Goal: Contribute content: Contribute content

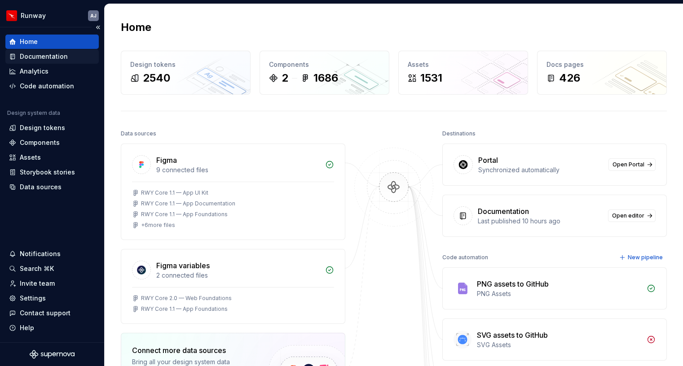
click at [48, 57] on div "Documentation" at bounding box center [44, 56] width 48 height 9
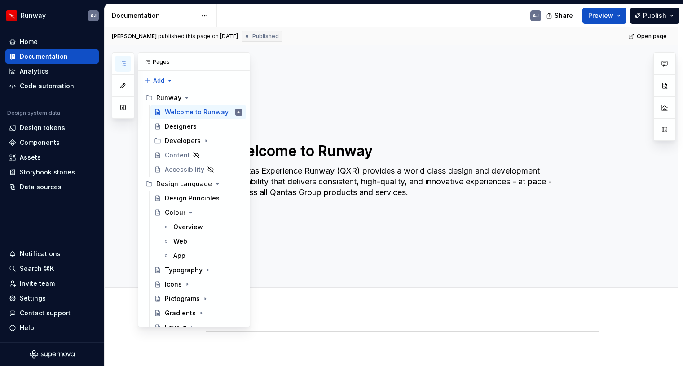
click at [124, 61] on icon "button" at bounding box center [122, 63] width 7 height 7
click at [187, 197] on div "Design Principles" at bounding box center [190, 198] width 51 height 9
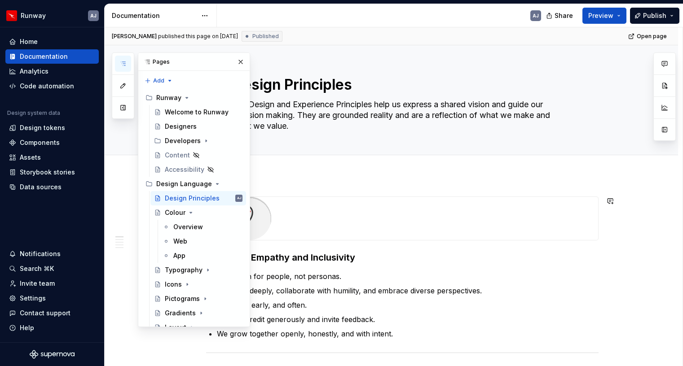
click at [387, 215] on div at bounding box center [401, 218] width 391 height 43
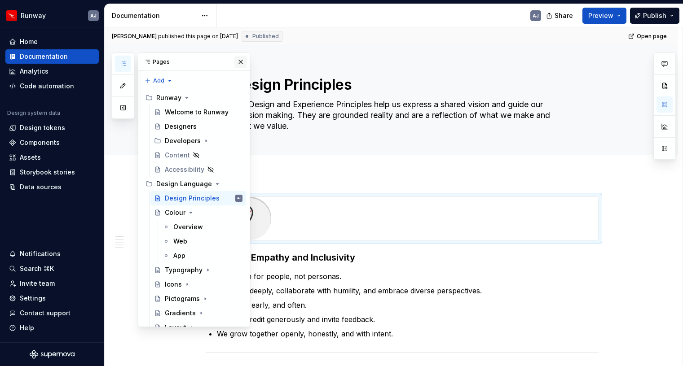
click at [241, 62] on button "button" at bounding box center [240, 62] width 13 height 13
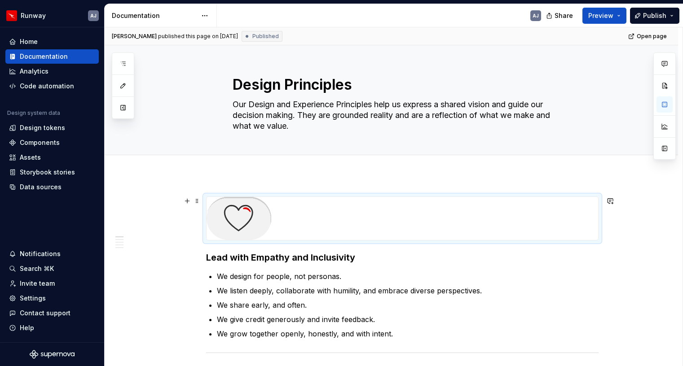
click at [248, 222] on img at bounding box center [238, 218] width 65 height 43
click at [188, 202] on button "button" at bounding box center [187, 201] width 13 height 13
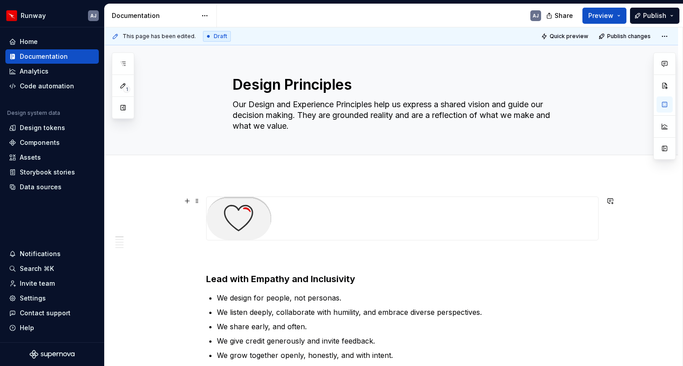
click at [233, 219] on img at bounding box center [238, 218] width 65 height 43
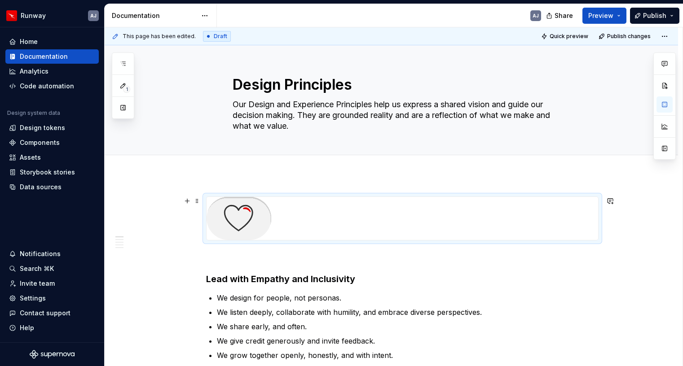
click at [570, 209] on div at bounding box center [401, 218] width 391 height 43
click at [524, 197] on div at bounding box center [402, 219] width 392 height 44
click at [241, 215] on img at bounding box center [238, 218] width 65 height 43
click at [197, 199] on span at bounding box center [196, 201] width 7 height 13
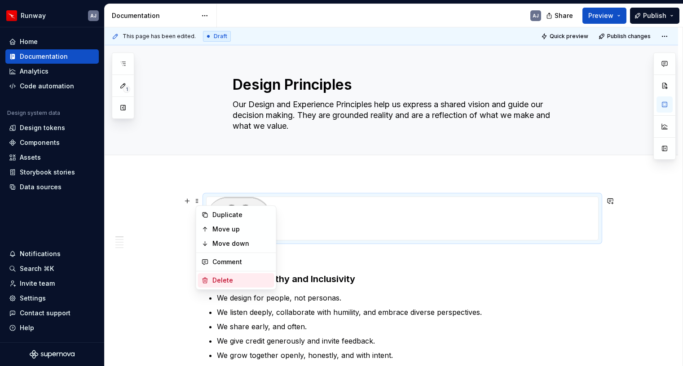
click at [220, 275] on div "Delete" at bounding box center [236, 280] width 76 height 14
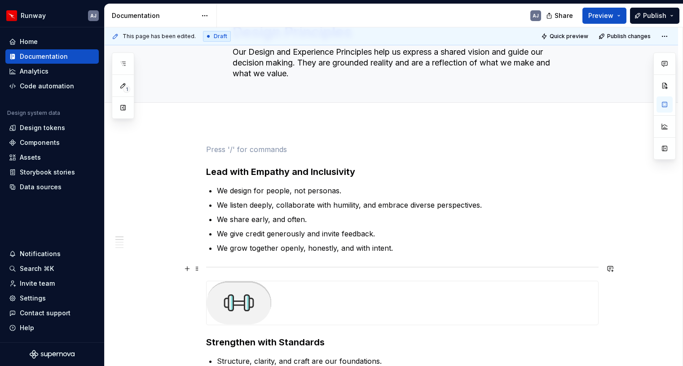
scroll to position [110, 0]
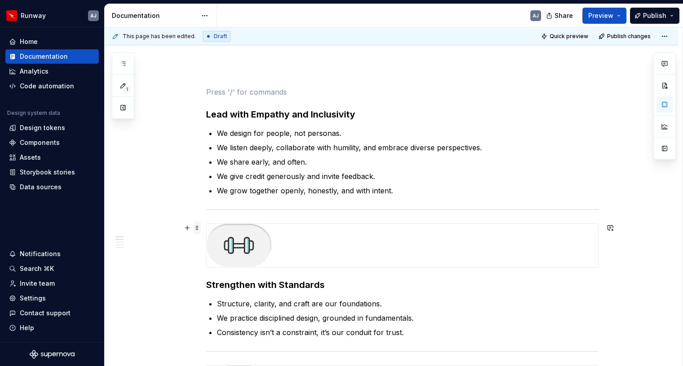
click at [197, 231] on span at bounding box center [196, 228] width 7 height 13
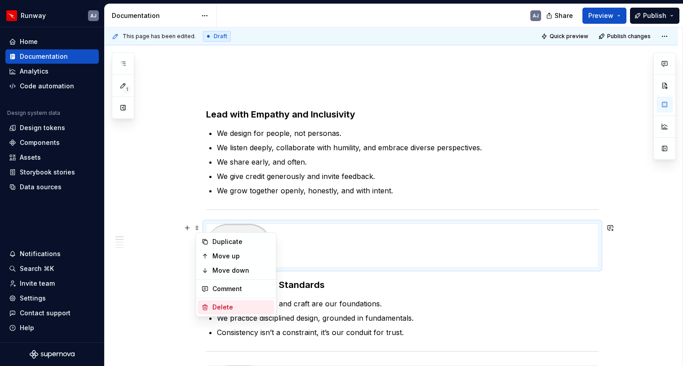
click at [219, 310] on div "Delete" at bounding box center [241, 307] width 58 height 9
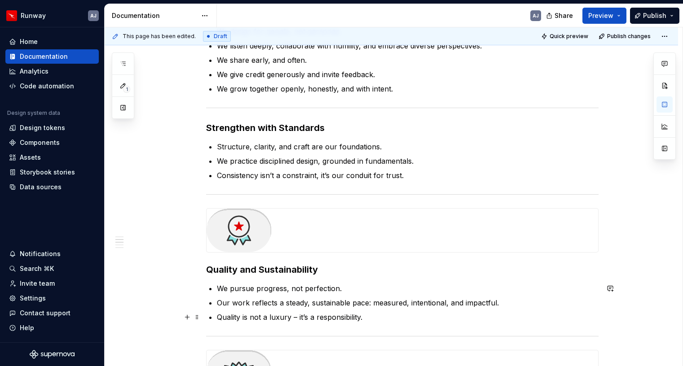
scroll to position [224, 0]
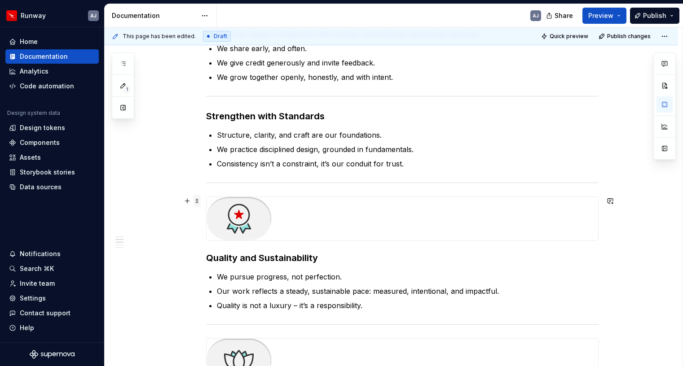
click at [200, 201] on span at bounding box center [196, 201] width 7 height 13
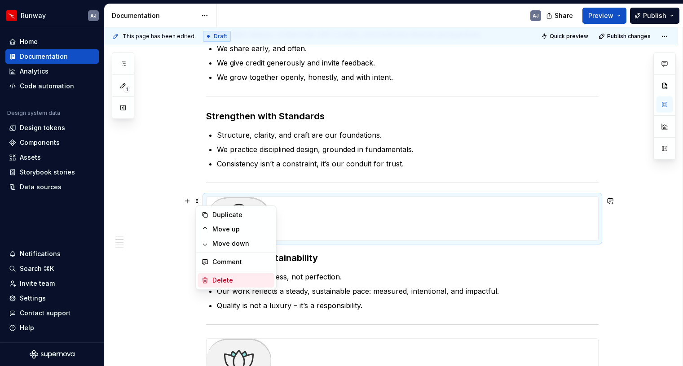
click at [221, 277] on div "Delete" at bounding box center [241, 280] width 58 height 9
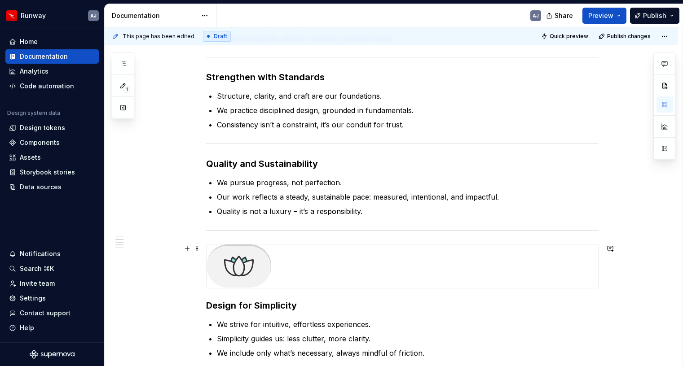
scroll to position [272, 0]
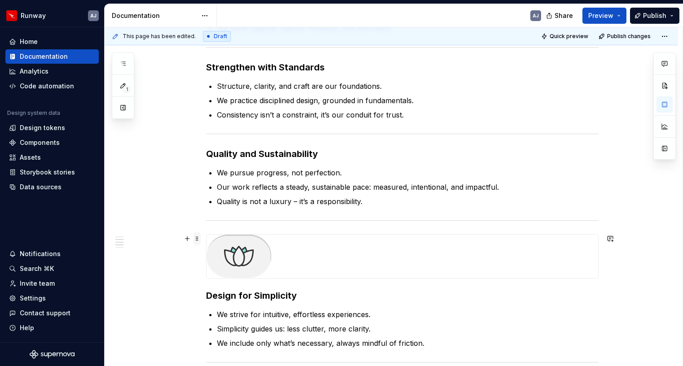
click at [197, 240] on span at bounding box center [196, 239] width 7 height 13
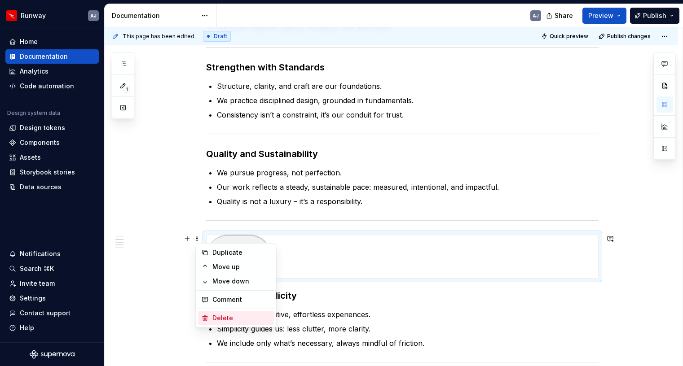
click at [221, 312] on div "Delete" at bounding box center [236, 318] width 76 height 14
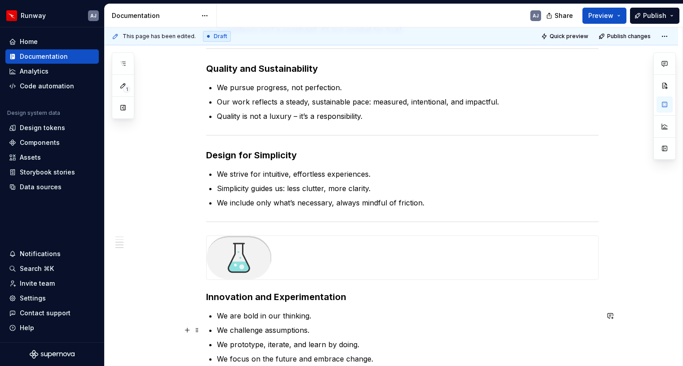
scroll to position [395, 0]
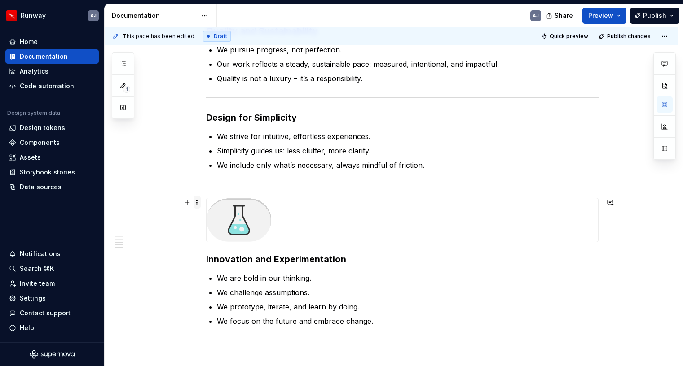
click at [197, 202] on span at bounding box center [196, 202] width 7 height 13
type textarea "*"
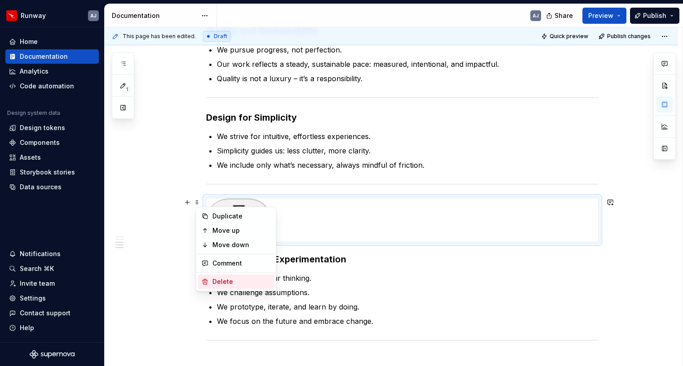
click at [223, 277] on div "Delete" at bounding box center [241, 281] width 58 height 9
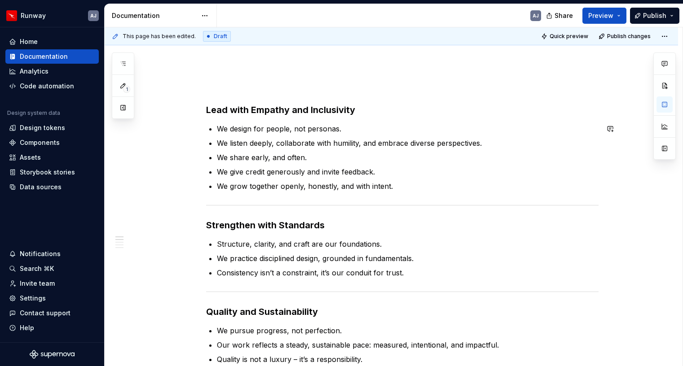
scroll to position [0, 0]
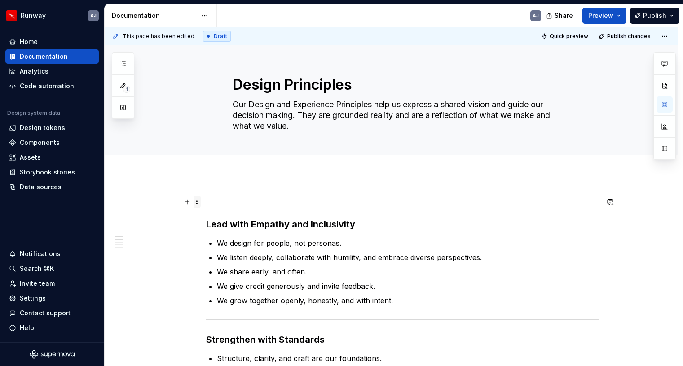
click at [200, 201] on span at bounding box center [196, 202] width 7 height 13
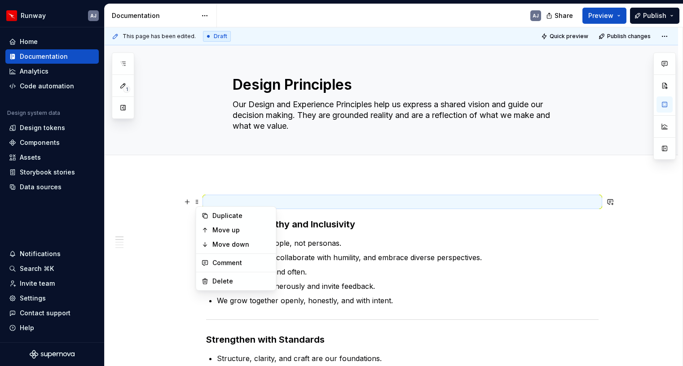
click at [218, 199] on p at bounding box center [402, 202] width 392 height 11
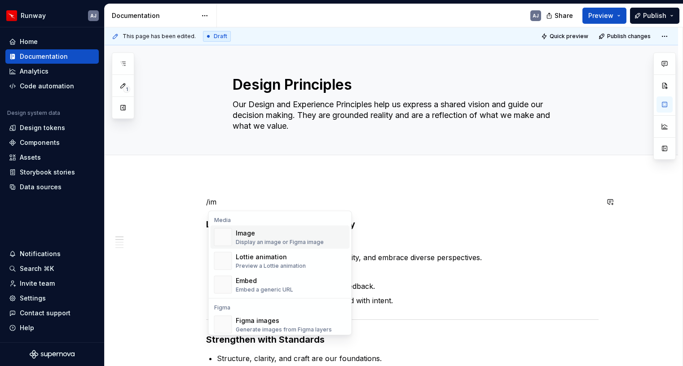
click at [259, 240] on div "Display an image or Figma image" at bounding box center [280, 242] width 88 height 7
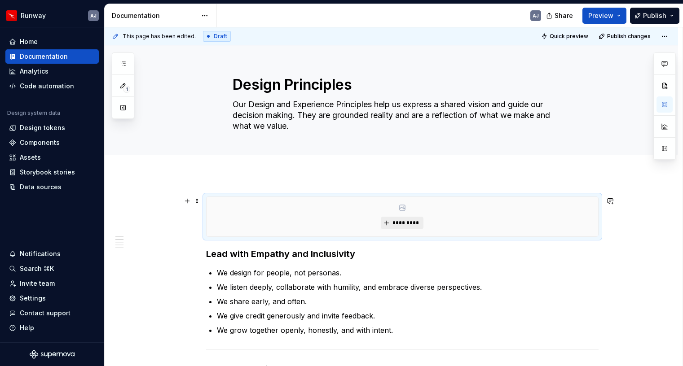
click at [402, 217] on button "*********" at bounding box center [402, 223] width 43 height 13
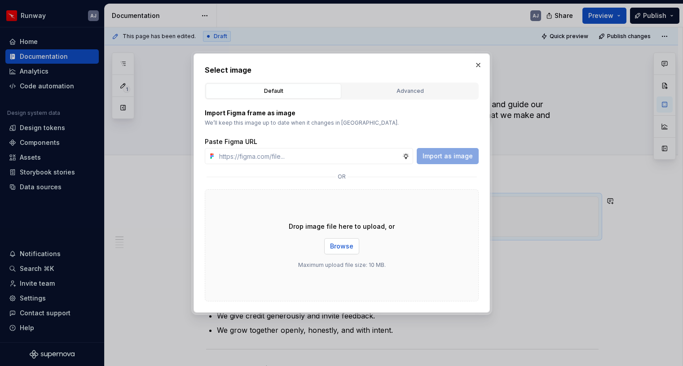
click at [345, 246] on span "Browse" at bounding box center [341, 246] width 23 height 9
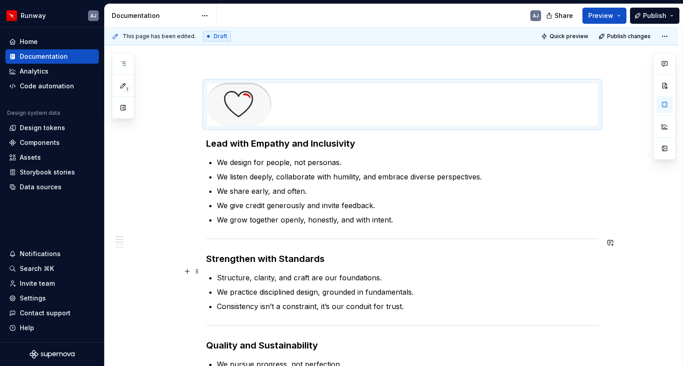
scroll to position [118, 0]
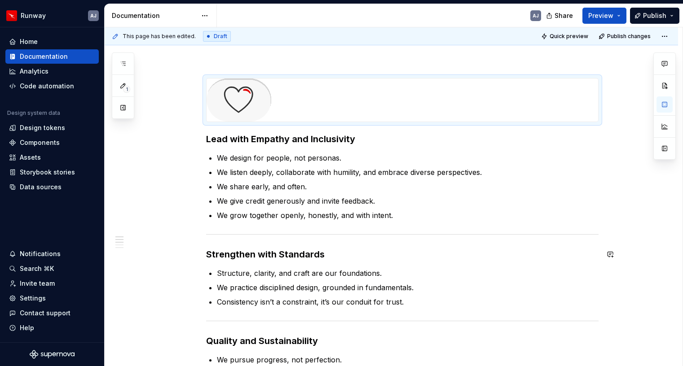
click at [229, 210] on p "We grow together openly, honestly, and with intent." at bounding box center [408, 215] width 382 height 11
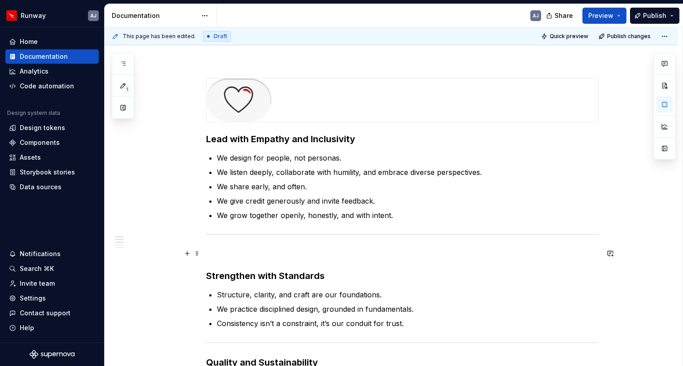
click at [210, 252] on p at bounding box center [402, 253] width 392 height 11
click at [200, 252] on span at bounding box center [196, 253] width 7 height 13
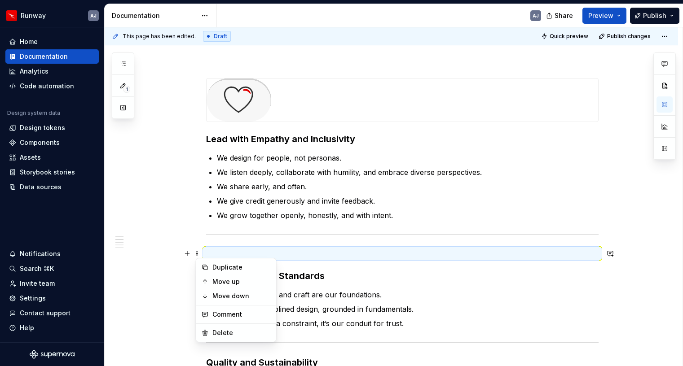
click at [214, 253] on p at bounding box center [402, 253] width 392 height 11
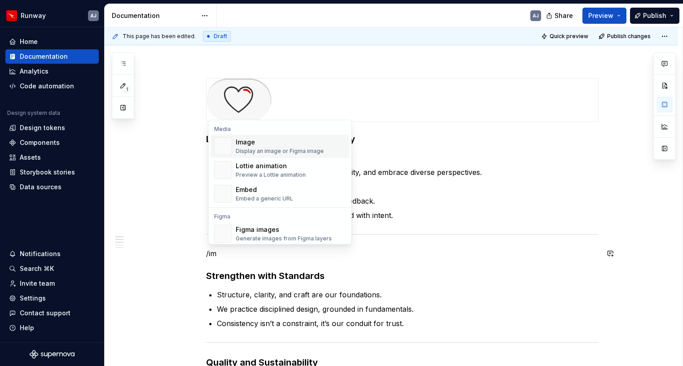
click at [258, 148] on div "Display an image or Figma image" at bounding box center [280, 151] width 88 height 7
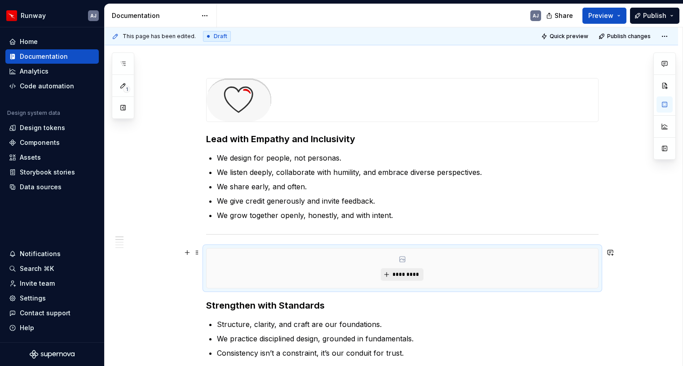
click at [392, 272] on button "*********" at bounding box center [402, 274] width 43 height 13
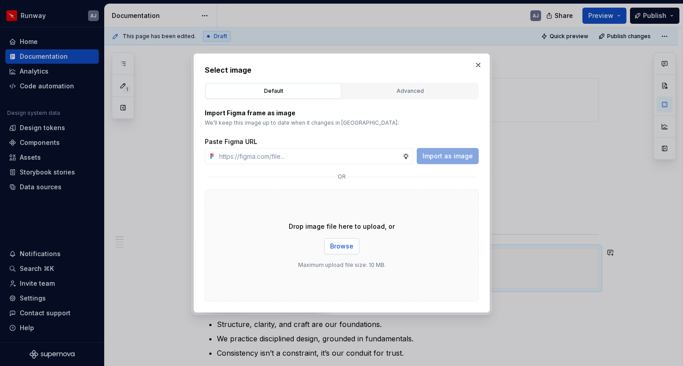
click at [344, 250] on span "Browse" at bounding box center [341, 246] width 23 height 9
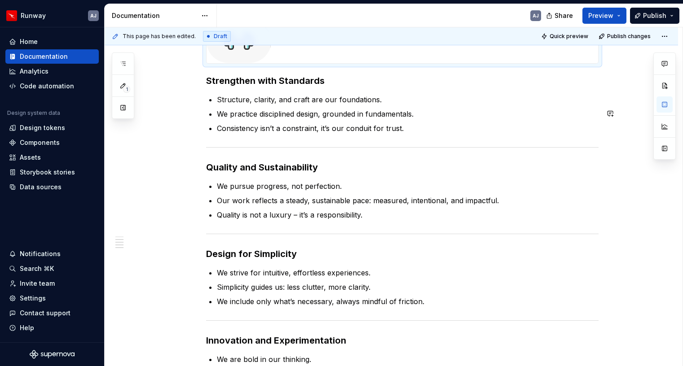
scroll to position [383, 0]
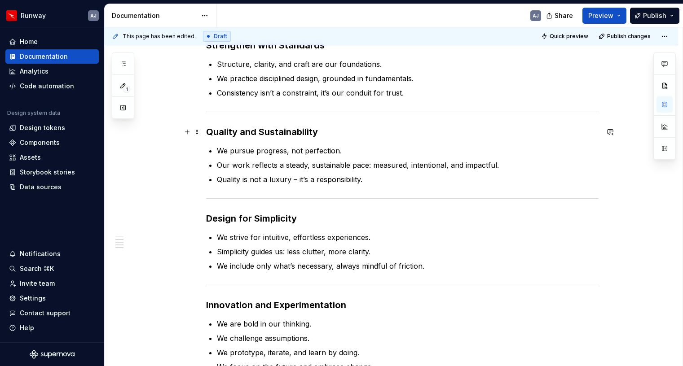
click at [206, 131] on div "Lead with Empathy and Inclusivity We design for people, not personas. We listen…" at bounding box center [391, 161] width 573 height 739
click at [211, 133] on h3 "Quality and Sustainability" at bounding box center [402, 132] width 392 height 13
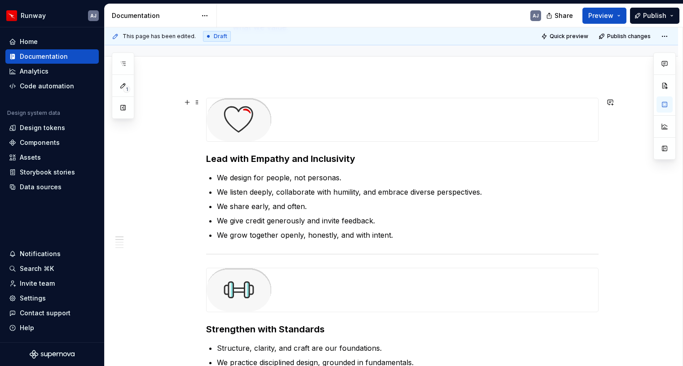
scroll to position [79, 0]
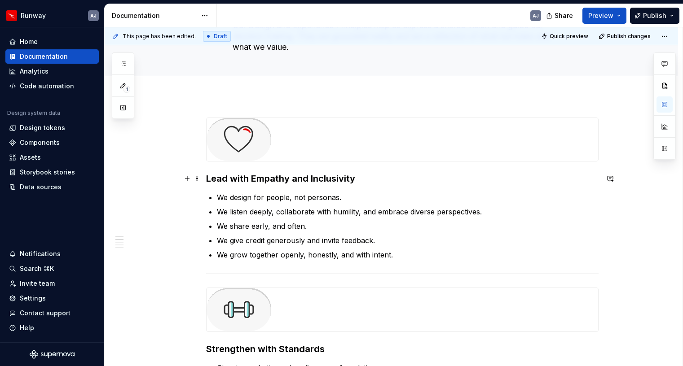
click at [210, 179] on h3 "Lead with Empathy and Inclusivity" at bounding box center [402, 178] width 392 height 13
click at [192, 180] on button "button" at bounding box center [187, 178] width 13 height 13
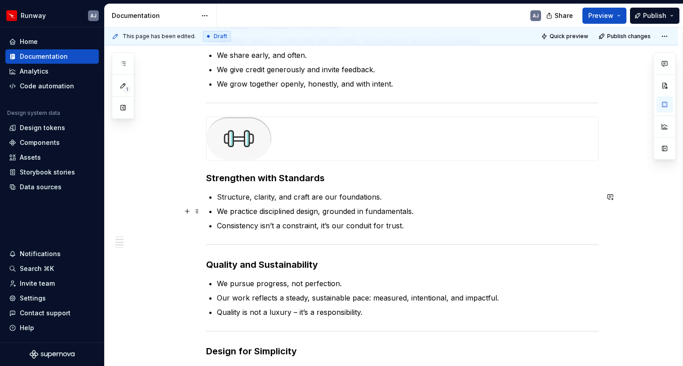
scroll to position [281, 0]
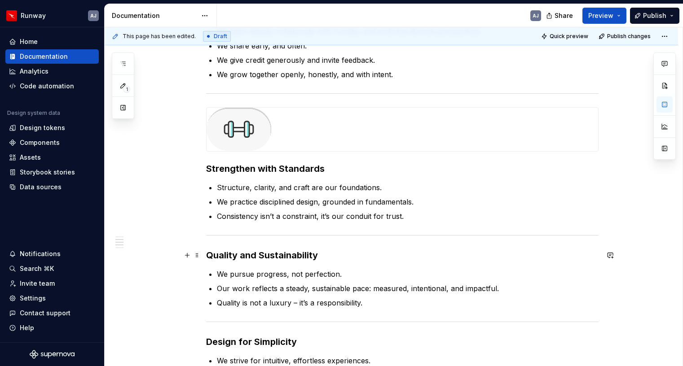
click at [209, 254] on h3 "Quality and Sustainability" at bounding box center [402, 255] width 392 height 13
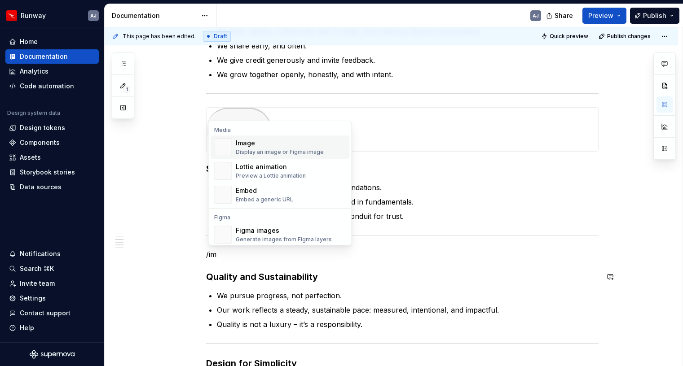
click at [241, 145] on div "Image" at bounding box center [280, 143] width 88 height 9
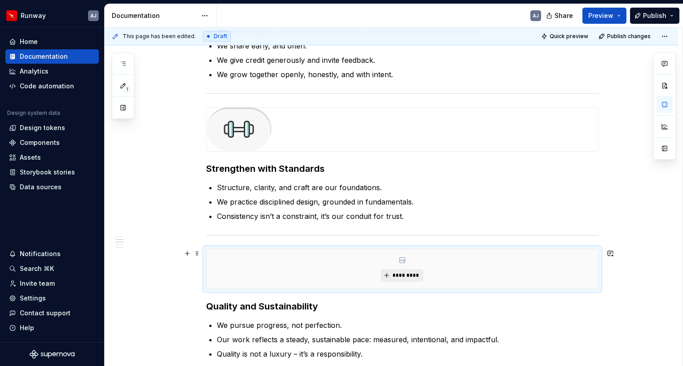
click at [409, 278] on span "*********" at bounding box center [405, 275] width 27 height 7
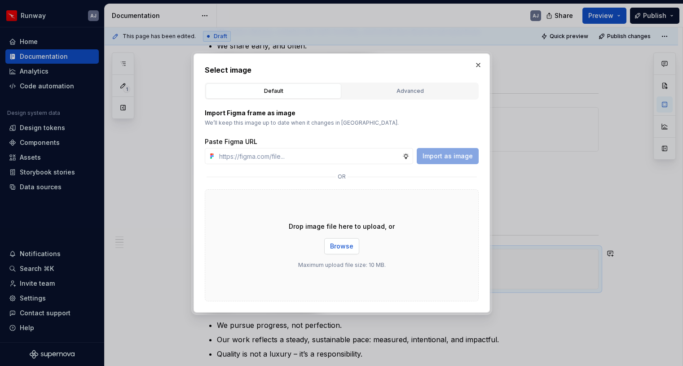
click at [339, 249] on span "Browse" at bounding box center [341, 246] width 23 height 9
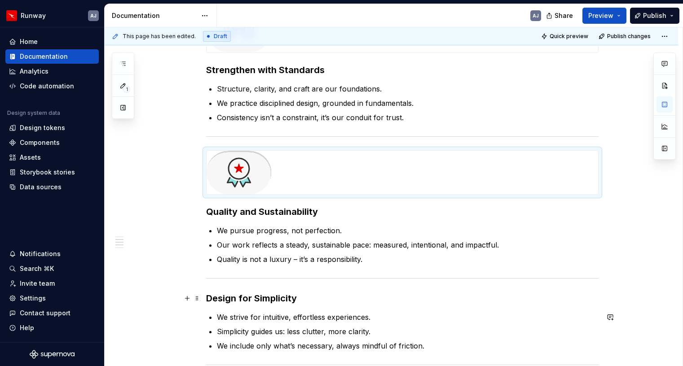
scroll to position [383, 0]
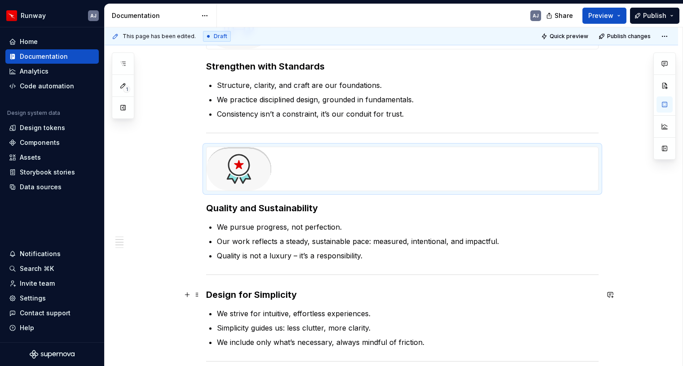
click at [210, 294] on h3 "Design for Simplicity" at bounding box center [402, 295] width 392 height 13
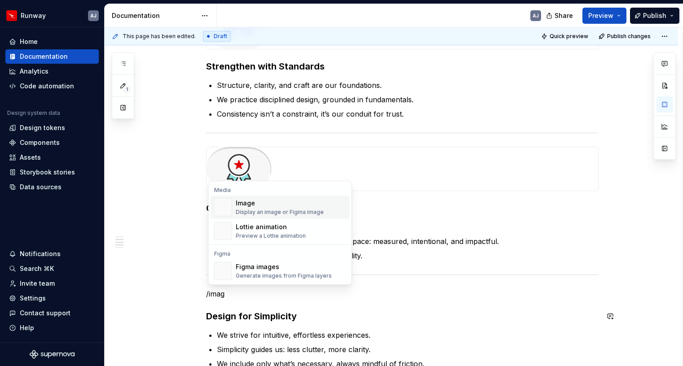
click at [254, 204] on div "Image" at bounding box center [280, 203] width 88 height 9
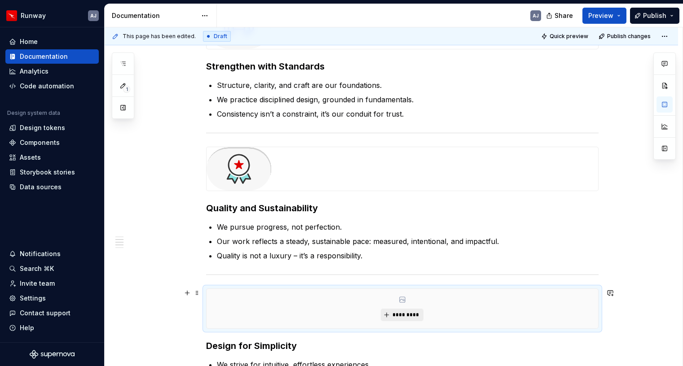
click at [409, 319] on button "*********" at bounding box center [402, 315] width 43 height 13
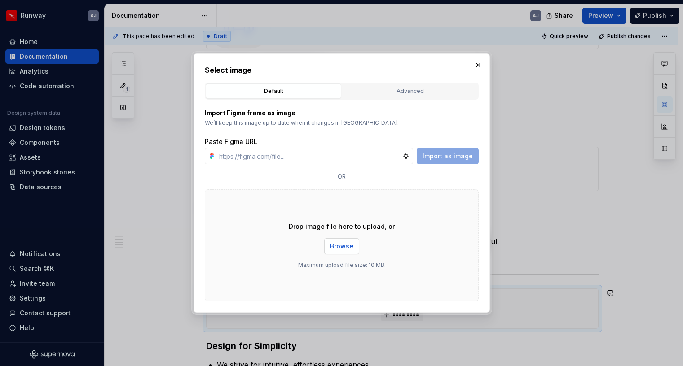
click at [342, 248] on span "Browse" at bounding box center [341, 246] width 23 height 9
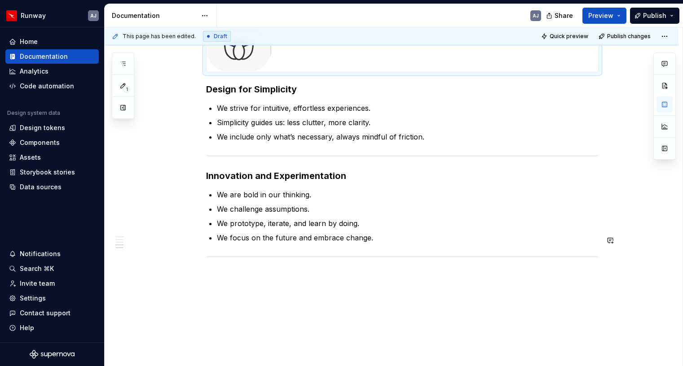
scroll to position [680, 0]
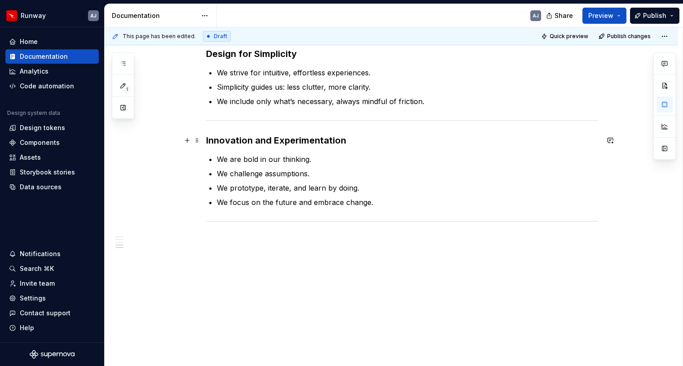
click at [210, 140] on h3 "Innovation and Experimentation" at bounding box center [402, 140] width 392 height 13
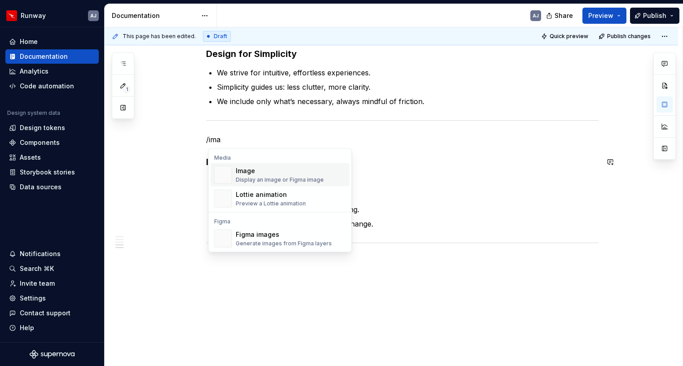
click at [245, 173] on div "Image" at bounding box center [280, 171] width 88 height 9
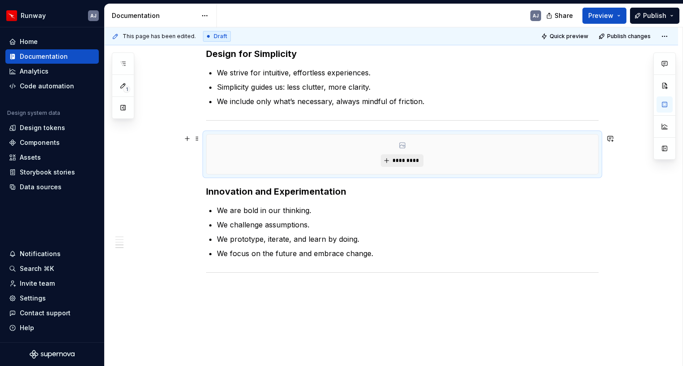
click at [403, 165] on button "*********" at bounding box center [402, 160] width 43 height 13
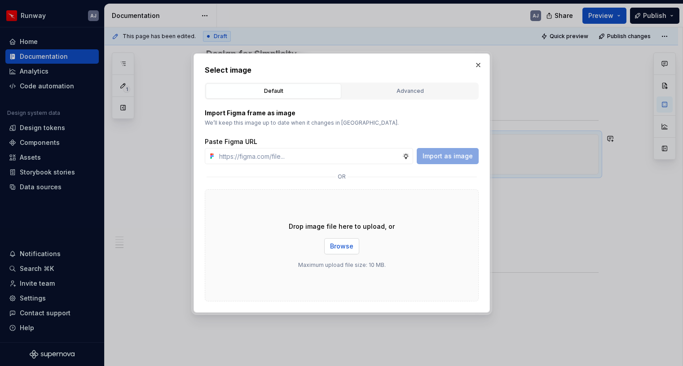
click at [335, 245] on span "Browse" at bounding box center [341, 246] width 23 height 9
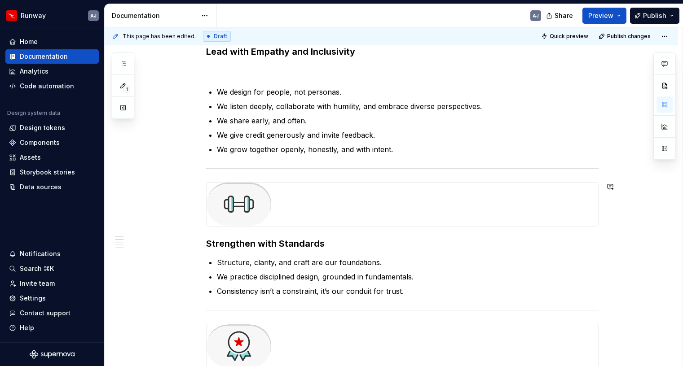
scroll to position [0, 0]
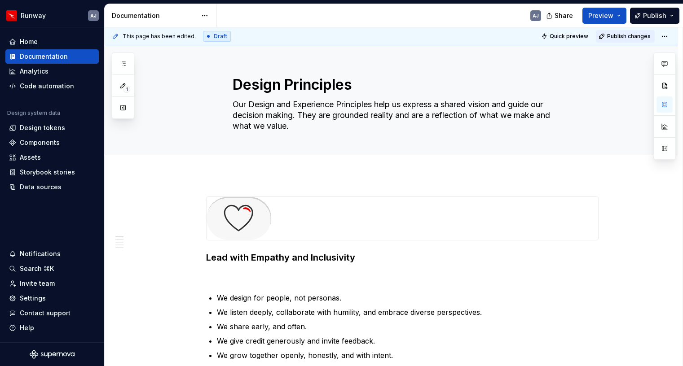
click at [626, 35] on span "Publish changes" at bounding box center [629, 36] width 44 height 7
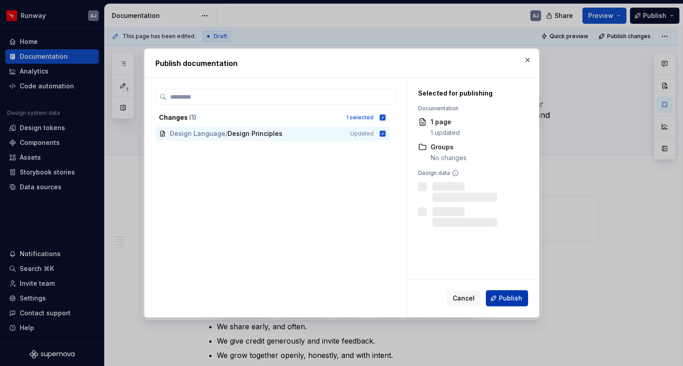
click at [513, 298] on span "Publish" at bounding box center [510, 298] width 23 height 9
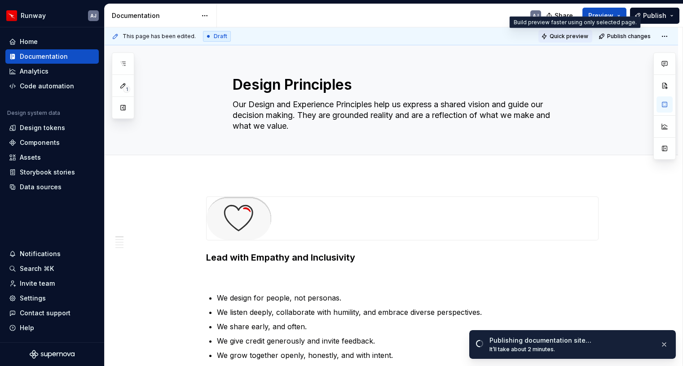
click at [579, 37] on span "Quick preview" at bounding box center [568, 36] width 39 height 7
click at [565, 39] on span "Quick preview" at bounding box center [568, 36] width 39 height 7
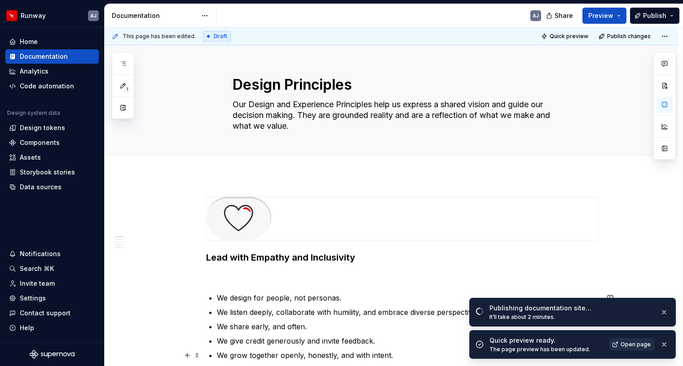
click at [633, 347] on span "Open page" at bounding box center [635, 344] width 30 height 7
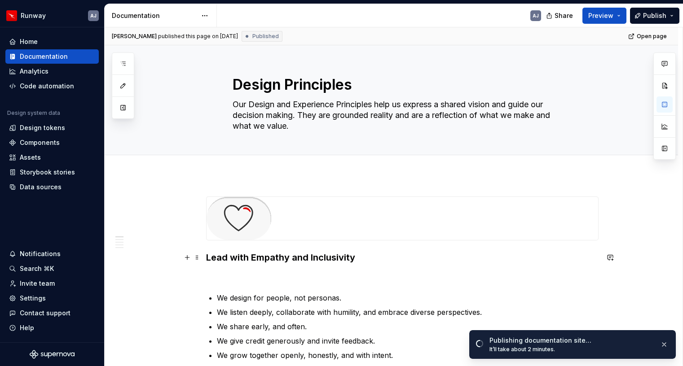
click at [286, 259] on h3 "Lead with Empathy and Inclusivity" at bounding box center [402, 257] width 392 height 13
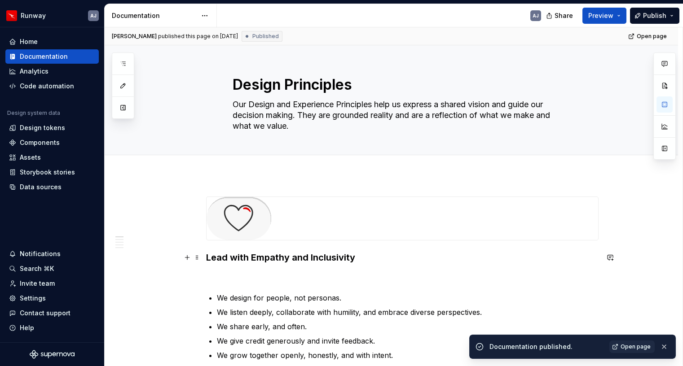
click at [286, 259] on h3 "Lead with Empathy and Inclusivity" at bounding box center [402, 257] width 392 height 13
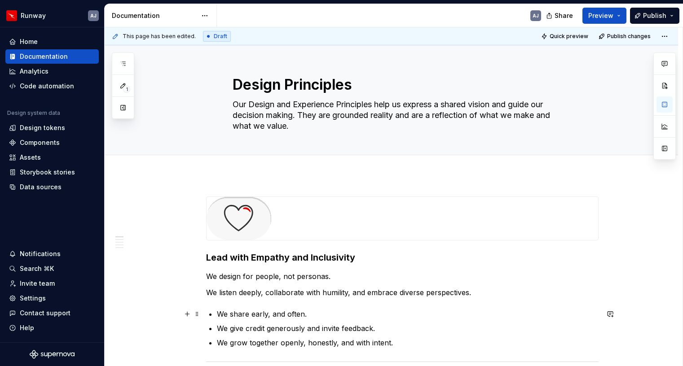
click at [220, 313] on p "We share early, and often." at bounding box center [408, 314] width 382 height 11
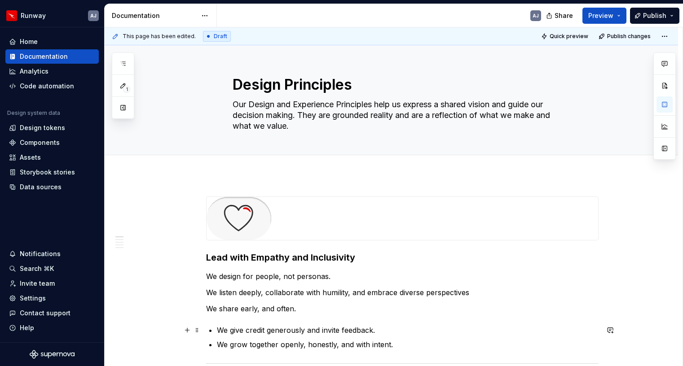
click at [219, 325] on p "We give credit generously and invite feedback." at bounding box center [408, 330] width 382 height 11
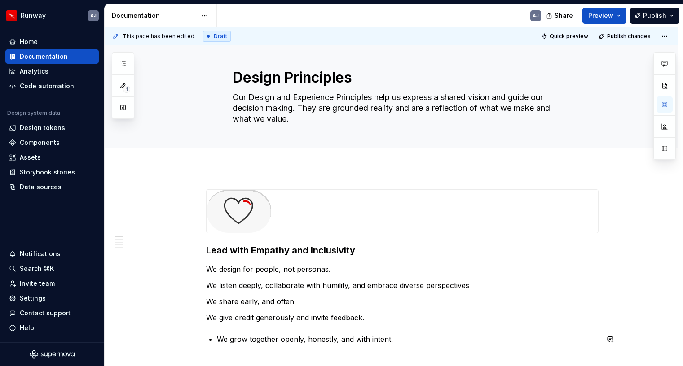
scroll to position [149, 0]
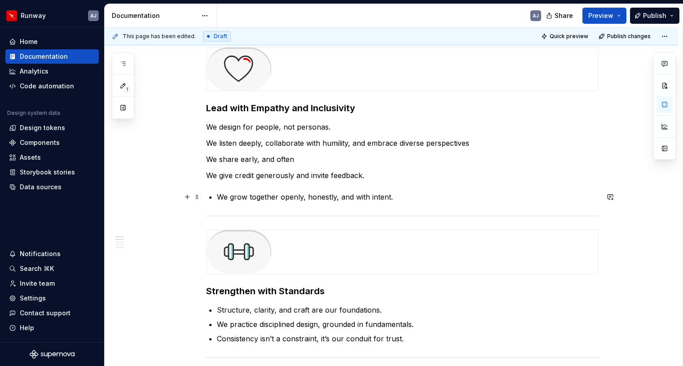
click at [222, 196] on p "We grow together openly, honestly, and with intent." at bounding box center [408, 197] width 382 height 11
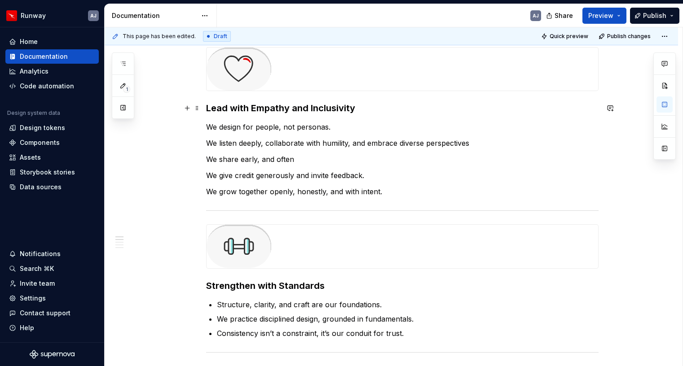
click at [266, 112] on h3 "Lead with Empathy and Inclusivity" at bounding box center [402, 108] width 392 height 13
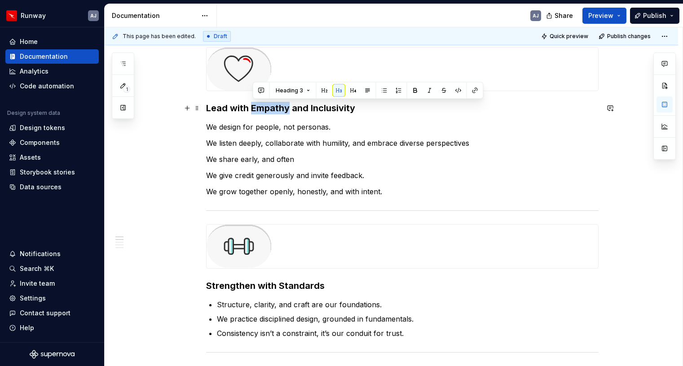
click at [266, 112] on h3 "Lead with Empathy and Inclusivity" at bounding box center [402, 108] width 392 height 13
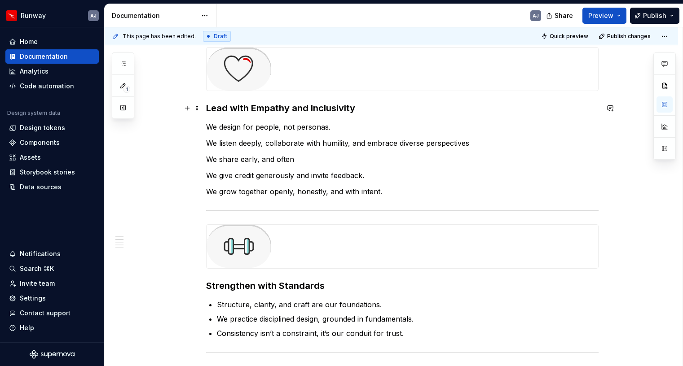
click at [266, 112] on h3 "Lead with Empathy and Inclusivity" at bounding box center [402, 108] width 392 height 13
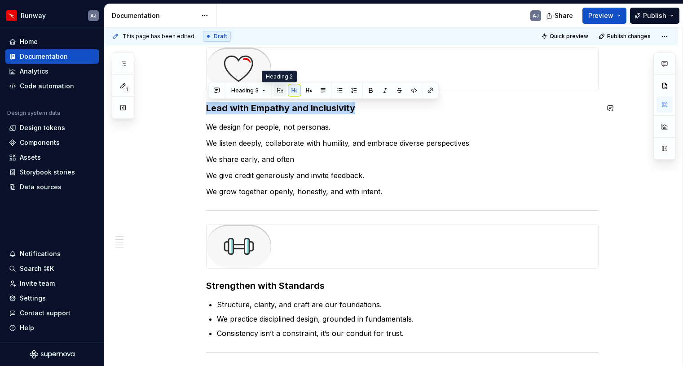
click at [280, 90] on button "button" at bounding box center [280, 90] width 13 height 13
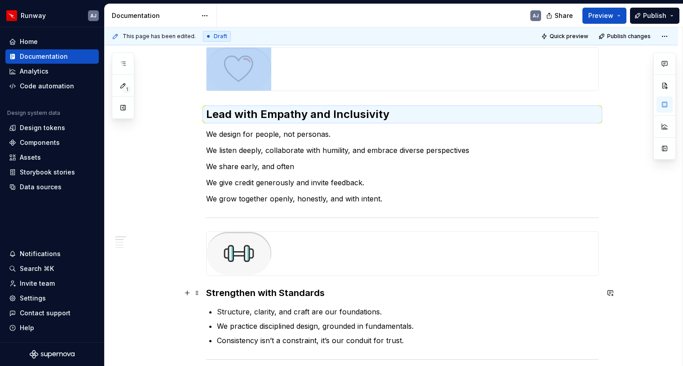
click at [276, 294] on h3 "Strengthen with Standards" at bounding box center [402, 293] width 392 height 13
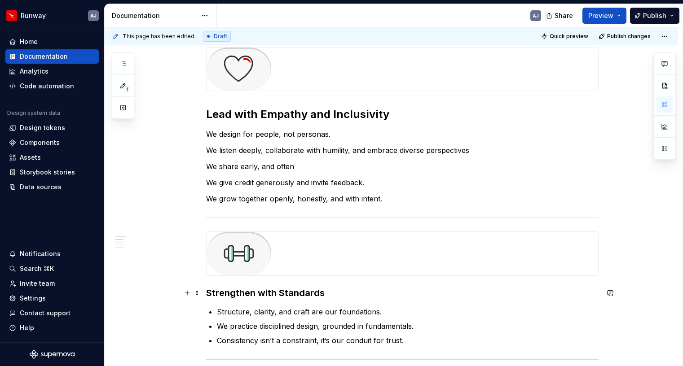
click at [276, 294] on h3 "Strengthen with Standards" at bounding box center [402, 293] width 392 height 13
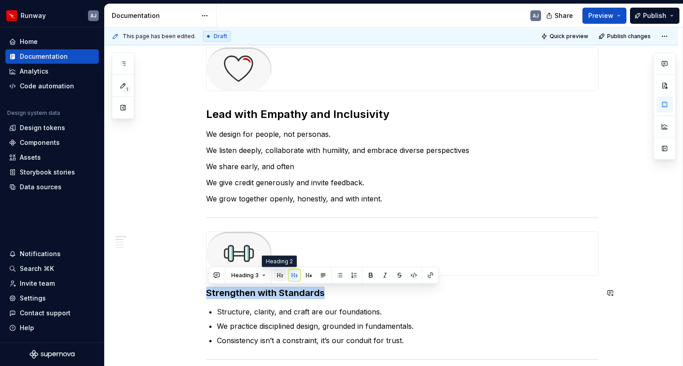
click at [279, 276] on button "button" at bounding box center [280, 275] width 13 height 13
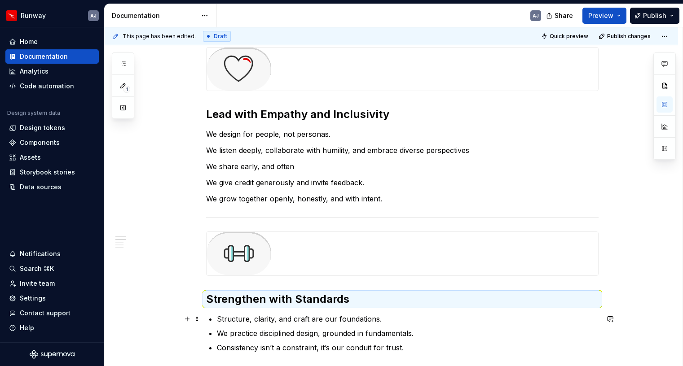
click at [220, 315] on p "Structure, clarity, and craft are our foundations." at bounding box center [408, 319] width 382 height 11
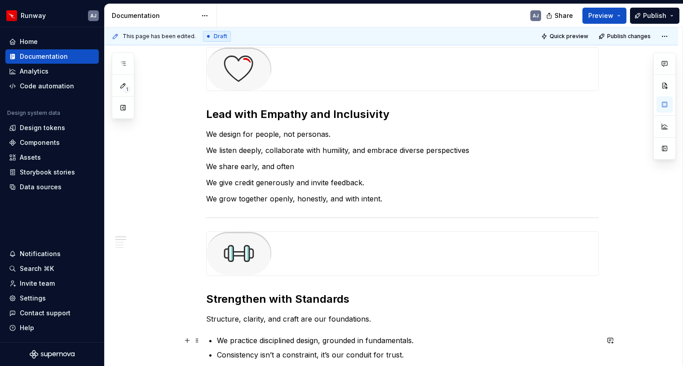
click at [220, 342] on p "We practice disciplined design, grounded in fundamentals." at bounding box center [408, 340] width 382 height 11
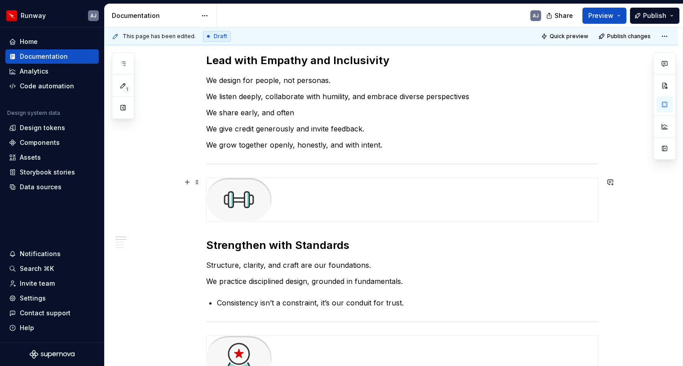
scroll to position [212, 0]
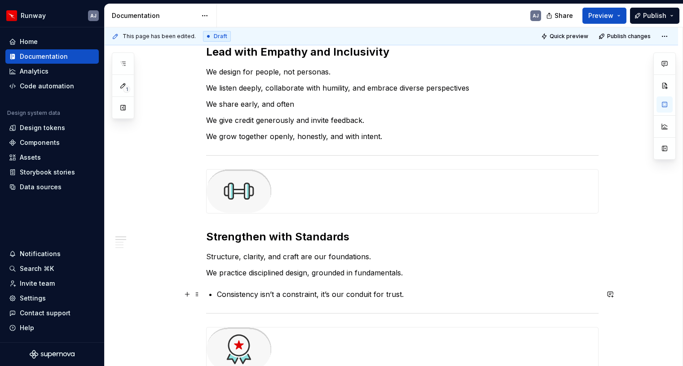
click at [220, 295] on p "Consistency isn’t a constraint, it’s our conduit for trust." at bounding box center [408, 294] width 382 height 11
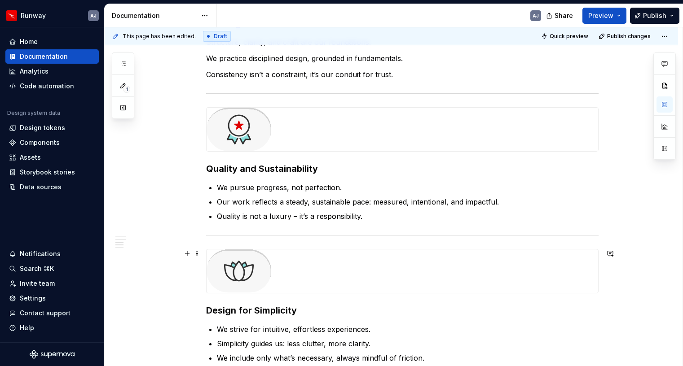
scroll to position [432, 0]
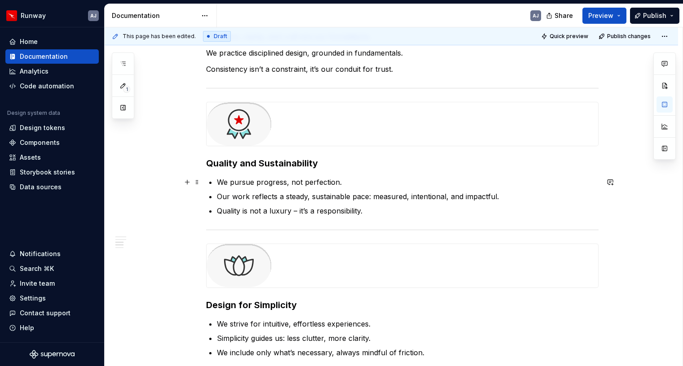
click at [219, 181] on p "We pursue progress, not perfection." at bounding box center [408, 182] width 382 height 11
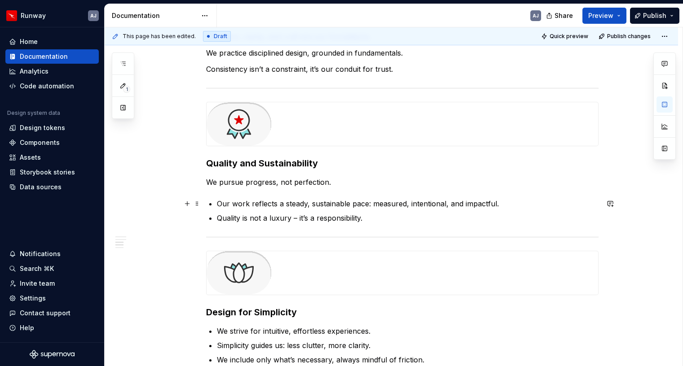
click at [221, 203] on p "Our work reflects a steady, sustainable pace: measured, intentional, and impact…" at bounding box center [408, 203] width 382 height 11
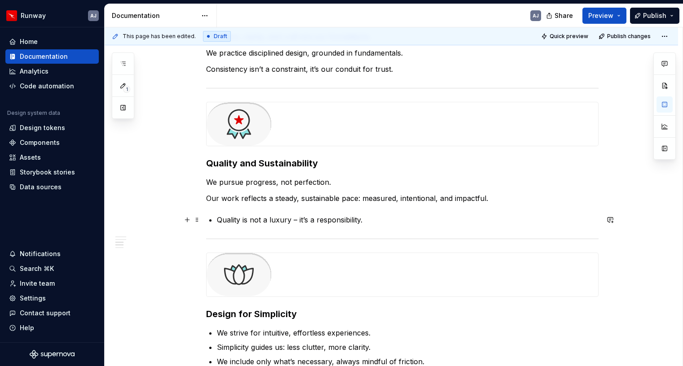
click at [220, 219] on p "Quality is not a luxury – it’s a responsibility." at bounding box center [408, 220] width 382 height 11
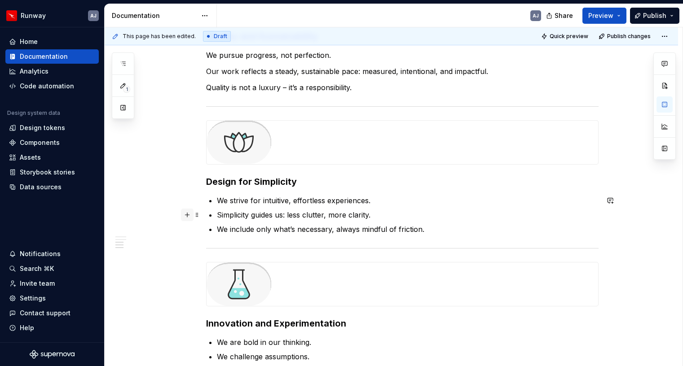
scroll to position [566, 0]
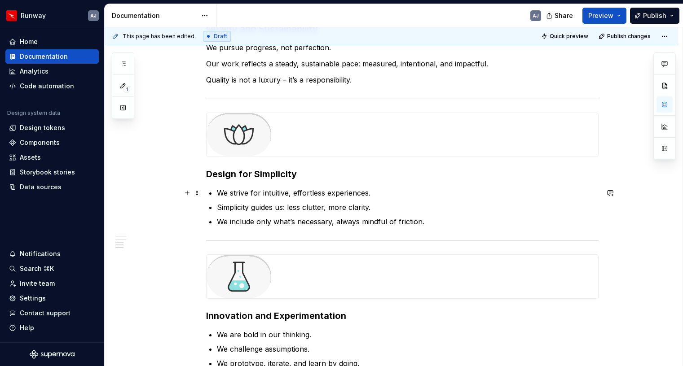
click at [219, 193] on p "We strive for intuitive, effortless experiences." at bounding box center [408, 193] width 382 height 11
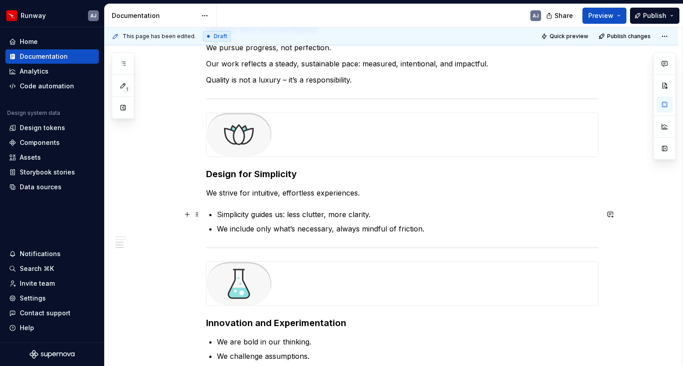
click at [219, 215] on p "Simplicity guides us: less clutter, more clarity." at bounding box center [408, 214] width 382 height 11
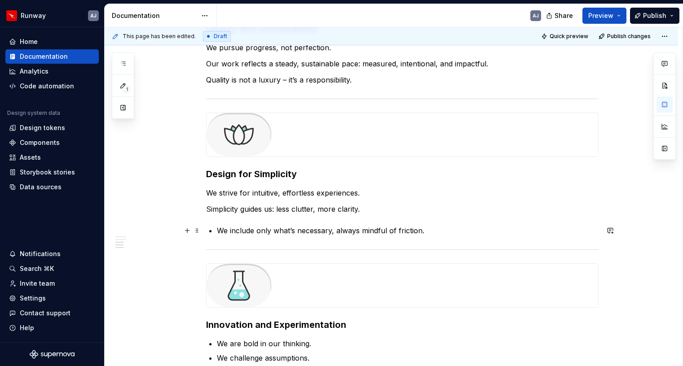
click at [219, 231] on p "We include only what’s necessary, always mindful of friction." at bounding box center [408, 230] width 382 height 11
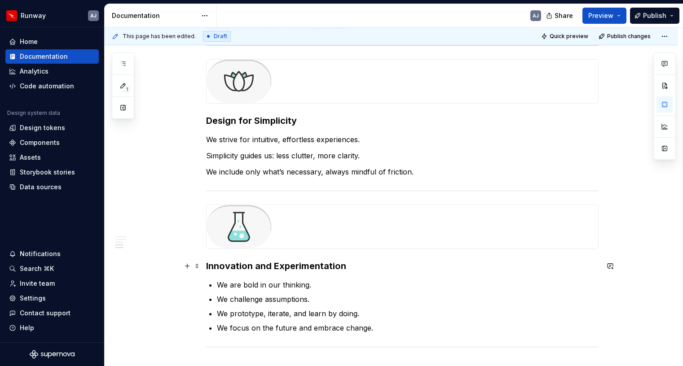
scroll to position [640, 0]
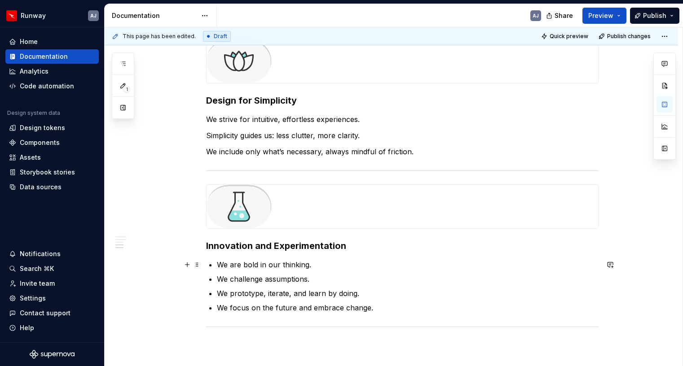
click at [220, 265] on p "We are bold in our thinking." at bounding box center [408, 264] width 382 height 11
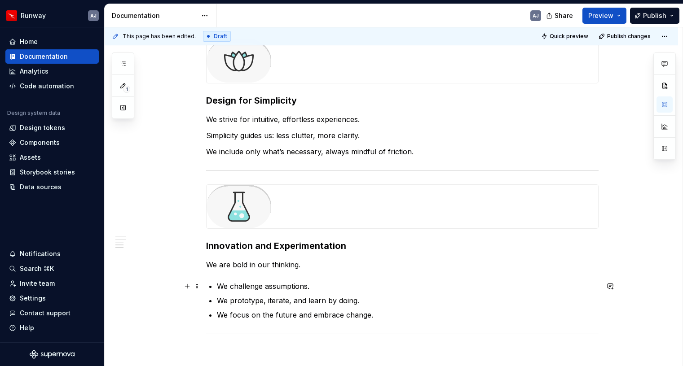
click at [220, 284] on p "We challenge assumptions." at bounding box center [408, 286] width 382 height 11
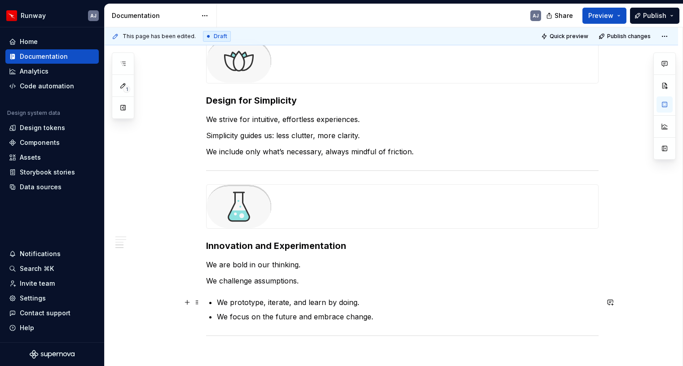
click at [220, 302] on p "We prototype, iterate, and learn by doing." at bounding box center [408, 302] width 382 height 11
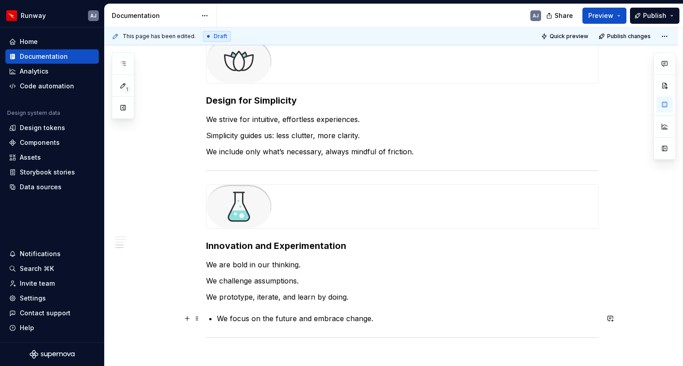
click at [219, 316] on p "We focus on the future and embrace change." at bounding box center [408, 318] width 382 height 11
click at [280, 281] on p "We challenge assumptions." at bounding box center [402, 281] width 392 height 11
click at [268, 280] on p "We challenge assumptions." at bounding box center [402, 281] width 392 height 11
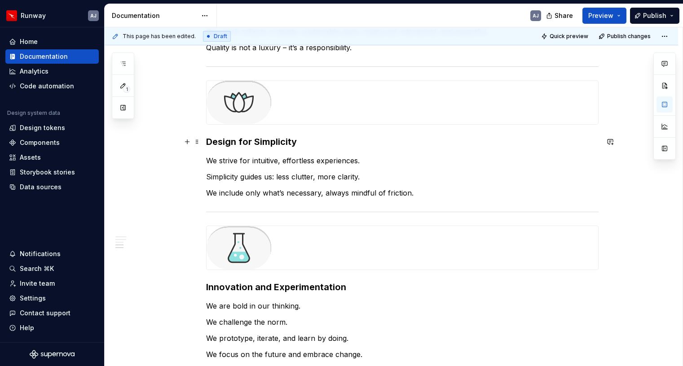
scroll to position [588, 0]
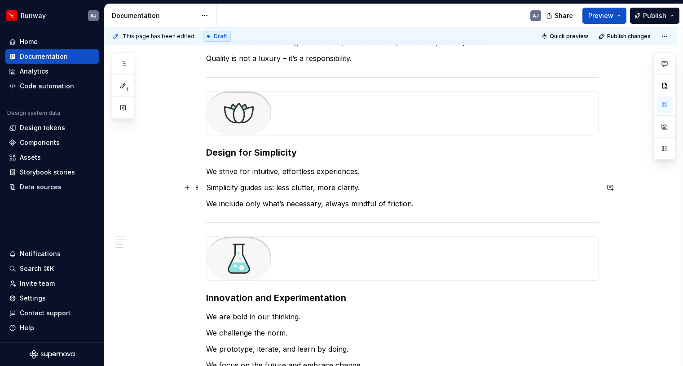
click at [281, 190] on p "Simplicity guides us: less clutter, more clarity." at bounding box center [402, 187] width 392 height 11
click at [361, 189] on p "Simplicity guides us: less clutter, more clarity." at bounding box center [402, 187] width 392 height 11
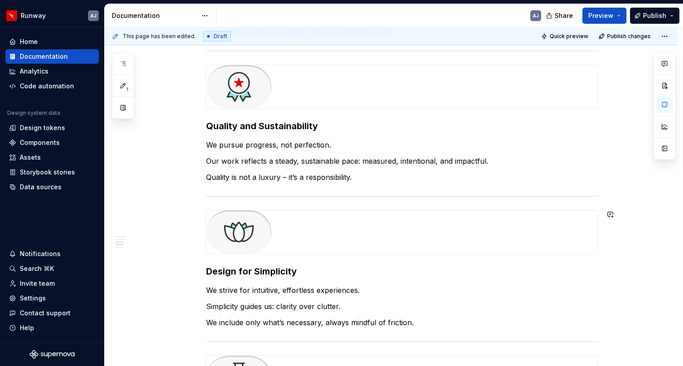
scroll to position [463, 0]
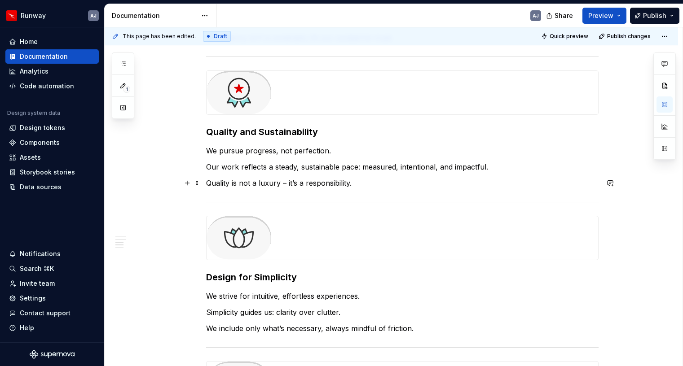
click at [304, 184] on p "Quality is not a luxury – it’s a responsibility." at bounding box center [402, 183] width 392 height 11
click at [438, 167] on p "Our work reflects a steady, sustainable pace: measured, intentional, and impact…" at bounding box center [402, 167] width 392 height 11
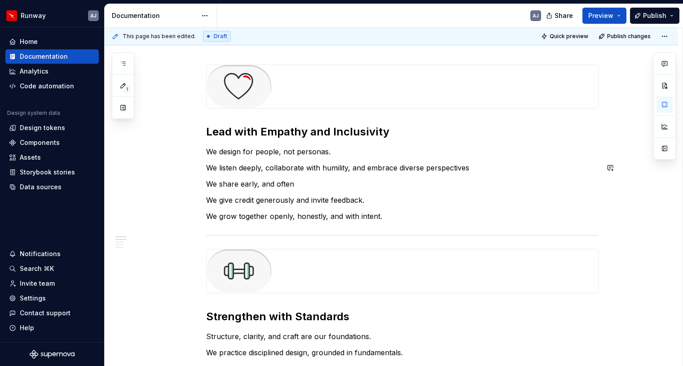
scroll to position [131, 0]
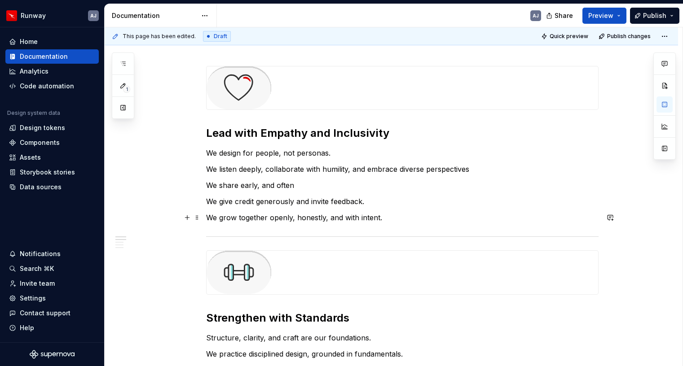
click at [294, 219] on p "We grow together openly, honestly, and with intent." at bounding box center [402, 217] width 392 height 11
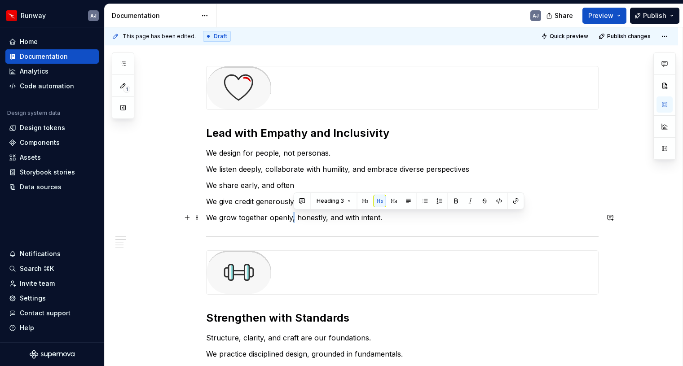
click at [294, 219] on p "We grow together openly, honestly, and with intent." at bounding box center [402, 217] width 392 height 11
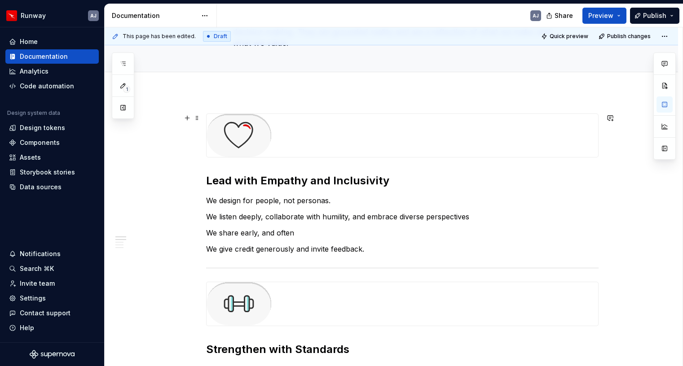
scroll to position [76, 0]
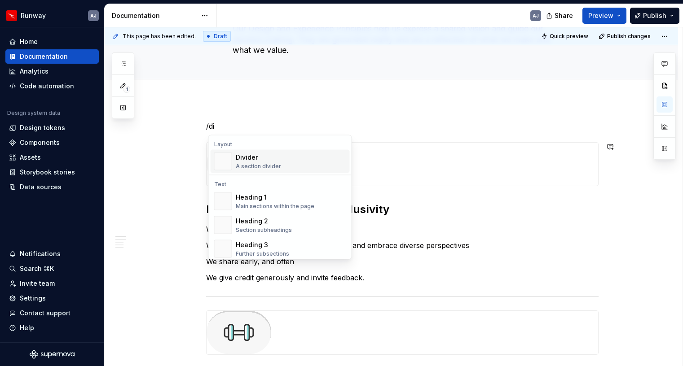
click at [243, 167] on div "A section divider" at bounding box center [258, 166] width 45 height 7
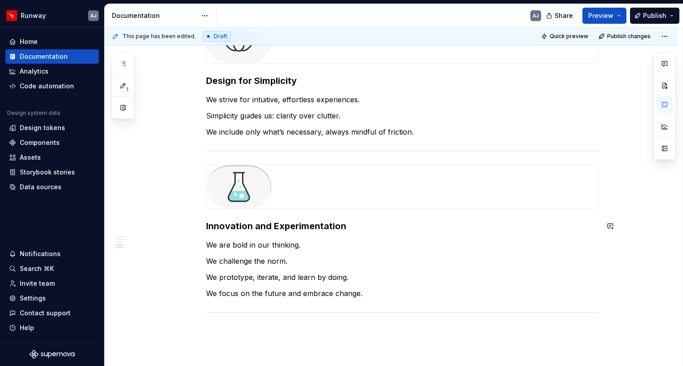
scroll to position [751, 0]
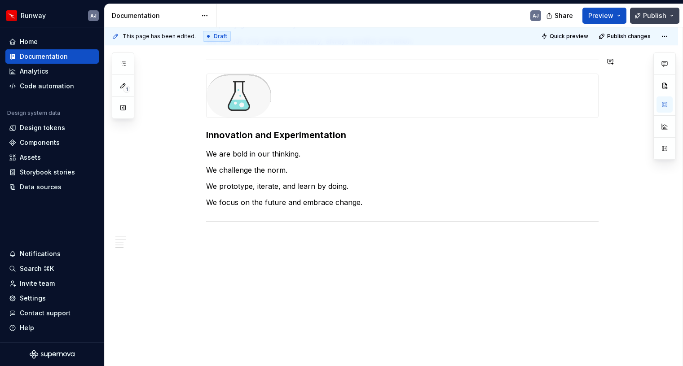
click at [654, 15] on span "Publish" at bounding box center [654, 15] width 23 height 9
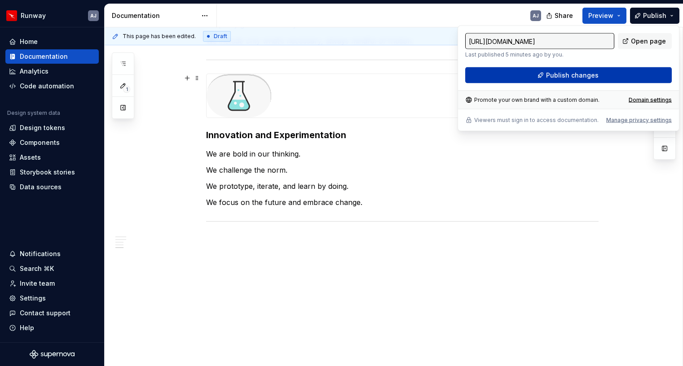
click at [575, 75] on span "Publish changes" at bounding box center [572, 75] width 53 height 9
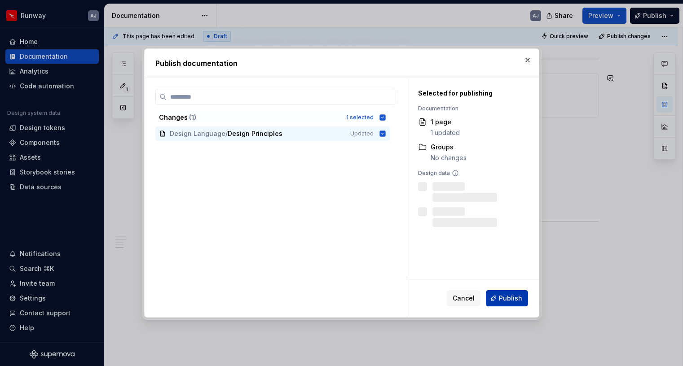
click at [515, 298] on span "Publish" at bounding box center [510, 298] width 23 height 9
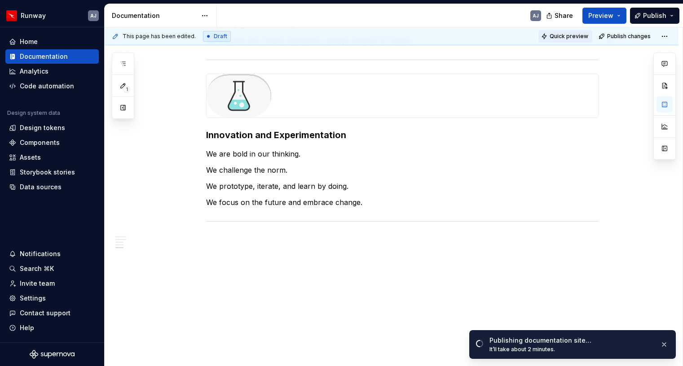
click at [587, 33] on span "Quick preview" at bounding box center [568, 36] width 39 height 7
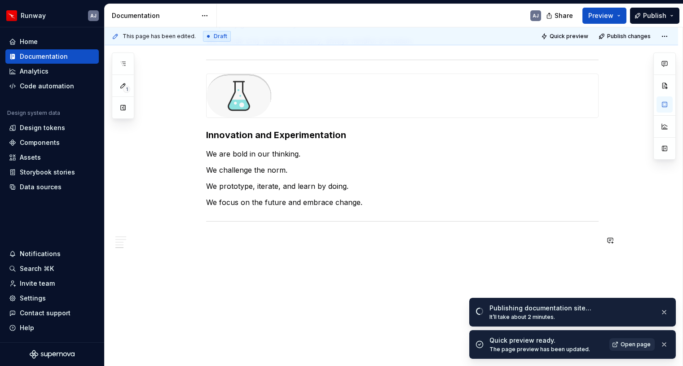
click at [637, 344] on span "Open page" at bounding box center [635, 344] width 30 height 7
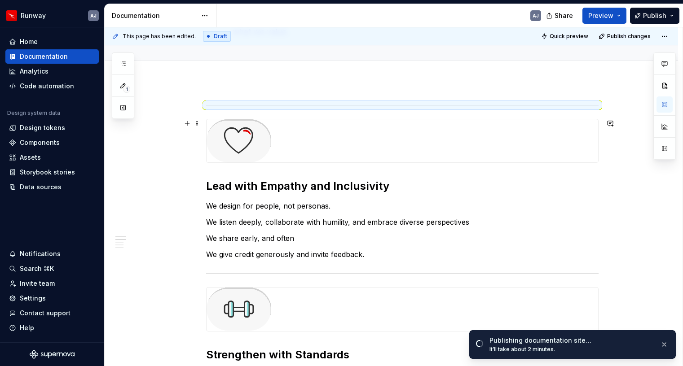
scroll to position [95, 0]
click at [210, 205] on p "We design for people, not personas." at bounding box center [402, 205] width 392 height 11
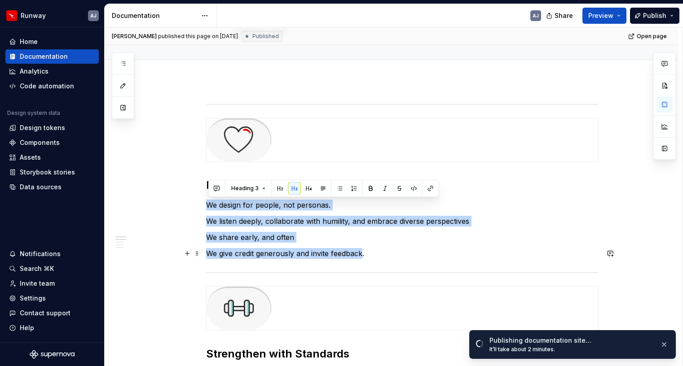
drag, startPoint x: 211, startPoint y: 206, endPoint x: 364, endPoint y: 256, distance: 161.8
click at [372, 257] on p "We give credit generously and invite feedback." at bounding box center [402, 253] width 392 height 11
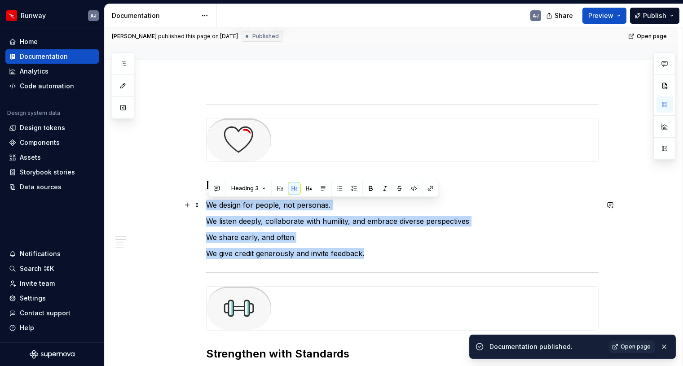
drag, startPoint x: 369, startPoint y: 254, endPoint x: 209, endPoint y: 206, distance: 167.1
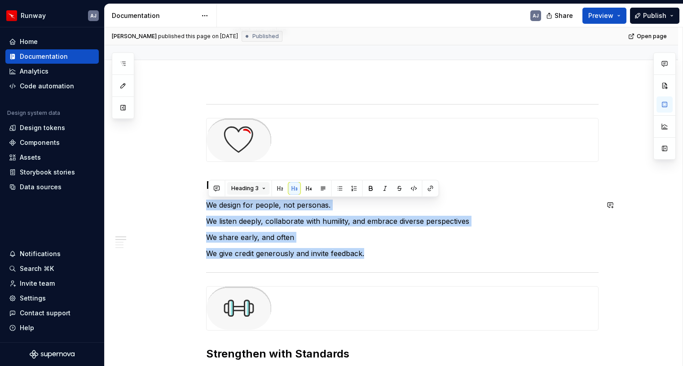
click at [266, 186] on button "Heading 3" at bounding box center [248, 188] width 43 height 13
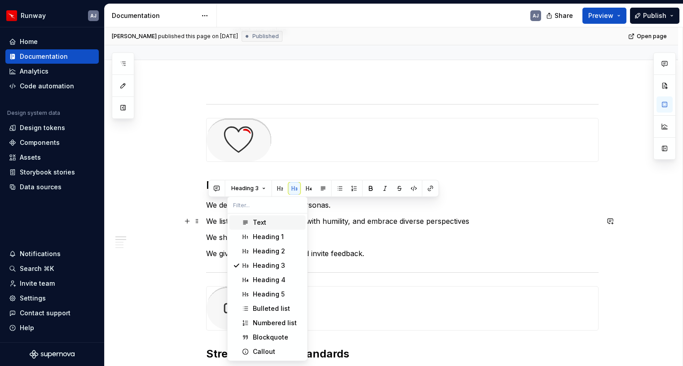
click at [259, 221] on div "Text" at bounding box center [259, 222] width 13 height 9
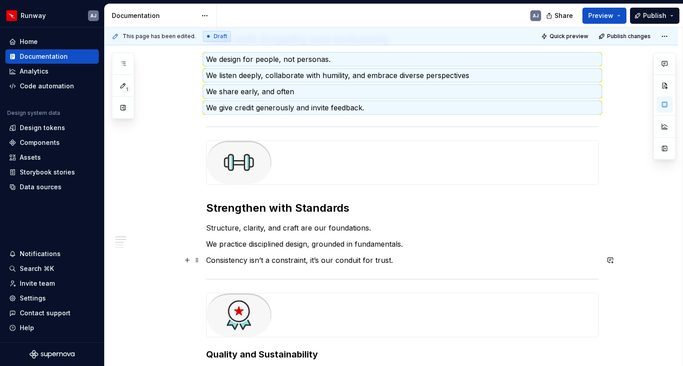
scroll to position [253, 0]
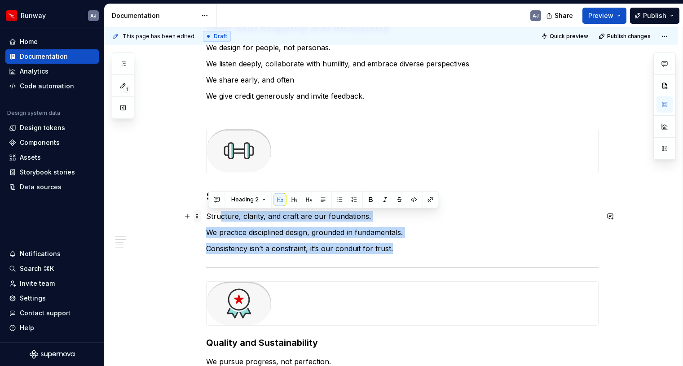
drag, startPoint x: 394, startPoint y: 250, endPoint x: 201, endPoint y: 213, distance: 196.4
click at [206, 213] on div "Lead with Empathy and Inclusivity We design for people, not personas. We listen…" at bounding box center [402, 350] width 392 height 812
click at [210, 216] on p "Structure, clarity, and craft are our foundations." at bounding box center [402, 216] width 392 height 11
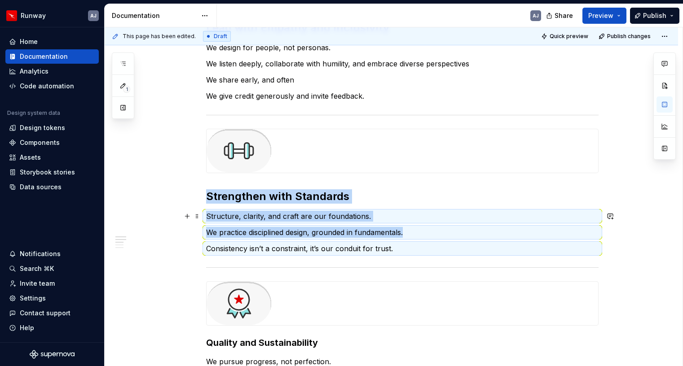
click at [381, 217] on p "Structure, clarity, and craft are our foundations." at bounding box center [402, 216] width 392 height 11
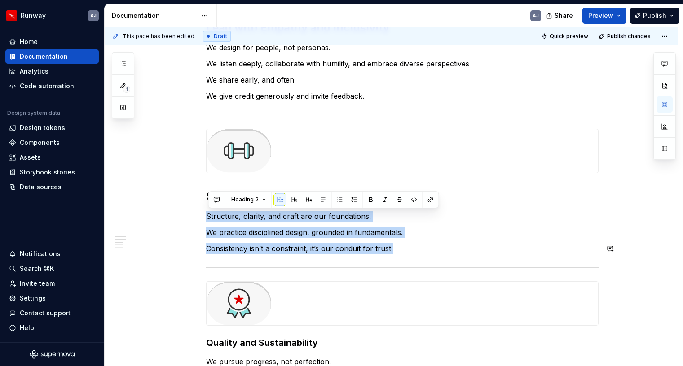
drag, startPoint x: 209, startPoint y: 215, endPoint x: 394, endPoint y: 254, distance: 188.5
click at [394, 254] on div "Lead with Empathy and Inclusivity We design for people, not personas. We listen…" at bounding box center [402, 344] width 392 height 801
click at [437, 259] on div "Lead with Empathy and Inclusivity We design for people, not personas. We listen…" at bounding box center [402, 344] width 392 height 801
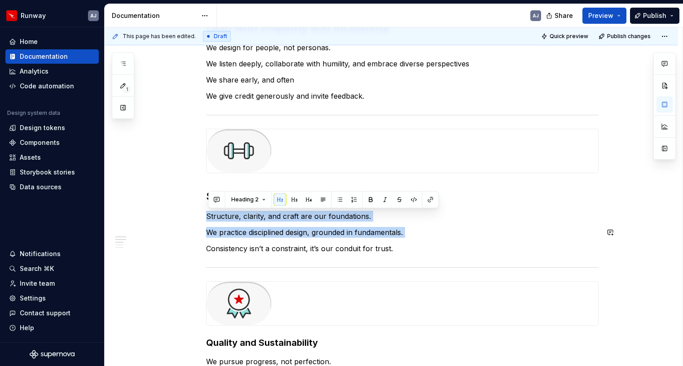
drag, startPoint x: 208, startPoint y: 215, endPoint x: 280, endPoint y: 241, distance: 76.5
click at [329, 248] on div "Lead with Empathy and Inclusivity We design for people, not personas. We listen…" at bounding box center [402, 344] width 392 height 801
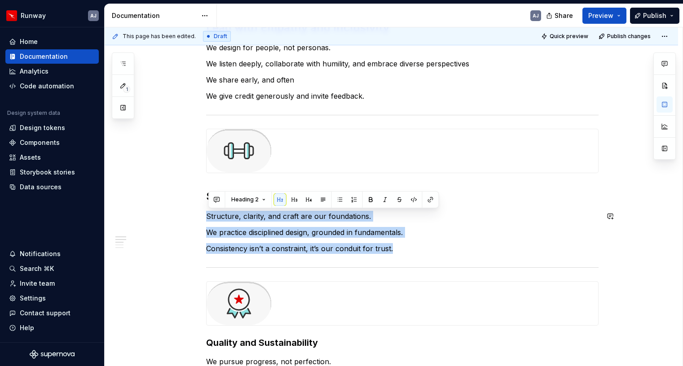
drag, startPoint x: 394, startPoint y: 248, endPoint x: 254, endPoint y: 208, distance: 145.2
click at [254, 208] on div "Lead with Empathy and Inclusivity We design for people, not personas. We listen…" at bounding box center [402, 344] width 392 height 801
click at [258, 200] on button "Heading 2" at bounding box center [248, 199] width 43 height 13
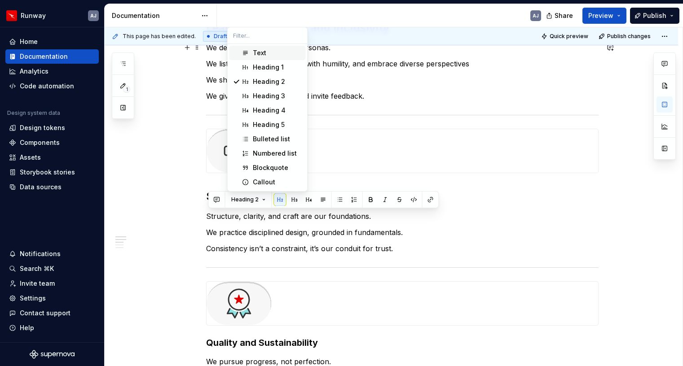
click at [255, 49] on div "Text" at bounding box center [259, 52] width 13 height 9
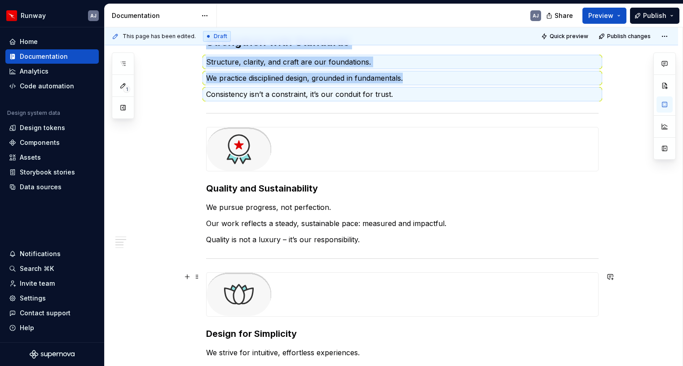
scroll to position [412, 0]
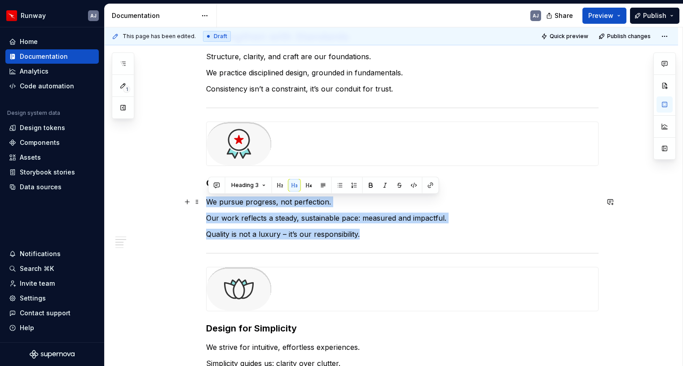
drag, startPoint x: 361, startPoint y: 235, endPoint x: 210, endPoint y: 202, distance: 155.3
click at [210, 202] on div "Lead with Empathy and Inclusivity We design for people, not personas. We listen…" at bounding box center [402, 184] width 392 height 801
click at [265, 187] on button "Heading 3" at bounding box center [248, 185] width 43 height 13
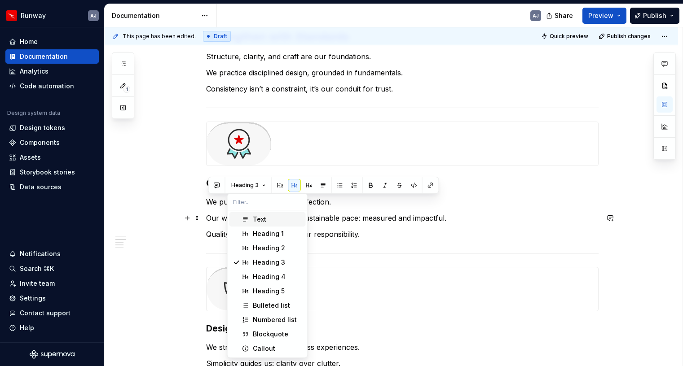
click at [260, 221] on div "Text" at bounding box center [259, 219] width 13 height 9
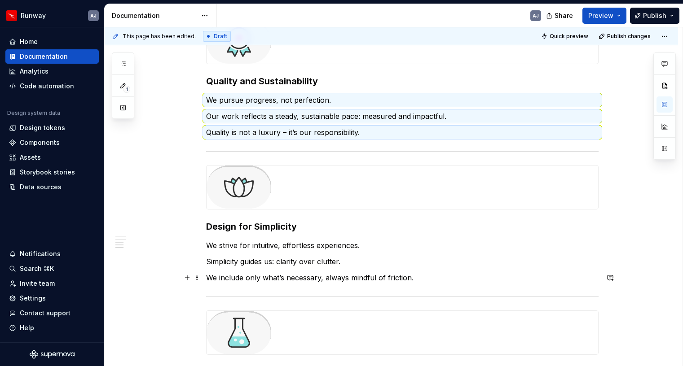
scroll to position [519, 0]
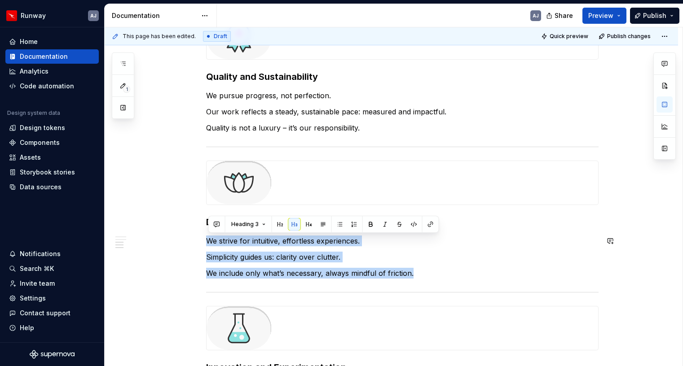
drag, startPoint x: 417, startPoint y: 273, endPoint x: 237, endPoint y: 231, distance: 184.1
click at [238, 231] on div "Lead with Empathy and Inclusivity We design for people, not personas. We listen…" at bounding box center [402, 78] width 392 height 801
click at [265, 223] on button "Heading 3" at bounding box center [248, 224] width 43 height 13
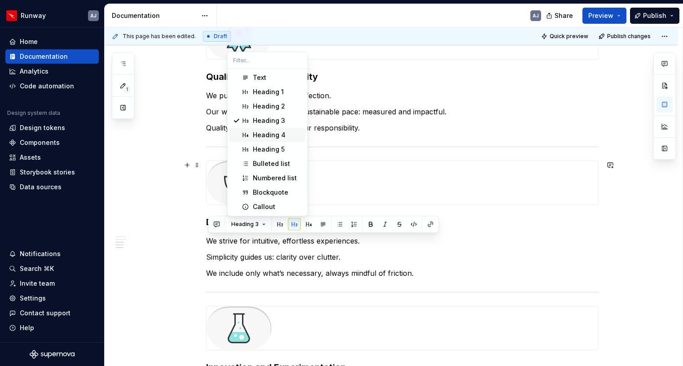
click at [143, 187] on div "Lead with Empathy and Inclusivity We design for people, not personas. We listen…" at bounding box center [391, 127] width 573 height 943
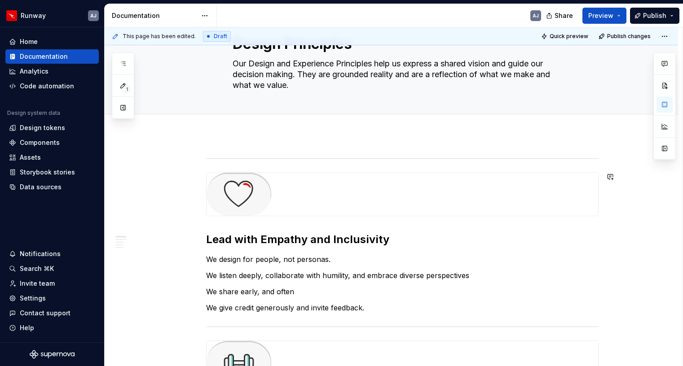
scroll to position [45, 0]
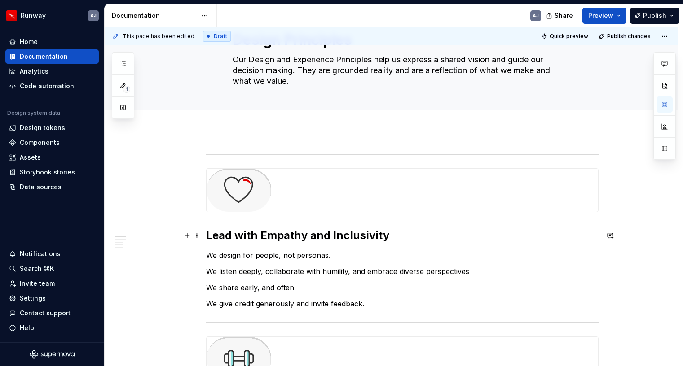
click at [274, 234] on h2 "Lead with Empathy and Inclusivity" at bounding box center [402, 235] width 392 height 14
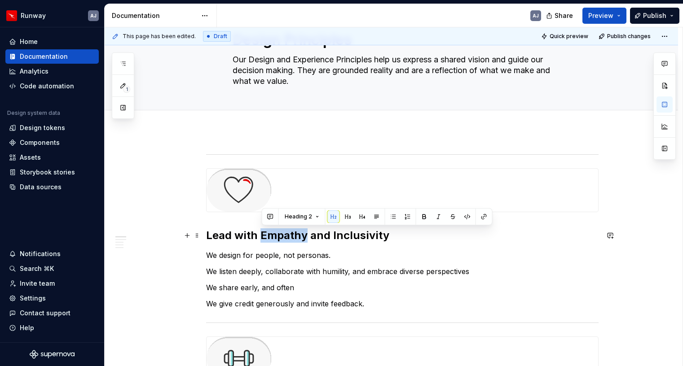
click at [274, 234] on h2 "Lead with Empathy and Inclusivity" at bounding box center [402, 235] width 392 height 14
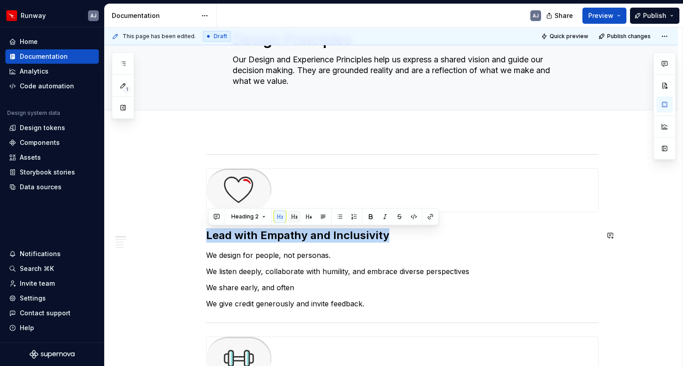
click at [297, 217] on button "button" at bounding box center [294, 217] width 13 height 13
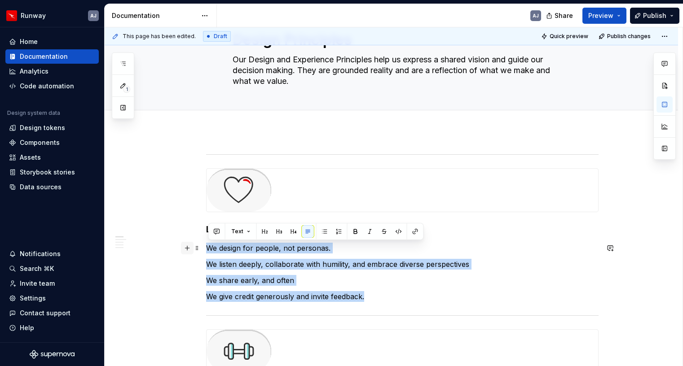
drag, startPoint x: 368, startPoint y: 297, endPoint x: 190, endPoint y: 248, distance: 184.9
click at [294, 233] on button "button" at bounding box center [293, 231] width 13 height 13
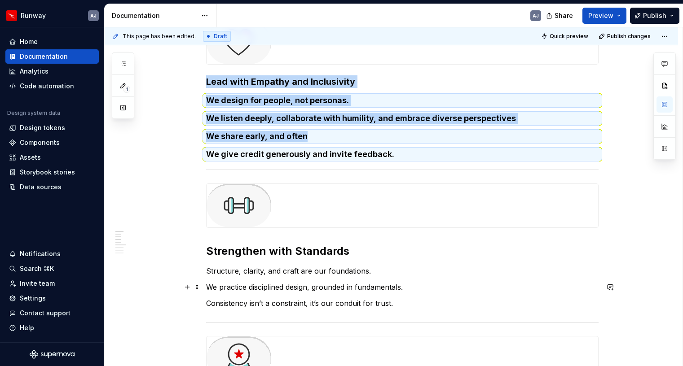
scroll to position [196, 0]
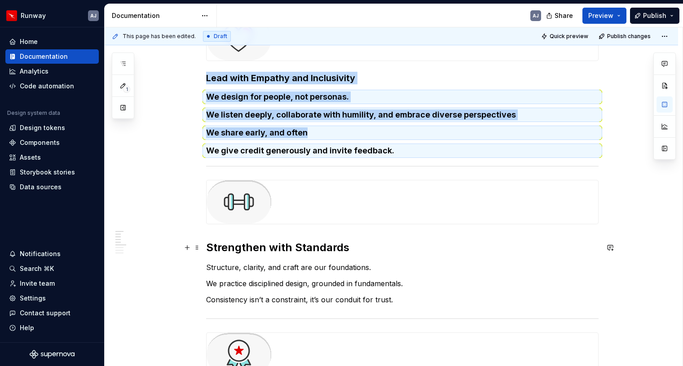
click at [316, 252] on h2 "Strengthen with Standards" at bounding box center [402, 248] width 392 height 14
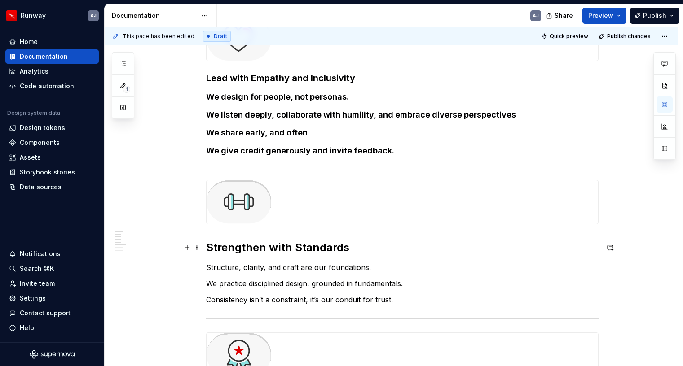
click at [316, 252] on h2 "Strengthen with Standards" at bounding box center [402, 248] width 392 height 14
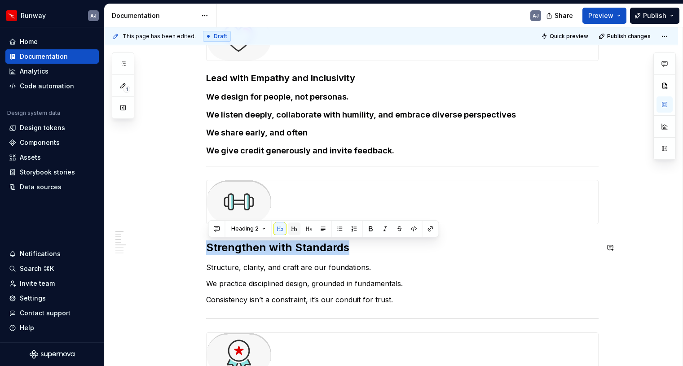
click at [290, 231] on button "button" at bounding box center [294, 229] width 13 height 13
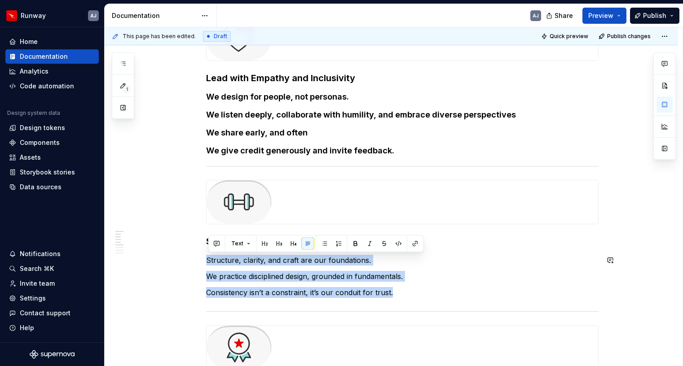
drag, startPoint x: 394, startPoint y: 293, endPoint x: 201, endPoint y: 252, distance: 196.9
click at [291, 242] on button "button" at bounding box center [293, 243] width 13 height 13
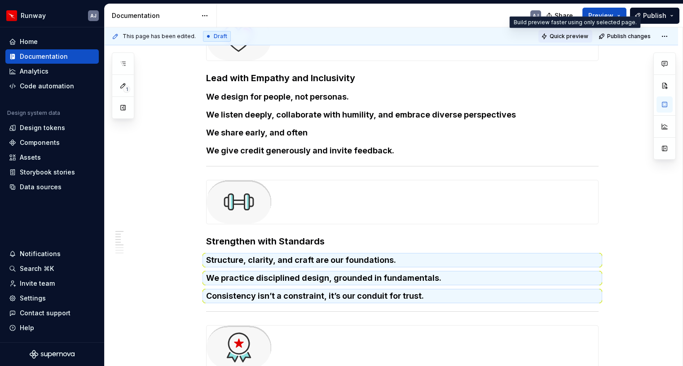
click at [571, 37] on span "Quick preview" at bounding box center [568, 36] width 39 height 7
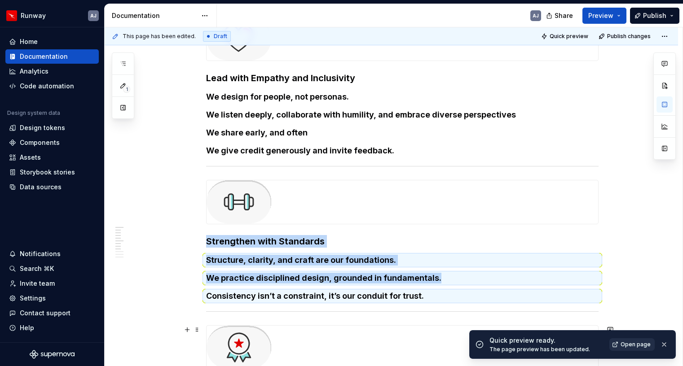
click at [633, 344] on span "Open page" at bounding box center [635, 344] width 30 height 7
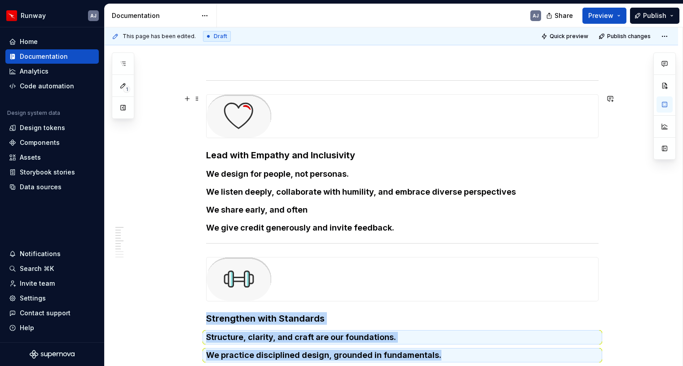
scroll to position [117, 0]
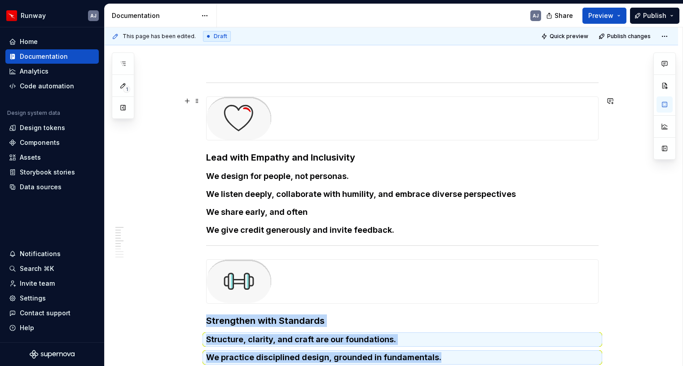
click at [254, 116] on img at bounding box center [238, 118] width 65 height 43
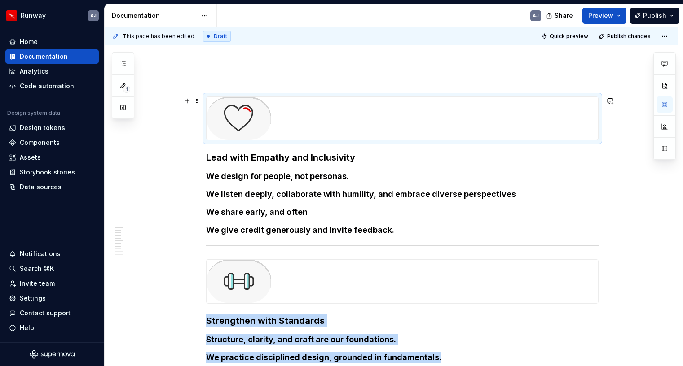
click at [254, 116] on img at bounding box center [238, 118] width 65 height 43
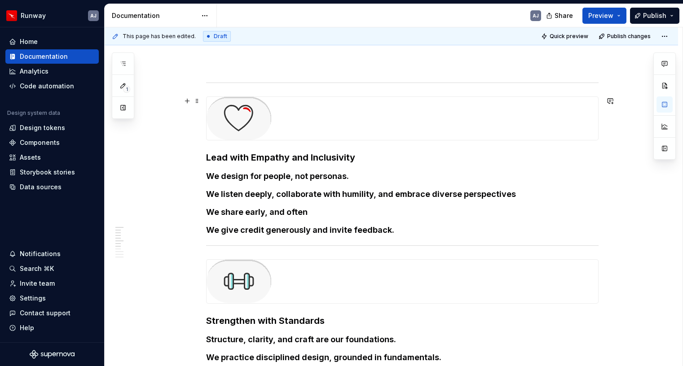
click at [428, 118] on div at bounding box center [401, 118] width 391 height 43
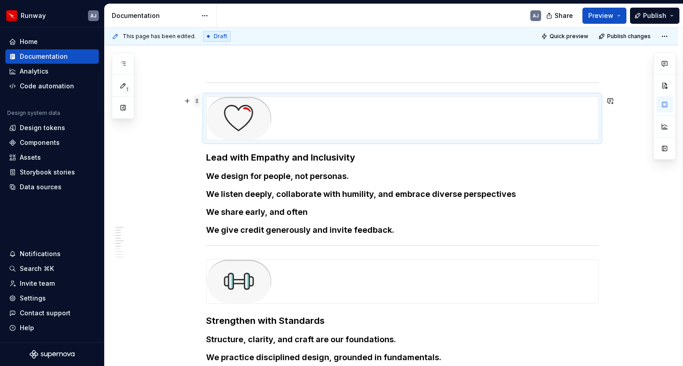
click at [199, 102] on span at bounding box center [196, 101] width 7 height 13
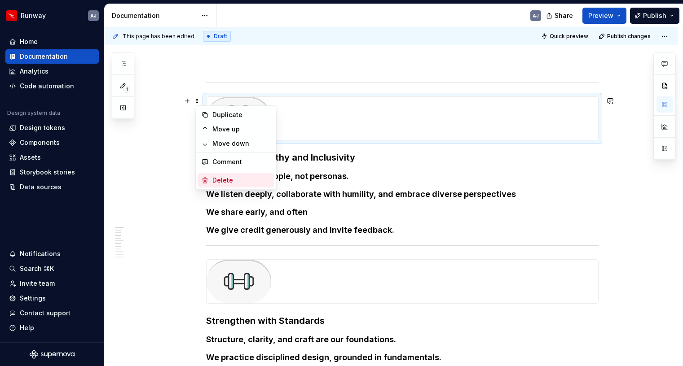
click at [229, 178] on div "Delete" at bounding box center [241, 180] width 58 height 9
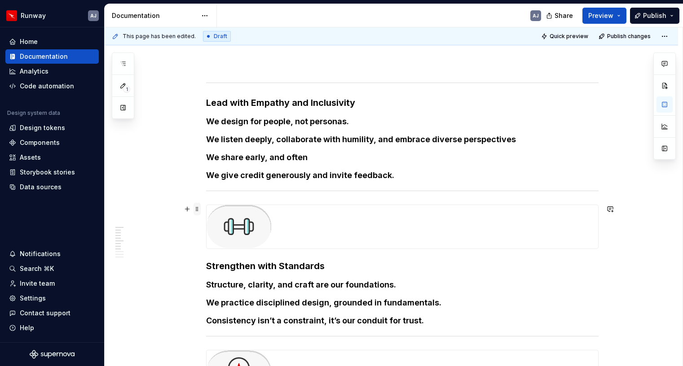
click at [201, 208] on span at bounding box center [196, 209] width 7 height 13
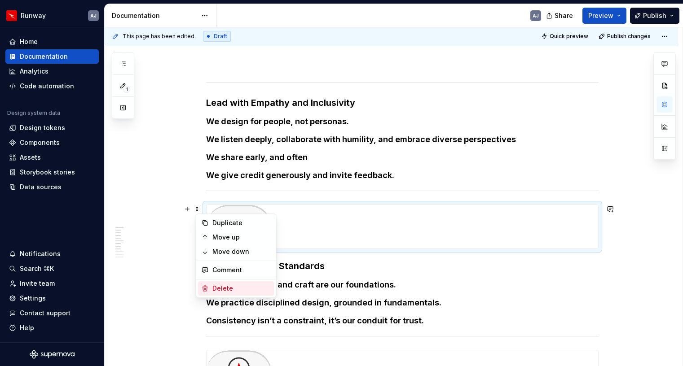
click at [231, 288] on div "Delete" at bounding box center [241, 288] width 58 height 9
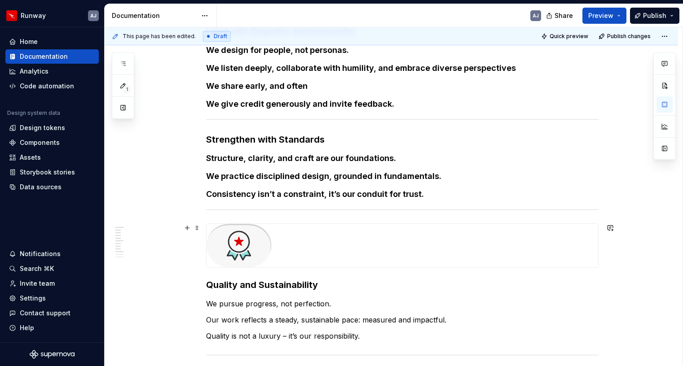
scroll to position [197, 0]
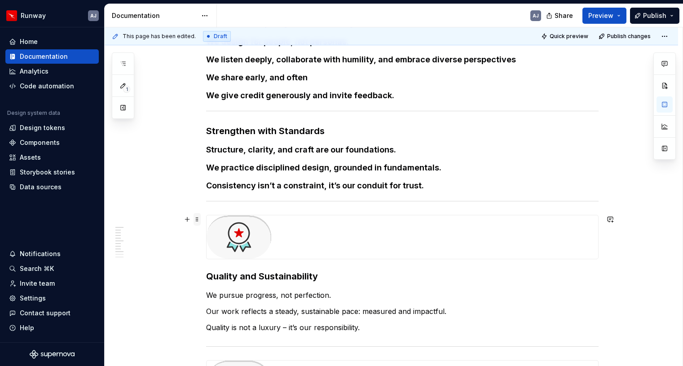
click at [199, 220] on span at bounding box center [196, 219] width 7 height 13
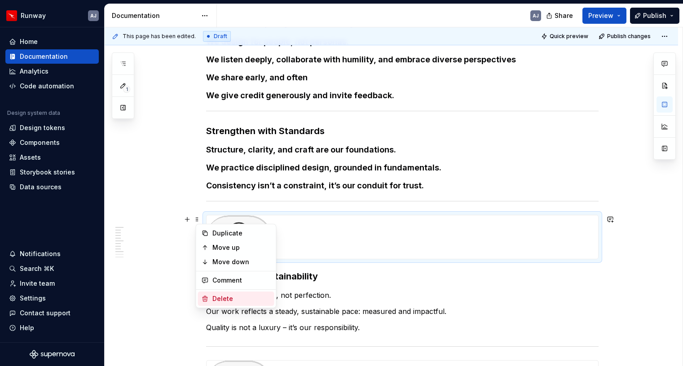
click at [228, 296] on div "Delete" at bounding box center [241, 298] width 58 height 9
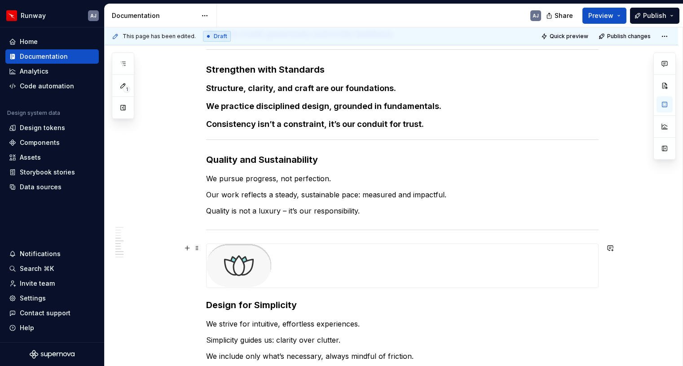
scroll to position [266, 0]
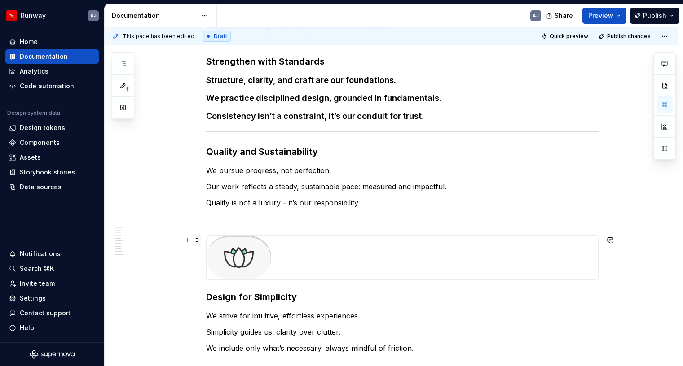
click at [198, 239] on span at bounding box center [196, 240] width 7 height 13
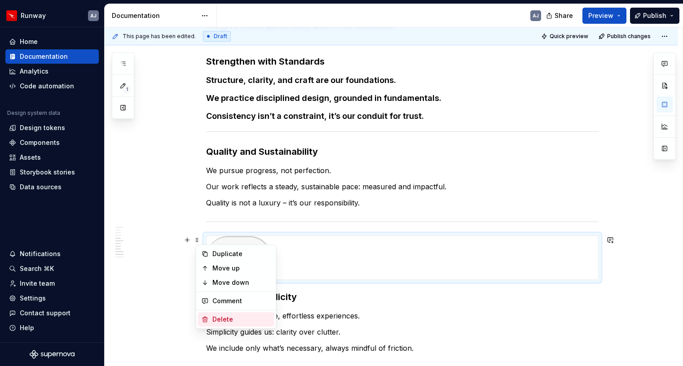
click at [219, 319] on div "Delete" at bounding box center [241, 319] width 58 height 9
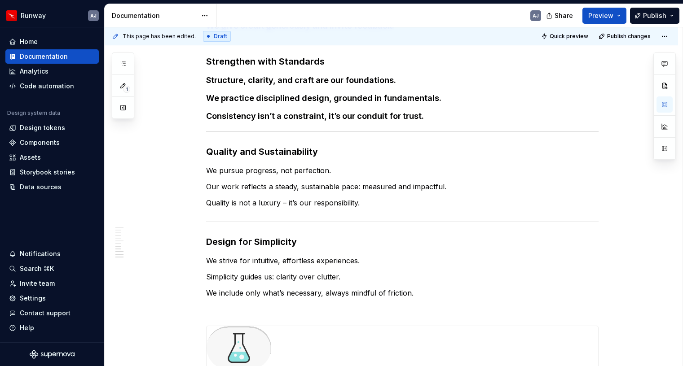
scroll to position [333, 0]
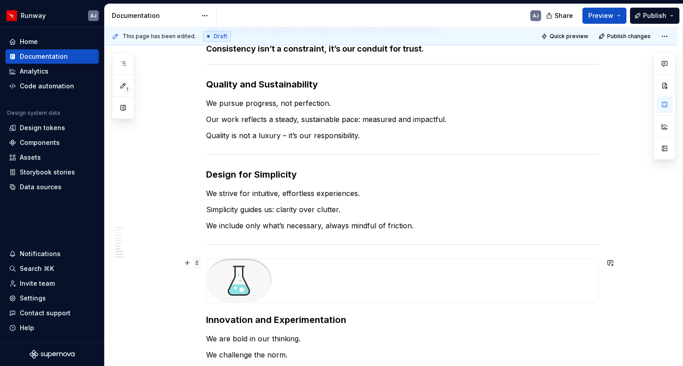
click at [199, 263] on span at bounding box center [196, 263] width 7 height 13
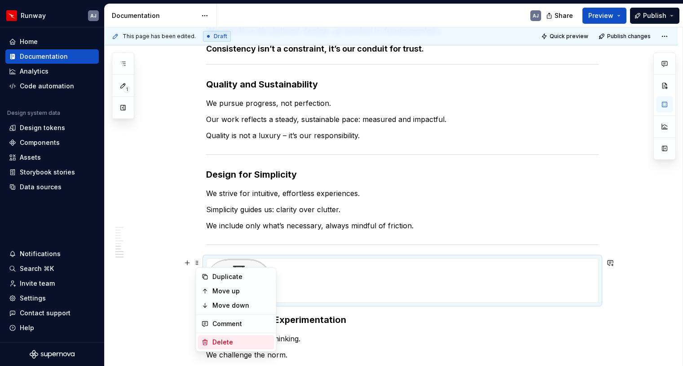
click at [227, 340] on div "Delete" at bounding box center [241, 342] width 58 height 9
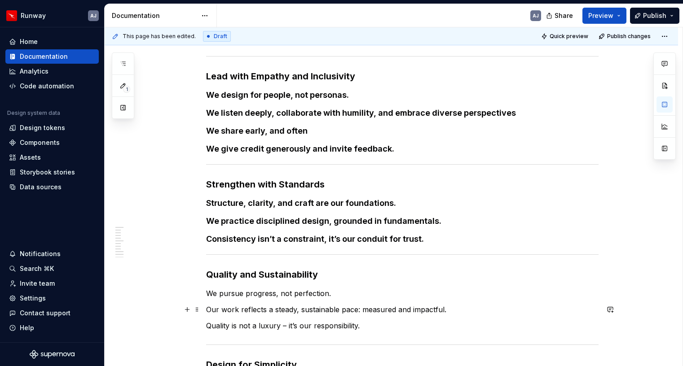
scroll to position [141, 0]
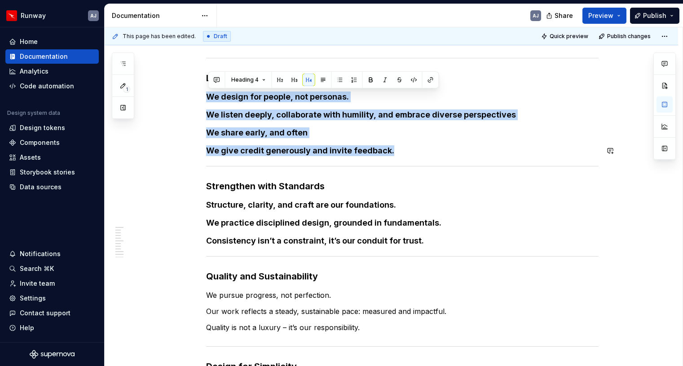
drag, startPoint x: 210, startPoint y: 95, endPoint x: 315, endPoint y: 157, distance: 121.3
click at [371, 152] on div "Lead with Empathy and Inclusivity We design for people, not personas. We listen…" at bounding box center [402, 311] width 392 height 513
click at [169, 323] on div "Lead with Empathy and Inclusivity We design for people, not personas. We listen…" at bounding box center [391, 361] width 573 height 655
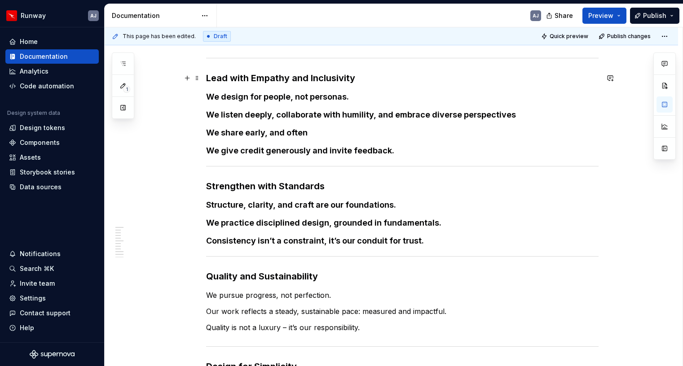
click at [253, 74] on h3 "Lead with Empathy and Inclusivity" at bounding box center [402, 78] width 392 height 13
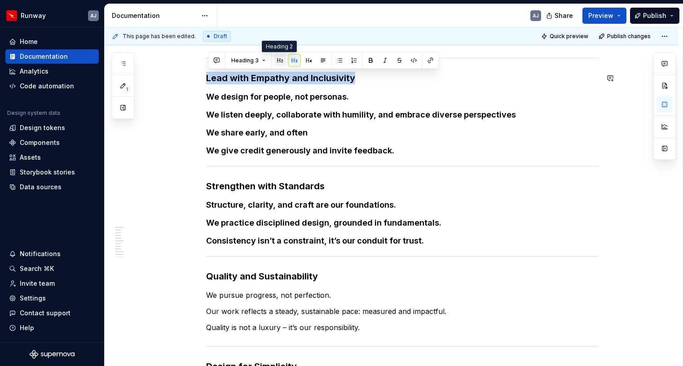
click at [277, 58] on button "button" at bounding box center [280, 60] width 13 height 13
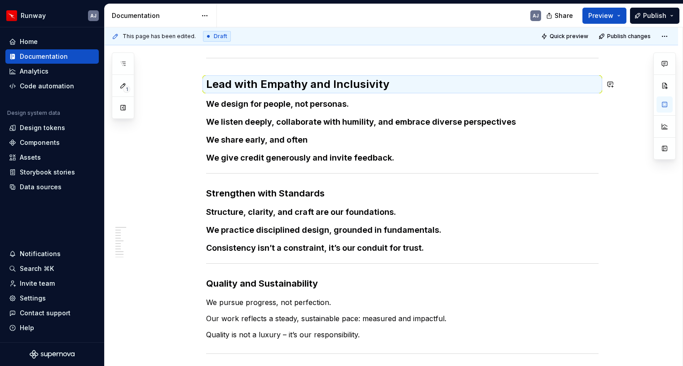
scroll to position [149, 0]
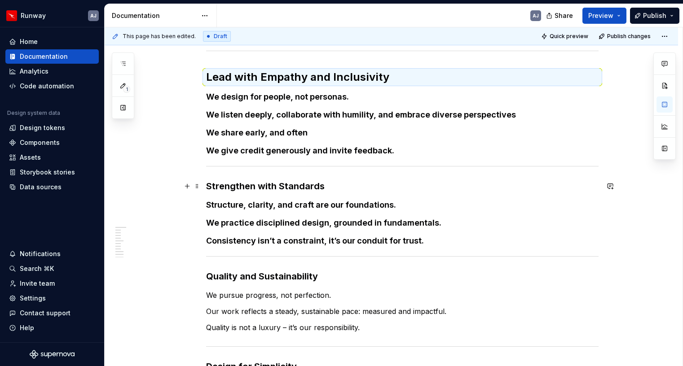
click at [248, 187] on h3 "Strengthen with Standards" at bounding box center [402, 186] width 392 height 13
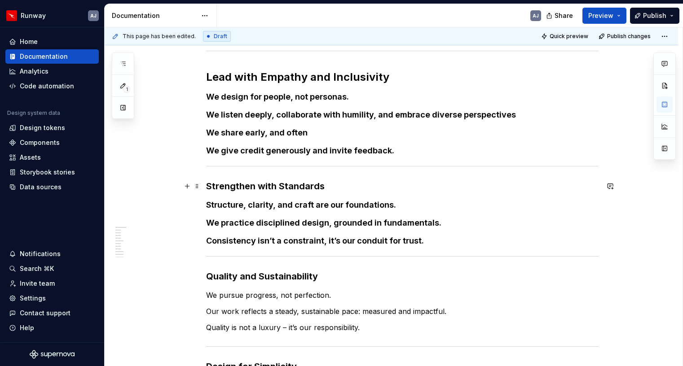
click at [248, 187] on h3 "Strengthen with Standards" at bounding box center [402, 186] width 392 height 13
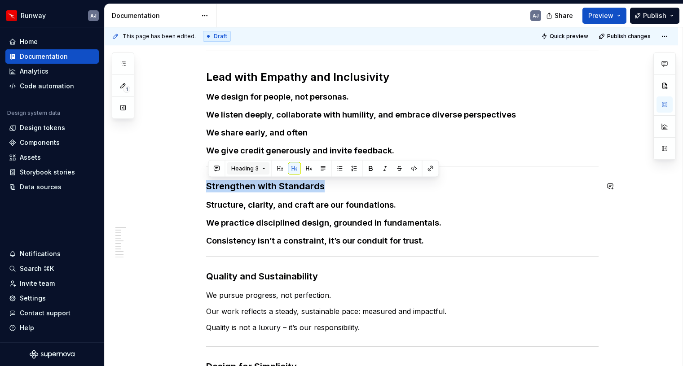
click at [259, 168] on button "Heading 3" at bounding box center [248, 168] width 43 height 13
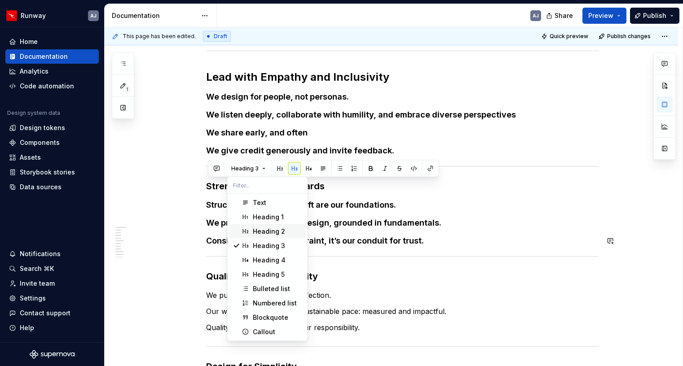
click at [276, 233] on div "Heading 2" at bounding box center [269, 231] width 32 height 9
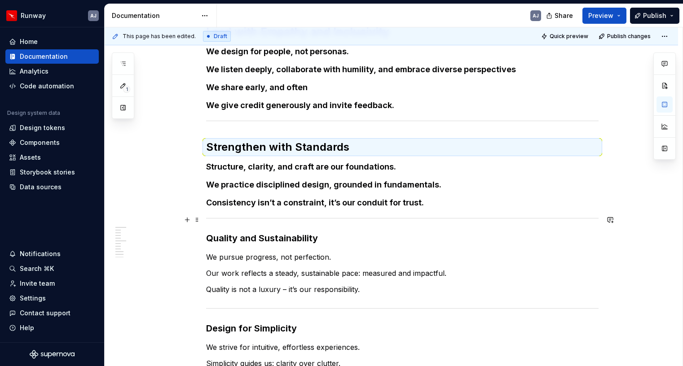
scroll to position [197, 0]
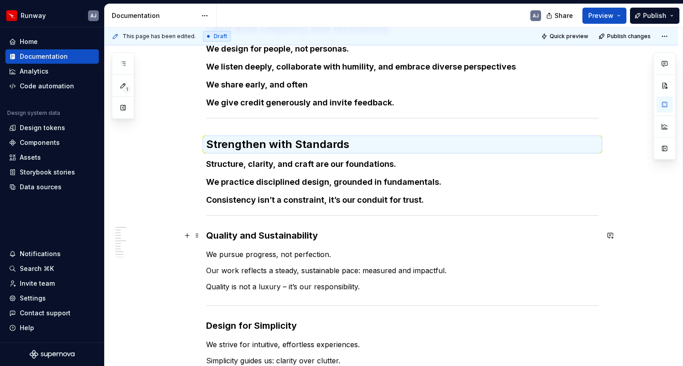
click at [254, 239] on h3 "Quality and Sustainability" at bounding box center [402, 235] width 392 height 13
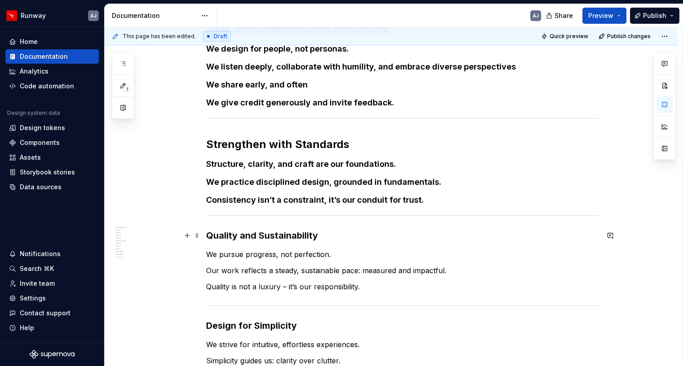
click at [254, 239] on h3 "Quality and Sustainability" at bounding box center [402, 235] width 392 height 13
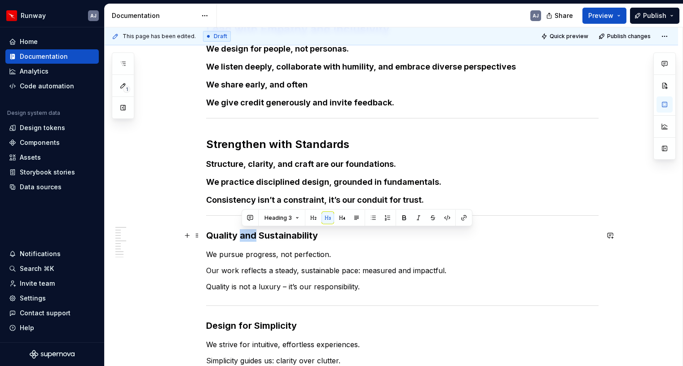
click at [254, 239] on h3 "Quality and Sustainability" at bounding box center [402, 235] width 392 height 13
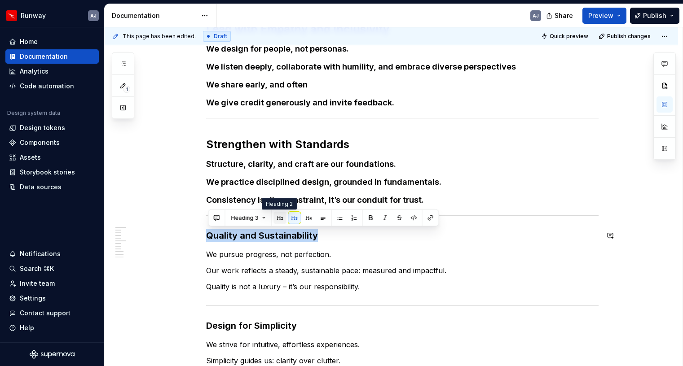
click at [278, 218] on button "button" at bounding box center [280, 218] width 13 height 13
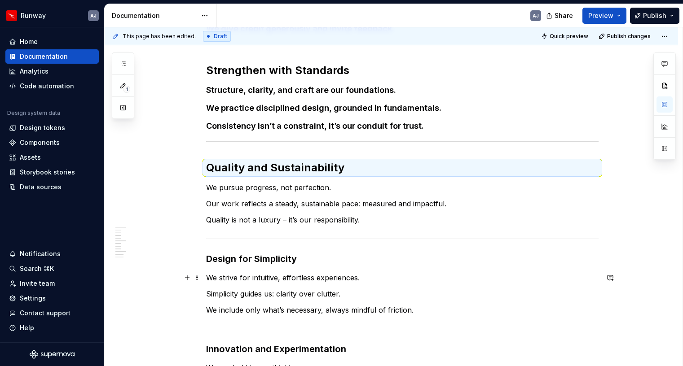
scroll to position [282, 0]
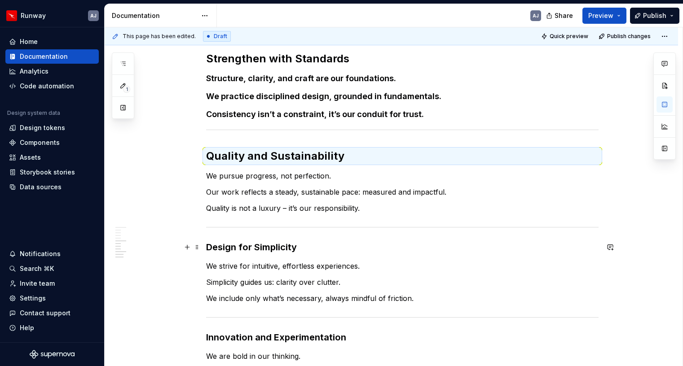
click at [253, 251] on h3 "Design for Simplicity" at bounding box center [402, 247] width 392 height 13
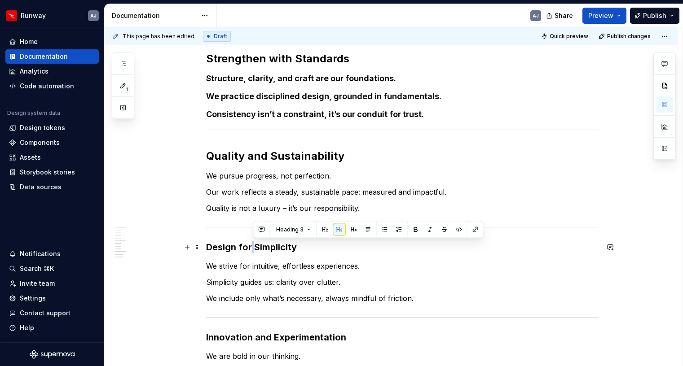
click at [253, 251] on h3 "Design for Simplicity" at bounding box center [402, 247] width 392 height 13
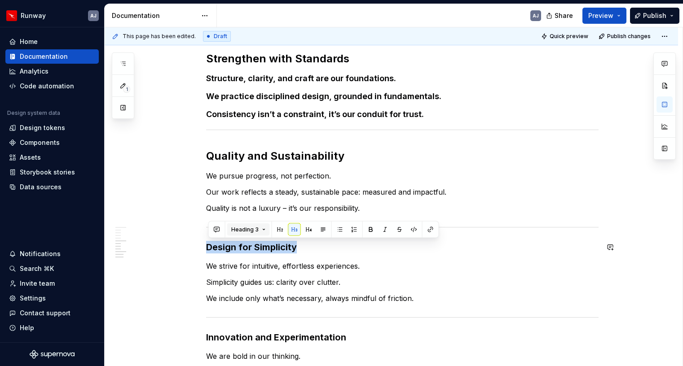
click at [260, 228] on button "Heading 3" at bounding box center [248, 230] width 43 height 13
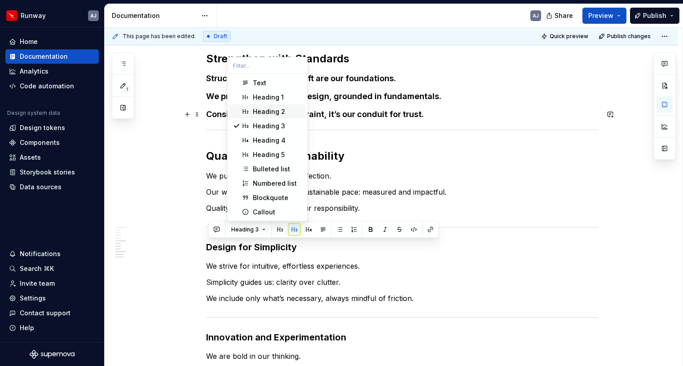
click at [261, 112] on div "Heading 2" at bounding box center [269, 111] width 32 height 9
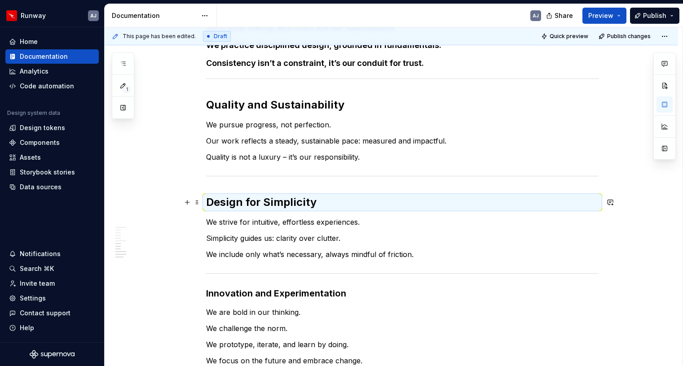
scroll to position [384, 0]
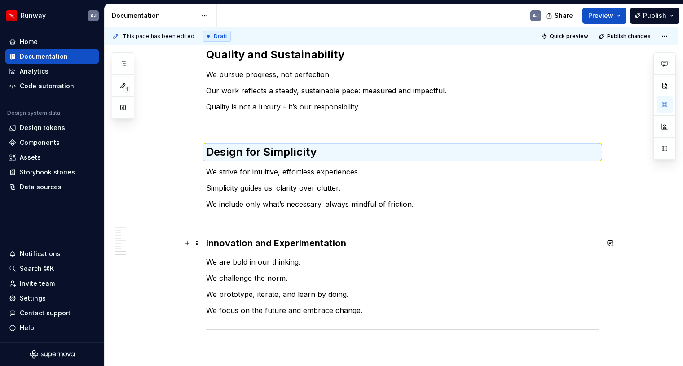
click at [272, 243] on h3 "Innovation and Experimentation" at bounding box center [402, 243] width 392 height 13
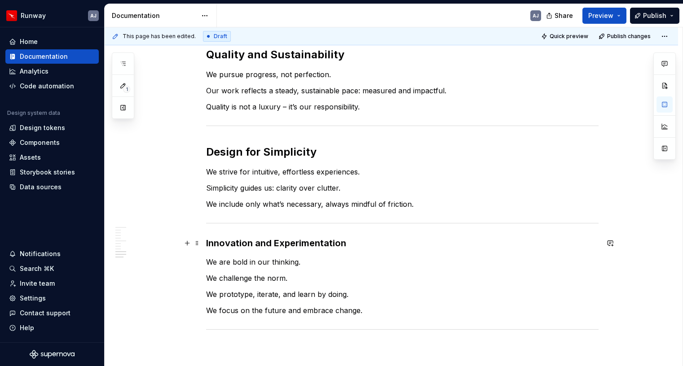
click at [272, 243] on h3 "Innovation and Experimentation" at bounding box center [402, 243] width 392 height 13
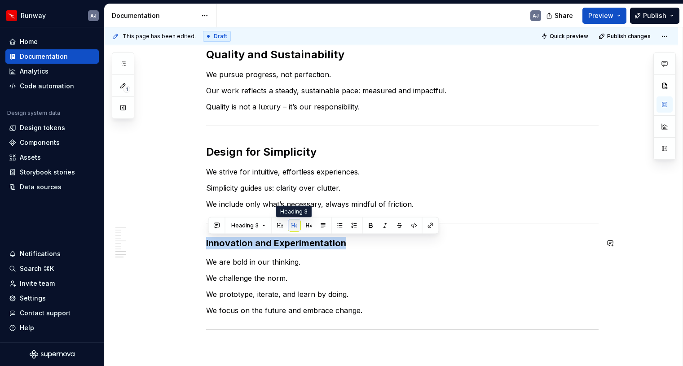
click at [292, 227] on button "button" at bounding box center [294, 225] width 13 height 13
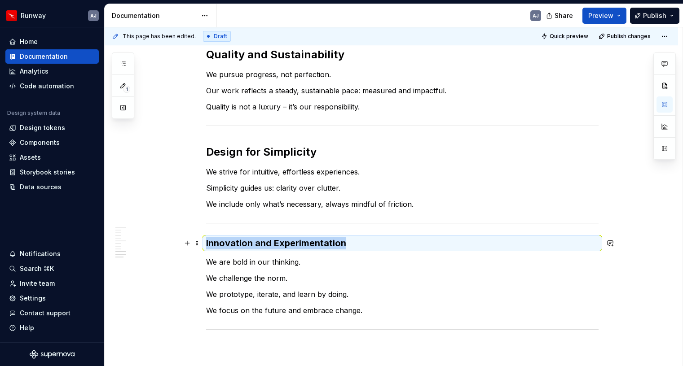
click at [242, 249] on h3 "Innovation and Experimentation" at bounding box center [402, 243] width 392 height 13
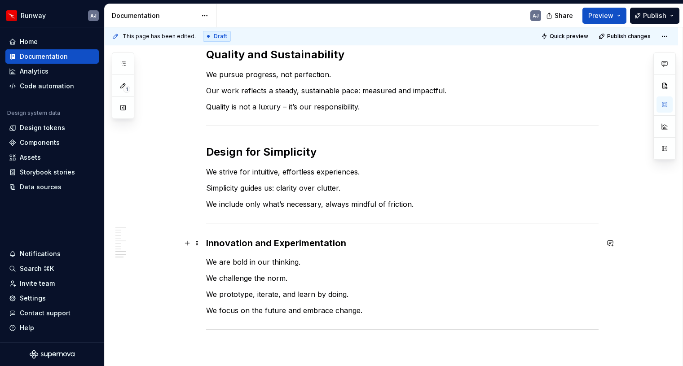
click at [298, 246] on h3 "Innovation and Experimentation" at bounding box center [402, 243] width 392 height 13
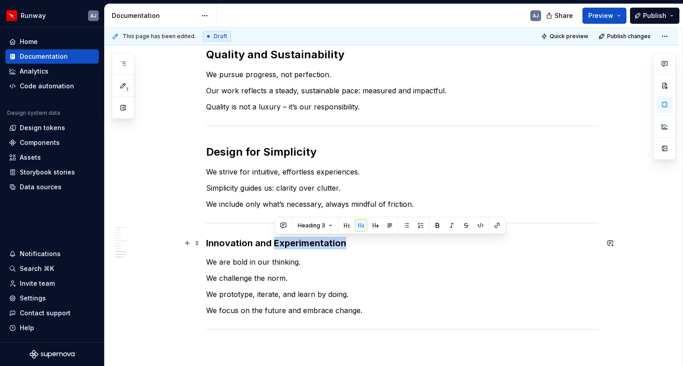
click at [298, 246] on h3 "Innovation and Experimentation" at bounding box center [402, 243] width 392 height 13
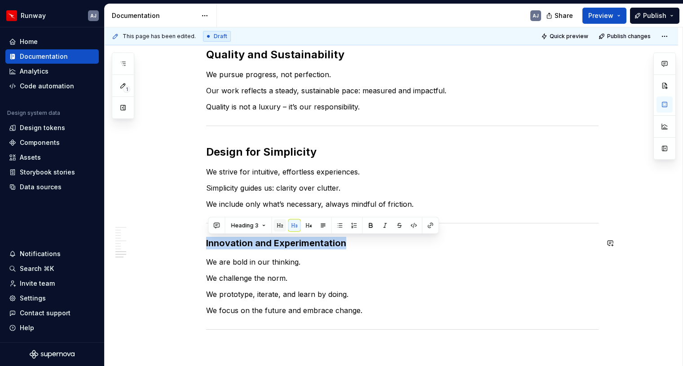
click at [276, 225] on button "button" at bounding box center [280, 225] width 13 height 13
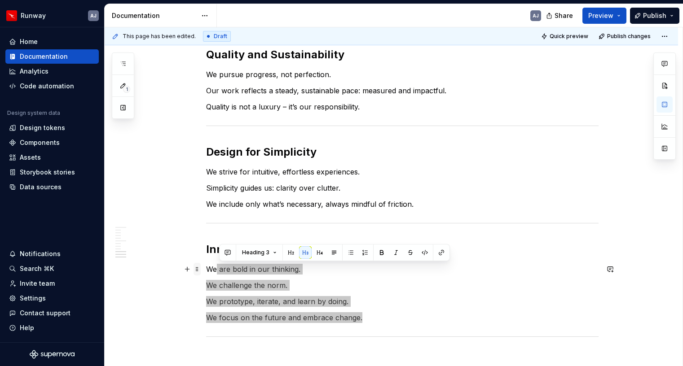
drag, startPoint x: 362, startPoint y: 317, endPoint x: 198, endPoint y: 266, distance: 171.6
click at [206, 266] on div "Lead with Empathy and Inclusivity We design for people, not personas. We listen…" at bounding box center [402, 92] width 392 height 559
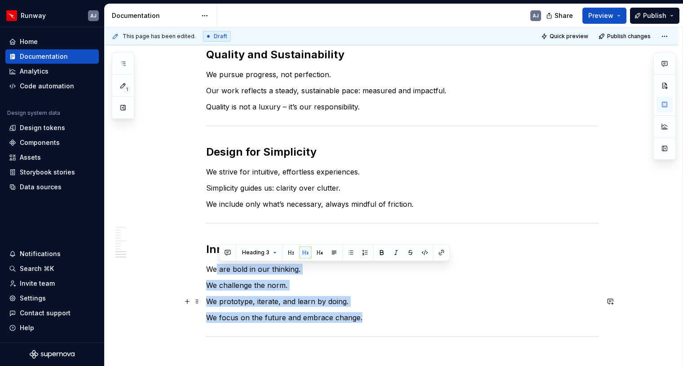
click at [226, 302] on p "We prototype, iterate, and learn by doing." at bounding box center [402, 301] width 392 height 11
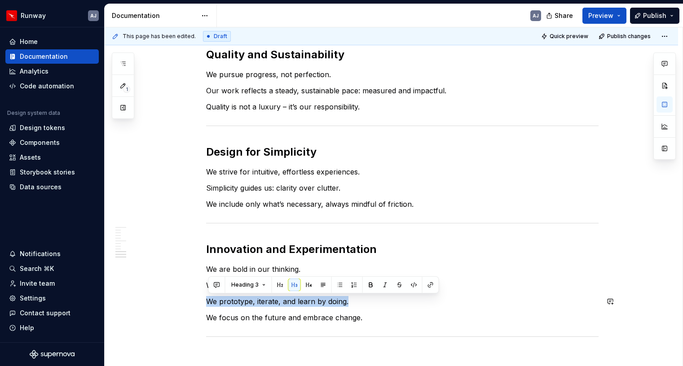
click at [178, 278] on div "Lead with Empathy and Inclusivity We design for people, not personas. We listen…" at bounding box center [391, 136] width 573 height 691
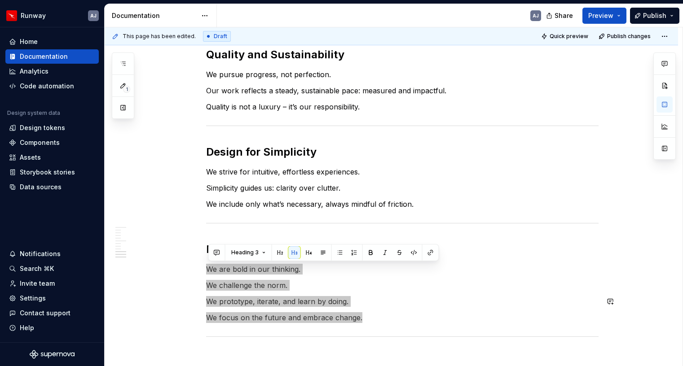
drag, startPoint x: 211, startPoint y: 268, endPoint x: 360, endPoint y: 317, distance: 157.7
click at [360, 317] on div "Lead with Empathy and Inclusivity We design for people, not personas. We listen…" at bounding box center [402, 87] width 392 height 548
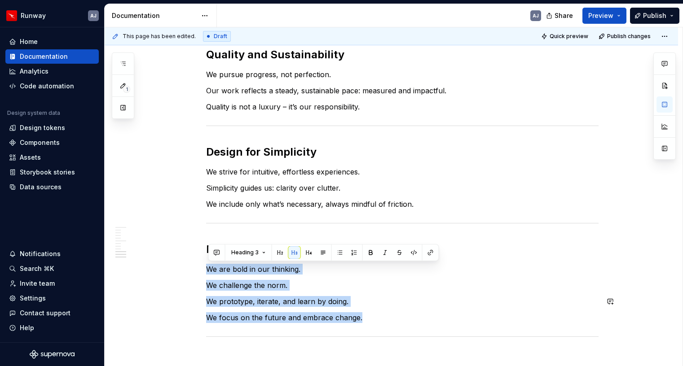
click at [327, 293] on div "Lead with Empathy and Inclusivity We design for people, not personas. We listen…" at bounding box center [402, 87] width 392 height 548
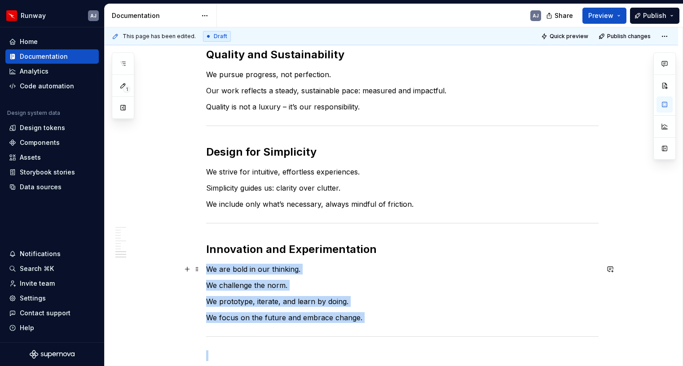
scroll to position [499, 0]
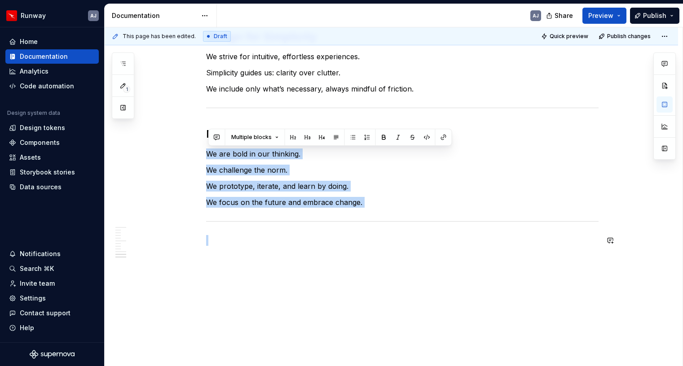
drag, startPoint x: 209, startPoint y: 267, endPoint x: 360, endPoint y: 346, distance: 170.4
click at [360, 346] on div "Lead with Empathy and Inclusivity We design for people, not personas. We listen…" at bounding box center [391, 21] width 573 height 691
click at [317, 139] on button "button" at bounding box center [322, 137] width 13 height 13
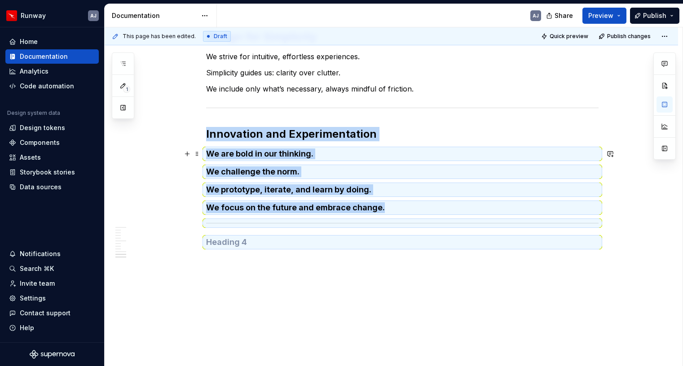
click at [249, 155] on h4 "We are bold in our thinking." at bounding box center [402, 154] width 392 height 11
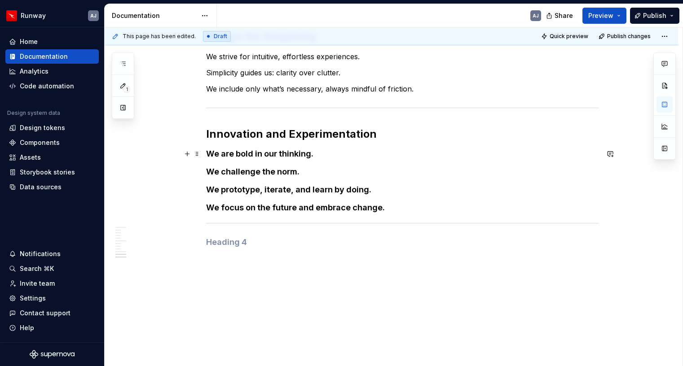
click at [224, 151] on h4 "We are bold in our thinking." at bounding box center [402, 154] width 392 height 11
click at [303, 278] on div "Lead with Empathy and Inclusivity We design for people, not personas. We listen…" at bounding box center [391, 22] width 573 height 693
click at [240, 153] on h4 "We are bold in our thinking." at bounding box center [402, 154] width 392 height 11
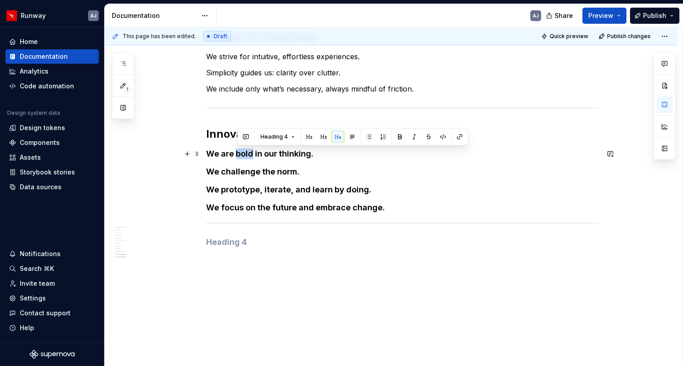
click at [240, 153] on h4 "We are bold in our thinking." at bounding box center [402, 154] width 392 height 11
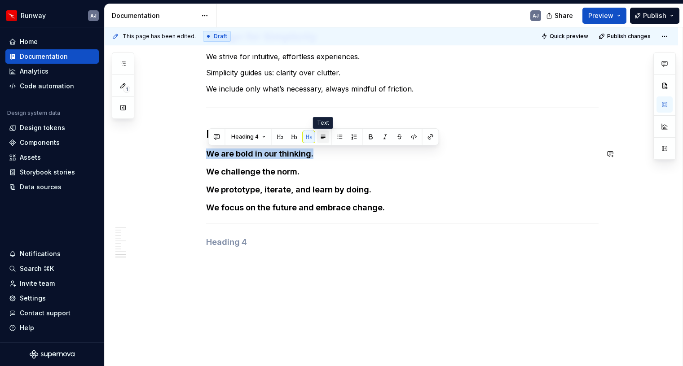
click at [325, 138] on button "button" at bounding box center [323, 137] width 13 height 13
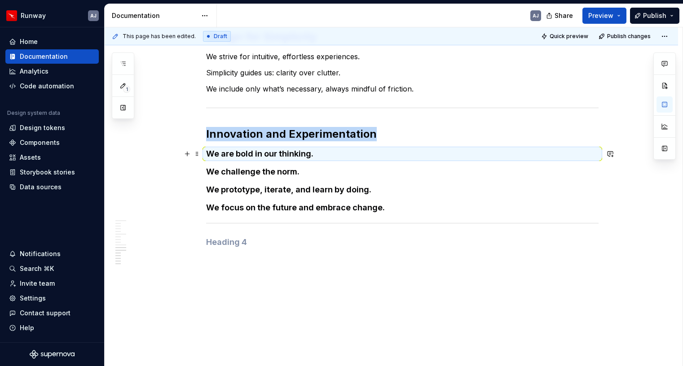
click at [244, 157] on h4 "We are bold in our thinking." at bounding box center [402, 154] width 392 height 11
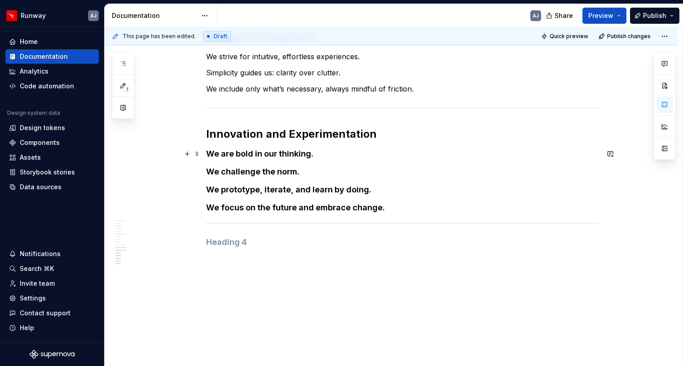
click at [232, 154] on h4 "We are bold in our thinking." at bounding box center [402, 154] width 392 height 11
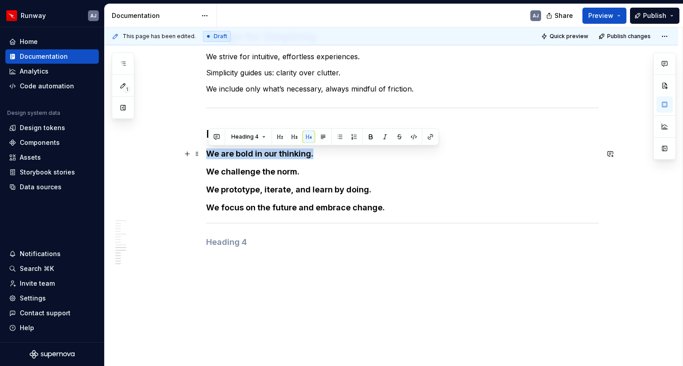
click at [232, 154] on h4 "We are bold in our thinking." at bounding box center [402, 154] width 392 height 11
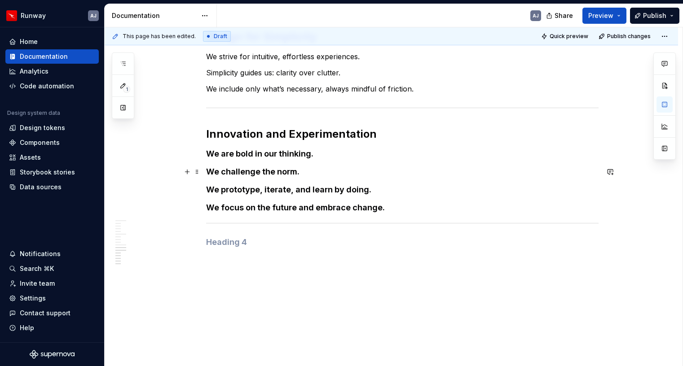
click at [262, 170] on h4 "We challenge the norm." at bounding box center [402, 172] width 392 height 11
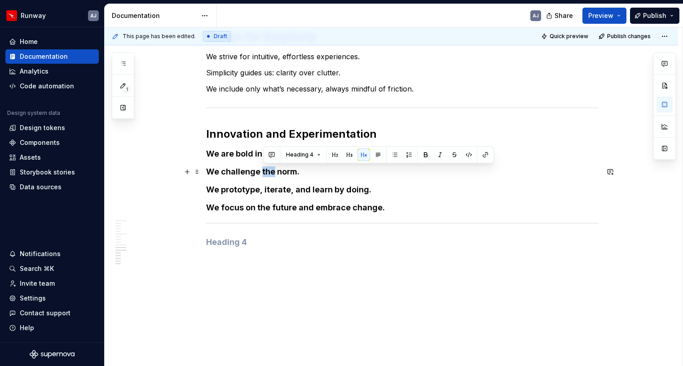
click at [262, 170] on h4 "We challenge the norm." at bounding box center [402, 172] width 392 height 11
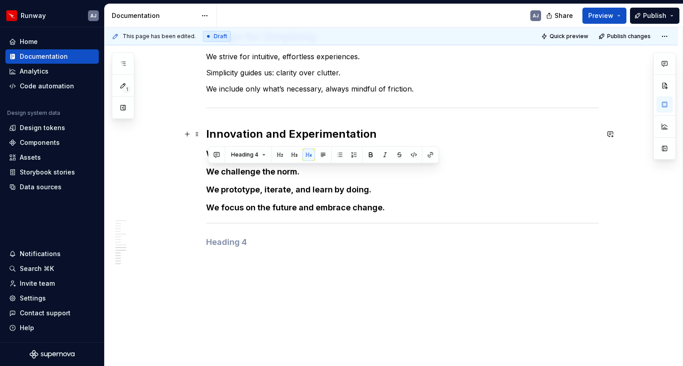
click at [267, 136] on h2 "Innovation and Experimentation" at bounding box center [402, 134] width 392 height 14
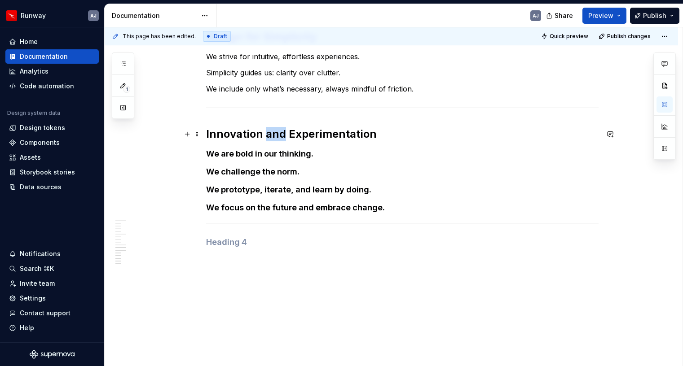
click at [267, 136] on h2 "Innovation and Experimentation" at bounding box center [402, 134] width 392 height 14
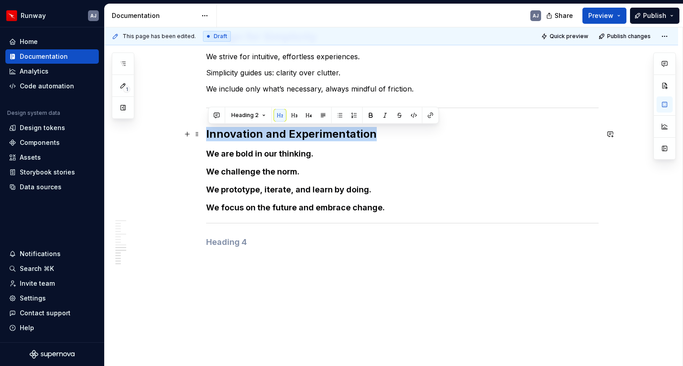
click at [267, 136] on h2 "Innovation and Experimentation" at bounding box center [402, 134] width 392 height 14
click at [276, 116] on button "button" at bounding box center [280, 115] width 13 height 13
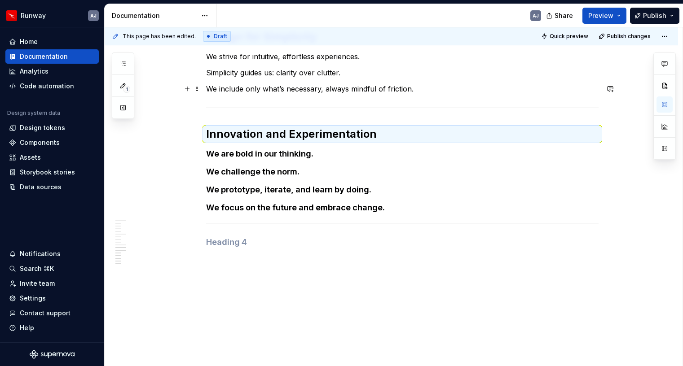
click at [272, 90] on p "We include only what’s necessary, always mindful of friction." at bounding box center [402, 88] width 392 height 11
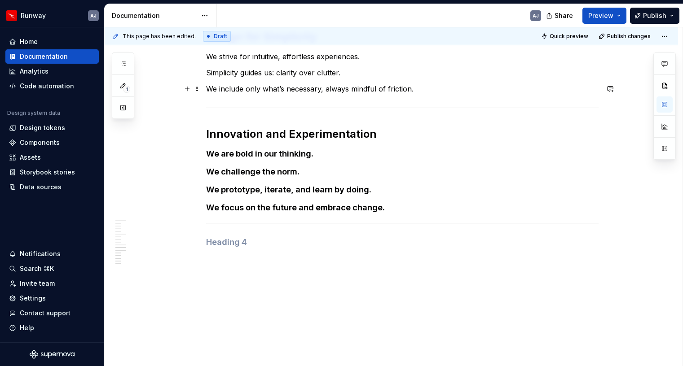
click at [272, 90] on p "We include only what’s necessary, always mindful of friction." at bounding box center [402, 88] width 392 height 11
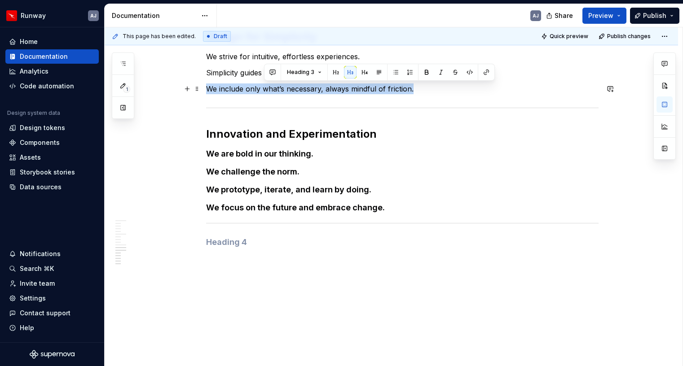
click at [272, 90] on p "We include only what’s necessary, always mindful of friction." at bounding box center [402, 88] width 392 height 11
click at [307, 75] on button "button" at bounding box center [309, 72] width 13 height 13
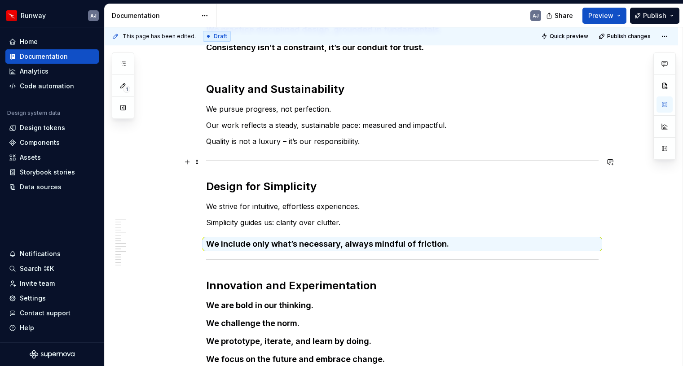
scroll to position [351, 0]
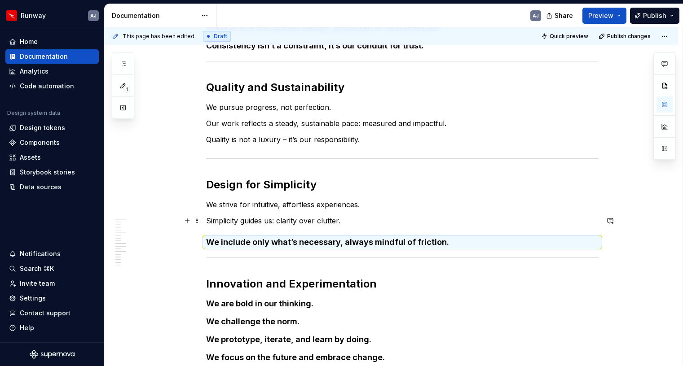
click at [298, 221] on p "Simplicity guides us: clarity over clutter." at bounding box center [402, 220] width 392 height 11
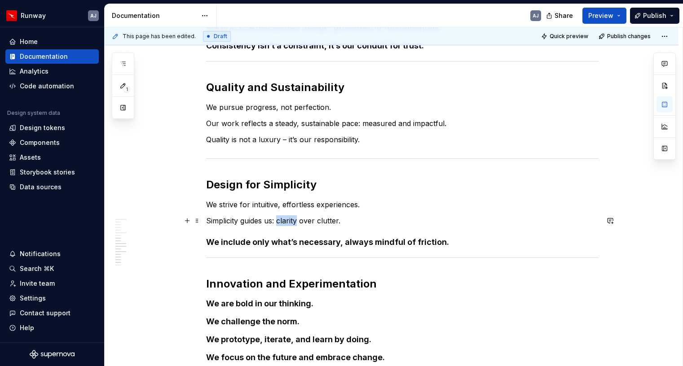
click at [298, 221] on p "Simplicity guides us: clarity over clutter." at bounding box center [402, 220] width 392 height 11
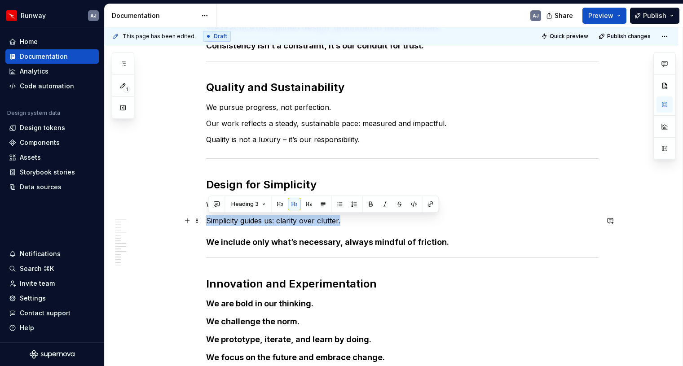
click at [298, 221] on p "Simplicity guides us: clarity over clutter." at bounding box center [402, 220] width 392 height 11
click at [307, 206] on button "button" at bounding box center [309, 204] width 13 height 13
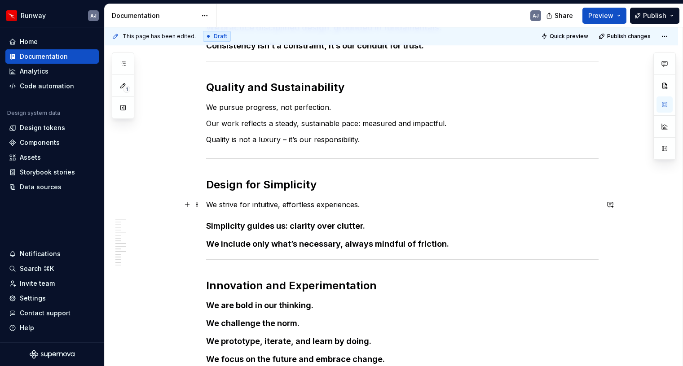
click at [285, 209] on p "We strive for intuitive, effortless experiences." at bounding box center [402, 204] width 392 height 11
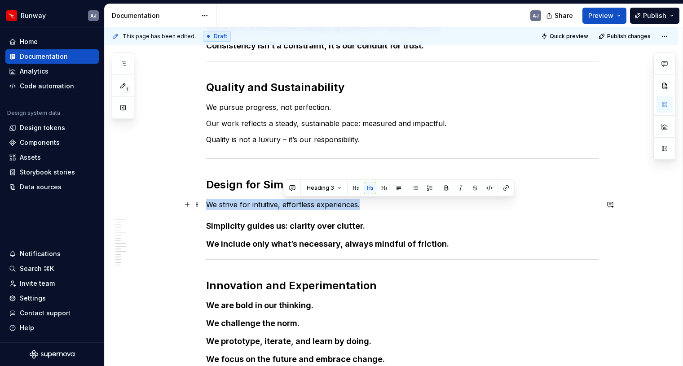
click at [285, 209] on p "We strive for intuitive, effortless experiences." at bounding box center [402, 204] width 392 height 11
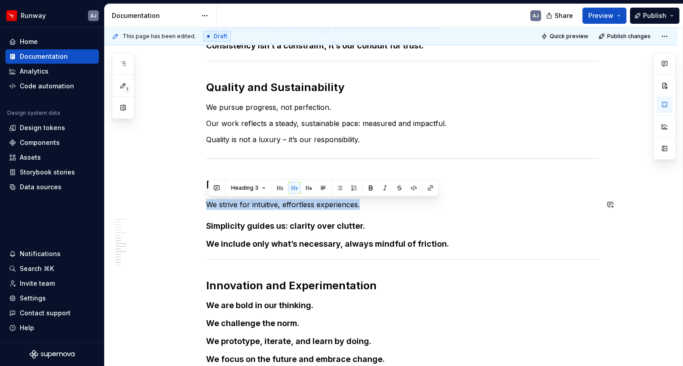
click at [307, 192] on button "button" at bounding box center [309, 188] width 13 height 13
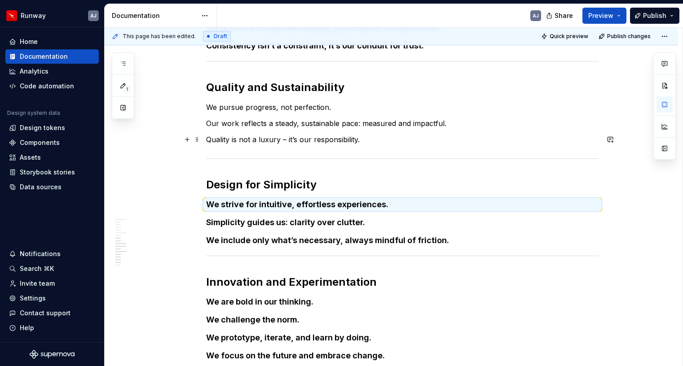
click at [307, 139] on p "Quality is not a luxury – it’s our responsibility." at bounding box center [402, 139] width 392 height 11
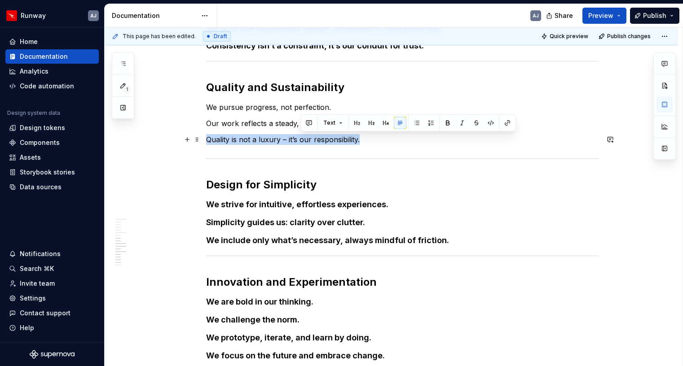
click at [307, 139] on p "Quality is not a luxury – it’s our responsibility." at bounding box center [402, 139] width 392 height 11
click at [293, 125] on button "button" at bounding box center [293, 123] width 13 height 13
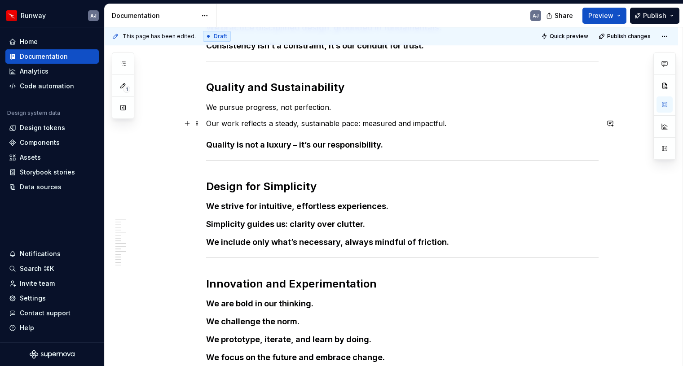
click at [294, 123] on p "Our work reflects a steady, sustainable pace: measured and impactful." at bounding box center [402, 123] width 392 height 11
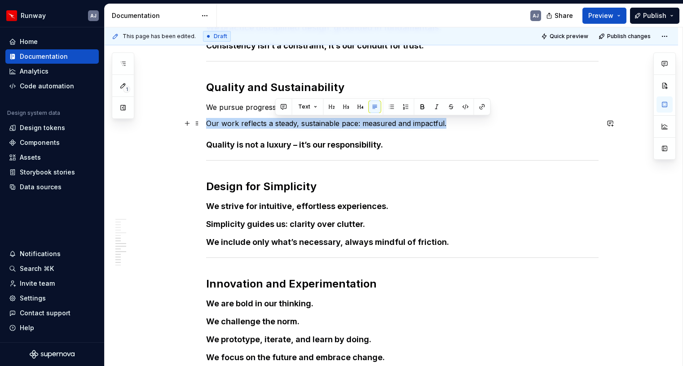
click at [294, 123] on p "Our work reflects a steady, sustainable pace: measured and impactful." at bounding box center [402, 123] width 392 height 11
click at [294, 109] on button "button" at bounding box center [293, 107] width 13 height 13
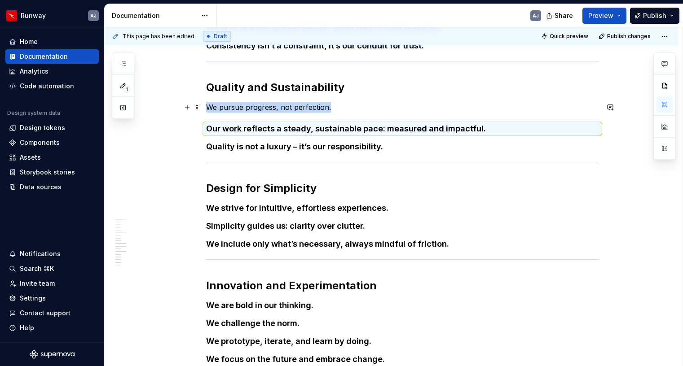
click at [286, 105] on p "We pursue progress, not perfection." at bounding box center [402, 107] width 392 height 11
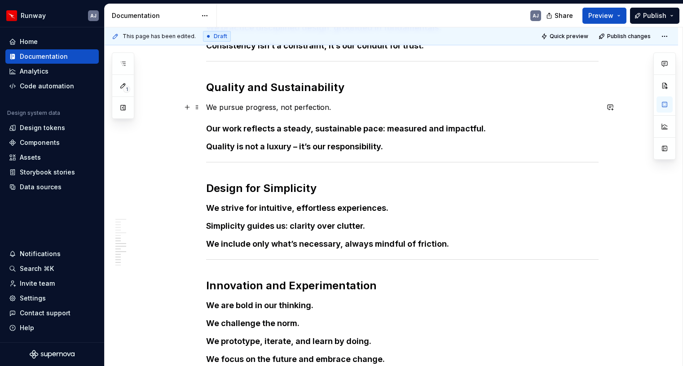
click at [286, 105] on p "We pursue progress, not perfection." at bounding box center [402, 107] width 392 height 11
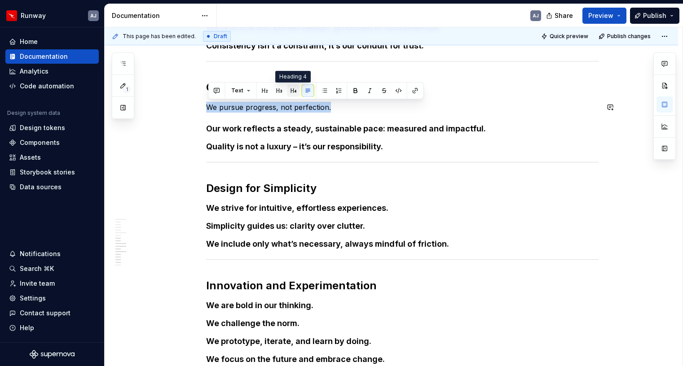
click at [293, 94] on button "button" at bounding box center [293, 90] width 13 height 13
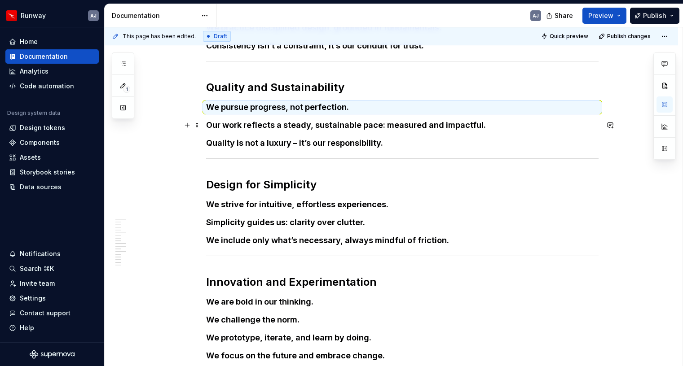
scroll to position [320, 0]
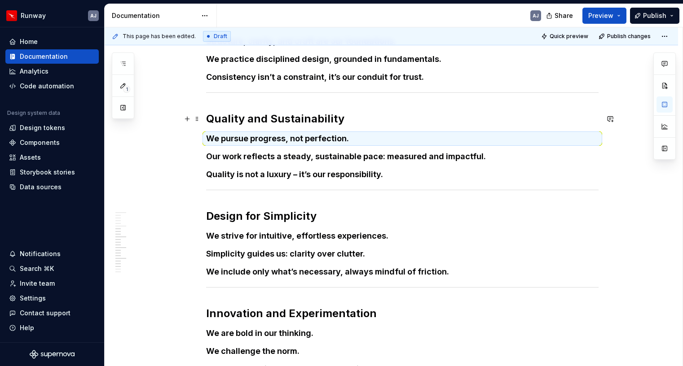
click at [298, 115] on h2 "Quality and Sustainability" at bounding box center [402, 119] width 392 height 14
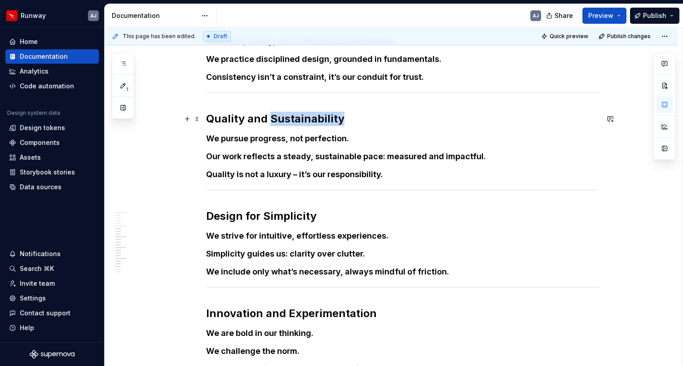
click at [298, 115] on h2 "Quality and Sustainability" at bounding box center [402, 119] width 392 height 14
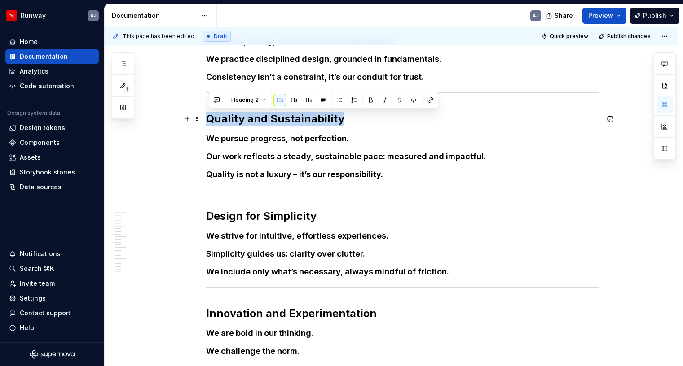
click at [298, 115] on h2 "Quality and Sustainability" at bounding box center [402, 119] width 392 height 14
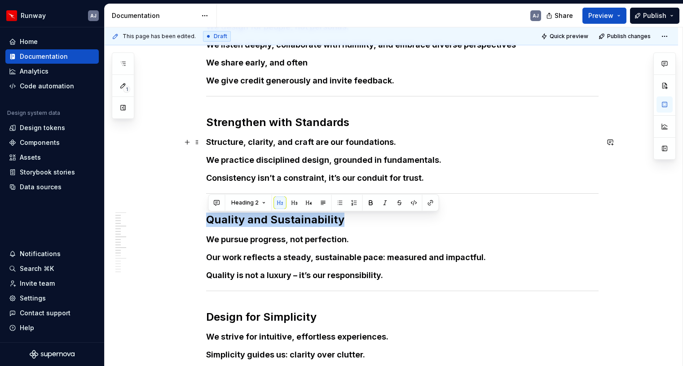
scroll to position [217, 0]
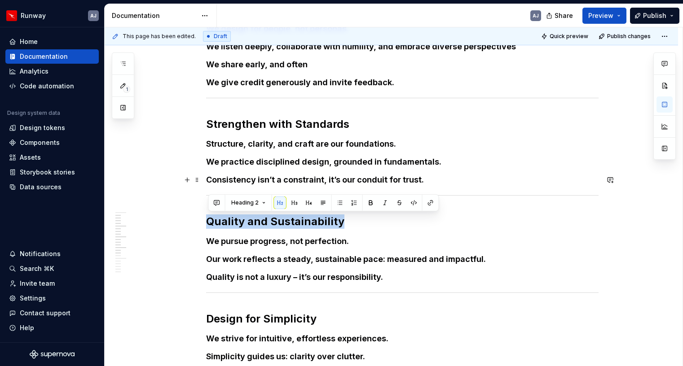
click at [319, 179] on h4 "Consistency isn’t a constraint, it’s our conduit for trust." at bounding box center [402, 180] width 392 height 11
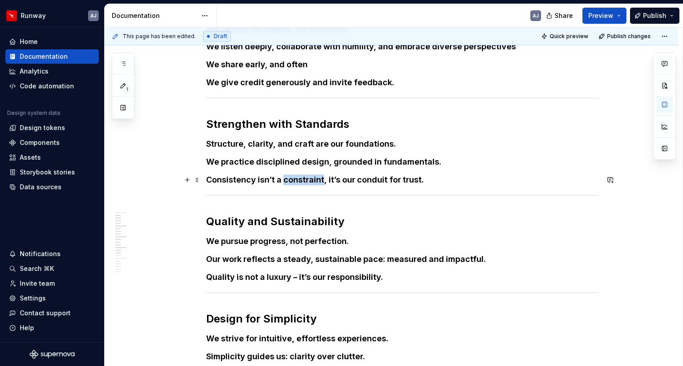
click at [319, 179] on h4 "Consistency isn’t a constraint, it’s our conduit for trust." at bounding box center [402, 180] width 392 height 11
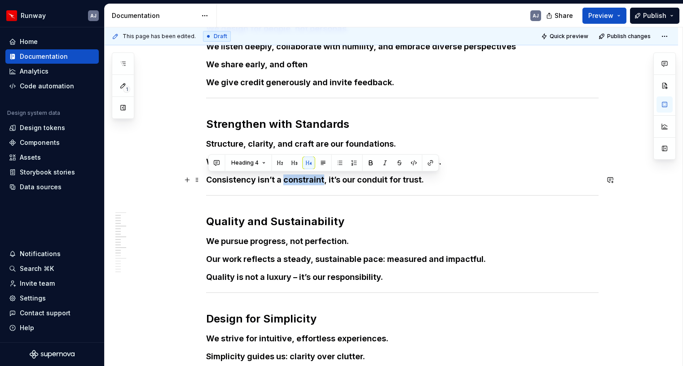
click at [319, 179] on h4 "Consistency isn’t a constraint, it’s our conduit for trust." at bounding box center [402, 180] width 392 height 11
click at [296, 123] on h2 "Strengthen with Standards" at bounding box center [402, 124] width 392 height 14
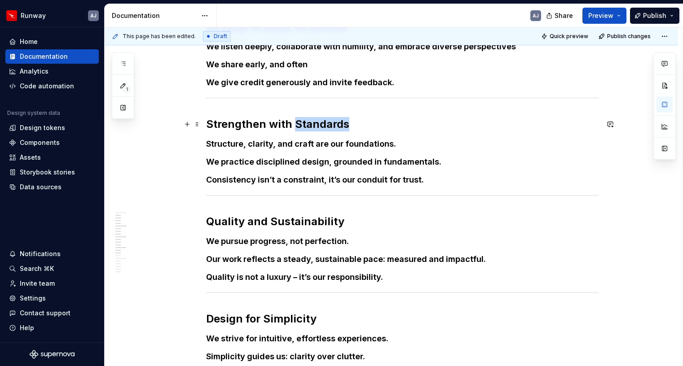
click at [296, 123] on h2 "Strengthen with Standards" at bounding box center [402, 124] width 392 height 14
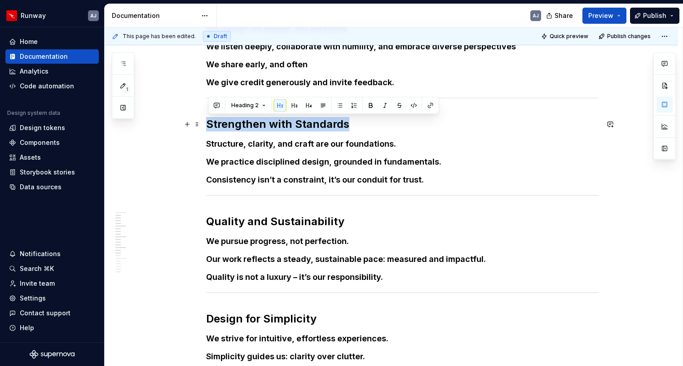
click at [296, 123] on h2 "Strengthen with Standards" at bounding box center [402, 124] width 392 height 14
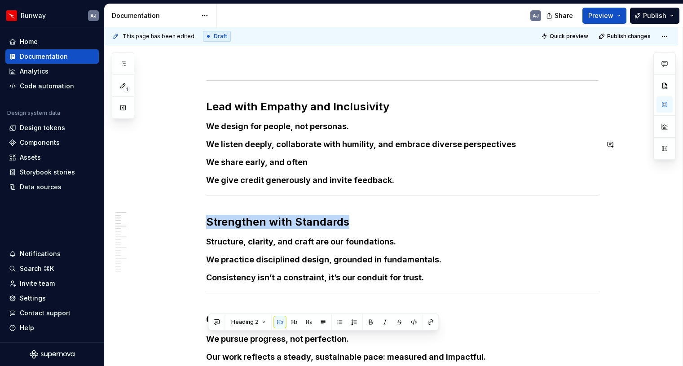
scroll to position [0, 0]
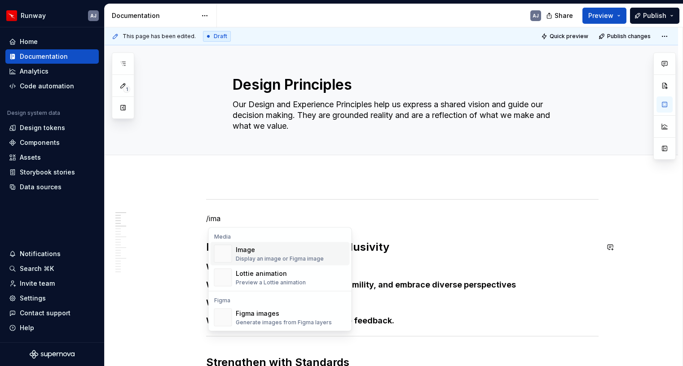
click at [246, 252] on div "Image" at bounding box center [280, 250] width 88 height 9
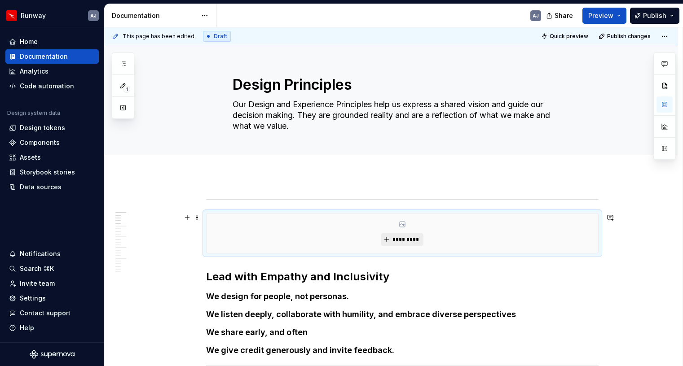
click at [403, 239] on span "*********" at bounding box center [405, 239] width 27 height 7
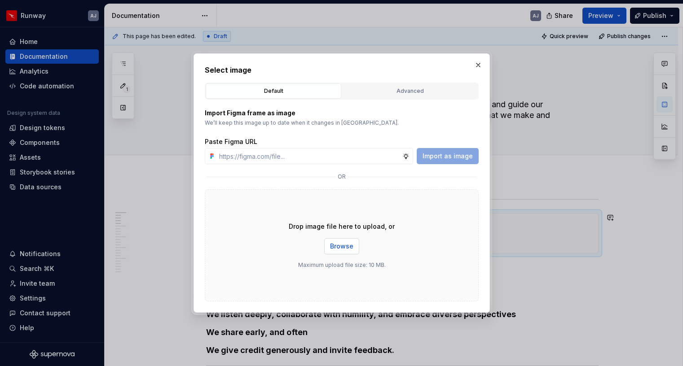
click at [335, 248] on span "Browse" at bounding box center [341, 246] width 23 height 9
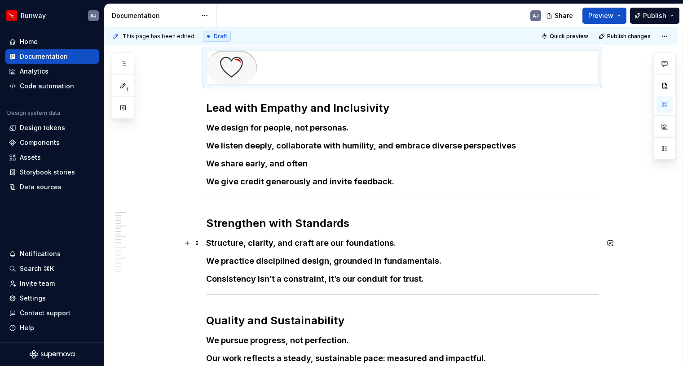
scroll to position [169, 0]
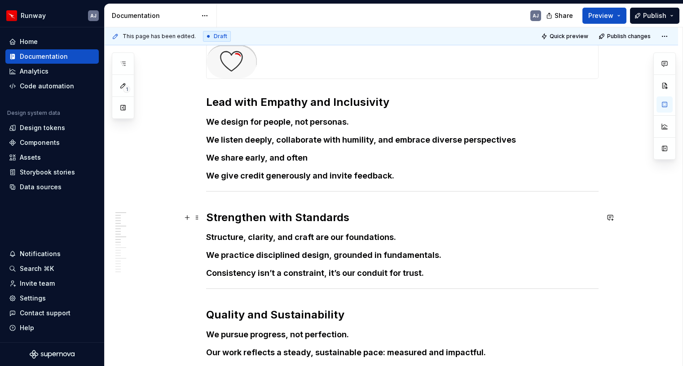
drag, startPoint x: 209, startPoint y: 214, endPoint x: 216, endPoint y: 217, distance: 8.0
click at [211, 214] on h2 "Strengthen with Standards" at bounding box center [402, 218] width 392 height 14
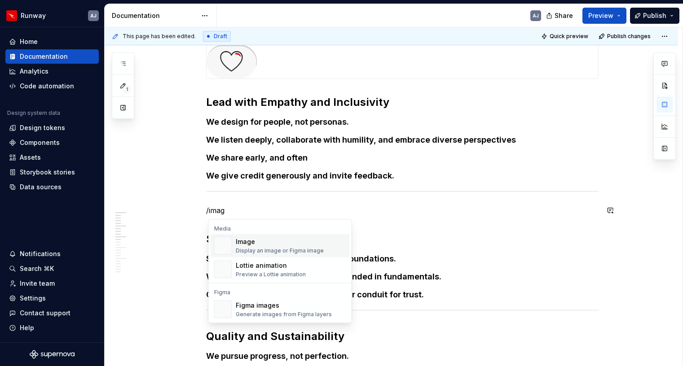
click at [263, 238] on div "Image" at bounding box center [280, 241] width 88 height 9
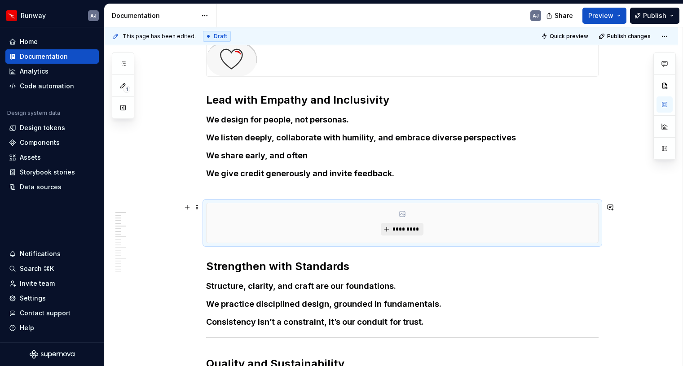
click at [409, 229] on span "*********" at bounding box center [405, 229] width 27 height 7
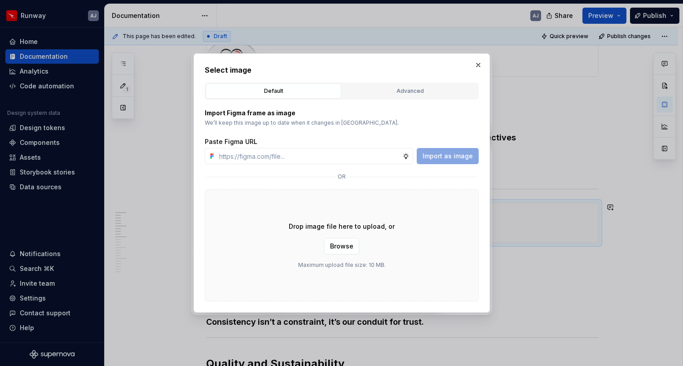
scroll to position [170, 0]
click at [333, 243] on span "Browse" at bounding box center [341, 246] width 23 height 9
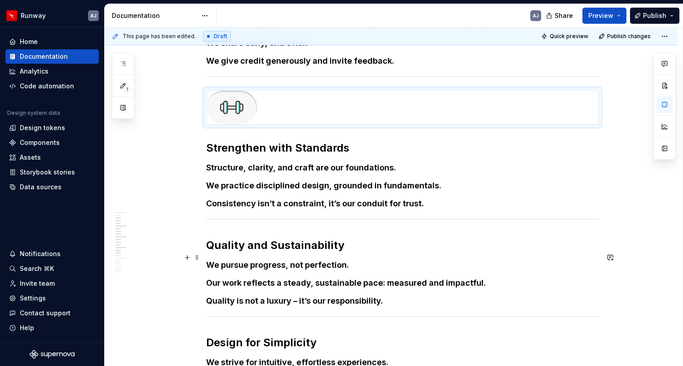
scroll to position [288, 0]
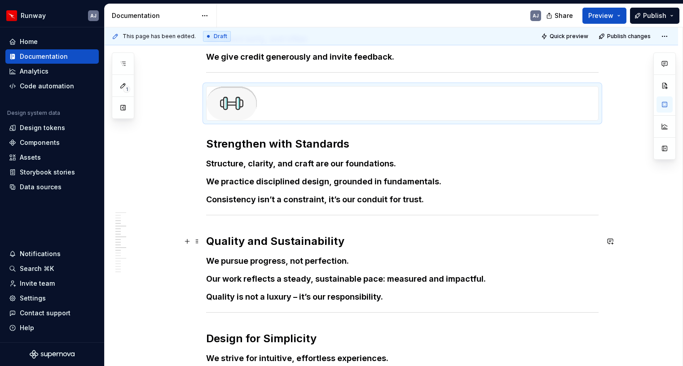
click at [210, 240] on h2 "Quality and Sustainability" at bounding box center [402, 241] width 392 height 14
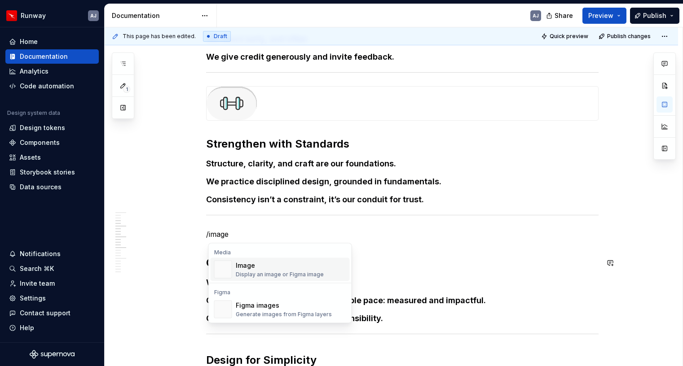
click at [278, 274] on div "Display an image or Figma image" at bounding box center [280, 274] width 88 height 7
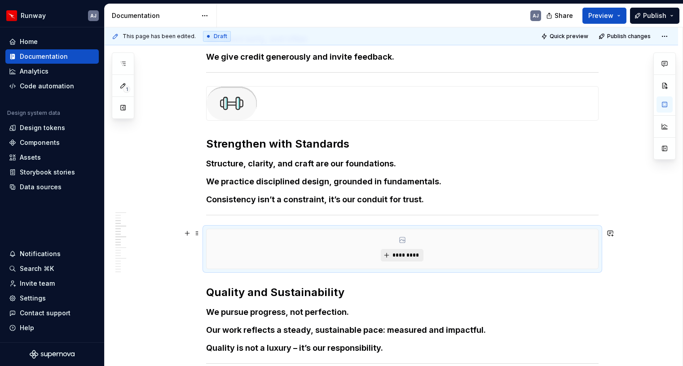
click at [397, 252] on span "*********" at bounding box center [405, 255] width 27 height 7
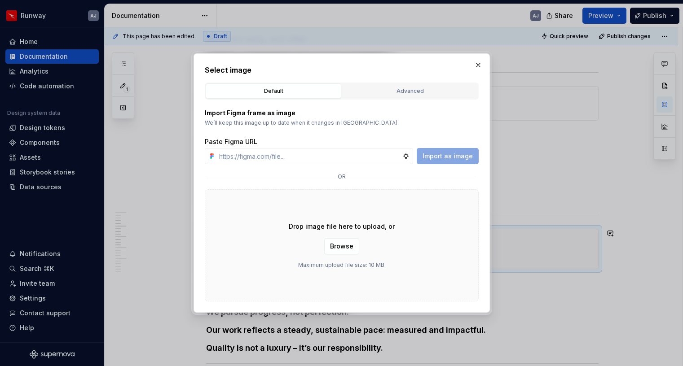
click at [342, 237] on div "Drop image file here to upload, or Browse Maximum upload file size: 10 MB." at bounding box center [342, 245] width 274 height 112
click at [342, 240] on button "Browse" at bounding box center [341, 246] width 35 height 16
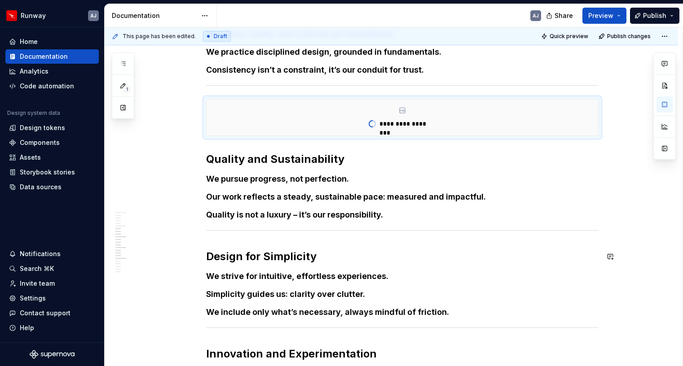
scroll to position [417, 0]
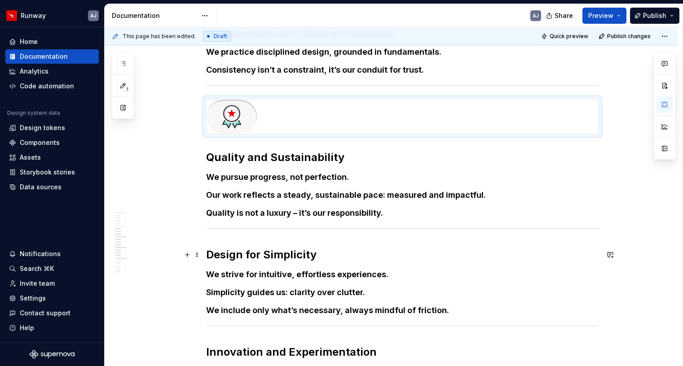
click at [211, 252] on h2 "Design for Simplicity" at bounding box center [402, 255] width 392 height 14
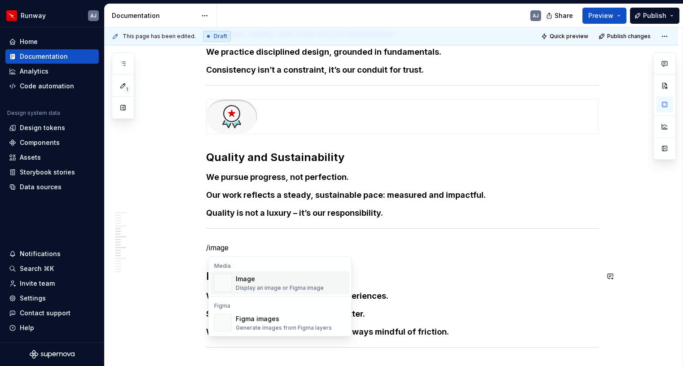
click at [244, 290] on div "Display an image or Figma image" at bounding box center [280, 288] width 88 height 7
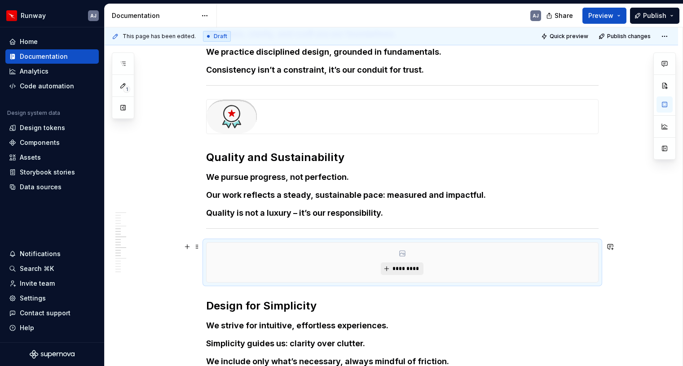
scroll to position [418, 0]
click at [392, 268] on button "*********" at bounding box center [402, 268] width 43 height 13
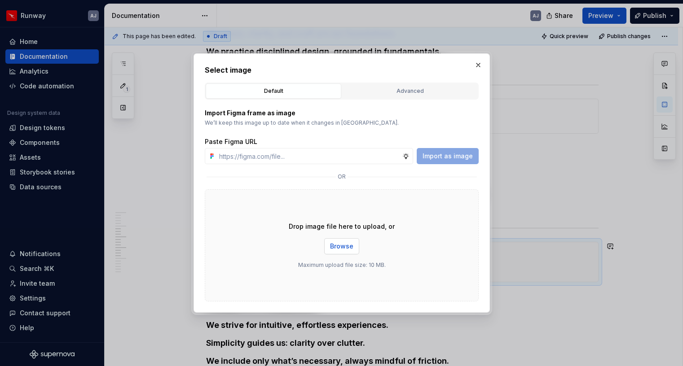
click at [328, 245] on button "Browse" at bounding box center [341, 246] width 35 height 16
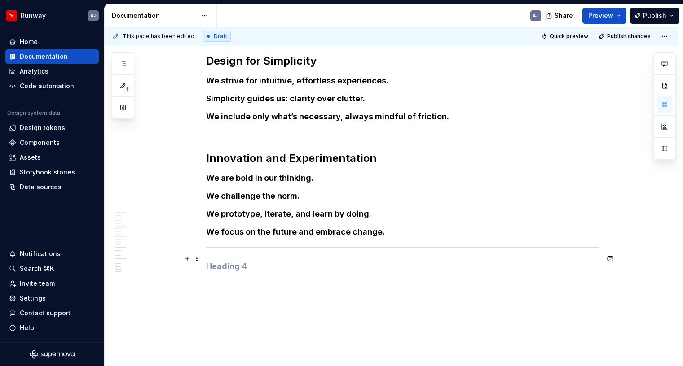
scroll to position [682, 0]
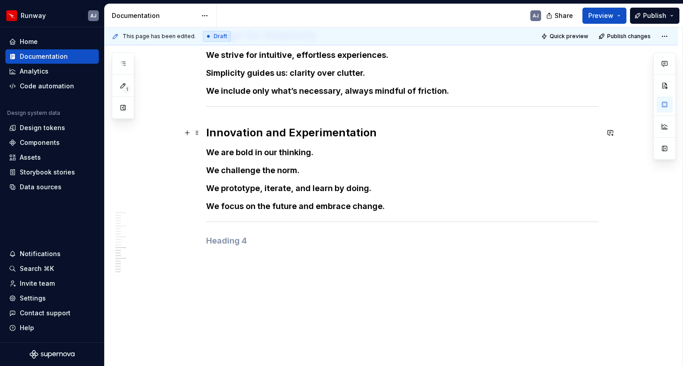
click at [209, 133] on h2 "Innovation and Experimentation" at bounding box center [402, 133] width 392 height 14
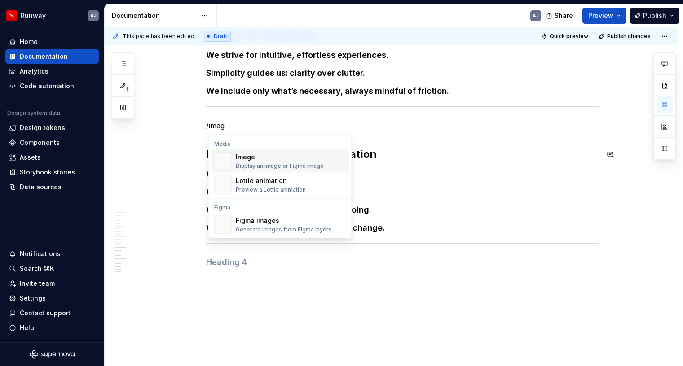
click at [241, 154] on div "Image" at bounding box center [280, 157] width 88 height 9
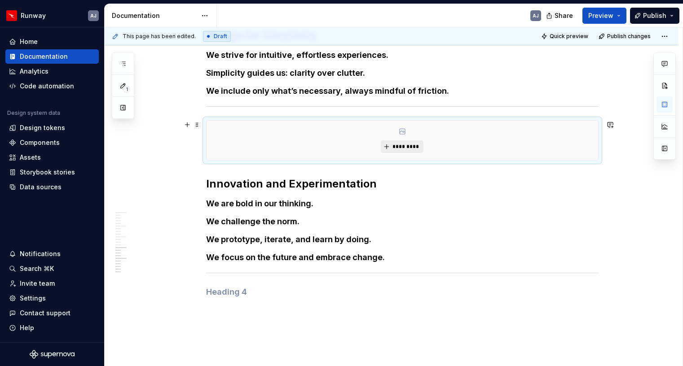
click at [401, 145] on span "*********" at bounding box center [405, 146] width 27 height 7
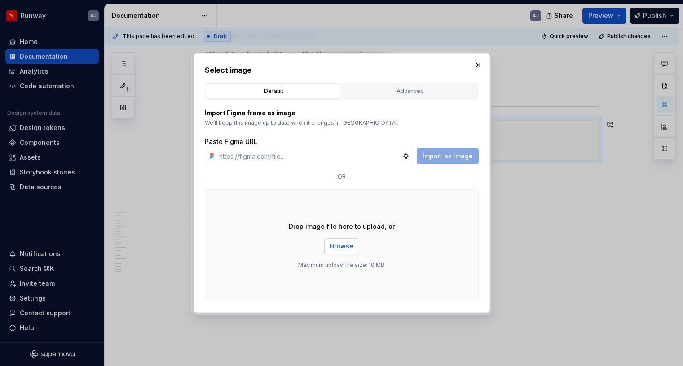
click at [347, 248] on span "Browse" at bounding box center [341, 246] width 23 height 9
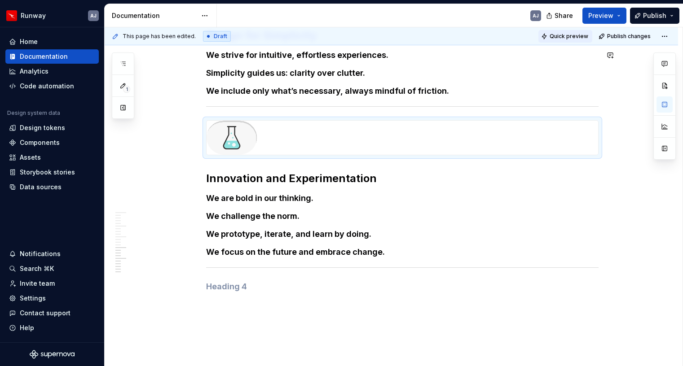
click at [580, 36] on span "Quick preview" at bounding box center [568, 36] width 39 height 7
click at [658, 13] on span "Publish" at bounding box center [654, 15] width 23 height 9
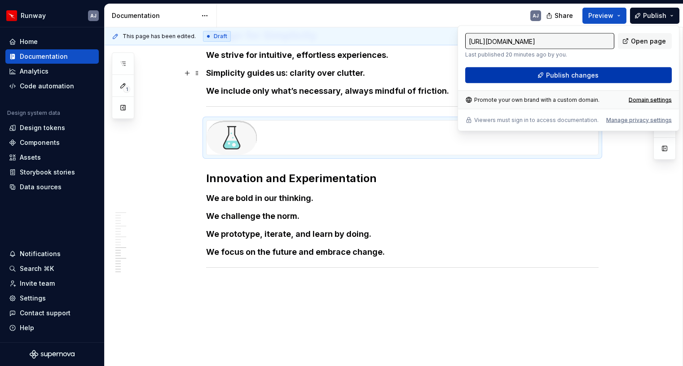
click at [583, 76] on span "Publish changes" at bounding box center [572, 75] width 53 height 9
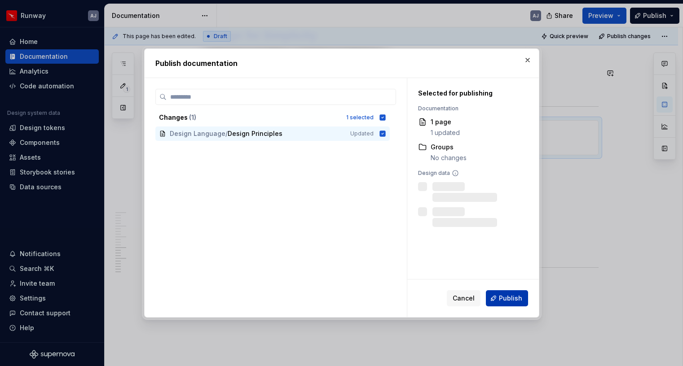
click at [505, 297] on span "Publish" at bounding box center [510, 298] width 23 height 9
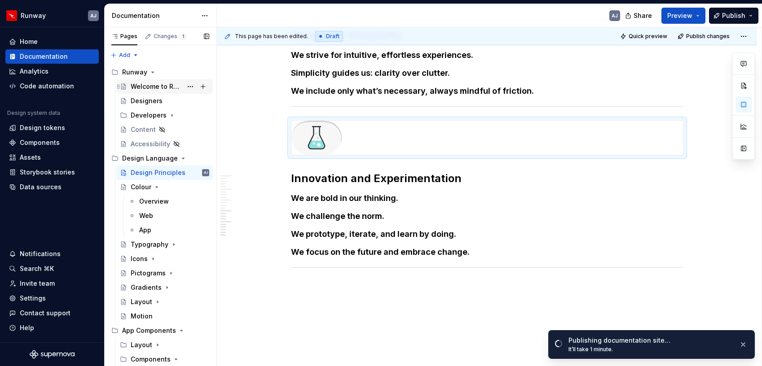
click at [147, 87] on div "Welcome to Runway" at bounding box center [157, 86] width 52 height 9
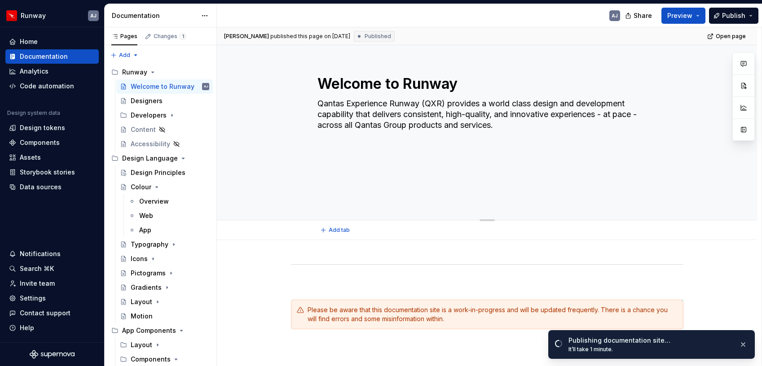
scroll to position [172, 0]
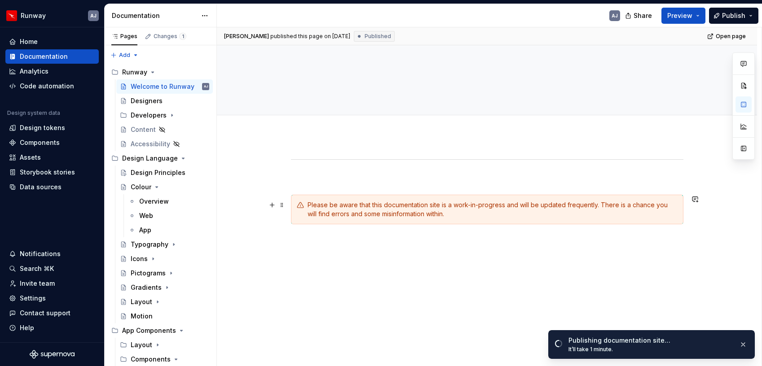
type textarea "*"
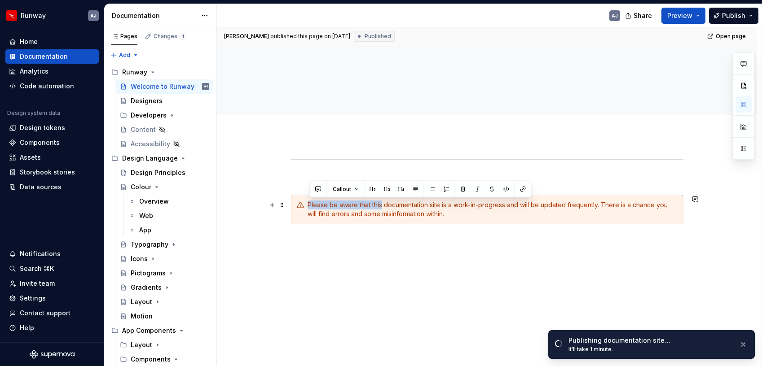
drag, startPoint x: 310, startPoint y: 206, endPoint x: 383, endPoint y: 205, distance: 73.2
click at [383, 205] on div "Please be aware that this documentation site is a work-in-progress and will be …" at bounding box center [492, 210] width 370 height 18
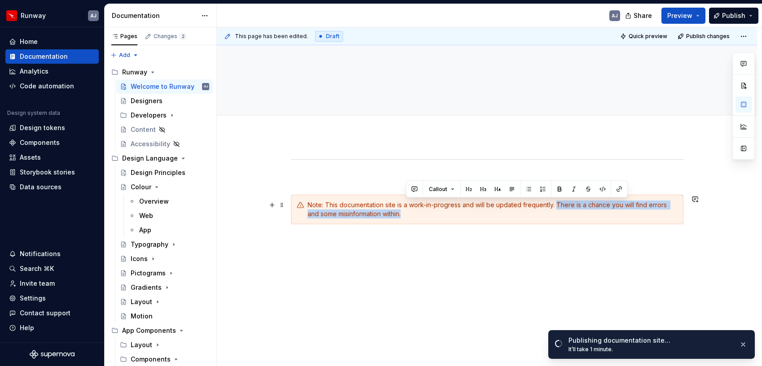
drag, startPoint x: 559, startPoint y: 205, endPoint x: 559, endPoint y: 211, distance: 6.3
click at [559, 211] on div "Note: This documentation site is a work-in-progress and will be updated frequen…" at bounding box center [492, 210] width 370 height 18
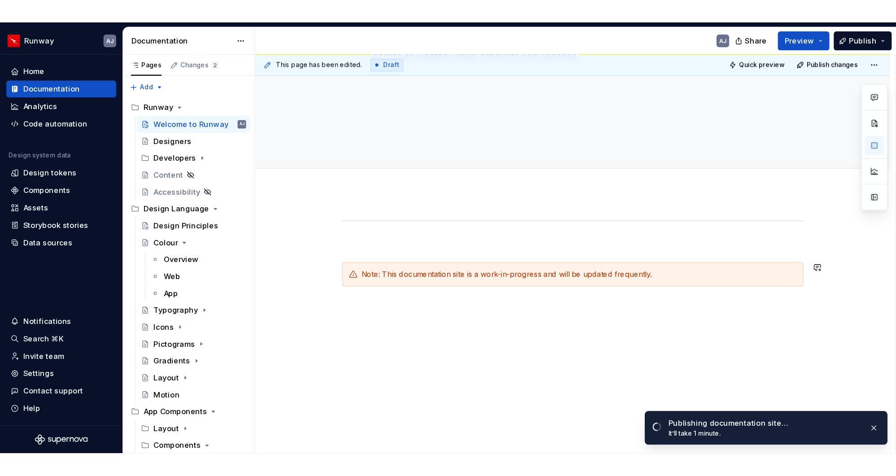
scroll to position [163, 0]
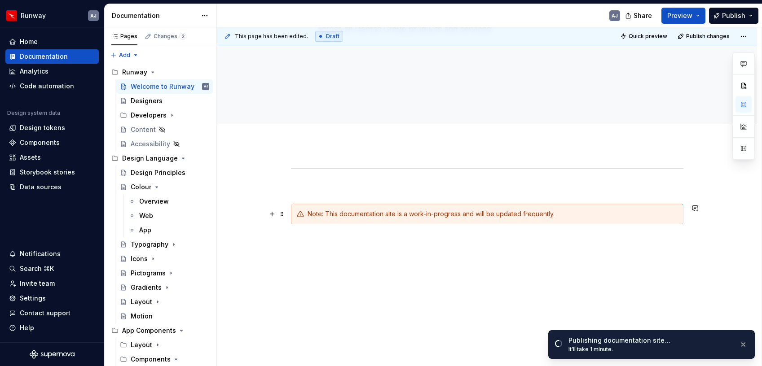
click at [406, 215] on div "Note: This documentation site is a work-in-progress and will be updated frequen…" at bounding box center [492, 214] width 370 height 9
click at [668, 214] on div "Note: This documentation site is a work-in-progress and will be updated frequen…" at bounding box center [492, 214] width 370 height 9
click at [329, 211] on div "Note: This documentation site is a work-in-progress and will be updated frequen…" at bounding box center [492, 214] width 370 height 9
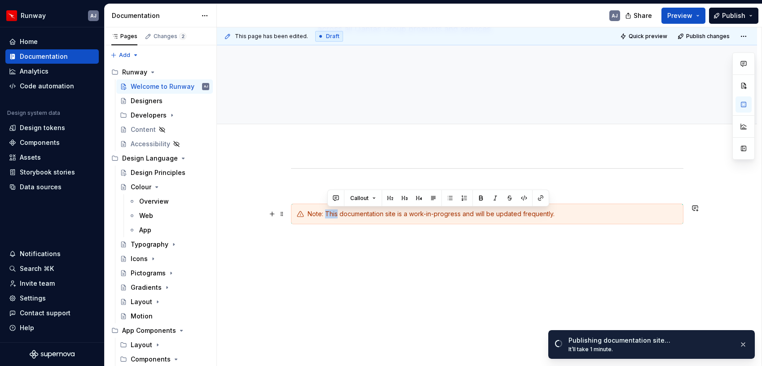
click at [329, 211] on div "Note: This documentation site is a work-in-progress and will be updated frequen…" at bounding box center [492, 214] width 370 height 9
click at [373, 197] on button "Callout" at bounding box center [363, 198] width 34 height 13
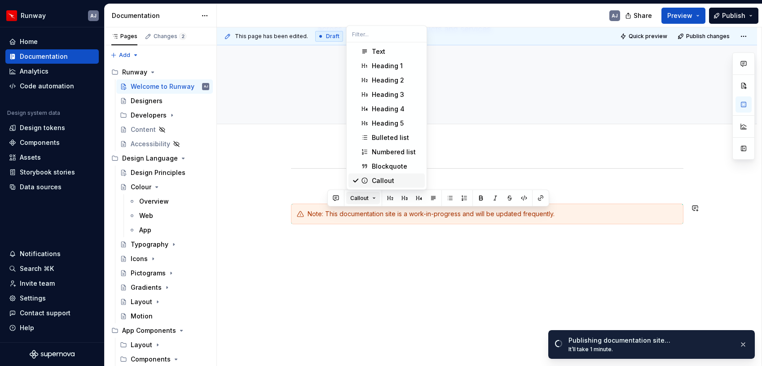
click at [376, 202] on button "Callout" at bounding box center [363, 198] width 34 height 13
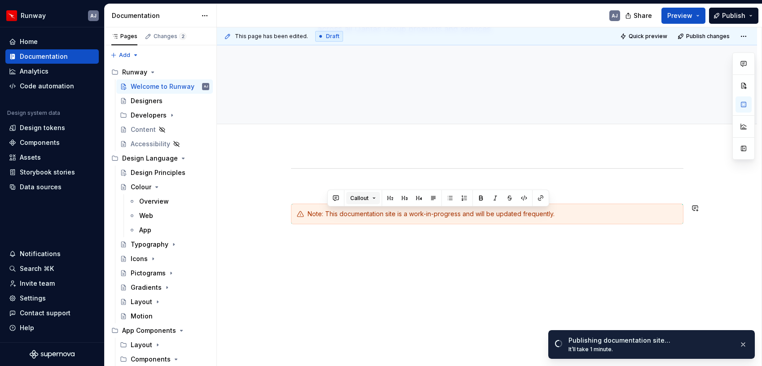
click at [376, 202] on button "Callout" at bounding box center [363, 198] width 34 height 13
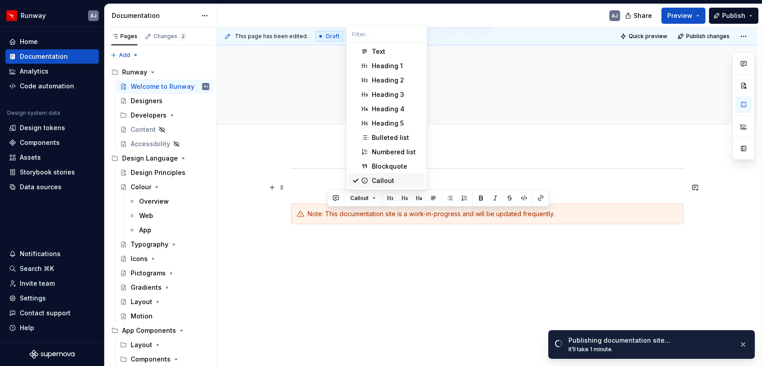
click at [382, 183] on div "Callout" at bounding box center [383, 180] width 22 height 9
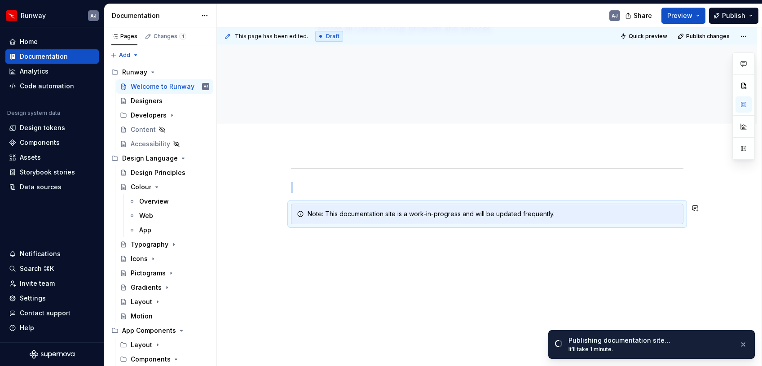
click at [595, 235] on p at bounding box center [487, 240] width 392 height 11
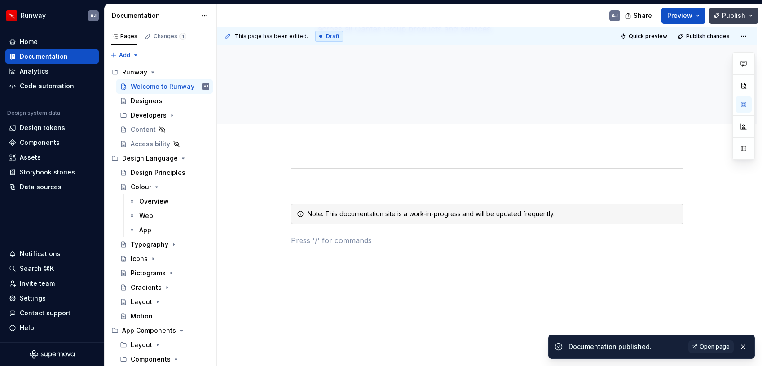
click at [682, 17] on span "Publish" at bounding box center [733, 15] width 23 height 9
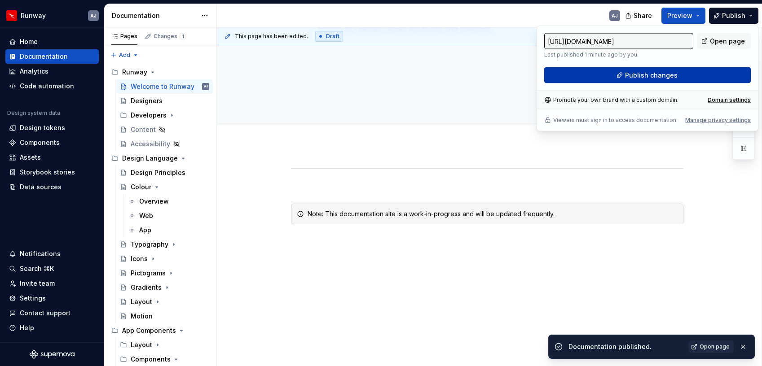
click at [623, 75] on button "Publish changes" at bounding box center [647, 75] width 206 height 16
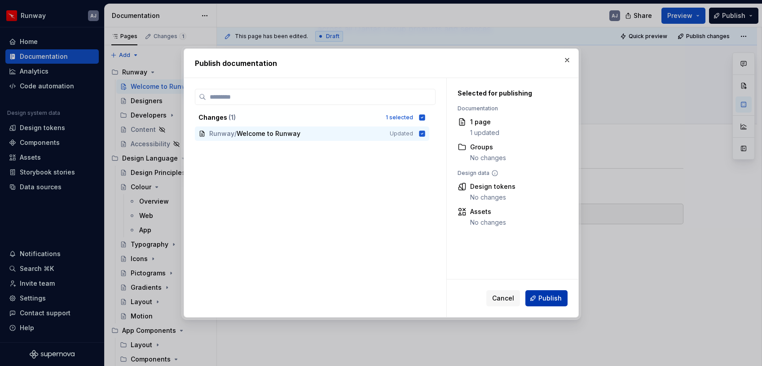
click at [548, 294] on button "Publish" at bounding box center [546, 298] width 42 height 16
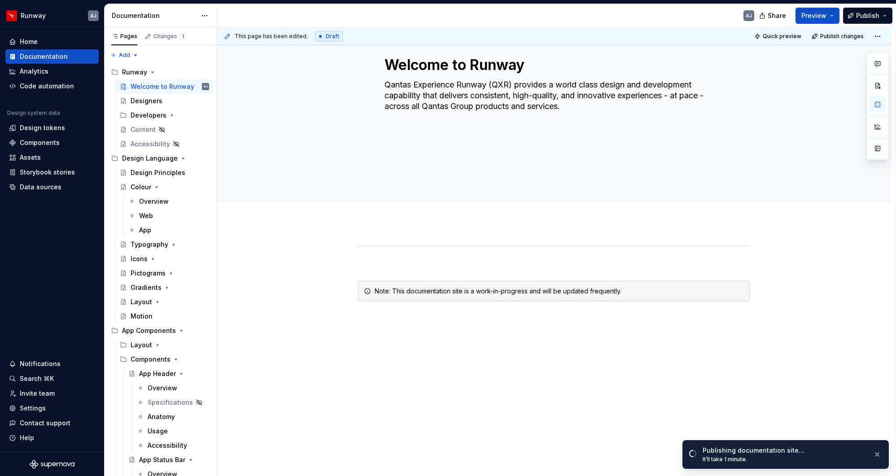
scroll to position [86, 0]
click at [151, 201] on div "Overview" at bounding box center [154, 201] width 30 height 9
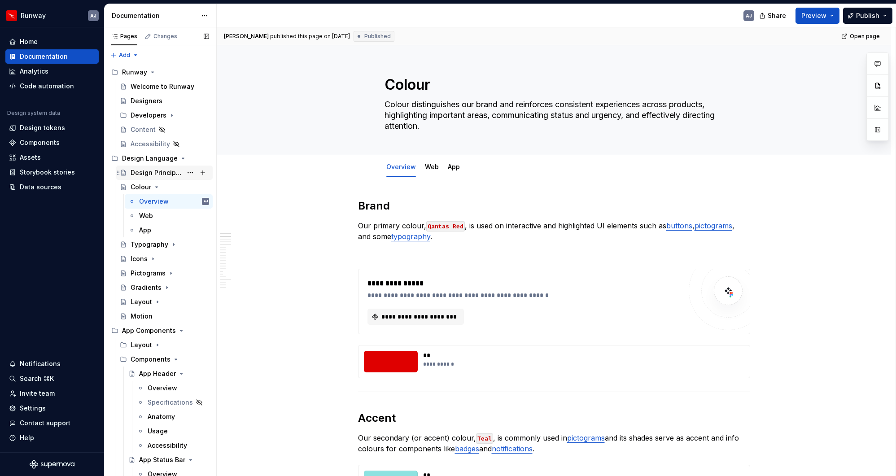
click at [148, 173] on div "Design Principles" at bounding box center [157, 172] width 52 height 9
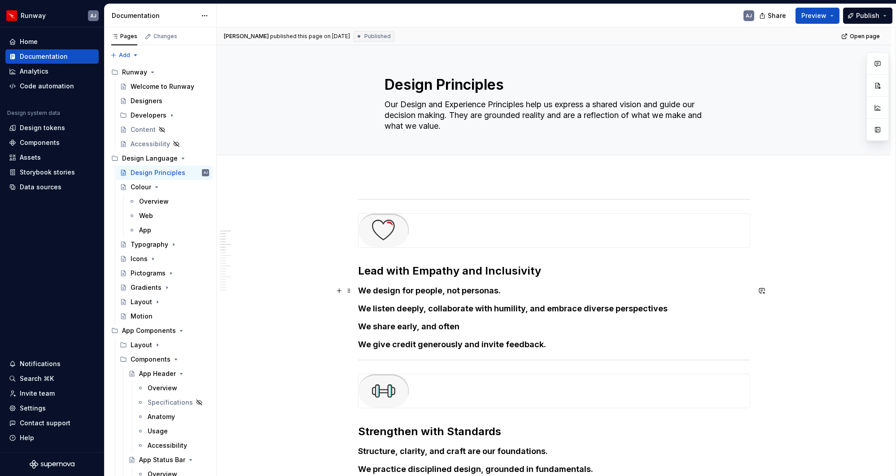
click at [413, 287] on h4 "We design for people, not personas." at bounding box center [554, 290] width 392 height 11
click at [394, 289] on h4 "We design for people, not personas." at bounding box center [554, 290] width 392 height 11
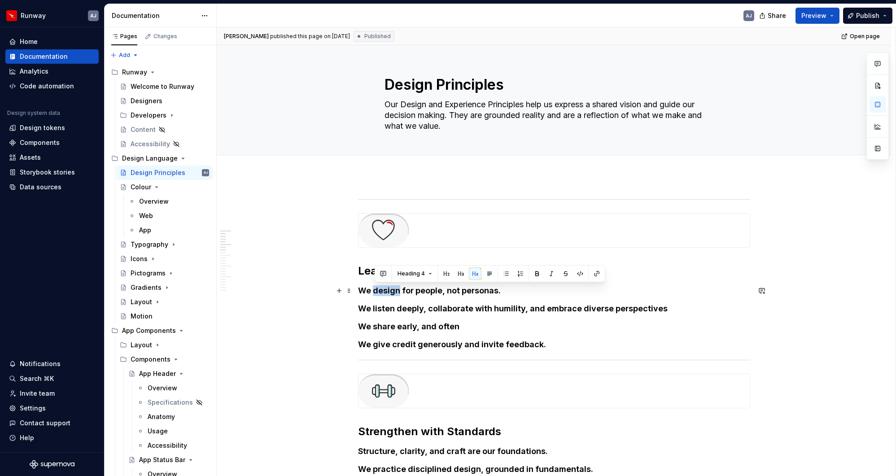
click at [394, 289] on h4 "We design for people, not personas." at bounding box center [554, 290] width 392 height 11
click at [415, 273] on button "Heading 4" at bounding box center [400, 274] width 43 height 13
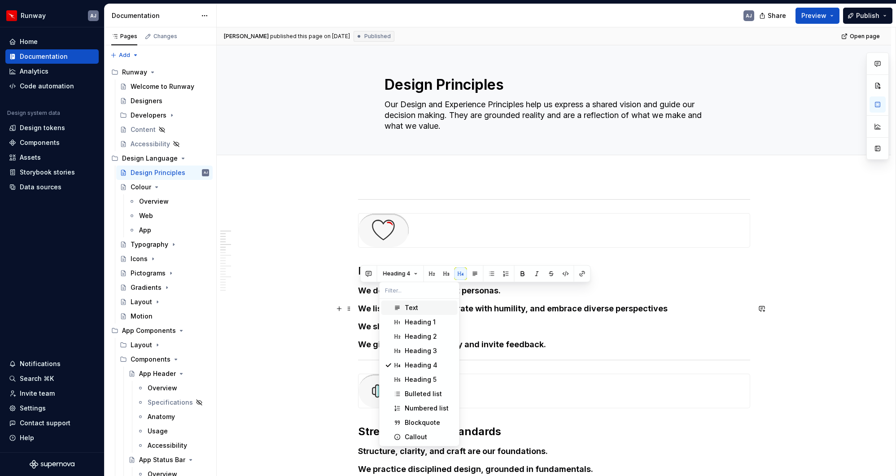
click at [412, 308] on div "Text" at bounding box center [411, 307] width 13 height 9
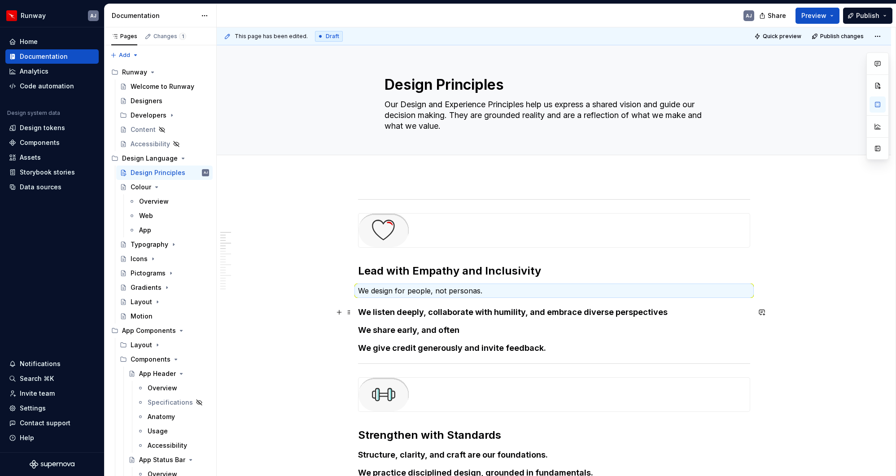
click at [413, 310] on h4 "We listen deeply, collaborate with humility, and embrace diverse perspectives" at bounding box center [554, 312] width 392 height 11
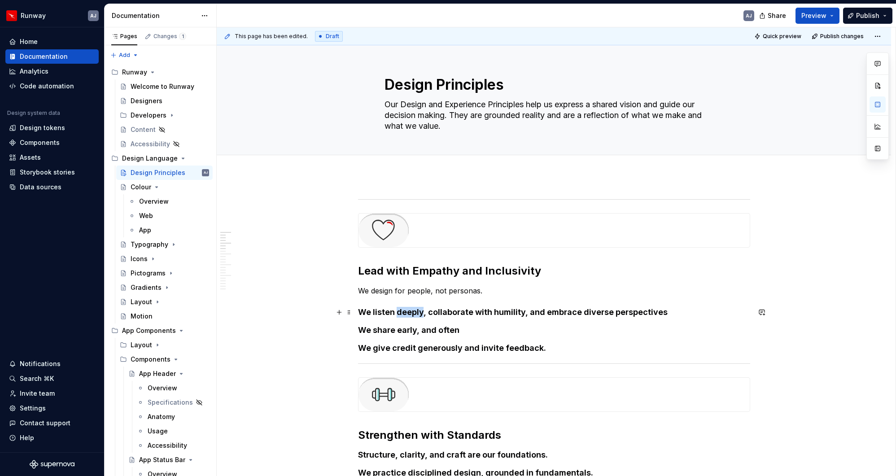
click at [413, 310] on h4 "We listen deeply, collaborate with humility, and embrace diverse perspectives" at bounding box center [554, 312] width 392 height 11
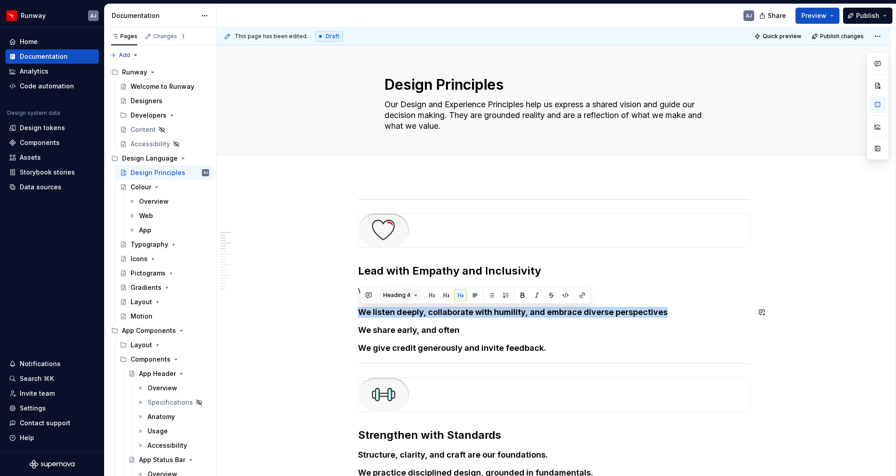
click at [416, 298] on button "Heading 4" at bounding box center [400, 295] width 43 height 13
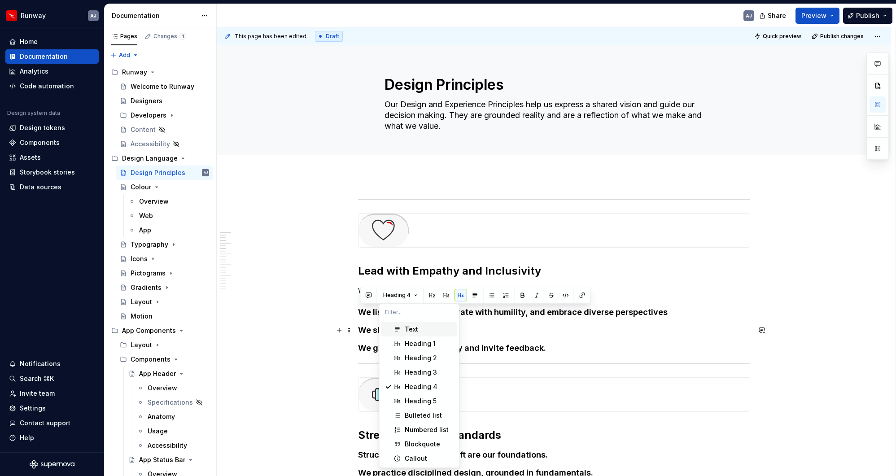
click at [417, 330] on div "Text" at bounding box center [411, 329] width 13 height 9
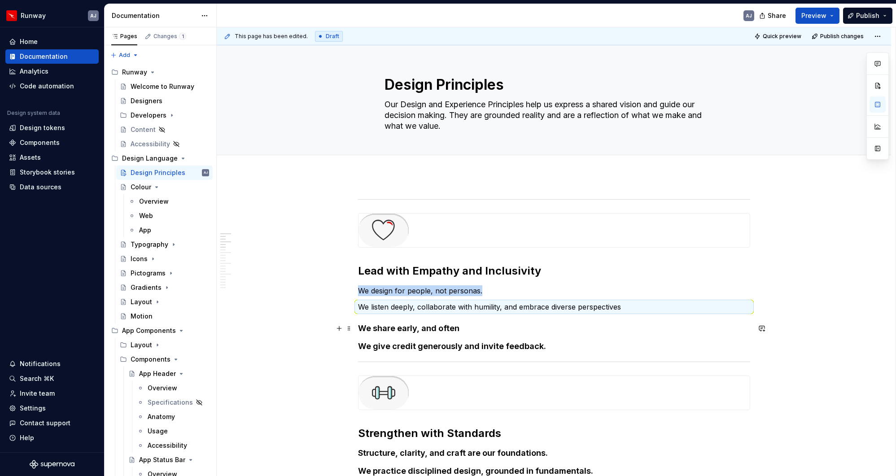
click at [403, 328] on h4 "We share early, and often" at bounding box center [554, 328] width 392 height 11
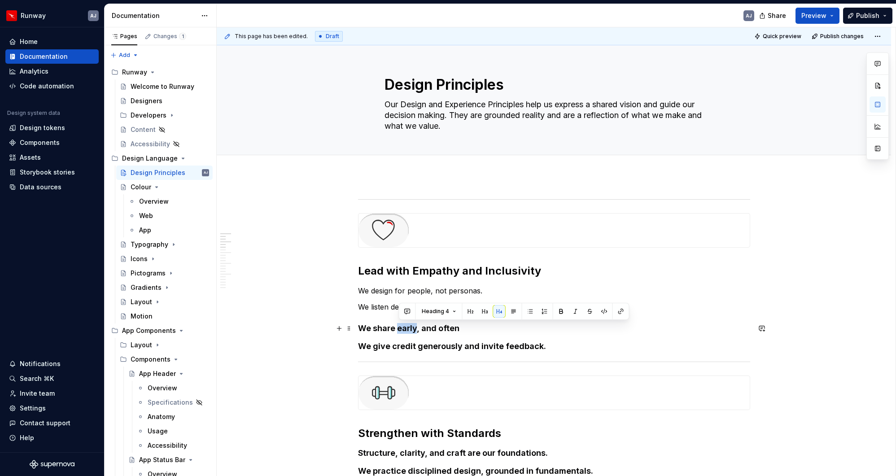
click at [403, 328] on h4 "We share early, and often" at bounding box center [554, 328] width 392 height 11
click at [417, 307] on button "Heading 4" at bounding box center [400, 311] width 43 height 13
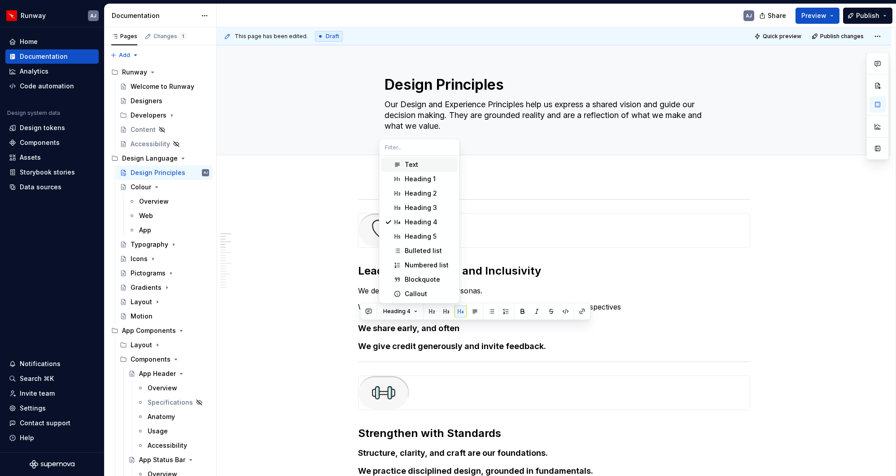
drag, startPoint x: 408, startPoint y: 162, endPoint x: 410, endPoint y: 189, distance: 27.1
click at [408, 162] on div "Text" at bounding box center [411, 164] width 13 height 9
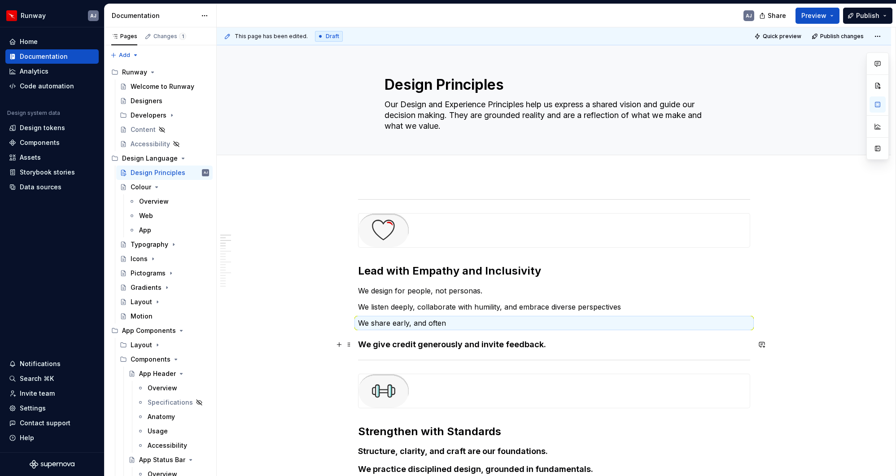
click at [410, 343] on h4 "We give credit generously and invite feedback." at bounding box center [554, 344] width 392 height 11
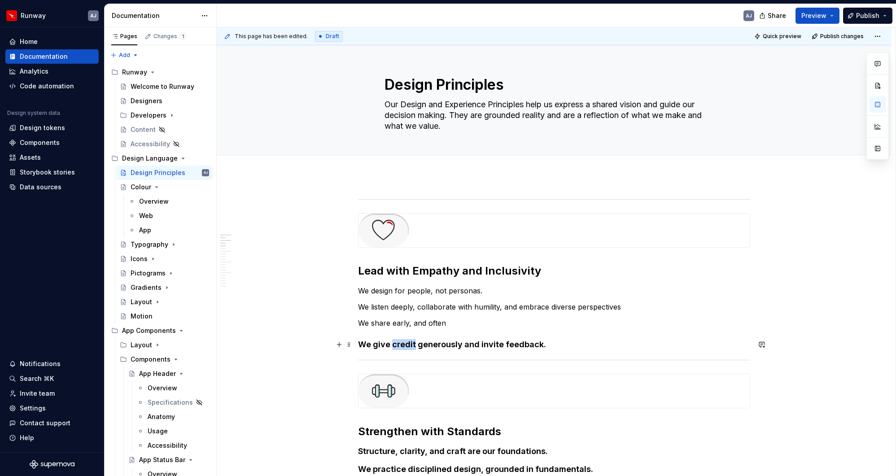
click at [410, 343] on h4 "We give credit generously and invite feedback." at bounding box center [554, 344] width 392 height 11
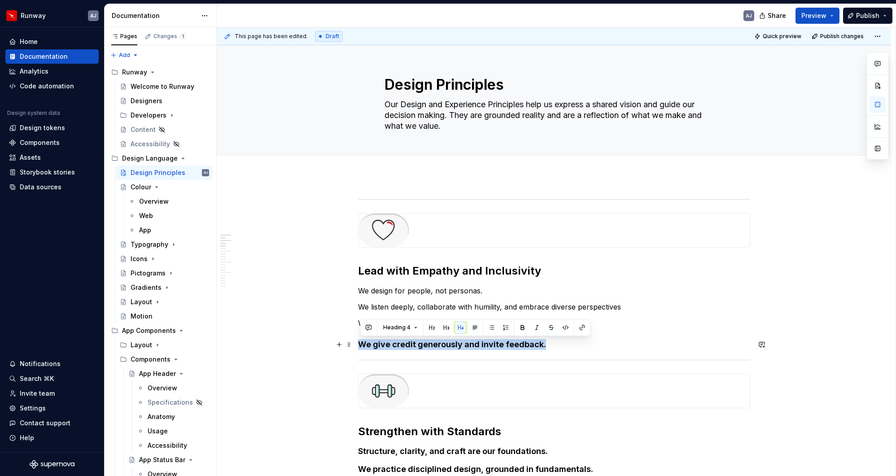
click at [410, 343] on h4 "We give credit generously and invite feedback." at bounding box center [554, 344] width 392 height 11
click at [414, 331] on button "Heading 4" at bounding box center [400, 327] width 43 height 13
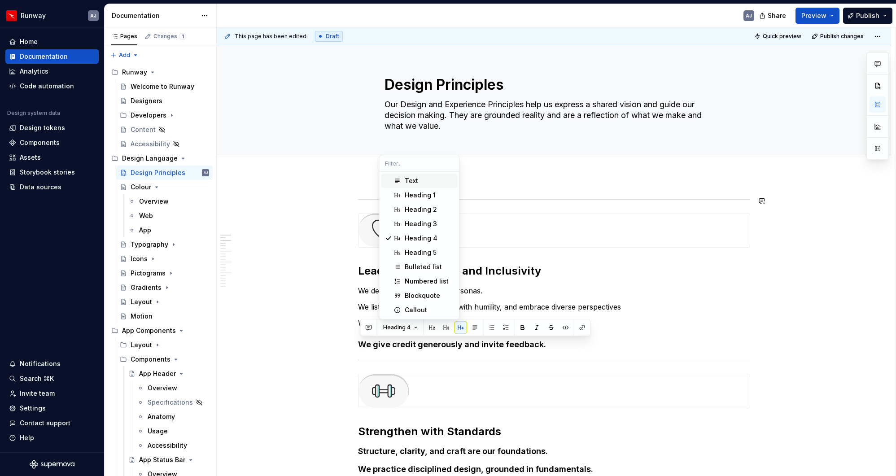
click at [402, 183] on span "Text" at bounding box center [420, 181] width 76 height 14
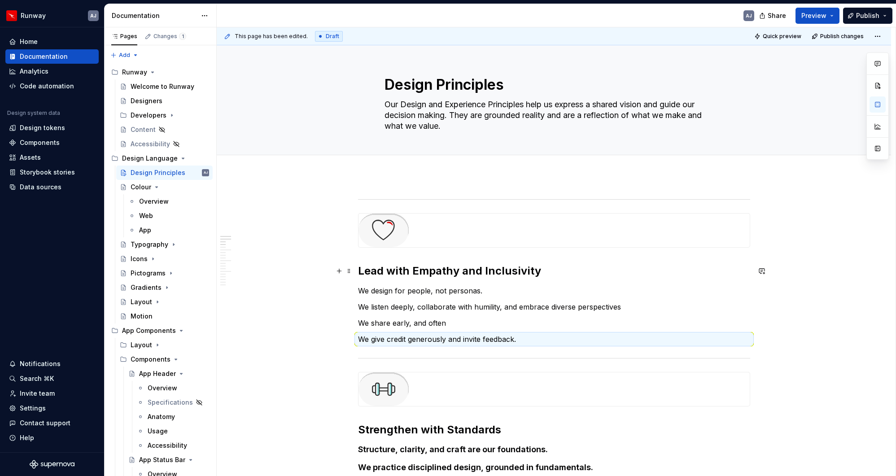
click at [419, 266] on h2 "Lead with Empathy and Inclusivity" at bounding box center [554, 271] width 392 height 14
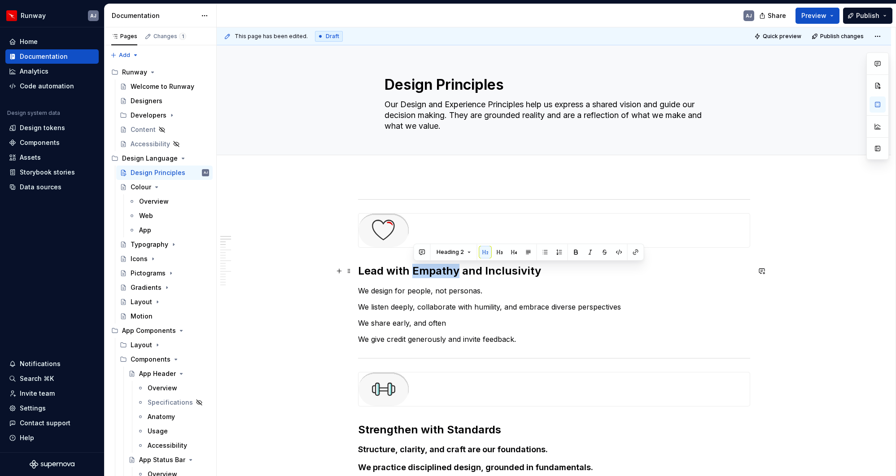
click at [419, 266] on h2 "Lead with Empathy and Inclusivity" at bounding box center [554, 271] width 392 height 14
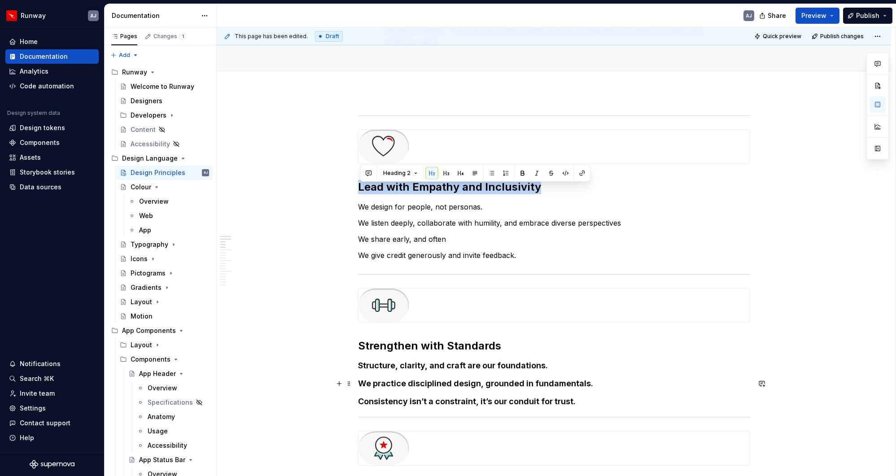
scroll to position [84, 0]
click at [453, 364] on h4 "Structure, clarity, and craft are our foundations." at bounding box center [554, 365] width 392 height 11
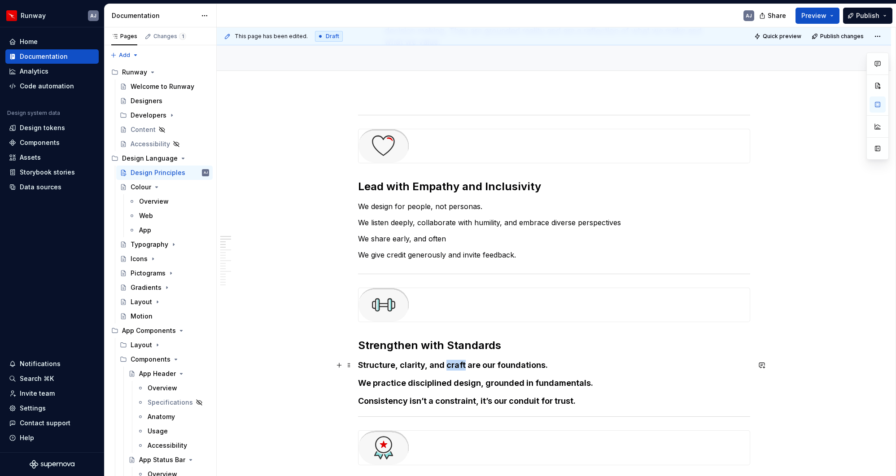
click at [453, 364] on h4 "Structure, clarity, and craft are our foundations." at bounding box center [554, 365] width 392 height 11
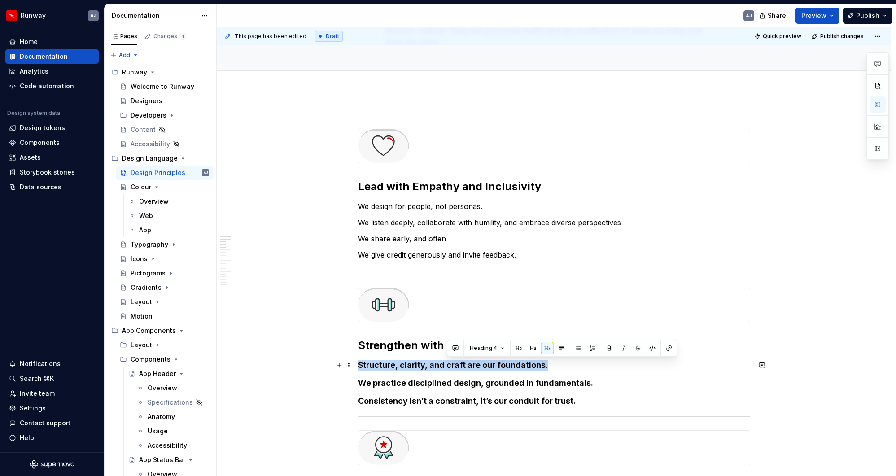
click at [453, 364] on h4 "Structure, clarity, and craft are our foundations." at bounding box center [554, 365] width 392 height 11
click at [414, 348] on button "Heading 4" at bounding box center [400, 348] width 43 height 13
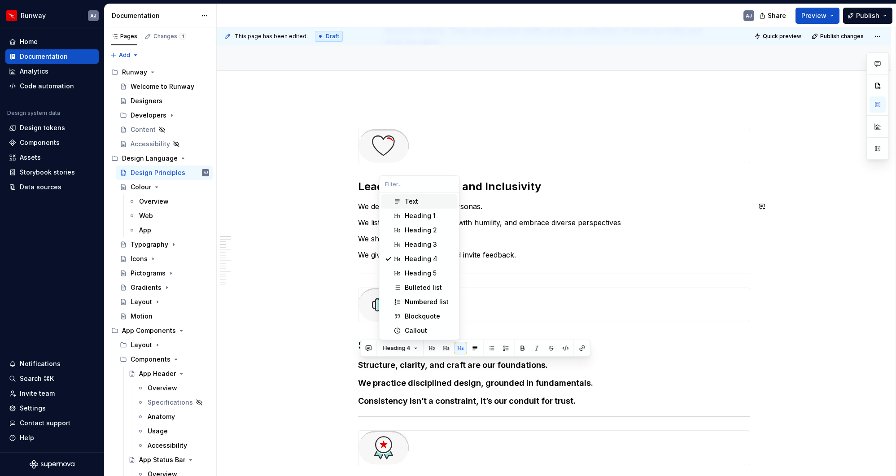
click at [429, 199] on div "Text" at bounding box center [429, 201] width 49 height 9
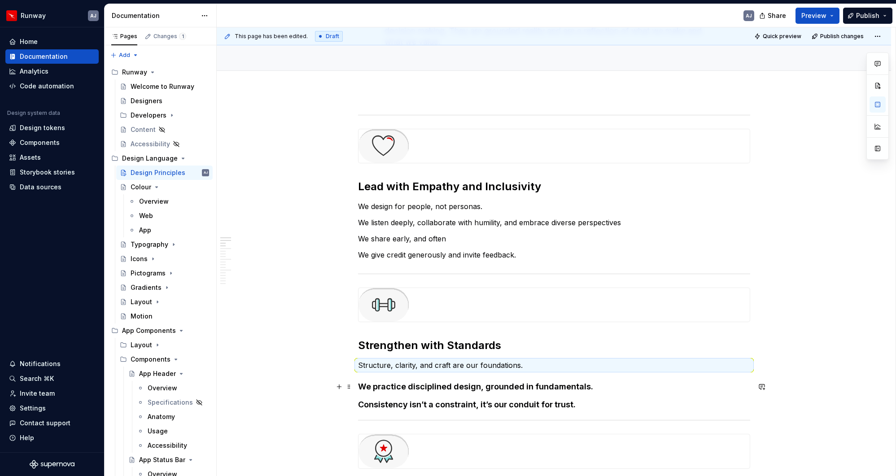
click at [430, 366] on h4 "We practice disciplined design, grounded in fundamentals." at bounding box center [554, 387] width 392 height 11
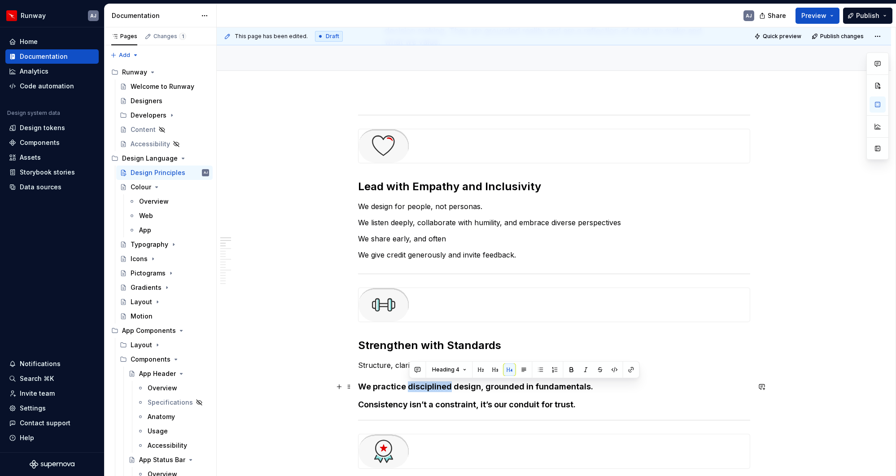
click at [430, 366] on h4 "We practice disciplined design, grounded in fundamentals." at bounding box center [554, 387] width 392 height 11
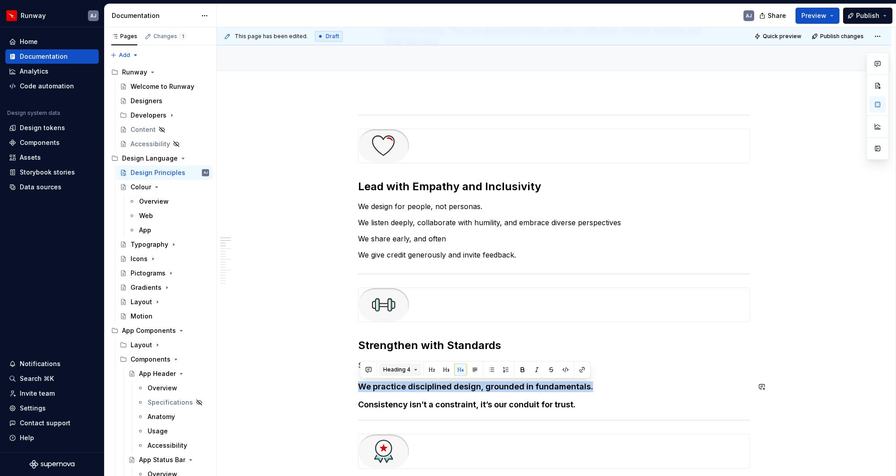
click at [416, 366] on button "Heading 4" at bounding box center [400, 370] width 43 height 13
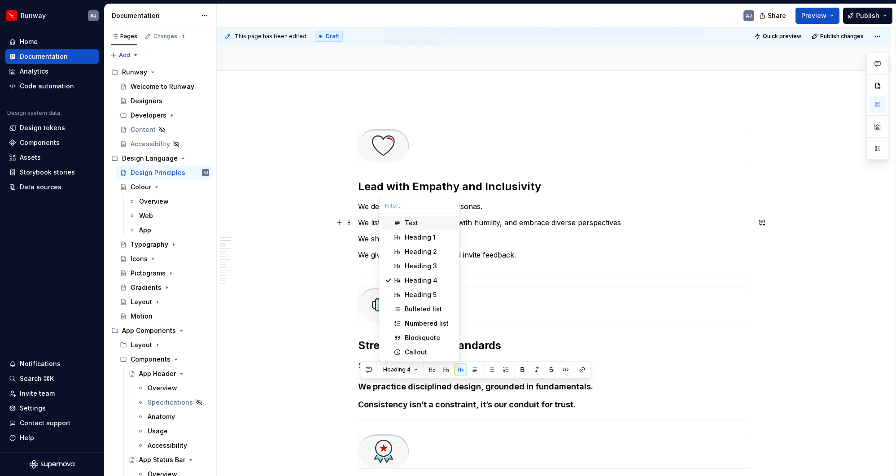
click at [416, 220] on div "Text" at bounding box center [411, 223] width 13 height 9
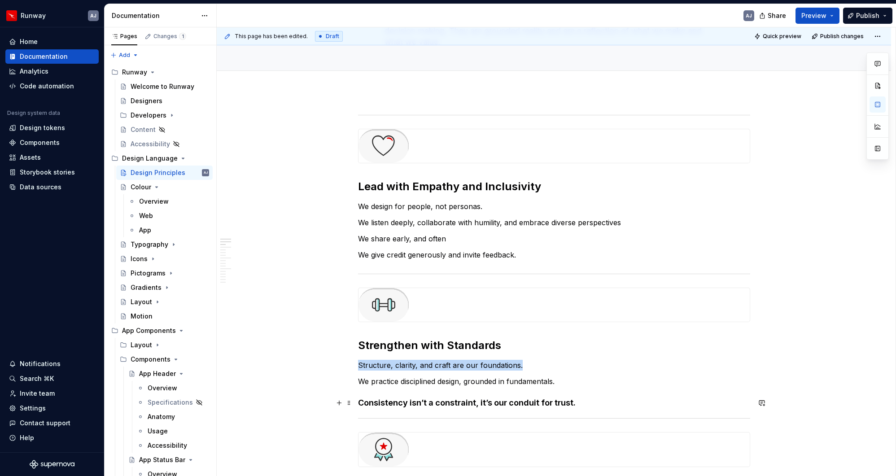
click at [423, 366] on h4 "Consistency isn’t a constraint, it’s our conduit for trust." at bounding box center [554, 403] width 392 height 11
click at [424, 366] on h4 "Consistency isn’t a constraint, it’s our conduit for trust." at bounding box center [554, 403] width 392 height 11
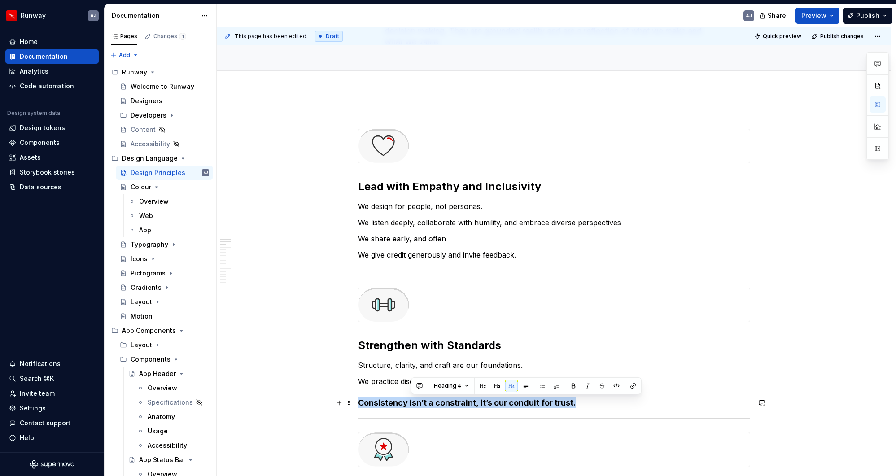
click at [424, 366] on h4 "Consistency isn’t a constraint, it’s our conduit for trust." at bounding box center [554, 403] width 392 height 11
click at [414, 366] on button "Heading 4" at bounding box center [400, 386] width 43 height 13
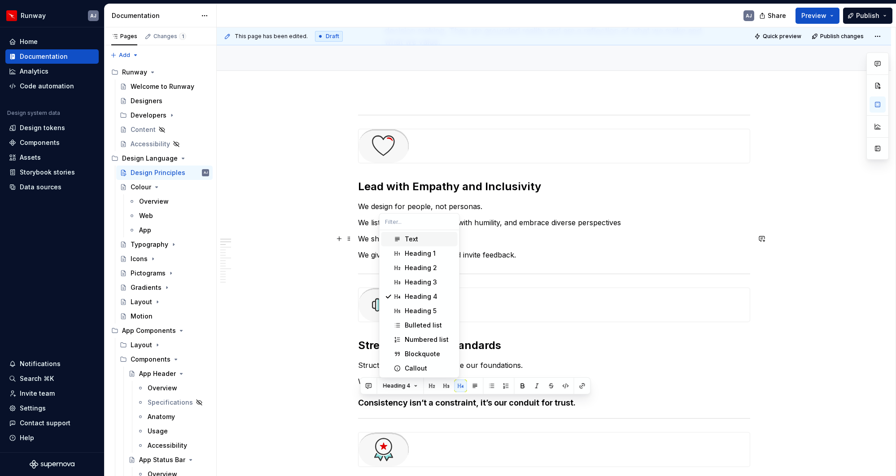
click at [421, 236] on div "Text" at bounding box center [429, 239] width 49 height 9
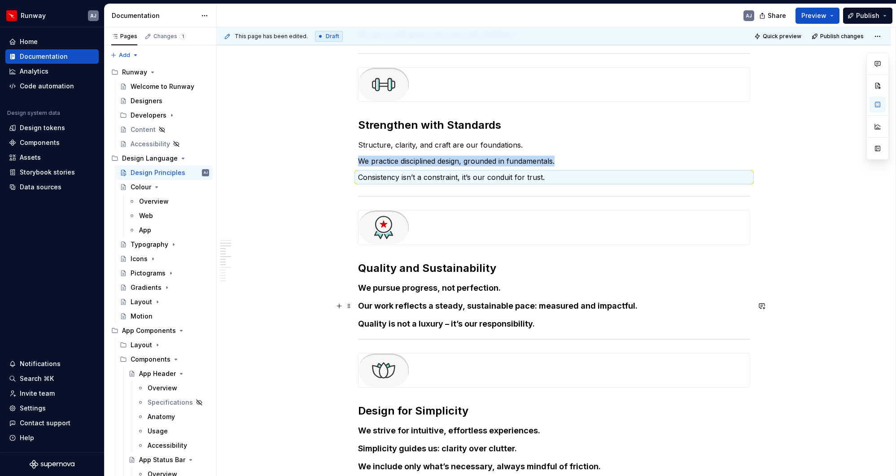
scroll to position [308, 0]
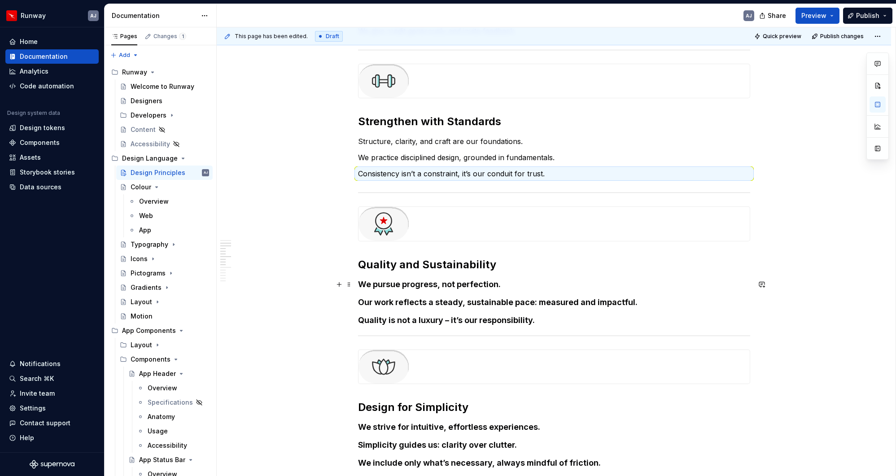
click at [416, 283] on h4 "We pursue progress, not perfection." at bounding box center [554, 284] width 392 height 11
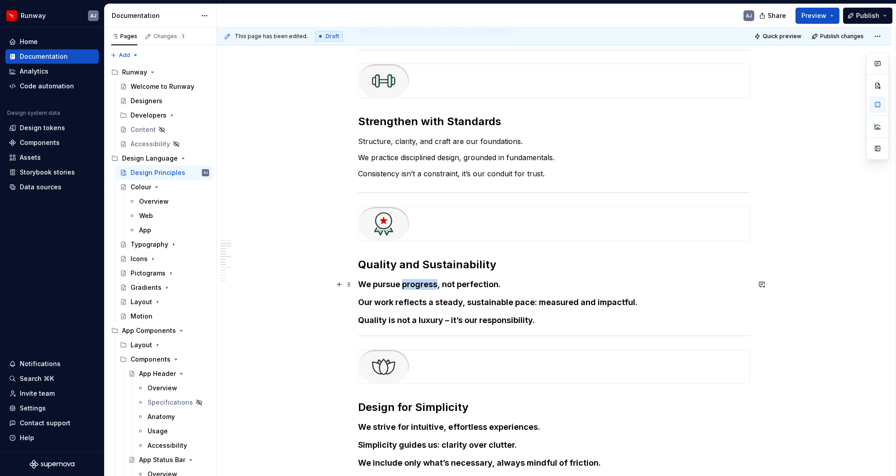
click at [416, 283] on h4 "We pursue progress, not perfection." at bounding box center [554, 284] width 392 height 11
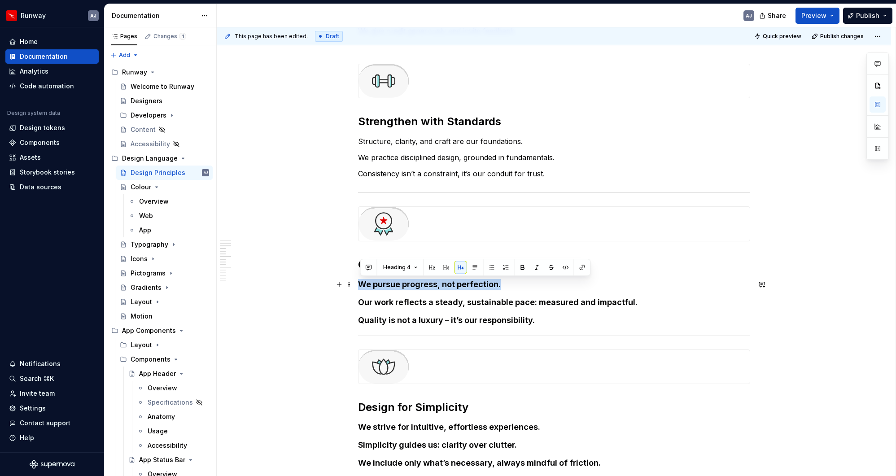
click at [416, 283] on h4 "We pursue progress, not perfection." at bounding box center [554, 284] width 392 height 11
click at [417, 265] on button "Heading 4" at bounding box center [400, 267] width 43 height 13
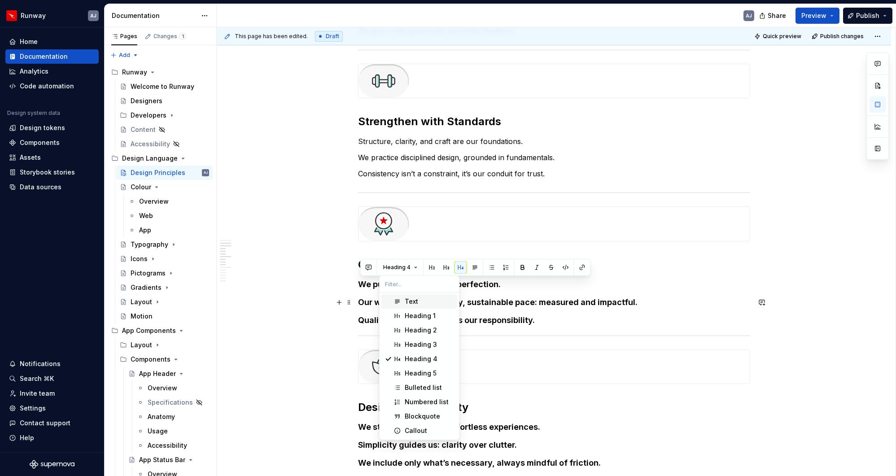
click at [417, 302] on div "Text" at bounding box center [411, 301] width 13 height 9
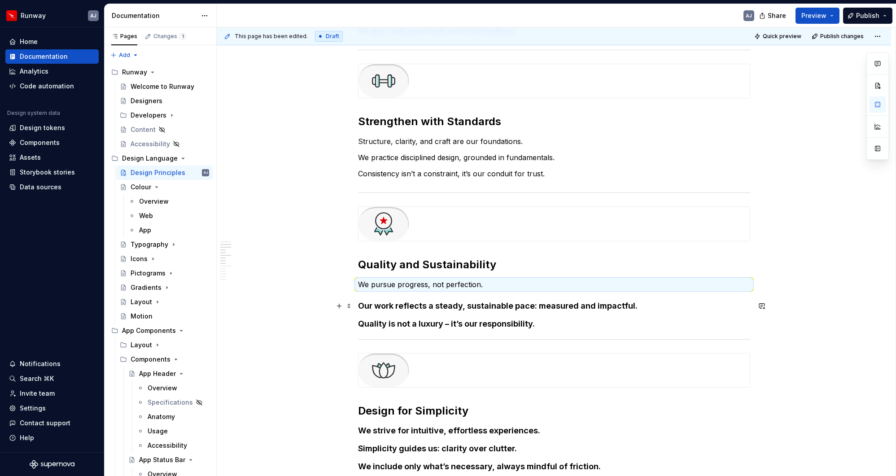
click at [414, 307] on h4 "Our work reflects a steady, sustainable pace: measured and impactful." at bounding box center [554, 306] width 392 height 11
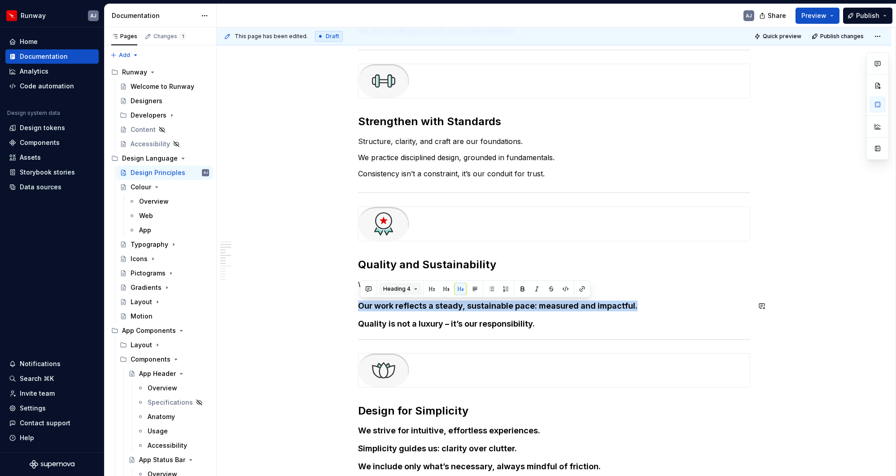
click at [412, 289] on button "Heading 4" at bounding box center [400, 289] width 43 height 13
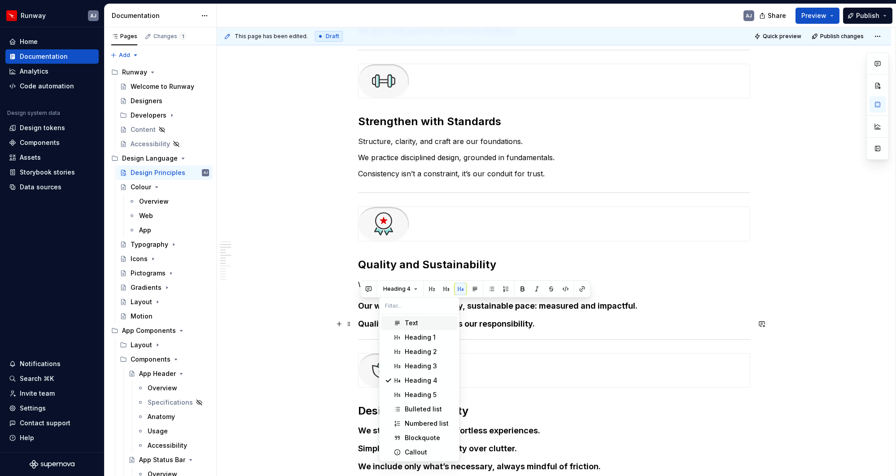
click at [412, 326] on div "Text" at bounding box center [411, 323] width 13 height 9
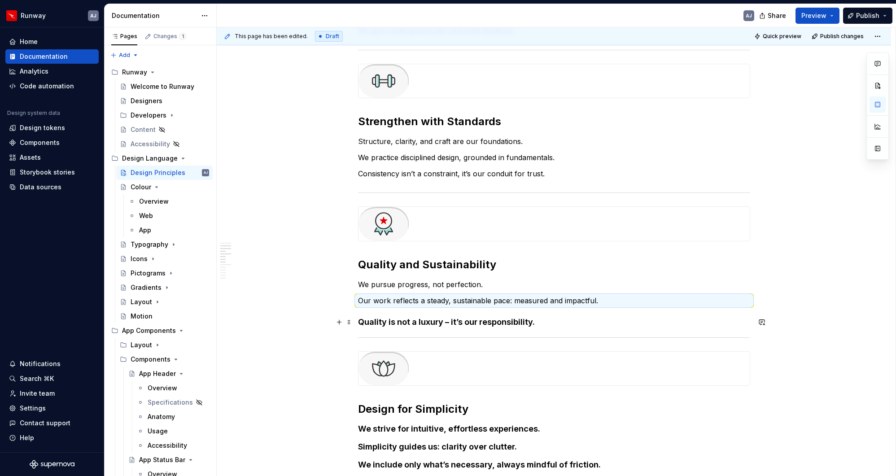
click at [414, 321] on h4 "Quality is not a luxury – it’s our responsibility." at bounding box center [554, 322] width 392 height 11
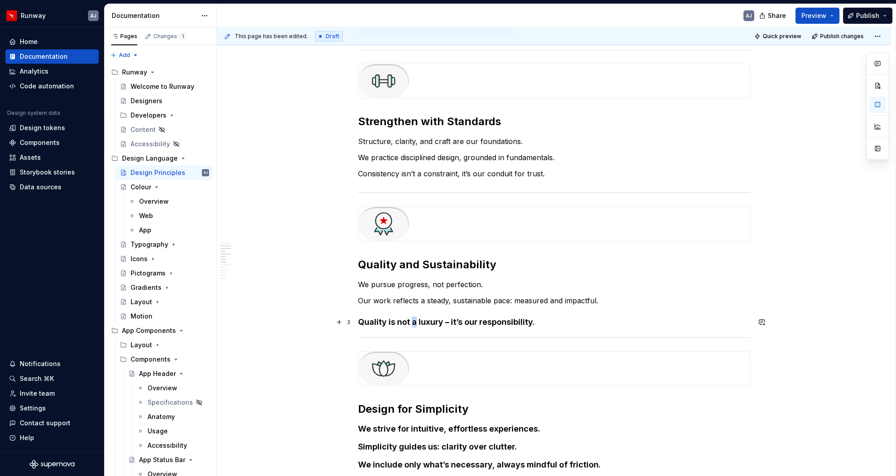
click at [414, 321] on h4 "Quality is not a luxury – it’s our responsibility." at bounding box center [554, 322] width 392 height 11
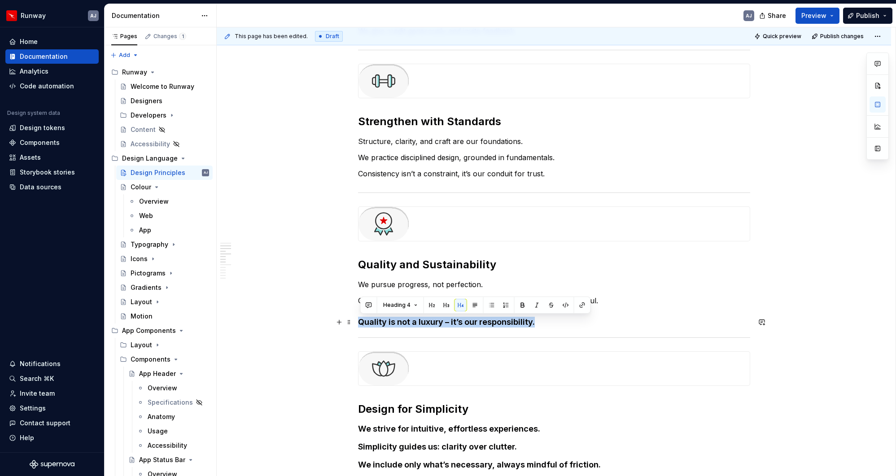
click at [414, 321] on h4 "Quality is not a luxury – it’s our responsibility." at bounding box center [554, 322] width 392 height 11
click at [412, 308] on button "Heading 4" at bounding box center [400, 305] width 43 height 13
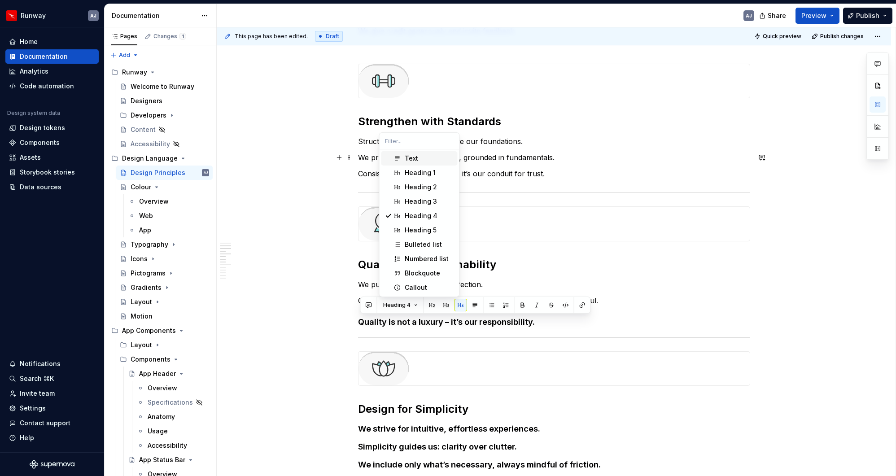
click at [411, 158] on div "Text" at bounding box center [411, 158] width 13 height 9
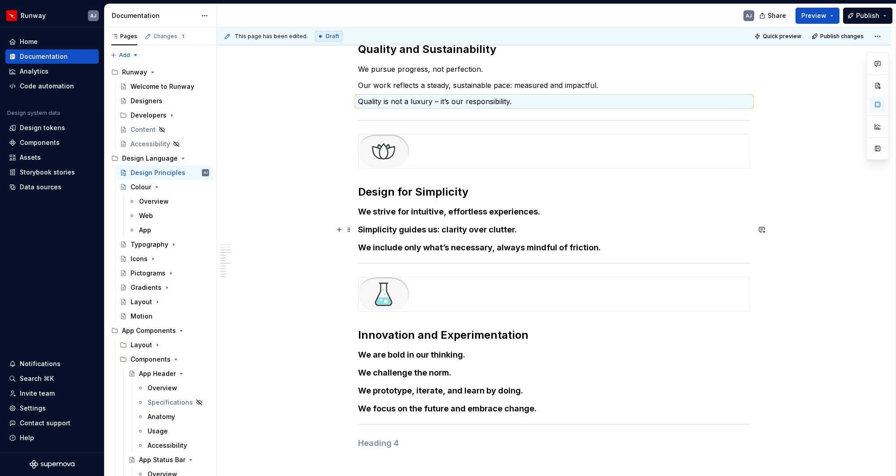
scroll to position [526, 0]
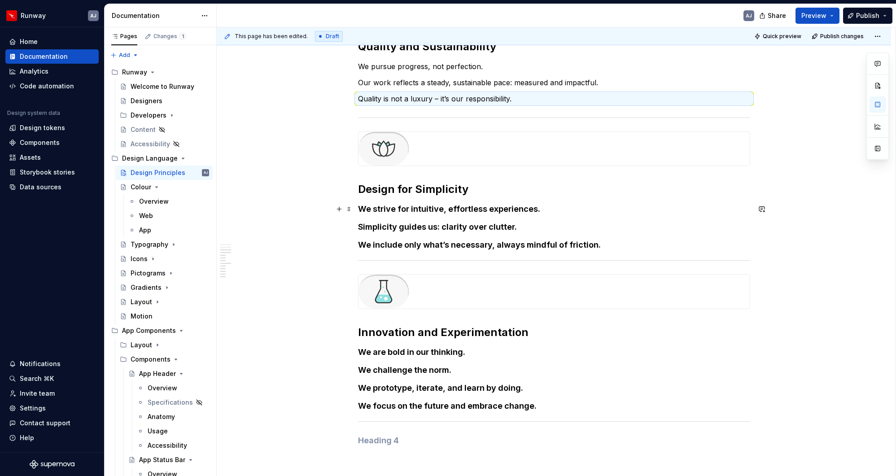
click at [430, 211] on h4 "We strive for intuitive, effortless experiences." at bounding box center [554, 209] width 392 height 11
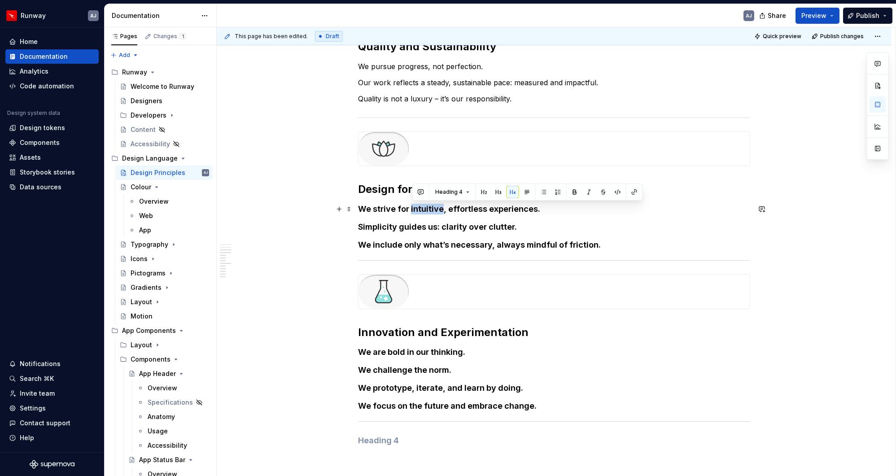
click at [430, 211] on h4 "We strive for intuitive, effortless experiences." at bounding box center [554, 209] width 392 height 11
click at [411, 193] on button "Heading 4" at bounding box center [400, 192] width 43 height 13
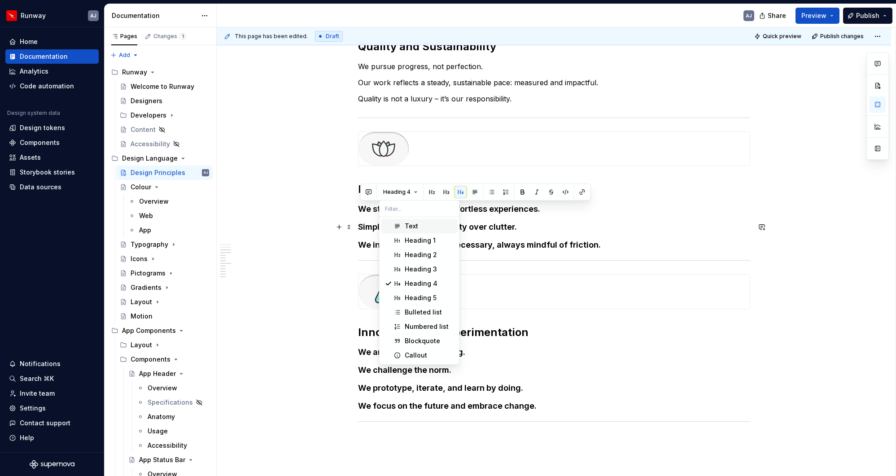
click at [410, 225] on div "Text" at bounding box center [411, 226] width 13 height 9
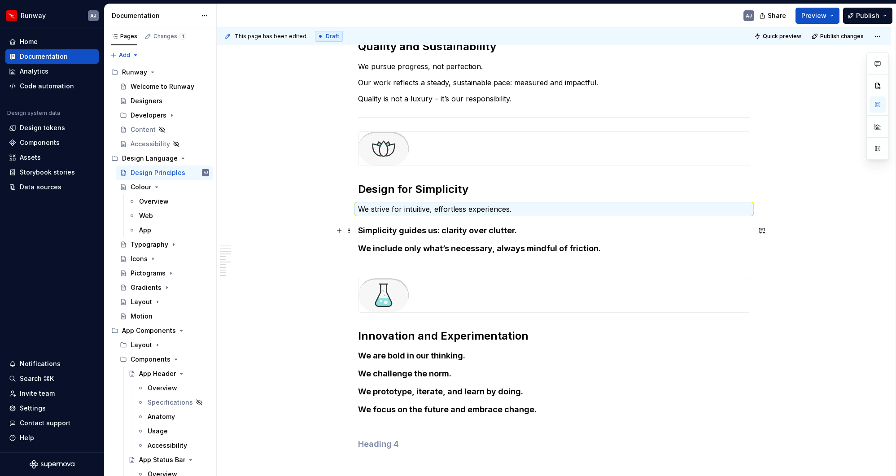
click at [408, 232] on h4 "Simplicity guides us: clarity over clutter." at bounding box center [554, 230] width 392 height 11
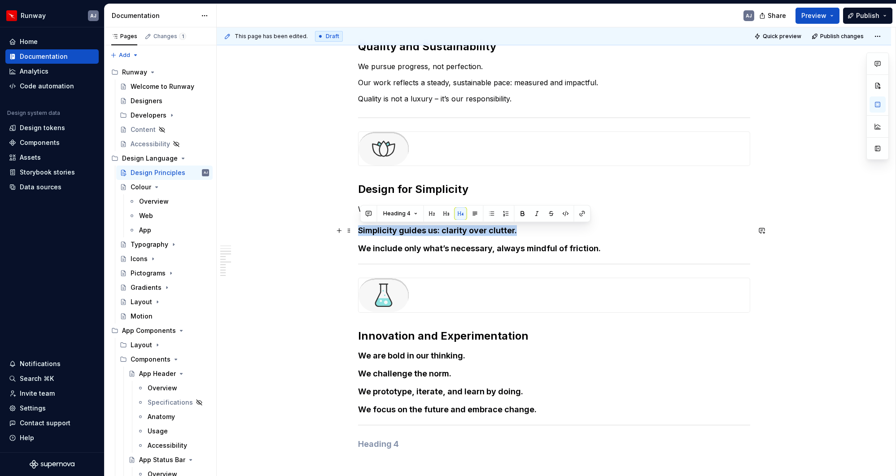
click at [408, 232] on h4 "Simplicity guides us: clarity over clutter." at bounding box center [554, 230] width 392 height 11
click at [408, 215] on span "Heading 4" at bounding box center [396, 213] width 27 height 7
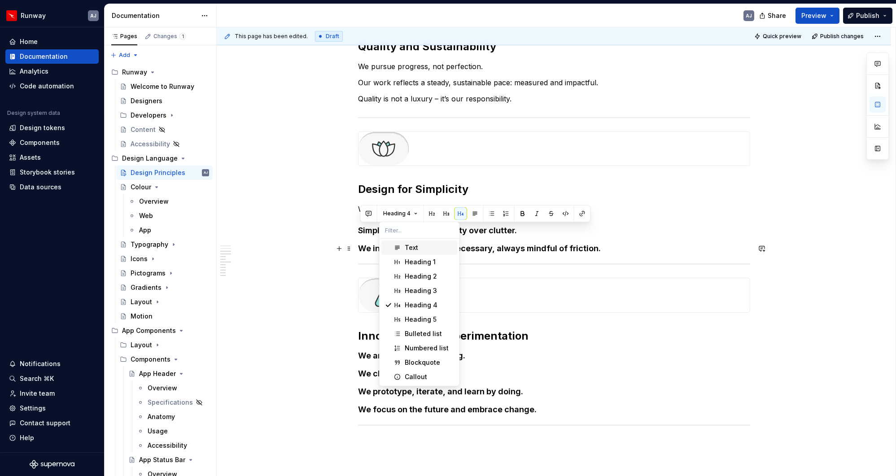
click at [403, 245] on span "Text" at bounding box center [420, 248] width 76 height 14
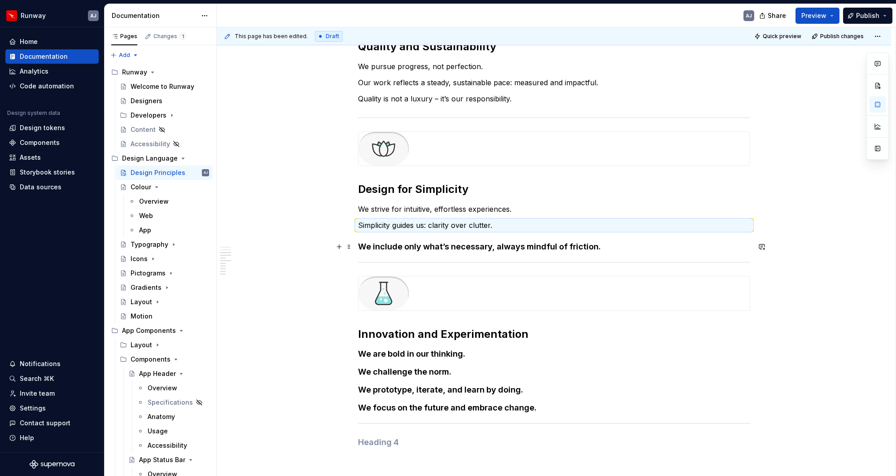
click at [403, 245] on h4 "We include only what’s necessary, always mindful of friction." at bounding box center [554, 246] width 392 height 11
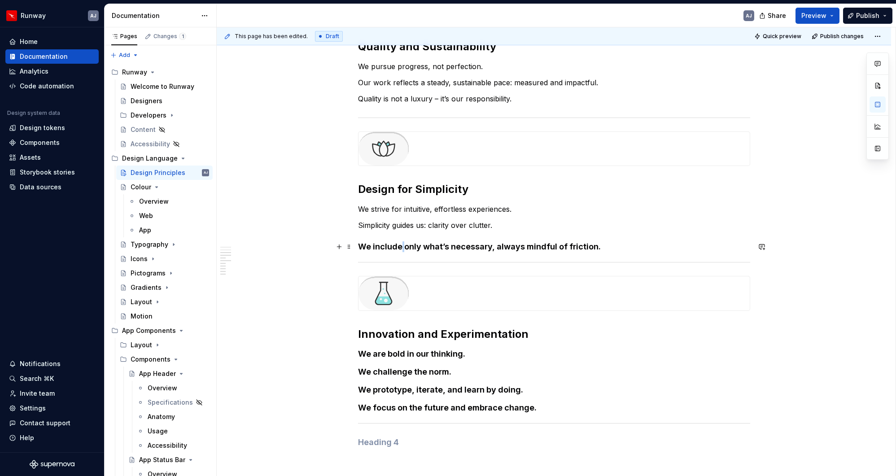
click at [403, 245] on h4 "We include only what’s necessary, always mindful of friction." at bounding box center [554, 246] width 392 height 11
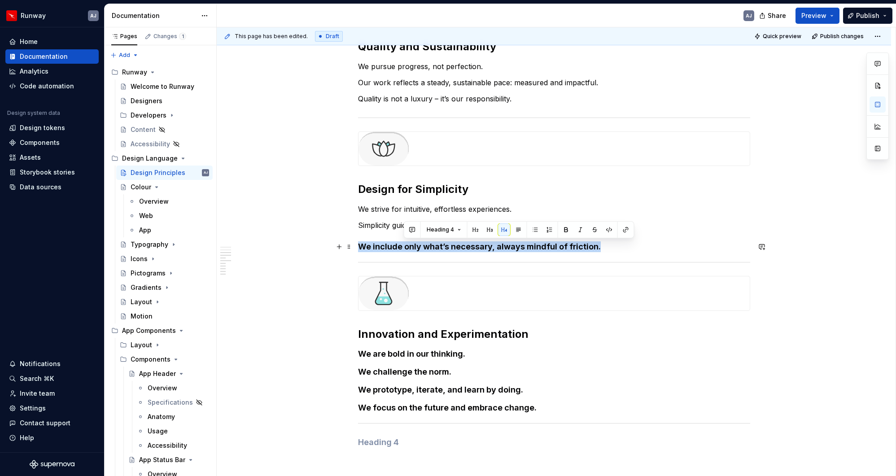
click at [403, 245] on h4 "We include only what’s necessary, always mindful of friction." at bounding box center [554, 246] width 392 height 11
click at [408, 229] on span "Heading 4" at bounding box center [396, 229] width 27 height 7
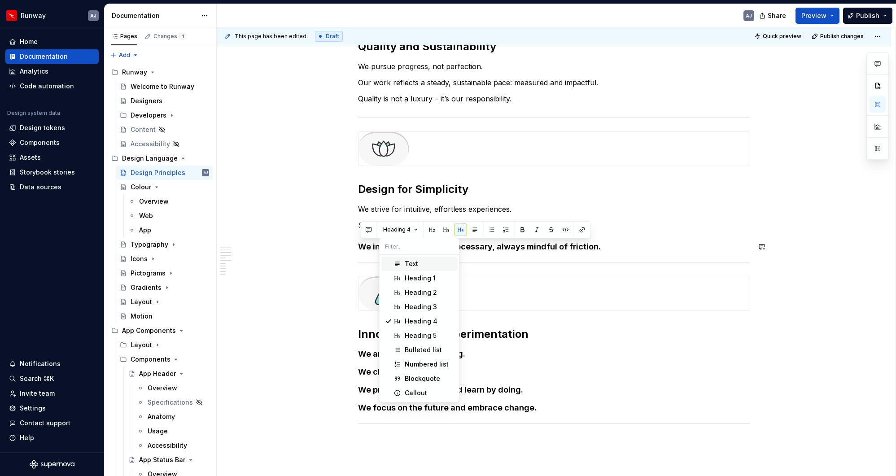
drag, startPoint x: 403, startPoint y: 259, endPoint x: 407, endPoint y: 264, distance: 6.4
click at [403, 259] on span "Text" at bounding box center [420, 264] width 76 height 14
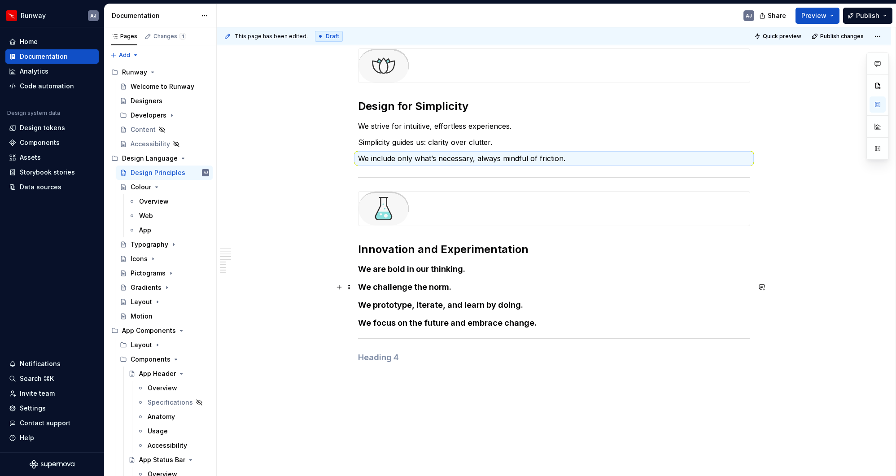
scroll to position [612, 0]
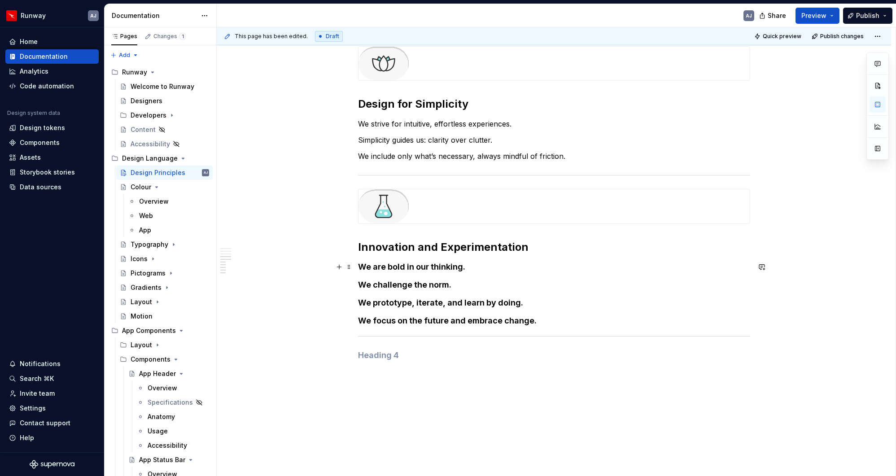
click at [399, 268] on h4 "We are bold in our thinking." at bounding box center [554, 267] width 392 height 11
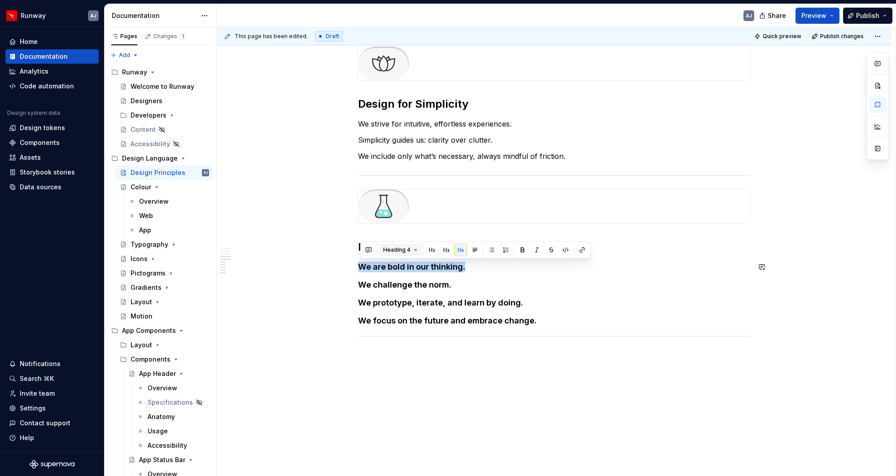
click at [404, 253] on button "Heading 4" at bounding box center [400, 250] width 43 height 13
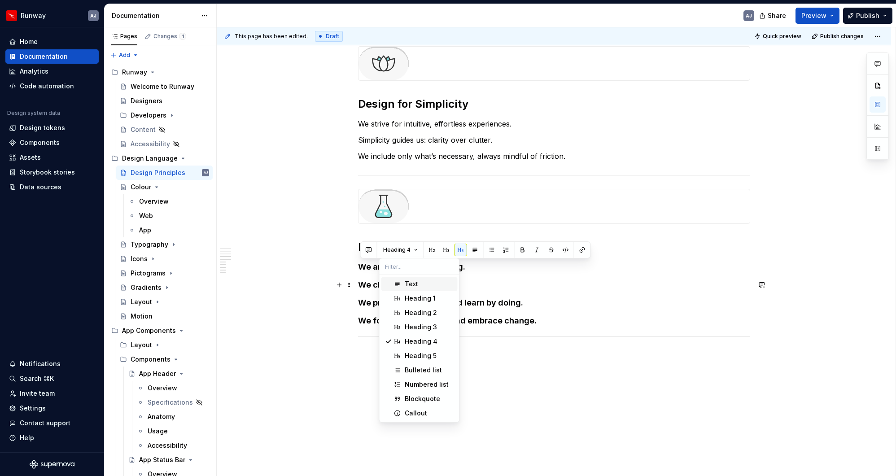
click at [405, 285] on div "Text" at bounding box center [411, 284] width 13 height 9
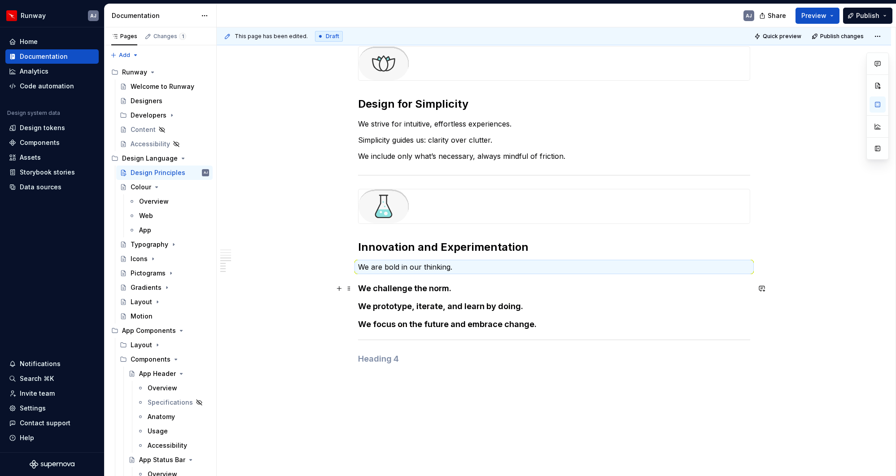
click at [400, 289] on h4 "We challenge the norm." at bounding box center [554, 288] width 392 height 11
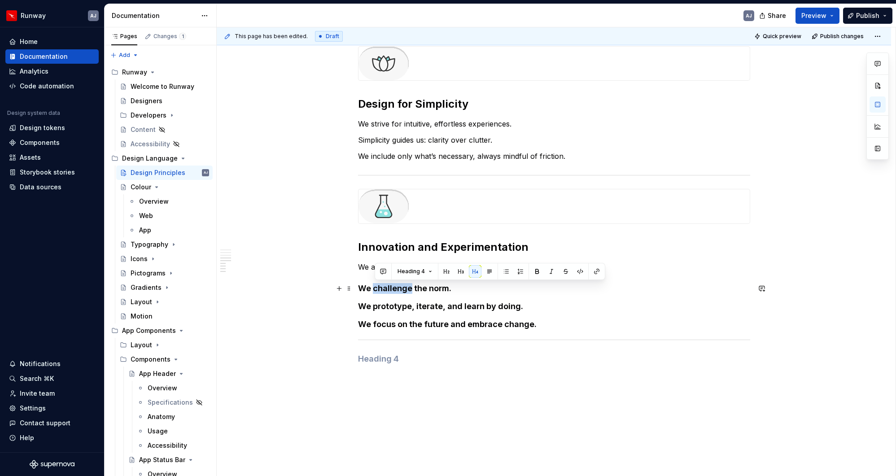
click at [400, 289] on h4 "We challenge the norm." at bounding box center [554, 288] width 392 height 11
click at [405, 274] on span "Heading 4" at bounding box center [396, 271] width 27 height 7
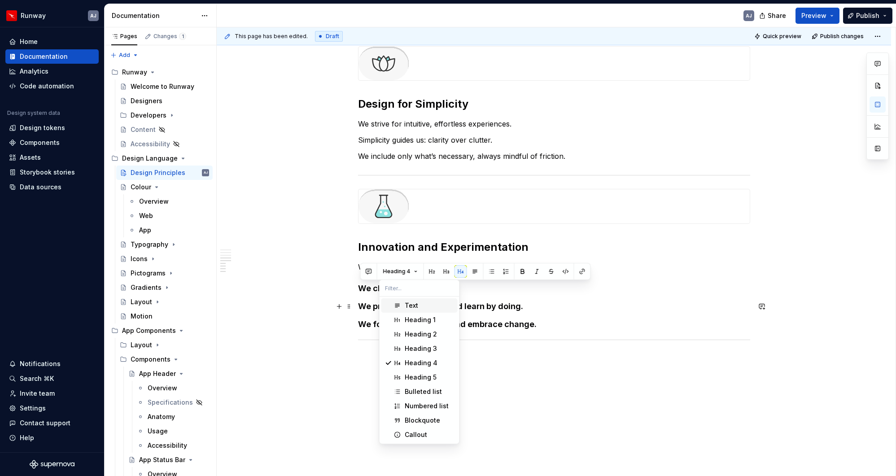
click at [407, 302] on div "Text" at bounding box center [411, 305] width 13 height 9
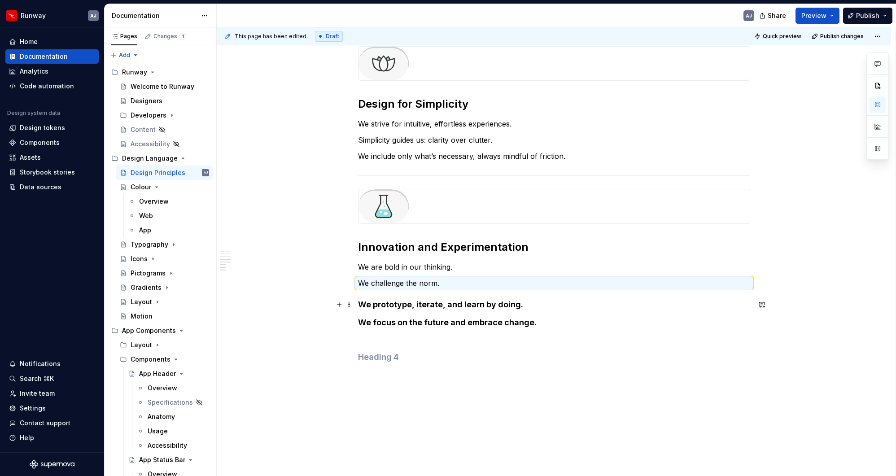
click at [403, 304] on h4 "We prototype, iterate, and learn by doing." at bounding box center [554, 304] width 392 height 11
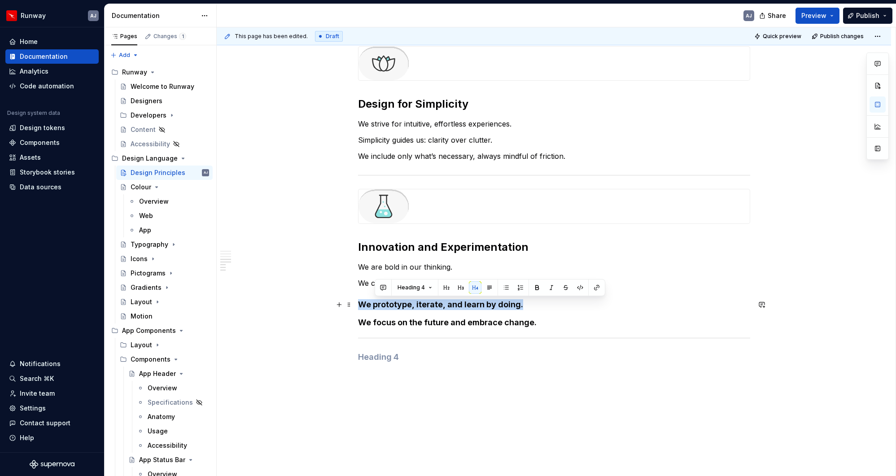
click at [403, 304] on h4 "We prototype, iterate, and learn by doing." at bounding box center [554, 304] width 392 height 11
click at [407, 293] on button "Heading 4" at bounding box center [400, 287] width 43 height 13
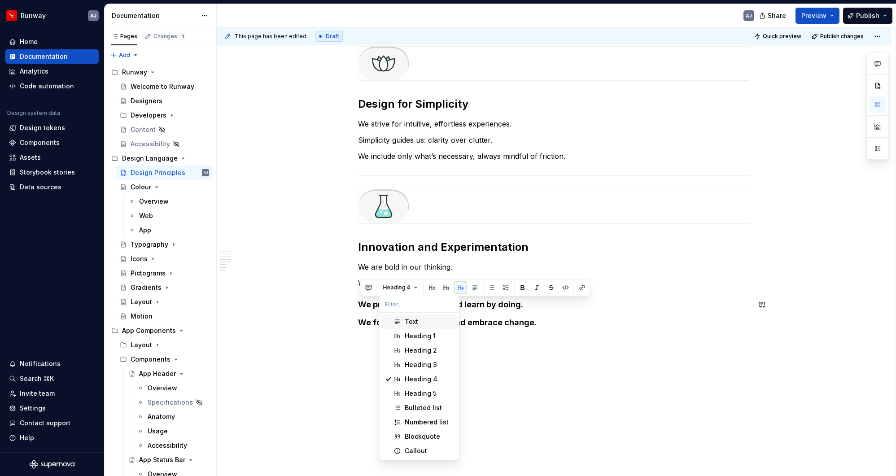
click at [408, 316] on span "Text" at bounding box center [420, 322] width 76 height 14
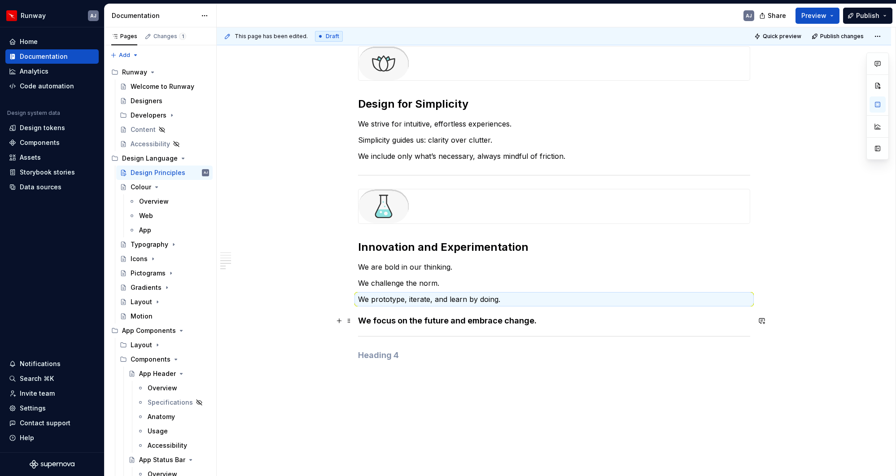
click at [401, 318] on h4 "We focus on the future and embrace change." at bounding box center [554, 321] width 392 height 11
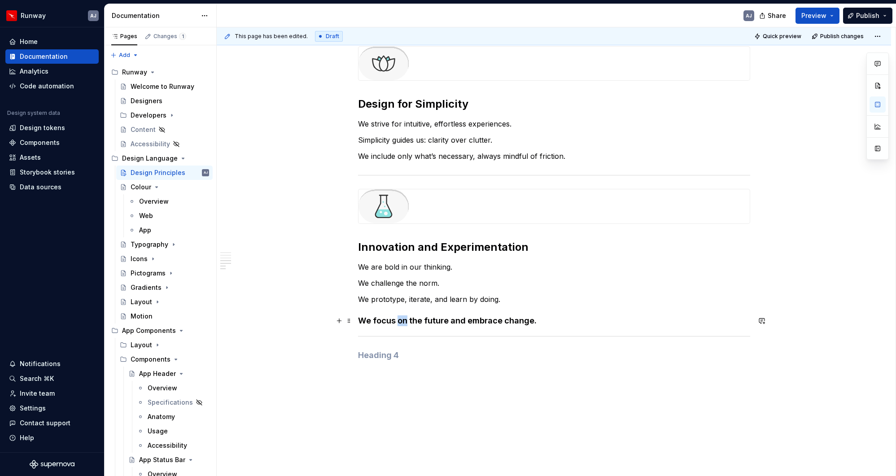
click at [401, 318] on h4 "We focus on the future and embrace change." at bounding box center [554, 321] width 392 height 11
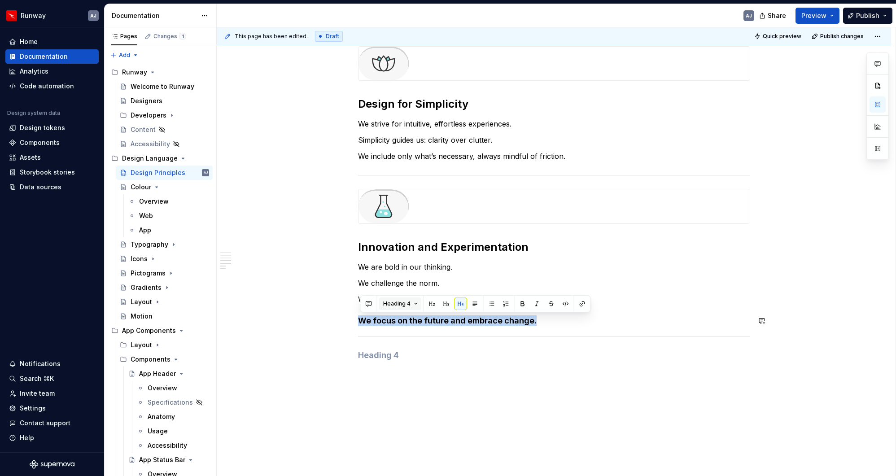
click at [411, 307] on button "Heading 4" at bounding box center [400, 304] width 43 height 13
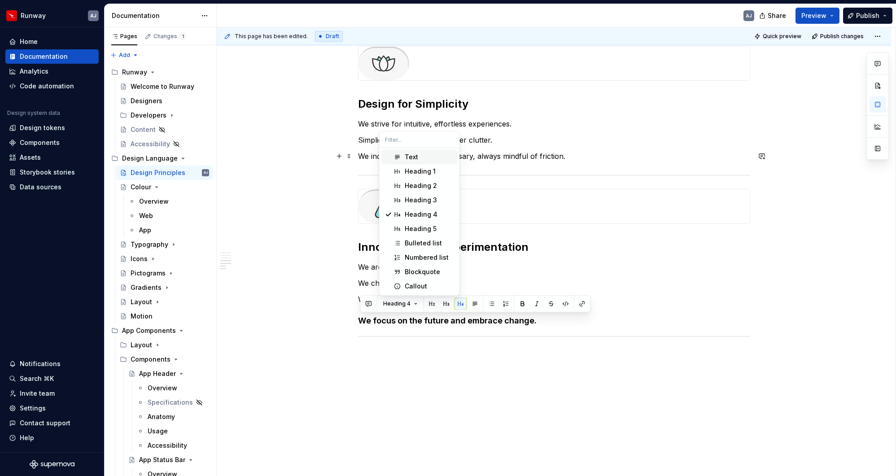
click at [417, 160] on div "Text" at bounding box center [411, 157] width 13 height 9
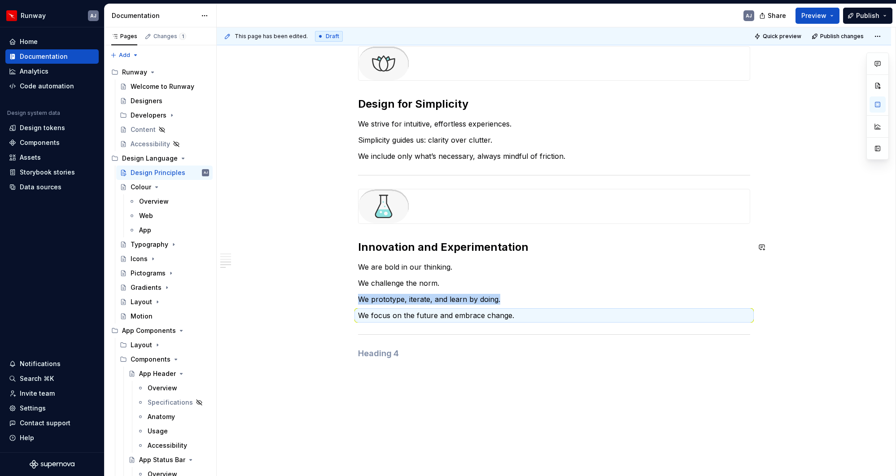
scroll to position [575, 0]
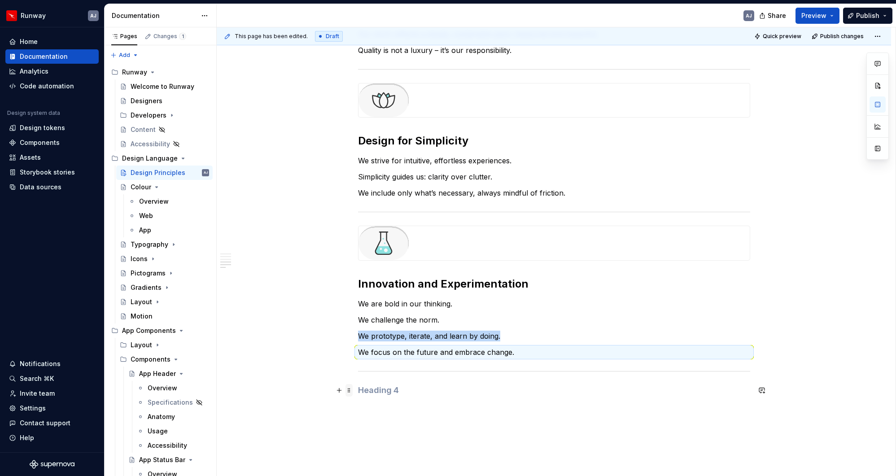
click at [352, 366] on span at bounding box center [349, 390] width 7 height 13
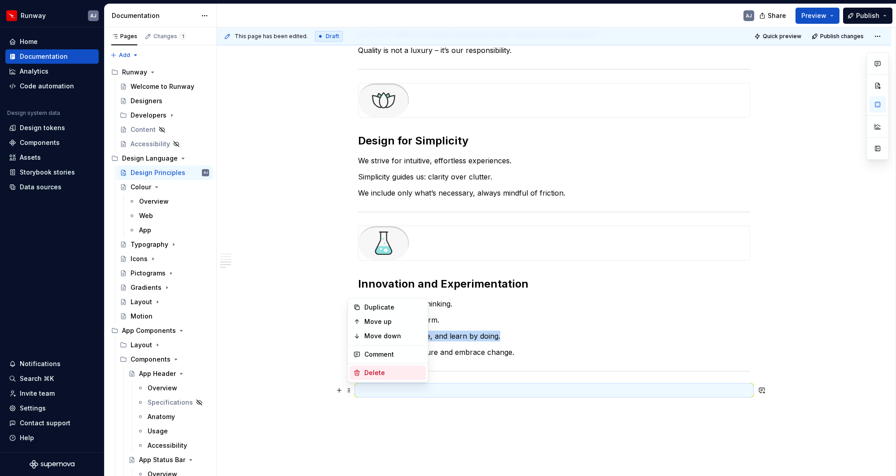
click at [374, 366] on div "Delete" at bounding box center [393, 373] width 58 height 9
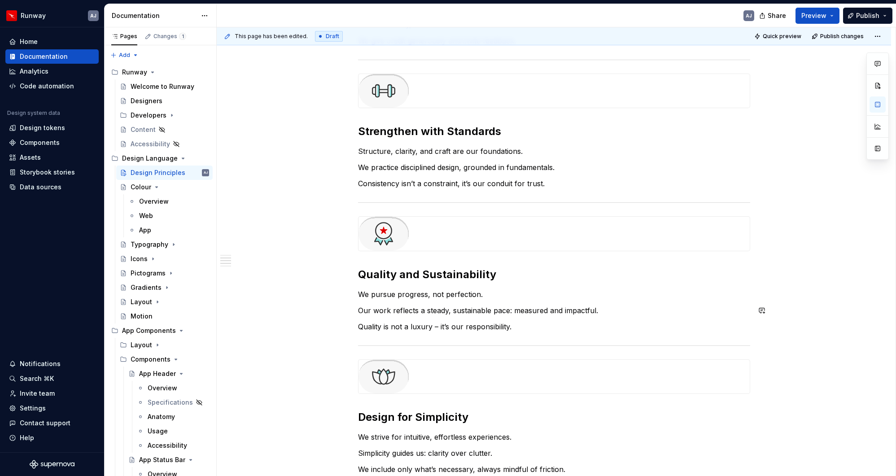
scroll to position [0, 0]
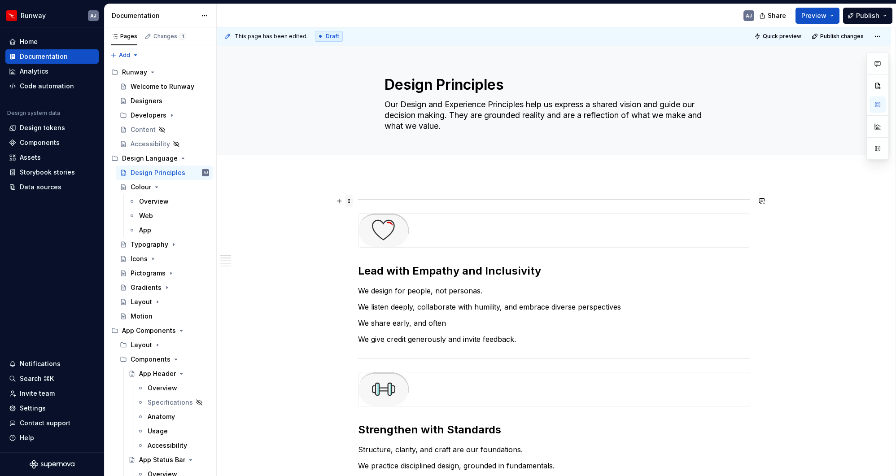
click at [351, 200] on span at bounding box center [349, 201] width 7 height 13
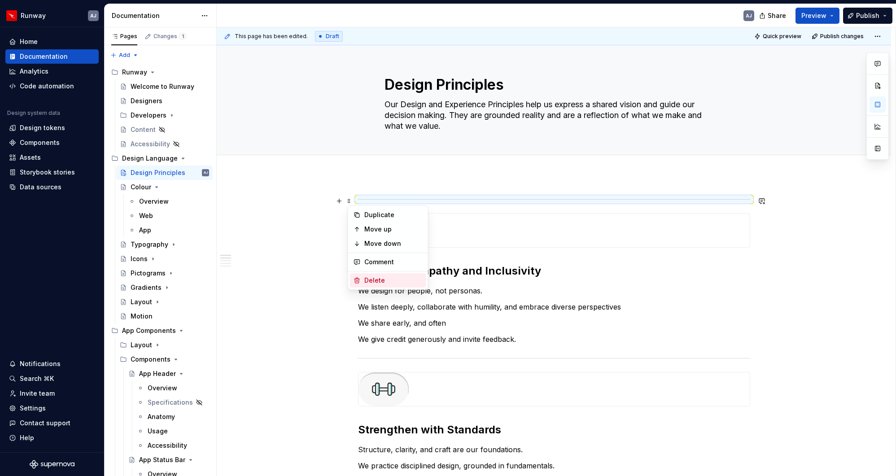
click at [372, 276] on div "Delete" at bounding box center [393, 280] width 58 height 9
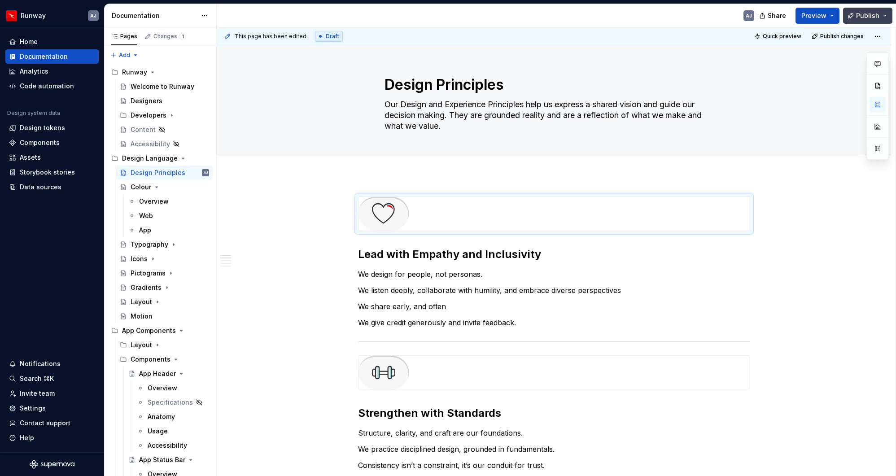
click at [682, 13] on span "Publish" at bounding box center [867, 15] width 23 height 9
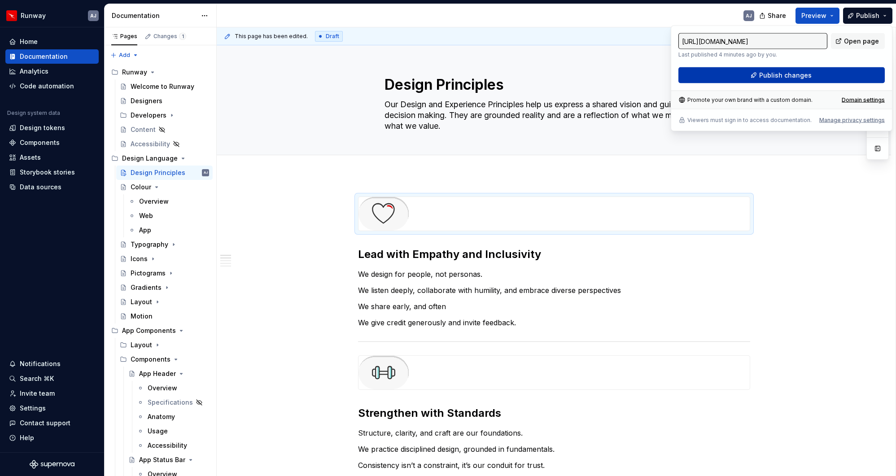
click at [682, 73] on span "Publish changes" at bounding box center [785, 75] width 53 height 9
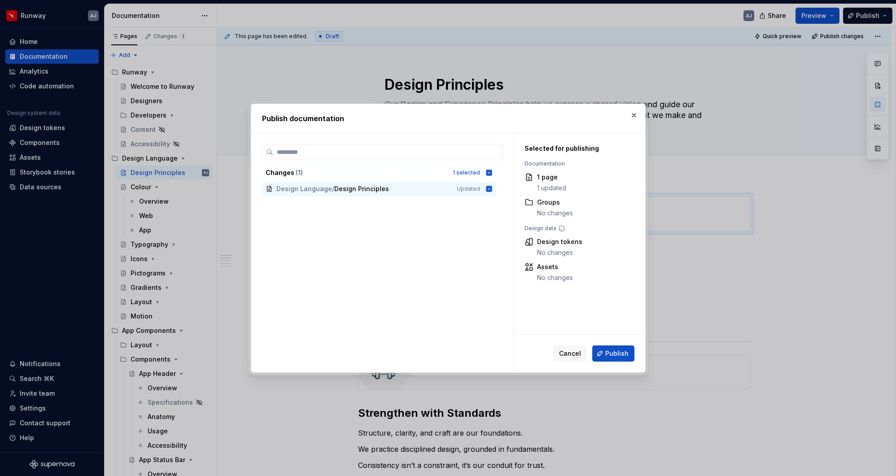
click at [626, 346] on button "Publish" at bounding box center [613, 354] width 42 height 16
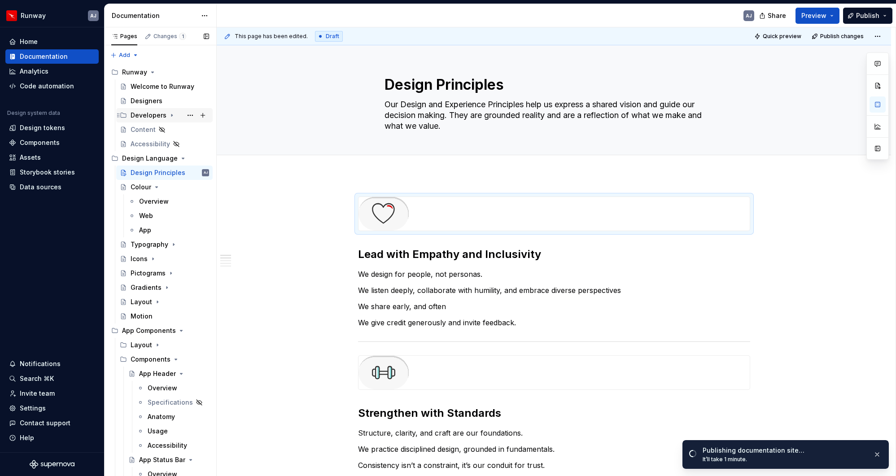
click at [168, 115] on icon "Page tree" at bounding box center [171, 115] width 7 height 7
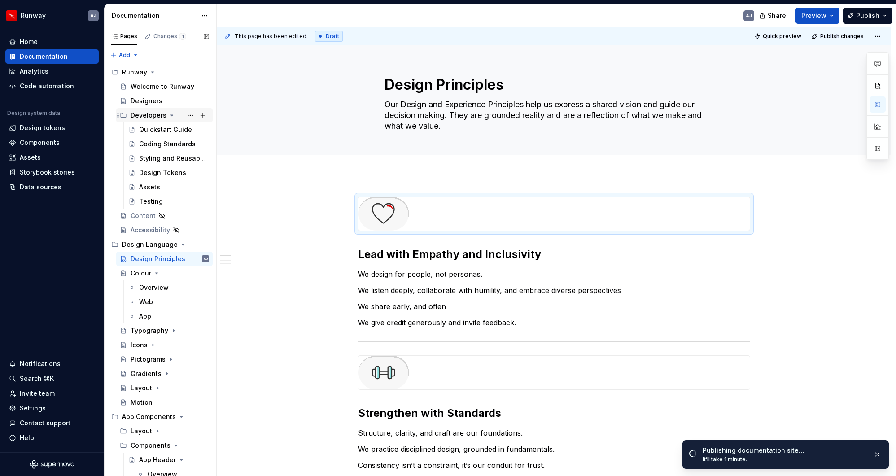
click at [168, 115] on icon "Page tree" at bounding box center [171, 115] width 7 height 7
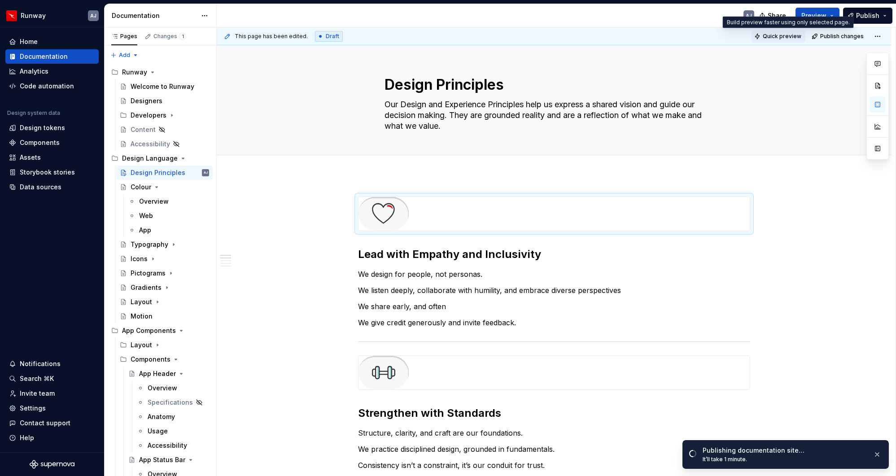
click at [682, 35] on span "Quick preview" at bounding box center [782, 36] width 39 height 7
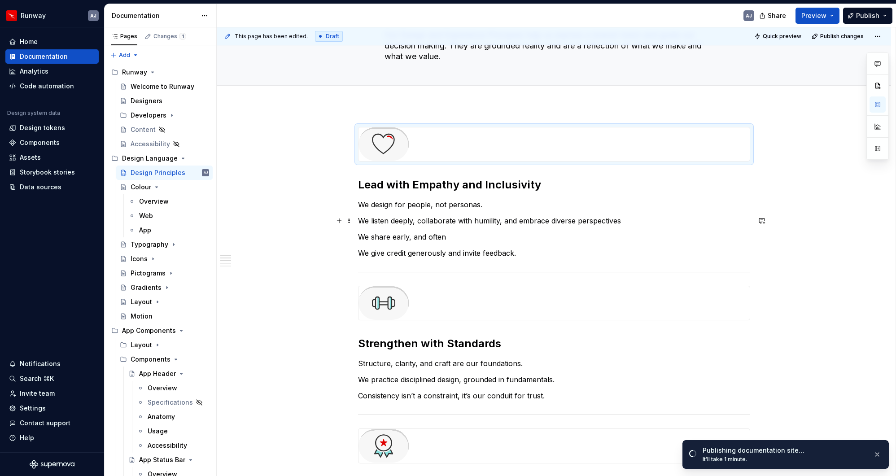
scroll to position [58, 0]
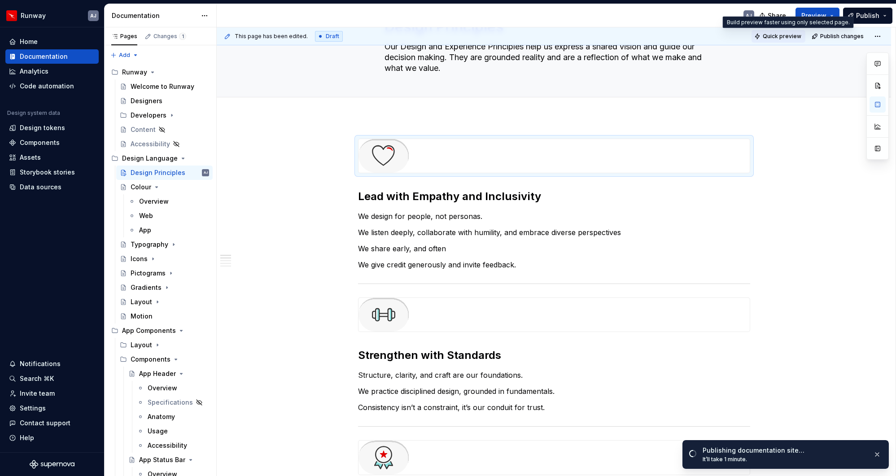
click at [682, 35] on span "Quick preview" at bounding box center [782, 36] width 39 height 7
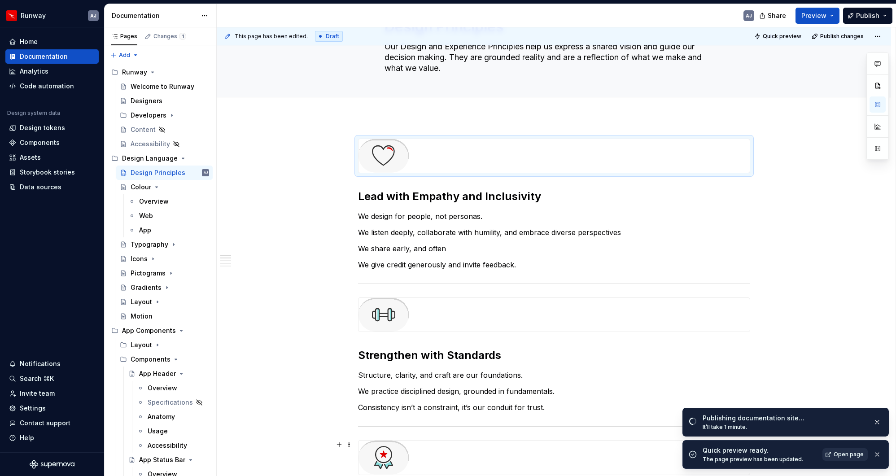
click at [682, 366] on span "Open page" at bounding box center [849, 454] width 30 height 7
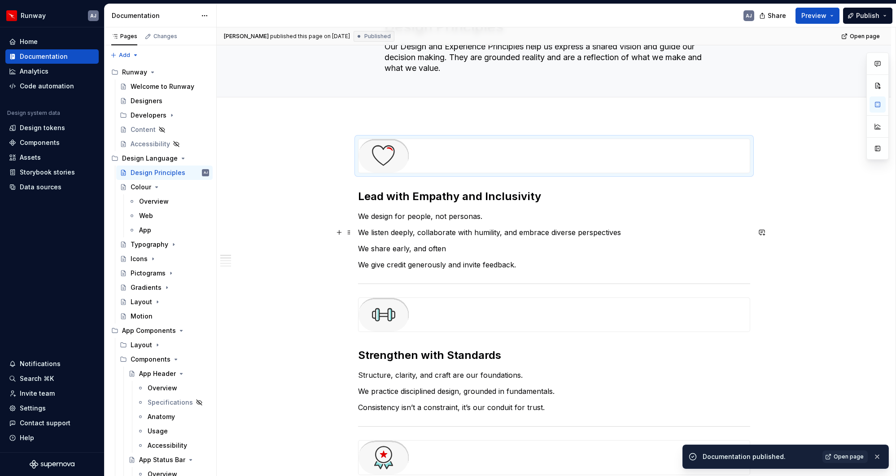
type textarea "*"
click at [505, 233] on p "We listen deeply, collaborate with humility, and embrace diverse perspectives" at bounding box center [554, 232] width 392 height 11
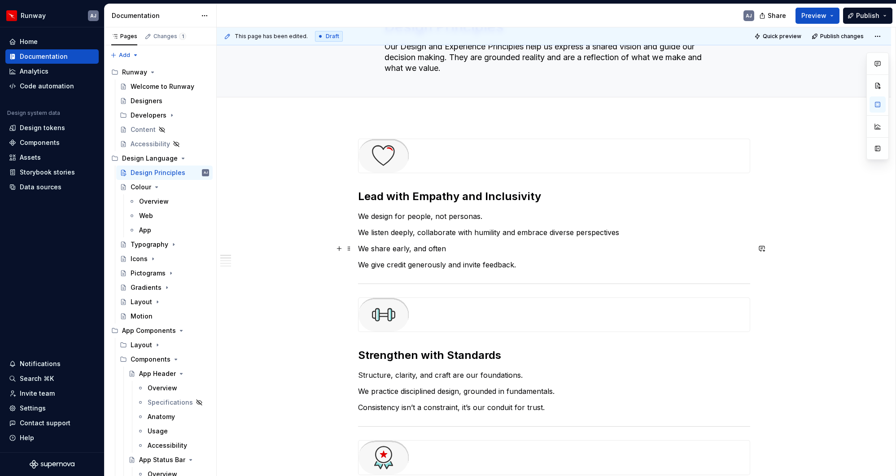
click at [414, 249] on p "We share early, and often" at bounding box center [554, 248] width 392 height 11
click at [436, 217] on p "We design for people, not personas." at bounding box center [554, 216] width 392 height 11
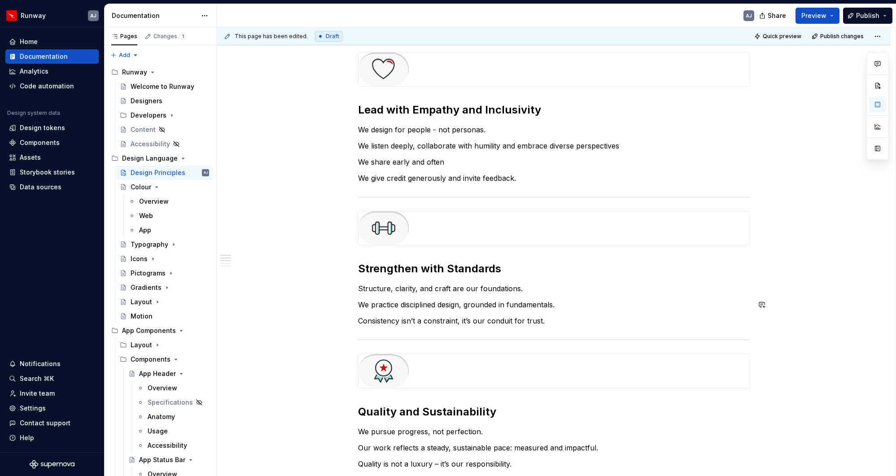
scroll to position [146, 0]
click at [420, 288] on p "Structure, clarity, and craft are our foundations." at bounding box center [554, 287] width 392 height 11
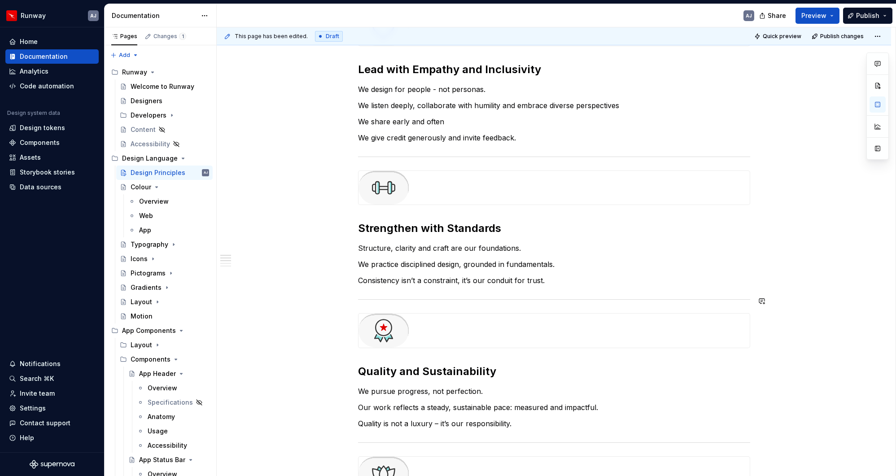
scroll to position [184, 0]
click at [467, 265] on p "We practice disciplined design, grounded in fundamentals." at bounding box center [554, 264] width 392 height 11
click at [462, 285] on p "Consistency isn’t a constraint, it’s our conduit for trust." at bounding box center [554, 281] width 392 height 11
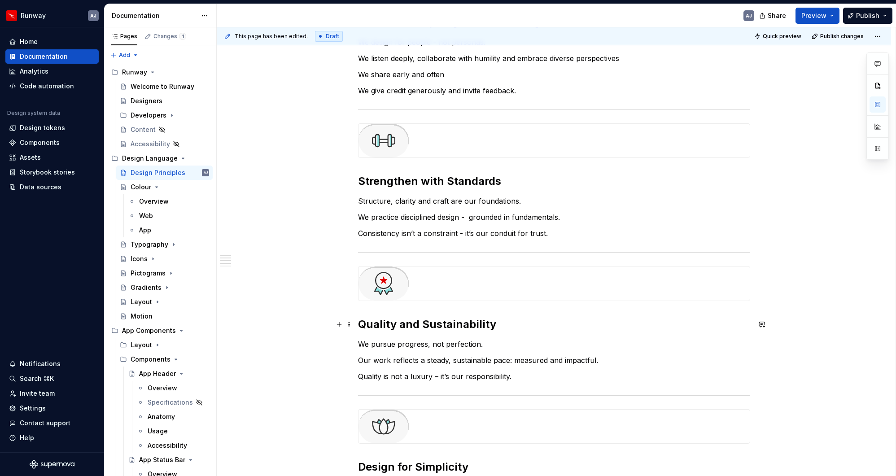
scroll to position [236, 0]
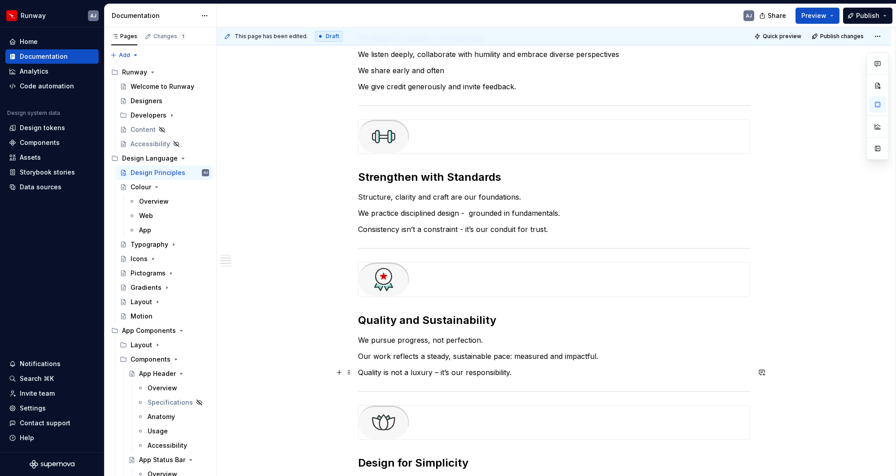
click at [439, 366] on p "Quality is not a luxury – it’s our responsibility." at bounding box center [554, 372] width 392 height 11
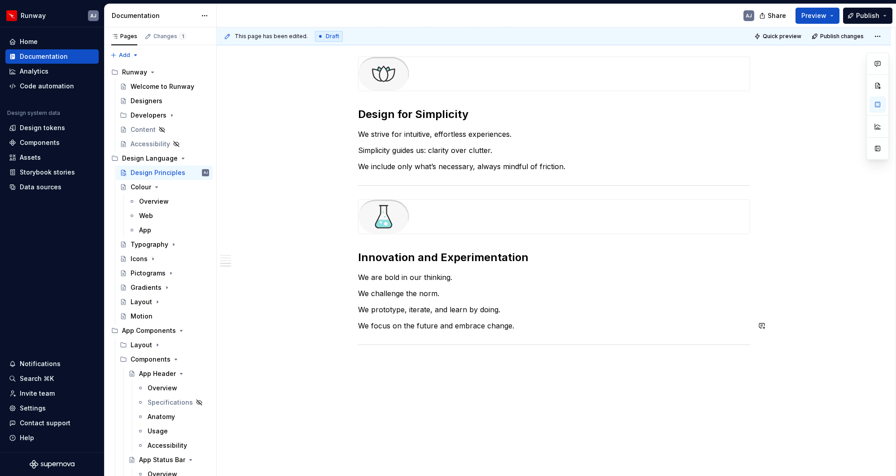
scroll to position [584, 0]
click at [415, 294] on p "We challenge the norm." at bounding box center [554, 294] width 392 height 11
click at [450, 297] on p "We challenge the norm." at bounding box center [554, 294] width 392 height 11
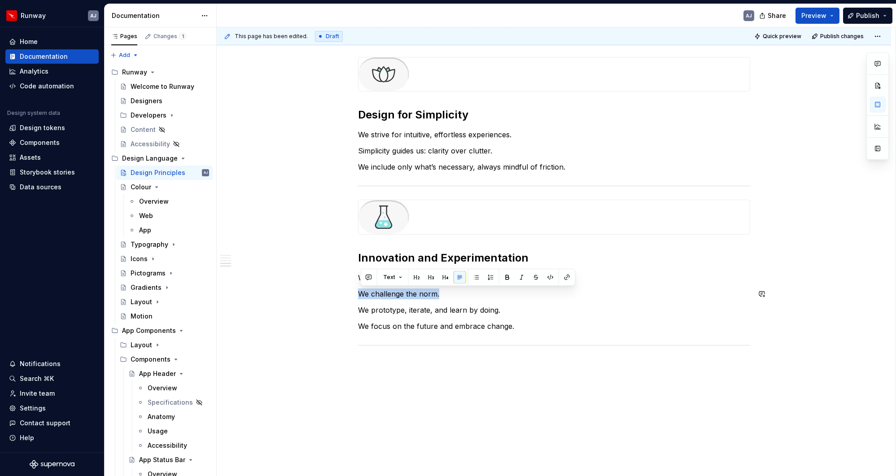
drag, startPoint x: 450, startPoint y: 294, endPoint x: 355, endPoint y: 288, distance: 94.9
click at [355, 288] on div "Lead with Empathy and Inclusivity We design for people - not personas. We liste…" at bounding box center [554, 57] width 675 height 933
click at [353, 296] on span at bounding box center [349, 294] width 7 height 13
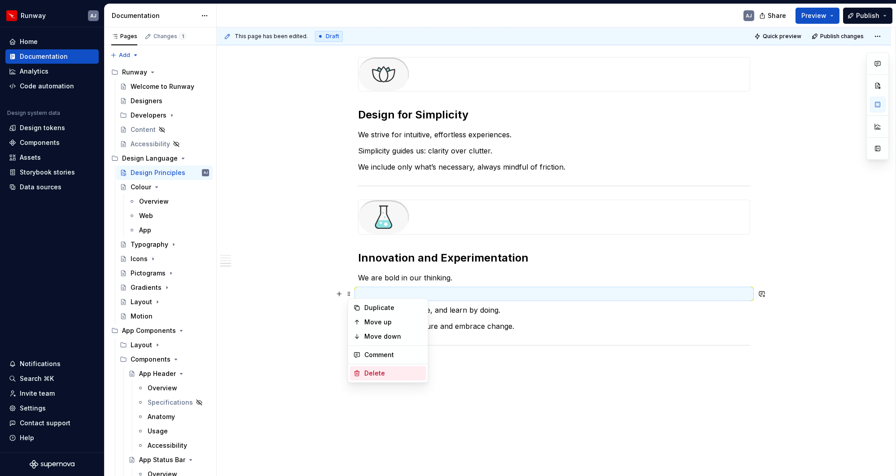
click at [379, 366] on div "Delete" at bounding box center [393, 373] width 58 height 9
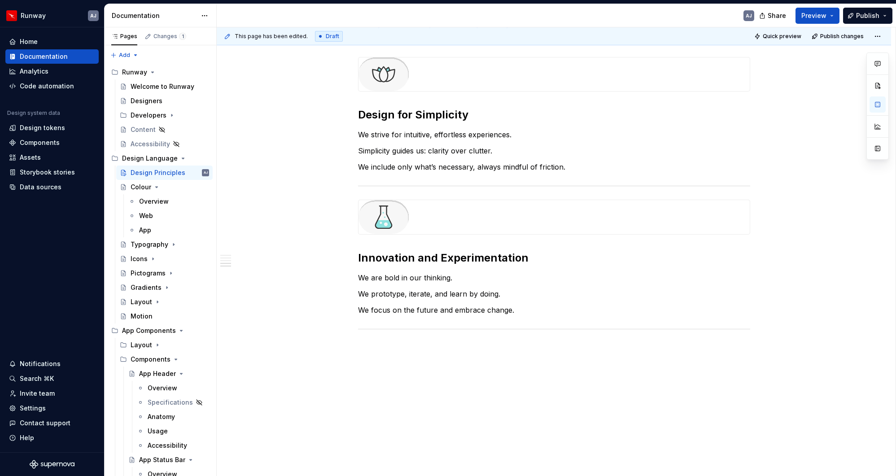
click at [494, 366] on div "Lead with Empathy and Inclusivity We design for people - not personas. We liste…" at bounding box center [554, 49] width 675 height 917
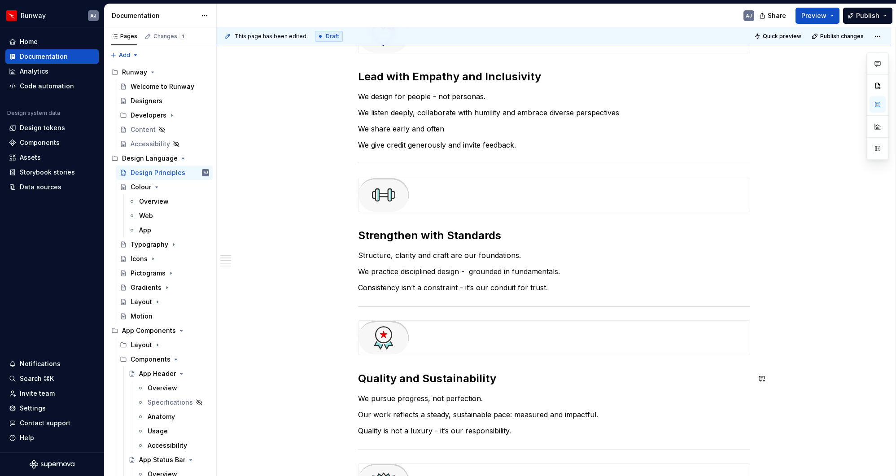
scroll to position [0, 0]
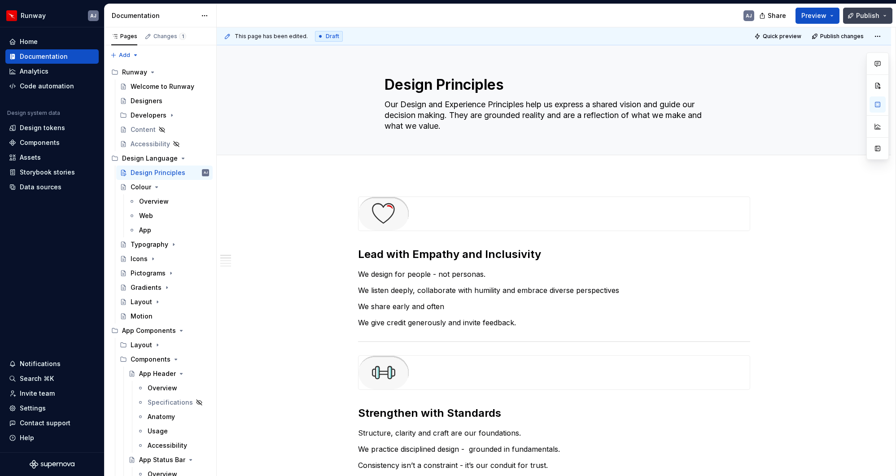
click at [682, 16] on span "Publish" at bounding box center [867, 15] width 23 height 9
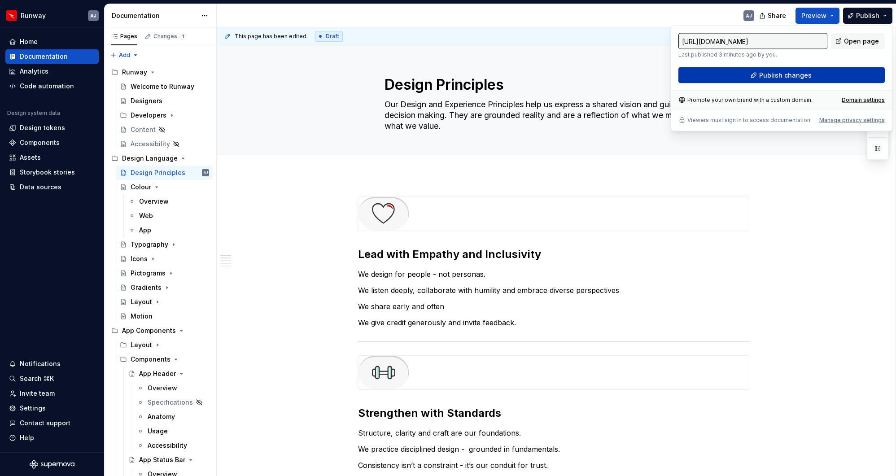
click at [682, 72] on span "Publish changes" at bounding box center [785, 75] width 53 height 9
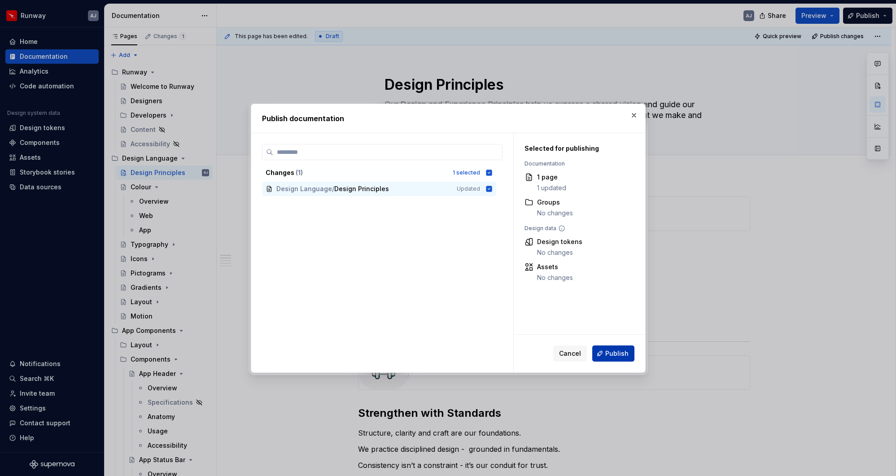
click at [612, 351] on span "Publish" at bounding box center [616, 353] width 23 height 9
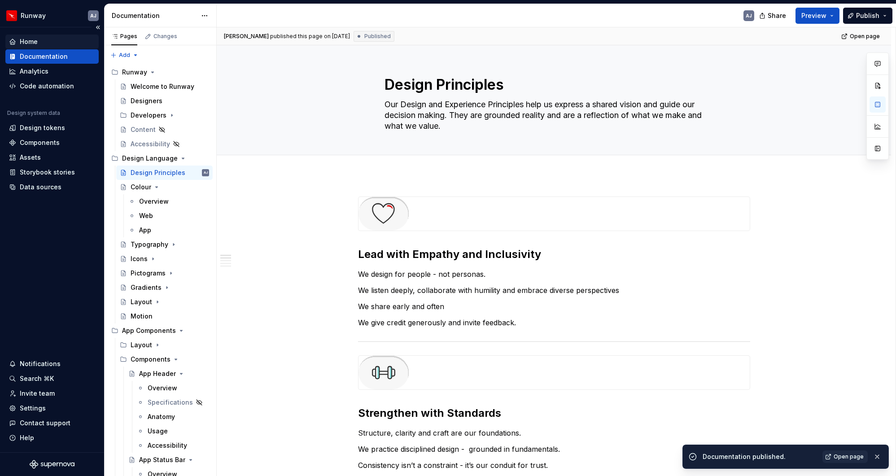
click at [42, 42] on div "Home" at bounding box center [52, 41] width 86 height 9
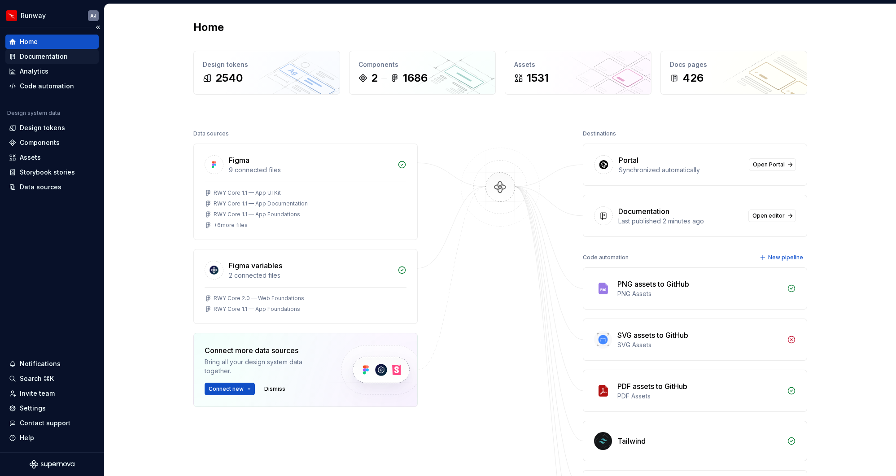
click at [53, 59] on div "Documentation" at bounding box center [44, 56] width 48 height 9
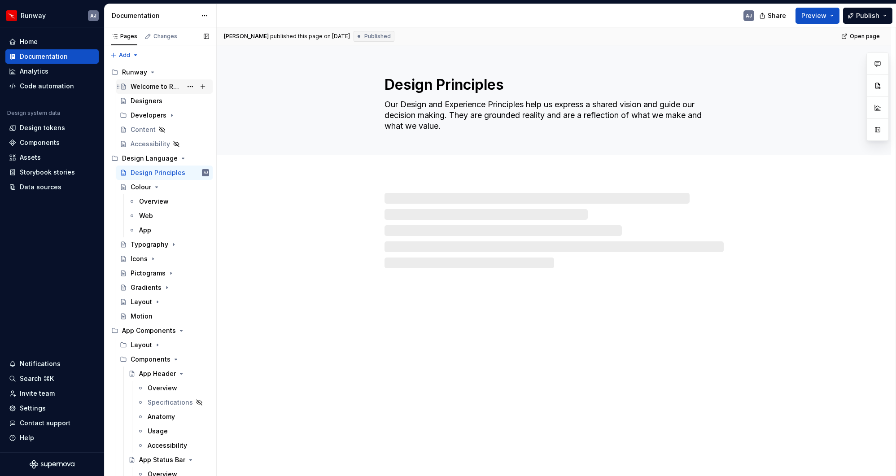
click at [149, 87] on div "Welcome to Runway" at bounding box center [157, 86] width 52 height 9
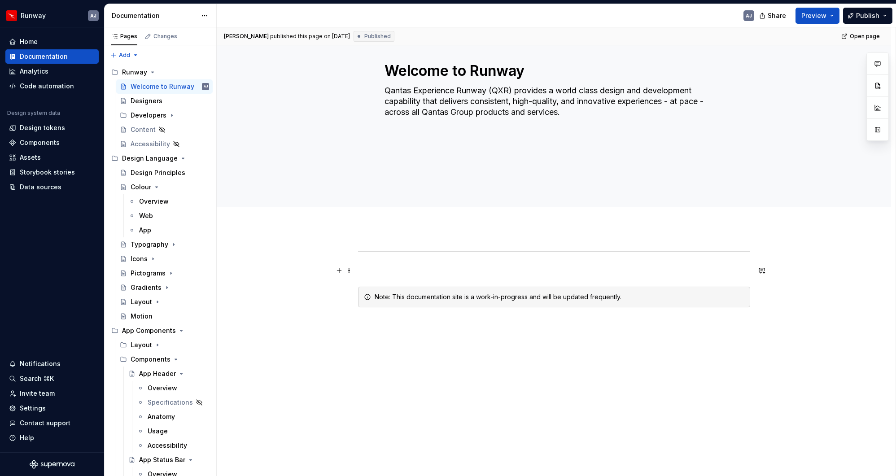
scroll to position [81, 0]
type textarea "*"
click at [372, 234] on div "Note: This documentation site is a work-in-progress and will be updated frequen…" at bounding box center [554, 353] width 675 height 255
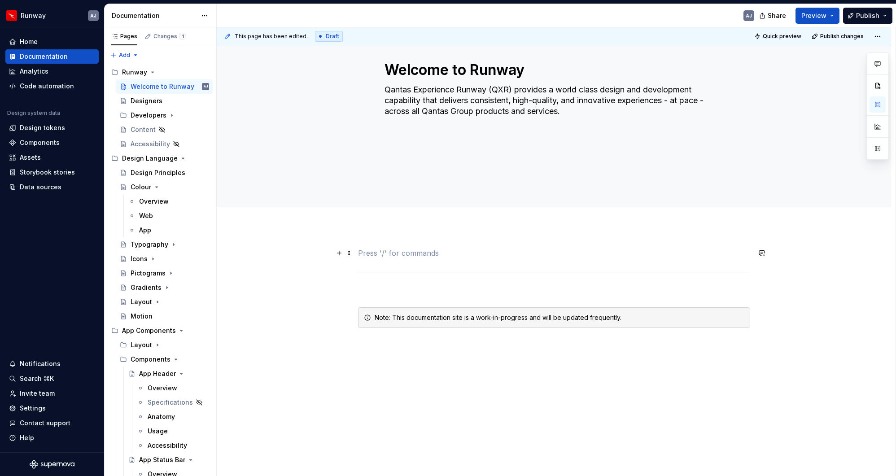
scroll to position [82, 0]
click at [400, 253] on p at bounding box center [554, 252] width 392 height 11
click at [386, 251] on p "What’s New in [GEOGRAPHIC_DATA]" at bounding box center [554, 252] width 392 height 11
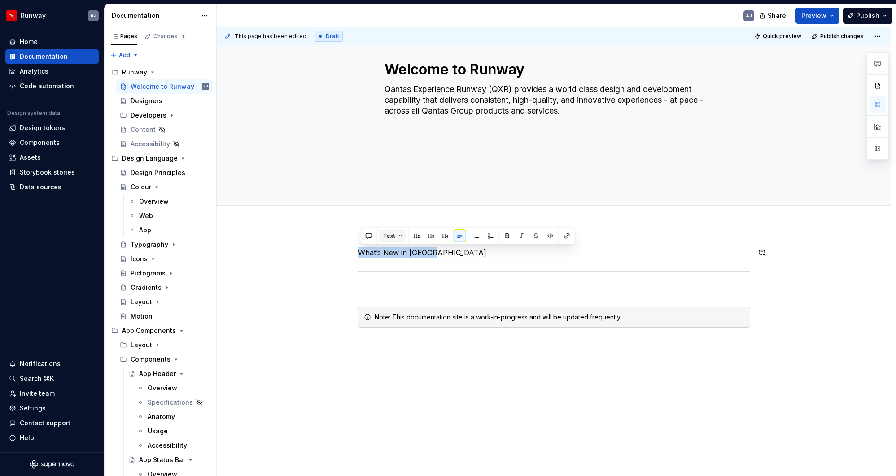
click at [400, 240] on button "Text" at bounding box center [392, 236] width 27 height 13
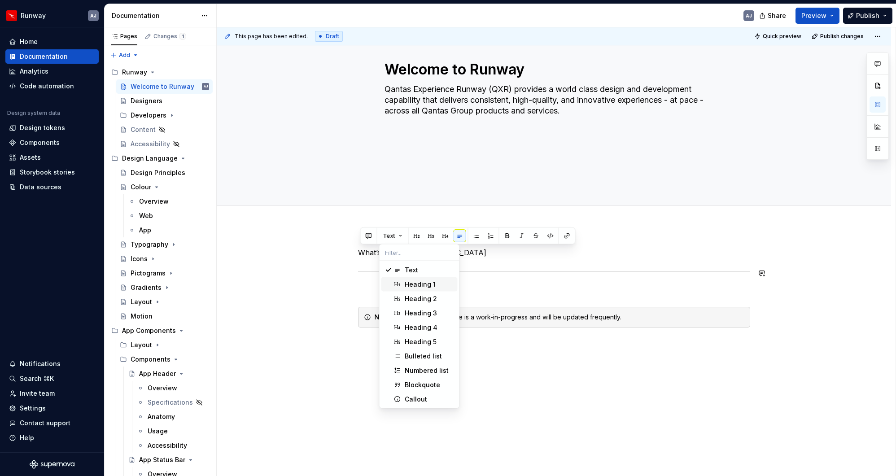
click at [413, 283] on div "Heading 1" at bounding box center [420, 284] width 31 height 9
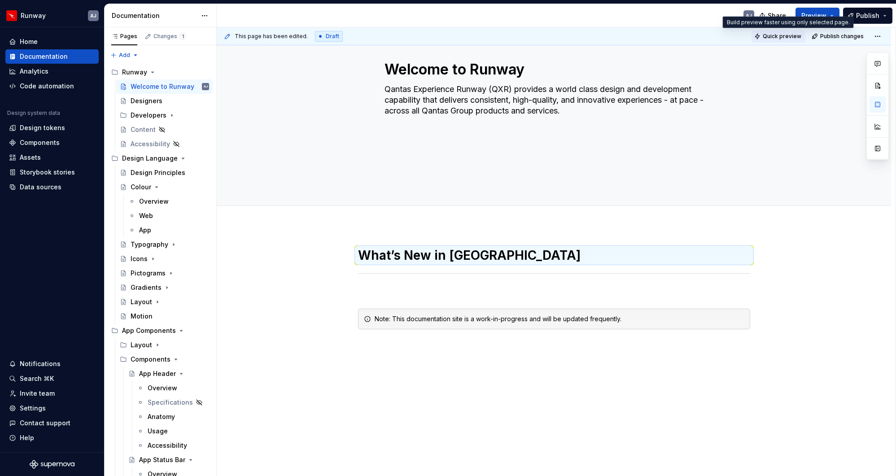
click at [682, 39] on span "Quick preview" at bounding box center [782, 36] width 39 height 7
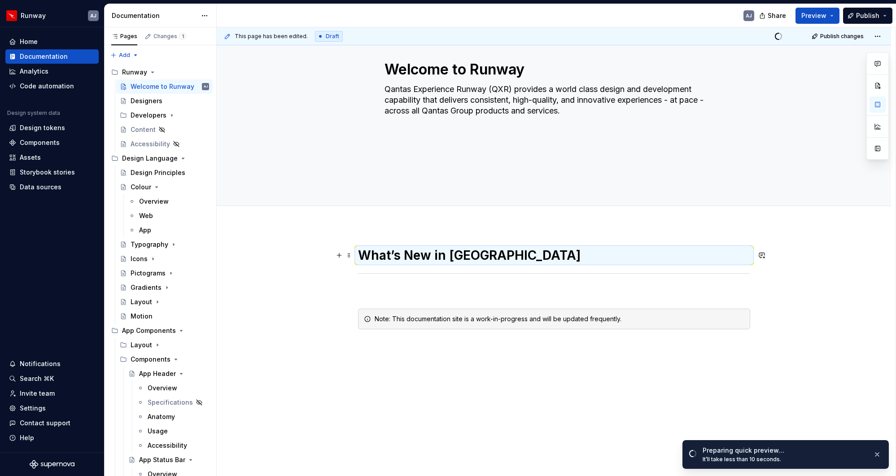
click at [416, 255] on h1 "What’s New in [GEOGRAPHIC_DATA]" at bounding box center [554, 255] width 392 height 16
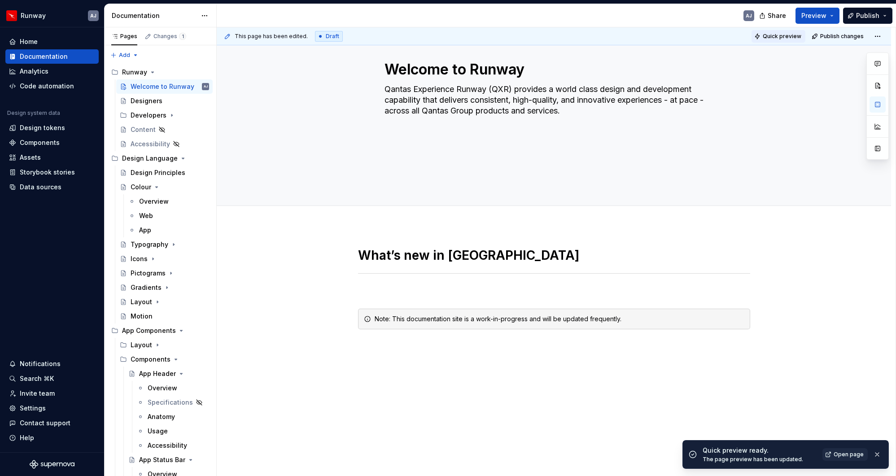
click at [682, 36] on span "Quick preview" at bounding box center [782, 36] width 39 height 7
click at [682, 366] on span "Open page" at bounding box center [849, 454] width 30 height 7
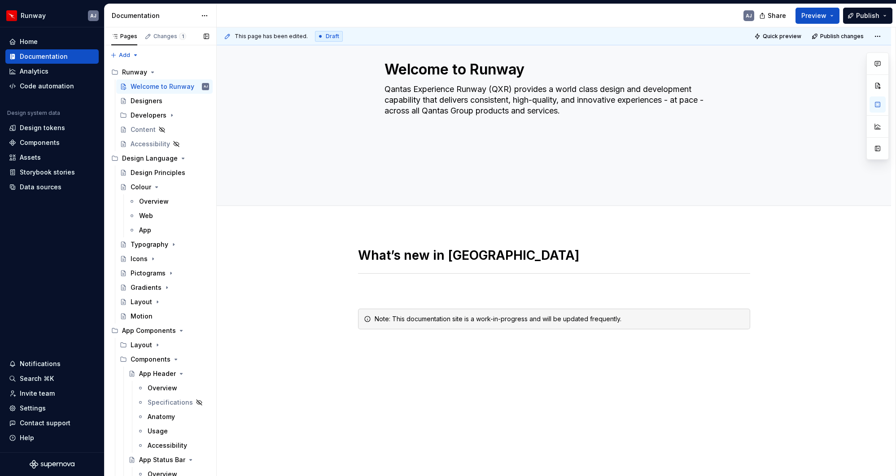
click at [0, 0] on button "Page tree" at bounding box center [0, 0] width 0 height 0
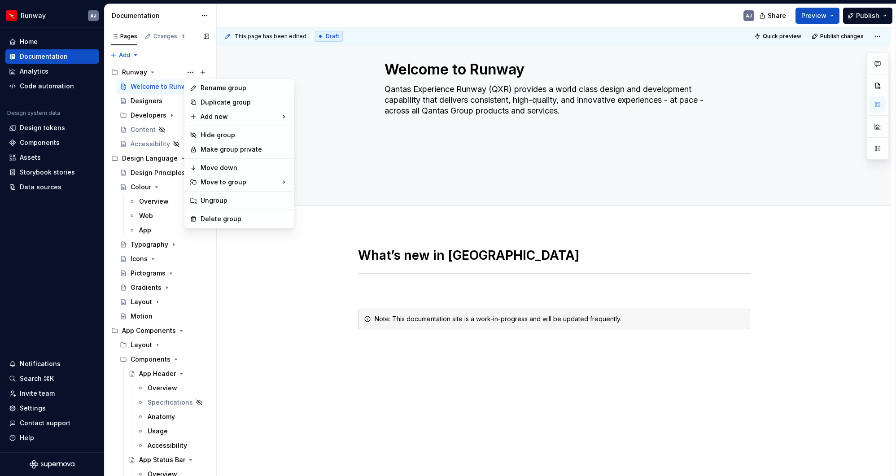
click at [167, 53] on div "Pages Changes 1 Add Accessibility guide for tree Page tree. Navigate the tree w…" at bounding box center [160, 253] width 112 height 453
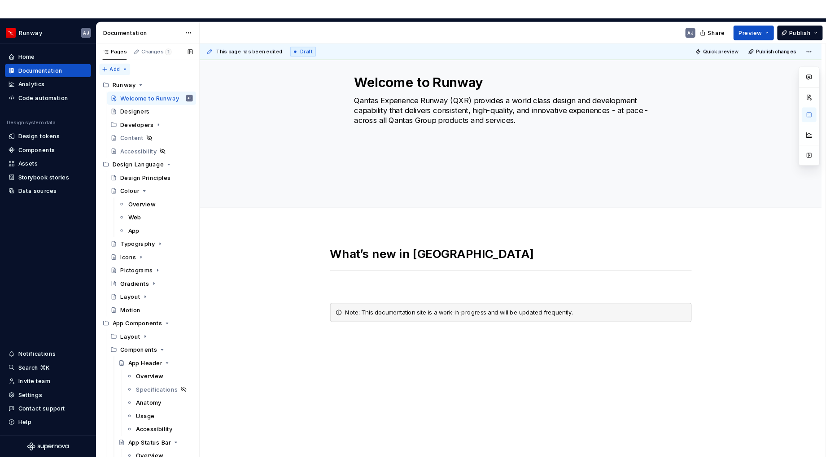
scroll to position [0, 0]
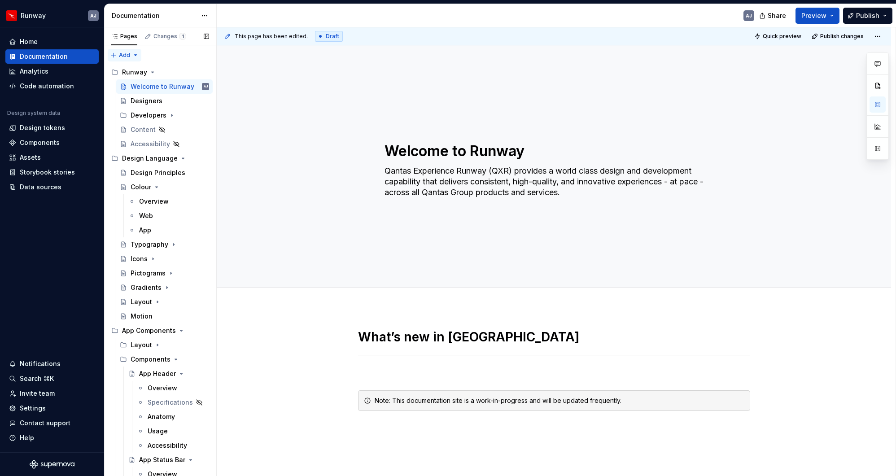
click at [135, 57] on div "Pages Changes 1 Add Accessibility guide for tree Page tree. Navigate the tree w…" at bounding box center [160, 253] width 112 height 453
click at [152, 54] on div "Pages Changes 1 Add Accessibility guide for tree Page tree. Navigate the tree w…" at bounding box center [160, 253] width 112 height 453
click at [121, 35] on div "Pages" at bounding box center [124, 36] width 26 height 7
click at [386, 148] on textarea "Welcome to Runway" at bounding box center [552, 151] width 339 height 22
click at [415, 198] on textarea "Qantas Experience Runway (QXR) provides a world class design and development ca…" at bounding box center [552, 182] width 339 height 36
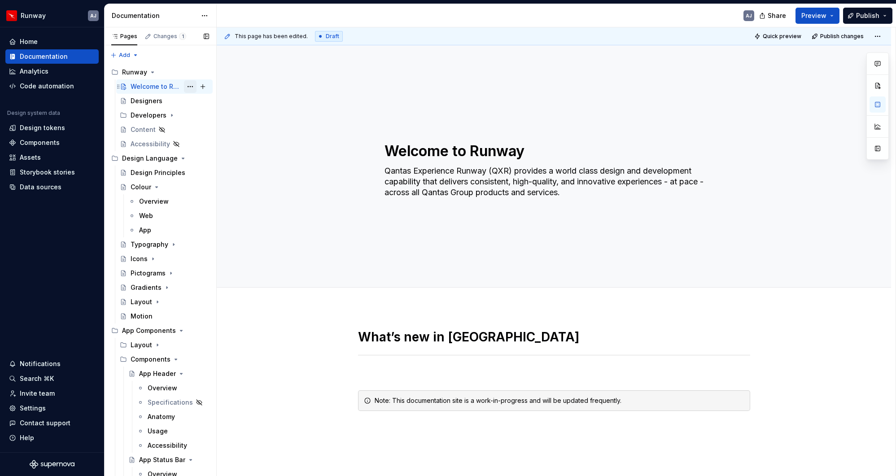
click at [189, 84] on button "Page tree" at bounding box center [190, 86] width 13 height 13
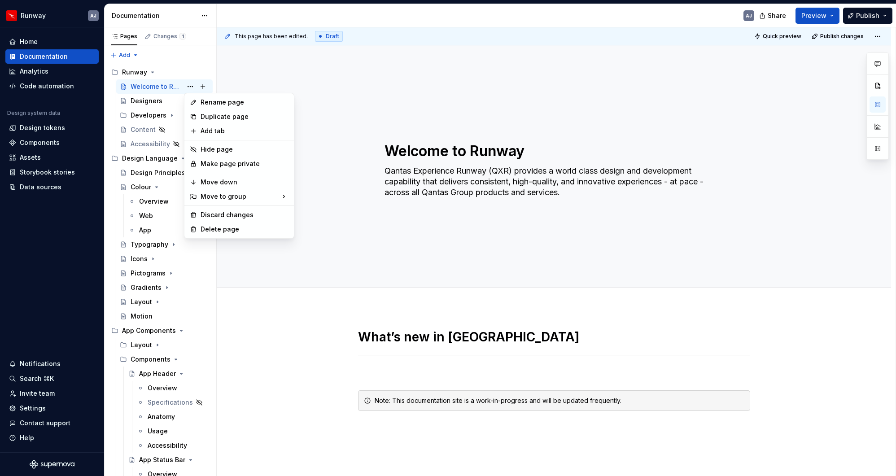
click at [249, 64] on html "Runway AJ Home Documentation Analytics Code automation Design system data Desig…" at bounding box center [448, 238] width 896 height 476
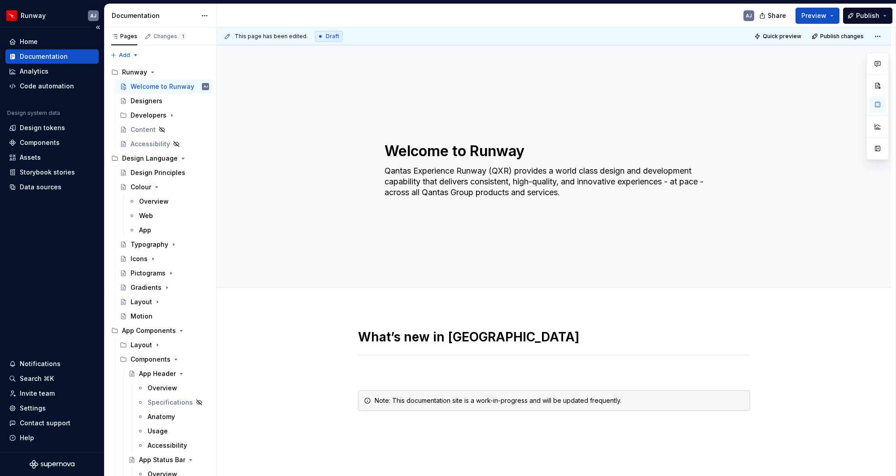
click at [63, 54] on div "Documentation" at bounding box center [44, 56] width 48 height 9
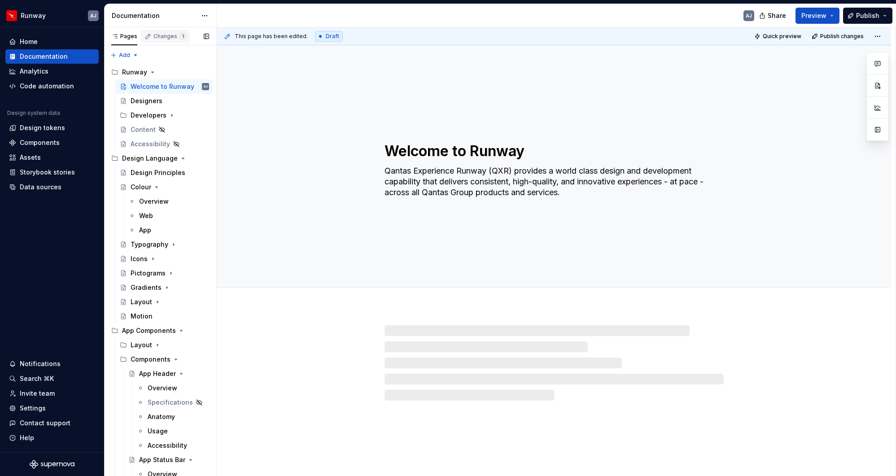
click at [169, 36] on div "Changes 1" at bounding box center [170, 36] width 33 height 7
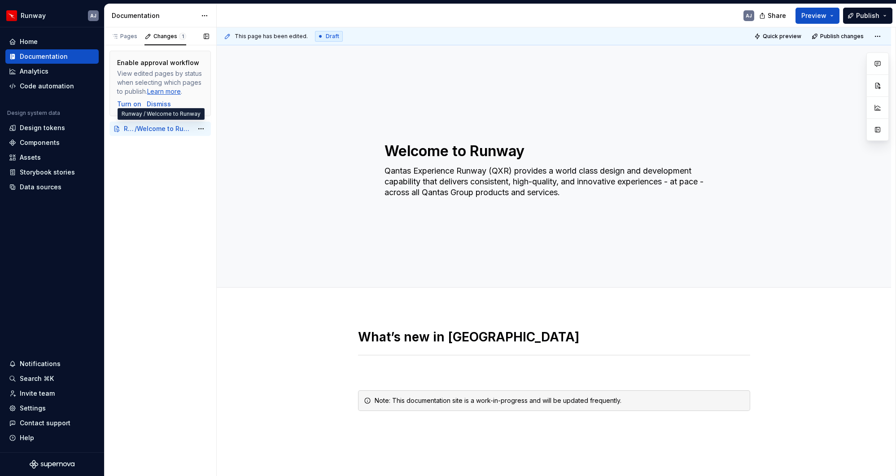
click at [159, 129] on span "Welcome to Runway" at bounding box center [165, 128] width 56 height 9
click at [682, 14] on span "Publish" at bounding box center [867, 15] width 23 height 9
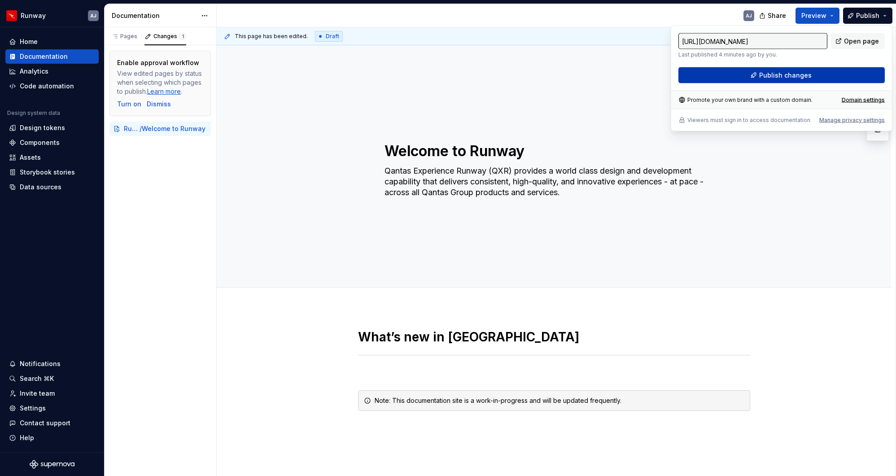
click at [682, 77] on span "Publish changes" at bounding box center [785, 75] width 53 height 9
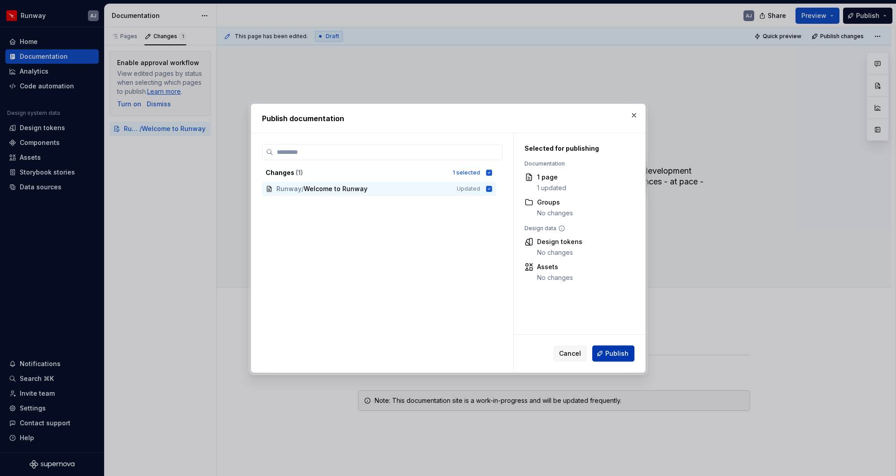
click at [624, 349] on button "Publish" at bounding box center [613, 354] width 42 height 16
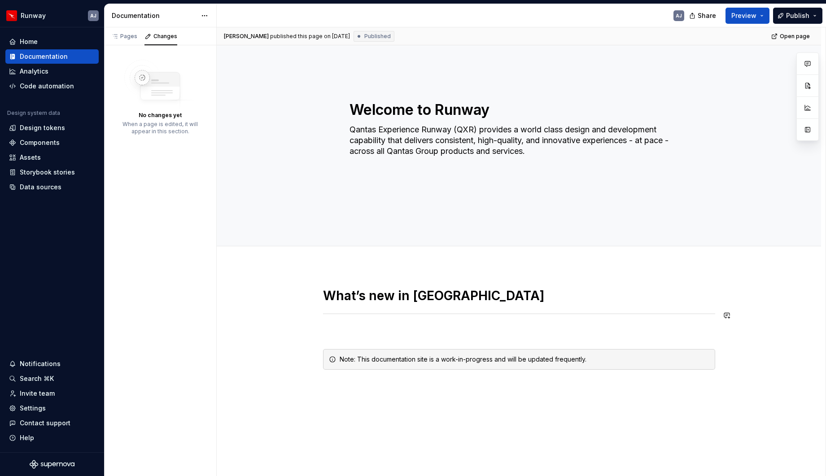
scroll to position [44, 0]
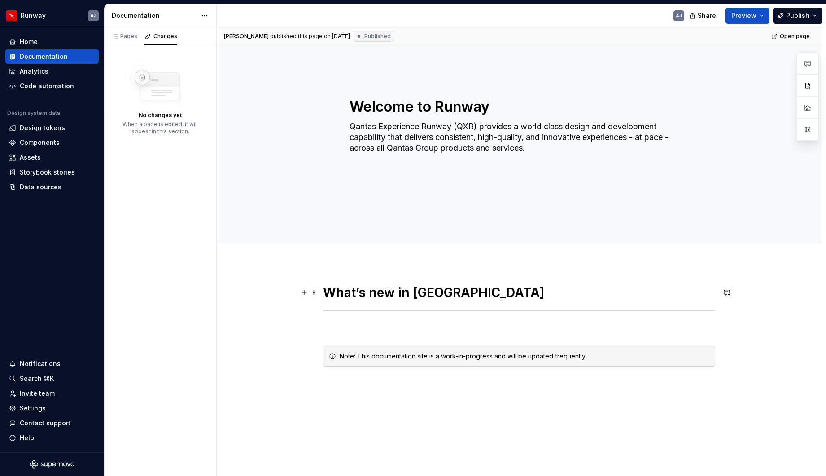
click at [470, 295] on h1 "What’s new in [GEOGRAPHIC_DATA]" at bounding box center [519, 293] width 392 height 16
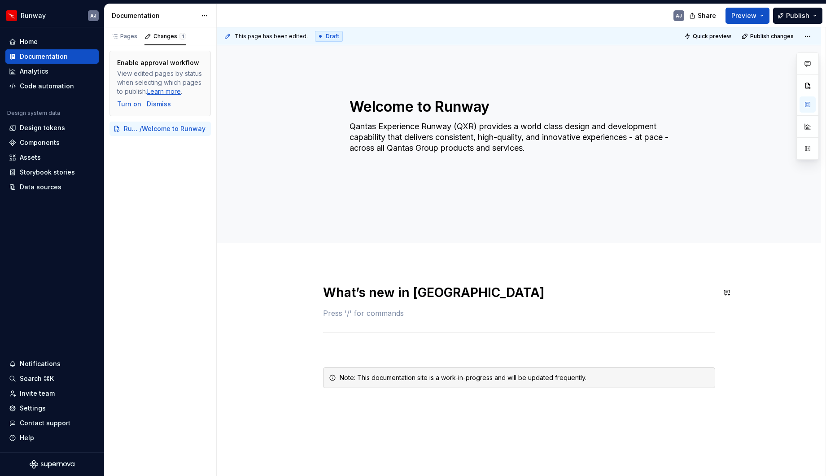
type textarea "*"
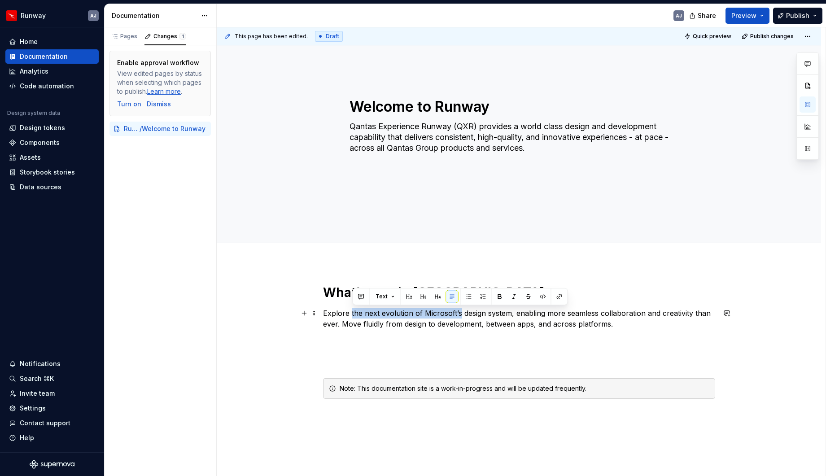
drag, startPoint x: 363, startPoint y: 312, endPoint x: 461, endPoint y: 309, distance: 97.9
click at [461, 309] on p "Explore the next evolution of Microsoft’s design system, enabling more seamless…" at bounding box center [519, 319] width 392 height 22
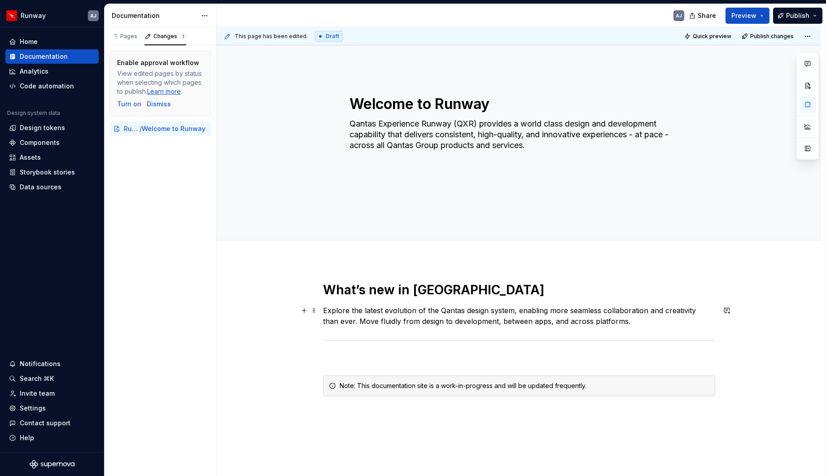
scroll to position [47, 0]
click at [473, 323] on p "Explore the latest evolution of the Qantas design system, enabling more seamles…" at bounding box center [519, 317] width 392 height 22
drag, startPoint x: 515, startPoint y: 326, endPoint x: 554, endPoint y: 321, distance: 39.4
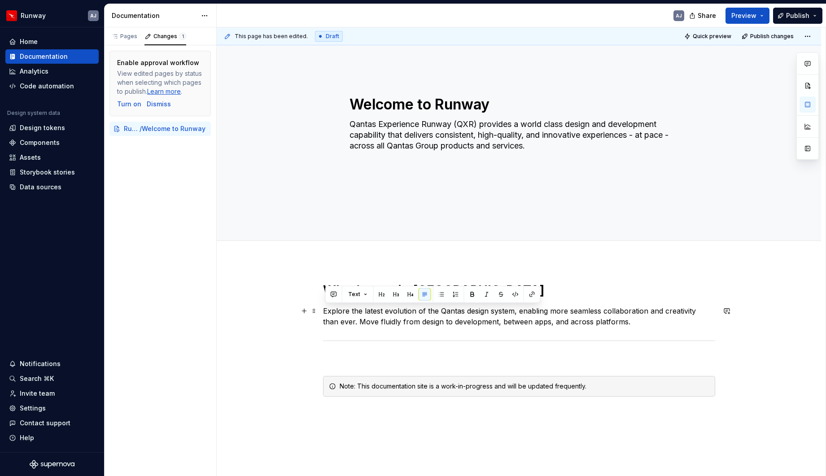
click at [515, 326] on p "Explore the latest evolution of the Qantas design system, enabling more seamles…" at bounding box center [519, 317] width 392 height 22
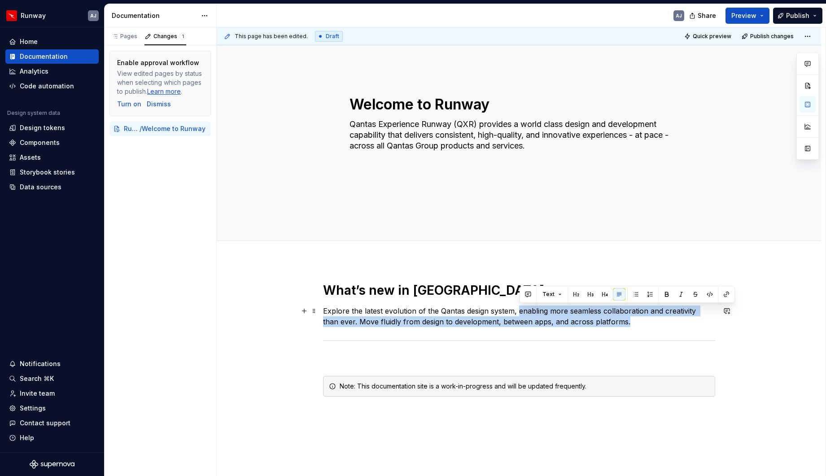
drag, startPoint x: 520, startPoint y: 311, endPoint x: 643, endPoint y: 341, distance: 126.1
click at [614, 320] on p "Explore the latest evolution of the Qantas design system, enabling more seamles…" at bounding box center [519, 317] width 392 height 22
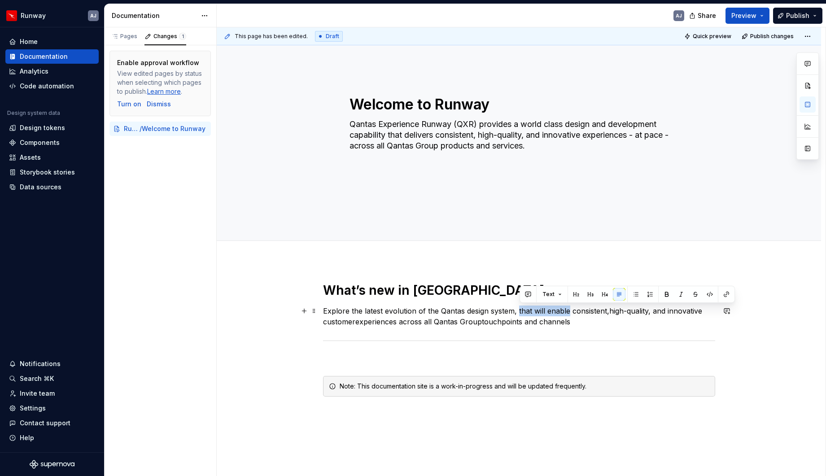
drag, startPoint x: 520, startPoint y: 310, endPoint x: 578, endPoint y: 320, distance: 58.8
click at [570, 310] on p "Explore the latest evolution of the Qantas design system, that will enable cons…" at bounding box center [519, 317] width 392 height 22
click at [535, 311] on p "Explore the latest evolution of the Qantas design system, enasbling more consis…" at bounding box center [519, 317] width 392 height 22
click at [610, 311] on p "Explore the latest evolution of the Qantas design system, enaabling more consis…" at bounding box center [519, 317] width 392 height 22
click at [359, 323] on p "Explore the latest evolution of the Qantas design system, enaabling more consis…" at bounding box center [519, 317] width 392 height 22
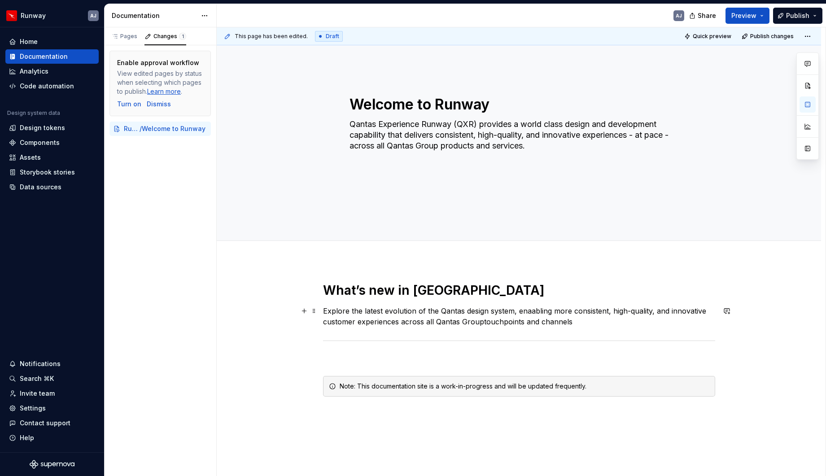
click at [484, 323] on p "Explore the latest evolution of the Qantas design system, enaabling more consis…" at bounding box center [519, 317] width 392 height 22
click at [502, 321] on p "Explore the latest evolution of the Qantas design system, enaabling more consis…" at bounding box center [519, 317] width 392 height 22
drag, startPoint x: 544, startPoint y: 322, endPoint x: 560, endPoint y: 322, distance: 16.2
click at [544, 322] on p "Explore the latest evolution of the Qantas design system, enaabling more consis…" at bounding box center [519, 317] width 392 height 22
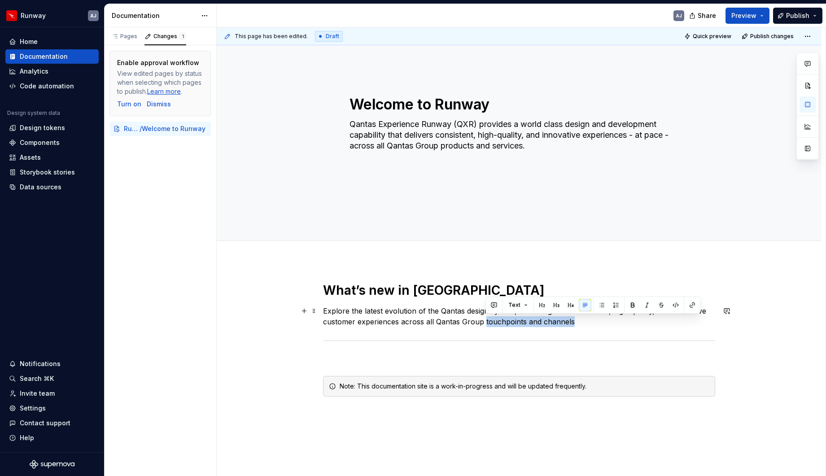
drag, startPoint x: 571, startPoint y: 322, endPoint x: 488, endPoint y: 322, distance: 83.5
click at [487, 322] on p "Explore the latest evolution of the Qantas design system, enaabling more consis…" at bounding box center [519, 317] width 392 height 22
drag, startPoint x: 535, startPoint y: 313, endPoint x: 557, endPoint y: 333, distance: 29.6
click at [535, 313] on p "Explore the latest evolution of the Qantas design system, enaabling more consis…" at bounding box center [519, 317] width 392 height 22
drag, startPoint x: 622, startPoint y: 310, endPoint x: 627, endPoint y: 328, distance: 18.9
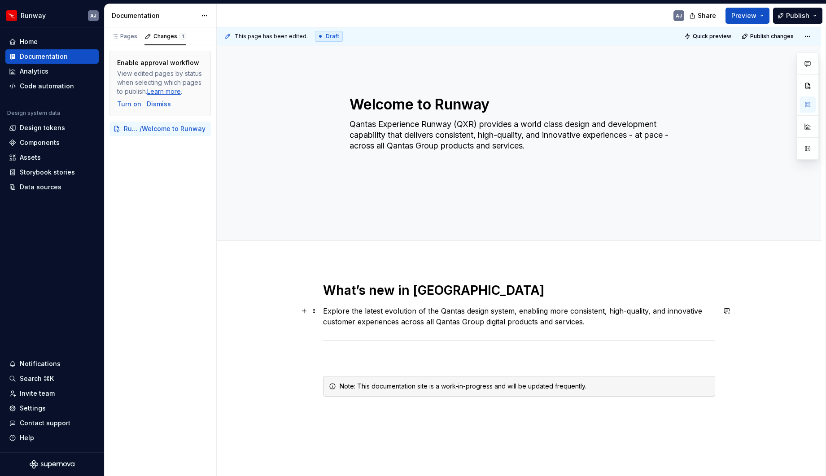
click at [622, 310] on p "Explore the latest evolution of the Qantas design system, enabling more consist…" at bounding box center [519, 317] width 392 height 22
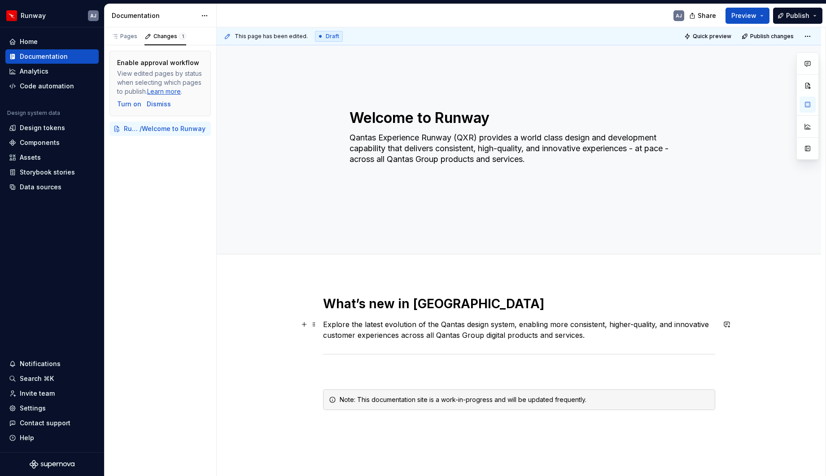
scroll to position [0, 0]
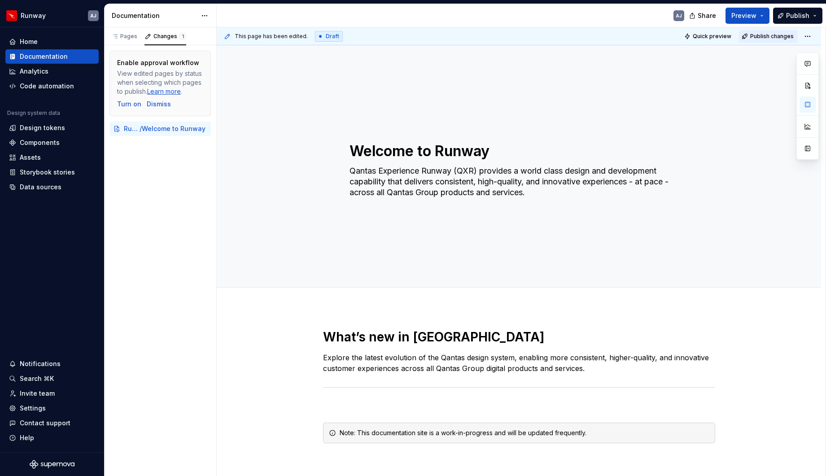
click at [682, 35] on span "Publish changes" at bounding box center [772, 36] width 44 height 7
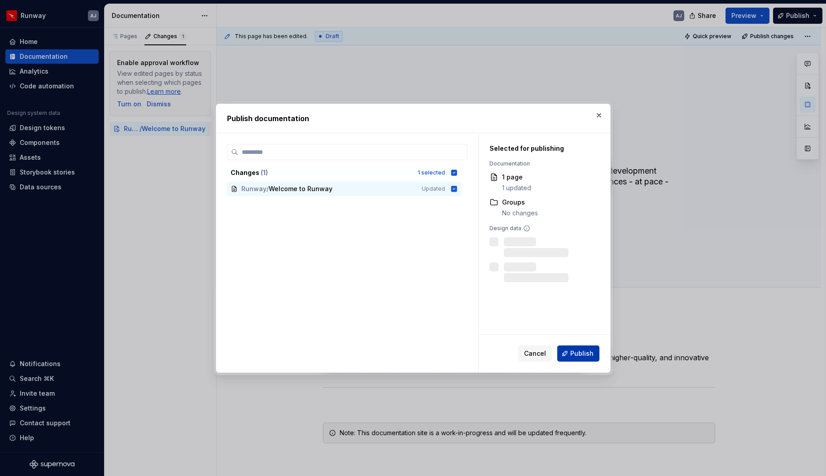
click at [589, 352] on span "Publish" at bounding box center [581, 353] width 23 height 9
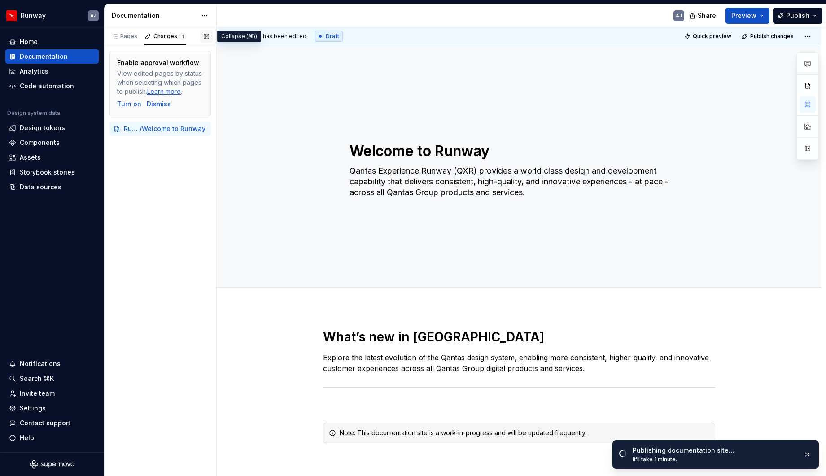
click at [209, 39] on button "button" at bounding box center [206, 36] width 13 height 13
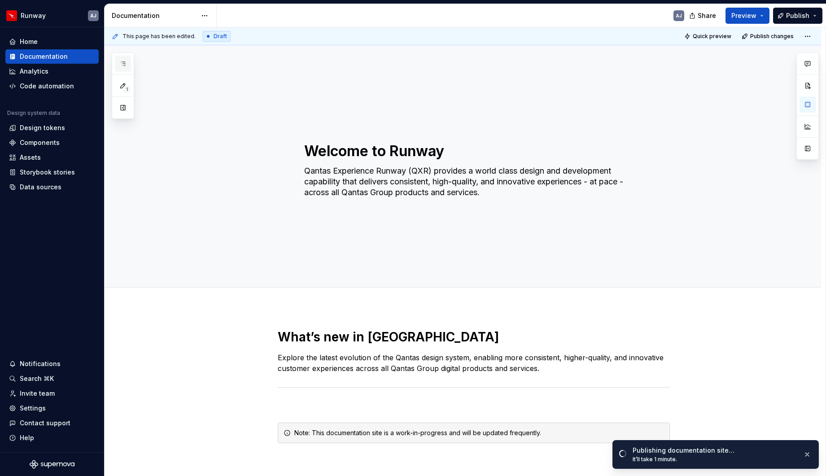
click at [124, 66] on icon "button" at bounding box center [122, 63] width 7 height 7
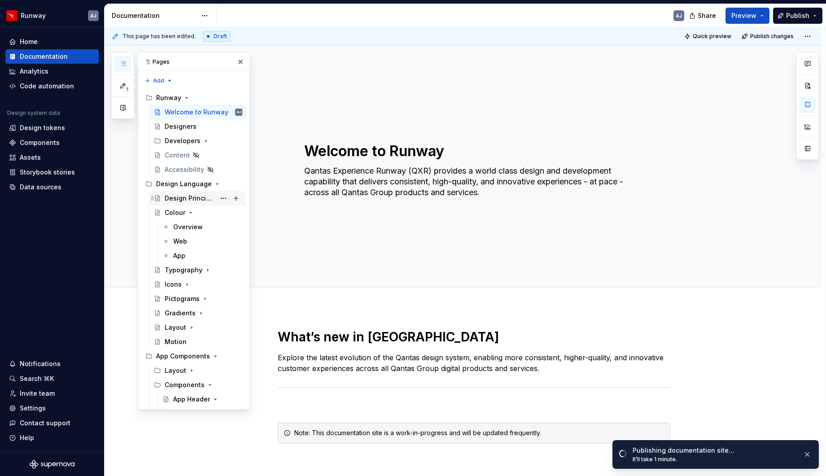
click at [197, 199] on div "Design Principles" at bounding box center [190, 198] width 51 height 9
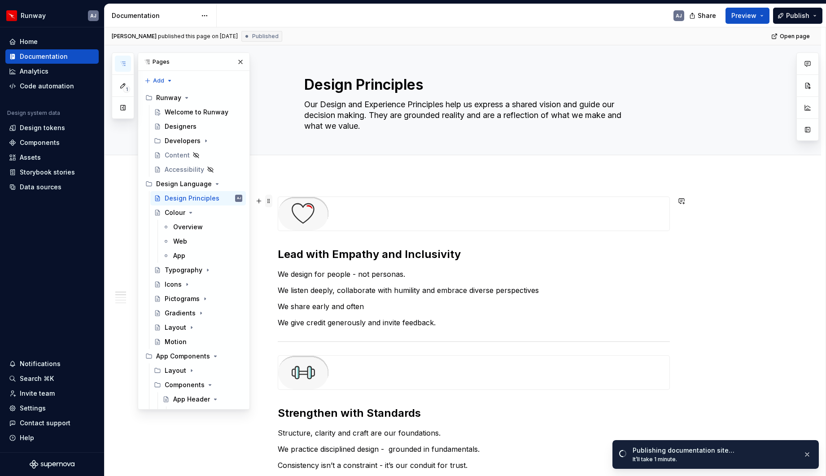
click at [272, 203] on span at bounding box center [268, 201] width 7 height 13
click at [296, 276] on div "Delete" at bounding box center [313, 280] width 58 height 9
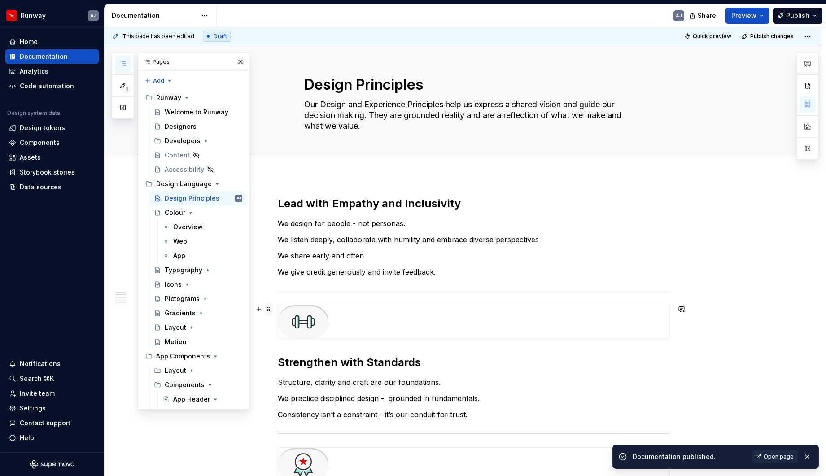
click at [270, 307] on span at bounding box center [268, 309] width 7 height 13
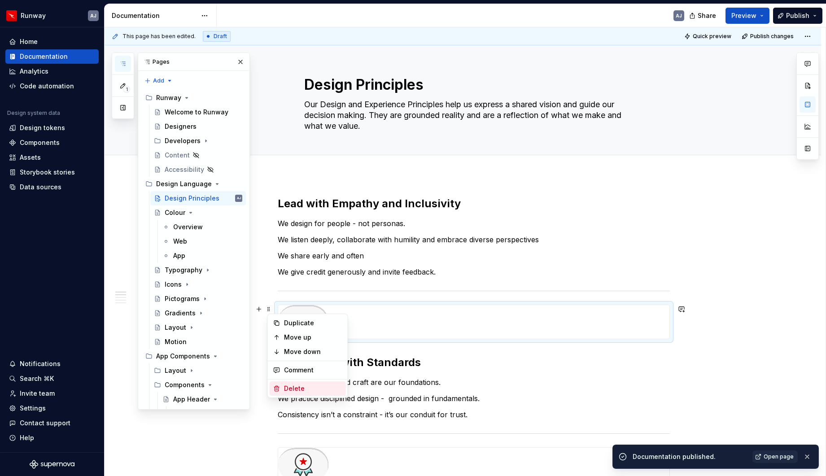
drag, startPoint x: 295, startPoint y: 385, endPoint x: 307, endPoint y: 373, distance: 16.5
click at [296, 366] on div "Delete" at bounding box center [313, 388] width 58 height 9
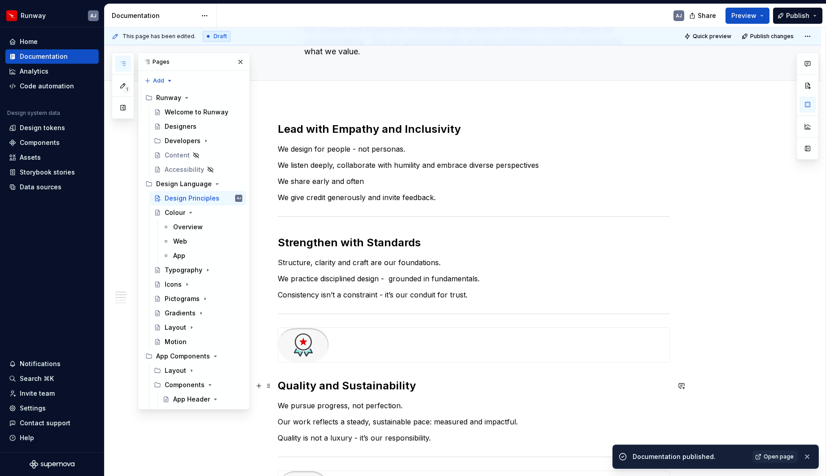
scroll to position [77, 0]
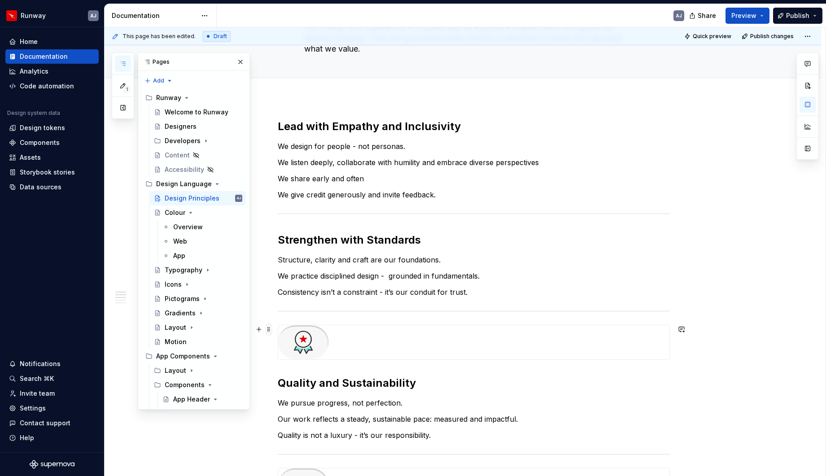
click at [272, 330] on span at bounding box center [268, 329] width 7 height 13
click at [302, 366] on div "Delete" at bounding box center [313, 408] width 58 height 9
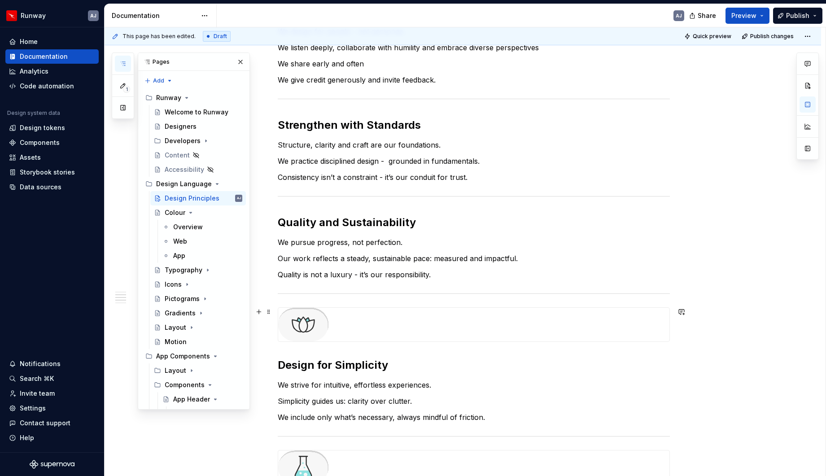
scroll to position [194, 0]
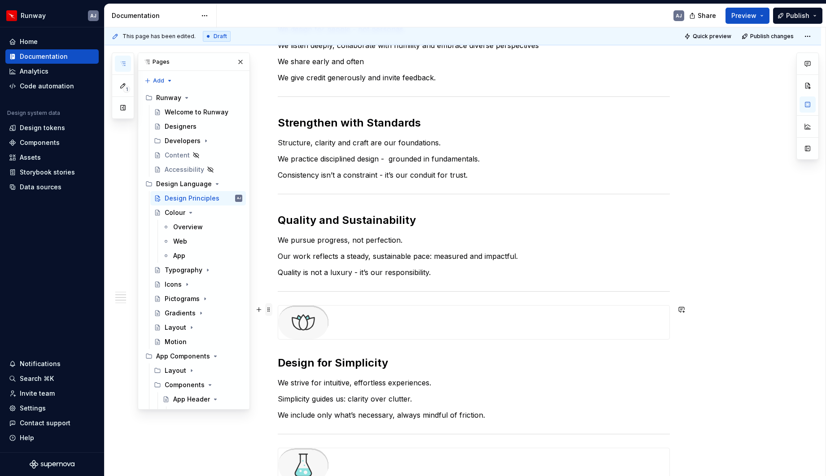
click at [270, 310] on span at bounding box center [268, 309] width 7 height 13
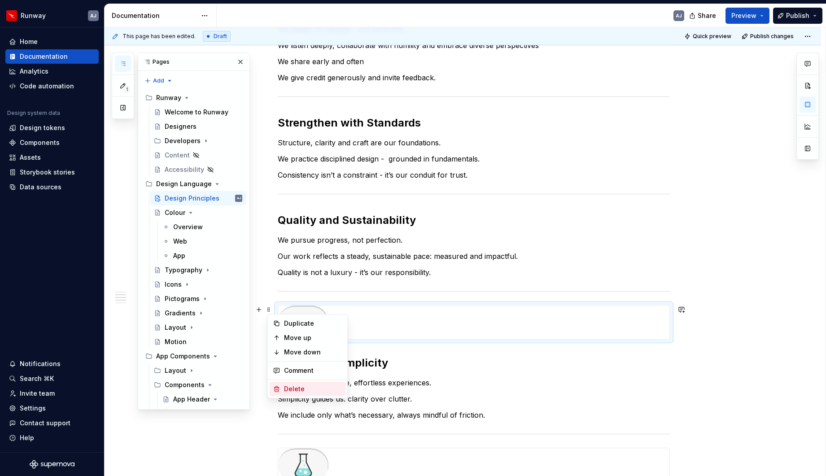
click at [290, 366] on div "Delete" at bounding box center [313, 389] width 58 height 9
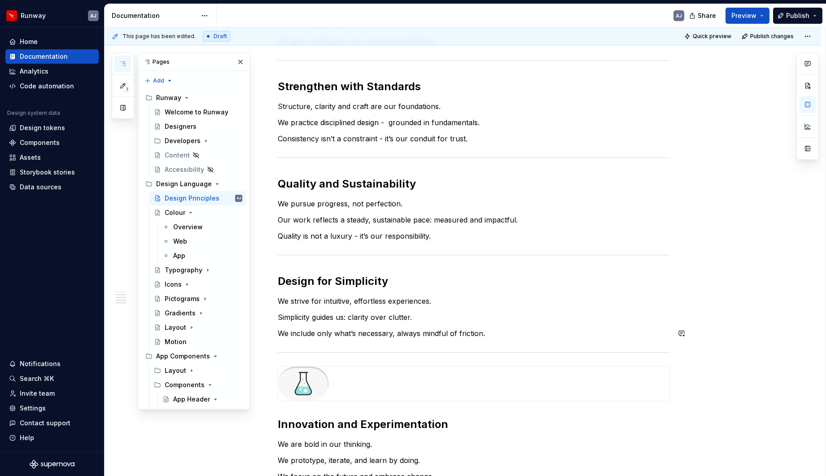
scroll to position [232, 0]
click at [271, 366] on span at bounding box center [268, 370] width 7 height 13
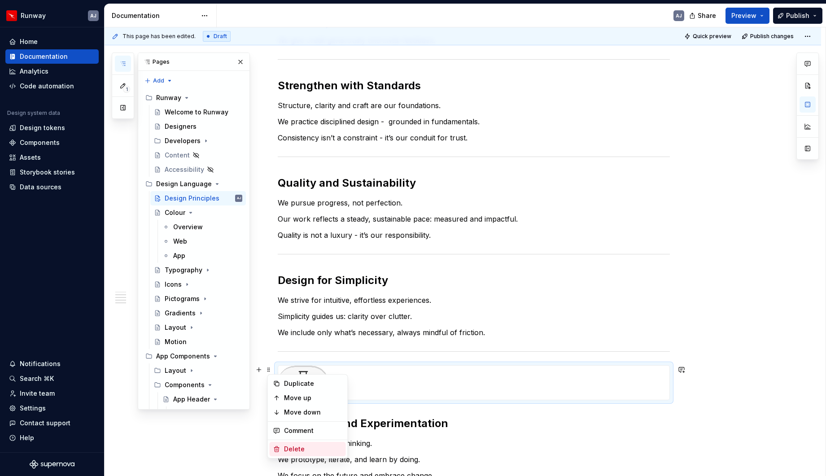
click at [305, 366] on div "Delete" at bounding box center [313, 449] width 58 height 9
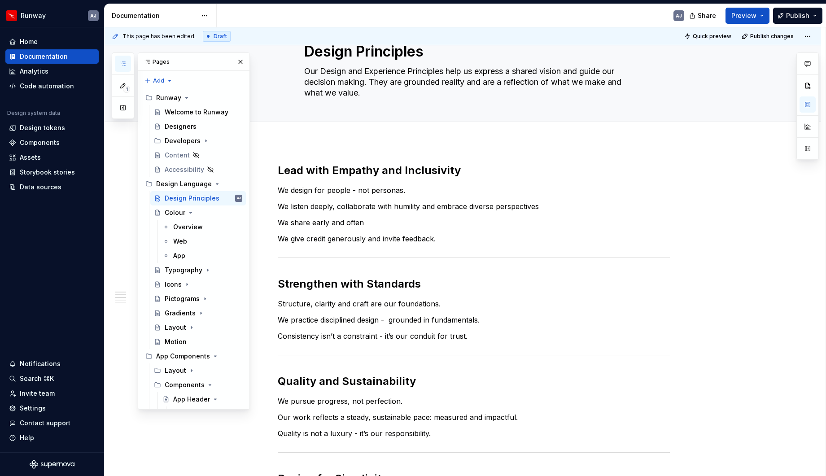
scroll to position [0, 0]
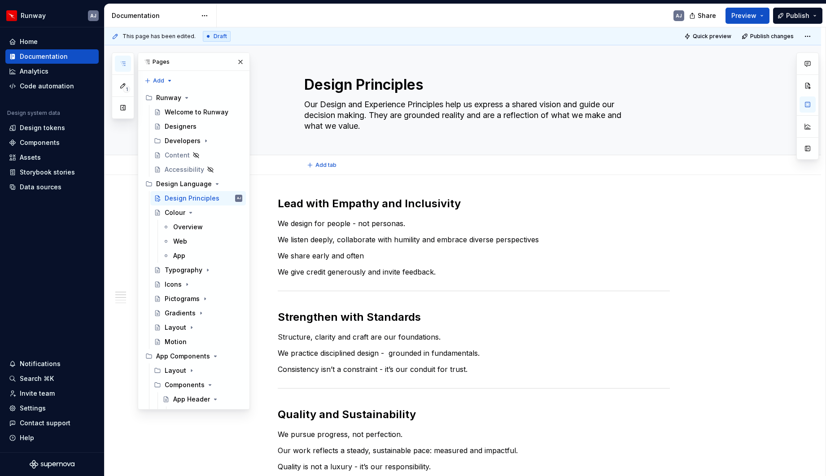
type textarea "*"
click at [281, 201] on h2 "Lead with Empathy and Inclusivity" at bounding box center [474, 204] width 392 height 14
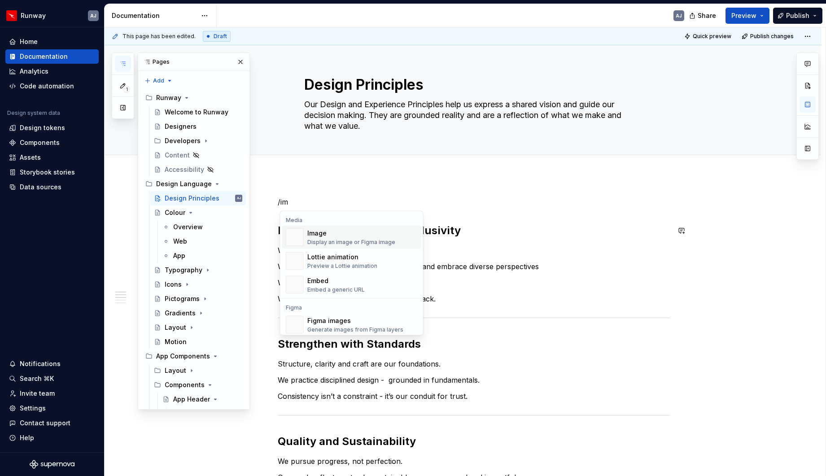
click at [318, 239] on div "Display an image or Figma image" at bounding box center [351, 242] width 88 height 7
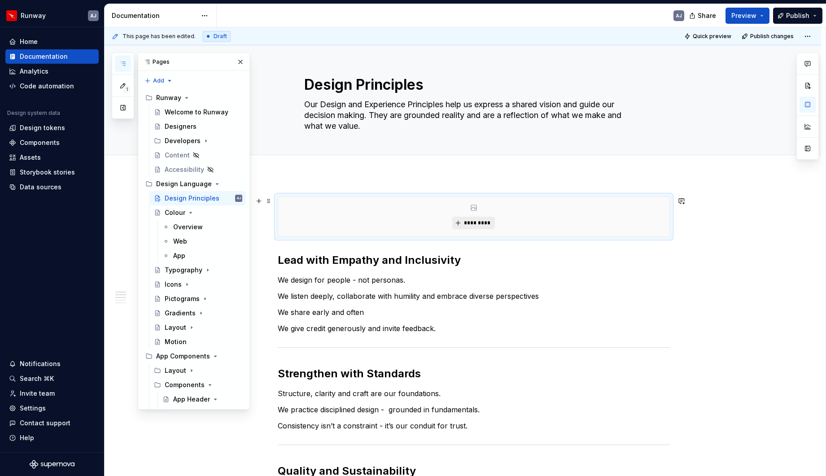
click at [486, 220] on span "*********" at bounding box center [477, 222] width 27 height 7
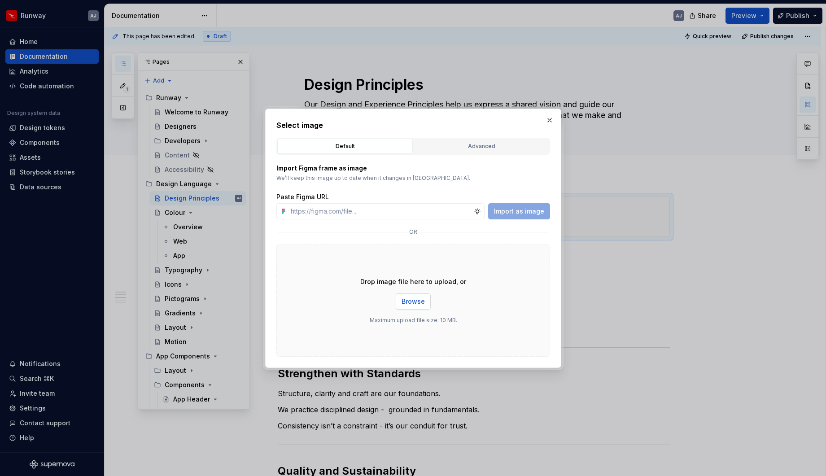
click at [420, 300] on span "Browse" at bounding box center [413, 301] width 23 height 9
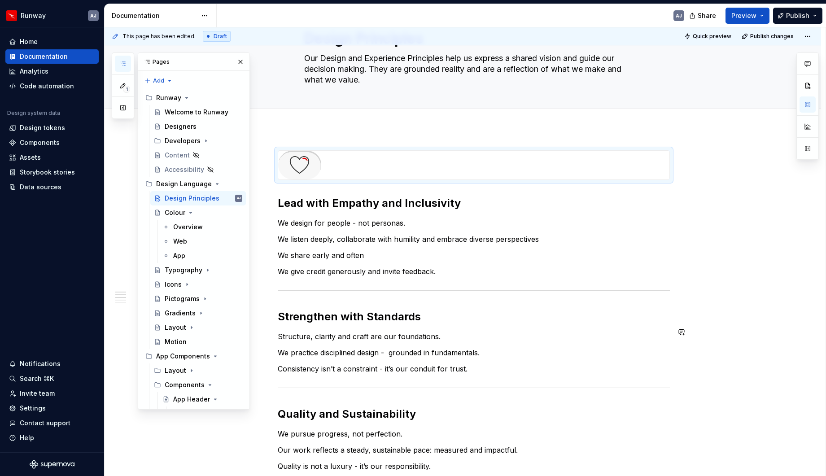
scroll to position [47, 0]
click at [281, 295] on div "Lead with Empathy and Inclusivity We design for people - not personas. We liste…" at bounding box center [474, 426] width 392 height 554
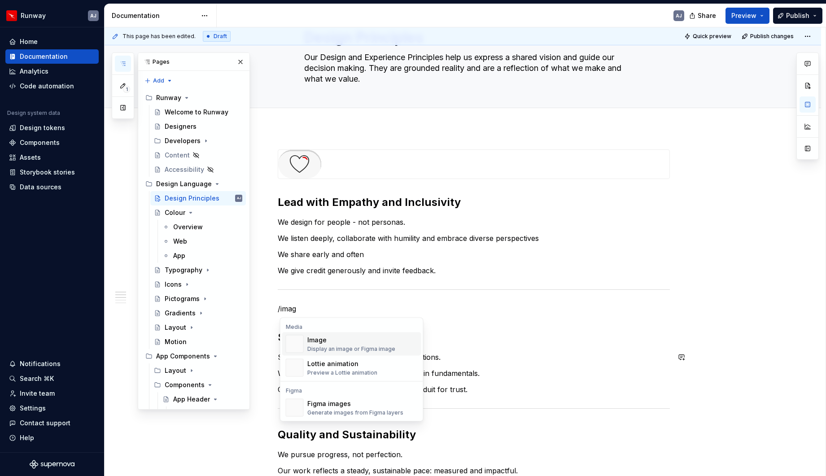
click at [364, 342] on div "Image" at bounding box center [351, 340] width 88 height 9
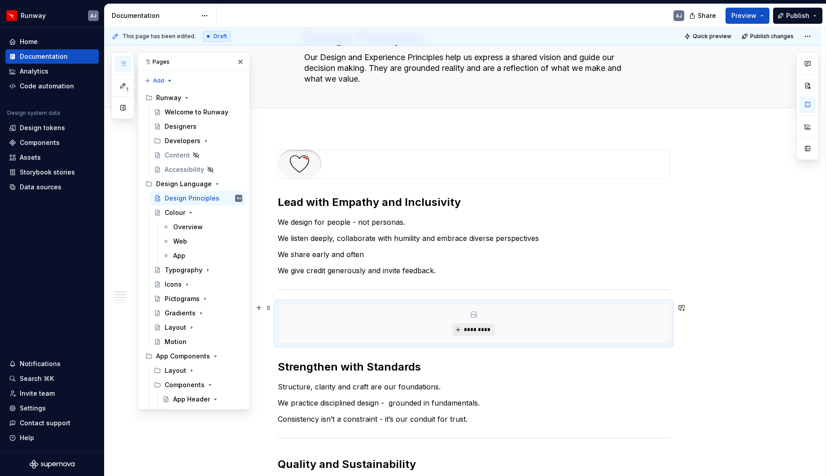
click at [472, 332] on span "*********" at bounding box center [477, 329] width 27 height 7
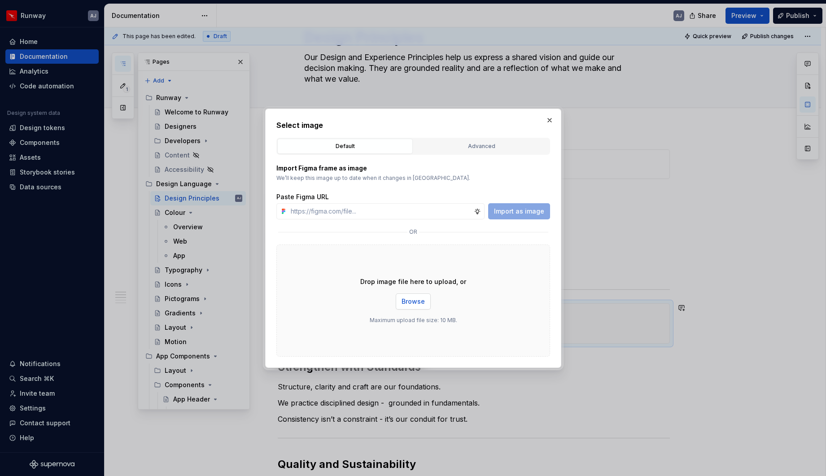
click at [426, 306] on button "Browse" at bounding box center [413, 302] width 35 height 16
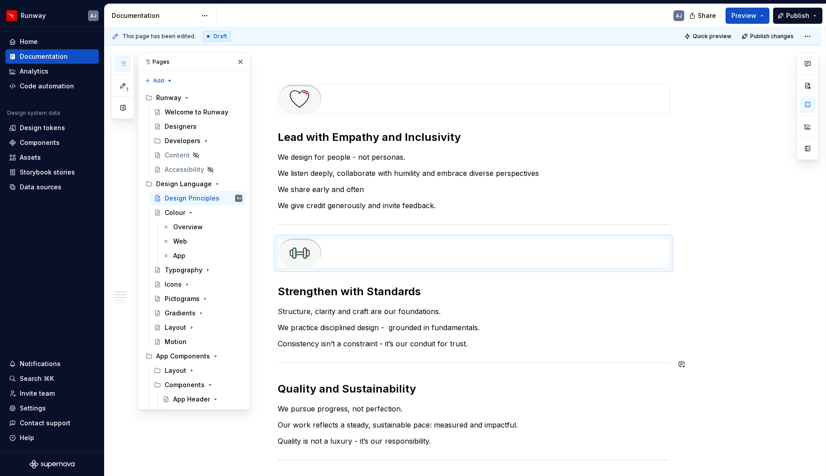
scroll to position [113, 0]
click at [281, 366] on h2 "Quality and Sustainability" at bounding box center [474, 388] width 392 height 14
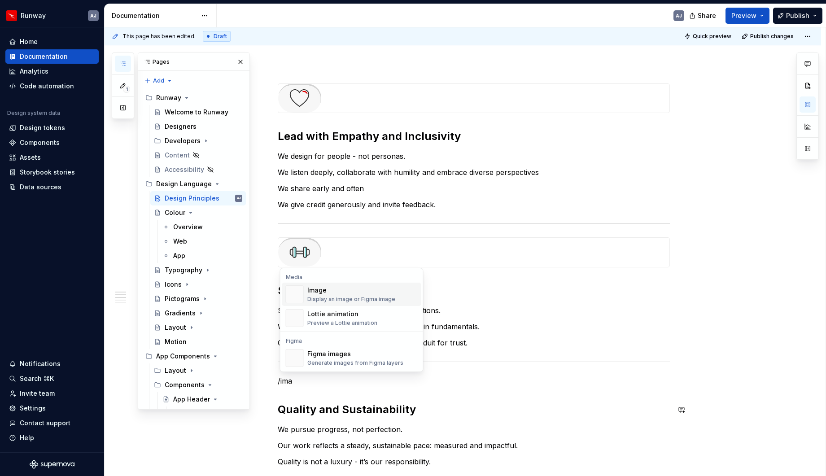
click at [321, 294] on div "Image" at bounding box center [351, 290] width 88 height 9
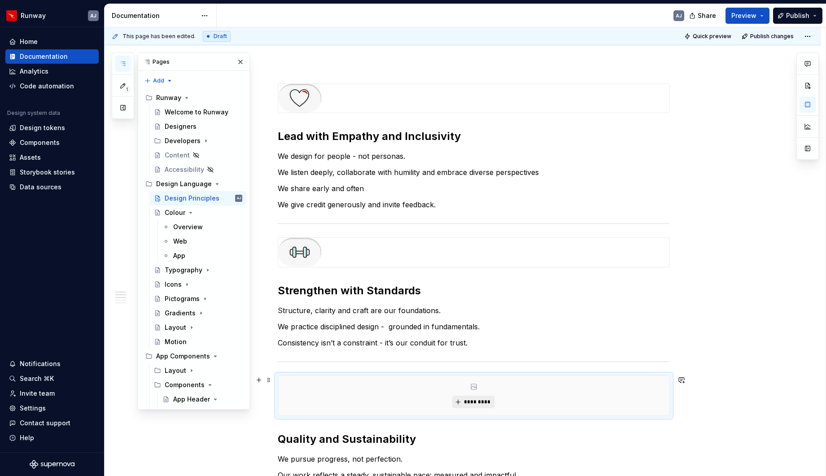
click at [468, 366] on button "*********" at bounding box center [473, 402] width 43 height 13
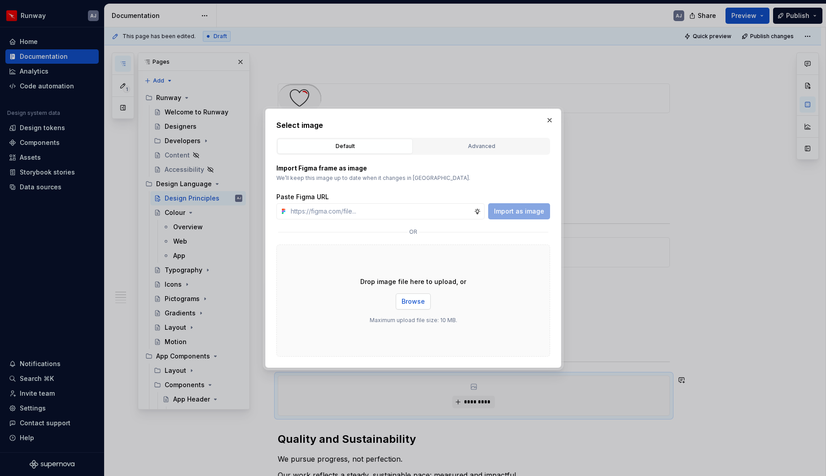
click at [418, 295] on button "Browse" at bounding box center [413, 302] width 35 height 16
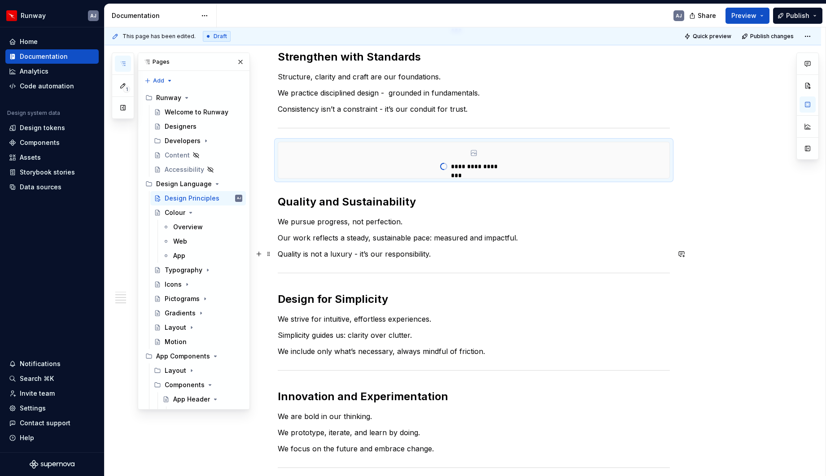
scroll to position [351, 0]
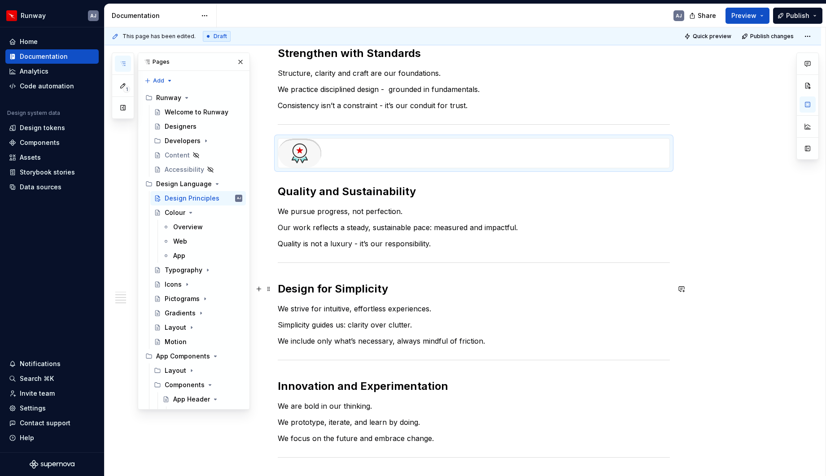
click at [280, 286] on h2 "Design for Simplicity" at bounding box center [474, 289] width 392 height 14
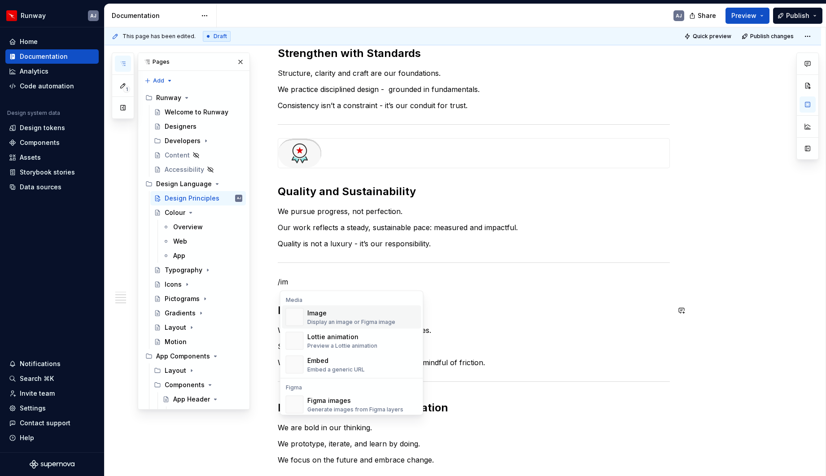
click at [328, 318] on div "Image Display an image or Figma image" at bounding box center [351, 317] width 88 height 17
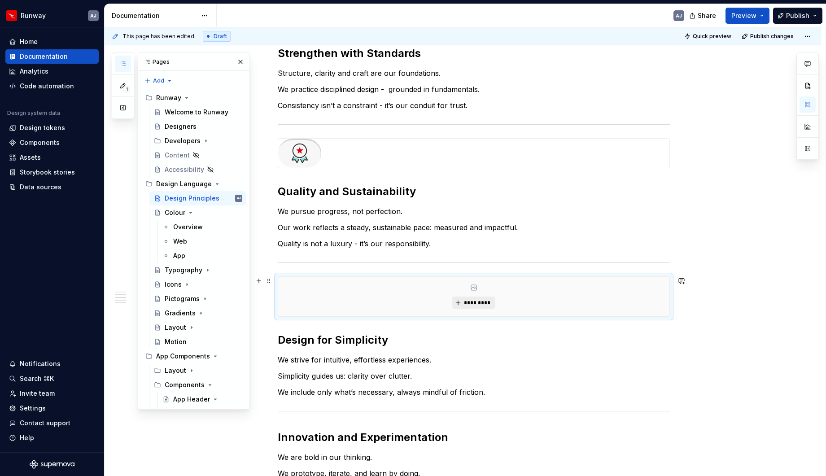
click at [480, 304] on span "*********" at bounding box center [477, 302] width 27 height 7
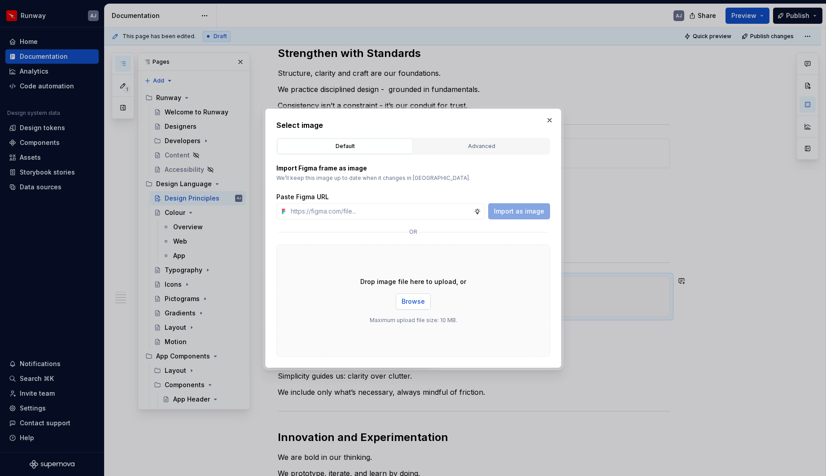
click at [412, 301] on span "Browse" at bounding box center [413, 301] width 23 height 9
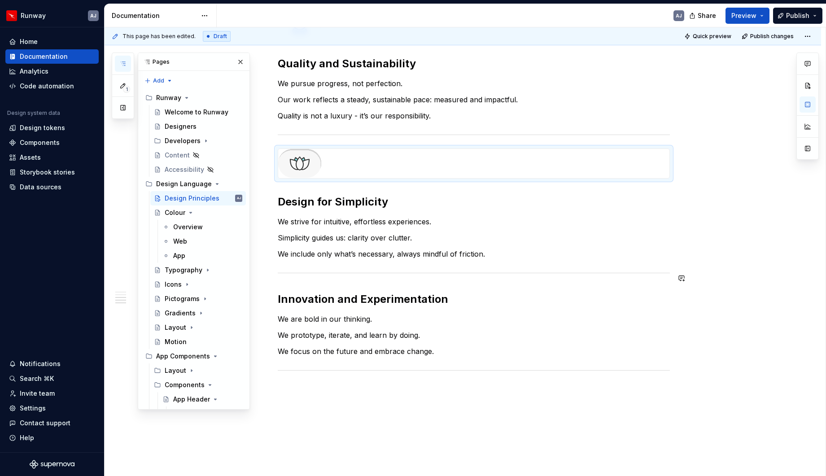
scroll to position [458, 0]
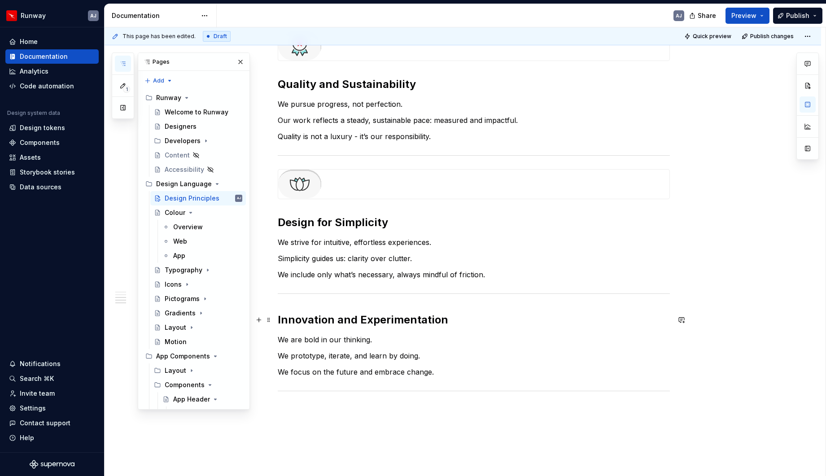
drag, startPoint x: 281, startPoint y: 317, endPoint x: 290, endPoint y: 322, distance: 10.2
click at [281, 317] on h2 "Innovation and Experimentation" at bounding box center [474, 320] width 392 height 14
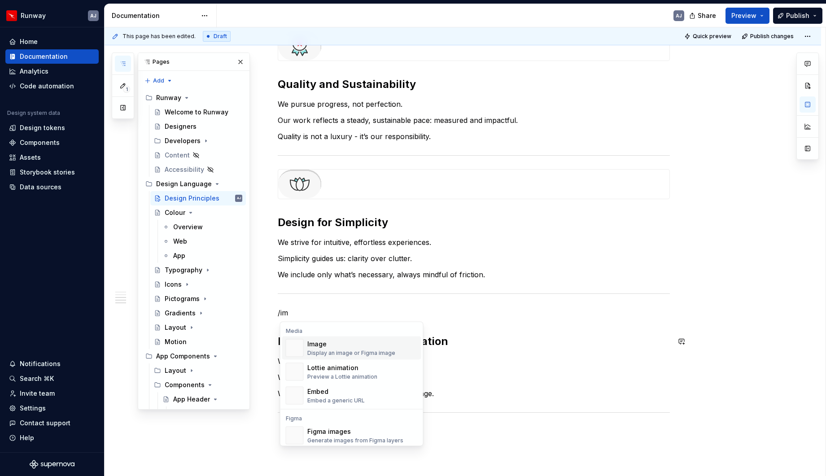
click at [306, 345] on span "Image Display an image or Figma image" at bounding box center [351, 348] width 139 height 23
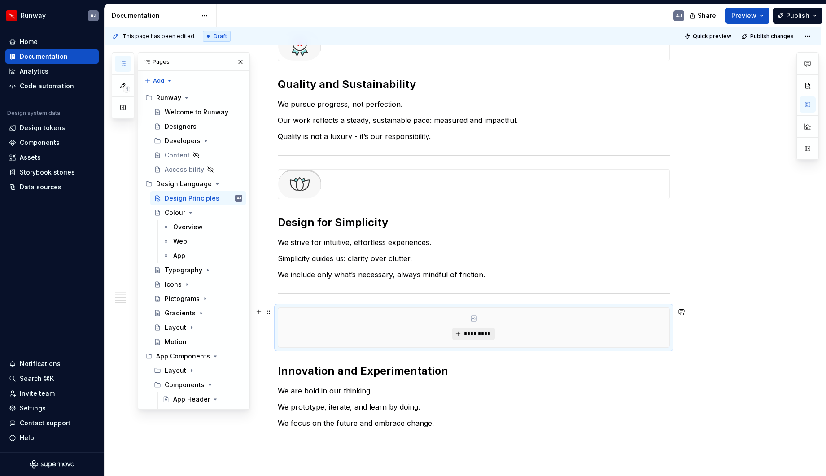
click at [488, 337] on span "*********" at bounding box center [477, 333] width 27 height 7
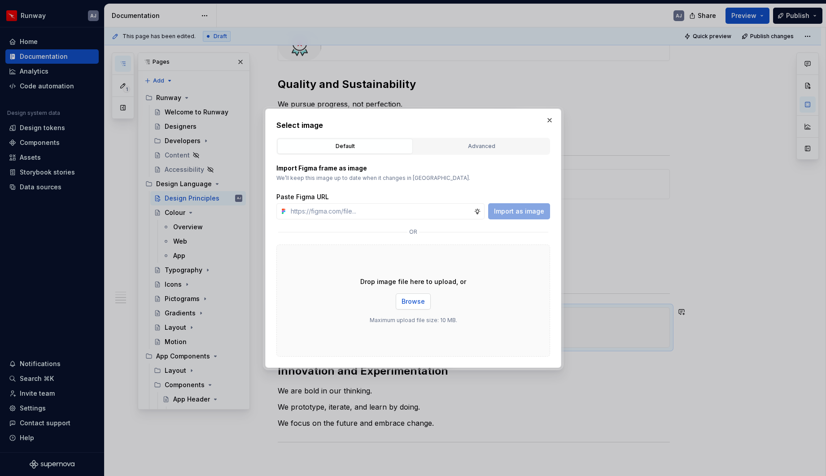
click at [425, 303] on button "Browse" at bounding box center [413, 302] width 35 height 16
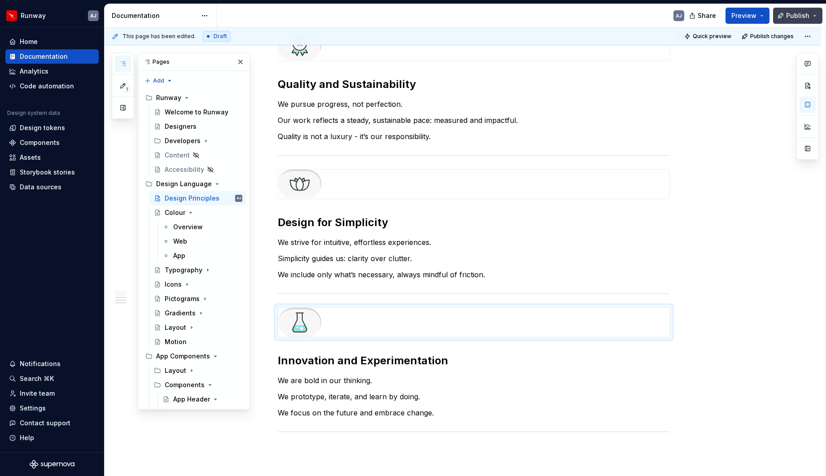
click at [682, 11] on span "Publish" at bounding box center [797, 15] width 23 height 9
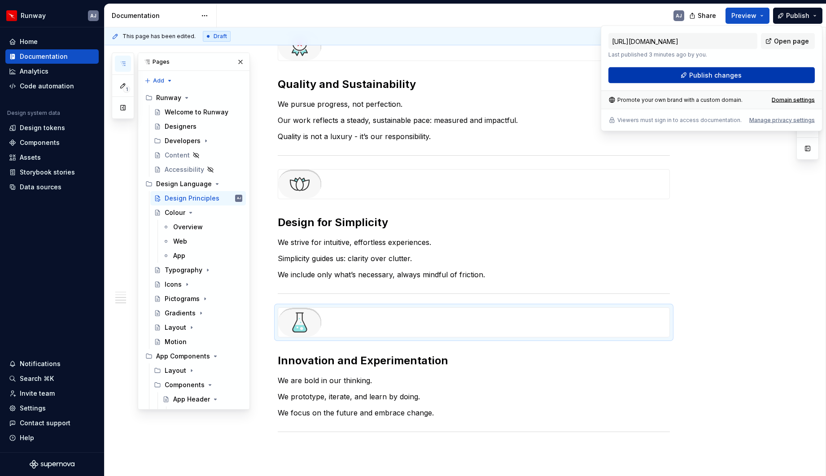
click at [682, 73] on span "Publish changes" at bounding box center [715, 75] width 53 height 9
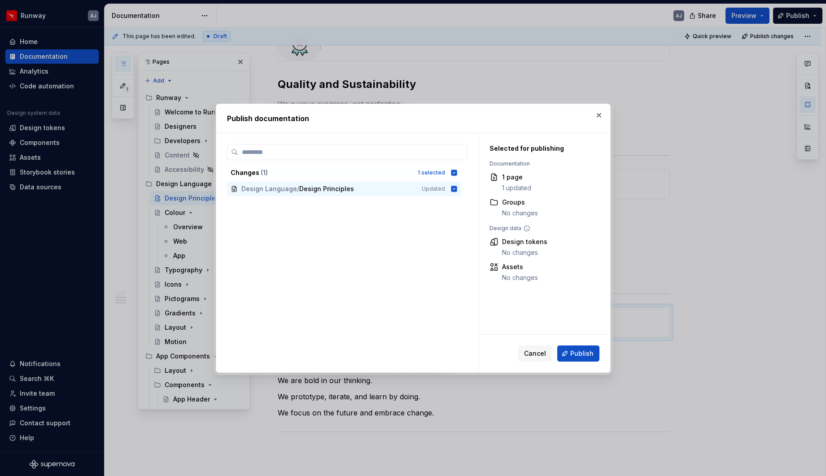
click at [579, 357] on span "Publish" at bounding box center [581, 353] width 23 height 9
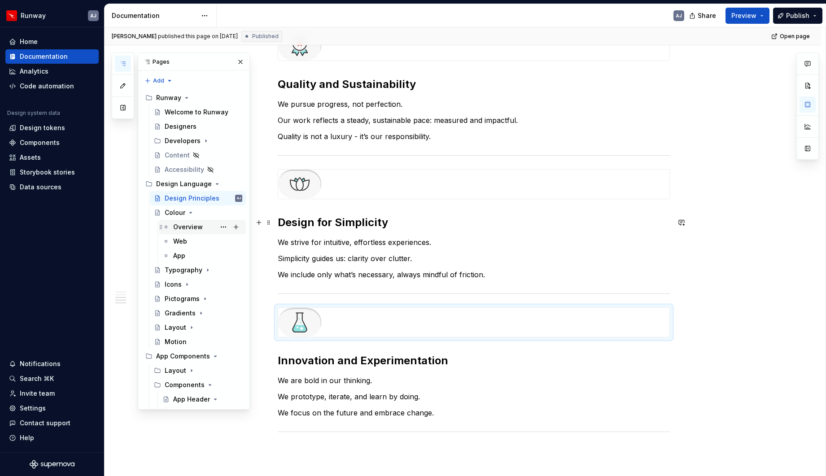
click at [180, 228] on div "Overview" at bounding box center [188, 227] width 30 height 9
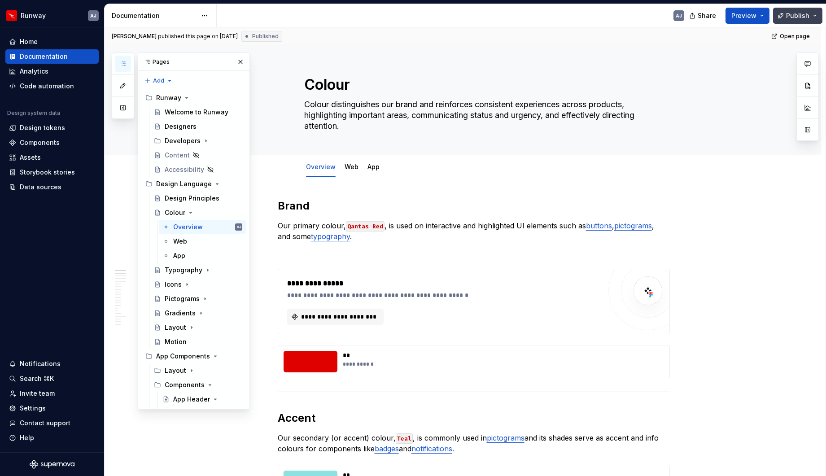
click at [682, 18] on span "Publish" at bounding box center [797, 15] width 23 height 9
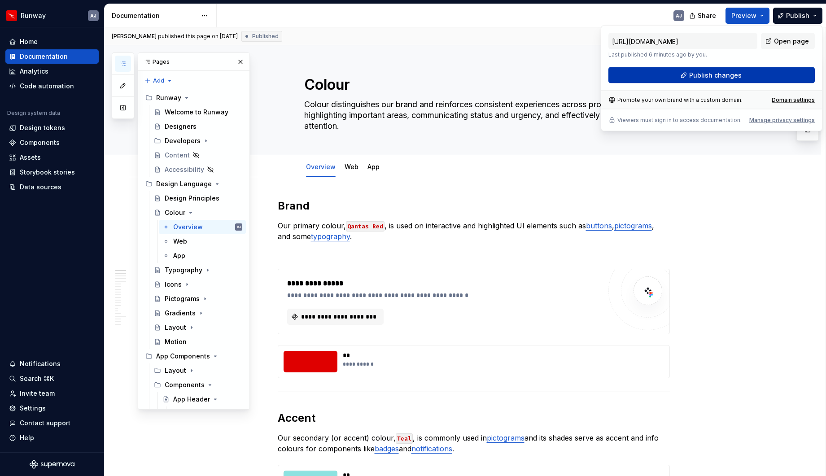
click at [682, 72] on span "Publish changes" at bounding box center [715, 75] width 53 height 9
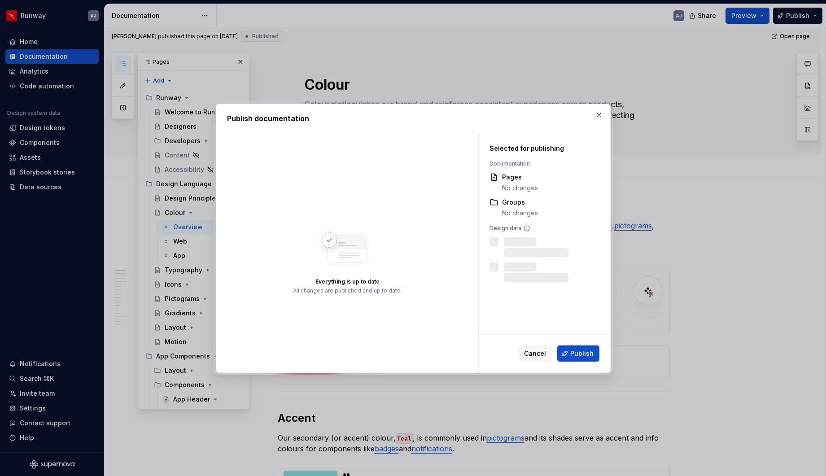
click at [536, 355] on span "Cancel" at bounding box center [535, 353] width 22 height 9
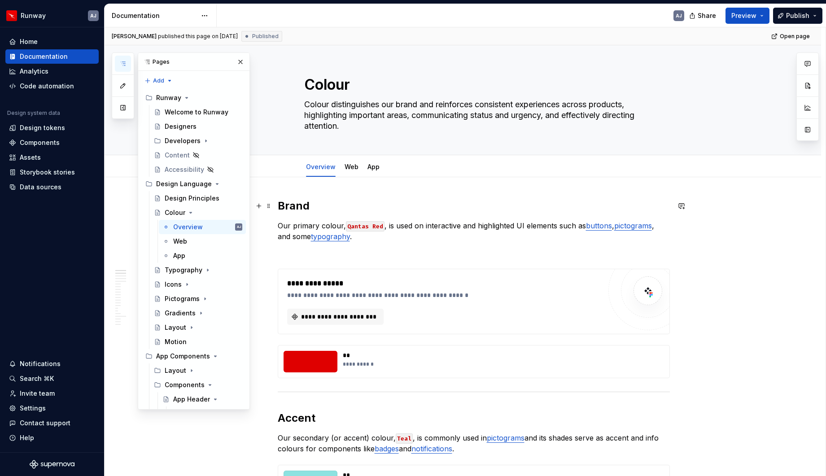
click at [281, 206] on h2 "Brand" at bounding box center [474, 206] width 392 height 14
click at [290, 205] on h2 "Brand" at bounding box center [474, 206] width 392 height 14
click at [430, 251] on p at bounding box center [474, 252] width 392 height 11
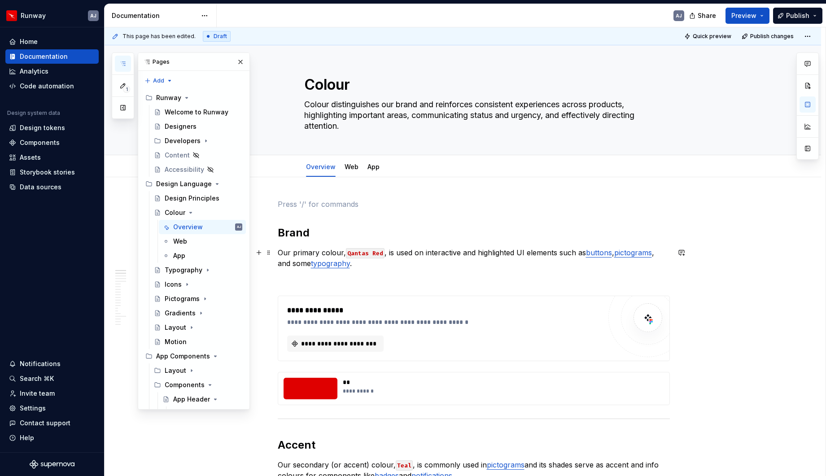
click at [304, 264] on p "Our primary colour, Qantas Red , is used on interactive and highlighted UI elem…" at bounding box center [474, 258] width 392 height 22
click at [377, 366] on div "**********" at bounding box center [501, 391] width 316 height 7
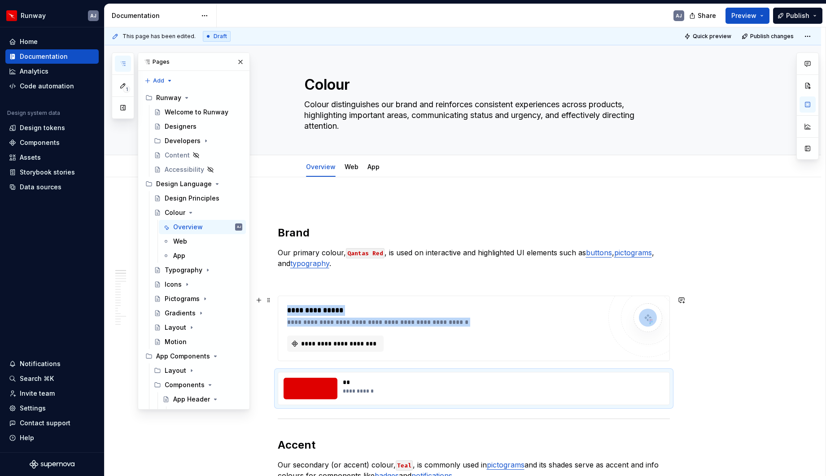
scroll to position [43, 0]
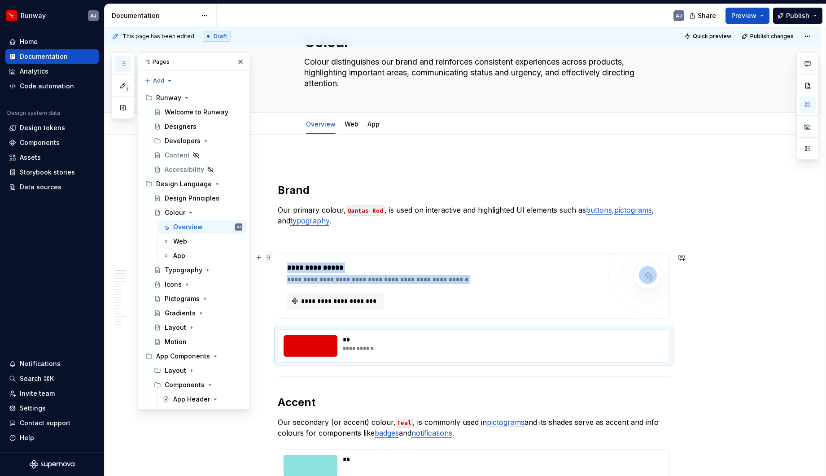
click at [270, 258] on span at bounding box center [268, 257] width 7 height 13
click at [295, 333] on div "Delete" at bounding box center [313, 337] width 58 height 9
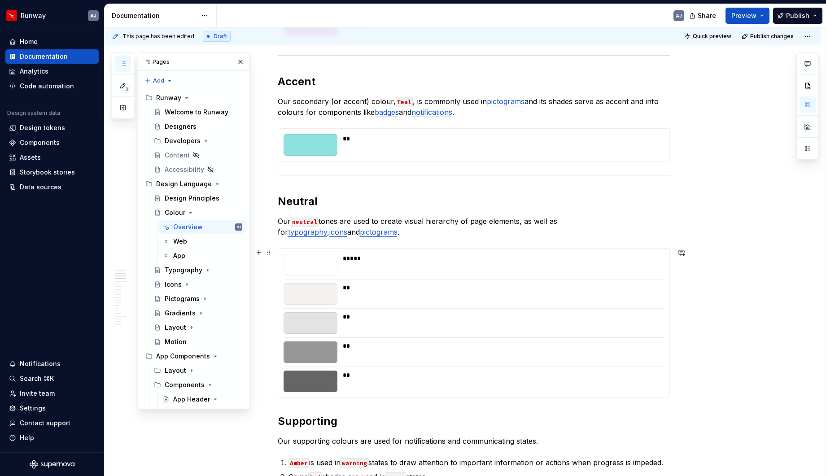
scroll to position [283, 0]
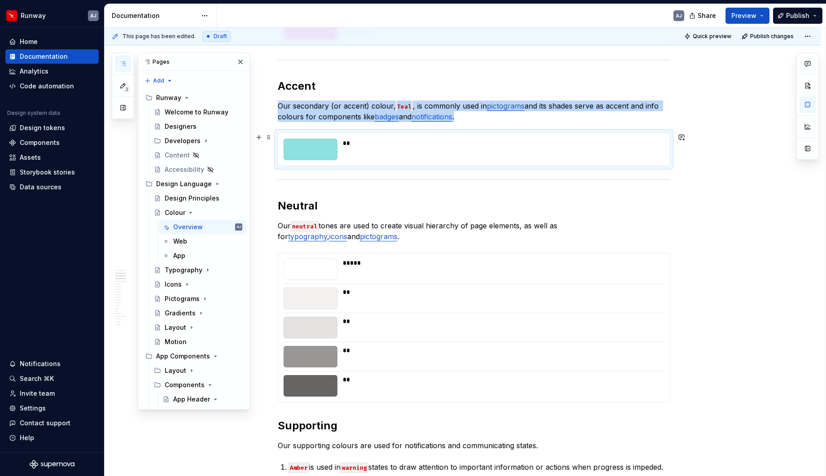
click at [388, 148] on div "**" at bounding box center [501, 150] width 316 height 22
click at [321, 147] on div at bounding box center [311, 150] width 54 height 22
click at [321, 149] on div at bounding box center [311, 150] width 54 height 22
click at [360, 151] on div "**" at bounding box center [474, 150] width 381 height 22
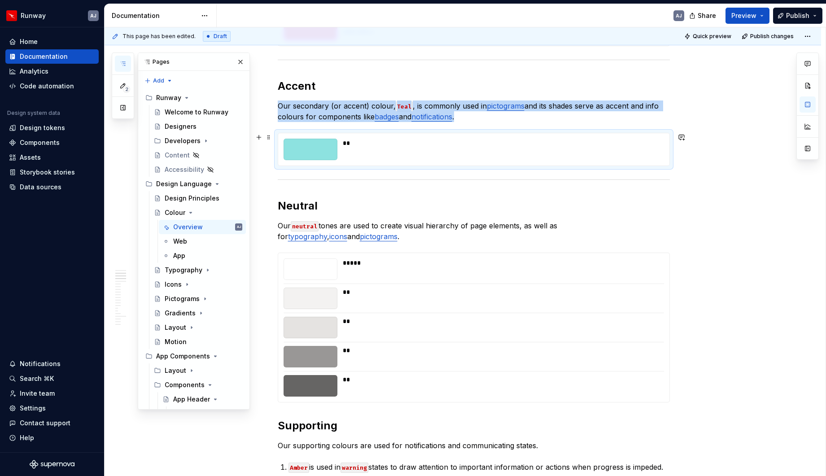
click at [316, 147] on div at bounding box center [311, 150] width 54 height 22
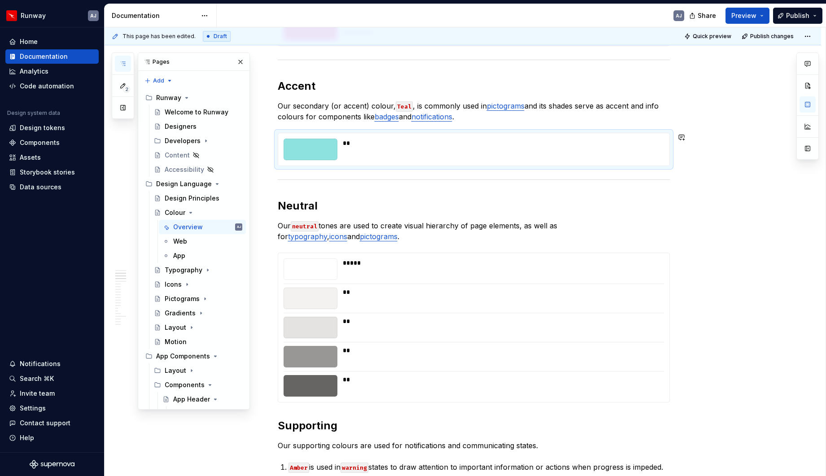
type textarea "*"
click at [527, 118] on p "Our secondary (or accent) colour, Teal , is commonly used in pictograms and its…" at bounding box center [474, 112] width 392 height 22
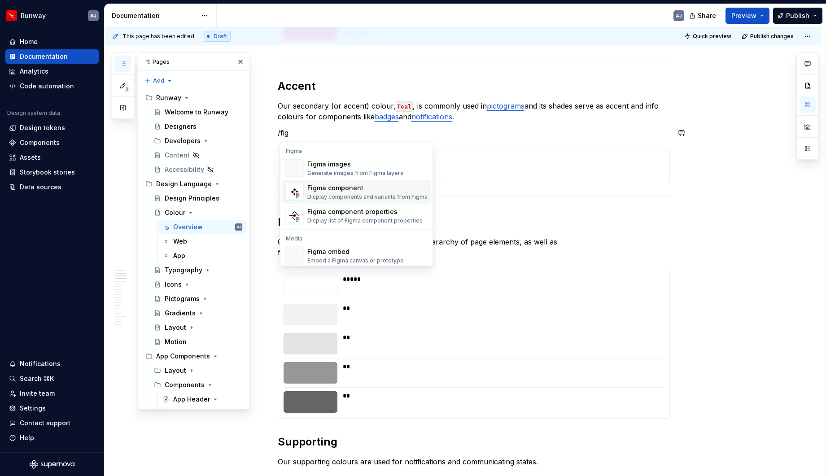
click at [343, 189] on div "Figma component" at bounding box center [367, 188] width 120 height 9
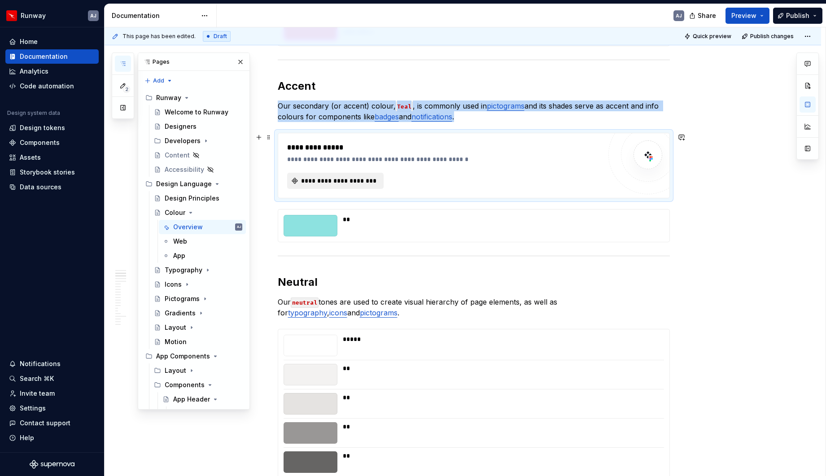
click at [360, 183] on span "**********" at bounding box center [339, 180] width 78 height 9
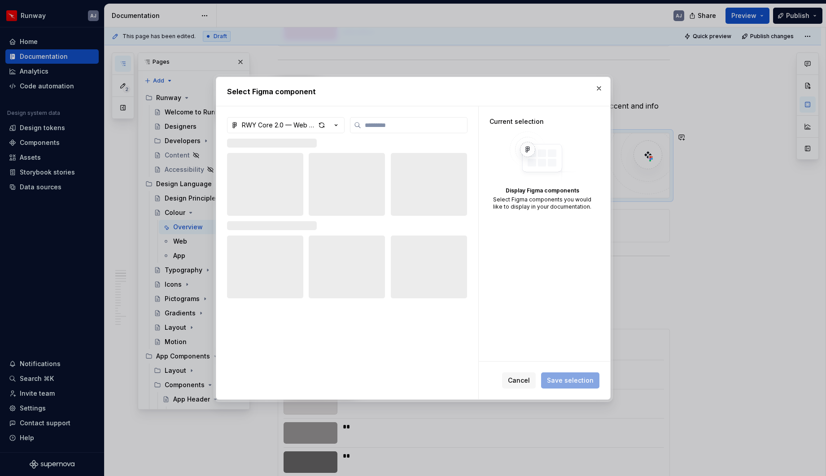
type textarea "*"
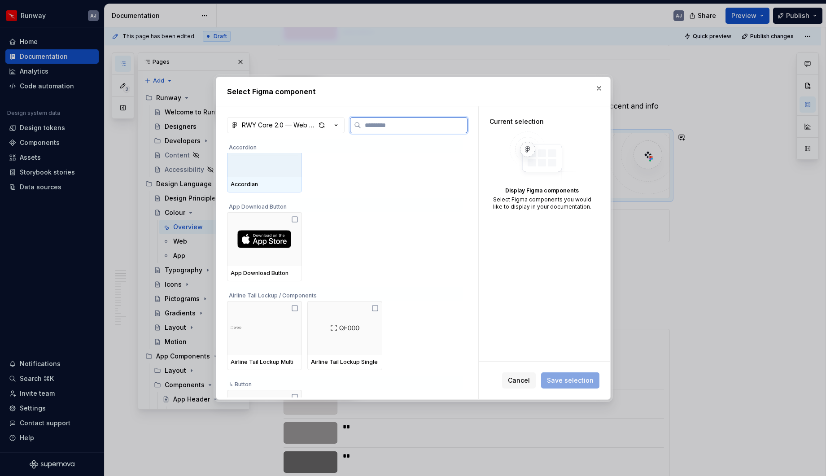
scroll to position [0, 0]
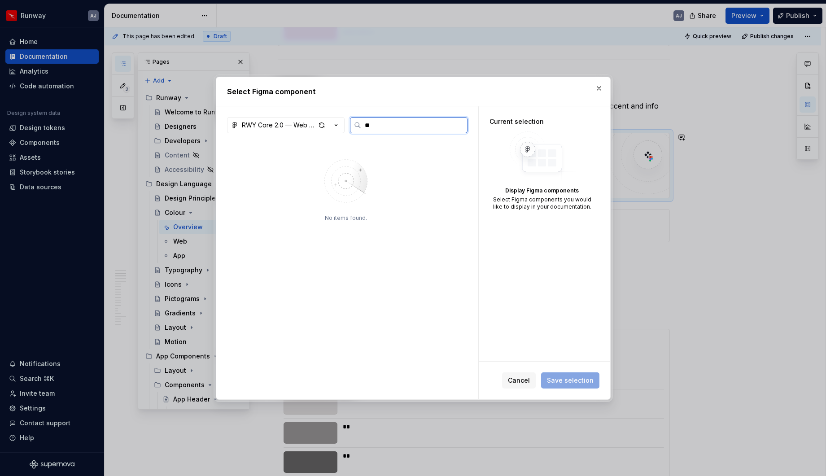
type input "*"
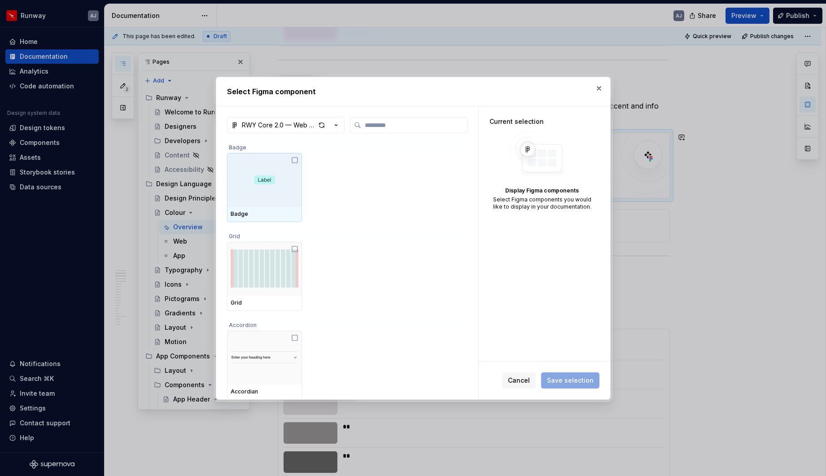
click at [523, 366] on span "Cancel" at bounding box center [519, 380] width 22 height 9
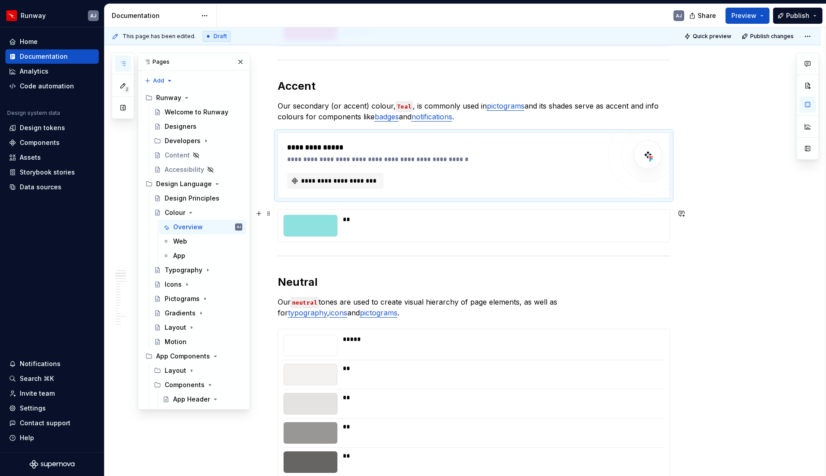
click at [335, 225] on div at bounding box center [311, 226] width 54 height 22
click at [271, 138] on span at bounding box center [268, 137] width 7 height 13
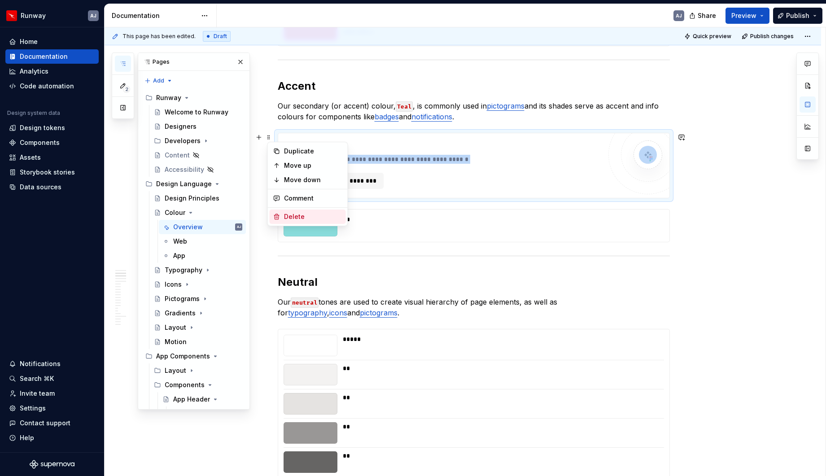
click at [295, 216] on div "Delete" at bounding box center [313, 216] width 58 height 9
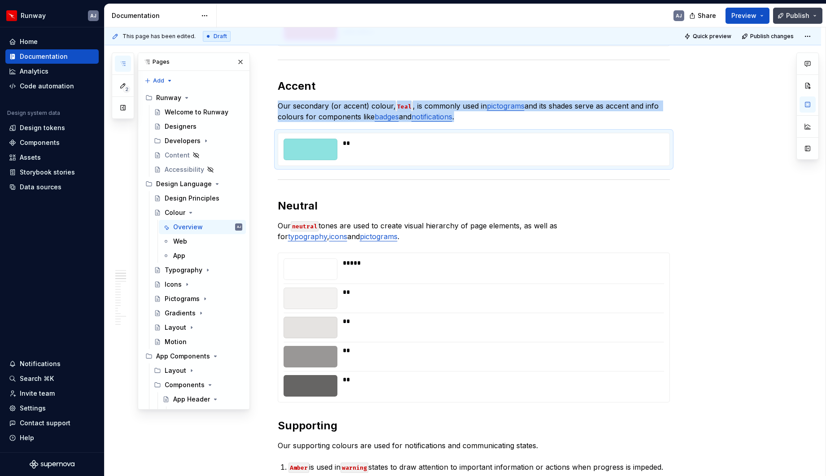
click at [682, 15] on span "Publish" at bounding box center [797, 15] width 23 height 9
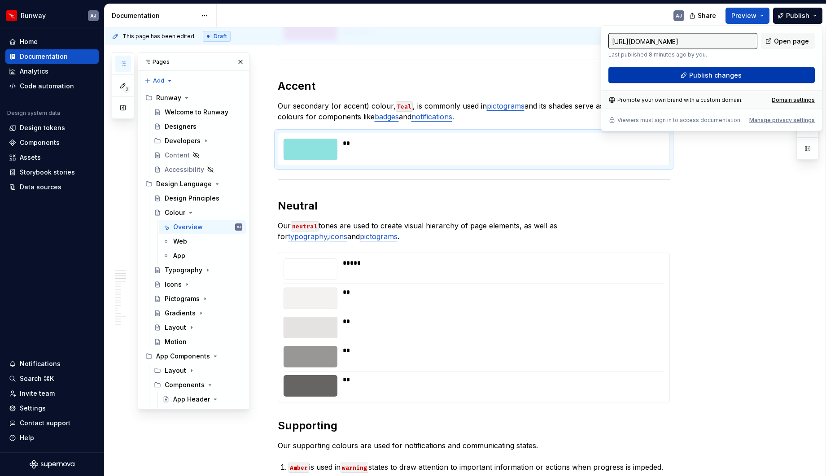
click at [682, 71] on span "Publish changes" at bounding box center [715, 75] width 53 height 9
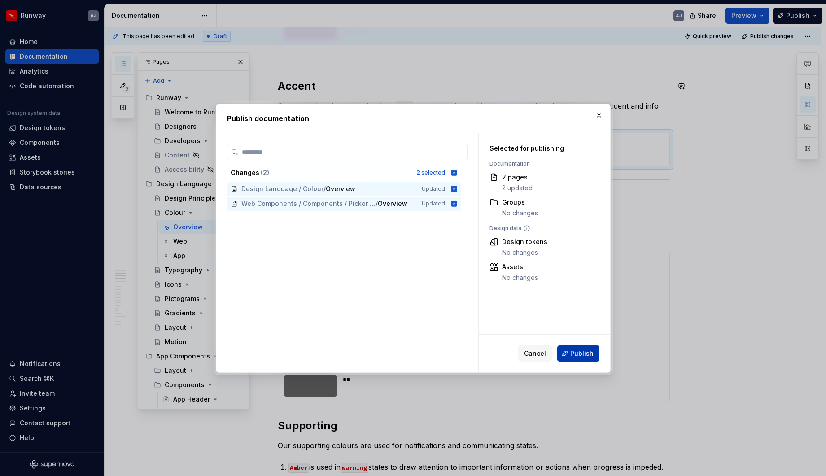
click at [577, 348] on button "Publish" at bounding box center [578, 354] width 42 height 16
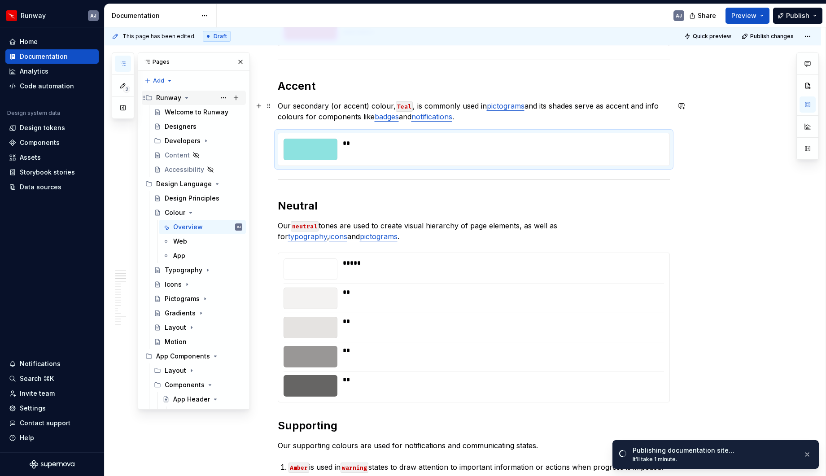
scroll to position [0, 0]
click at [189, 112] on div "Welcome to Runway" at bounding box center [190, 111] width 51 height 9
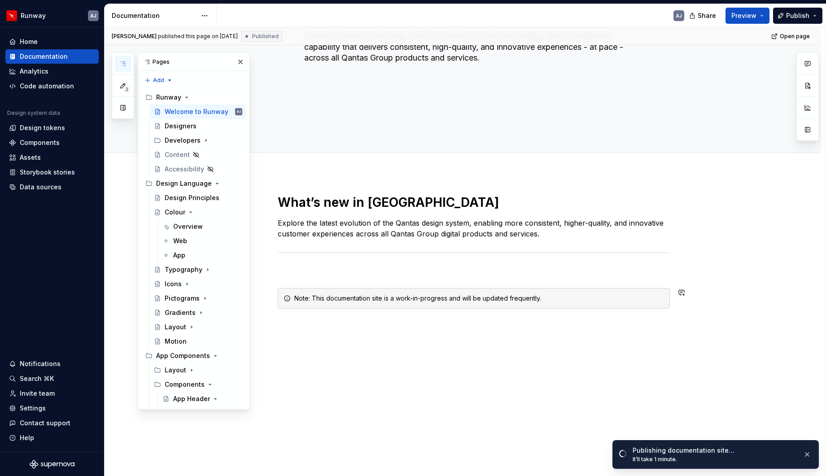
scroll to position [135, 0]
click at [453, 273] on p at bounding box center [474, 271] width 392 height 11
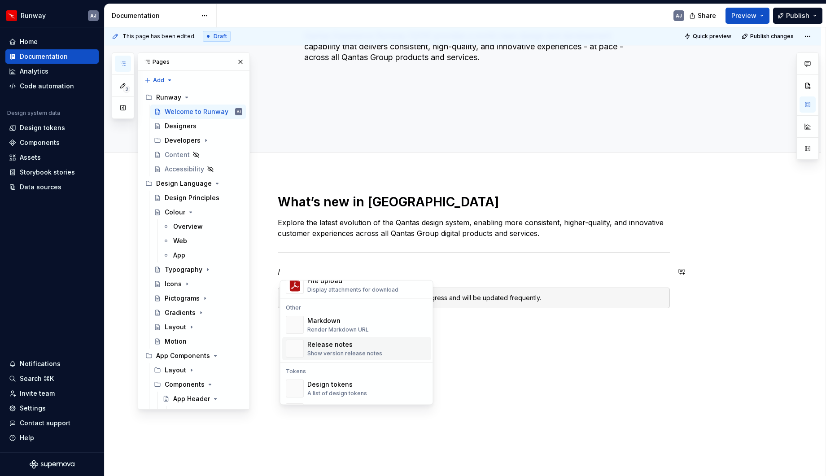
scroll to position [595, 0]
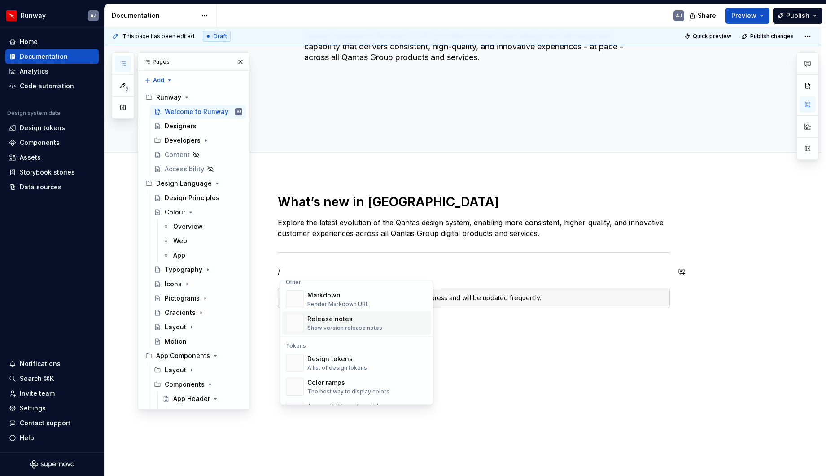
click at [350, 319] on div "Release notes" at bounding box center [344, 319] width 75 height 9
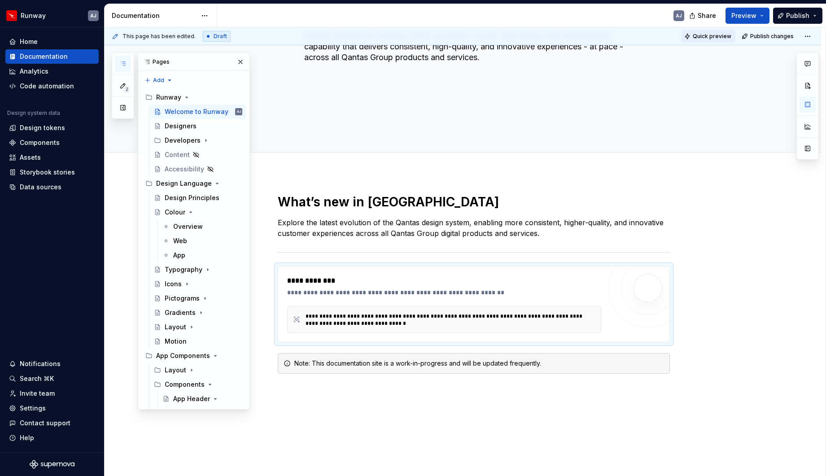
click at [682, 38] on span "Quick preview" at bounding box center [712, 36] width 39 height 7
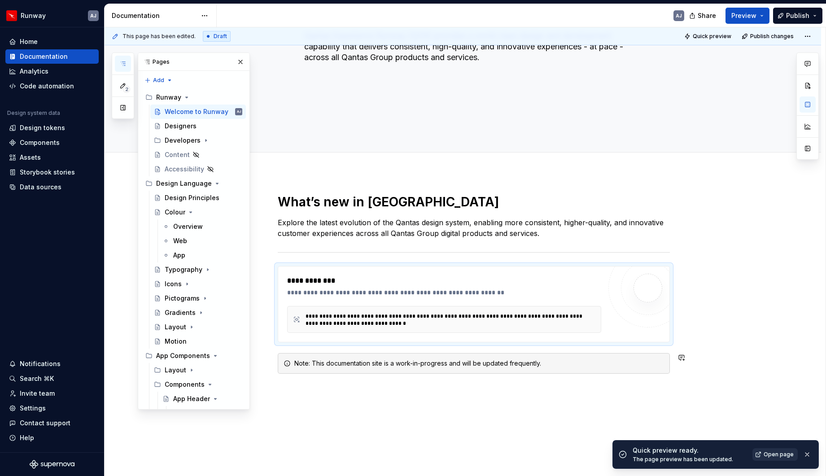
click at [682, 366] on span "Open page" at bounding box center [779, 454] width 30 height 7
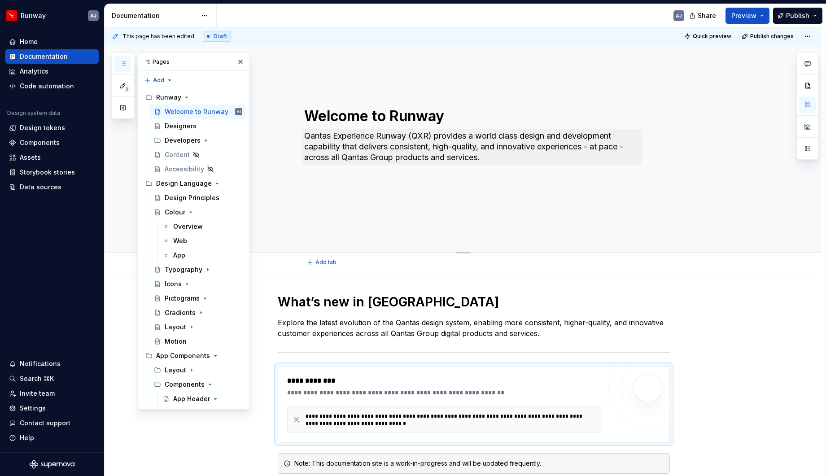
scroll to position [34, 0]
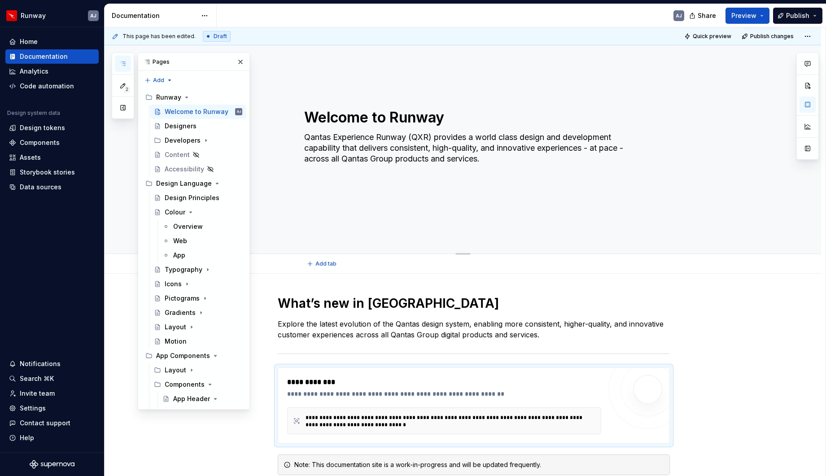
drag, startPoint x: 531, startPoint y: 136, endPoint x: 535, endPoint y: 140, distance: 5.7
click at [531, 136] on textarea "Qantas Experience Runway (QXR) provides a world class design and development ca…" at bounding box center [472, 148] width 339 height 36
type textarea "*"
type textarea "Qantas Experience Runway (QXR) provides a world class esign and development cap…"
type textarea "*"
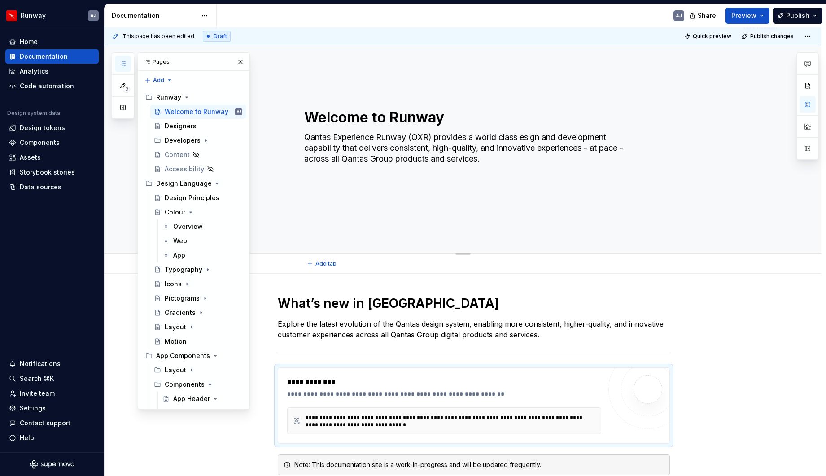
type textarea "Qantas Experience Runway (QXR) provides a world class Design and development ca…"
drag, startPoint x: 577, startPoint y: 137, endPoint x: 581, endPoint y: 142, distance: 6.0
click at [577, 137] on textarea "Qantas Experience Runway (QXR) provides a world class Design and development ca…" at bounding box center [472, 148] width 339 height 36
type textarea "*"
type textarea "Qantas Experience Runway (QXR) provides a world class Design and evelopment cap…"
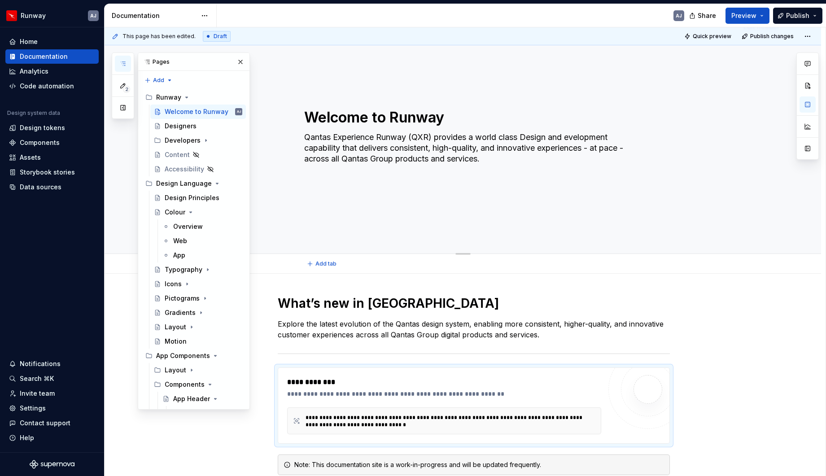
type textarea "*"
type textarea "Qantas Experience Runway (QXR) provides a world class Design and Development ca…"
click at [444, 152] on textarea "Qantas Experience Runway (QXR) provides a world class Design and Development ca…" at bounding box center [472, 148] width 339 height 36
type textarea "*"
type textarea "Qantas Experience Runway (QXR) provides a world class Design and Development ca…"
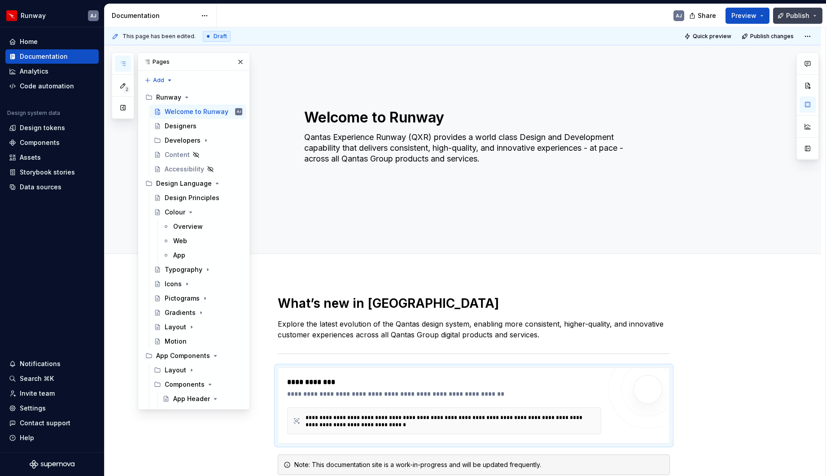
click at [682, 18] on span "Publish" at bounding box center [797, 15] width 23 height 9
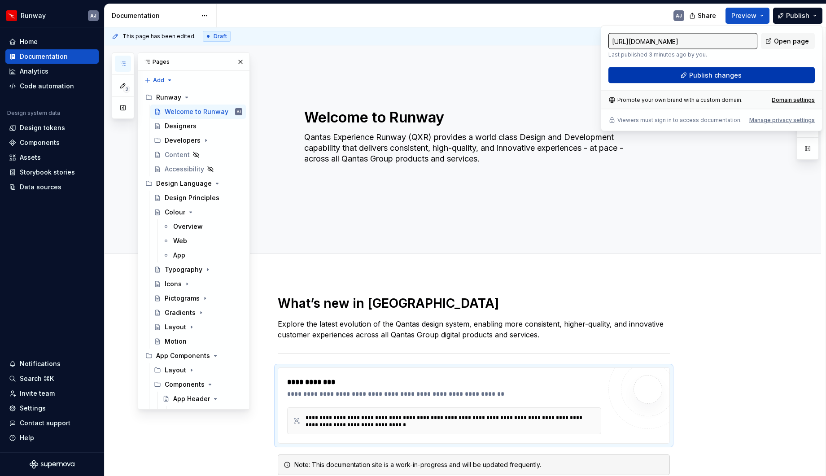
click at [682, 75] on span "Publish changes" at bounding box center [715, 75] width 53 height 9
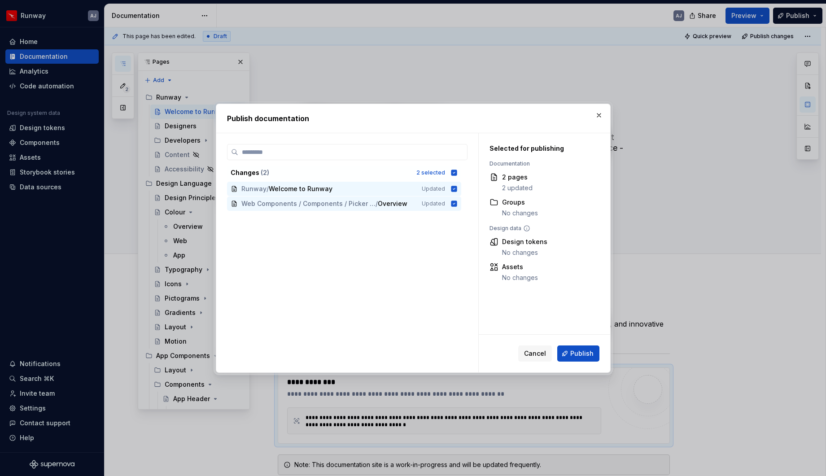
drag, startPoint x: 587, startPoint y: 350, endPoint x: 575, endPoint y: 347, distance: 11.5
click at [587, 350] on span "Publish" at bounding box center [581, 353] width 23 height 9
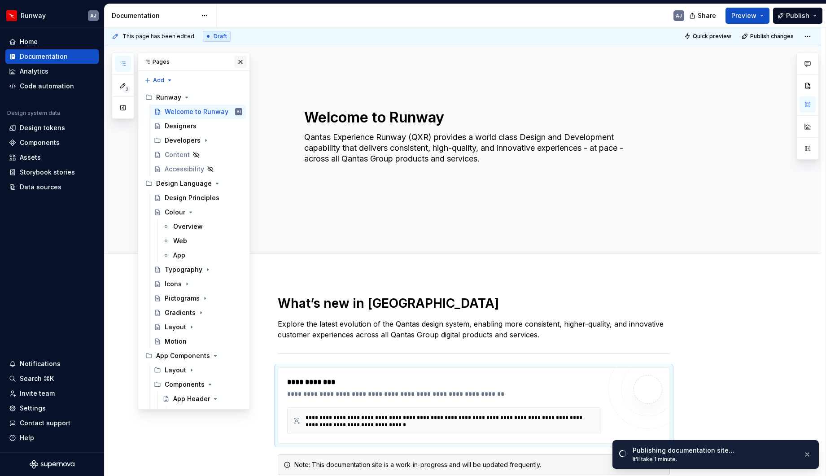
click at [242, 61] on button "button" at bounding box center [240, 62] width 13 height 13
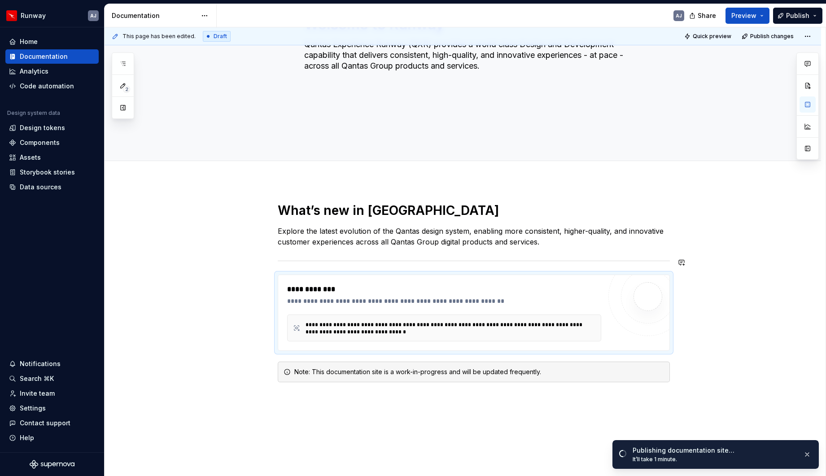
scroll to position [138, 0]
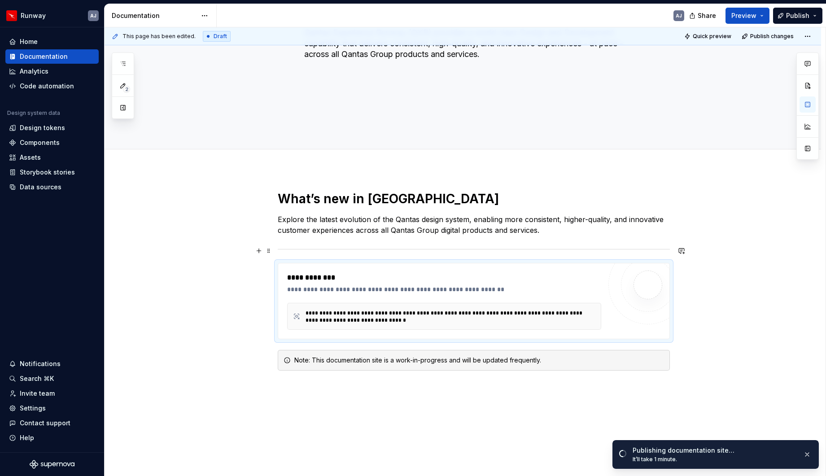
click at [682, 250] on div "**********" at bounding box center [463, 357] width 717 height 377
click at [259, 253] on div "**********" at bounding box center [463, 357] width 717 height 377
click at [261, 268] on button "button" at bounding box center [259, 267] width 13 height 13
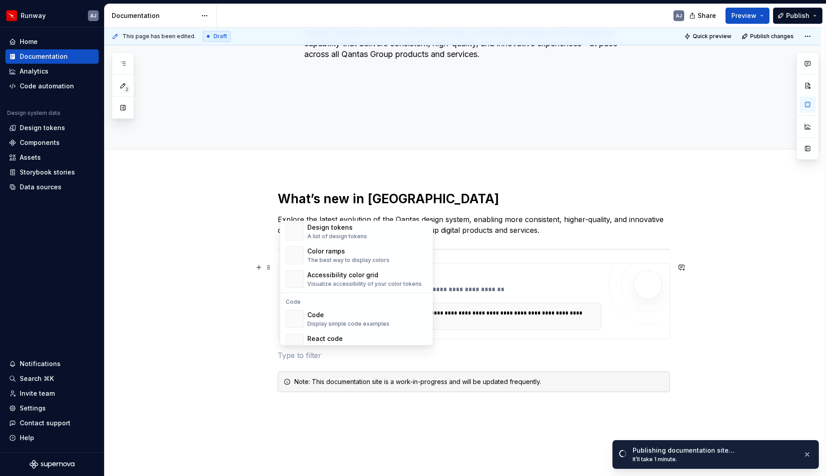
scroll to position [894, 0]
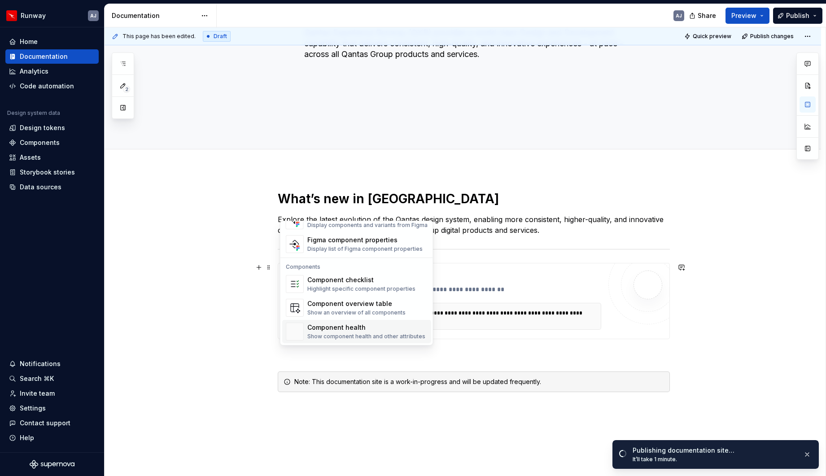
click at [361, 330] on div "Component health" at bounding box center [366, 327] width 118 height 9
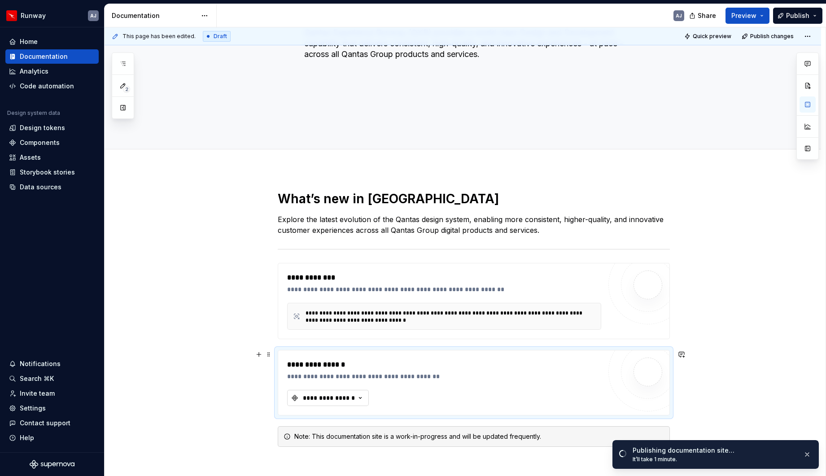
click at [364, 366] on icon "button" at bounding box center [360, 398] width 9 height 9
click at [237, 349] on div "**********" at bounding box center [463, 395] width 717 height 453
click at [56, 142] on div "Components" at bounding box center [40, 142] width 40 height 9
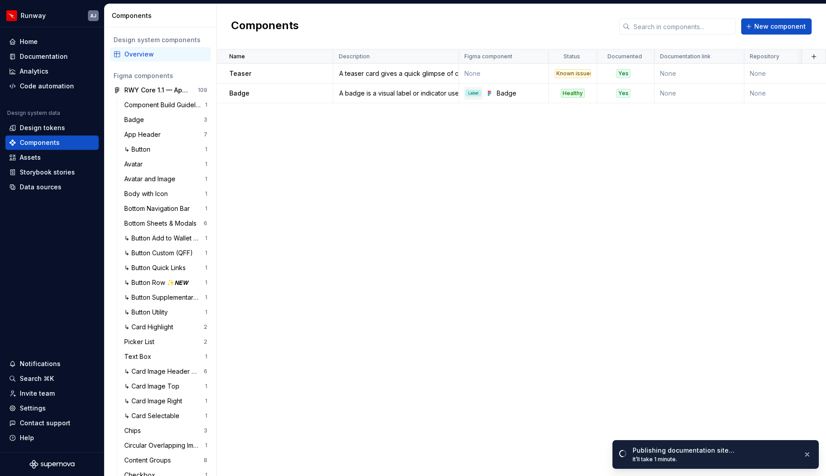
drag, startPoint x: 397, startPoint y: 120, endPoint x: 392, endPoint y: 114, distance: 8.3
click at [397, 120] on div "Name Description Figma component Status Documented Documentation link Repositor…" at bounding box center [522, 262] width 610 height 427
drag, startPoint x: 261, startPoint y: 160, endPoint x: 246, endPoint y: 157, distance: 16.0
click at [261, 160] on div "Name Description Figma component Status Documented Documentation link Repositor…" at bounding box center [522, 262] width 610 height 427
click at [262, 172] on div "Name Description Figma component Status Documented Documentation link Repositor…" at bounding box center [522, 262] width 610 height 427
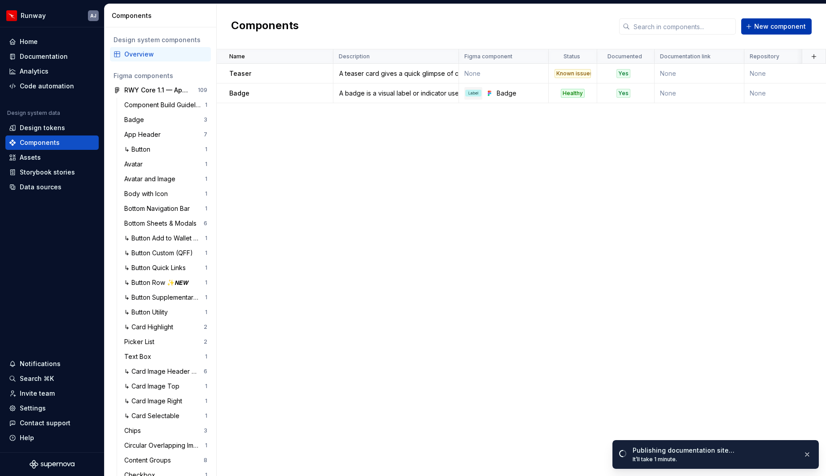
click at [682, 27] on span "New component" at bounding box center [781, 26] width 52 height 9
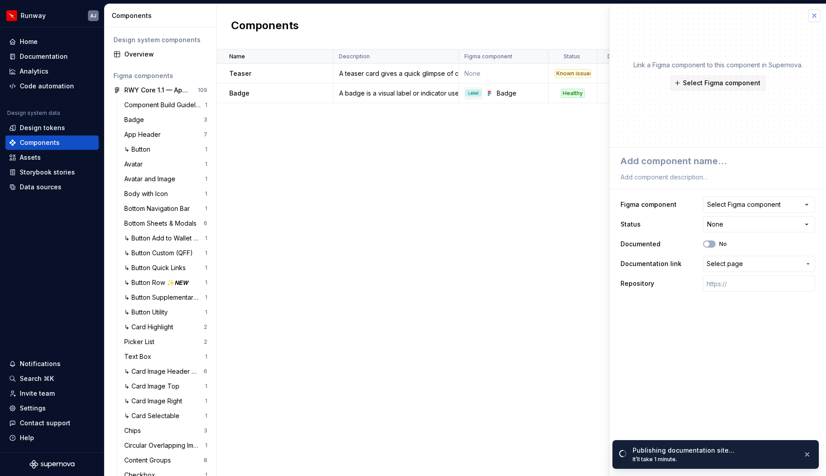
click at [682, 15] on button "button" at bounding box center [814, 15] width 13 height 13
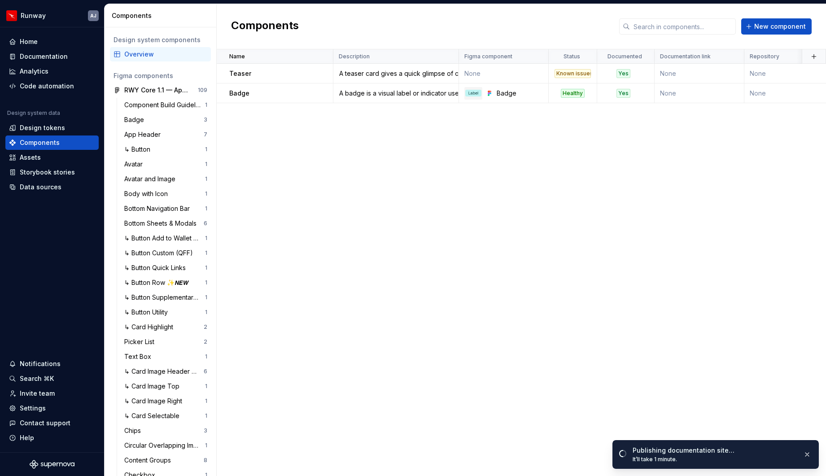
click at [303, 123] on div "Name Description Figma component Status Documented Documentation link Repositor…" at bounding box center [522, 262] width 610 height 427
click at [682, 24] on span "New component" at bounding box center [781, 26] width 52 height 9
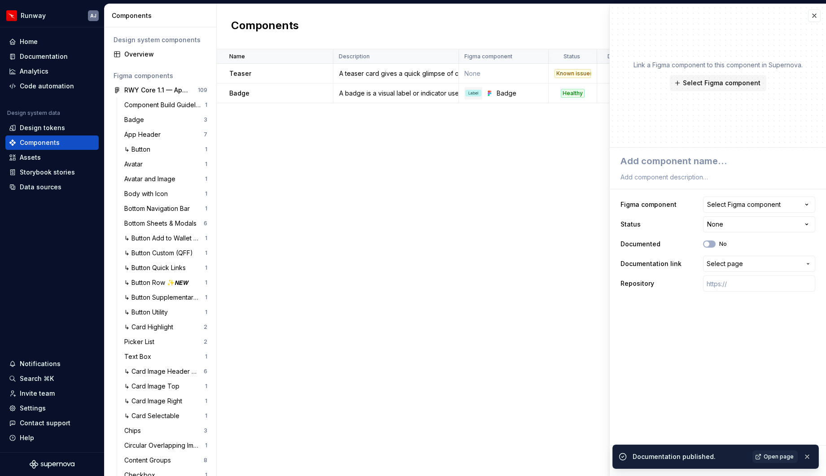
type textarea "*"
type textarea "B"
type textarea "*"
type textarea "Bu"
type textarea "*"
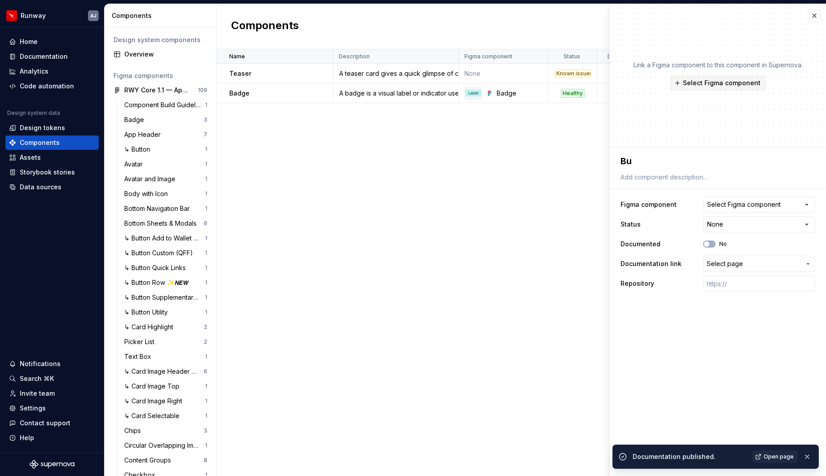
type textarea "But"
type textarea "*"
type textarea "Butt"
type textarea "*"
type textarea "Butto"
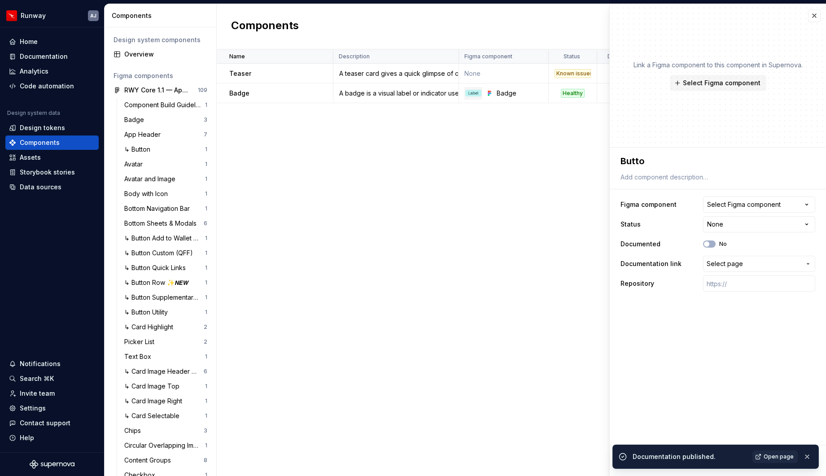
type textarea "*"
type textarea "Button"
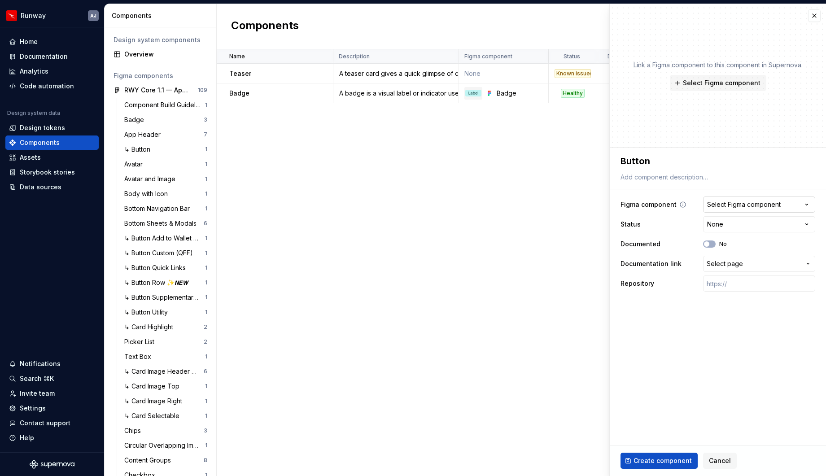
type textarea "*"
type textarea "Button"
click at [682, 202] on button "Select Figma component" at bounding box center [759, 205] width 112 height 16
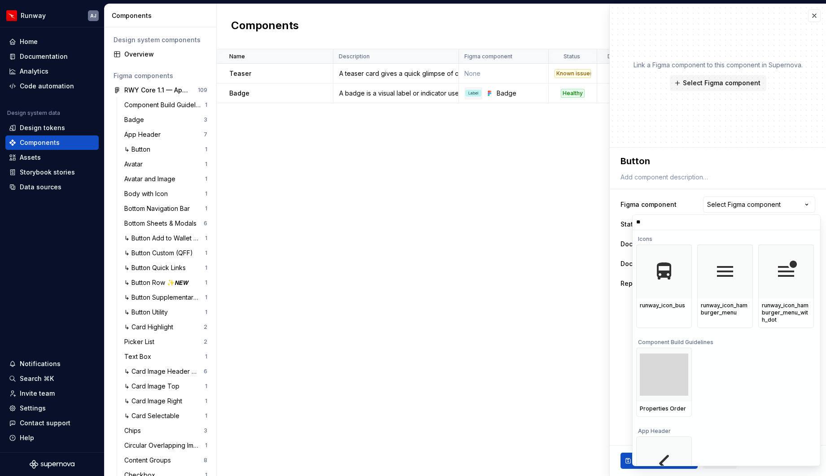
type input "***"
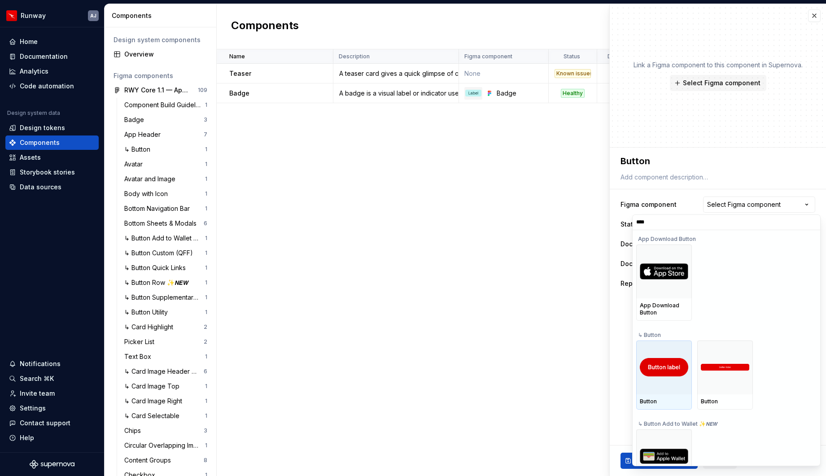
click at [670, 364] on img at bounding box center [664, 367] width 48 height 18
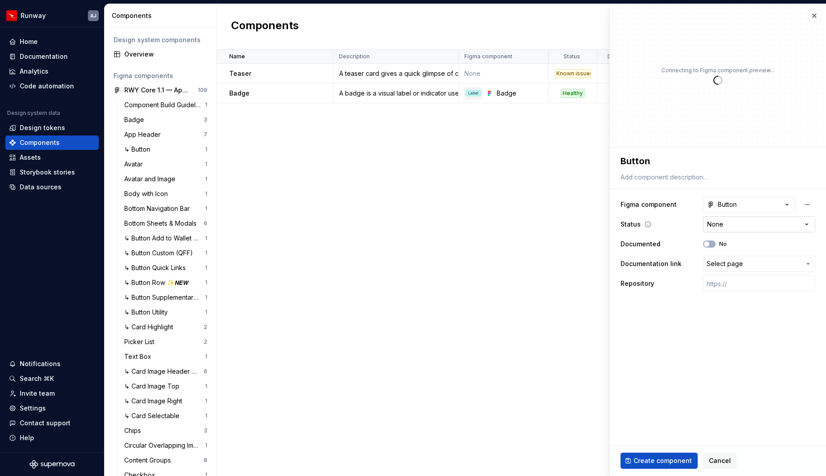
type textarea "*"
click at [801, 225] on html "Runway AJ Home Documentation Analytics Code automation Design system data Desig…" at bounding box center [413, 238] width 826 height 476
select select "**********"
click at [708, 245] on span "button" at bounding box center [706, 243] width 5 height 5
type textarea "*"
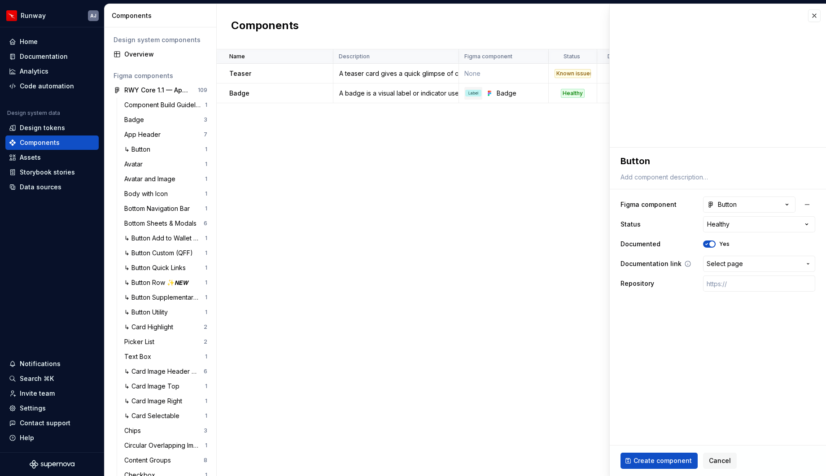
click at [742, 261] on span "Select page" at bounding box center [754, 263] width 94 height 9
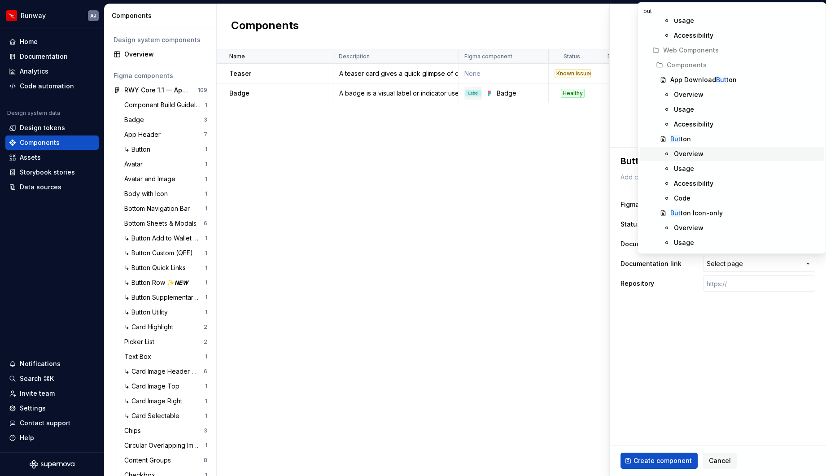
scroll to position [613, 0]
type input "but"
click at [684, 140] on div "But ton" at bounding box center [681, 140] width 21 height 9
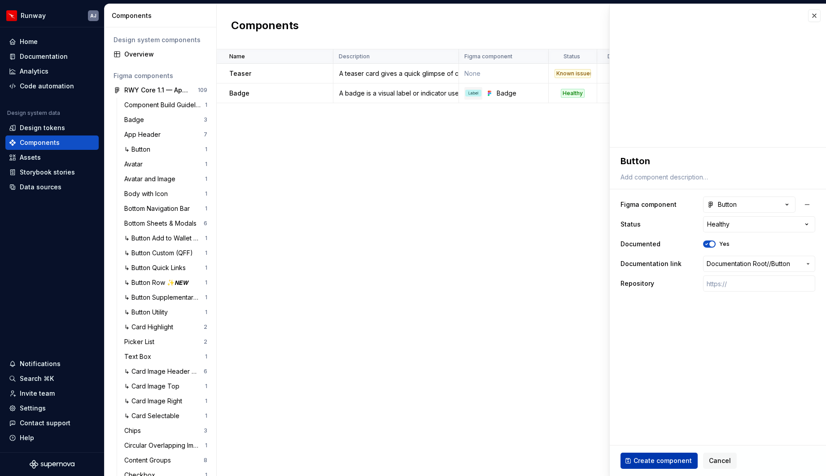
click at [667, 459] on span "Create component" at bounding box center [663, 460] width 58 height 9
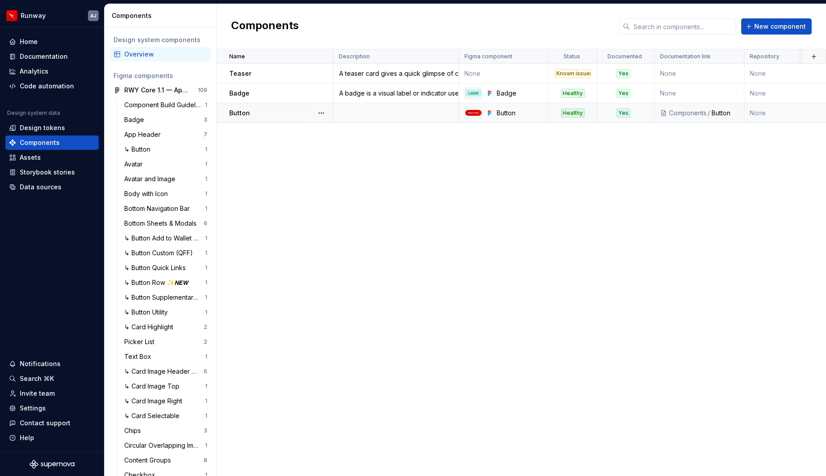
click at [380, 114] on td at bounding box center [396, 113] width 126 height 20
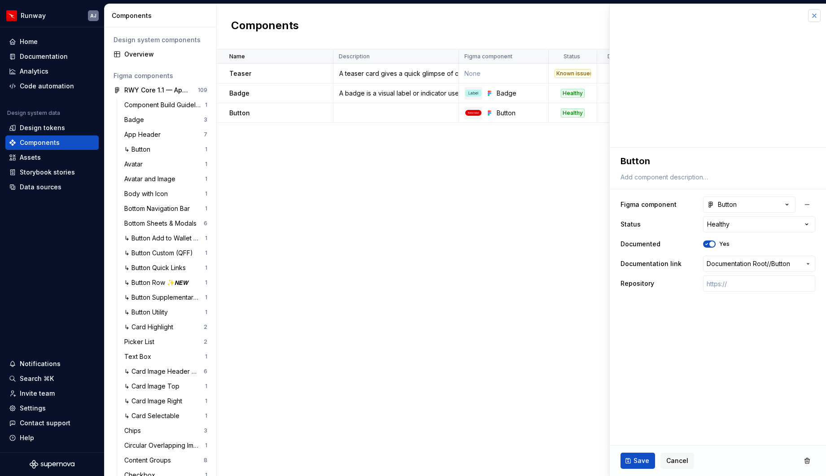
click at [813, 18] on button "button" at bounding box center [814, 15] width 13 height 13
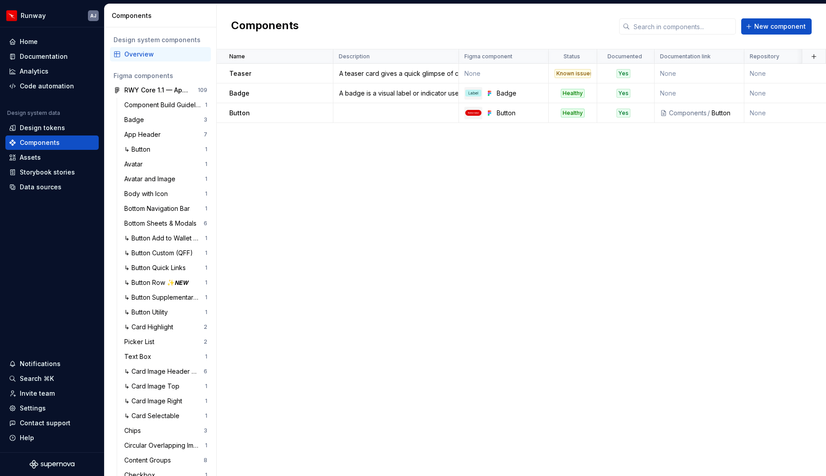
click at [516, 170] on div "Name Description Figma component Status Documented Documentation link Repositor…" at bounding box center [522, 262] width 610 height 427
click at [32, 44] on div "Home" at bounding box center [29, 41] width 18 height 9
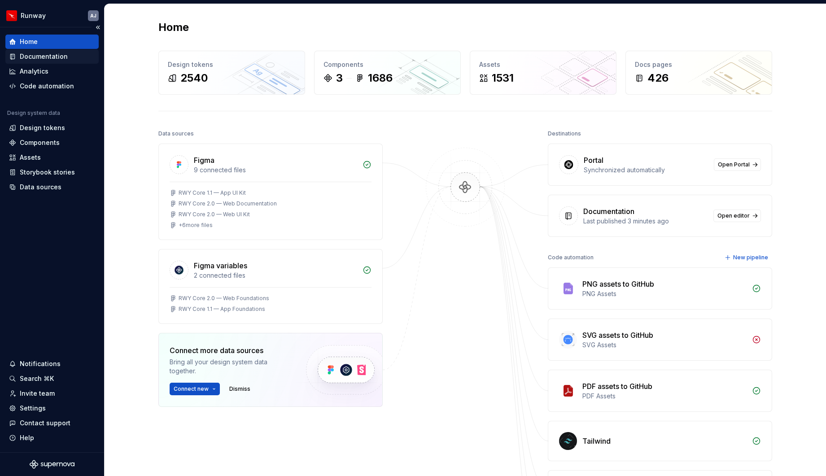
click at [43, 60] on div "Documentation" at bounding box center [44, 56] width 48 height 9
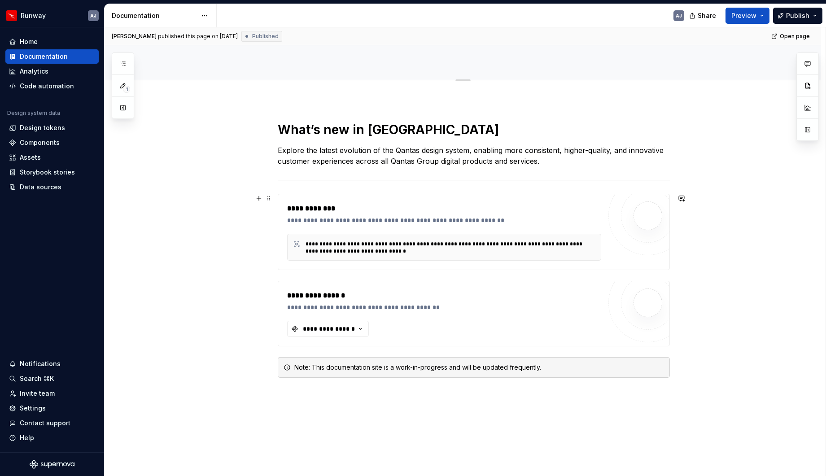
scroll to position [231, 0]
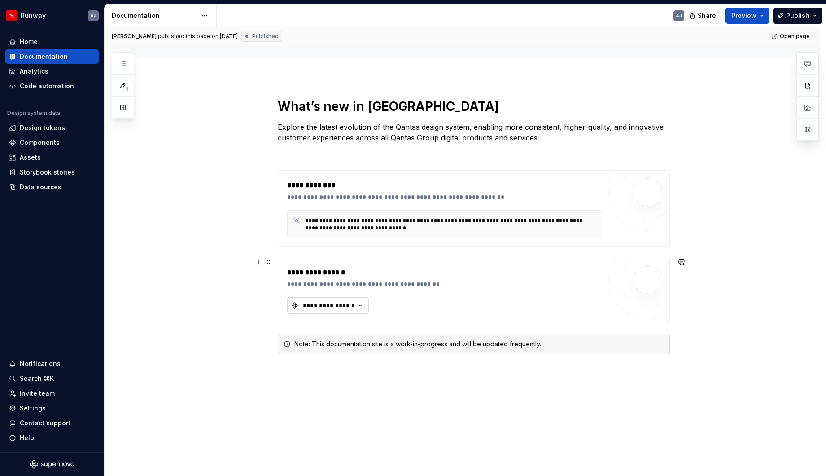
click at [363, 310] on icon "button" at bounding box center [360, 305] width 9 height 9
click at [347, 342] on div "Teaser" at bounding box center [371, 341] width 112 height 9
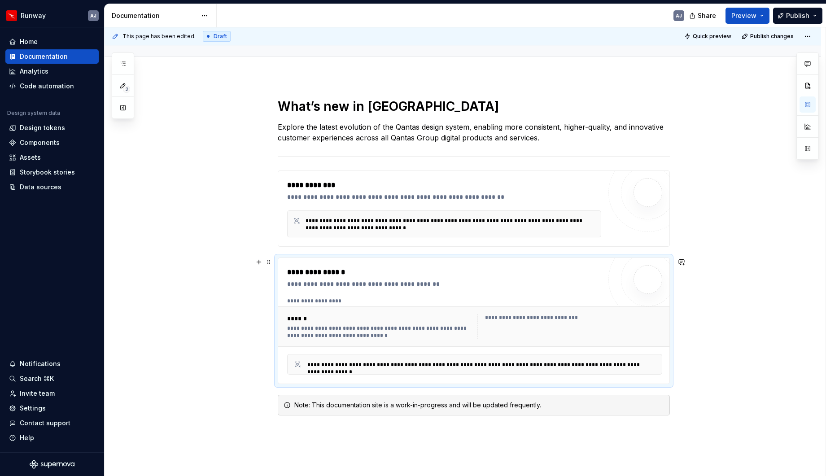
click at [416, 336] on div "**********" at bounding box center [379, 332] width 185 height 14
click at [791, 16] on span "Publish" at bounding box center [797, 15] width 23 height 9
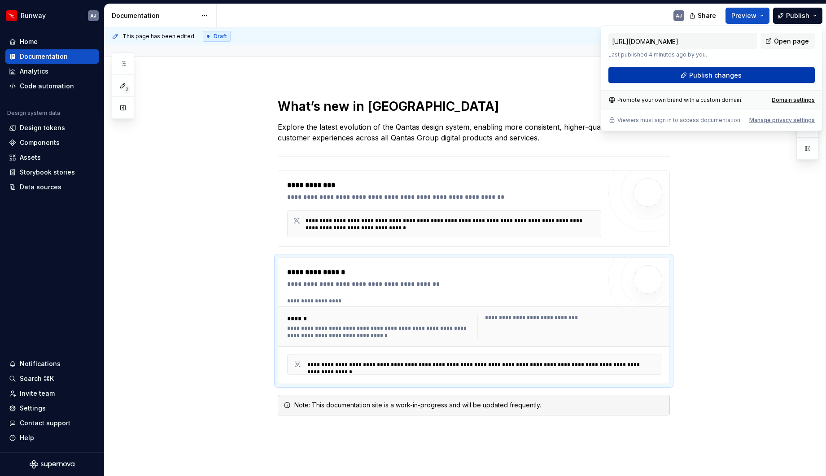
click at [714, 75] on span "Publish changes" at bounding box center [715, 75] width 53 height 9
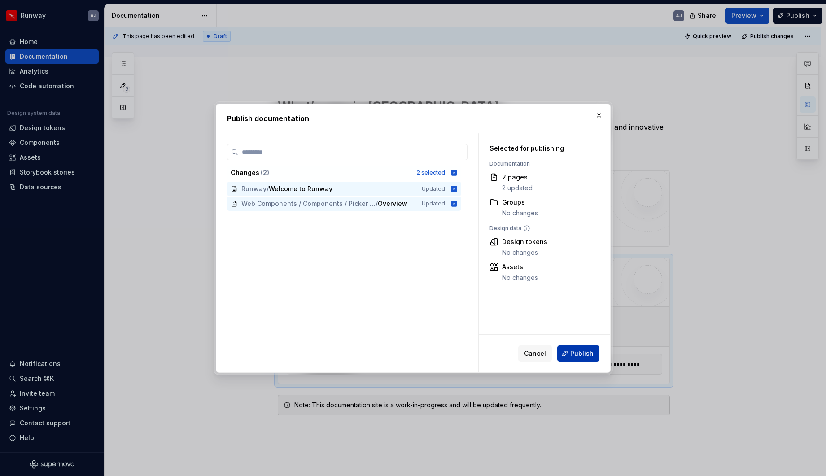
click at [586, 349] on span "Publish" at bounding box center [581, 353] width 23 height 9
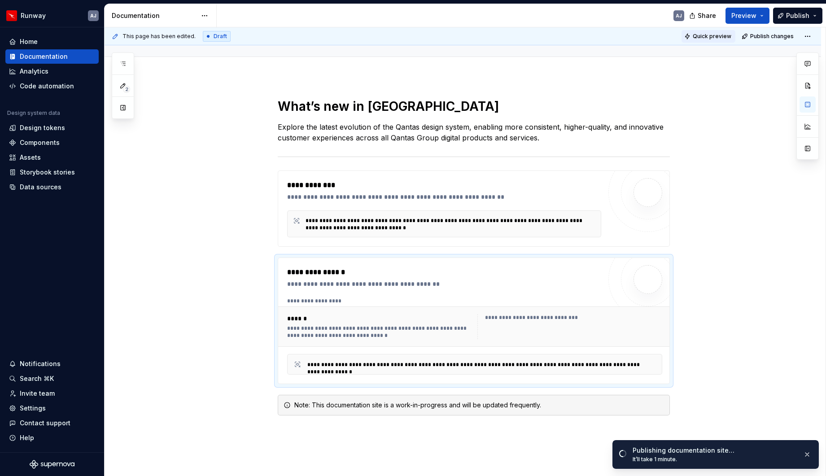
click at [709, 37] on span "Quick preview" at bounding box center [712, 36] width 39 height 7
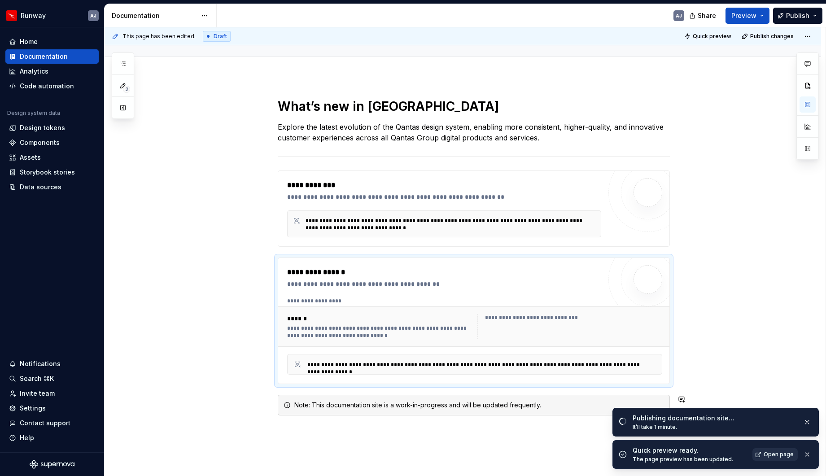
click at [778, 457] on span "Open page" at bounding box center [779, 454] width 30 height 7
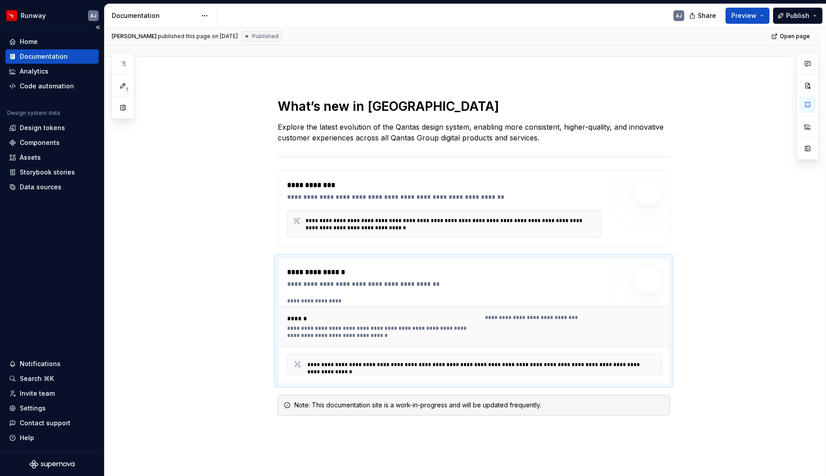
click at [48, 53] on div "Documentation" at bounding box center [44, 56] width 48 height 9
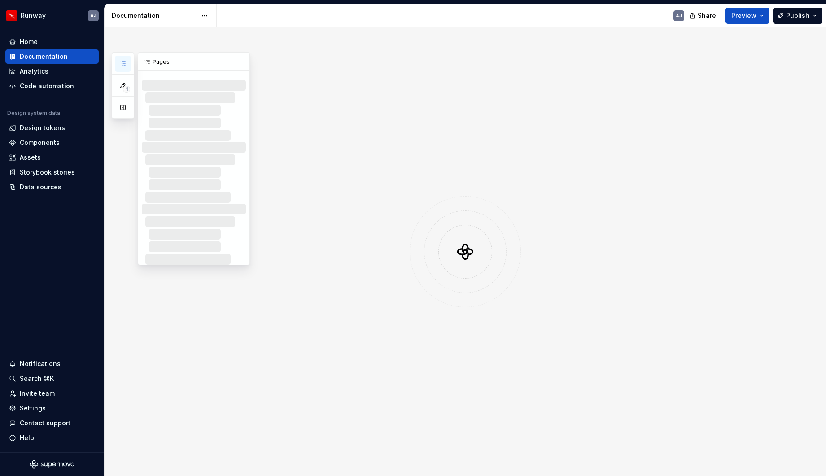
click at [121, 59] on button "button" at bounding box center [123, 64] width 16 height 16
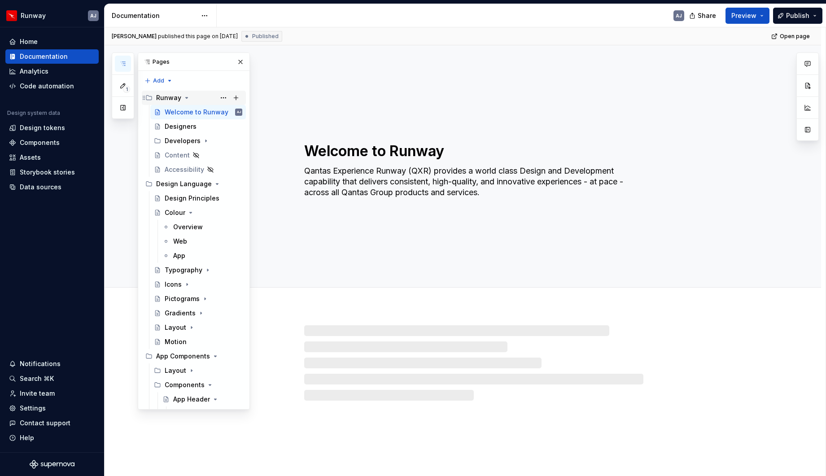
click at [186, 100] on icon "Page tree" at bounding box center [186, 97] width 7 height 7
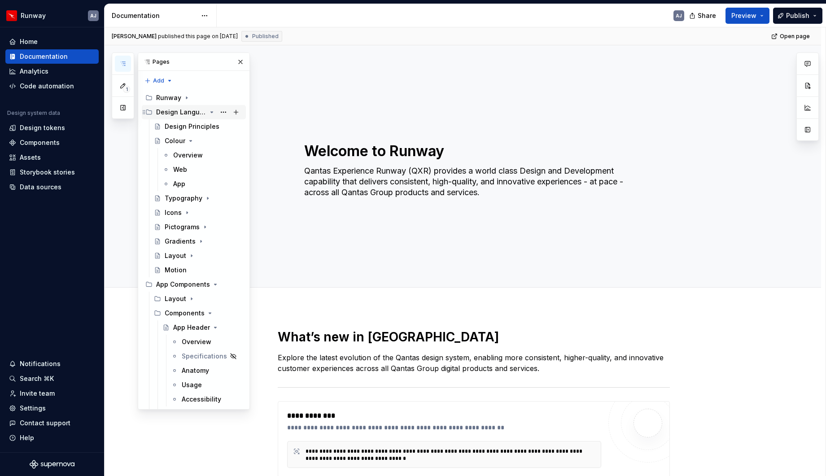
click at [211, 111] on icon "Page tree" at bounding box center [211, 112] width 7 height 7
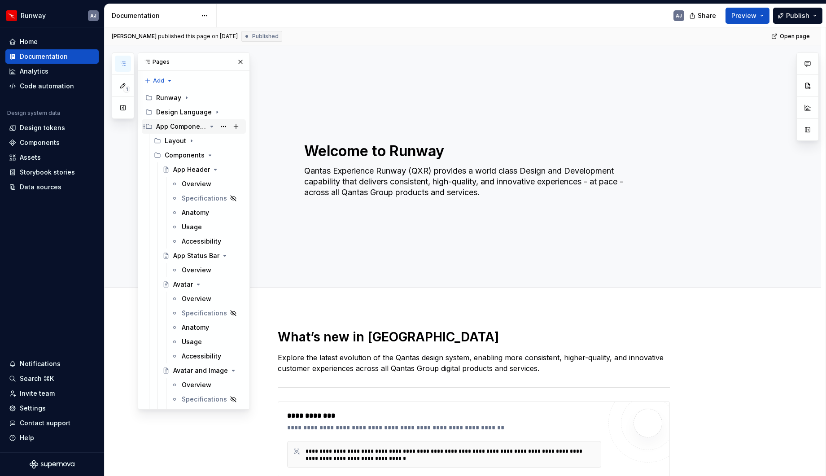
click at [211, 126] on icon "Page tree" at bounding box center [212, 126] width 2 height 1
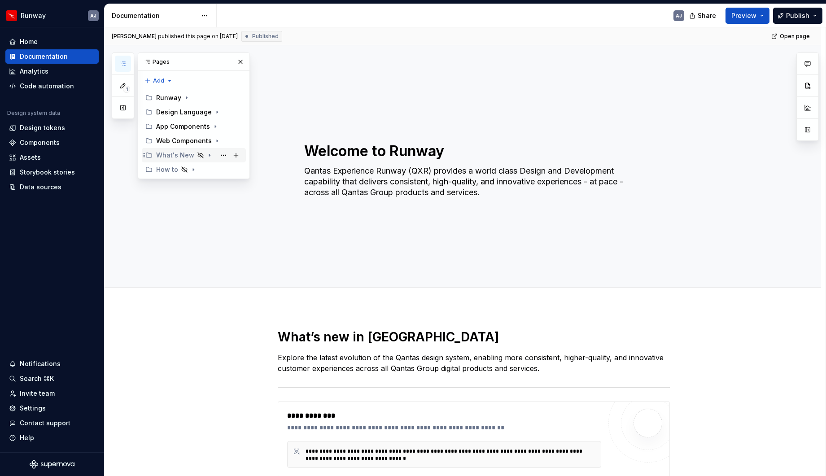
click at [206, 155] on icon "Page tree" at bounding box center [209, 155] width 7 height 7
click at [206, 154] on icon "Page tree" at bounding box center [209, 155] width 7 height 7
click at [209, 154] on icon "Page tree" at bounding box center [209, 155] width 1 height 2
click at [209, 155] on icon "Page tree" at bounding box center [209, 155] width 7 height 7
click at [194, 167] on icon "Page tree" at bounding box center [193, 169] width 7 height 7
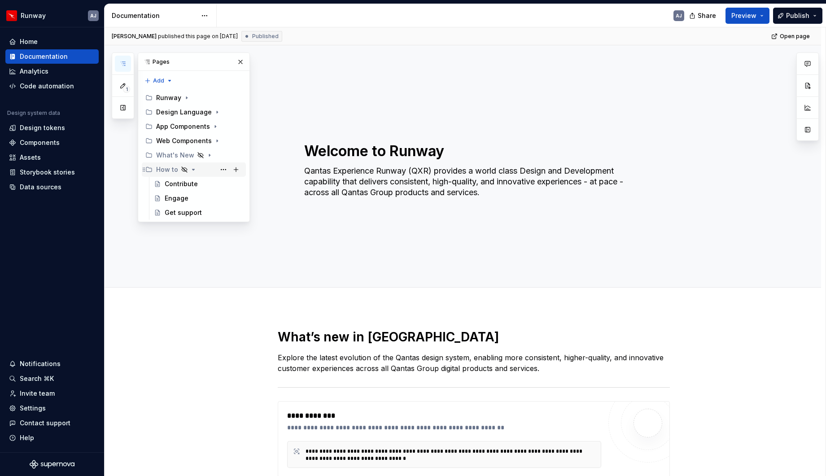
click at [193, 167] on icon "Page tree" at bounding box center [193, 169] width 7 height 7
type textarea "*"
click at [154, 81] on div "1 Pages Add Accessibility guide for tree Page tree. Navigate the tree with the …" at bounding box center [181, 116] width 138 height 127
click at [172, 111] on div "New group" at bounding box center [187, 112] width 58 height 9
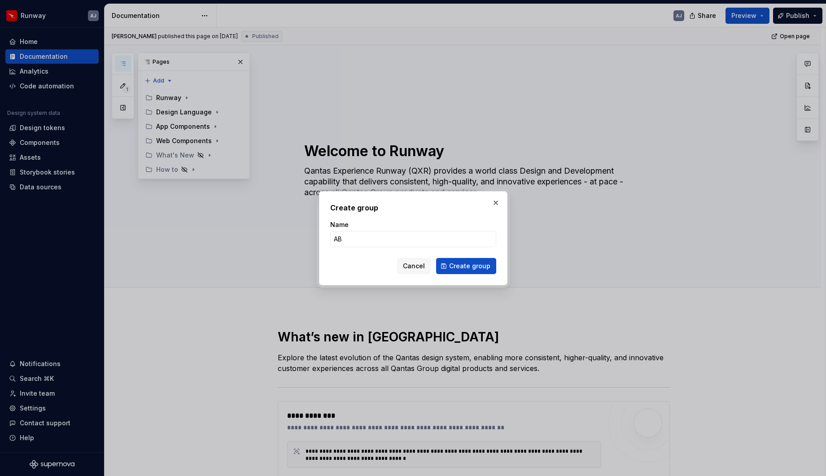
type input "ABO"
type textarea "*"
type input "ABOUT"
click at [469, 264] on span "Create group" at bounding box center [469, 266] width 41 height 9
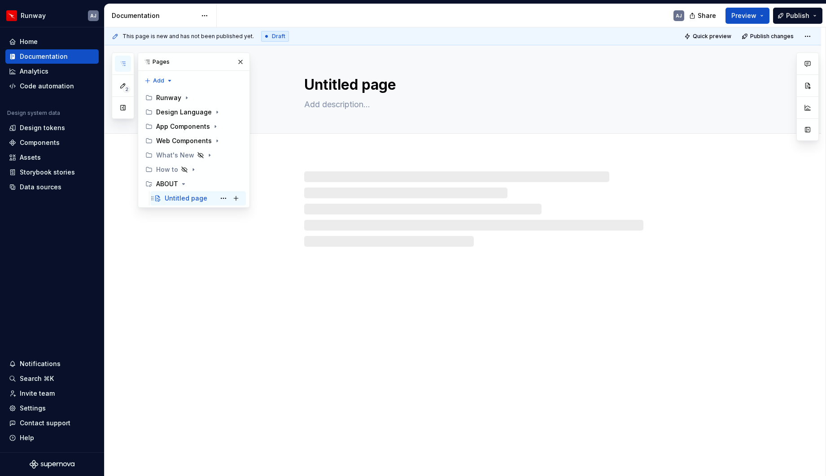
click at [197, 199] on div "Untitled page" at bounding box center [186, 198] width 43 height 9
click at [193, 199] on div "Untitled page" at bounding box center [186, 198] width 43 height 9
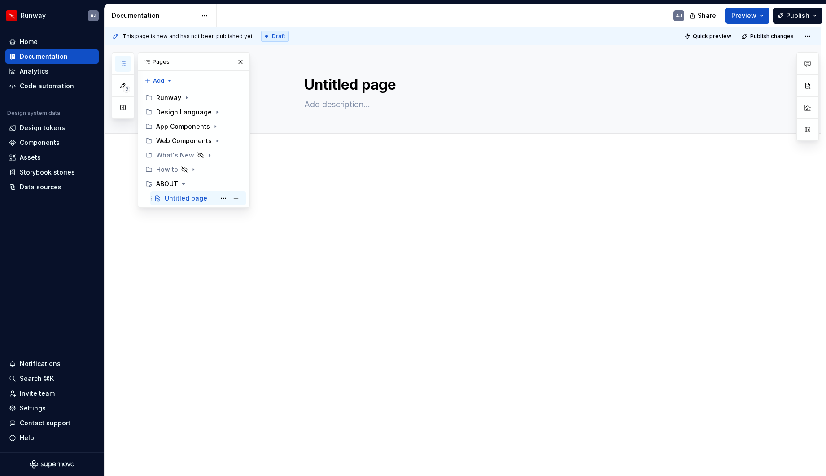
click at [193, 199] on div "Untitled page" at bounding box center [186, 198] width 43 height 9
click at [191, 199] on div "Untitled page" at bounding box center [186, 198] width 43 height 9
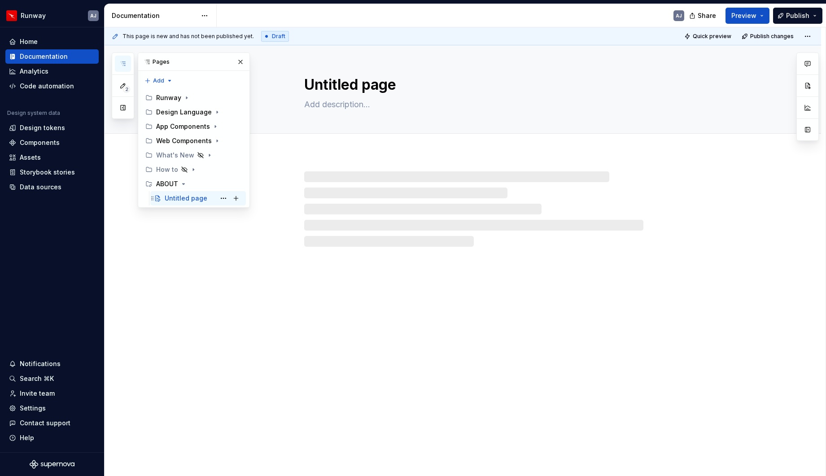
type textarea "*"
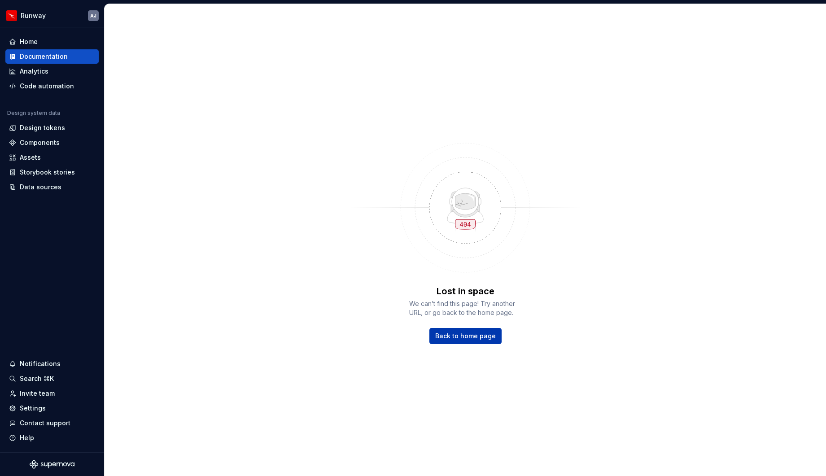
click at [456, 336] on span "Back to home page" at bounding box center [465, 336] width 61 height 9
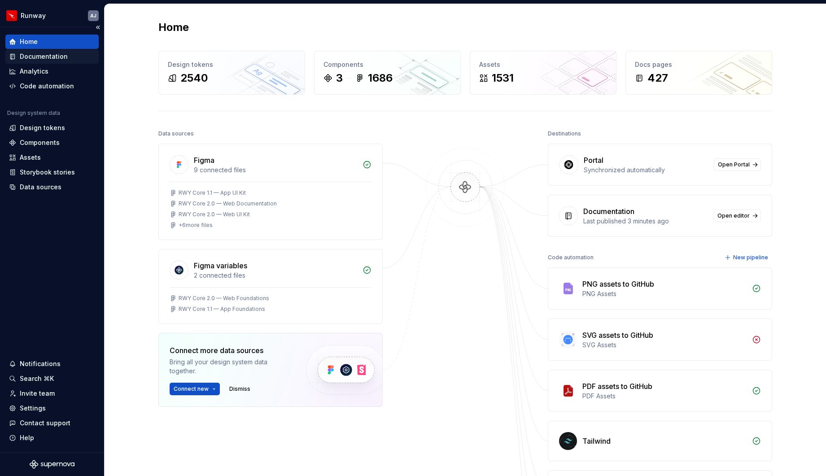
click at [49, 58] on div "Documentation" at bounding box center [44, 56] width 48 height 9
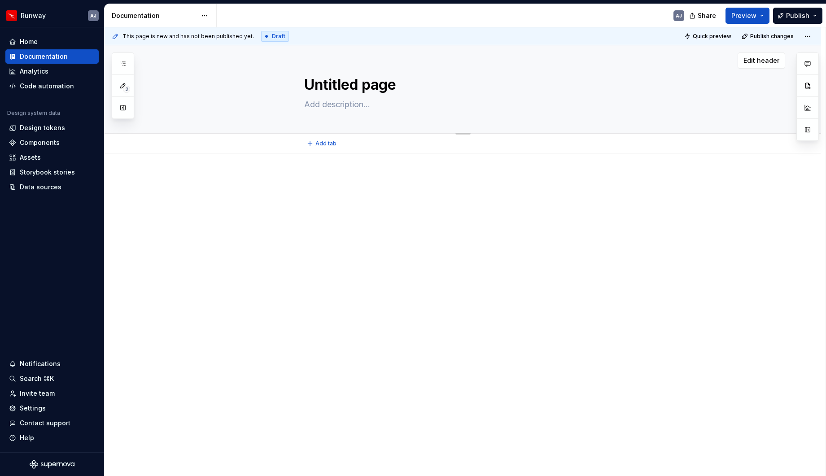
click at [331, 82] on textarea "Untitled page" at bounding box center [472, 85] width 339 height 22
type textarea "*"
type textarea "Q"
type textarea "*"
type textarea "QX"
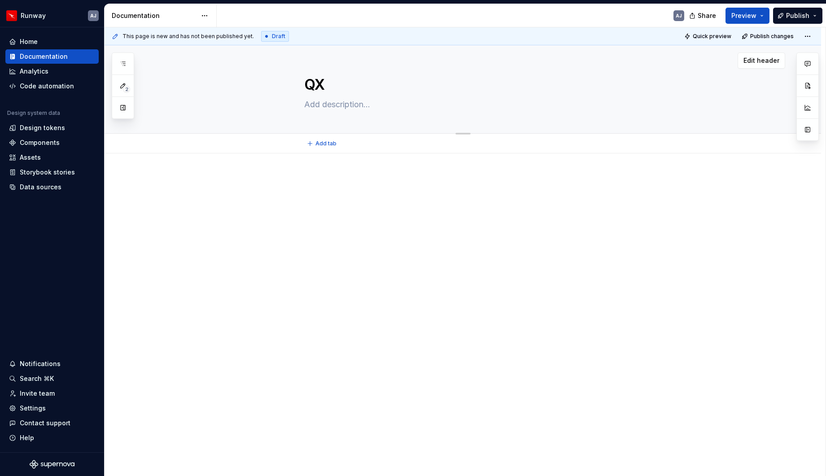
type textarea "*"
type textarea "QXR"
type textarea "*"
type textarea "QXR"
type textarea "*"
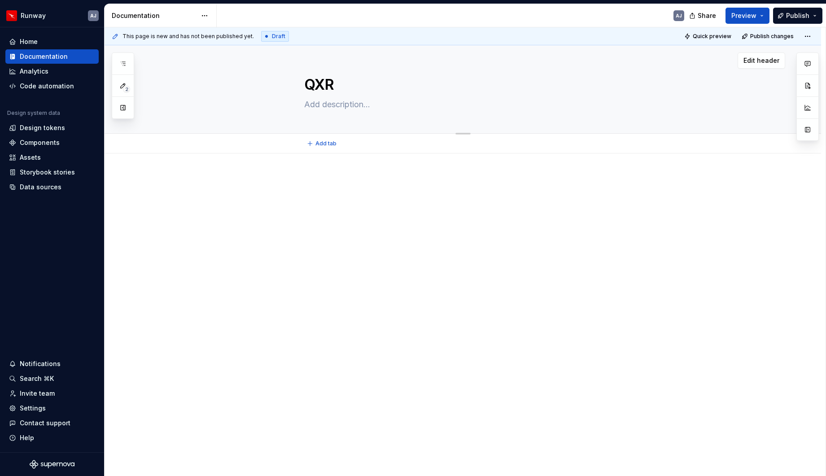
type textarea "QXR V"
type textarea "*"
type textarea "QXR Vi"
type textarea "*"
type textarea "QXR Vis"
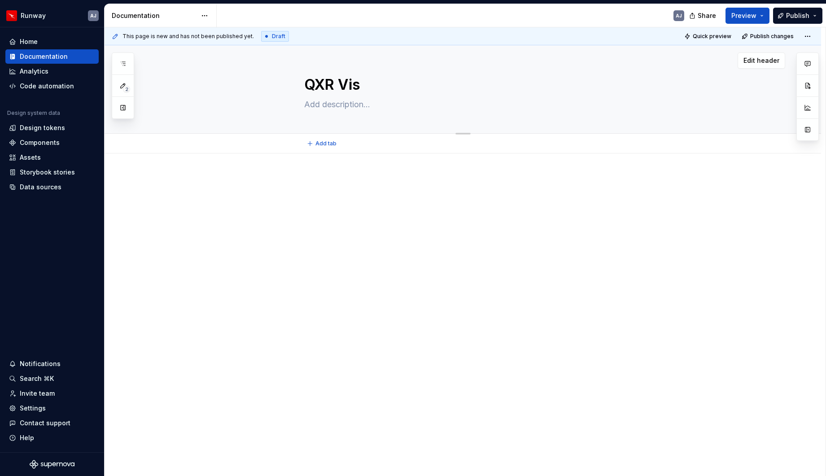
type textarea "*"
type textarea "QXR Visi"
type textarea "*"
type textarea "QXR Visio"
type textarea "*"
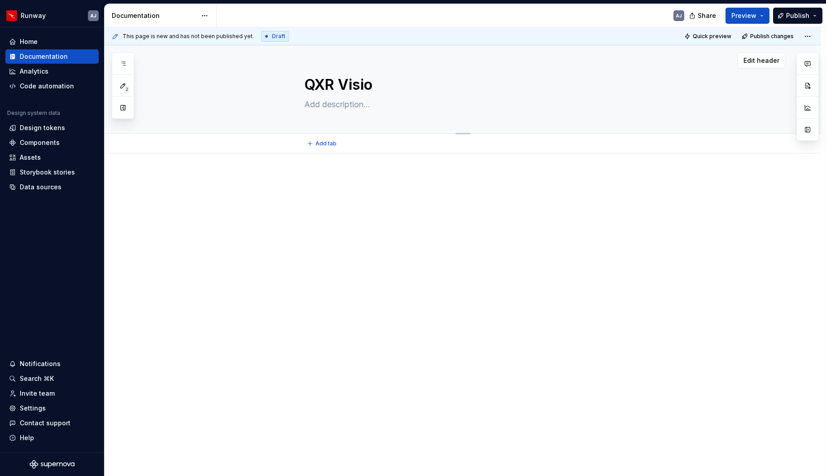
type textarea "QXR Vision"
type textarea "*"
type textarea "QXR Vision"
type textarea "*"
type textarea "QXR Vision &"
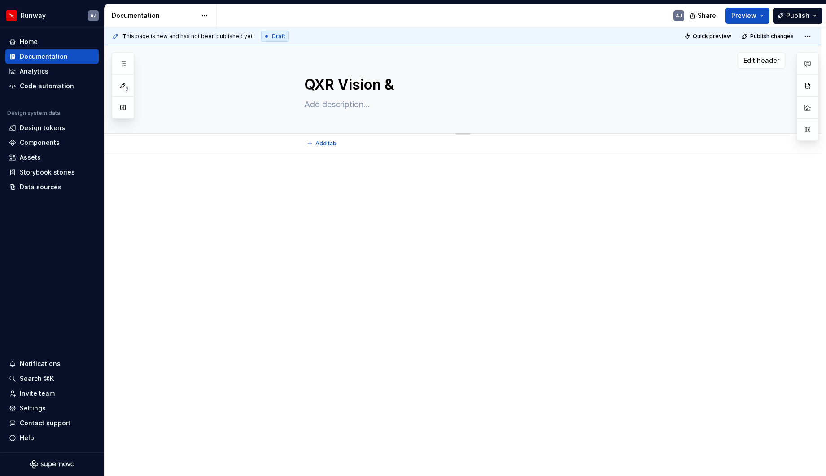
type textarea "*"
type textarea "QXR Vision &"
type textarea "*"
type textarea "QXR Vision & M"
type textarea "*"
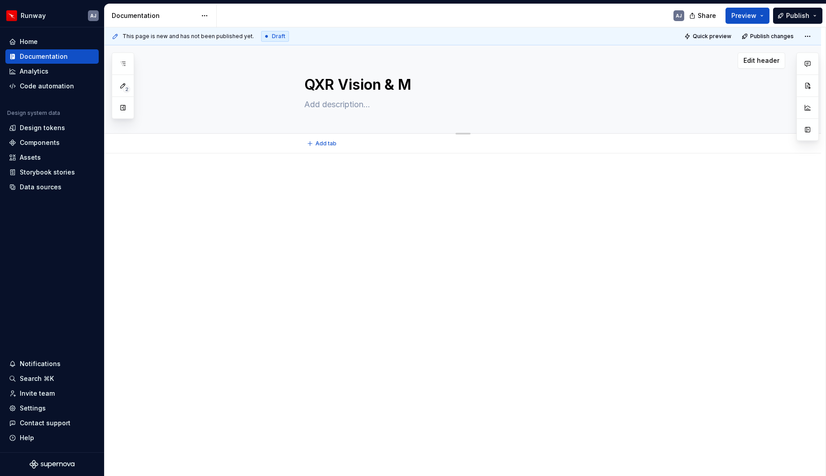
type textarea "QXR Vision & Mi"
type textarea "*"
type textarea "QXR Vision & Mis"
type textarea "*"
type textarea "QXR Vision & Miss"
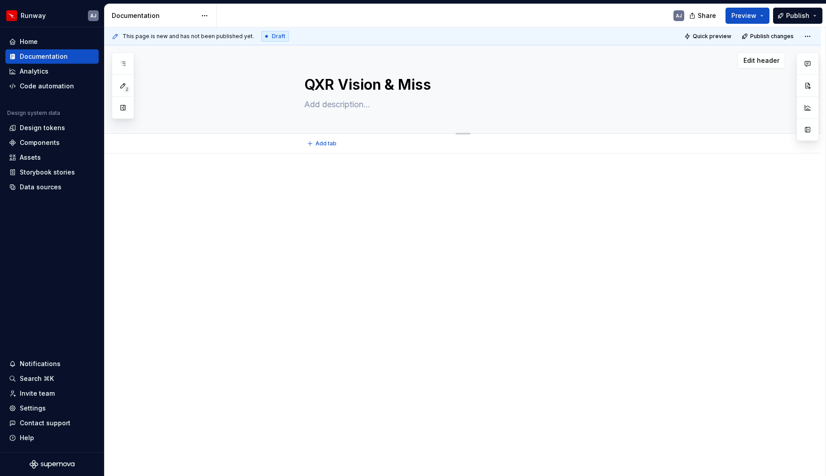
type textarea "*"
type textarea "QXR Vision & Missi"
type textarea "*"
type textarea "QXR Vision & Missio"
type textarea "*"
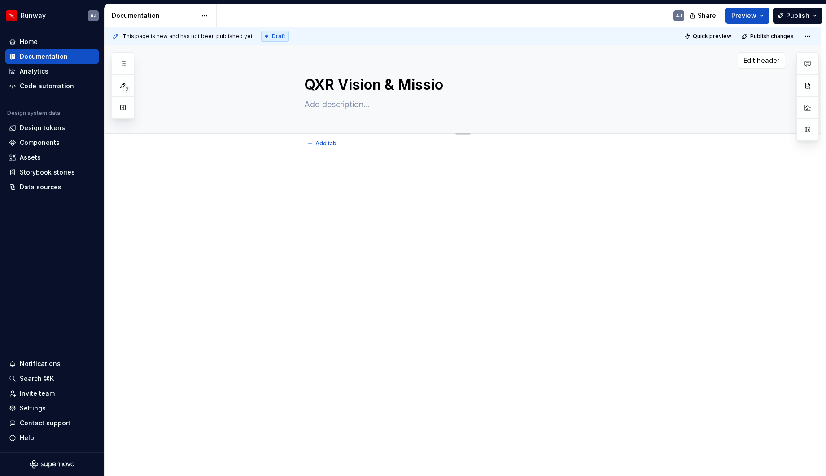
type textarea "QXR Vision & Mission"
type textarea "*"
type textarea "QXR Vision & Mission"
click at [334, 184] on p at bounding box center [474, 180] width 392 height 11
type textarea "*"
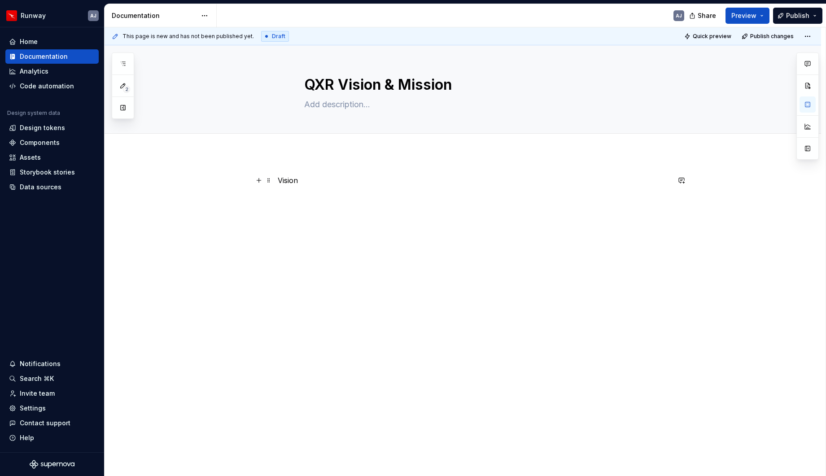
click at [289, 180] on p "Vision" at bounding box center [474, 180] width 392 height 11
click at [321, 164] on button "Text" at bounding box center [312, 164] width 27 height 13
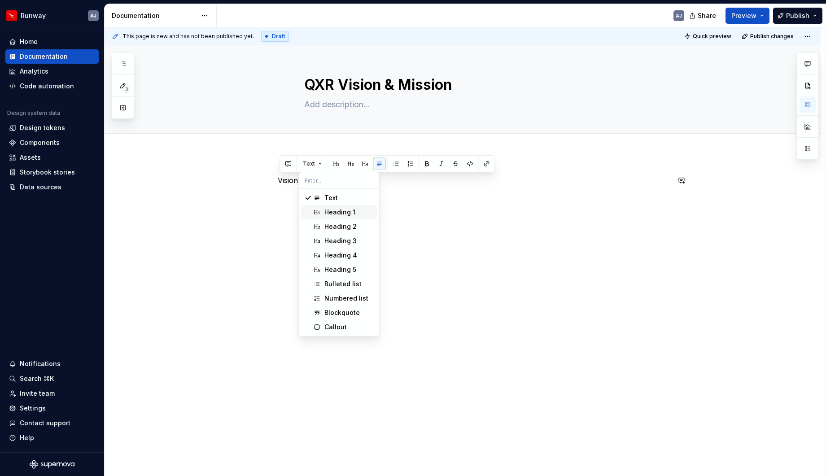
click at [339, 210] on div "Heading 1" at bounding box center [340, 212] width 31 height 9
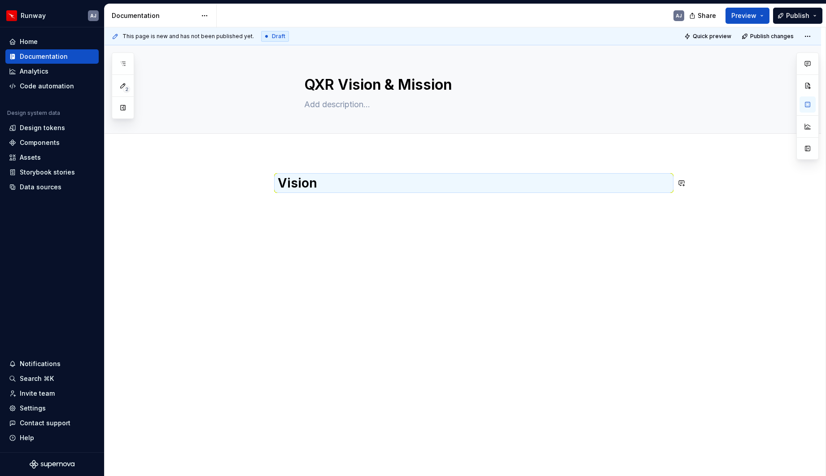
click at [342, 205] on div "Vision" at bounding box center [474, 192] width 392 height 34
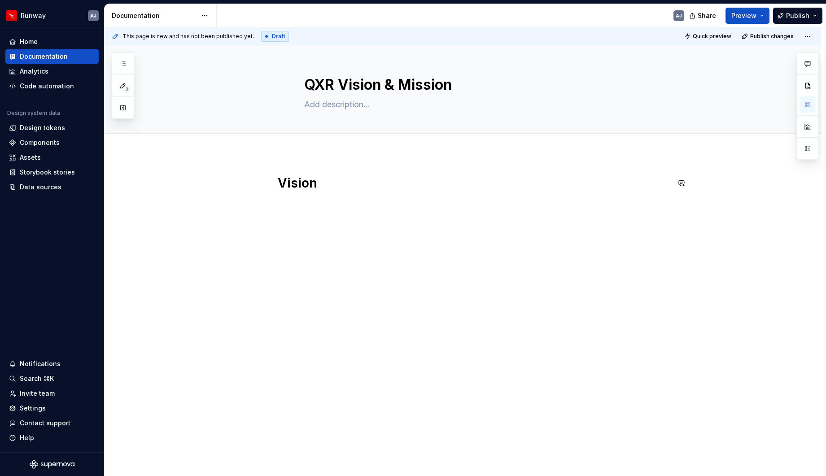
click at [295, 200] on div "Vision" at bounding box center [474, 192] width 392 height 34
click at [301, 203] on p at bounding box center [474, 203] width 392 height 11
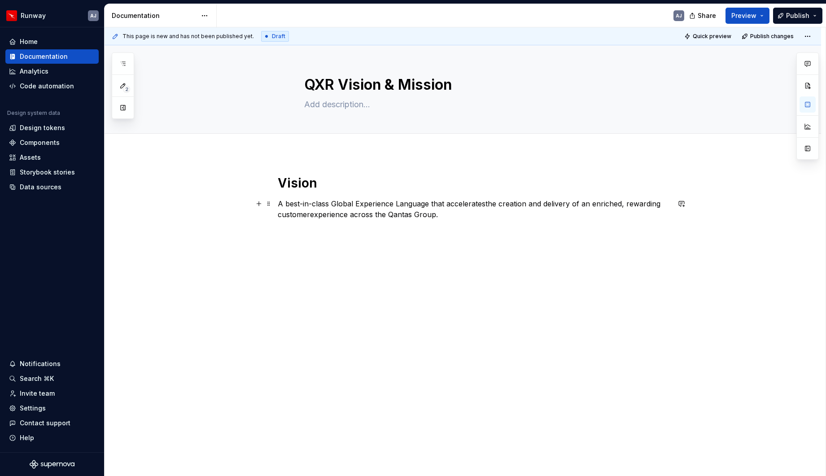
click at [308, 204] on p "A best-in-class Global Experience Language that acceleratesthe creation and del…" at bounding box center [474, 209] width 392 height 22
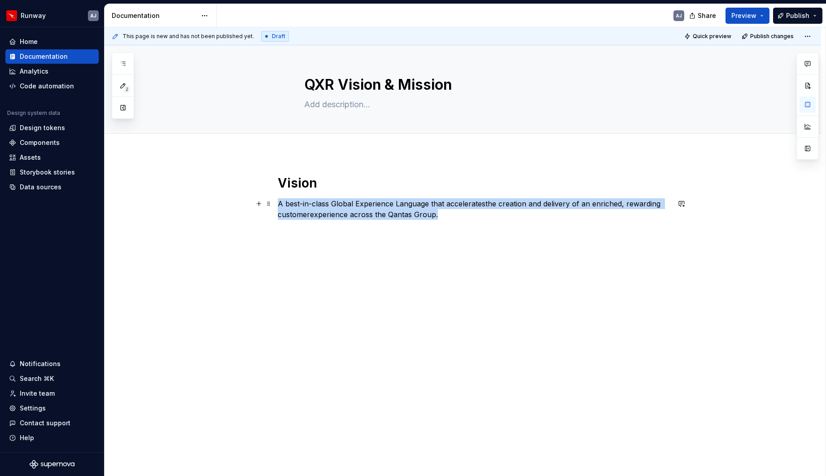
click at [308, 204] on p "A best-in-class Global Experience Language that acceleratesthe creation and del…" at bounding box center [474, 209] width 392 height 22
click at [335, 242] on div "Vision A best-in-class Global Experience Language that acceleratesthe creation …" at bounding box center [463, 264] width 717 height 220
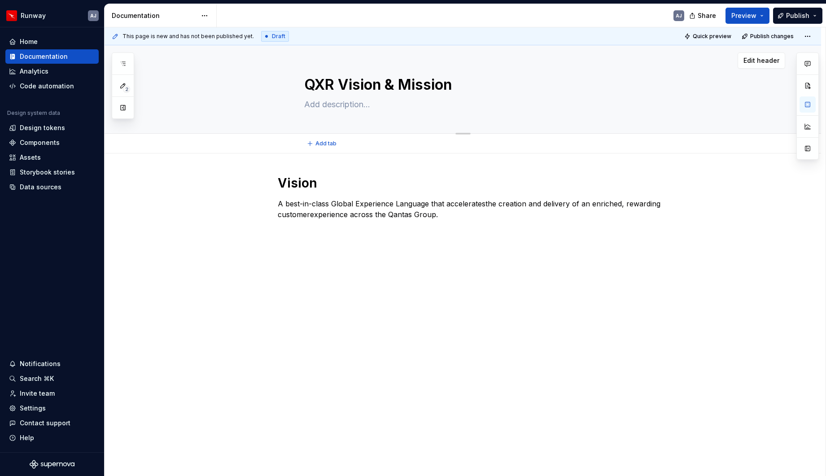
click at [349, 108] on textarea at bounding box center [472, 104] width 339 height 14
click at [452, 220] on div "Vision A best-in-class Global Experience Language that acceleratesthe creation …" at bounding box center [474, 205] width 392 height 61
click at [312, 267] on p at bounding box center [474, 268] width 392 height 11
click at [291, 270] on strong "Mission" at bounding box center [291, 268] width 27 height 9
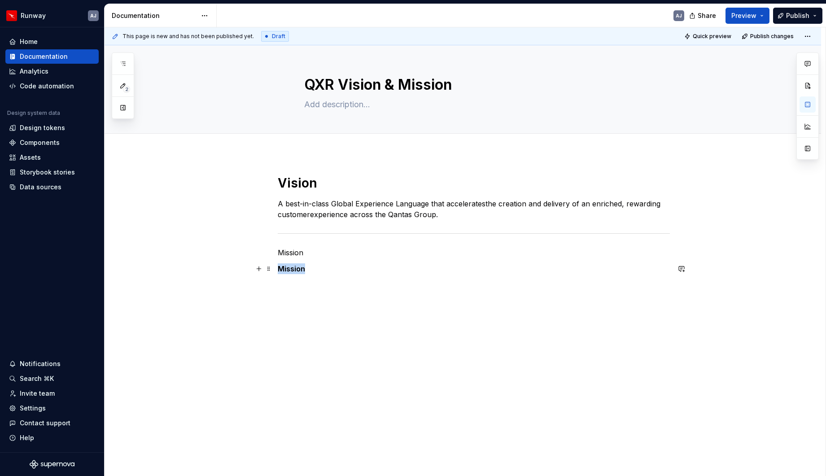
click at [291, 270] on strong "Mission" at bounding box center [291, 268] width 27 height 9
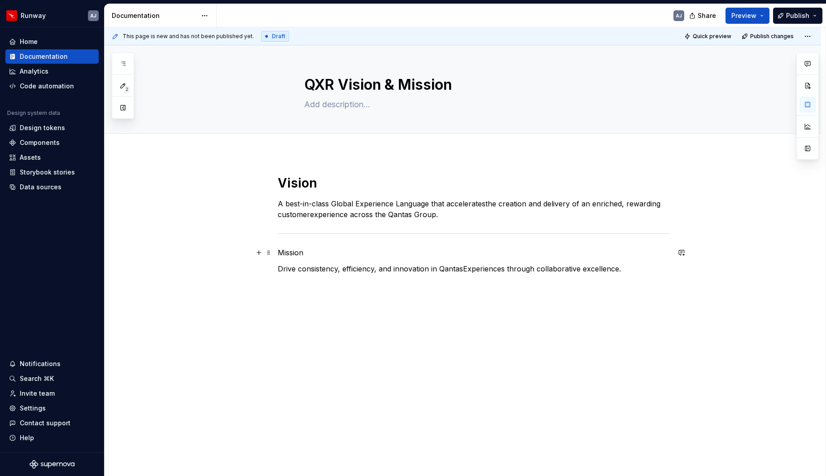
click at [297, 253] on p "Mission" at bounding box center [474, 252] width 392 height 11
click at [316, 236] on button "Text" at bounding box center [312, 236] width 27 height 13
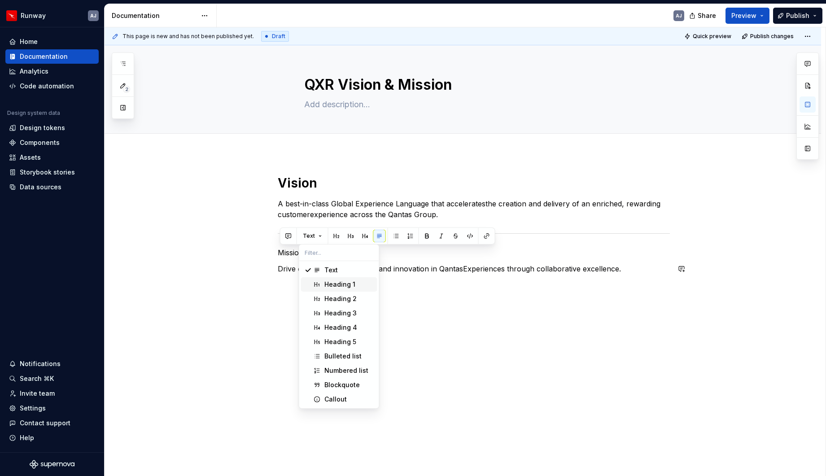
click at [329, 282] on div "Heading 1" at bounding box center [340, 284] width 31 height 9
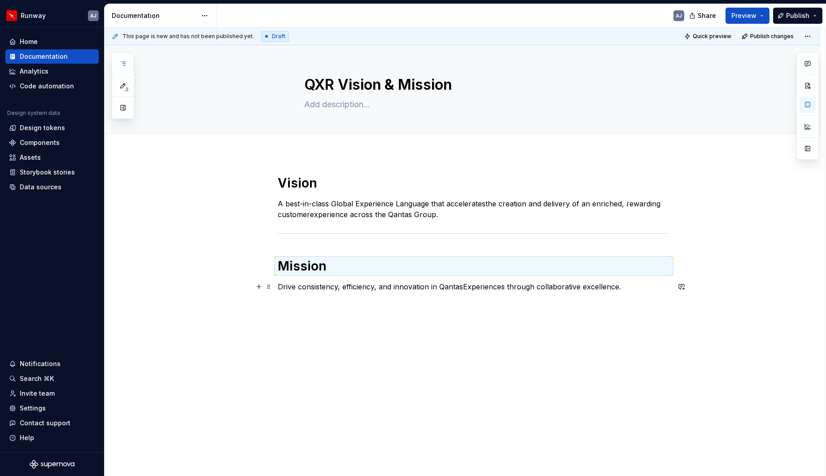
click at [322, 290] on p "Drive consistency, efficiency, and innovation in QantasExperiences through coll…" at bounding box center [474, 286] width 392 height 11
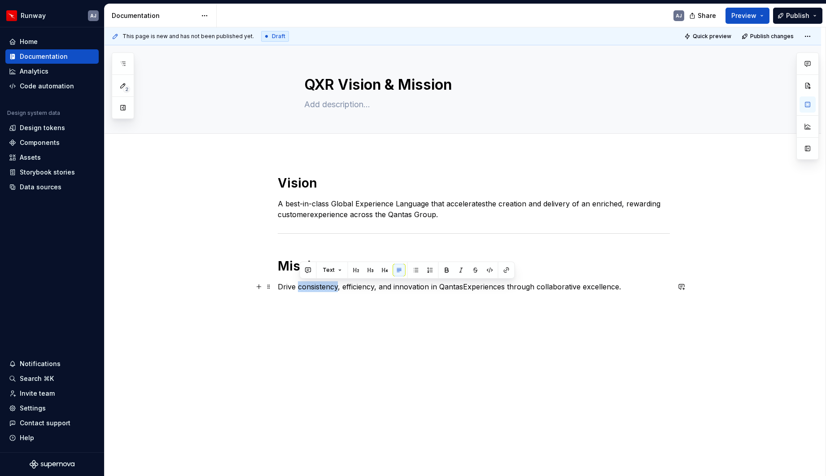
click at [322, 290] on p "Drive consistency, efficiency, and innovation in QantasExperiences through coll…" at bounding box center [474, 286] width 392 height 11
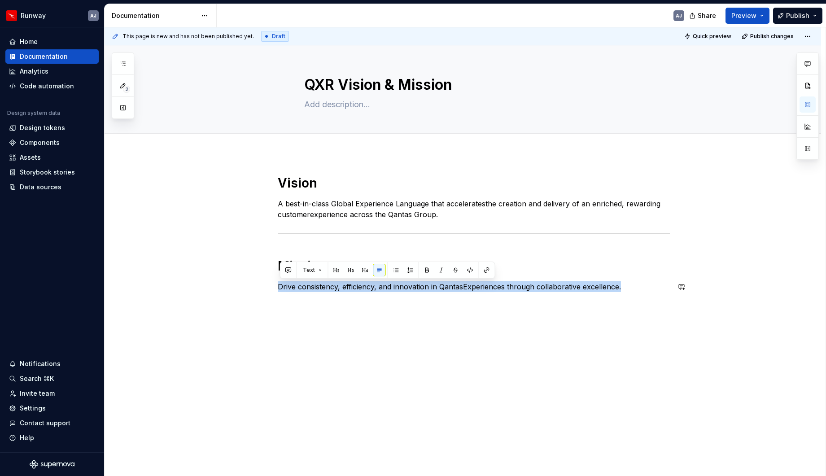
click at [351, 315] on div "Vision A best-in-class Global Experience Language that acceleratesthe creation …" at bounding box center [463, 300] width 717 height 292
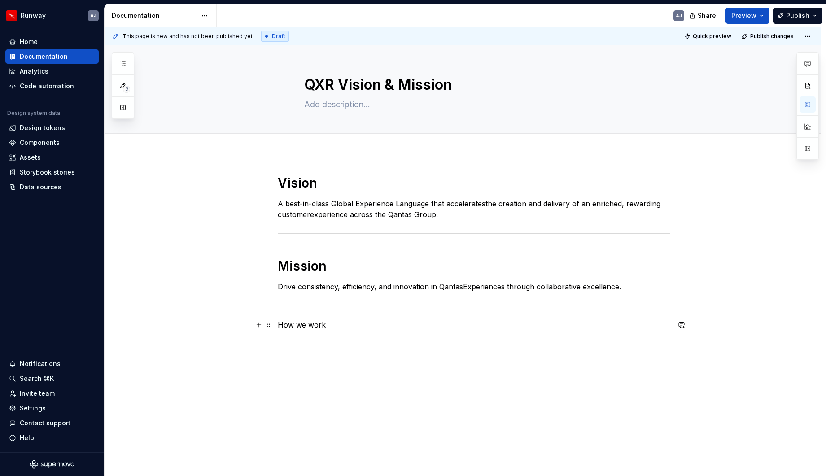
click at [304, 325] on p "How we work" at bounding box center [474, 325] width 392 height 11
click at [320, 308] on button "Text" at bounding box center [312, 308] width 27 height 13
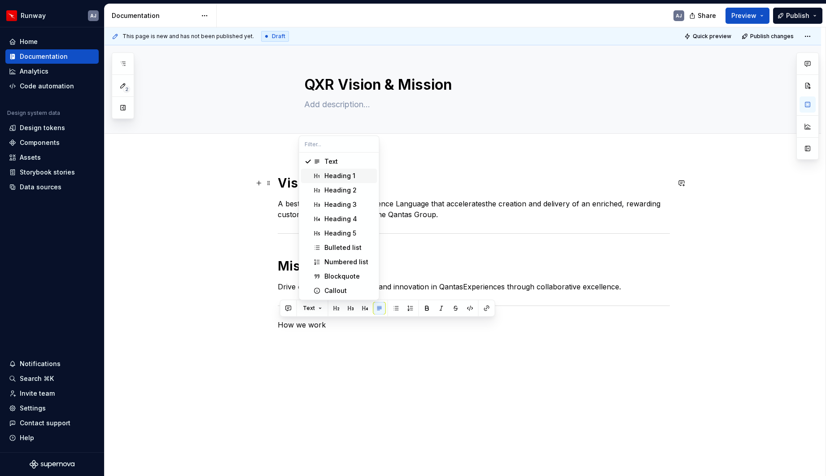
click at [329, 177] on div "Heading 1" at bounding box center [340, 175] width 31 height 9
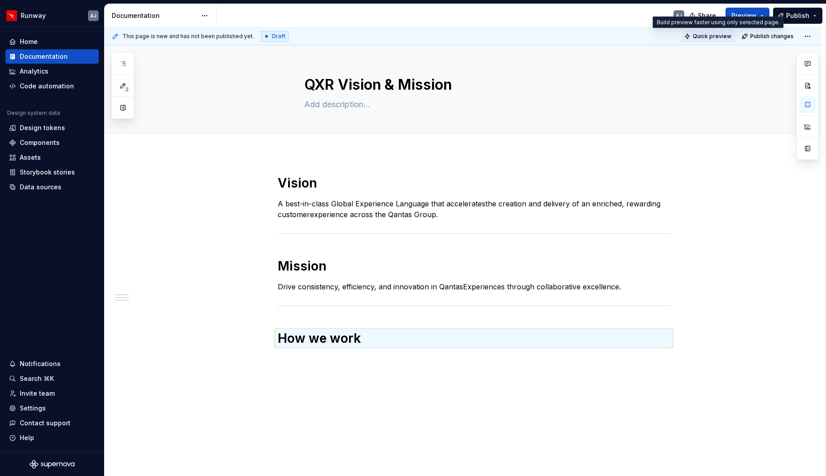
click at [718, 36] on span "Quick preview" at bounding box center [712, 36] width 39 height 7
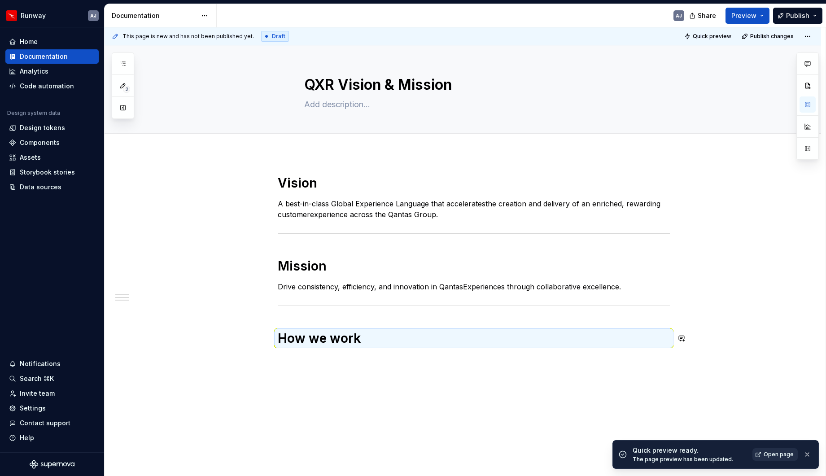
click at [773, 452] on span "Open page" at bounding box center [779, 454] width 30 height 7
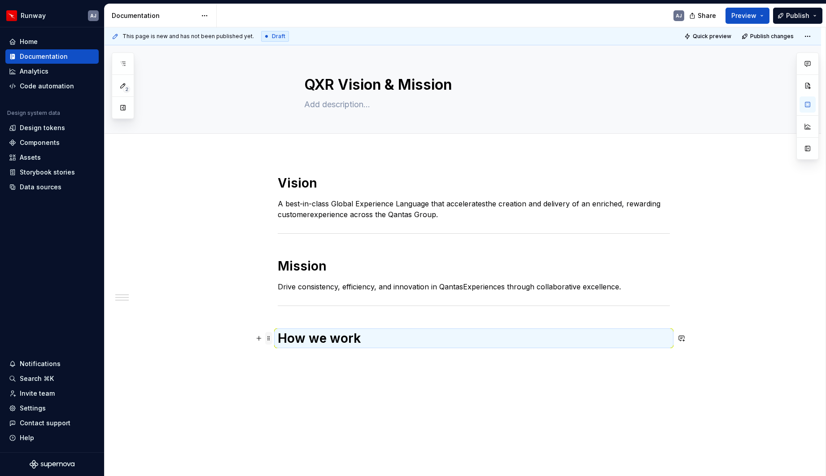
click at [268, 337] on span at bounding box center [268, 338] width 7 height 13
click at [297, 412] on div "Delete" at bounding box center [308, 418] width 76 height 14
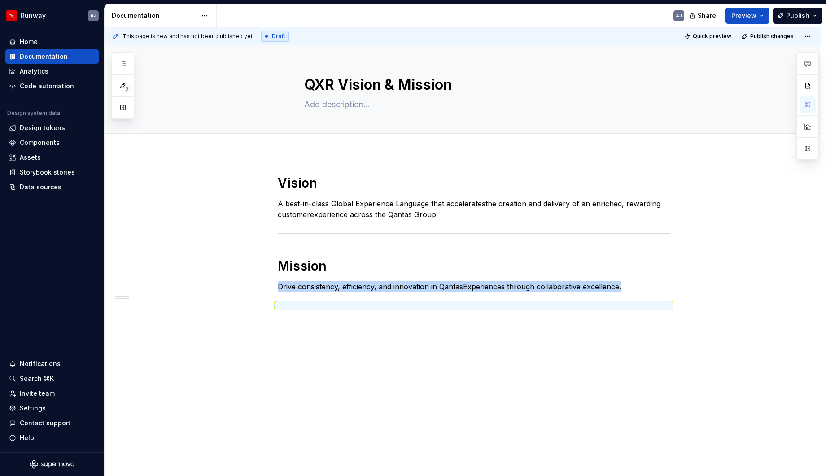
click at [351, 364] on div "Vision A best-in-class Global Experience Language that acceleratesthe creation …" at bounding box center [463, 308] width 717 height 309
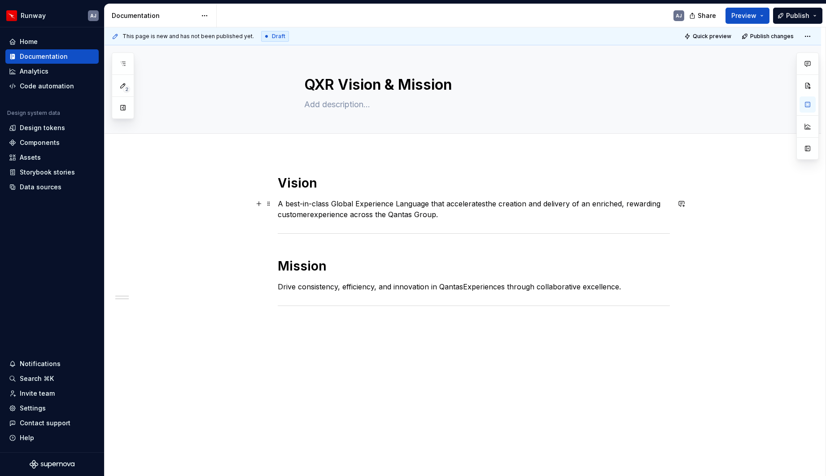
click at [313, 214] on p "A best-in-class Global Experience Language that acceleratesthe creation and del…" at bounding box center [474, 209] width 392 height 22
click at [486, 205] on p "A best-in-class Global Experience Language that acceleratesthe creation and del…" at bounding box center [474, 209] width 392 height 22
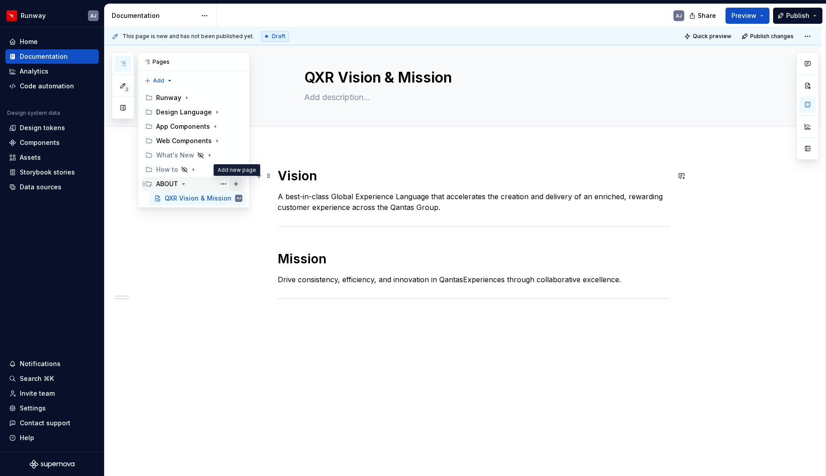
click at [237, 184] on button "Page tree" at bounding box center [236, 184] width 13 height 13
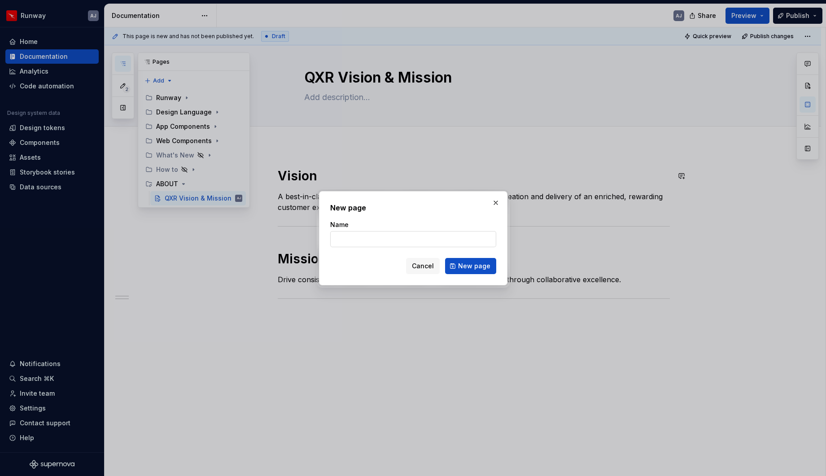
type textarea "*"
type input "How we work"
click at [466, 262] on span "New page" at bounding box center [474, 266] width 32 height 9
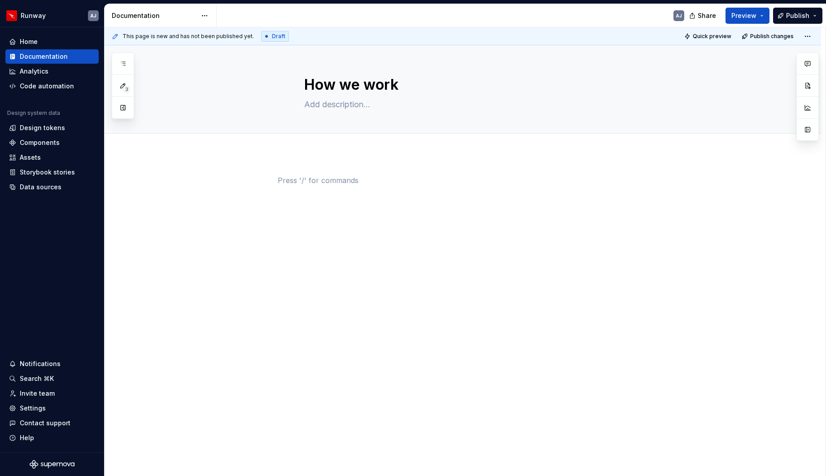
click at [326, 198] on div at bounding box center [474, 192] width 392 height 34
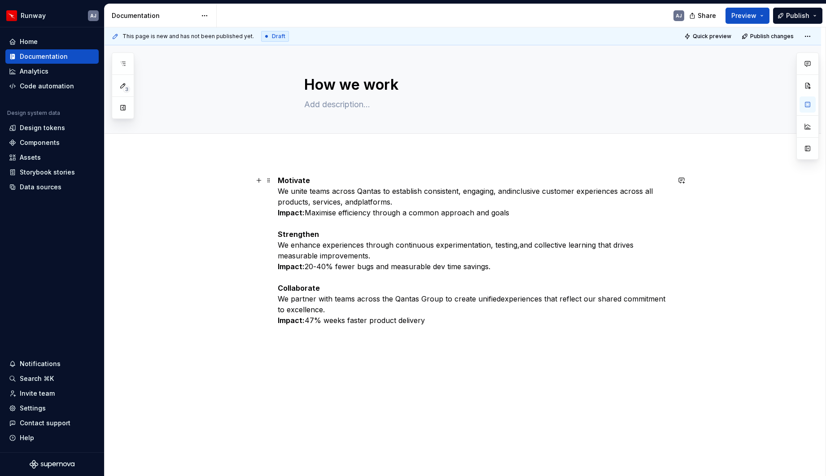
click at [439, 323] on p "Motivate ​ We unite teams across Qantas to establish consistent, engaging, andi…" at bounding box center [474, 250] width 392 height 151
type textarea "*"
drag, startPoint x: 430, startPoint y: 320, endPoint x: 447, endPoint y: 328, distance: 18.1
click at [430, 320] on p "Motivate ​ We unite teams across Qantas to establish consistent, engaging, andi…" at bounding box center [474, 250] width 392 height 151
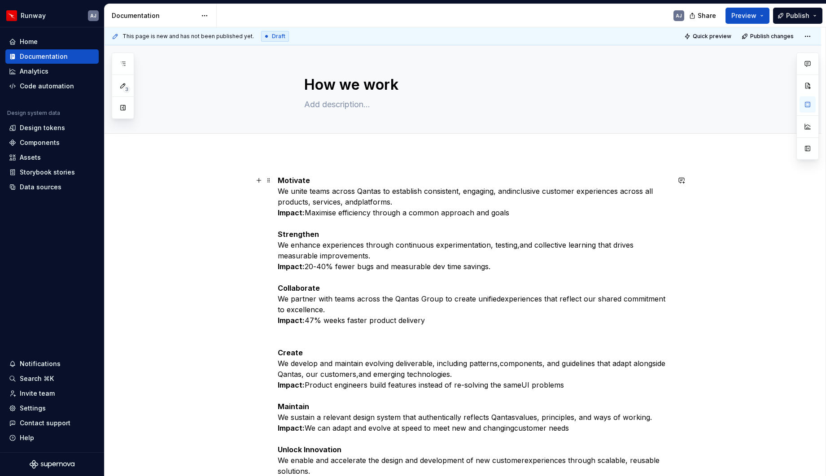
click at [294, 178] on strong "Motivate" at bounding box center [294, 180] width 32 height 9
click at [335, 166] on button "button" at bounding box center [336, 164] width 13 height 13
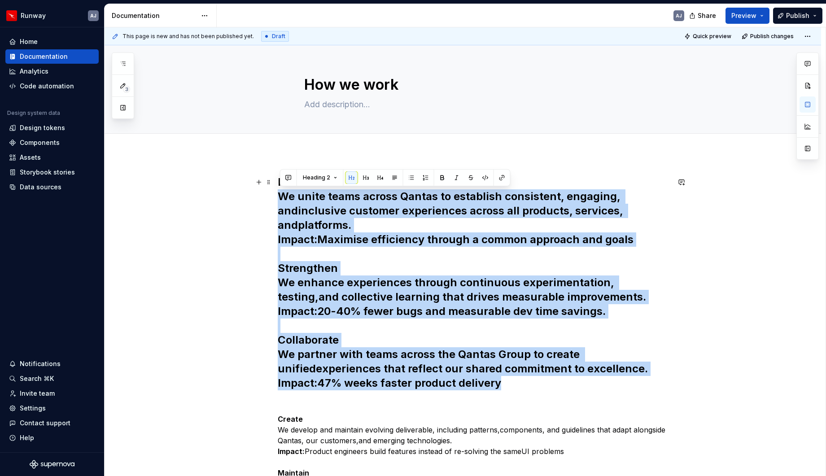
drag, startPoint x: 281, startPoint y: 195, endPoint x: 532, endPoint y: 382, distance: 313.2
click at [532, 382] on h2 "Motivate ​ We unite teams across Qantas to establish consistent, engaging, andi…" at bounding box center [474, 282] width 392 height 215
click at [331, 180] on button "Heading 2" at bounding box center [320, 177] width 43 height 13
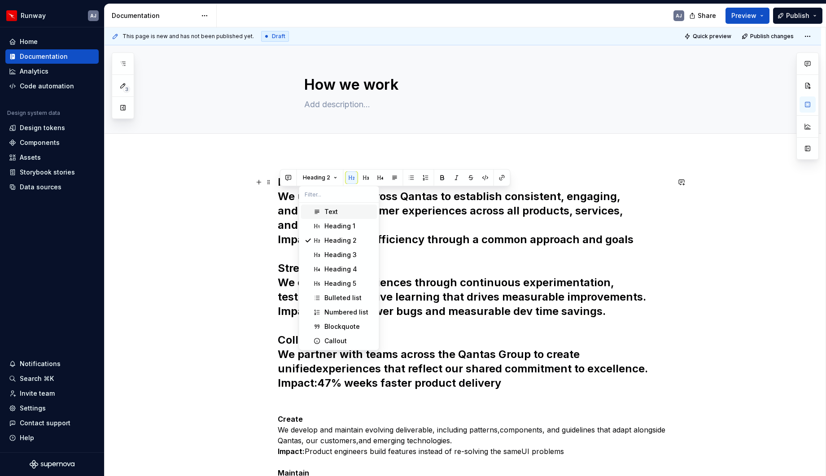
click at [336, 215] on div "Text" at bounding box center [331, 211] width 13 height 9
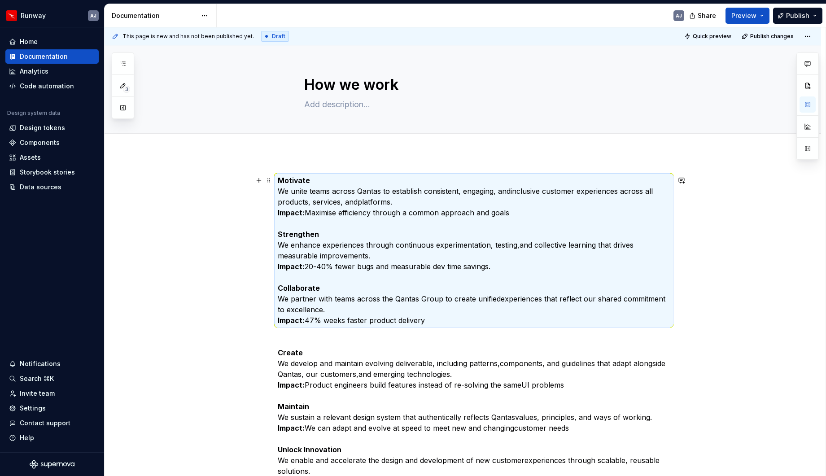
click at [247, 216] on div "Motivate ​ We unite teams across Qantas to establish consistent, engaging, andi…" at bounding box center [463, 414] width 717 height 520
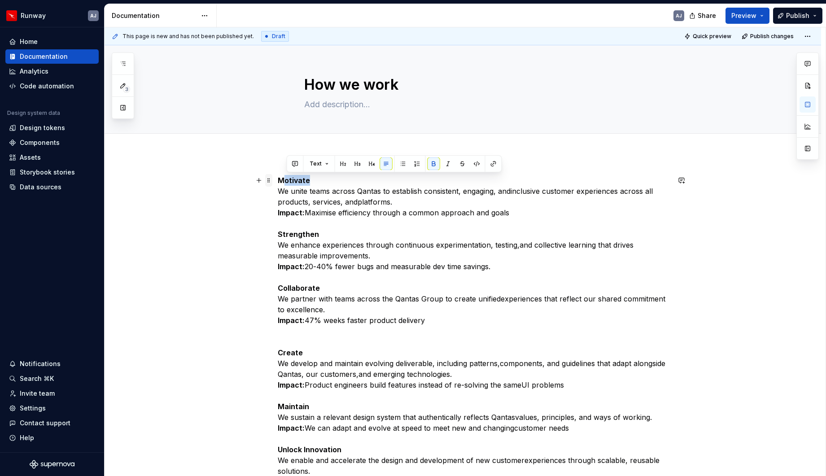
drag, startPoint x: 314, startPoint y: 182, endPoint x: 268, endPoint y: 179, distance: 45.9
click at [278, 179] on div "Motivate ​ We unite teams across Qantas to establish consistent, engaging, andi…" at bounding box center [474, 352] width 392 height 355
click at [320, 208] on p "Motivate ​ We unite teams across Qantas to establish consistent, engaging, andi…" at bounding box center [474, 250] width 392 height 151
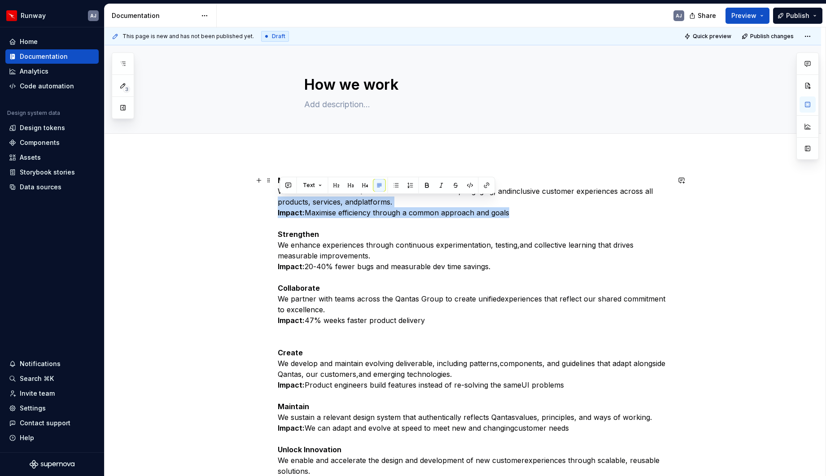
drag, startPoint x: 510, startPoint y: 213, endPoint x: 270, endPoint y: 206, distance: 240.2
click at [270, 206] on div "Motivate ​ We unite teams across Qantas to establish consistent, engaging, andi…" at bounding box center [463, 414] width 717 height 520
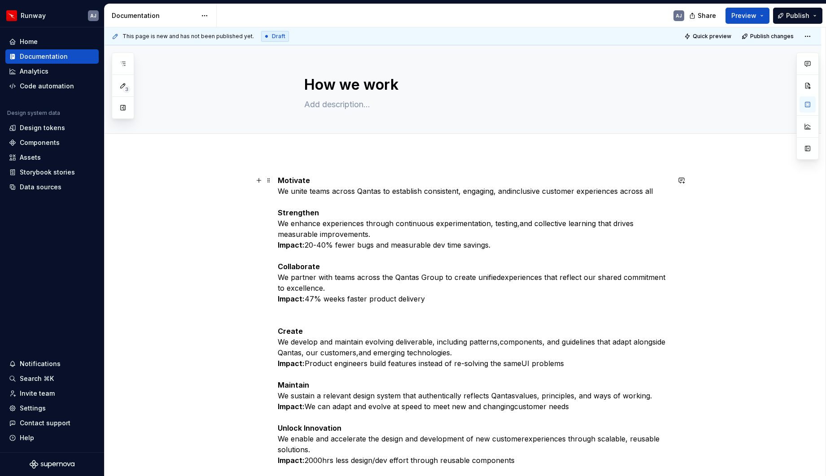
click at [289, 246] on strong "Impact:" at bounding box center [291, 245] width 27 height 9
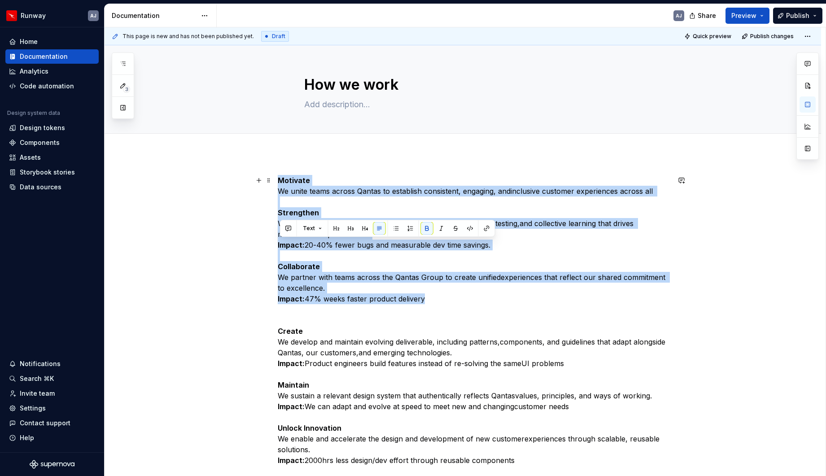
click at [289, 246] on strong "Impact:" at bounding box center [291, 245] width 27 height 9
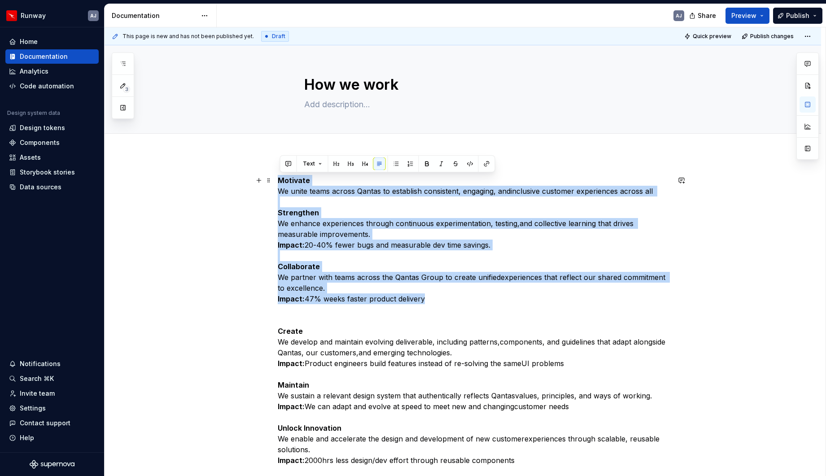
click at [298, 239] on p "Motivate ​ We unite teams across Qantas to establish consistent, engaging, andi…" at bounding box center [474, 239] width 392 height 129
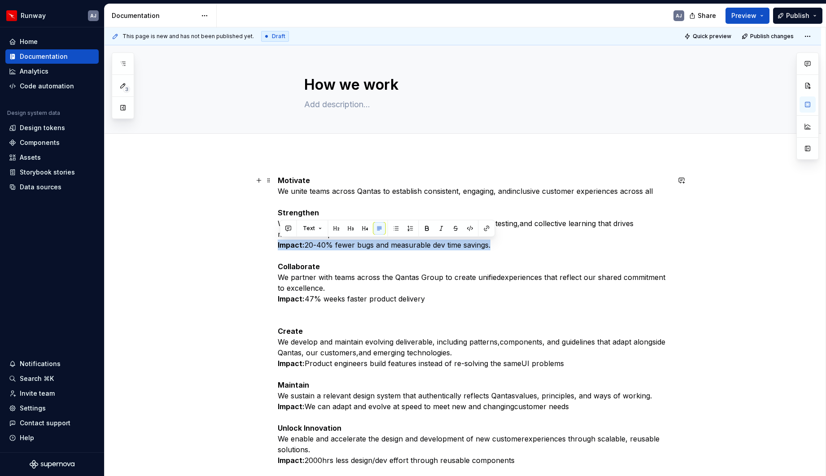
drag, startPoint x: 290, startPoint y: 245, endPoint x: 432, endPoint y: 274, distance: 145.2
click at [521, 244] on p "Motivate ​ We unite teams across Qantas to establish consistent, engaging, andi…" at bounding box center [474, 239] width 392 height 129
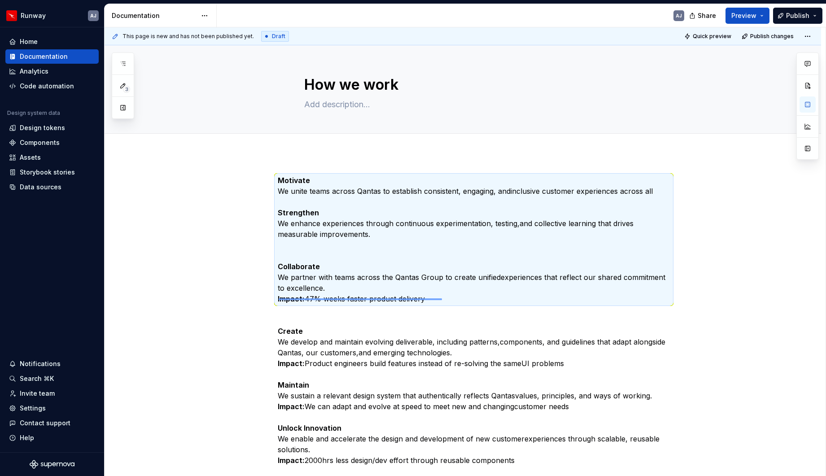
drag, startPoint x: 279, startPoint y: 300, endPoint x: 439, endPoint y: 300, distance: 159.8
click at [440, 300] on div "This page is new and has not been published yet. Draft Quick preview Publish ch…" at bounding box center [465, 251] width 721 height 449
click at [340, 299] on p "Motivate ​ We unite teams across Qantas to establish consistent, engaging, andi…" at bounding box center [474, 239] width 392 height 129
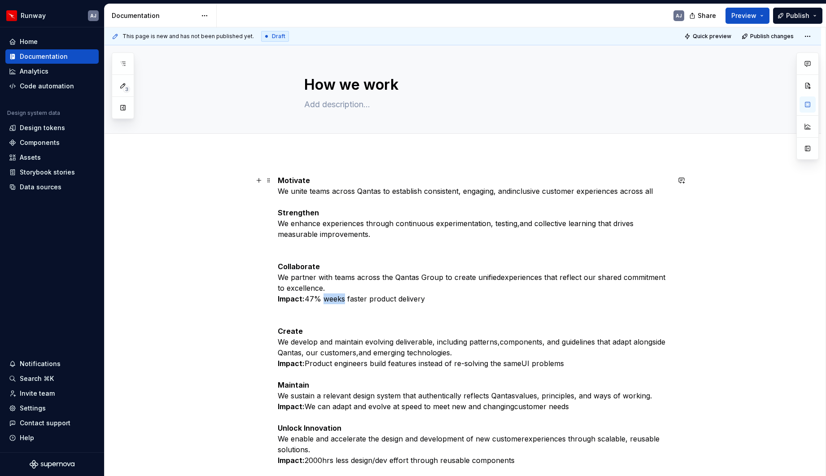
click at [340, 299] on p "Motivate ​ We unite teams across Qantas to establish consistent, engaging, andi…" at bounding box center [474, 239] width 392 height 129
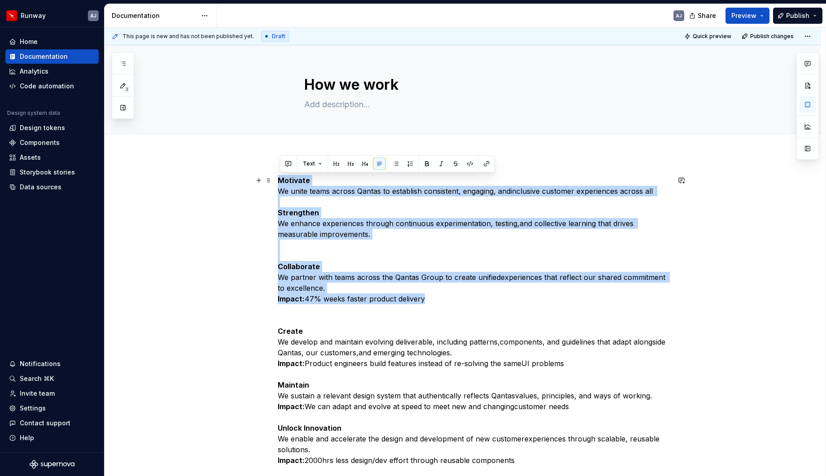
click at [340, 299] on p "Motivate ​ We unite teams across Qantas to establish consistent, engaging, andi…" at bounding box center [474, 239] width 392 height 129
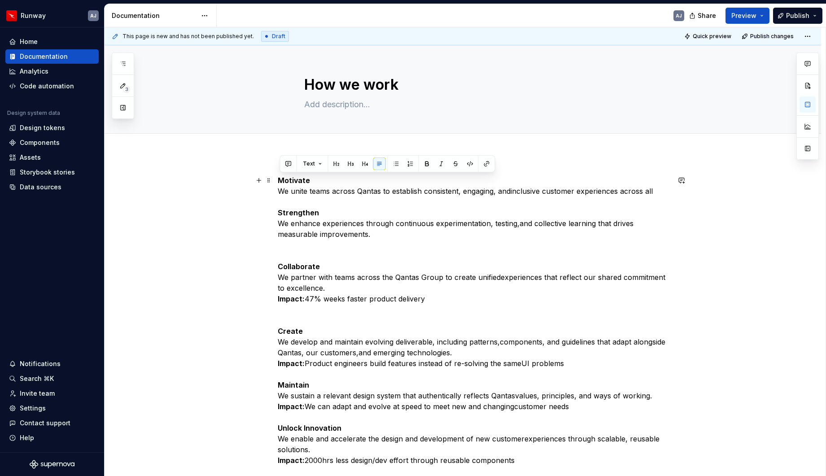
drag, startPoint x: 347, startPoint y: 300, endPoint x: 391, endPoint y: 300, distance: 44.0
click at [352, 301] on p "Motivate ​ We unite teams across Qantas to establish consistent, engaging, andi…" at bounding box center [474, 239] width 392 height 129
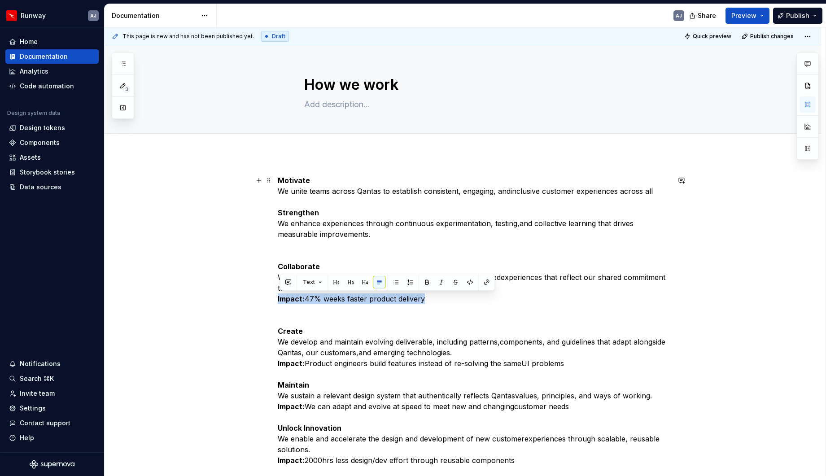
drag, startPoint x: 428, startPoint y: 299, endPoint x: 270, endPoint y: 294, distance: 158.1
click at [267, 294] on div "Motivate ​ We unite teams across Qantas to establish consistent, engaging, andi…" at bounding box center [463, 403] width 717 height 498
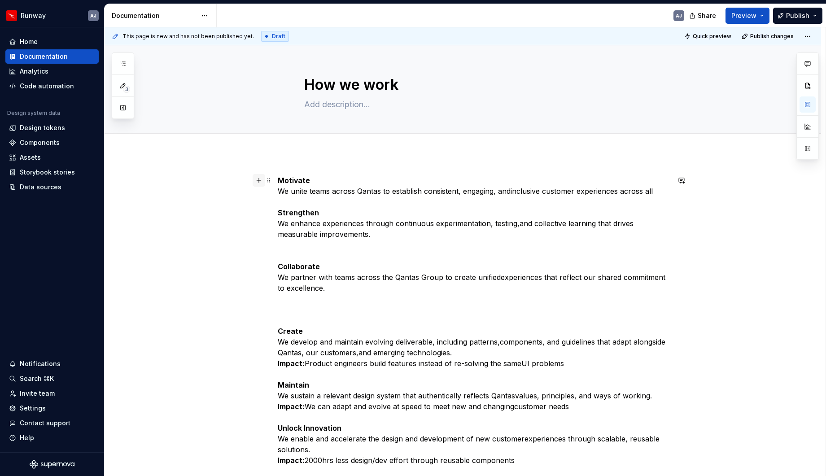
click at [262, 179] on button "button" at bounding box center [259, 180] width 13 height 13
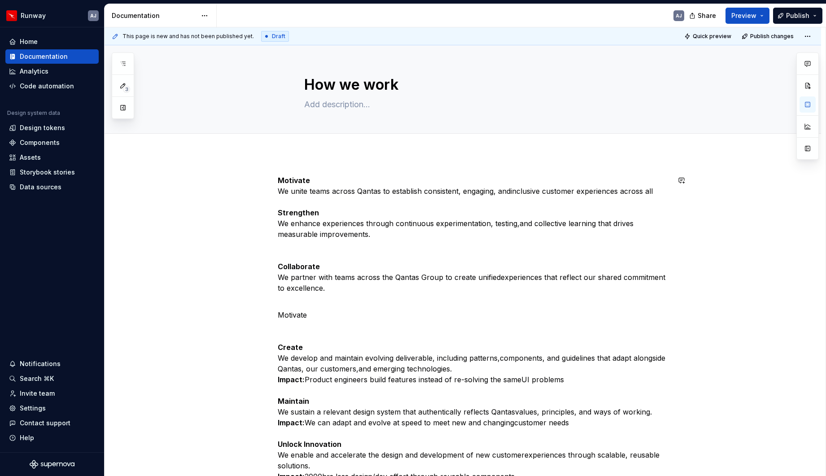
scroll to position [23, 0]
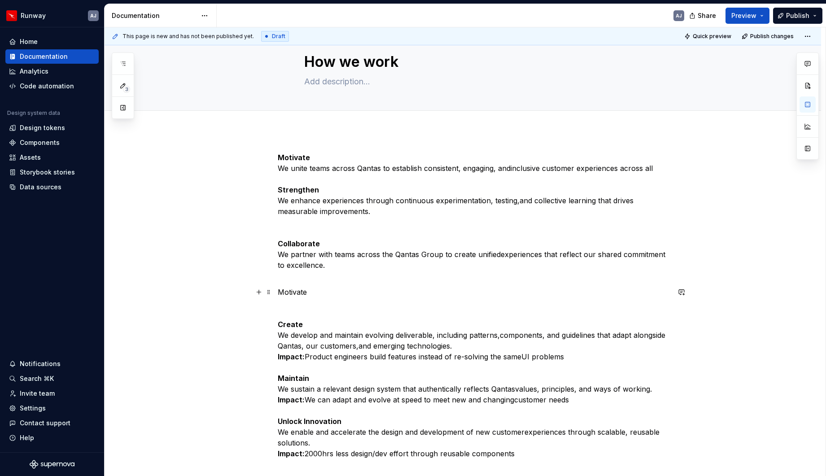
click at [297, 291] on p "Motivate" at bounding box center [474, 292] width 392 height 11
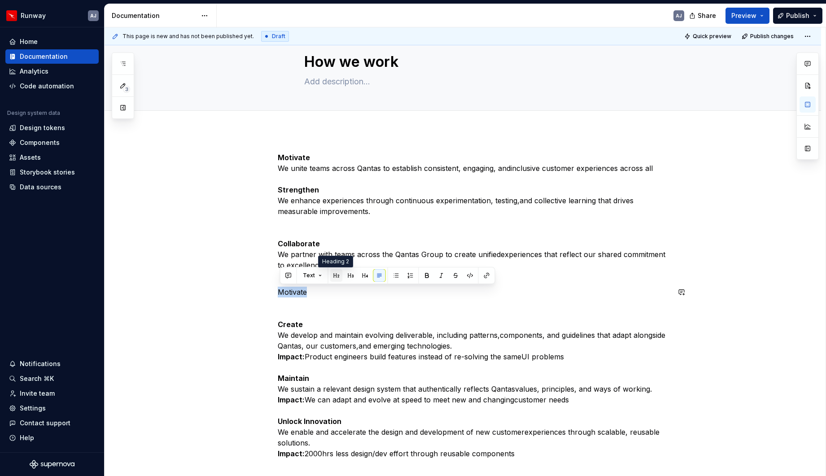
click at [335, 277] on button "button" at bounding box center [336, 275] width 13 height 13
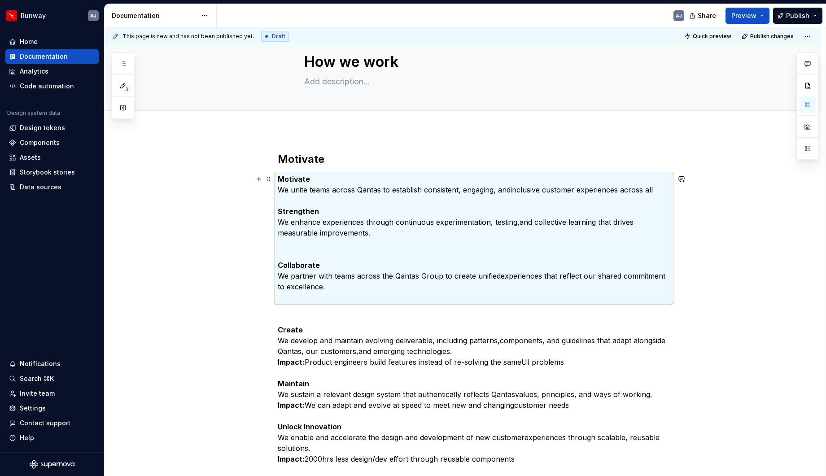
click at [301, 180] on strong "Motivate" at bounding box center [294, 179] width 32 height 9
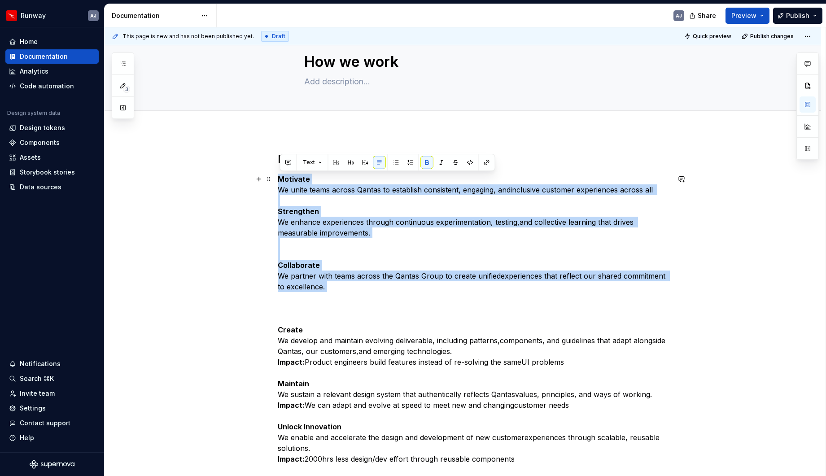
click at [301, 180] on strong "Motivate" at bounding box center [294, 179] width 32 height 9
click at [316, 180] on p "Motivate ​ We unite teams across Qantas to establish consistent, engaging, andi…" at bounding box center [474, 238] width 392 height 129
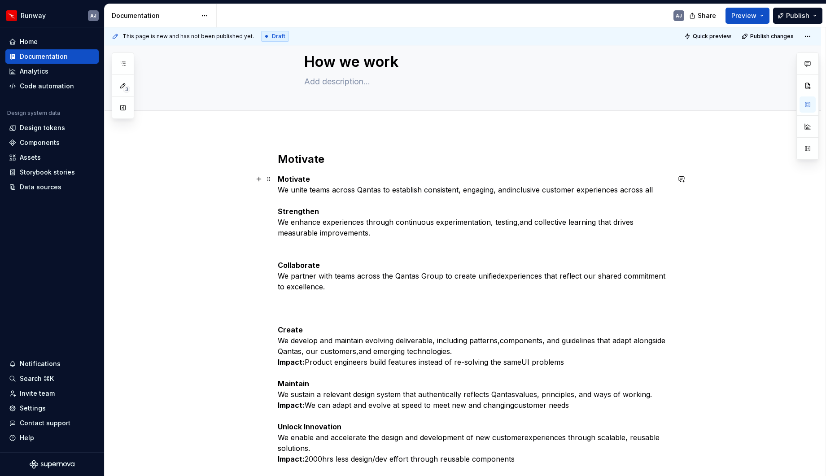
click at [294, 178] on strong "Motivate" at bounding box center [294, 179] width 32 height 9
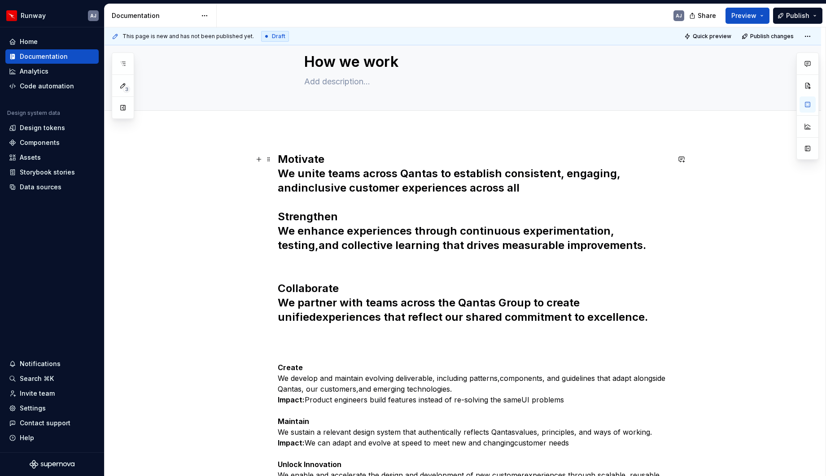
click at [303, 177] on h2 "Motivate​ We unite teams across Qantas to establish consistent, engaging, andin…" at bounding box center [474, 245] width 392 height 187
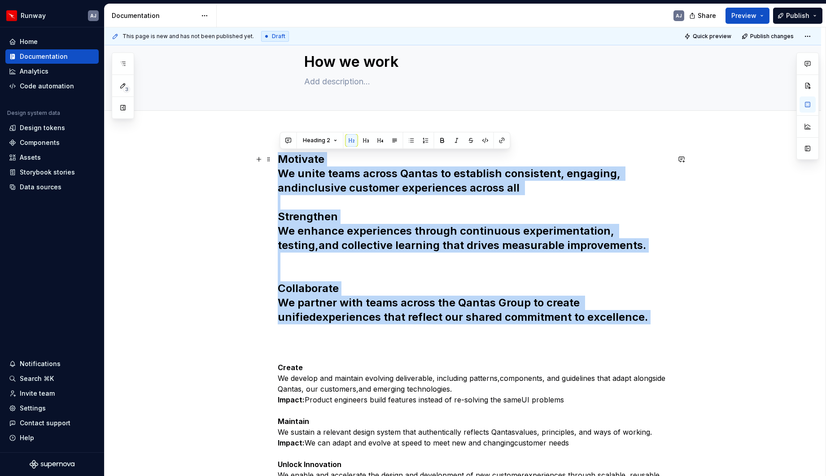
drag, startPoint x: 321, startPoint y: 179, endPoint x: 312, endPoint y: 176, distance: 9.4
click at [321, 179] on h2 "Motivate​ We unite teams across Qantas to establish consistent, engaging, andin…" at bounding box center [474, 245] width 392 height 187
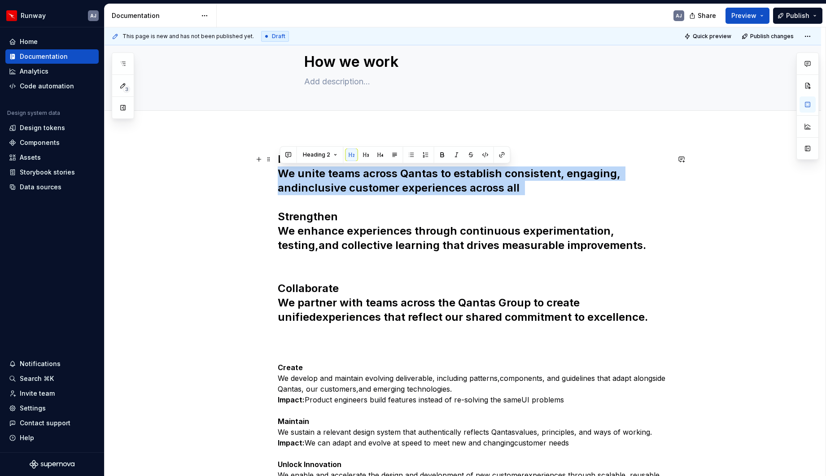
drag, startPoint x: 284, startPoint y: 174, endPoint x: 548, endPoint y: 196, distance: 264.9
click at [550, 196] on h2 "Motivate​ We unite teams across Qantas to establish consistent, engaging, andin…" at bounding box center [474, 245] width 392 height 187
click at [370, 208] on h2 "Motivate​ We unite teams across Qantas to establish consistent, engaging, andin…" at bounding box center [474, 245] width 392 height 187
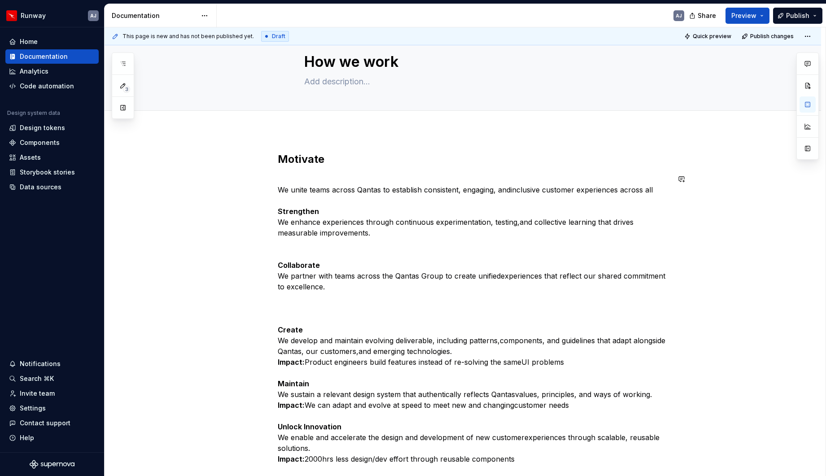
click at [311, 173] on div "Motivate ​ We unite teams across Qantas to establish consistent, engaging, andi…" at bounding box center [474, 324] width 392 height 345
click at [309, 189] on p "​ We unite teams across Qantas to establish consistent, engaging, andinclusive …" at bounding box center [474, 238] width 392 height 129
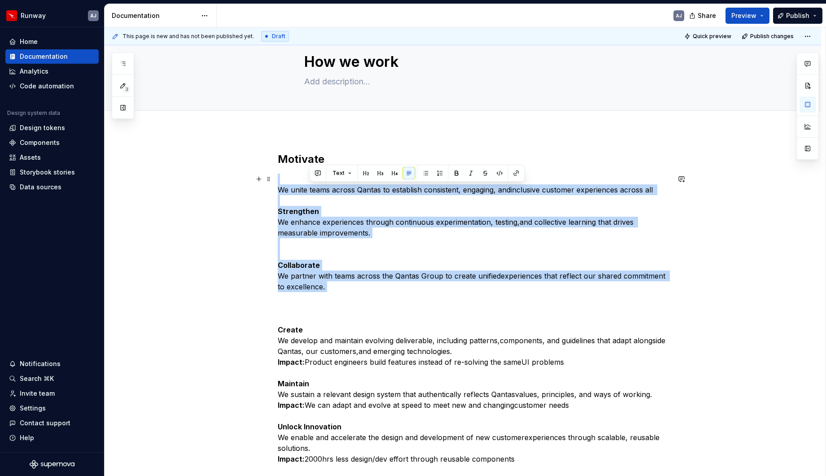
click at [309, 189] on p "​ We unite teams across Qantas to establish consistent, engaging, andinclusive …" at bounding box center [474, 238] width 392 height 129
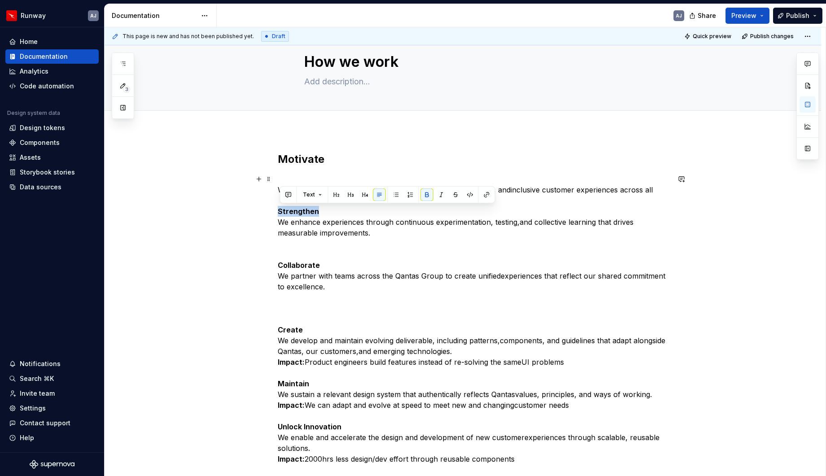
drag, startPoint x: 311, startPoint y: 209, endPoint x: 268, endPoint y: 209, distance: 43.1
click at [268, 209] on div "Motivate ​ We unite teams across Qantas to establish consistent, engaging, andi…" at bounding box center [463, 391] width 717 height 520
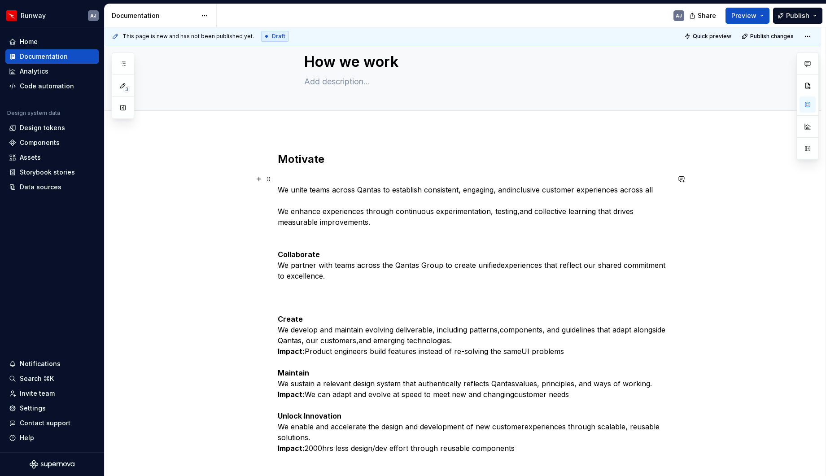
click at [320, 219] on p "​ We unite teams across Qantas to establish consistent, engaging, andinclusive …" at bounding box center [474, 233] width 392 height 118
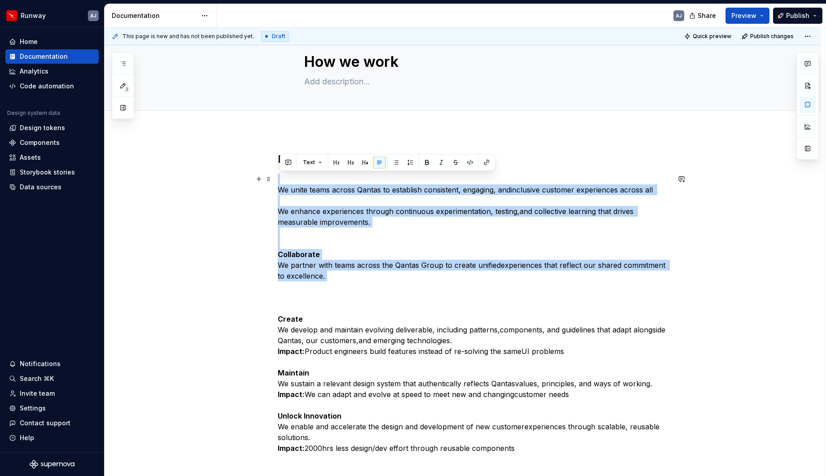
click at [320, 219] on p "​ We unite teams across Qantas to establish consistent, engaging, andinclusive …" at bounding box center [474, 233] width 392 height 118
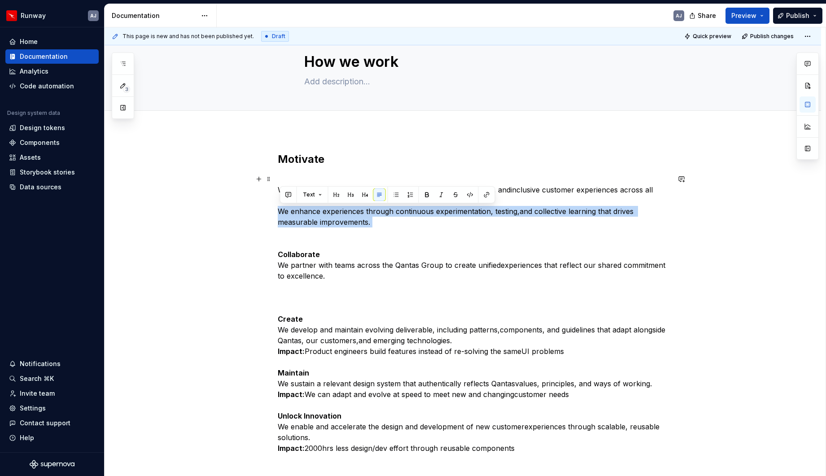
drag, startPoint x: 321, startPoint y: 219, endPoint x: 345, endPoint y: 219, distance: 24.2
click at [320, 219] on p "​ We unite teams across Qantas to establish consistent, engaging, andinclusive …" at bounding box center [474, 233] width 392 height 118
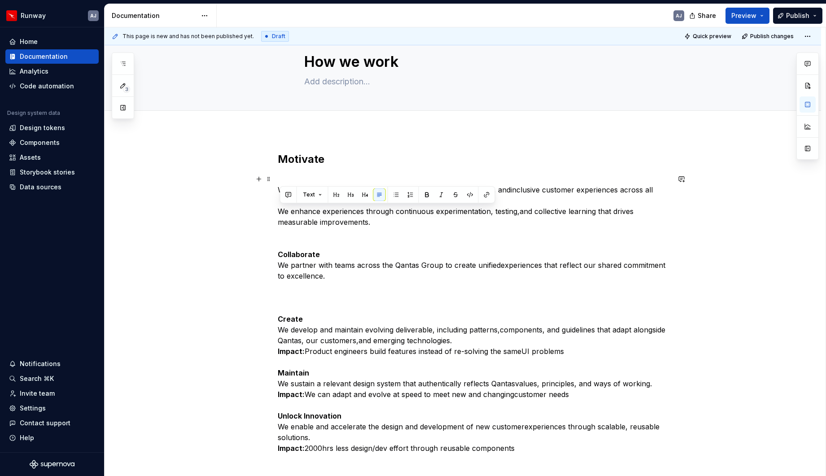
click at [377, 224] on p "​ We unite teams across Qantas to establish consistent, engaging, andinclusive …" at bounding box center [474, 233] width 392 height 118
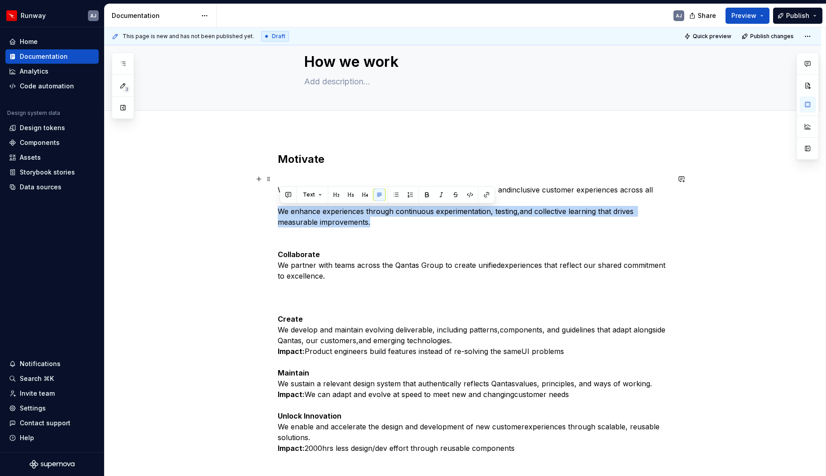
drag, startPoint x: 361, startPoint y: 223, endPoint x: 270, endPoint y: 213, distance: 92.0
click at [270, 213] on div "Motivate ​ We unite teams across Qantas to establish consistent, engaging, andi…" at bounding box center [463, 385] width 717 height 509
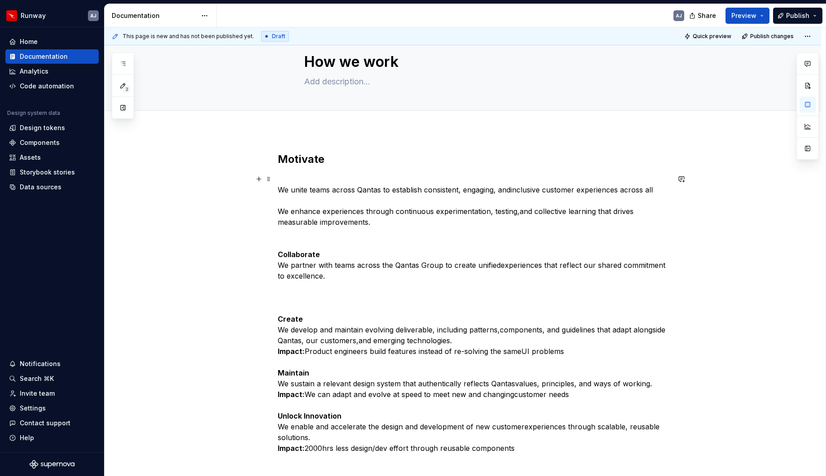
click at [327, 231] on p "​ We unite teams across Qantas to establish consistent, engaging, andinclusive …" at bounding box center [474, 233] width 392 height 118
click at [300, 189] on p "​ We unite teams across Qantas to establish consistent, engaging, andinclusive …" at bounding box center [474, 233] width 392 height 118
click at [307, 193] on p "​ We unite teams across Qantas to establish consistent, engaging, andinclusive …" at bounding box center [474, 233] width 392 height 118
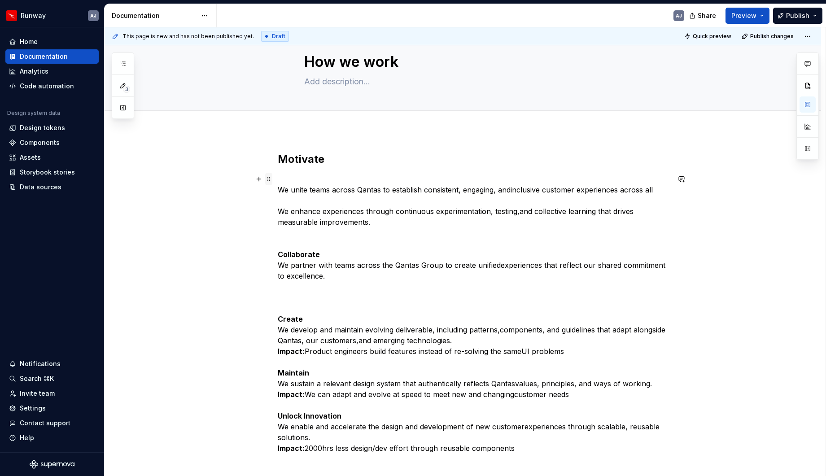
click at [270, 177] on span at bounding box center [268, 179] width 7 height 13
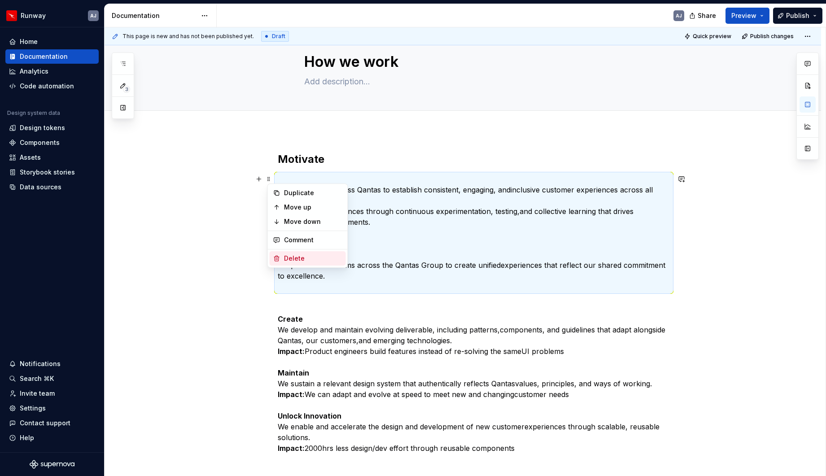
click at [283, 253] on div "Delete" at bounding box center [308, 258] width 76 height 14
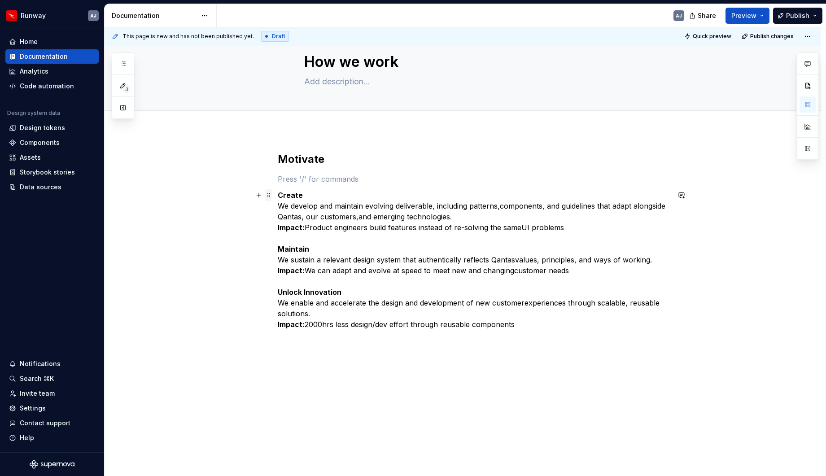
click at [272, 195] on span at bounding box center [268, 195] width 7 height 13
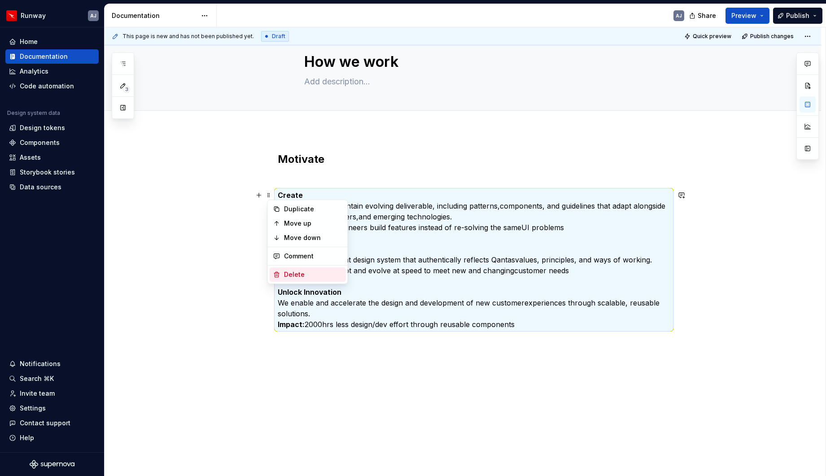
click at [285, 271] on div "Delete" at bounding box center [313, 274] width 58 height 9
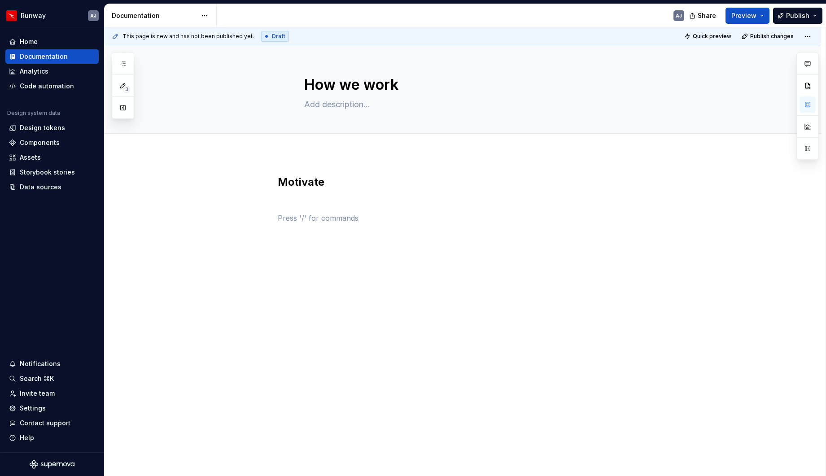
scroll to position [0, 0]
click at [335, 186] on h2 "Motivate" at bounding box center [474, 182] width 392 height 14
click at [285, 202] on p at bounding box center [474, 202] width 392 height 11
click at [298, 238] on div "Motivate We unite teams across Qantas to establish consistent, engaging, andinc…" at bounding box center [474, 221] width 392 height 92
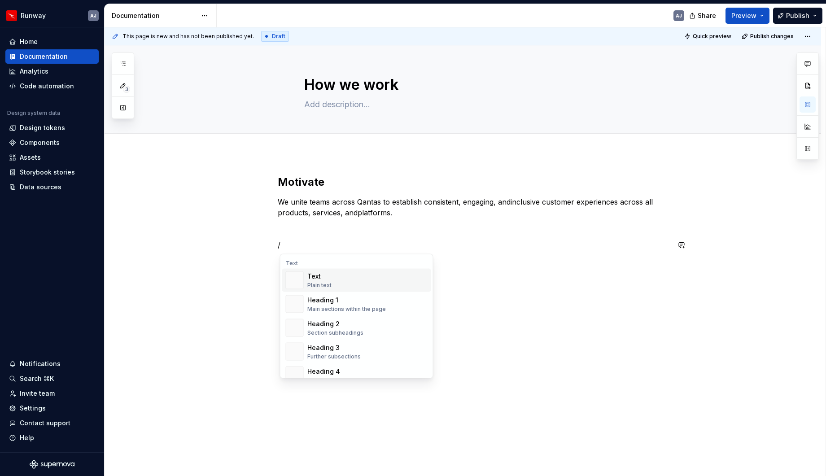
click at [289, 246] on p "/" at bounding box center [474, 245] width 392 height 11
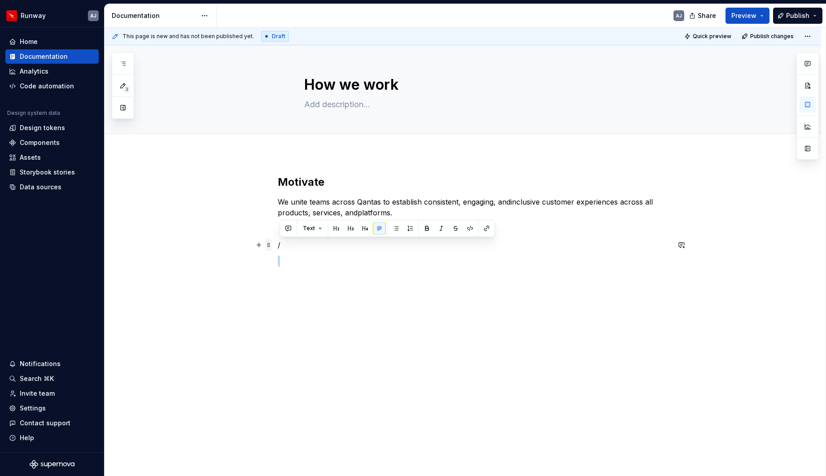
drag, startPoint x: 289, startPoint y: 246, endPoint x: 272, endPoint y: 247, distance: 17.1
click at [278, 247] on div "Motivate We unite teams across Qantas to establish consistent, engaging, andinc…" at bounding box center [474, 226] width 392 height 102
drag, startPoint x: 284, startPoint y: 244, endPoint x: 294, endPoint y: 259, distance: 17.8
click at [285, 245] on strong "Strengthen" at bounding box center [301, 245] width 41 height 9
click at [293, 242] on strong "Strengthen" at bounding box center [298, 245] width 41 height 9
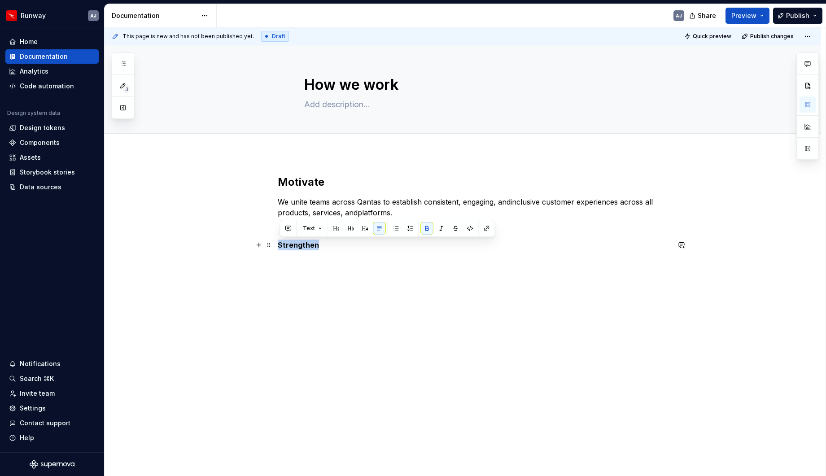
click at [293, 242] on strong "Strengthen" at bounding box center [298, 245] width 41 height 9
click at [322, 228] on button "Text" at bounding box center [312, 228] width 27 height 13
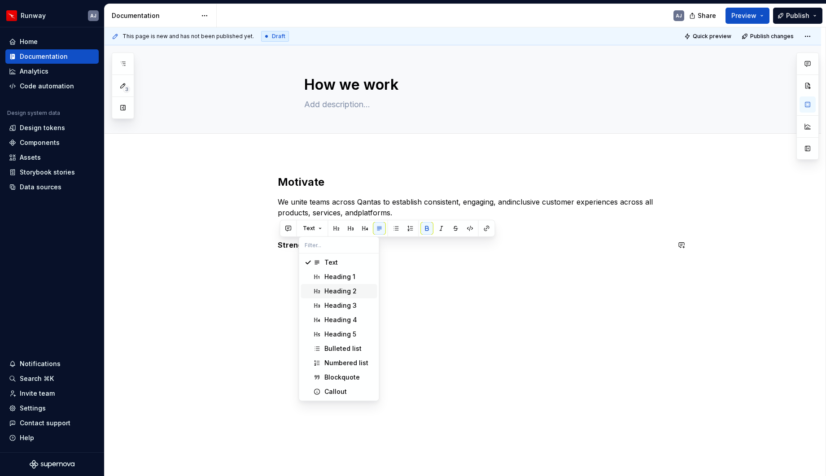
click at [341, 290] on div "Heading 2" at bounding box center [341, 291] width 32 height 9
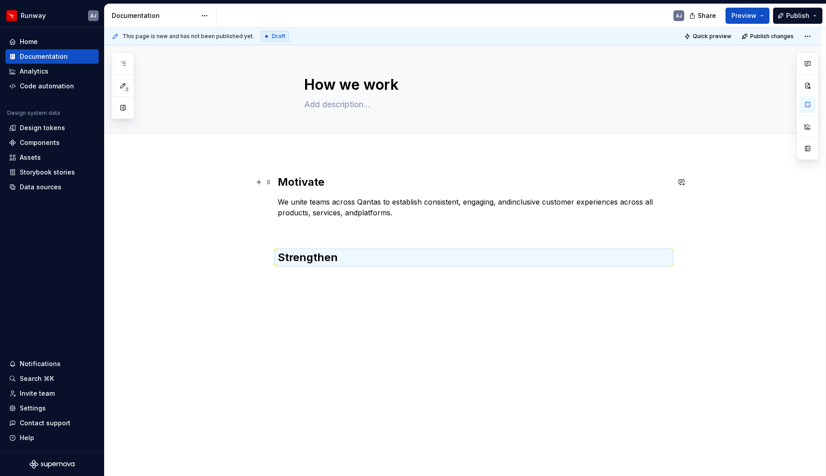
click at [309, 187] on h2 "Motivate" at bounding box center [474, 182] width 392 height 14
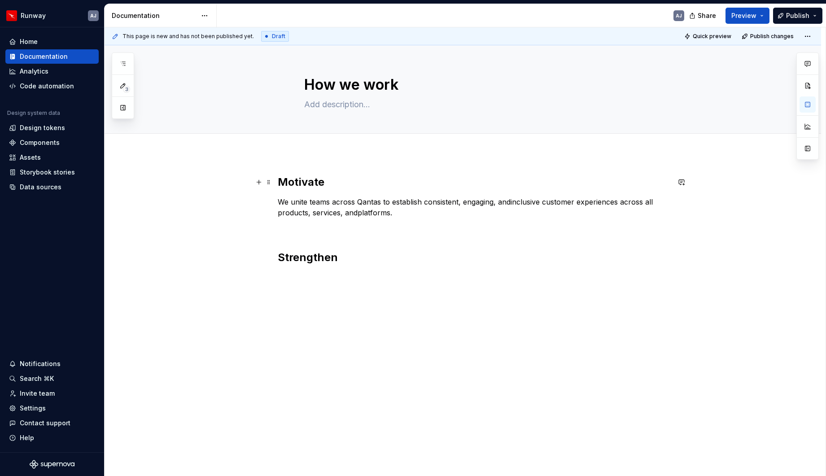
click at [309, 185] on h2 "Motivate" at bounding box center [474, 182] width 392 height 14
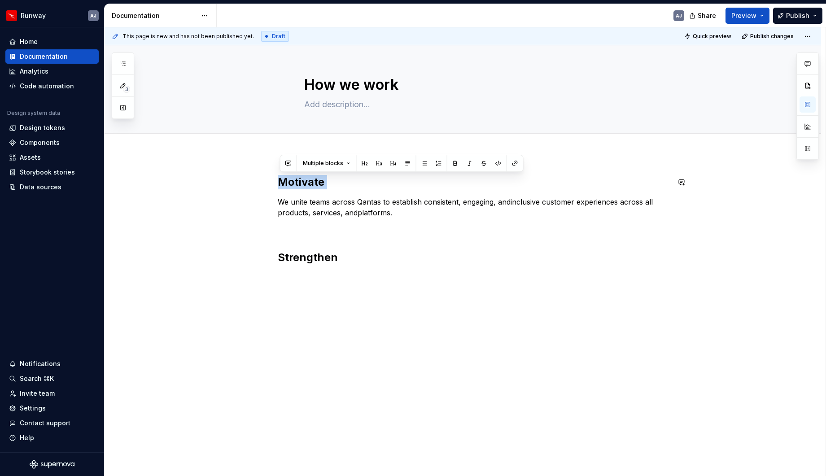
click at [365, 166] on button "button" at bounding box center [365, 163] width 13 height 13
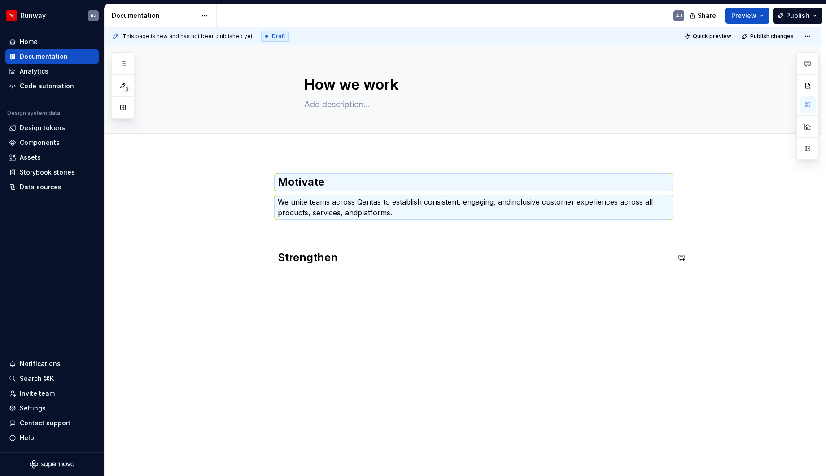
click at [370, 271] on div "Motivate We unite teams across Qantas to establish consistent, engaging, andinc…" at bounding box center [474, 225] width 392 height 101
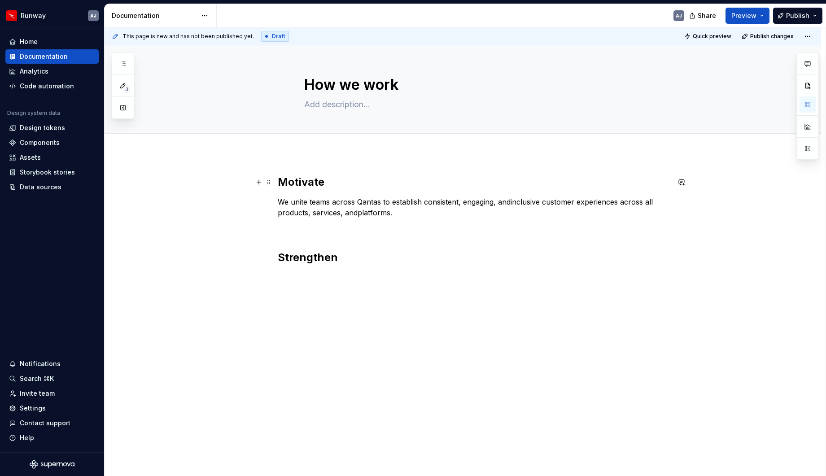
click at [309, 180] on h2 "Motivate" at bounding box center [474, 182] width 392 height 14
click at [300, 182] on h2 "Motivate" at bounding box center [474, 182] width 392 height 14
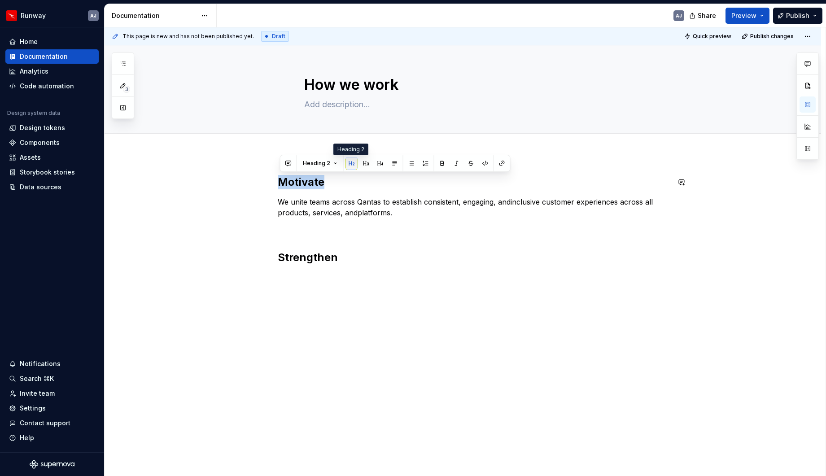
click at [349, 162] on button "button" at bounding box center [352, 163] width 13 height 13
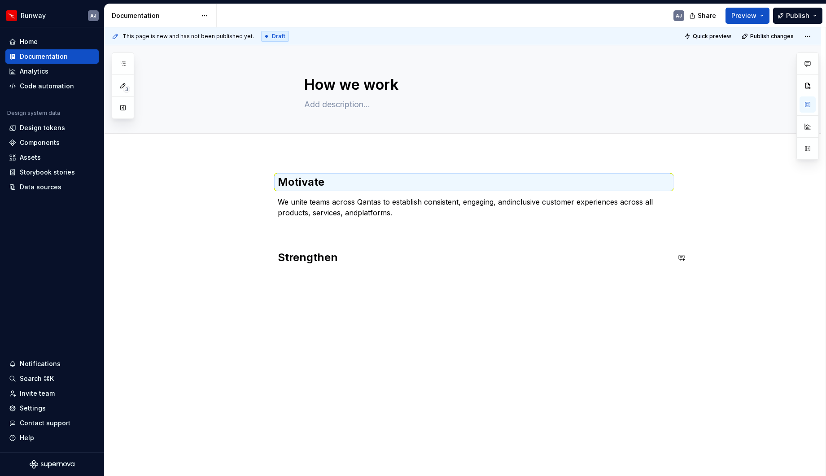
click at [355, 270] on div "Motivate We unite teams across Qantas to establish consistent, engaging, andinc…" at bounding box center [474, 225] width 392 height 101
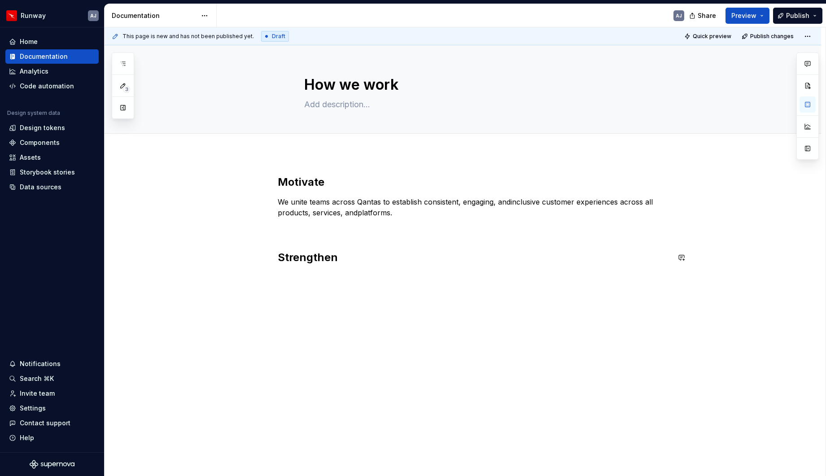
click at [309, 236] on div "Motivate We unite teams across Qantas to establish consistent, engaging, andinc…" at bounding box center [474, 220] width 392 height 90
click at [341, 242] on h2 "Strengthen" at bounding box center [474, 241] width 392 height 14
click at [281, 261] on p at bounding box center [474, 261] width 392 height 11
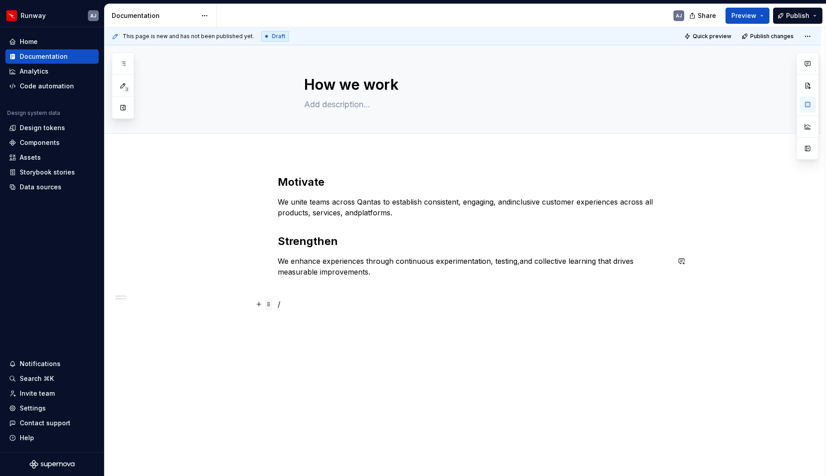
drag, startPoint x: 284, startPoint y: 302, endPoint x: 274, endPoint y: 303, distance: 9.9
click at [278, 303] on div "Motivate We unite teams across Qantas to establish consistent, engaging, andinc…" at bounding box center [474, 247] width 392 height 145
click at [295, 305] on strong "Collaborate" at bounding box center [299, 304] width 42 height 9
click at [336, 289] on button "button" at bounding box center [336, 287] width 13 height 13
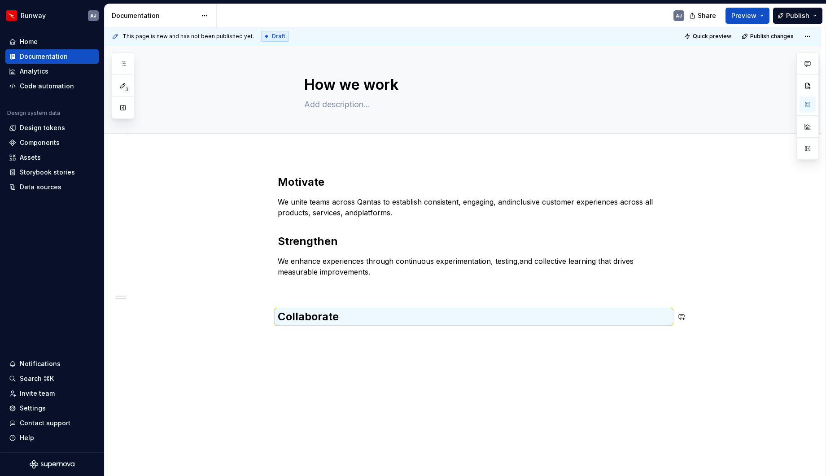
click at [322, 340] on div "Motivate We unite teams across Qantas to establish consistent, engaging, andinc…" at bounding box center [463, 316] width 717 height 324
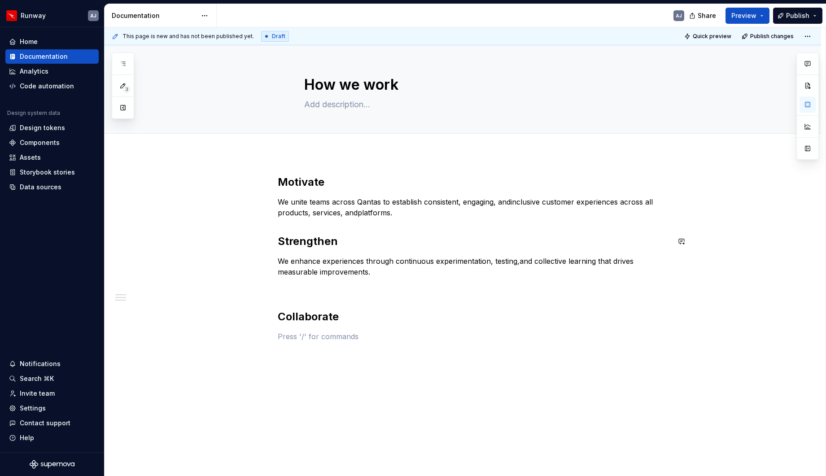
click at [326, 228] on div "Motivate We unite teams across Qantas to establish consistent, engaging, andinc…" at bounding box center [474, 258] width 392 height 167
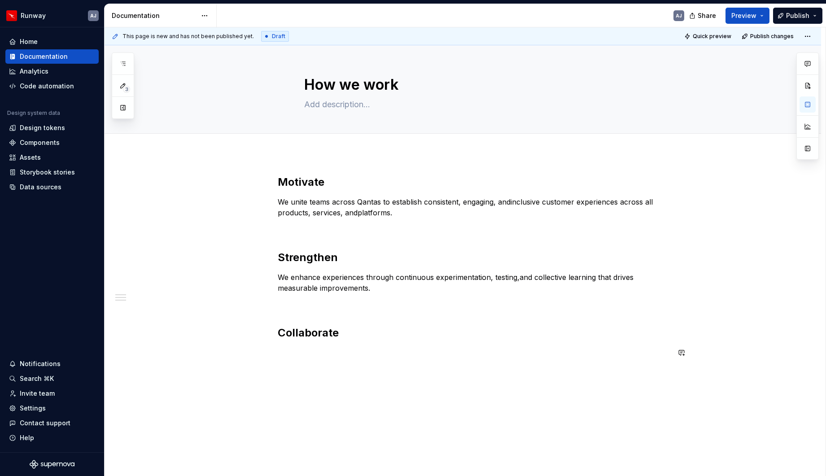
click at [332, 360] on div "Motivate We unite teams across Qantas to establish consistent, engaging, andinc…" at bounding box center [474, 272] width 392 height 194
click at [285, 355] on strong "Create" at bounding box center [290, 352] width 25 height 9
click at [336, 338] on button "button" at bounding box center [336, 336] width 13 height 13
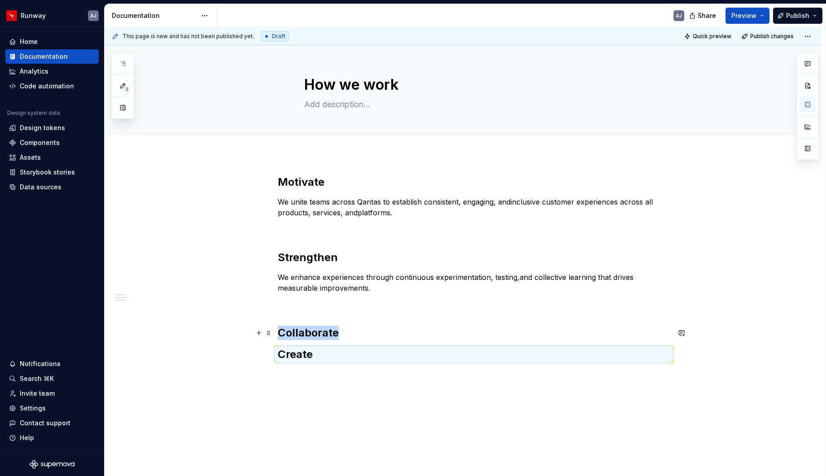
click at [360, 333] on h2 "Collaborate" at bounding box center [474, 333] width 392 height 14
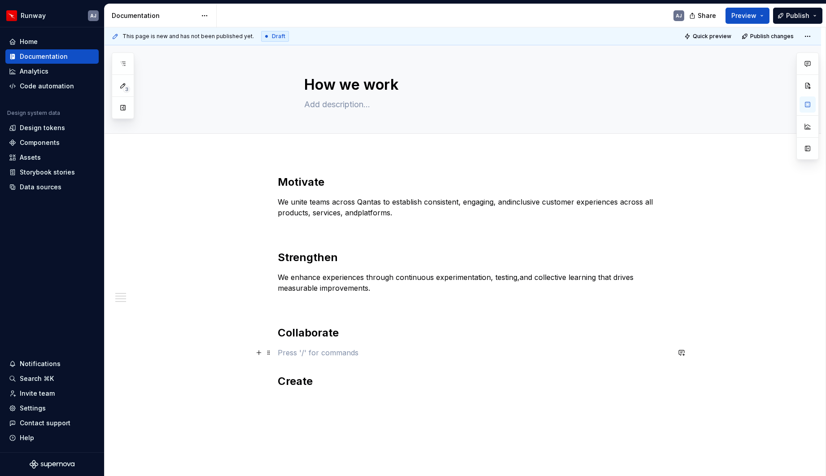
click at [283, 353] on p at bounding box center [474, 352] width 392 height 11
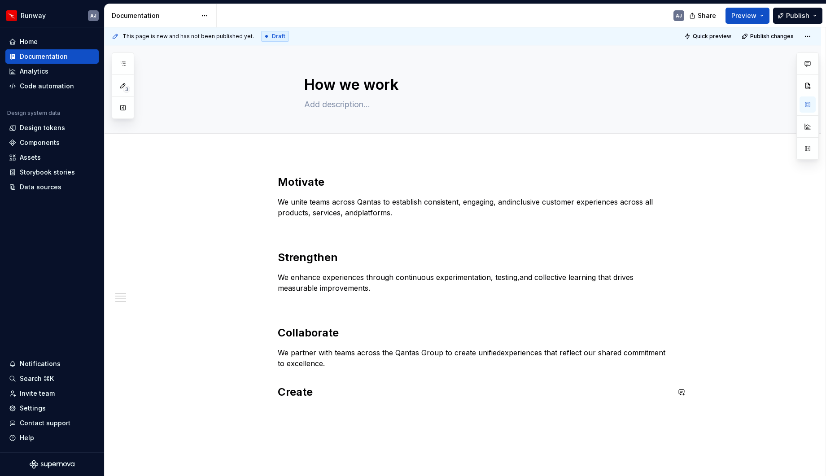
click at [310, 403] on div "Motivate We unite teams across Qantas to establish consistent, engaging, andinc…" at bounding box center [474, 292] width 392 height 235
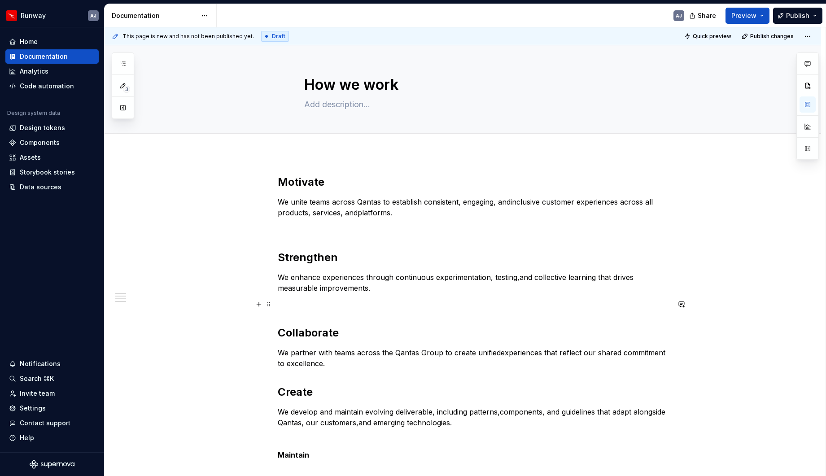
scroll to position [116, 0]
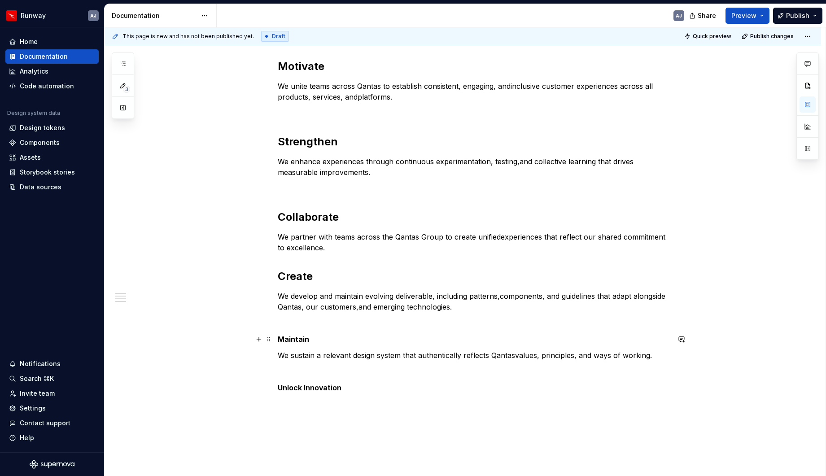
click at [303, 341] on strong "Maintain" at bounding box center [293, 339] width 31 height 9
click at [336, 326] on button "button" at bounding box center [336, 322] width 13 height 13
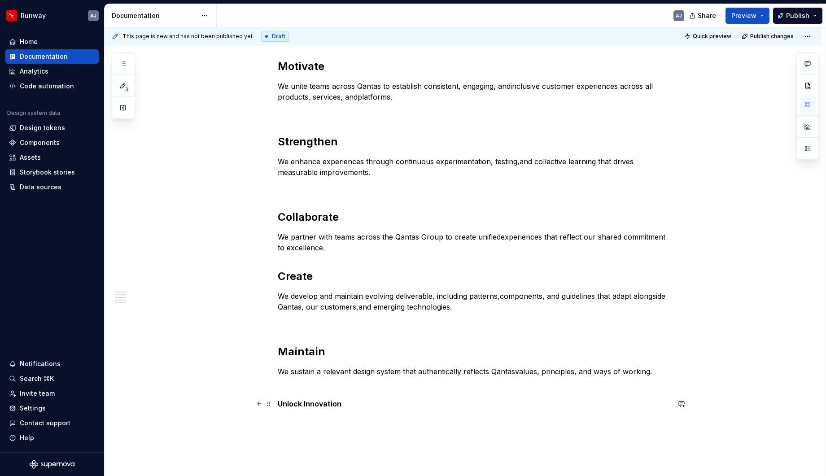
click at [357, 406] on p "Unlock Innovation ​" at bounding box center [474, 404] width 392 height 11
click at [320, 404] on strong "Unlock Innovation" at bounding box center [310, 403] width 64 height 9
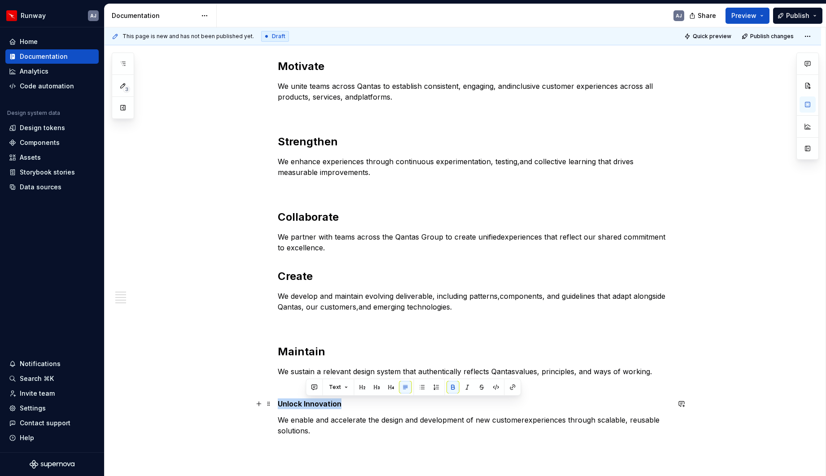
click at [320, 404] on strong "Unlock Innovation" at bounding box center [310, 403] width 64 height 9
click at [334, 388] on button "button" at bounding box center [336, 387] width 13 height 13
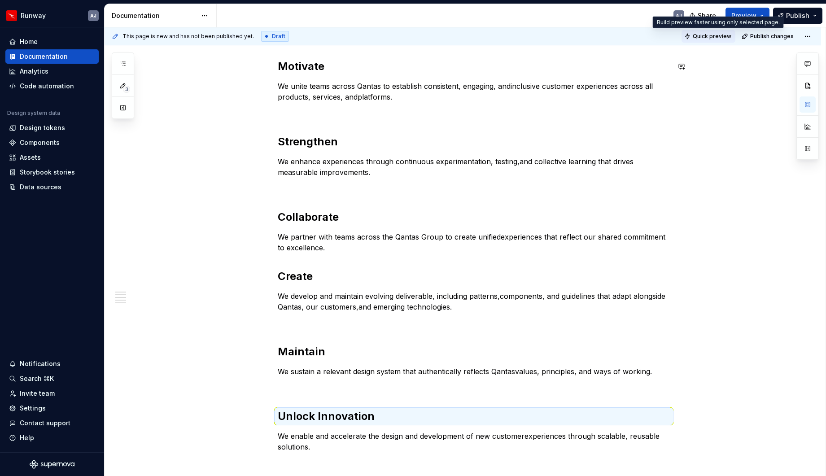
click at [711, 39] on span "Quick preview" at bounding box center [712, 36] width 39 height 7
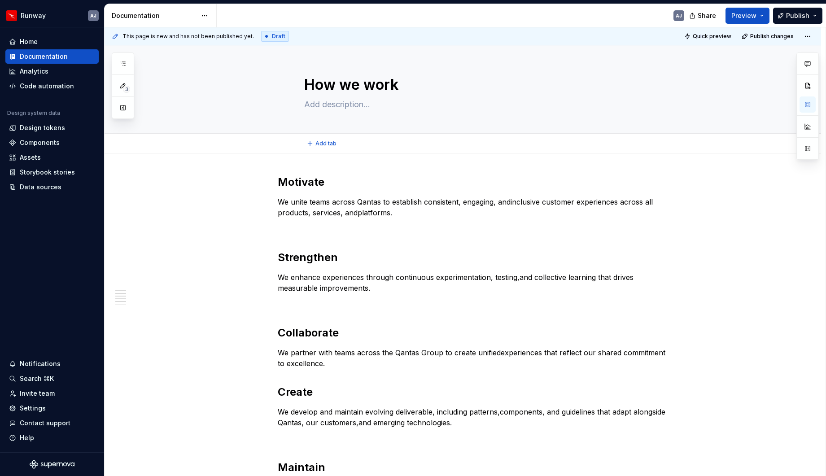
scroll to position [5, 0]
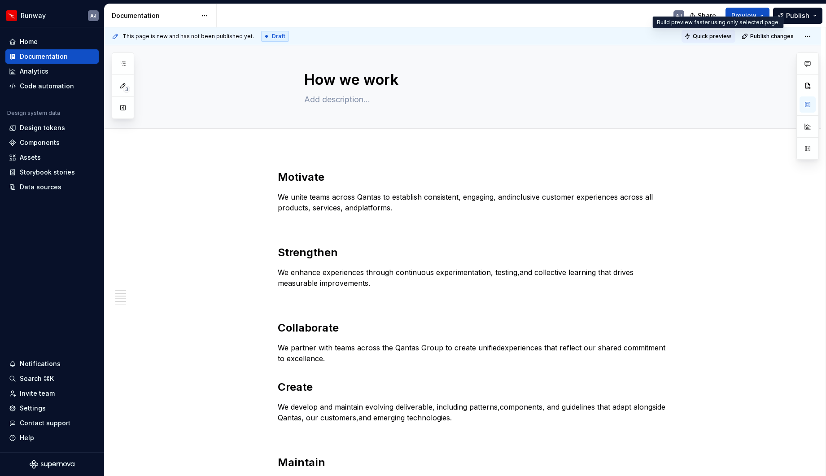
click at [720, 35] on span "Quick preview" at bounding box center [712, 36] width 39 height 7
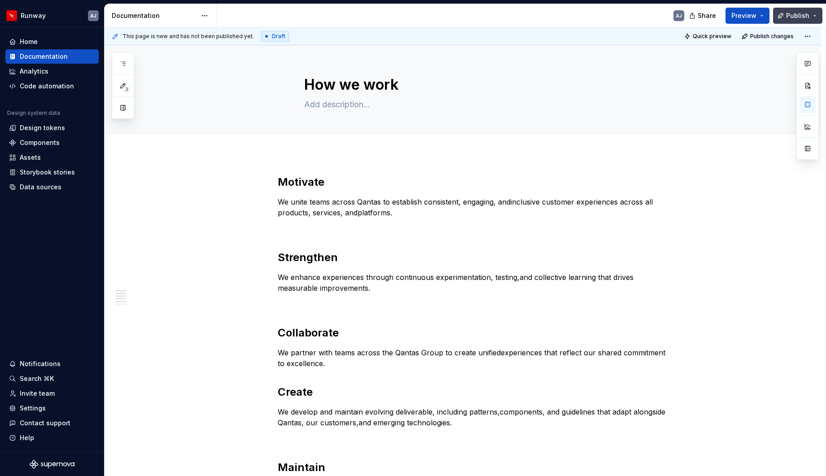
click at [791, 13] on span "Publish" at bounding box center [797, 15] width 23 height 9
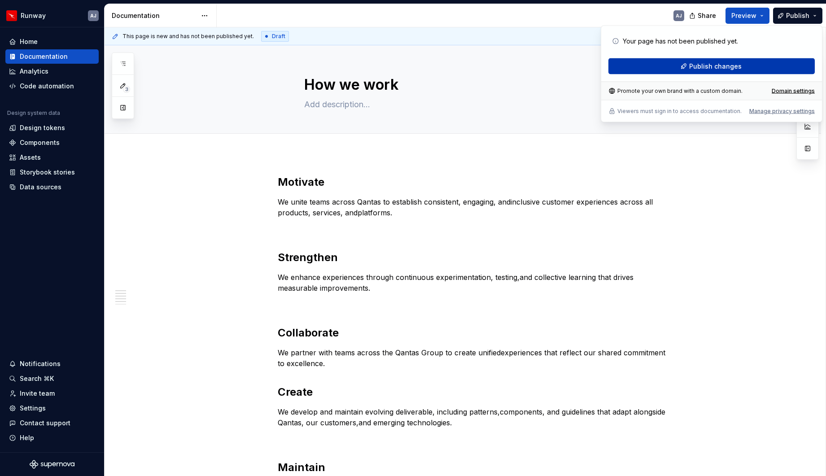
click at [738, 63] on span "Publish changes" at bounding box center [715, 66] width 53 height 9
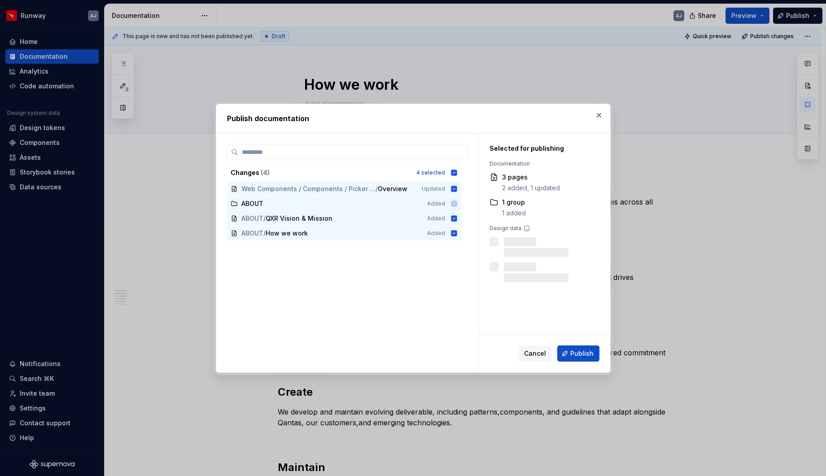
click at [583, 351] on span "Publish" at bounding box center [581, 353] width 23 height 9
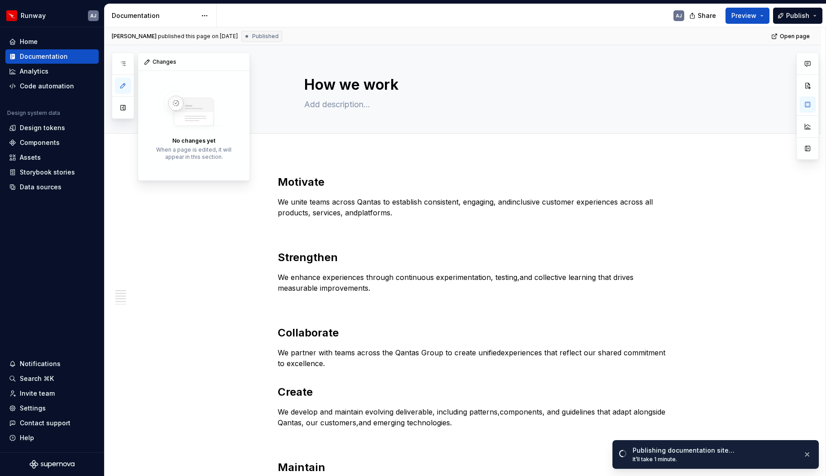
click at [123, 86] on icon "button" at bounding box center [122, 85] width 7 height 7
click at [240, 61] on button "button" at bounding box center [240, 62] width 13 height 13
click at [122, 111] on button "button" at bounding box center [123, 108] width 16 height 16
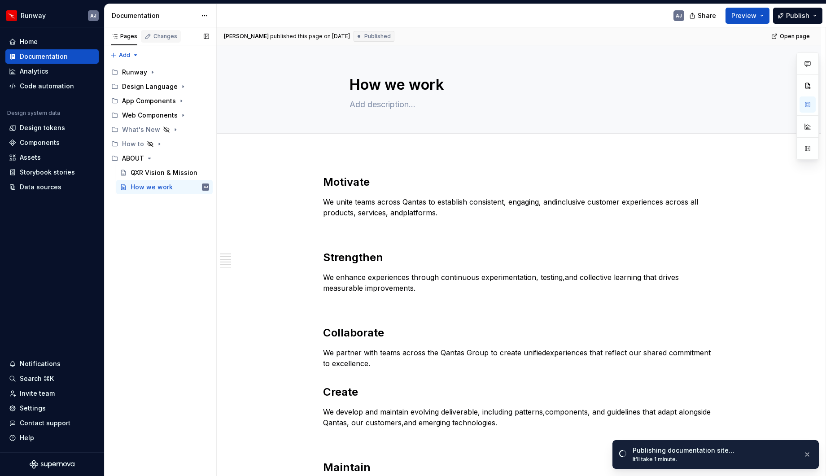
click at [160, 30] on div "Changes" at bounding box center [161, 36] width 40 height 13
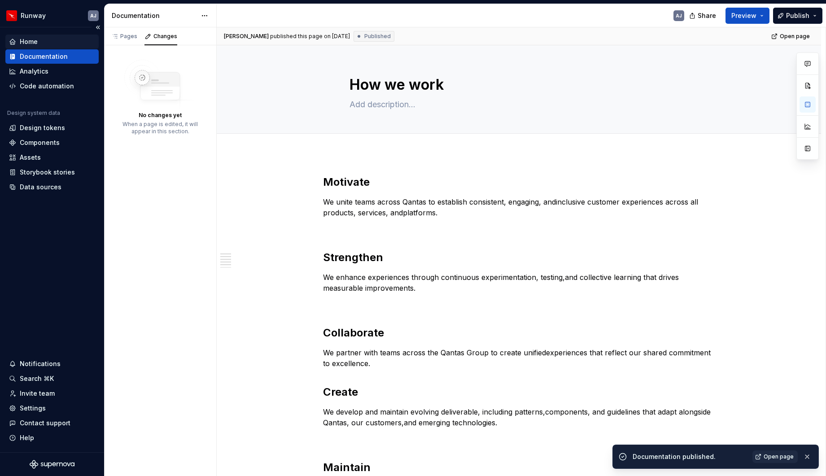
click at [32, 40] on div "Home" at bounding box center [29, 41] width 18 height 9
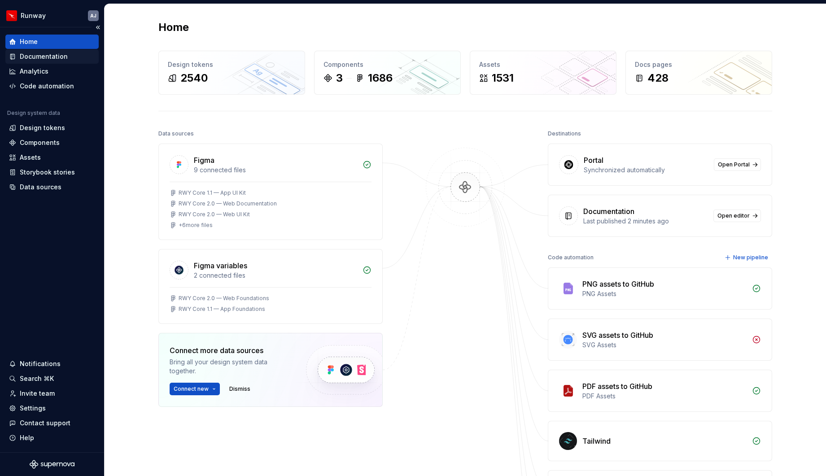
click at [36, 57] on div "Documentation" at bounding box center [44, 56] width 48 height 9
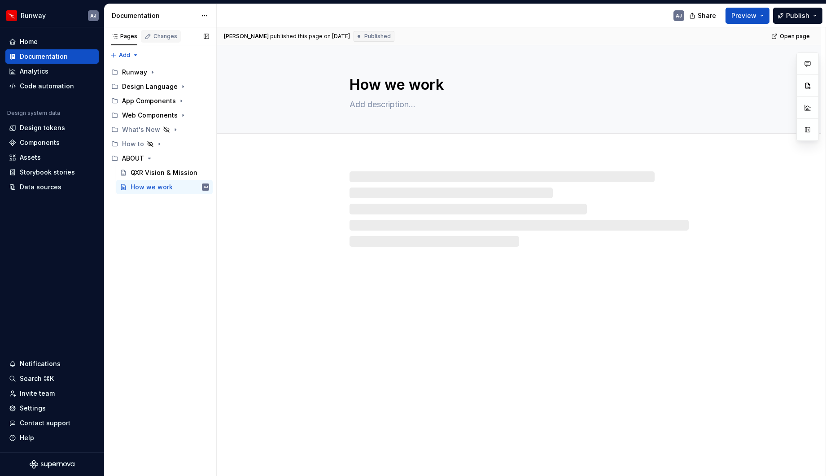
click at [156, 34] on div "Changes" at bounding box center [166, 36] width 24 height 7
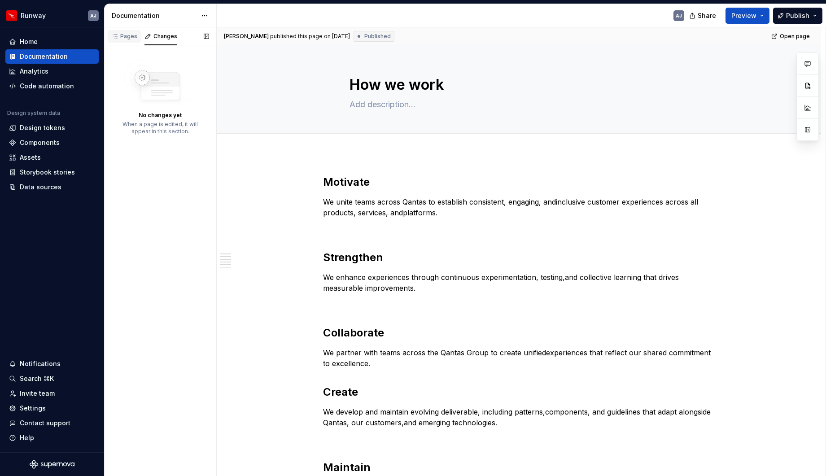
click at [123, 36] on div "Pages" at bounding box center [124, 36] width 26 height 7
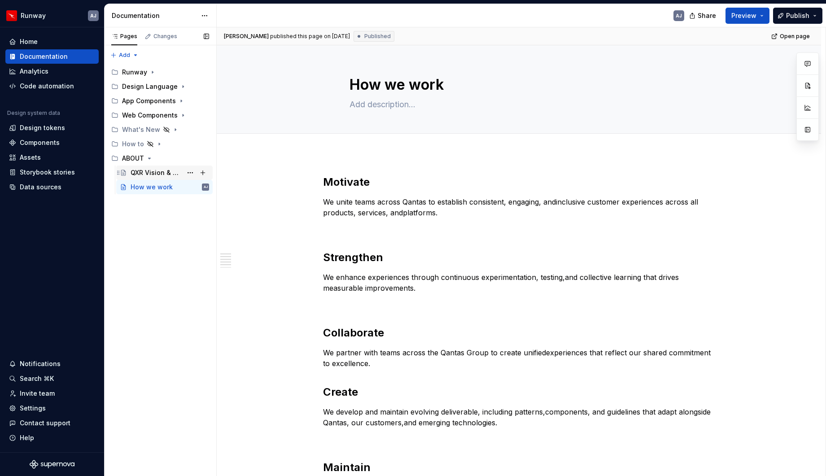
click at [145, 169] on div "QXR Vision & Mission" at bounding box center [157, 172] width 52 height 9
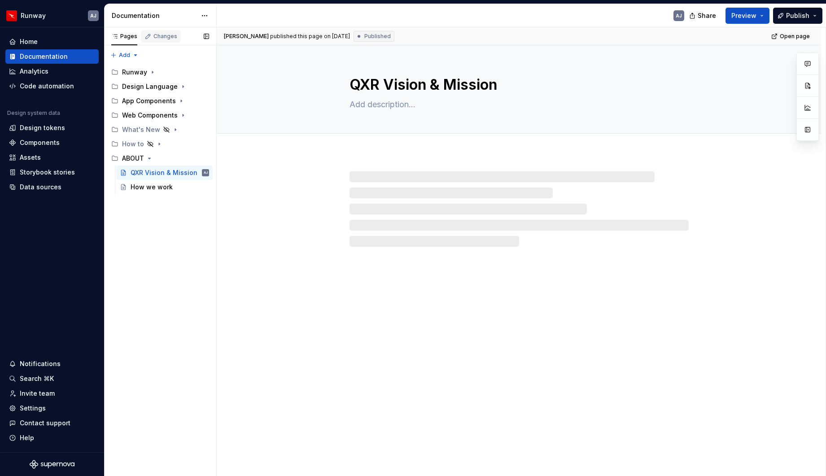
click at [161, 34] on div "Changes" at bounding box center [166, 36] width 24 height 7
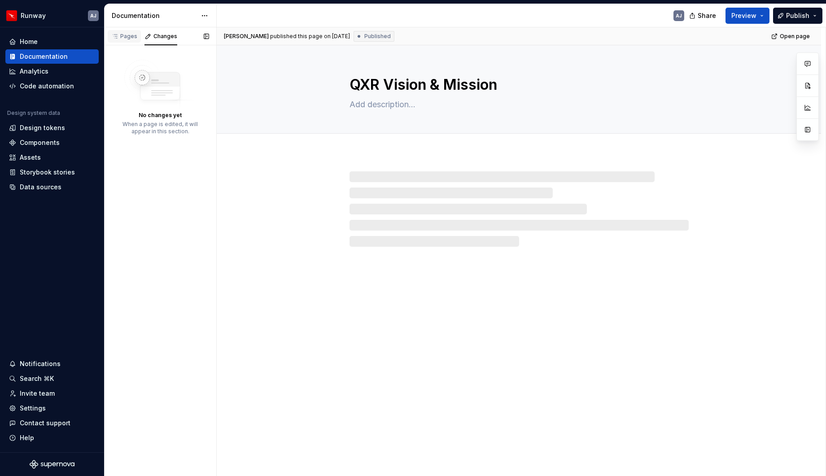
click at [132, 35] on div "Pages" at bounding box center [124, 36] width 26 height 7
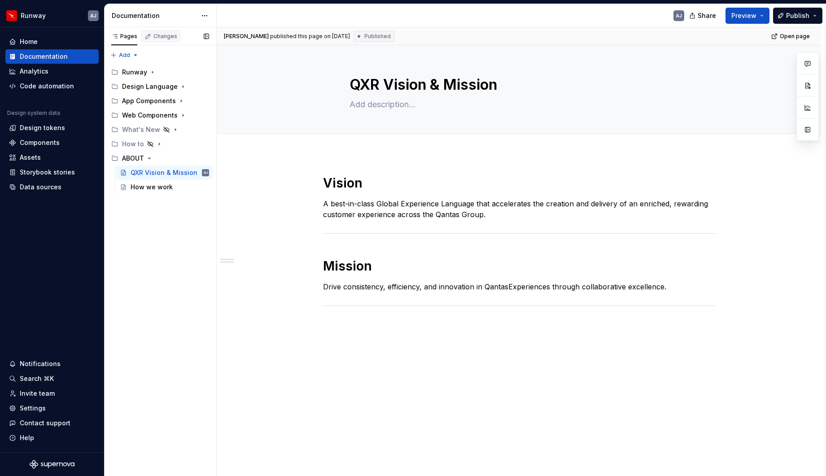
click at [163, 35] on div "Changes" at bounding box center [166, 36] width 24 height 7
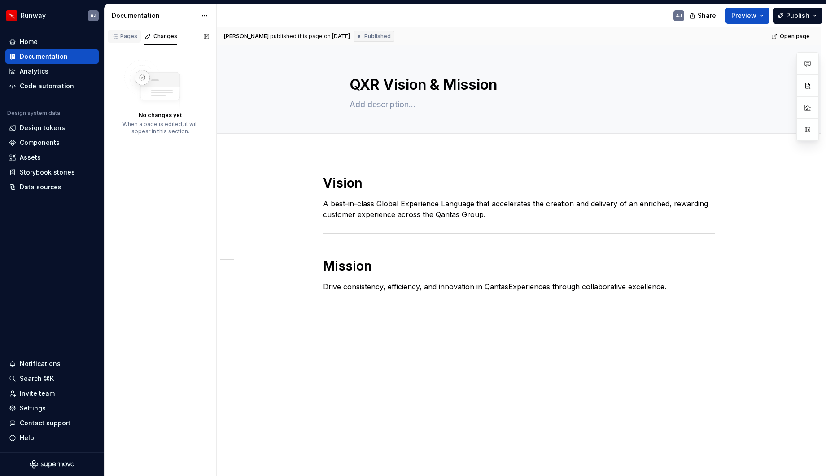
click at [127, 37] on div "Pages" at bounding box center [124, 36] width 26 height 7
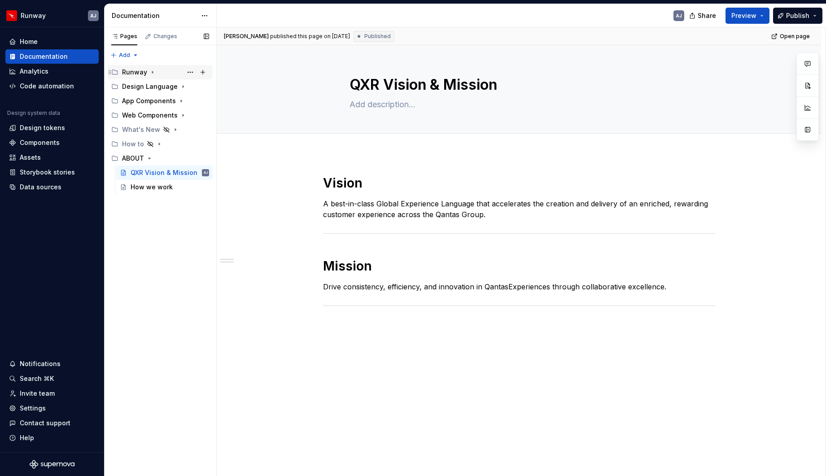
click at [134, 74] on div "Runway" at bounding box center [134, 72] width 25 height 9
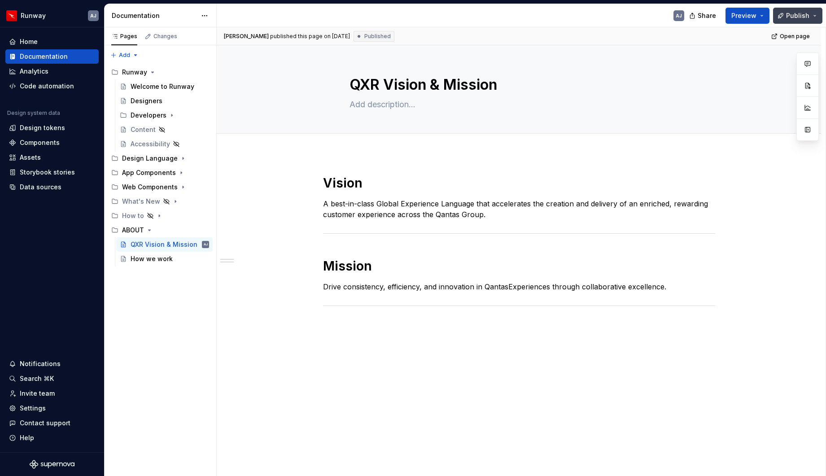
click at [785, 15] on button "Publish" at bounding box center [797, 16] width 49 height 16
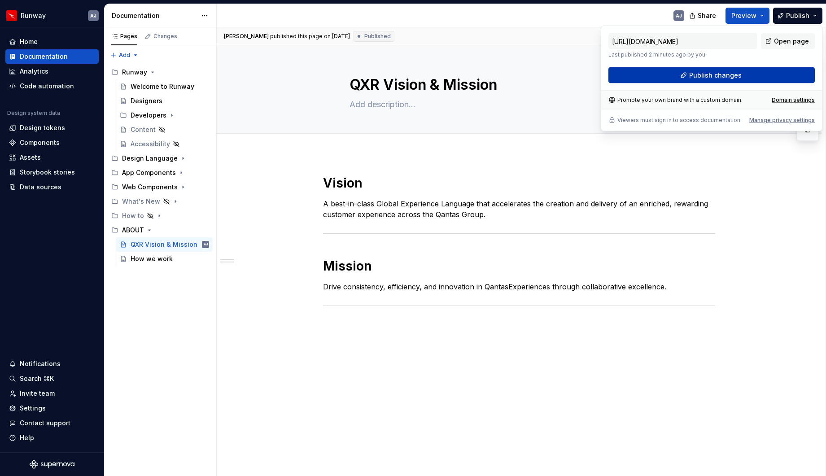
click at [715, 75] on span "Publish changes" at bounding box center [715, 75] width 53 height 9
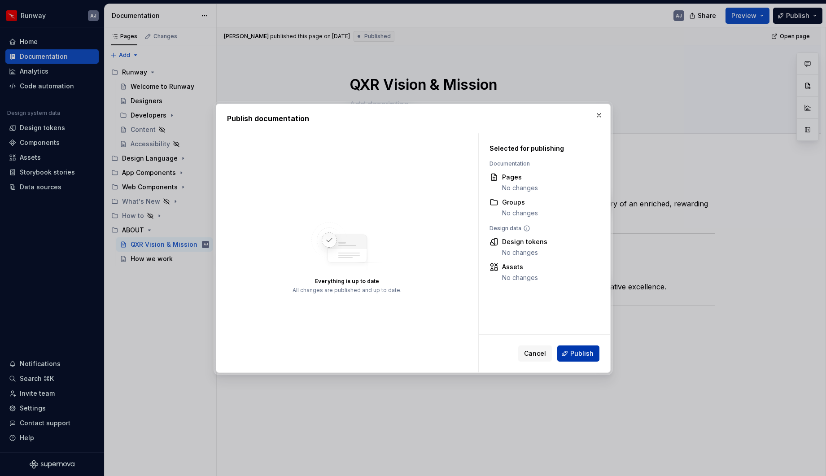
click at [576, 351] on span "Publish" at bounding box center [581, 353] width 23 height 9
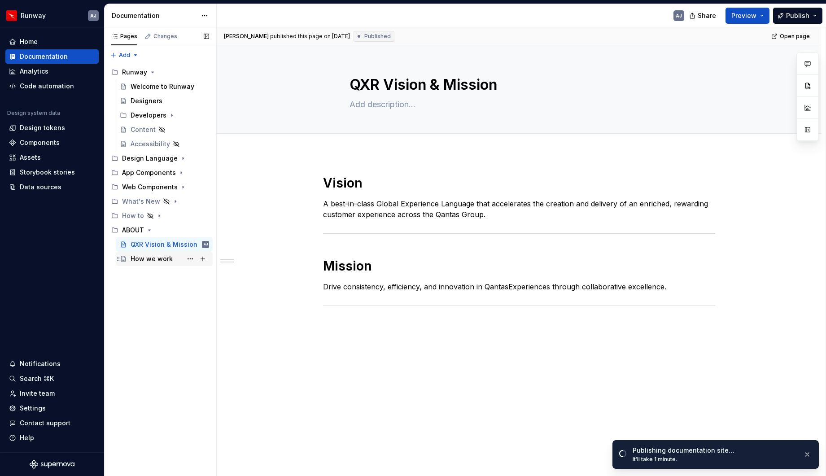
click at [162, 261] on div "How we work" at bounding box center [152, 258] width 42 height 9
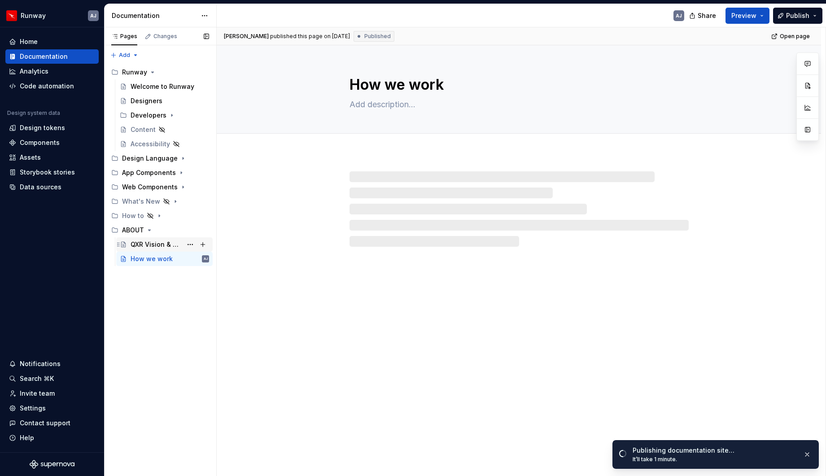
click at [162, 243] on div "QXR Vision & Mission" at bounding box center [157, 244] width 52 height 9
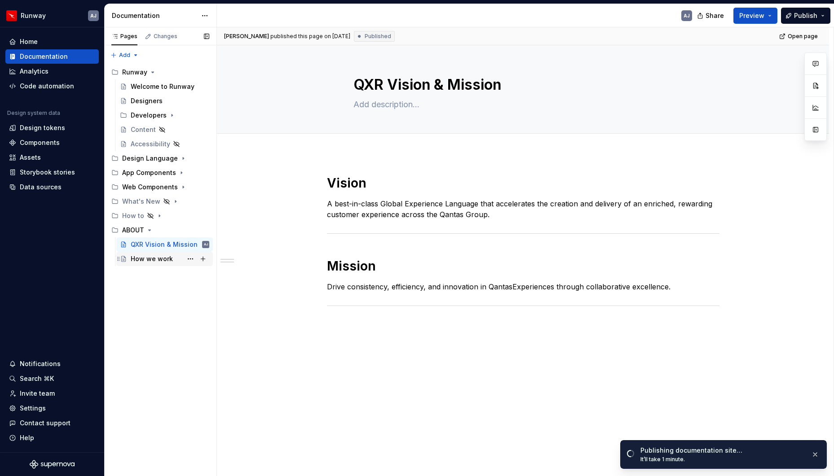
click at [147, 259] on div "How we work" at bounding box center [152, 258] width 42 height 9
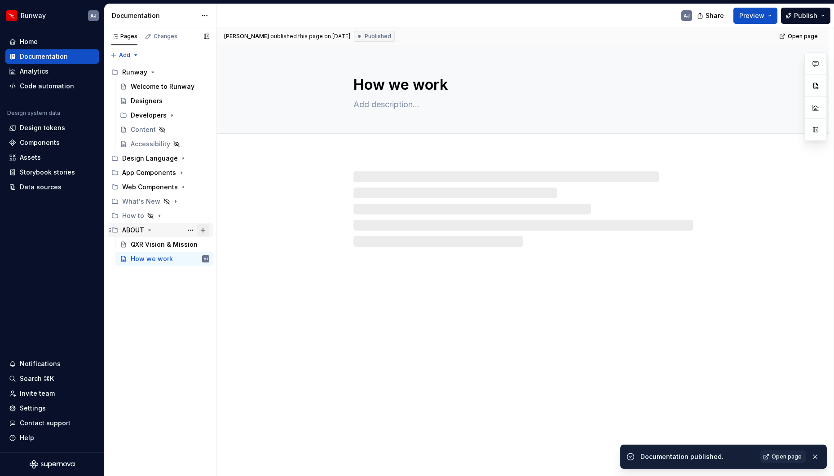
click at [205, 229] on button "Page tree" at bounding box center [203, 230] width 13 height 13
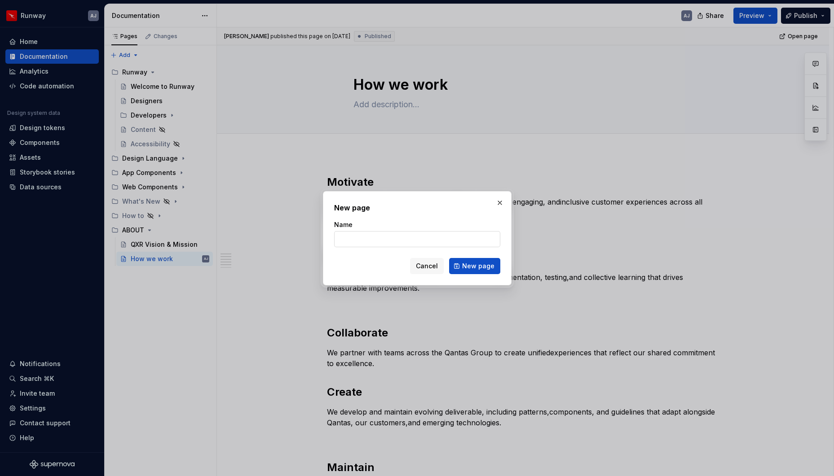
type textarea "*"
type input "Team"
click at [476, 265] on span "New page" at bounding box center [478, 266] width 32 height 9
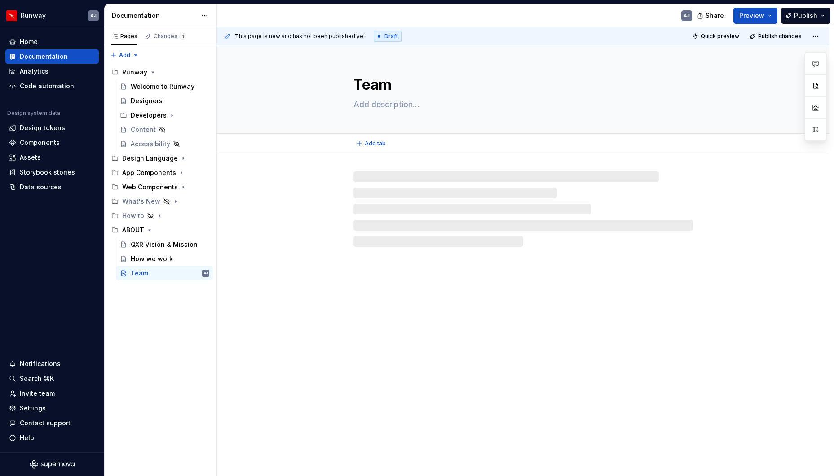
click at [382, 85] on textarea "Team" at bounding box center [520, 85] width 339 height 22
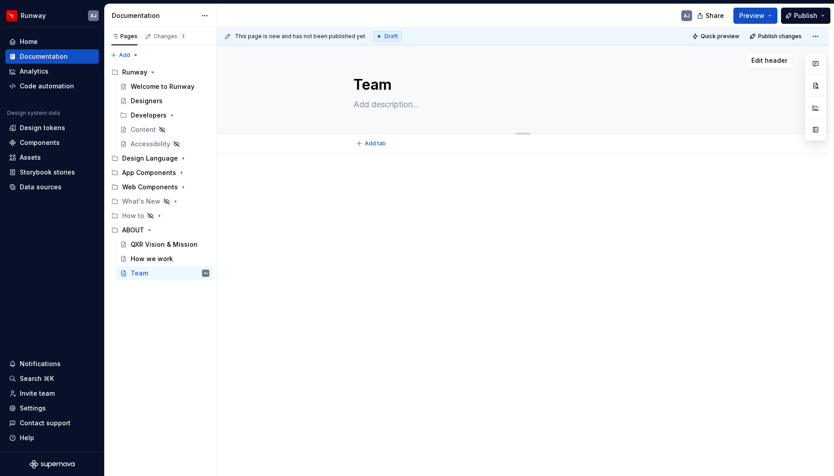
click at [382, 85] on textarea "Team" at bounding box center [520, 85] width 339 height 22
click at [376, 89] on textarea "Team" at bounding box center [520, 85] width 339 height 22
click at [377, 88] on textarea "Team" at bounding box center [520, 85] width 339 height 22
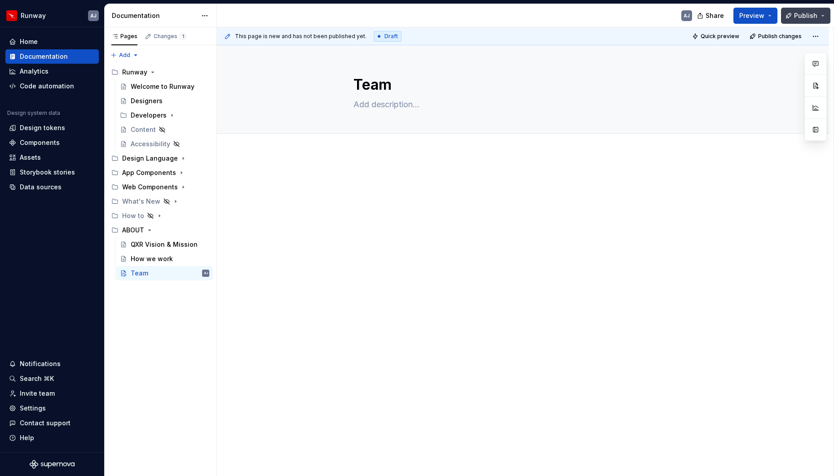
click at [821, 12] on button "Publish" at bounding box center [805, 16] width 49 height 16
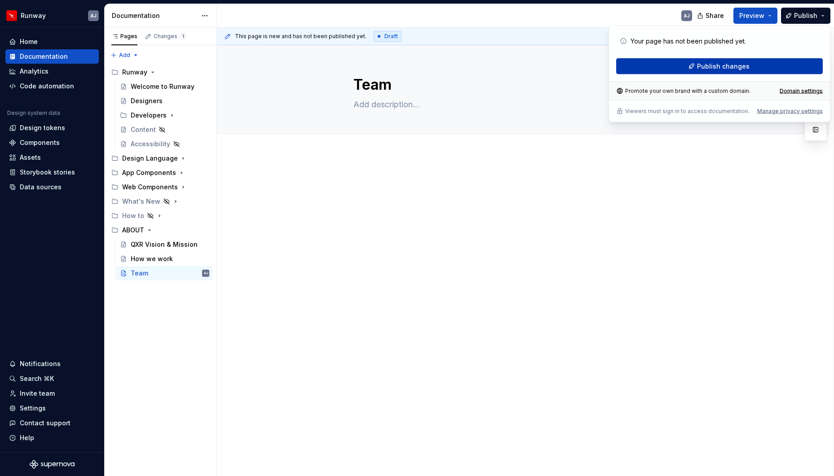
click at [727, 66] on span "Publish changes" at bounding box center [723, 66] width 53 height 9
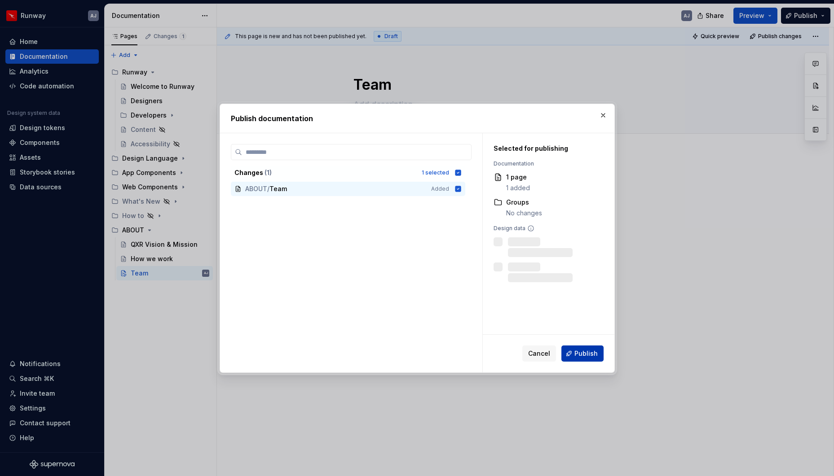
click at [586, 347] on button "Publish" at bounding box center [582, 354] width 42 height 16
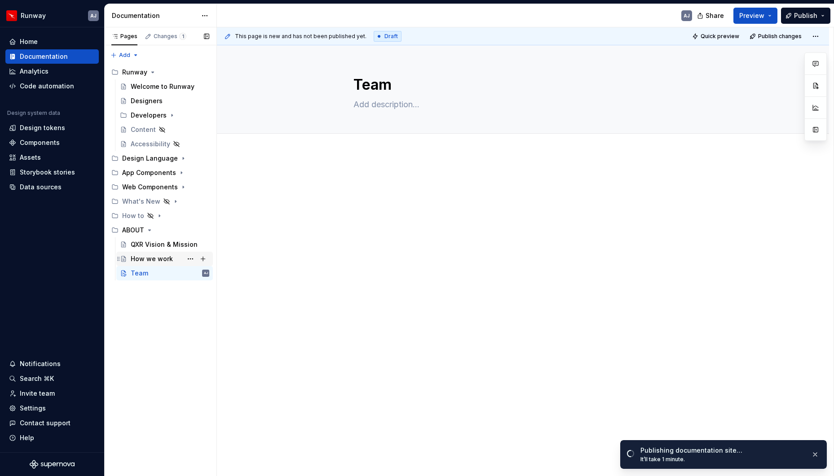
click at [158, 258] on div "How we work" at bounding box center [152, 258] width 42 height 9
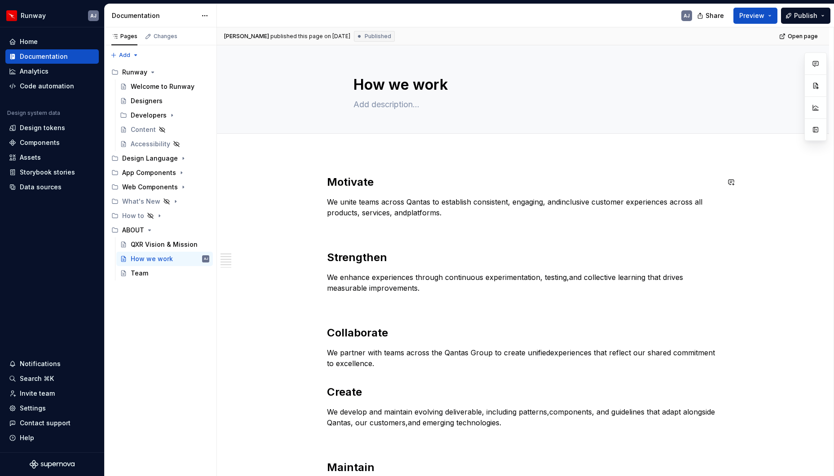
click at [366, 167] on div "Motivate We unite teams across Qantas to establish consistent, engaging, andinc…" at bounding box center [523, 438] width 612 height 568
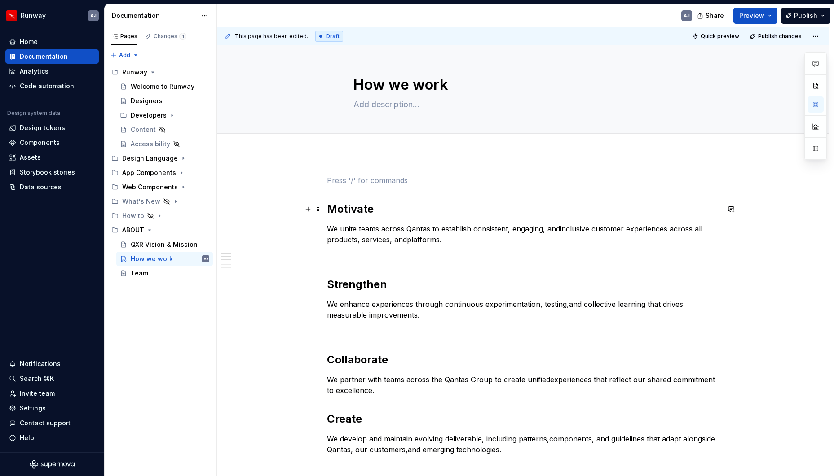
click at [328, 204] on div "Motivate We unite teams across Qantas to establish consistent, engaging, andinc…" at bounding box center [523, 451] width 612 height 595
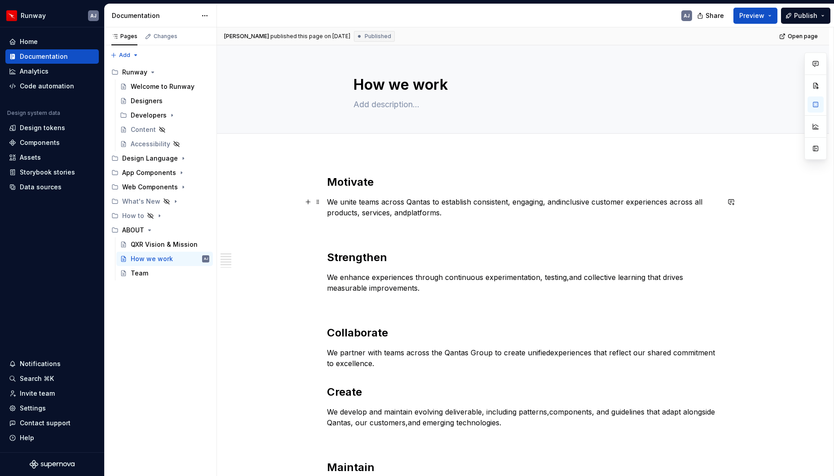
scroll to position [4, 0]
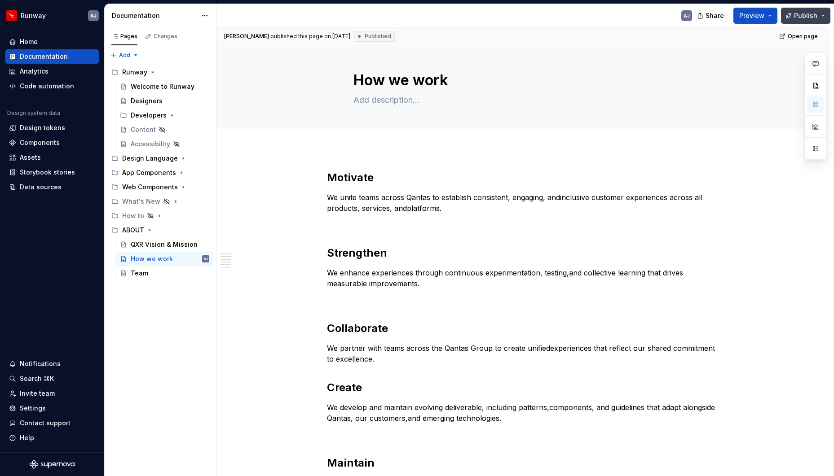
click at [803, 16] on span "Publish" at bounding box center [805, 15] width 23 height 9
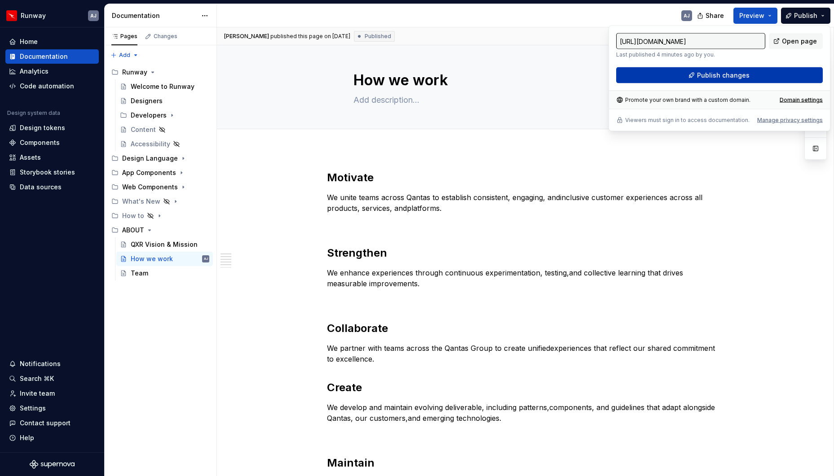
click at [734, 76] on span "Publish changes" at bounding box center [723, 75] width 53 height 9
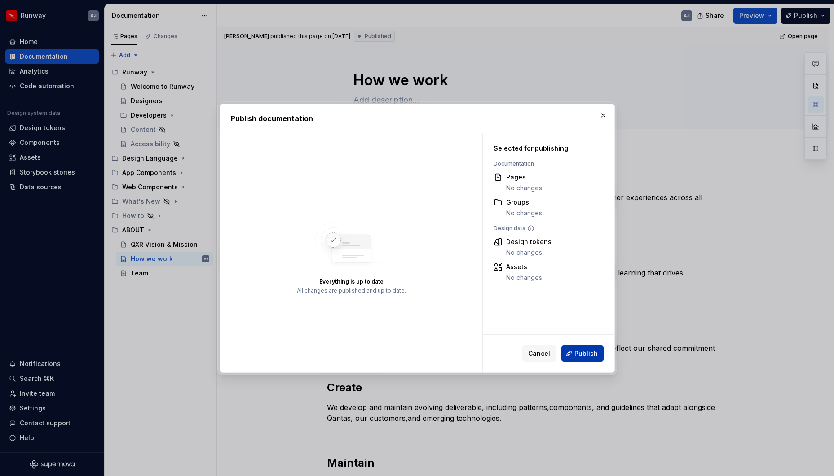
click at [588, 353] on span "Publish" at bounding box center [585, 353] width 23 height 9
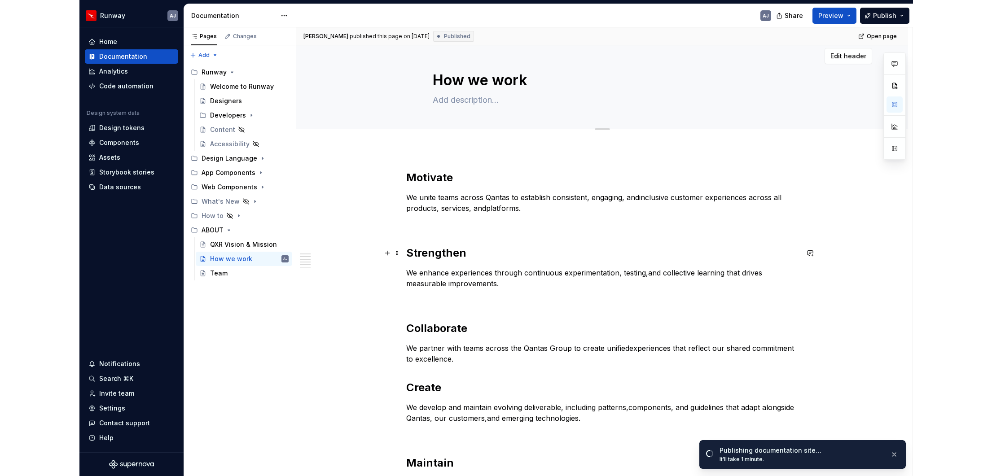
scroll to position [47, 0]
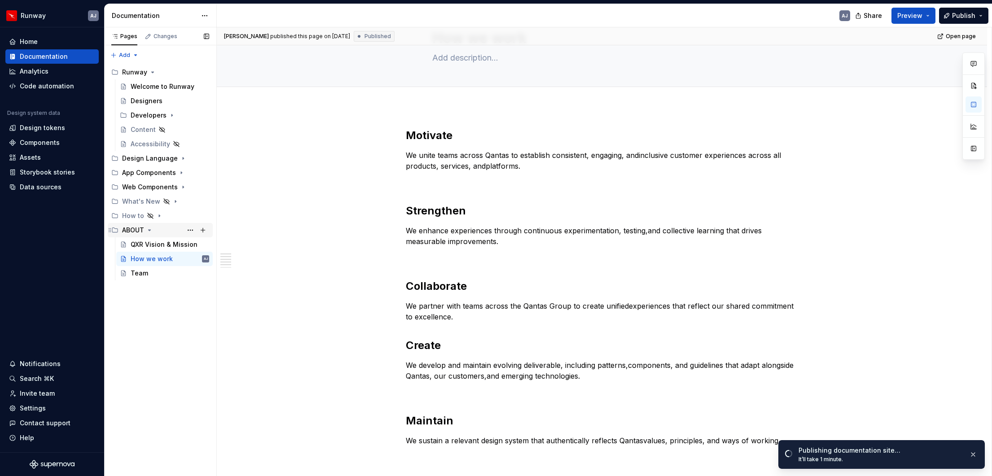
click at [132, 230] on div "ABOUT" at bounding box center [133, 230] width 22 height 9
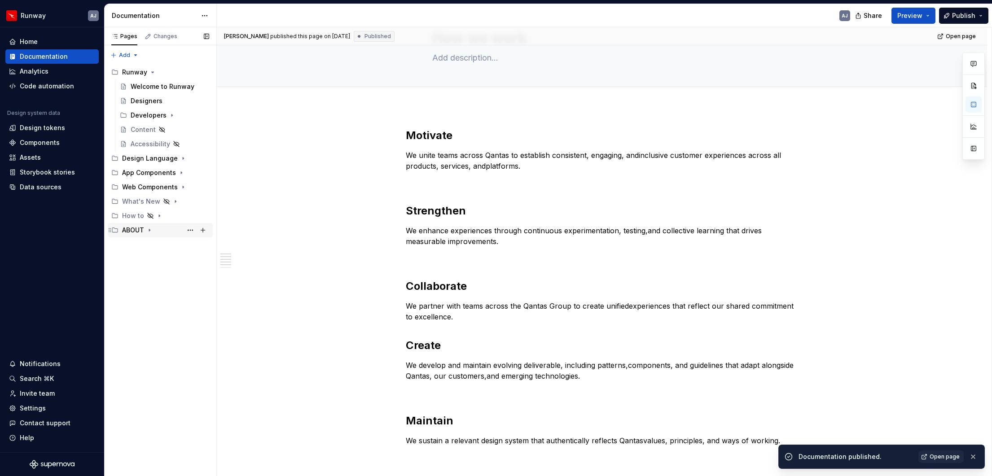
click at [132, 230] on div "ABOUT" at bounding box center [133, 230] width 22 height 9
click at [141, 245] on div "QXR Vision & Mission" at bounding box center [157, 244] width 52 height 9
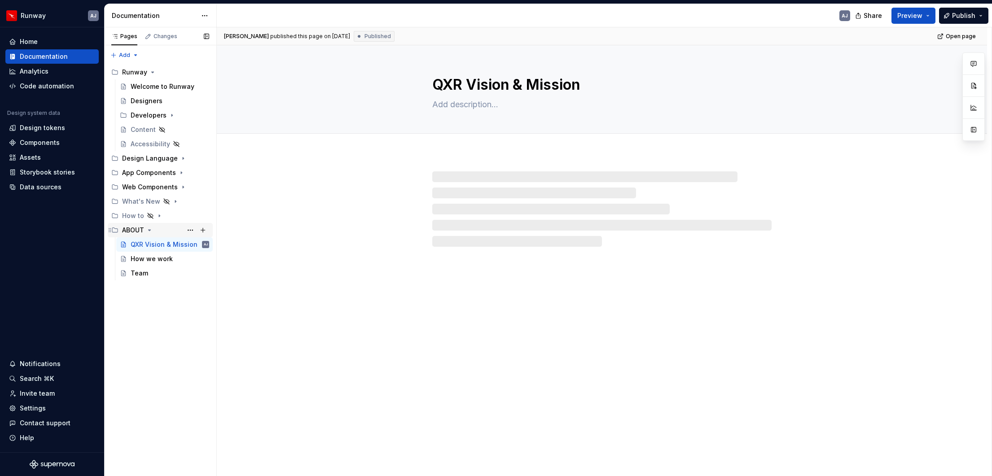
click at [136, 233] on div "ABOUT" at bounding box center [133, 230] width 22 height 9
click at [132, 230] on div "ABOUT" at bounding box center [133, 230] width 22 height 9
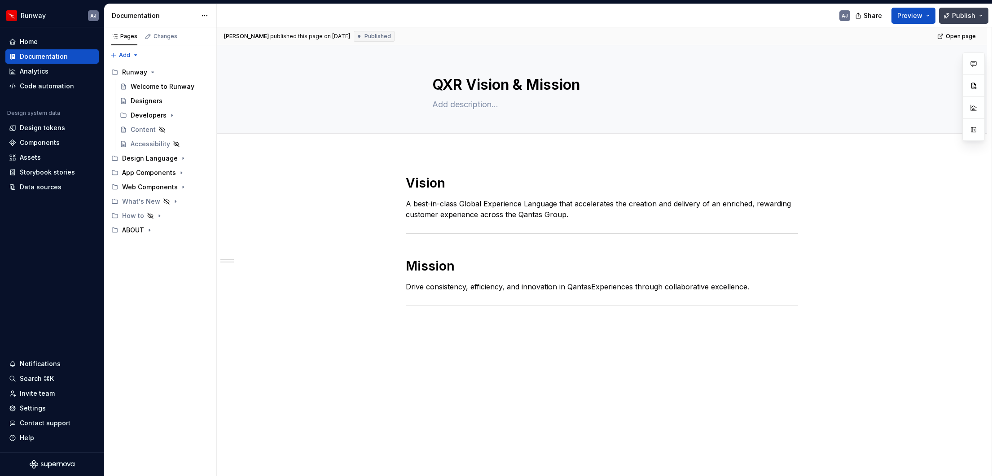
click at [826, 18] on span "Publish" at bounding box center [963, 15] width 23 height 9
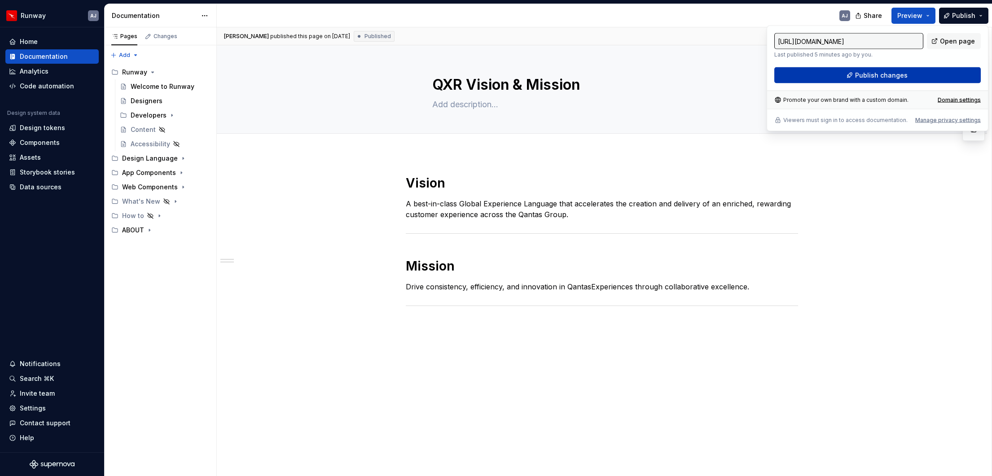
click at [826, 74] on button "Publish changes" at bounding box center [877, 75] width 206 height 16
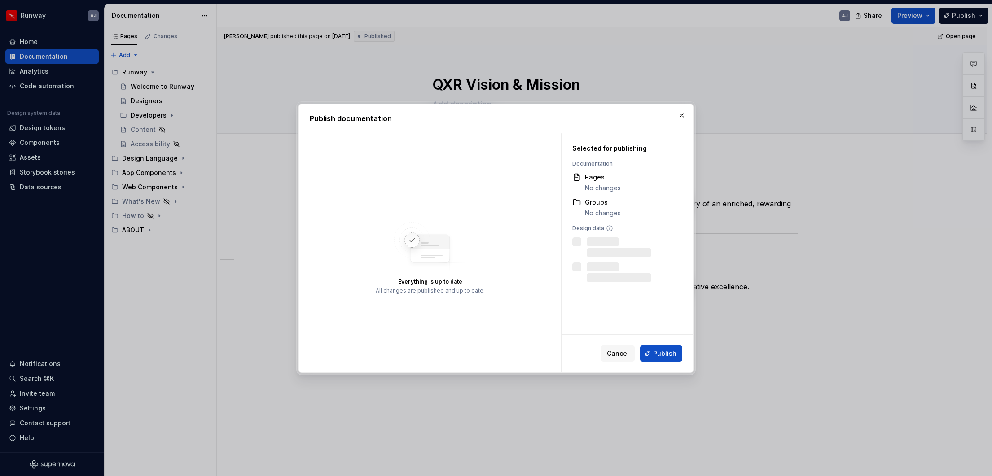
click at [600, 204] on div "Groups" at bounding box center [603, 202] width 36 height 9
drag, startPoint x: 600, startPoint y: 216, endPoint x: 599, endPoint y: 222, distance: 6.3
click at [599, 217] on div "Selected for publishing Documentation Pages No changes Groups No changes Design…" at bounding box center [625, 213] width 127 height 160
click at [638, 196] on div "Pages No changes Groups No changes" at bounding box center [624, 195] width 105 height 45
click at [682, 115] on button "button" at bounding box center [682, 115] width 13 height 13
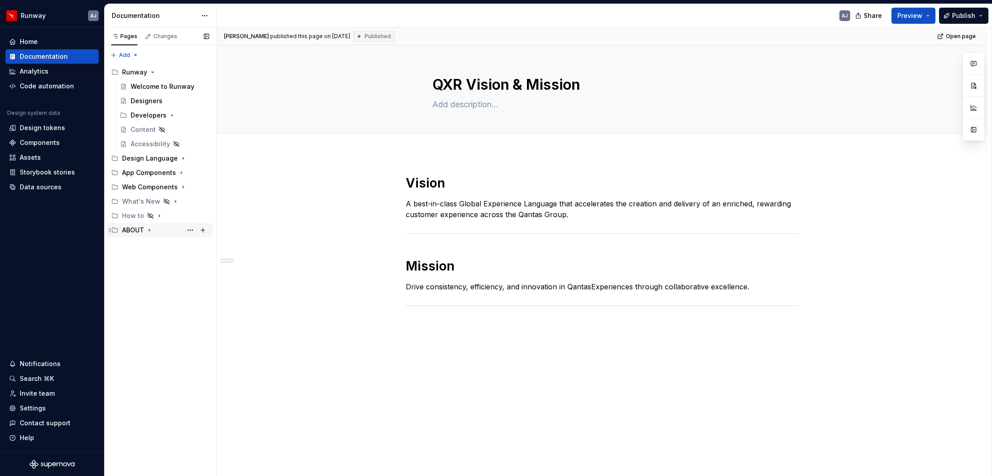
click at [121, 231] on div "ABOUT" at bounding box center [160, 230] width 98 height 13
click at [191, 230] on button "Page tree" at bounding box center [190, 230] width 13 height 13
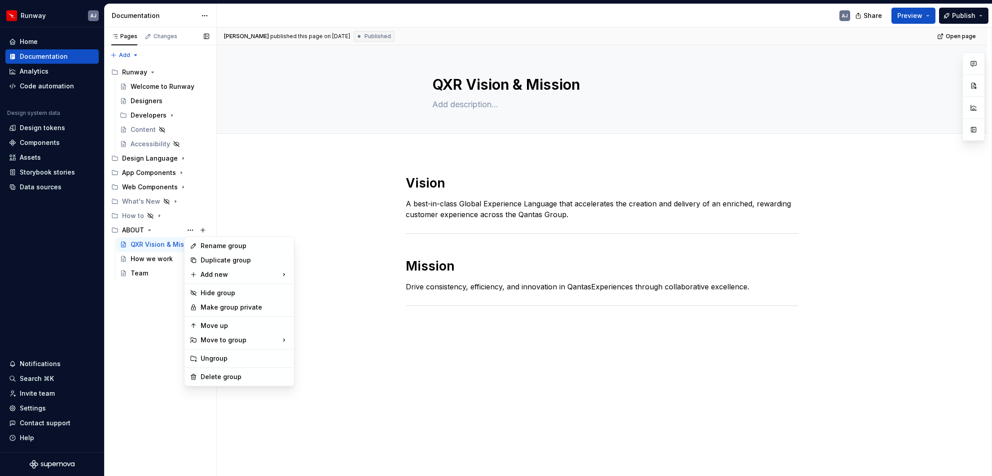
click at [149, 304] on div "Pages Changes Add Accessibility guide for tree Page tree. Navigate the tree wit…" at bounding box center [160, 251] width 112 height 449
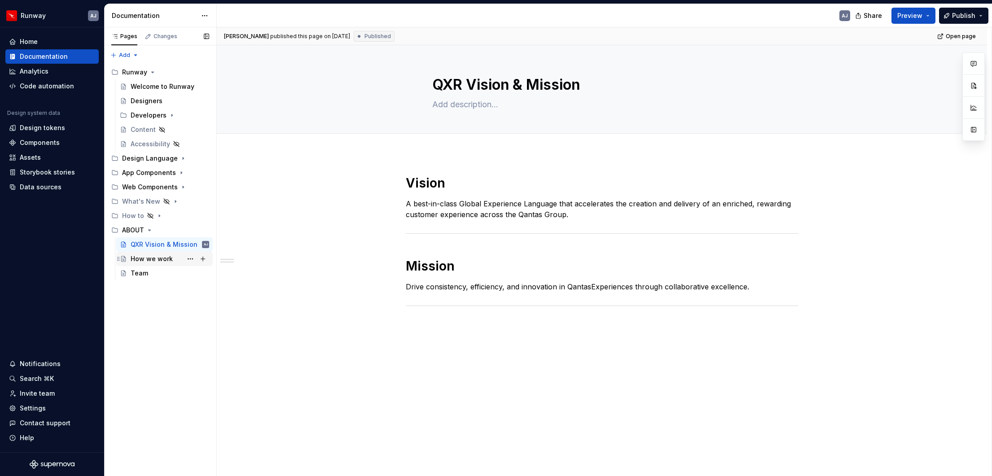
click at [145, 260] on div "How we work" at bounding box center [152, 258] width 42 height 9
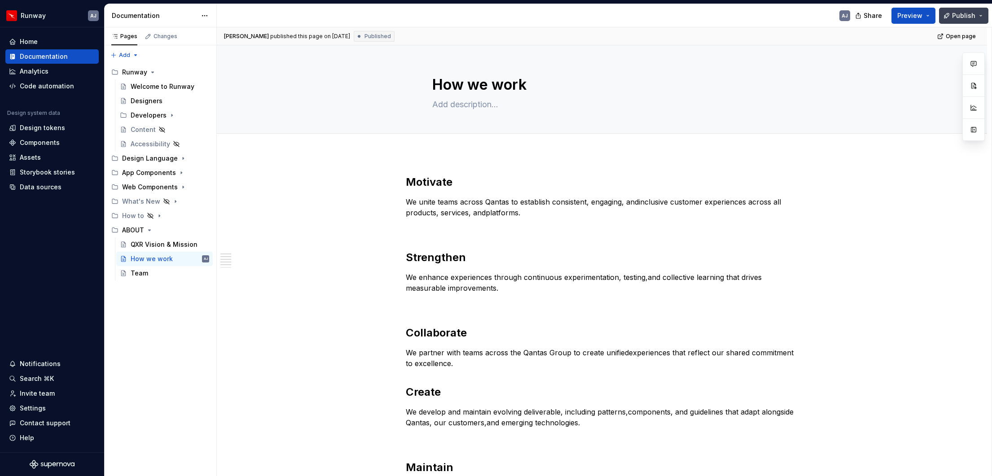
click at [826, 11] on span "Publish" at bounding box center [963, 15] width 23 height 9
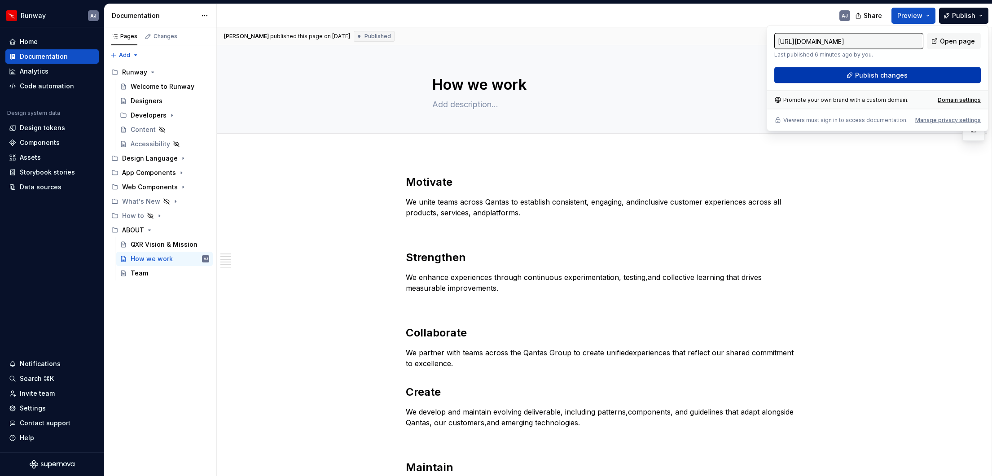
click at [826, 75] on span "Publish changes" at bounding box center [881, 75] width 53 height 9
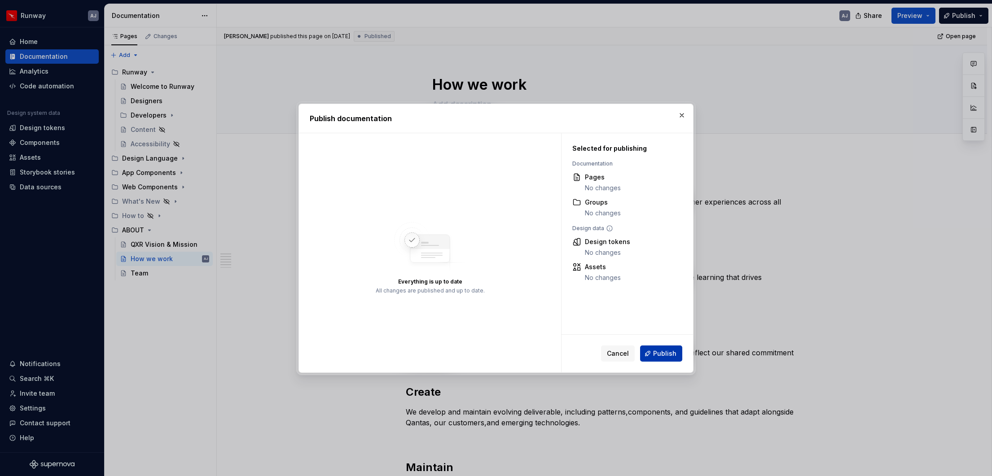
click at [655, 349] on span "Publish" at bounding box center [664, 353] width 23 height 9
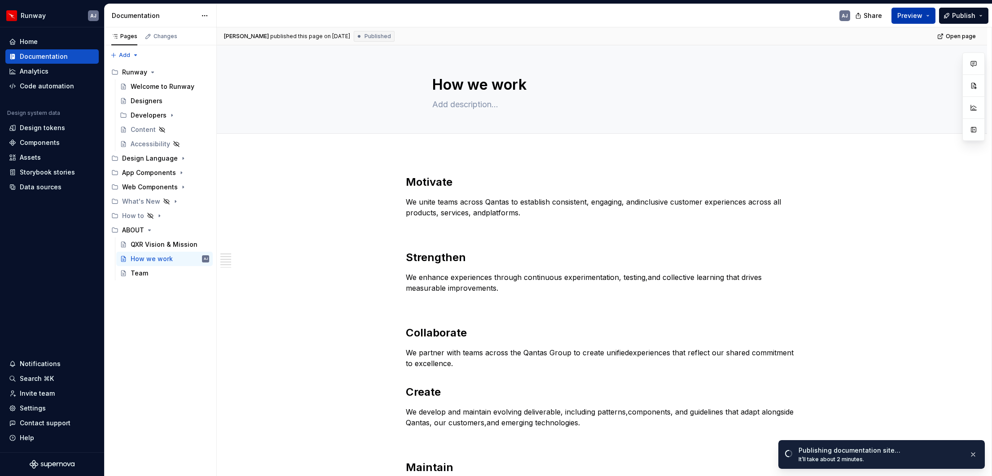
click at [826, 14] on span "Preview" at bounding box center [909, 15] width 25 height 9
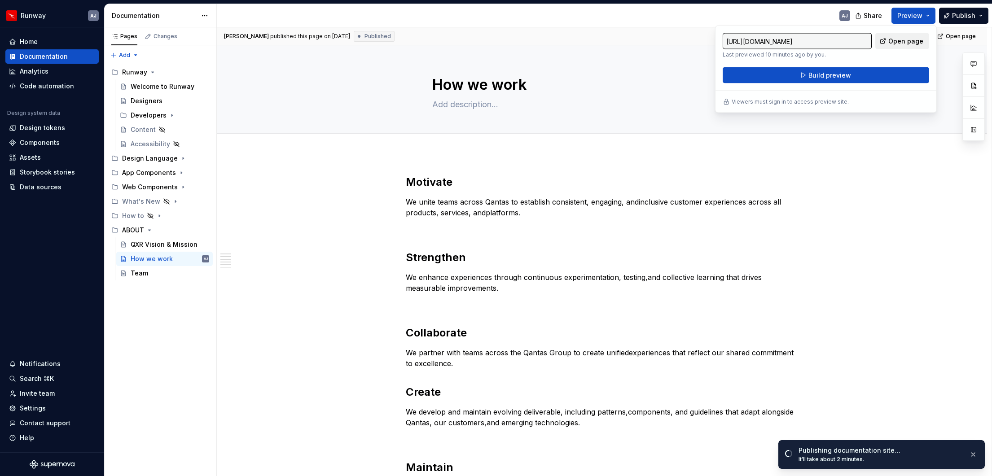
click at [826, 39] on span "Open page" at bounding box center [905, 41] width 35 height 9
click at [141, 84] on div "Welcome to Runway" at bounding box center [157, 86] width 52 height 9
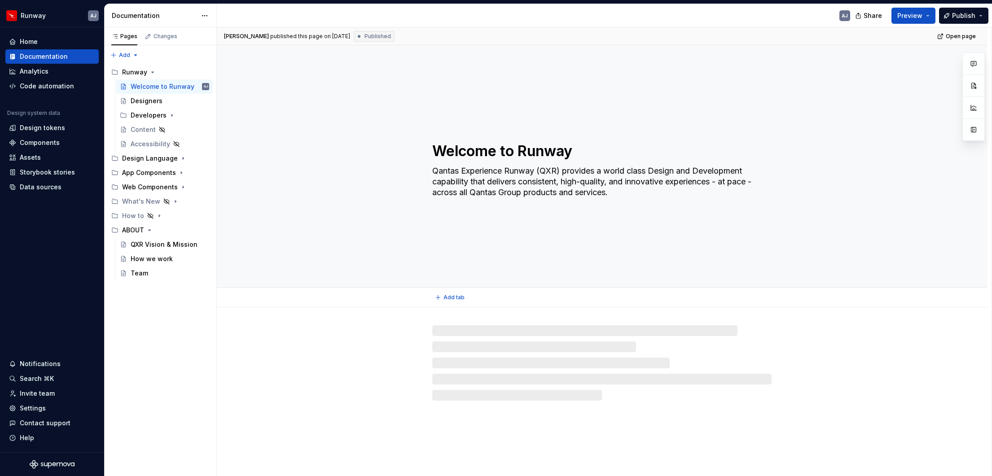
click at [610, 236] on div "Welcome to Runway Qantas Experience Runway (QXR) provides a world class Design …" at bounding box center [602, 166] width 770 height 242
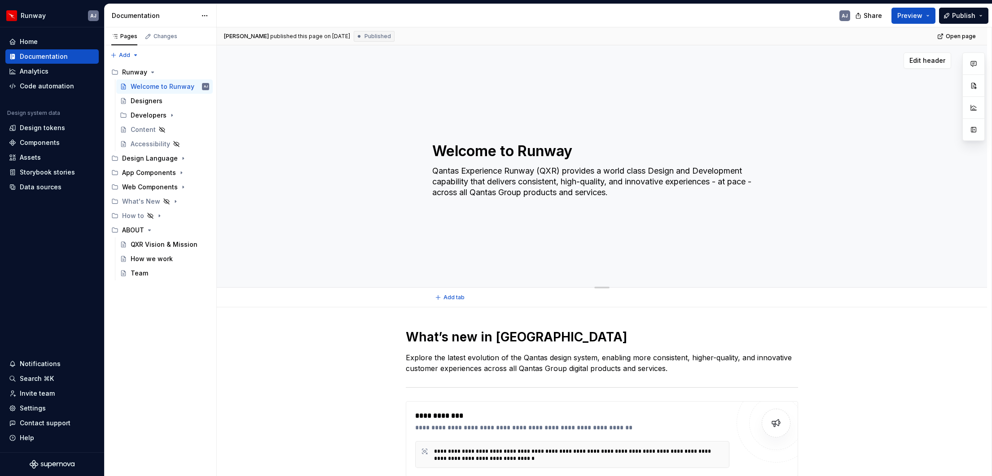
click at [509, 147] on textarea "Welcome to Runway" at bounding box center [599, 151] width 339 height 22
click at [826, 165] on div "Welcome to Runway Qantas Experience Runway (QXR) provides a world class Design …" at bounding box center [602, 167] width 698 height 110
click at [826, 63] on span "Edit header" at bounding box center [927, 60] width 36 height 9
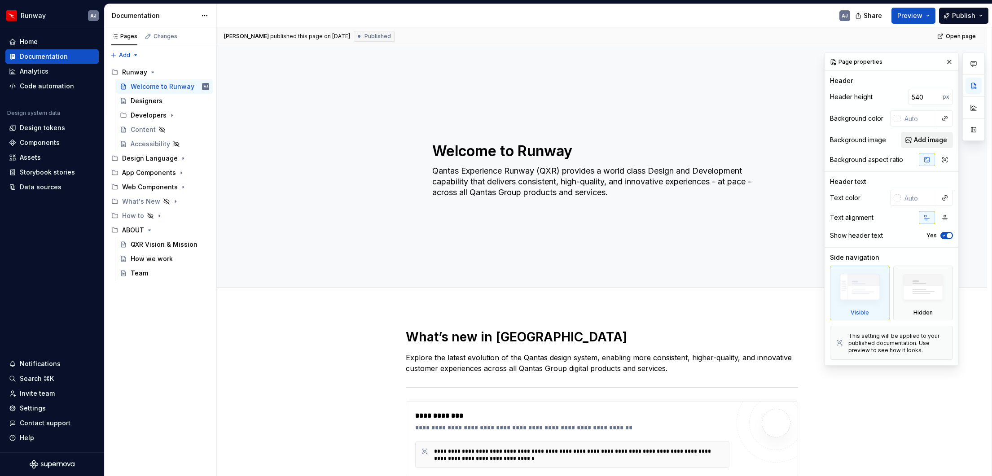
click at [826, 139] on span "Add image" at bounding box center [930, 140] width 33 height 9
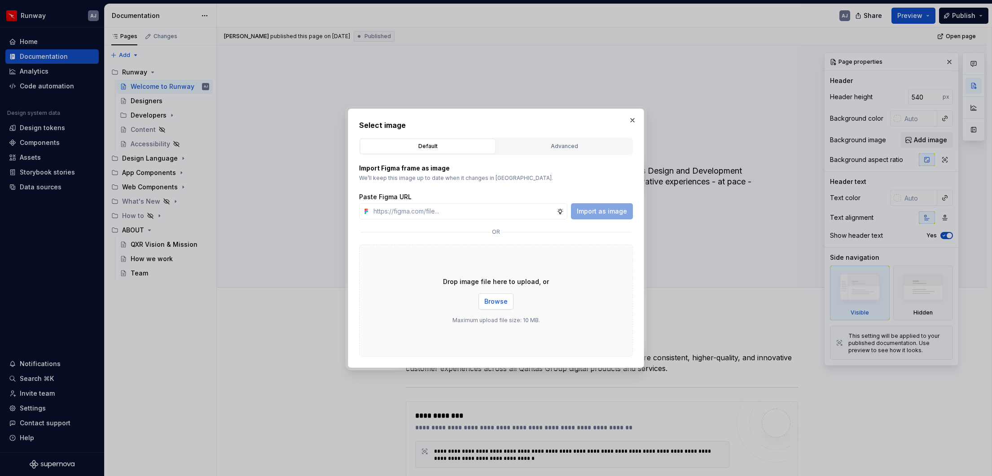
click at [497, 304] on span "Browse" at bounding box center [495, 301] width 23 height 9
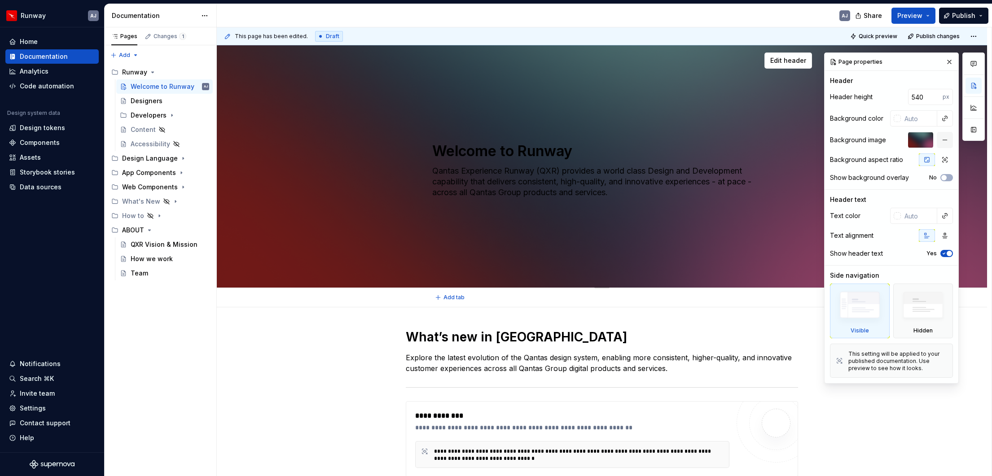
click at [487, 153] on textarea "Welcome to Runway" at bounding box center [599, 151] width 339 height 22
click at [826, 218] on input "text" at bounding box center [919, 216] width 36 height 16
click at [826, 215] on div at bounding box center [897, 215] width 7 height 7
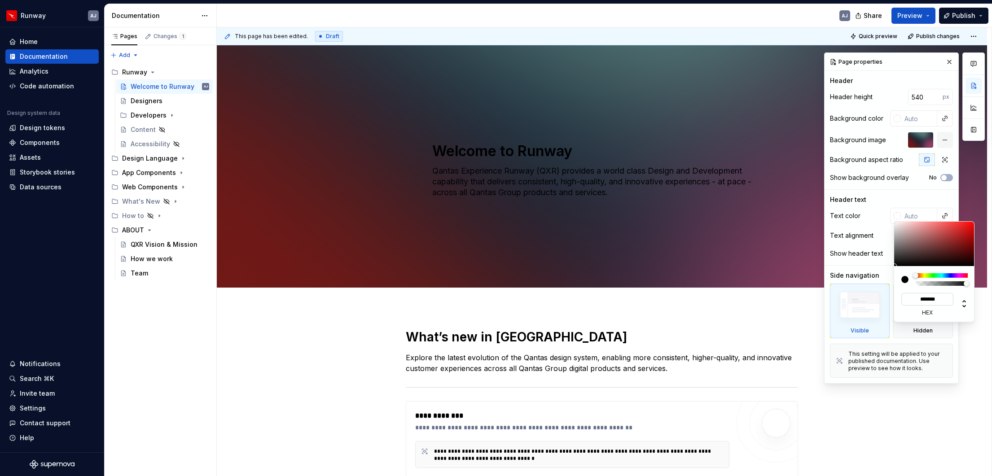
type textarea "*"
click at [826, 301] on input "*******" at bounding box center [927, 299] width 52 height 13
type input "**"
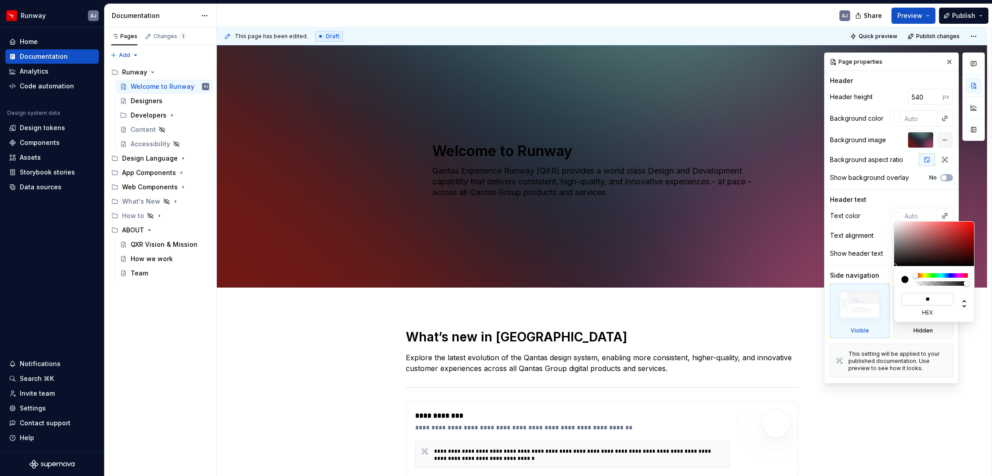
type input "#FFFFFF"
type input "***"
type textarea "*"
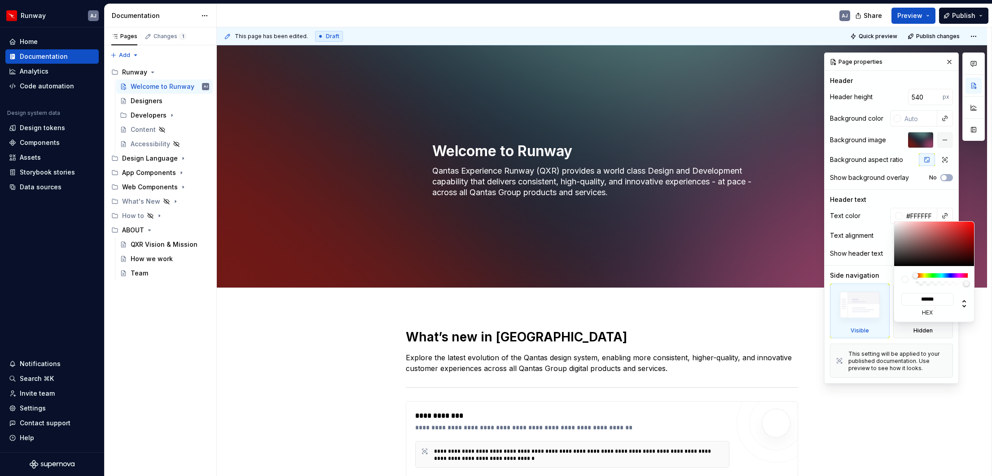
type input "*******"
click at [826, 246] on div "Comments Open comments No comments yet Select ‘Comment’ from the block context …" at bounding box center [904, 218] width 161 height 331
click at [527, 151] on html "Runway AJ Home Documentation Analytics Code automation Design system data Desig…" at bounding box center [496, 238] width 992 height 476
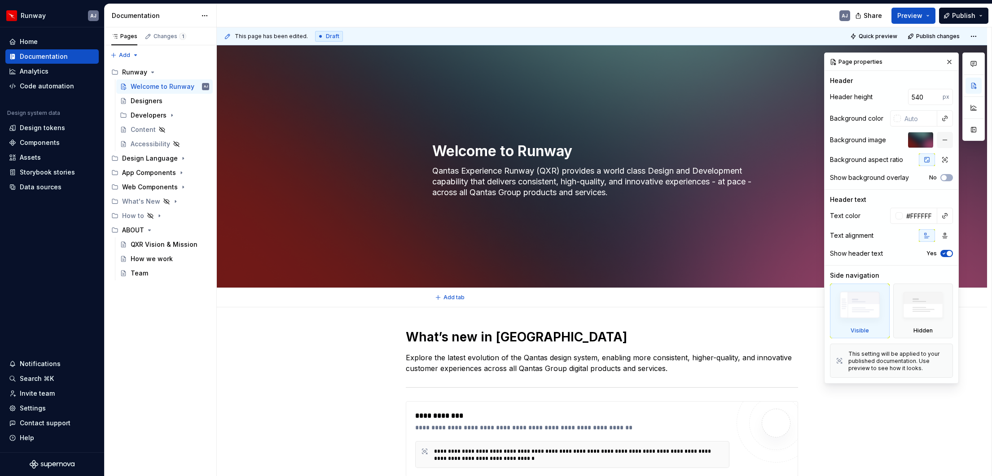
click at [527, 151] on textarea "Welcome to Runway" at bounding box center [599, 151] width 339 height 22
click at [826, 64] on button "button" at bounding box center [949, 62] width 13 height 13
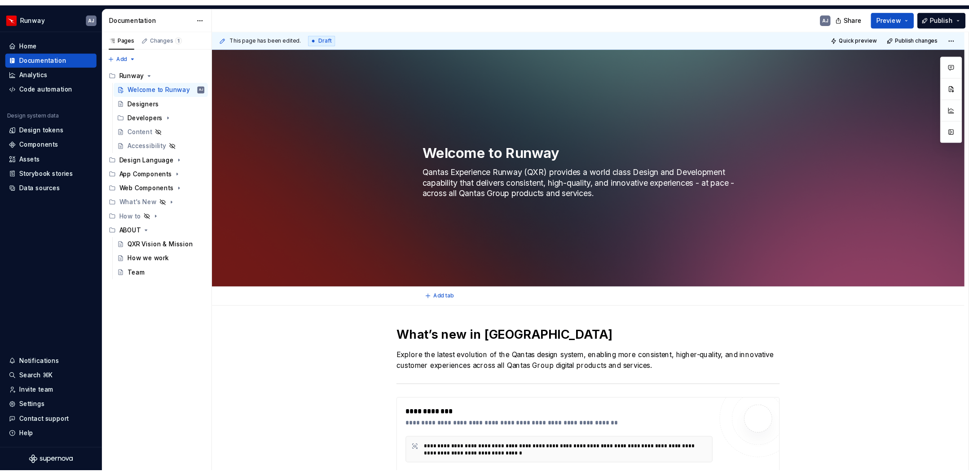
scroll to position [24, 0]
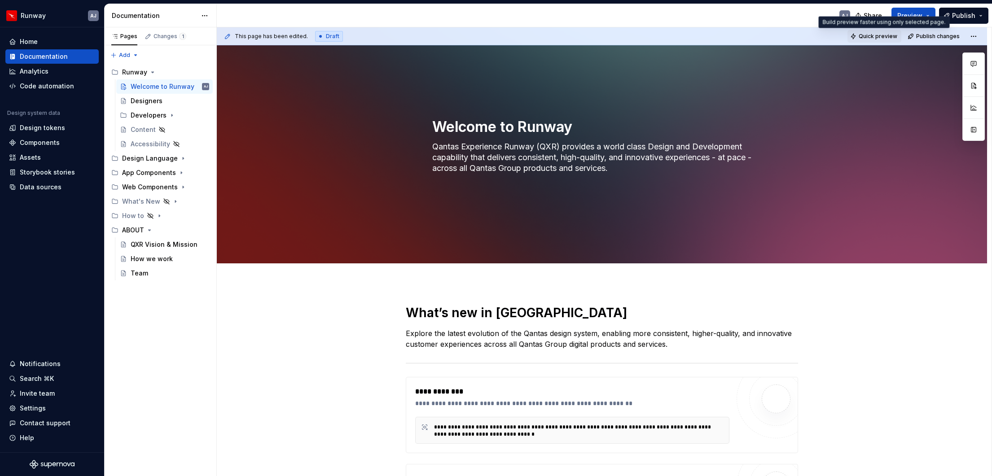
click at [826, 35] on span "Quick preview" at bounding box center [878, 36] width 39 height 7
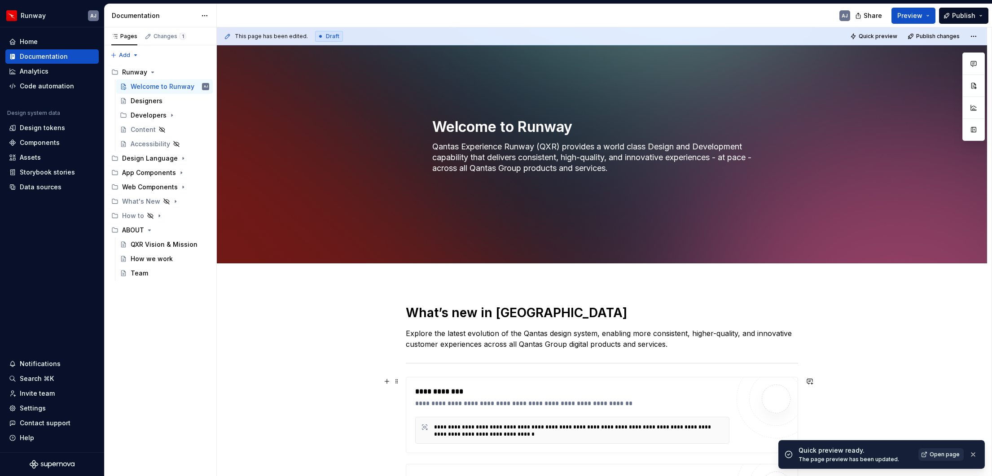
click at [826, 454] on span "Open page" at bounding box center [945, 454] width 30 height 7
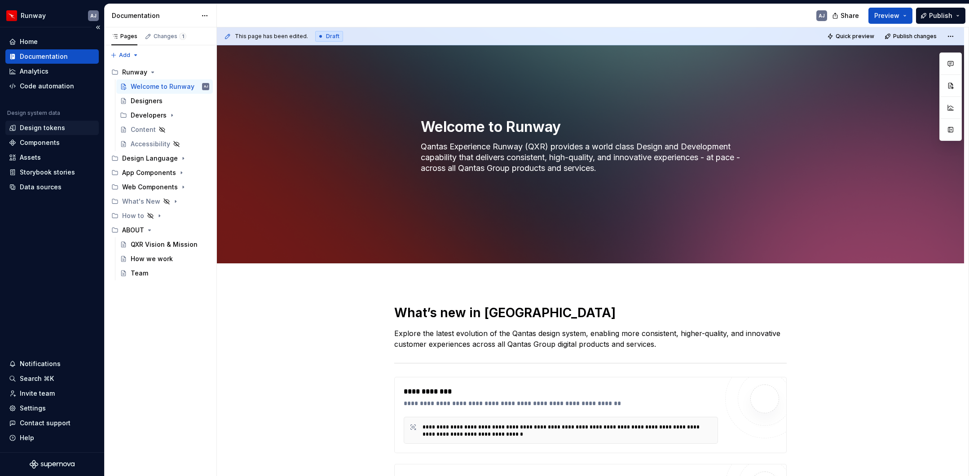
click at [46, 126] on div "Design tokens" at bounding box center [42, 127] width 45 height 9
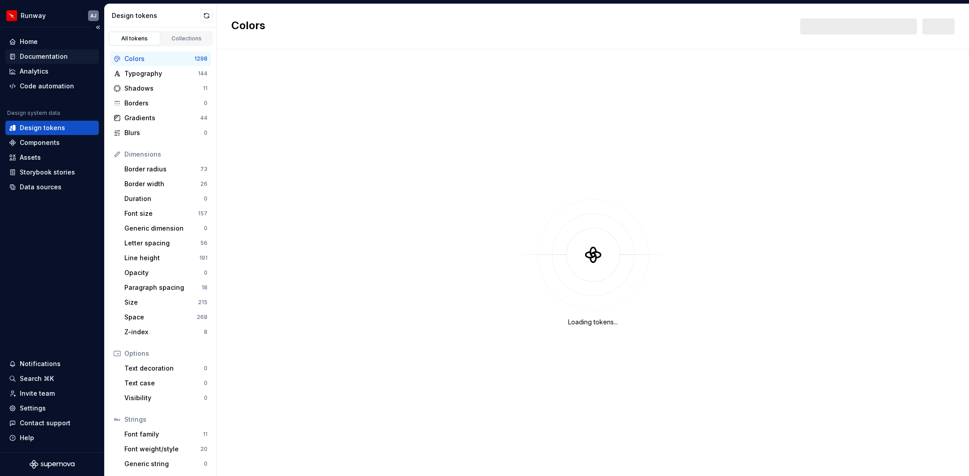
click at [49, 55] on div "Documentation" at bounding box center [44, 56] width 48 height 9
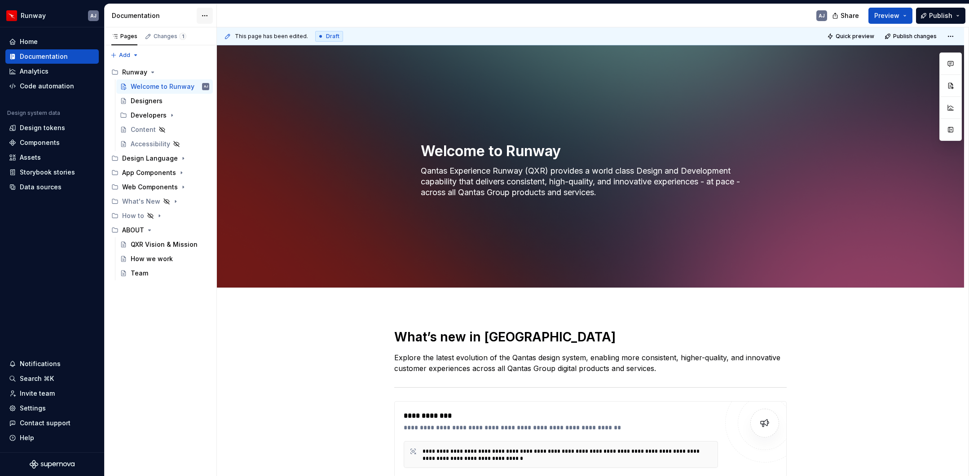
click at [201, 15] on html "Runway AJ Home Documentation Analytics Code automation Design system data Desig…" at bounding box center [484, 238] width 969 height 476
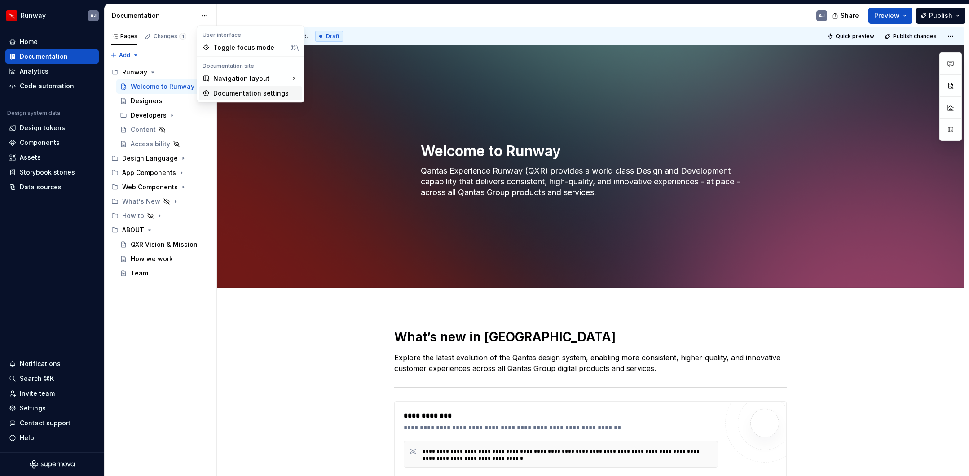
click at [236, 92] on div "Documentation settings" at bounding box center [255, 93] width 85 height 9
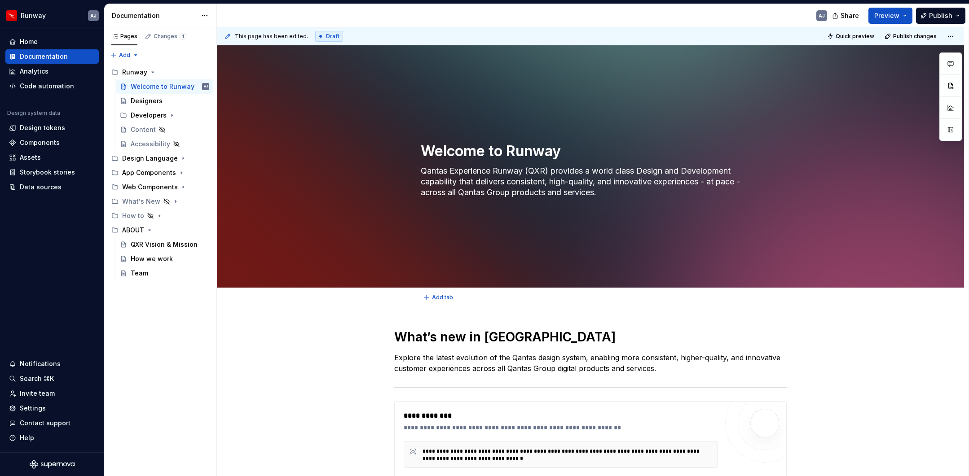
type textarea "*"
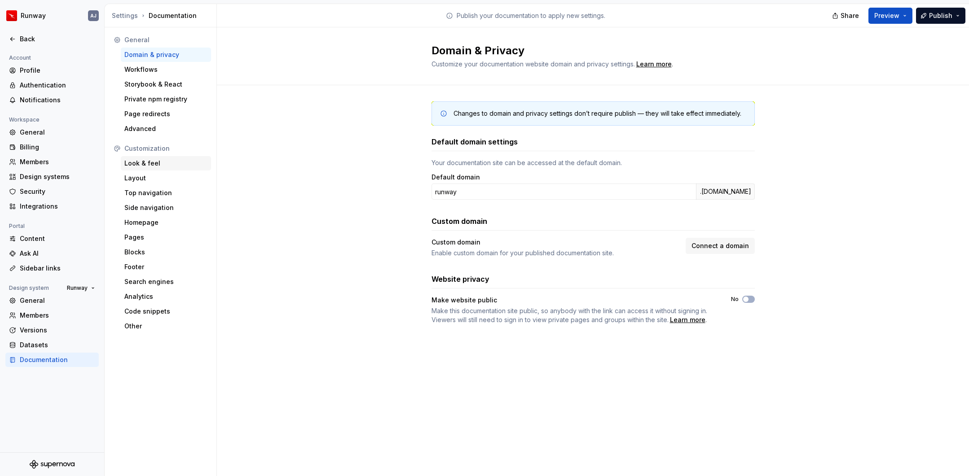
click at [152, 163] on div "Look & feel" at bounding box center [165, 163] width 83 height 9
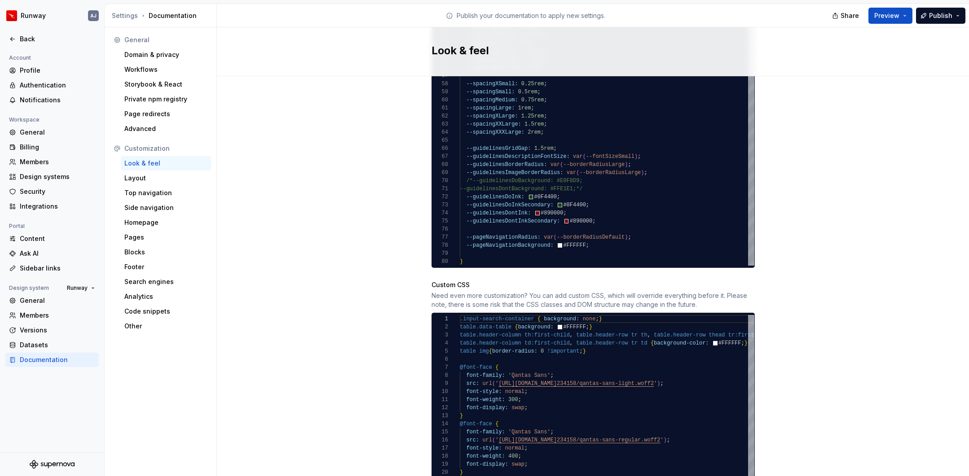
scroll to position [628, 0]
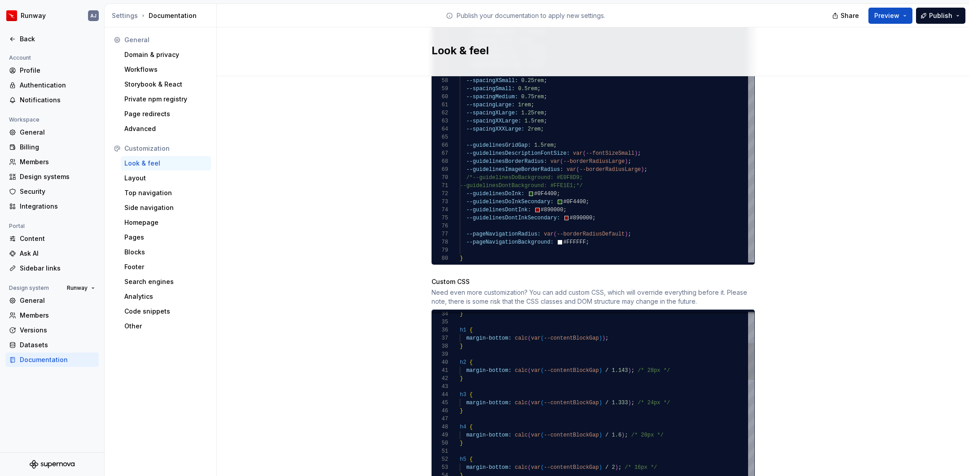
type textarea "**********"
type textarea "*"
type textarea "**********"
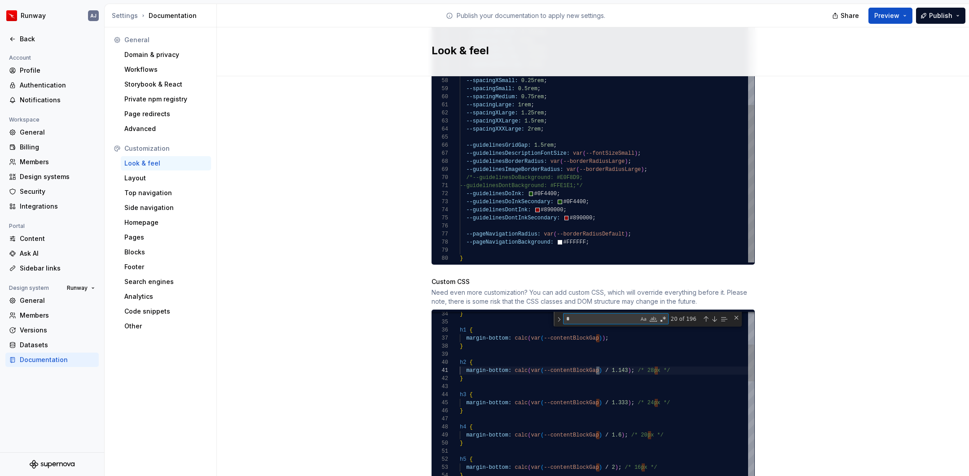
type textarea "**"
type textarea "**********"
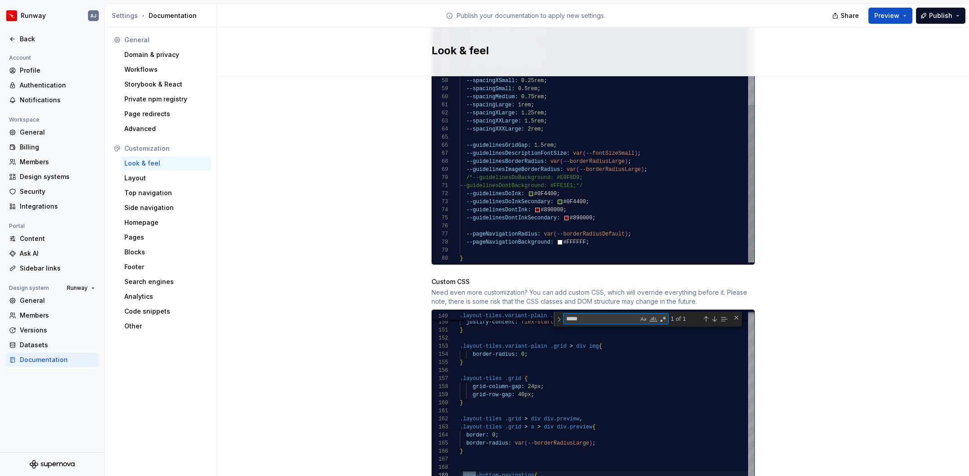
scroll to position [81, 19]
type textarea "**"
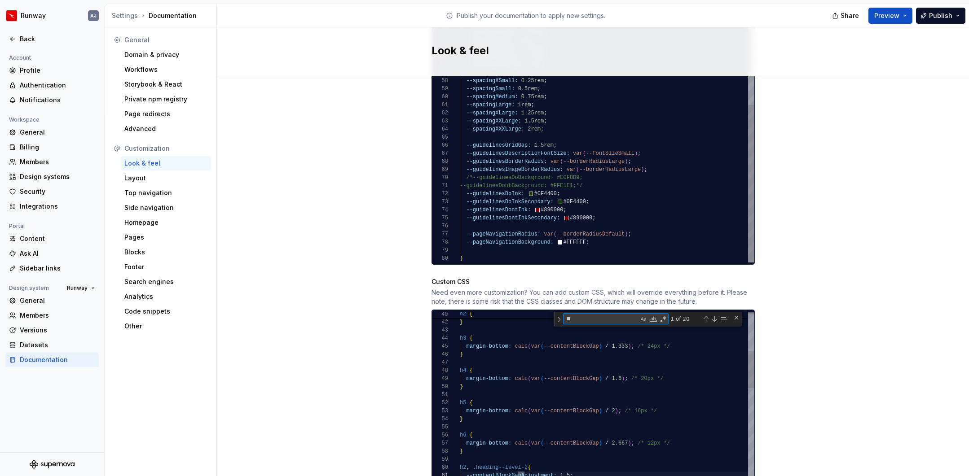
type textarea "**********"
type textarea "*"
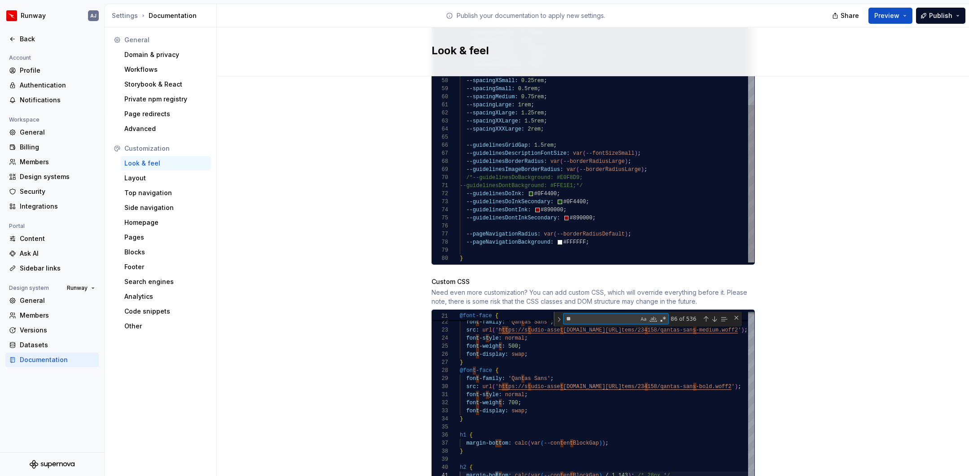
scroll to position [81, 45]
type textarea "*"
type textarea "**********"
type textarea "**"
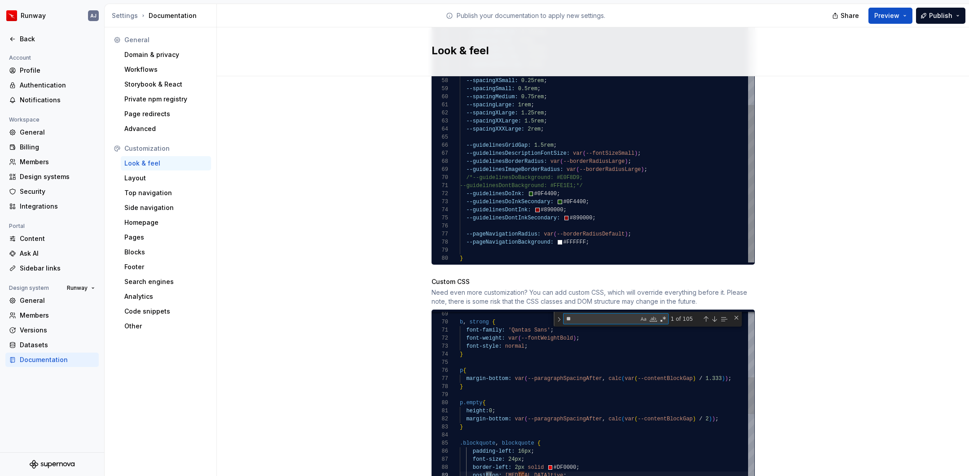
type textarea "**********"
type textarea "*****"
click at [716, 314] on div "1 of 15" at bounding box center [698, 318] width 60 height 11
click at [716, 316] on div "Next Match (Enter)" at bounding box center [714, 319] width 7 height 7
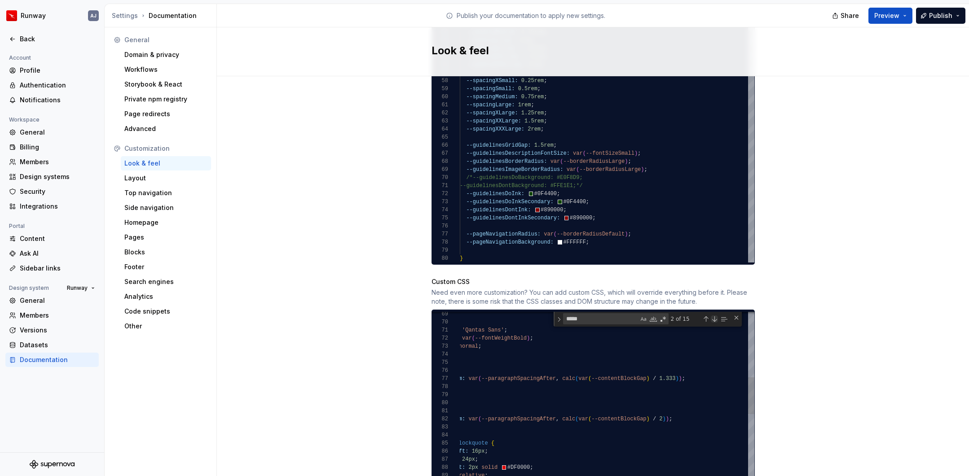
scroll to position [81, 328]
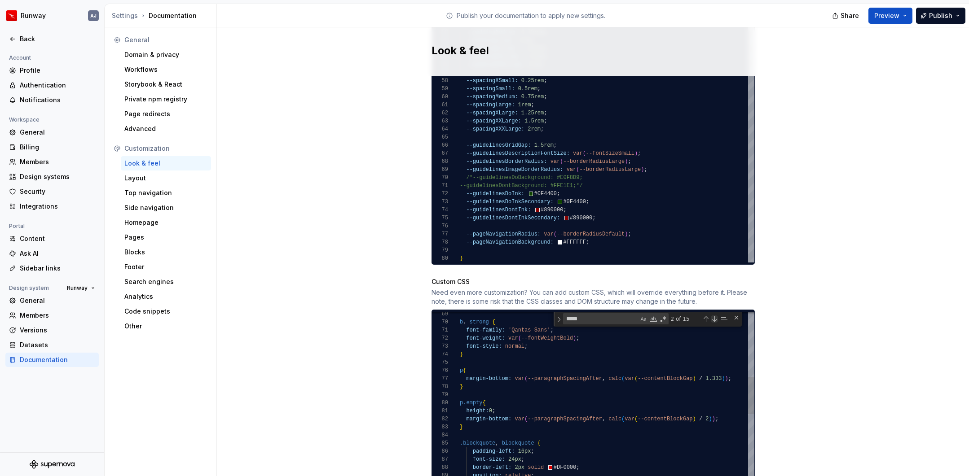
click at [714, 316] on div "Next Match (Enter)" at bounding box center [714, 319] width 7 height 7
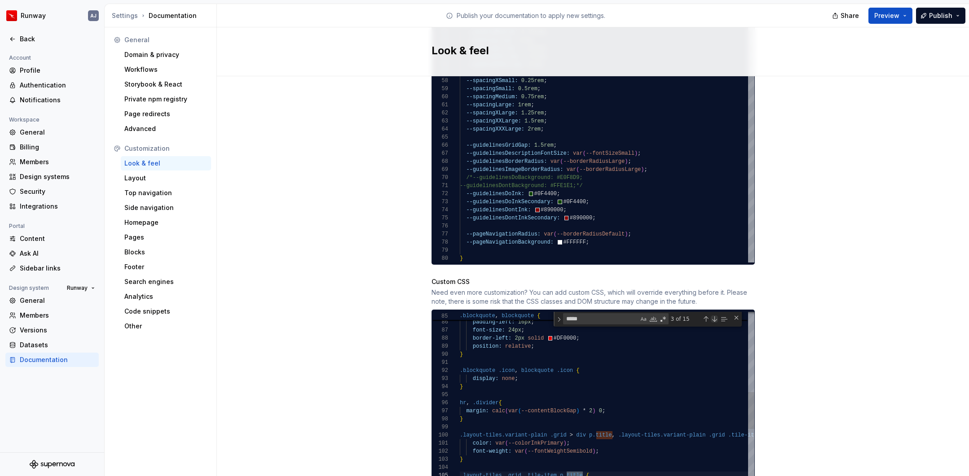
click at [714, 316] on div "Next Match (Enter)" at bounding box center [714, 319] width 7 height 7
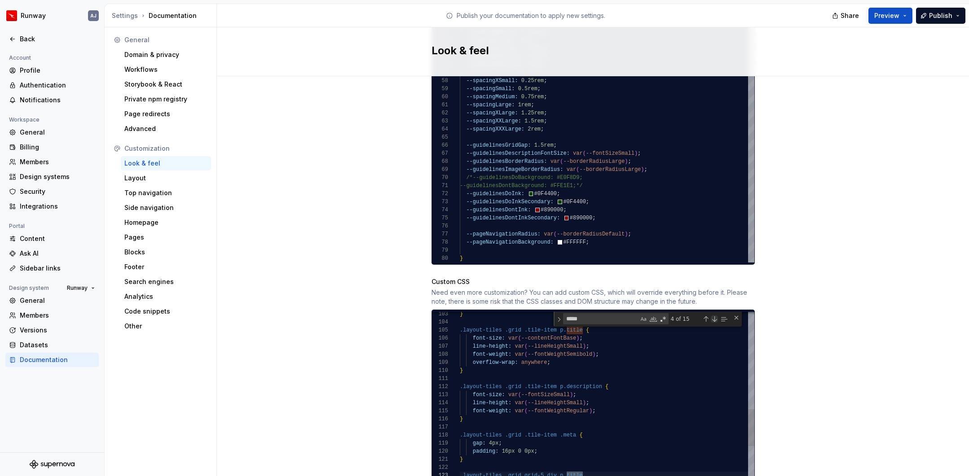
click at [714, 316] on div "Next Match (Enter)" at bounding box center [714, 319] width 7 height 7
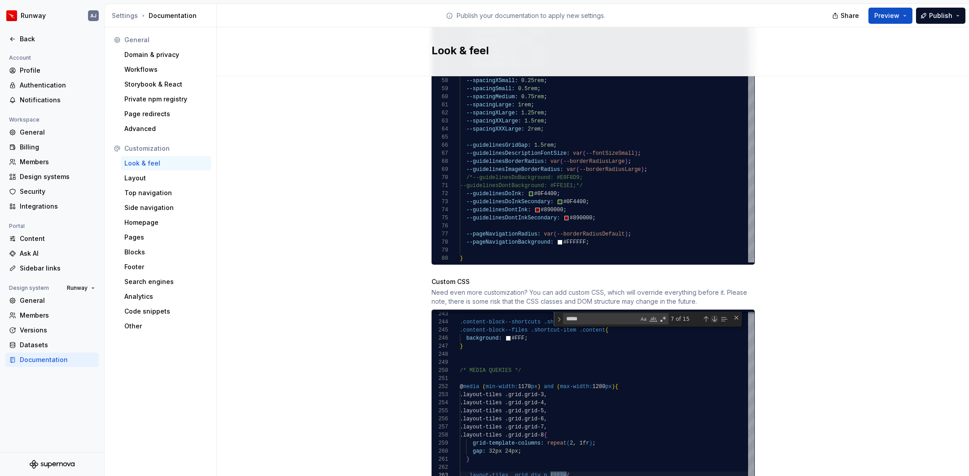
click at [714, 316] on div "Next Match (Enter)" at bounding box center [714, 319] width 7 height 7
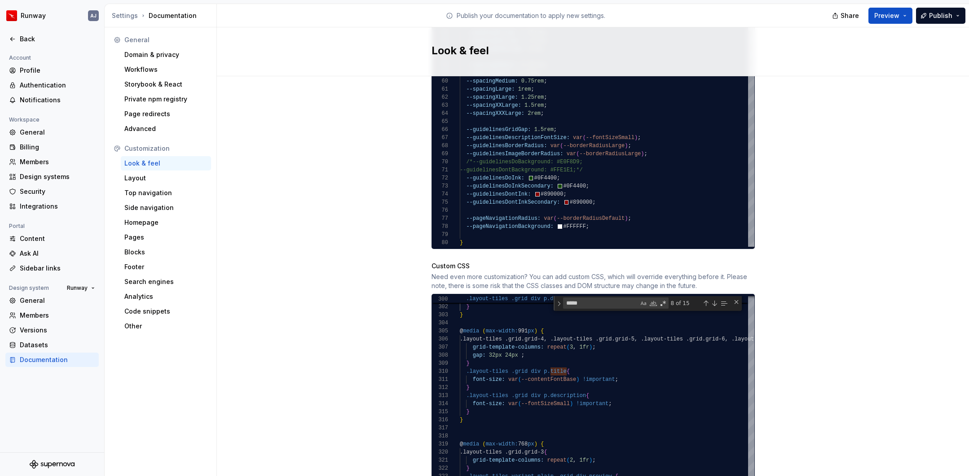
scroll to position [806, 0]
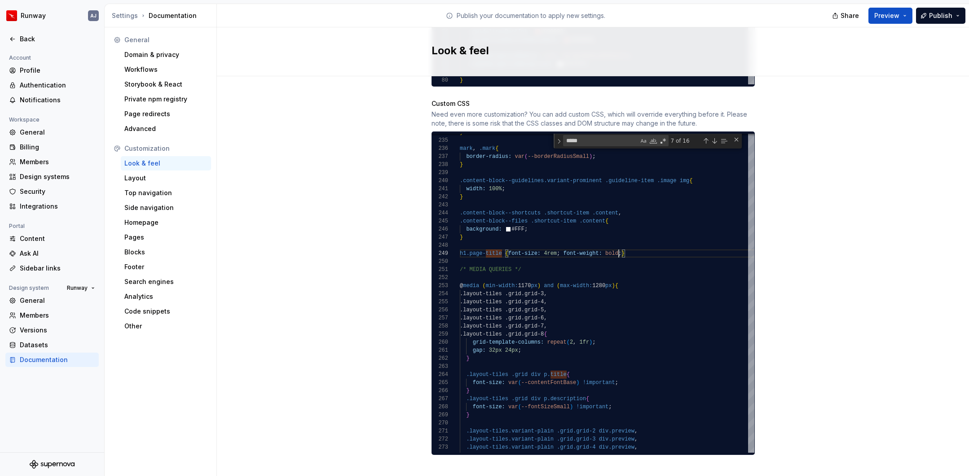
type textarea "**********"
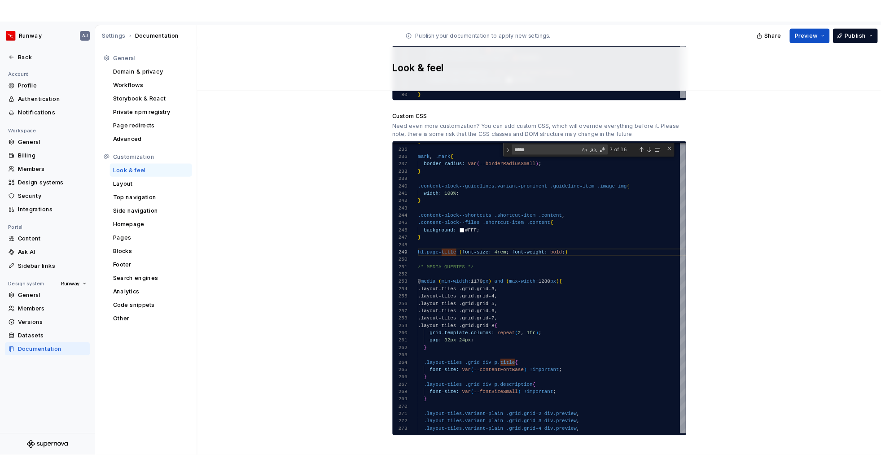
scroll to position [0, 0]
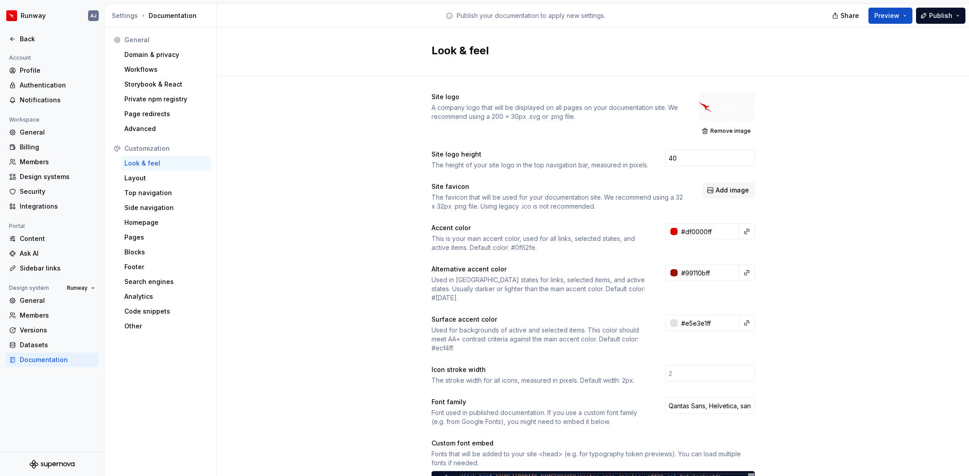
click at [159, 16] on div "Settings Documentation" at bounding box center [162, 15] width 101 height 9
click at [123, 15] on div "Settings" at bounding box center [125, 15] width 26 height 9
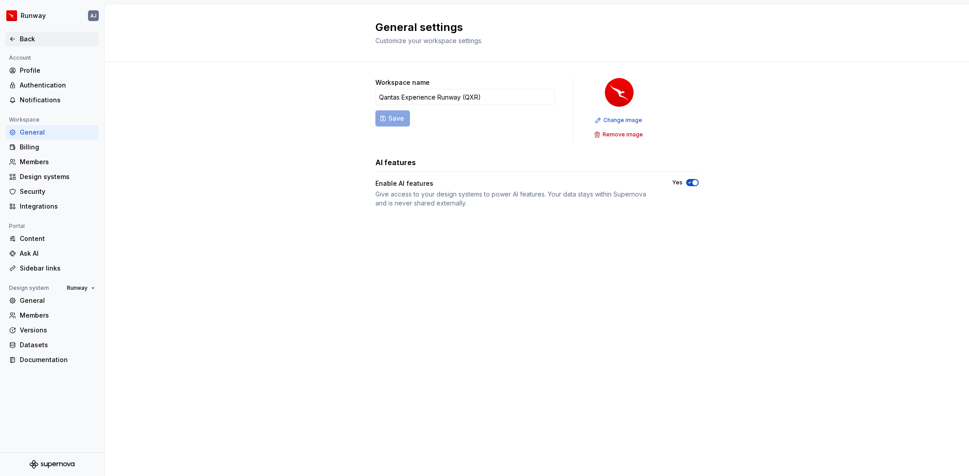
click at [26, 40] on div "Back" at bounding box center [57, 39] width 75 height 9
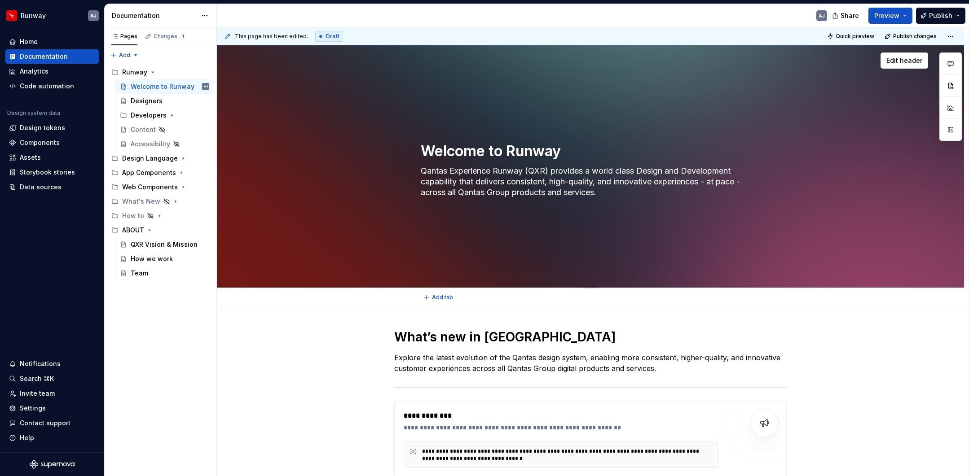
click at [826, 81] on div "Welcome to Runway Qantas Experience Runway (QXR) provides a world class Design …" at bounding box center [590, 166] width 747 height 242
click at [826, 61] on span "Edit header" at bounding box center [904, 60] width 36 height 9
type textarea "*"
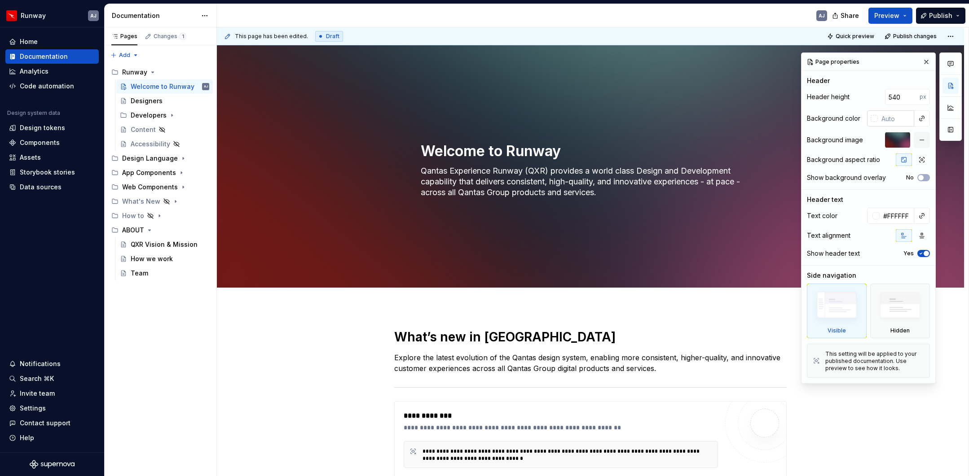
click at [826, 118] on input "text" at bounding box center [895, 118] width 36 height 16
click at [826, 119] on input "text" at bounding box center [895, 118] width 36 height 16
click at [826, 120] on input "text" at bounding box center [895, 118] width 36 height 16
type input "#323232"
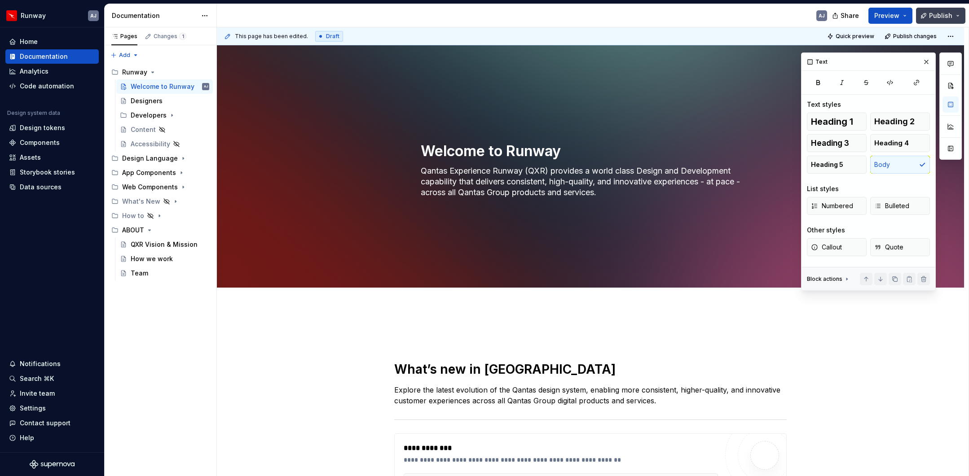
click at [826, 19] on span "Publish" at bounding box center [940, 15] width 23 height 9
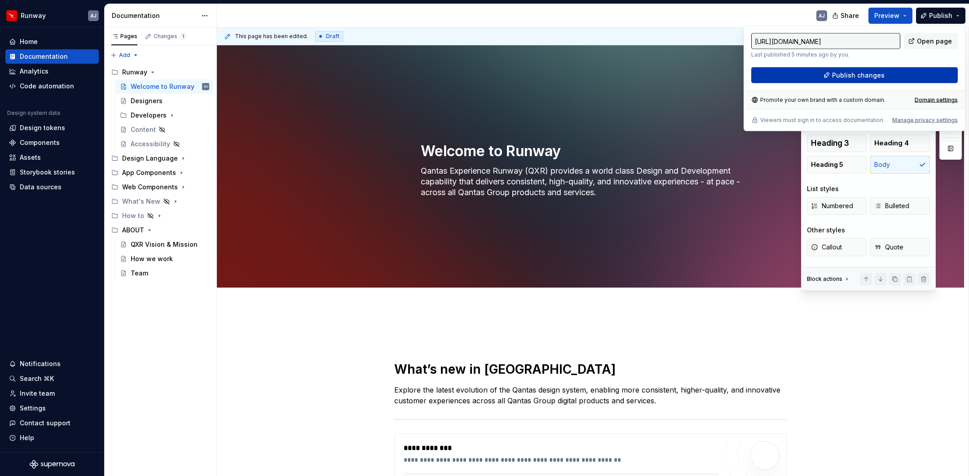
click at [826, 75] on span "Publish changes" at bounding box center [858, 75] width 53 height 9
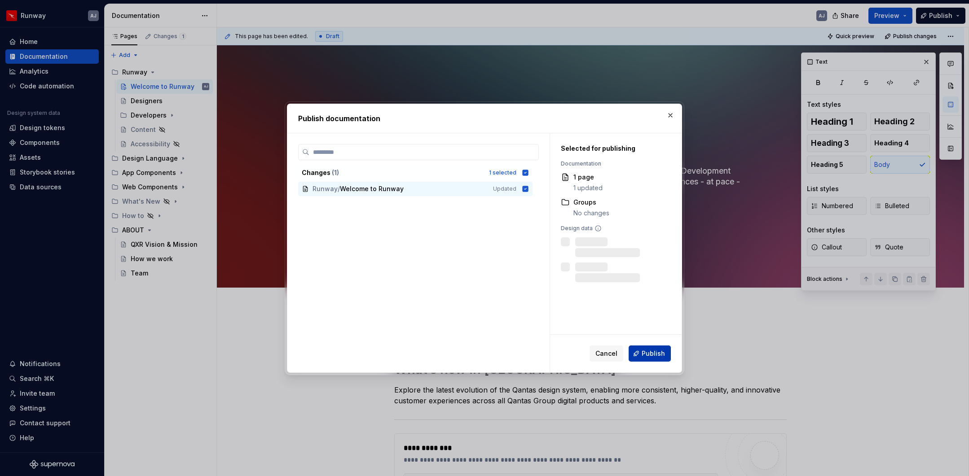
drag, startPoint x: 657, startPoint y: 354, endPoint x: 652, endPoint y: 354, distance: 5.4
click at [657, 354] on span "Publish" at bounding box center [652, 353] width 23 height 9
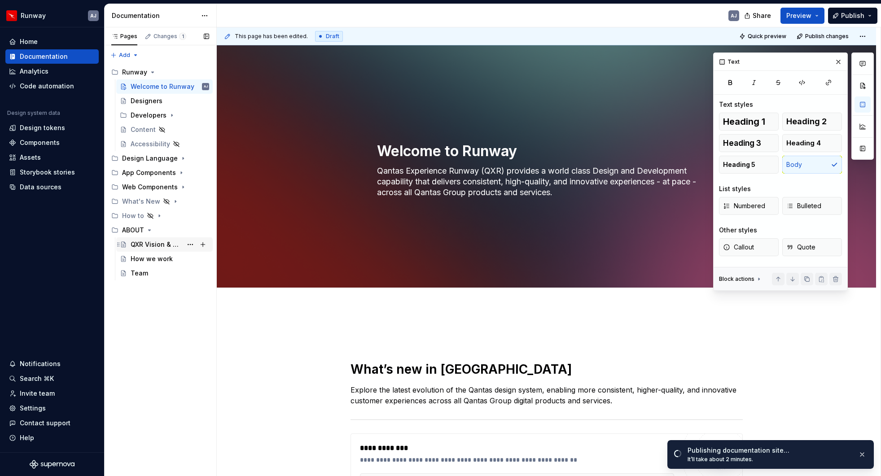
click at [147, 245] on div "QXR Vision & Mission" at bounding box center [157, 244] width 52 height 9
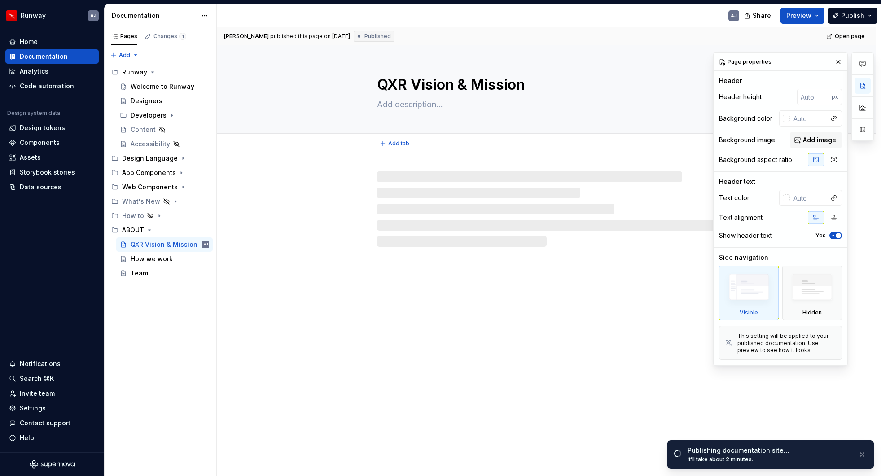
drag, startPoint x: 413, startPoint y: 83, endPoint x: 364, endPoint y: 83, distance: 48.5
click at [364, 83] on div "QXR Vision & Mission" at bounding box center [547, 89] width 588 height 88
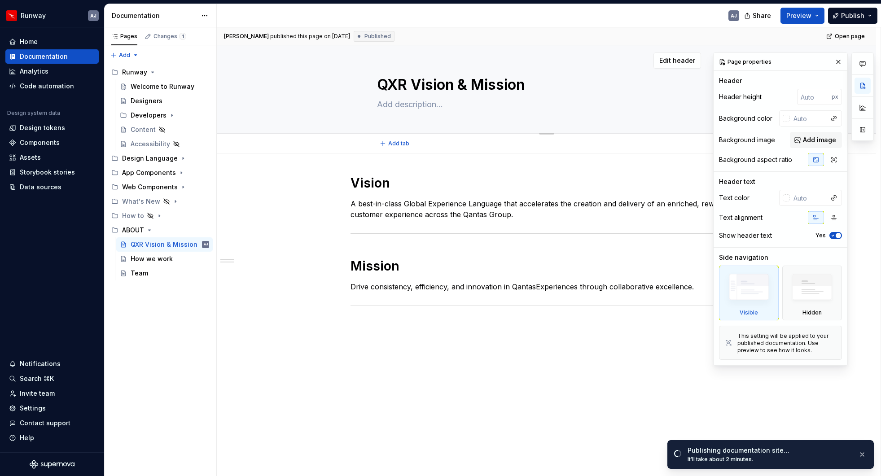
type textarea "*"
type textarea "Vision & Mission"
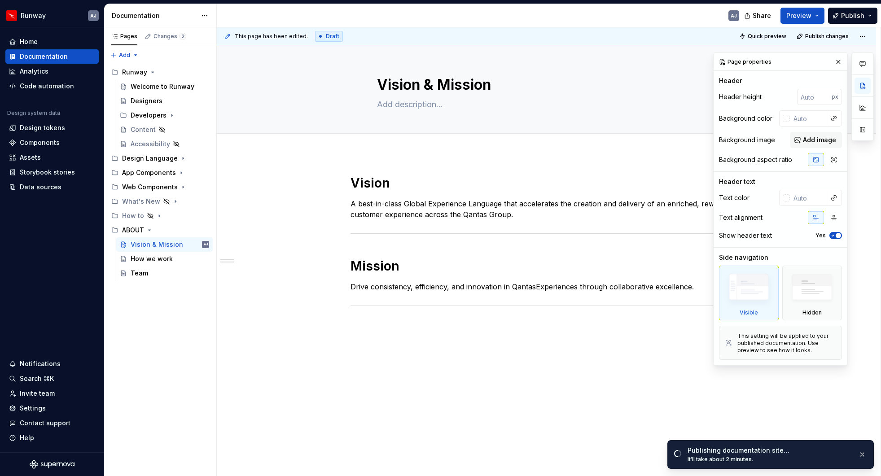
type textarea "*"
type textarea "Vision & Mission"
click at [162, 259] on div "How we work" at bounding box center [152, 258] width 42 height 9
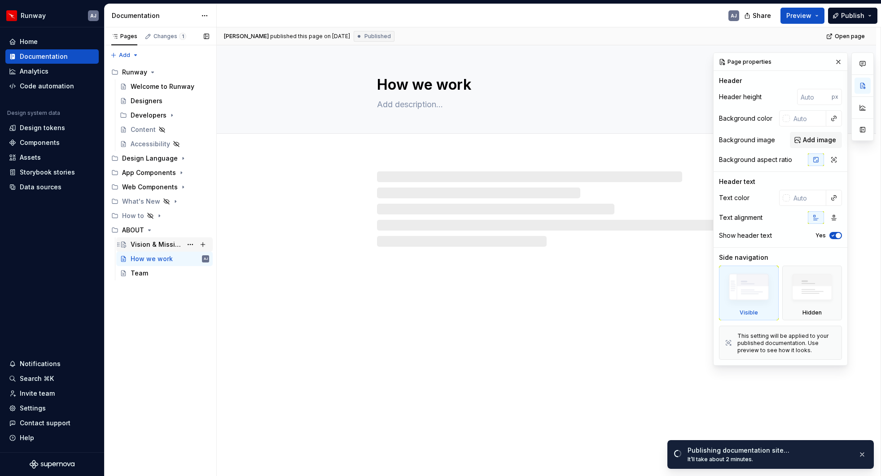
click at [155, 246] on div "Vision & Mission" at bounding box center [157, 244] width 52 height 9
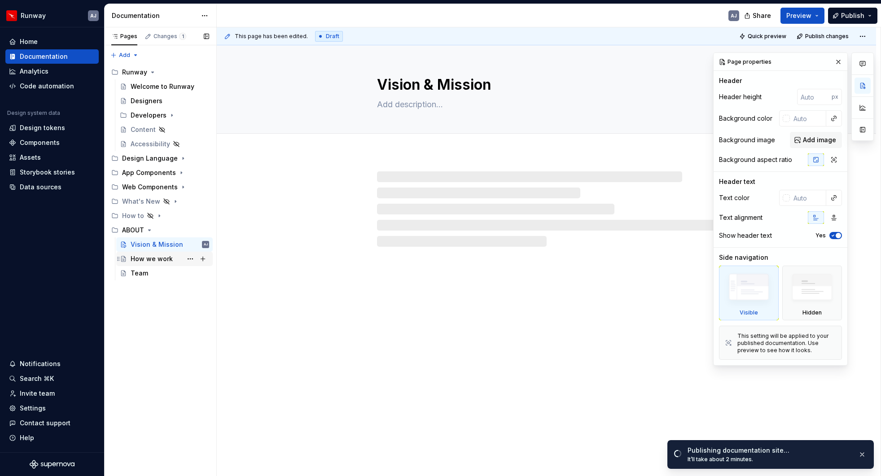
click at [155, 259] on div "How we work" at bounding box center [152, 258] width 42 height 9
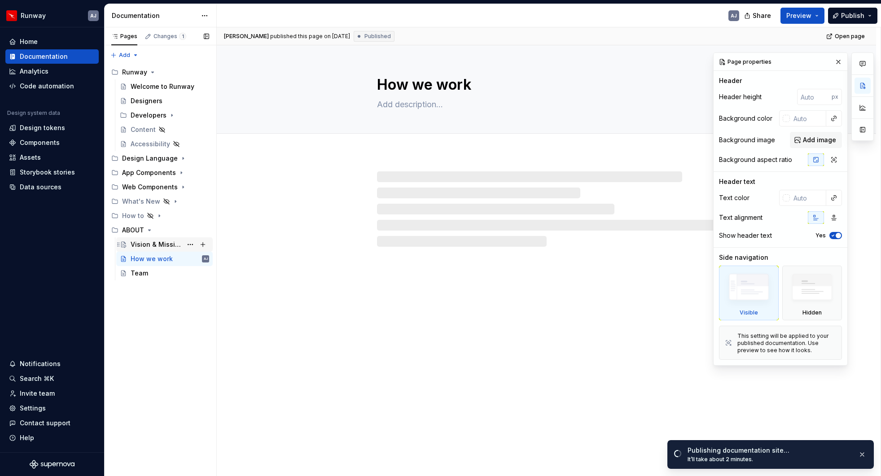
click at [155, 248] on div "Vision & Mission" at bounding box center [157, 244] width 52 height 9
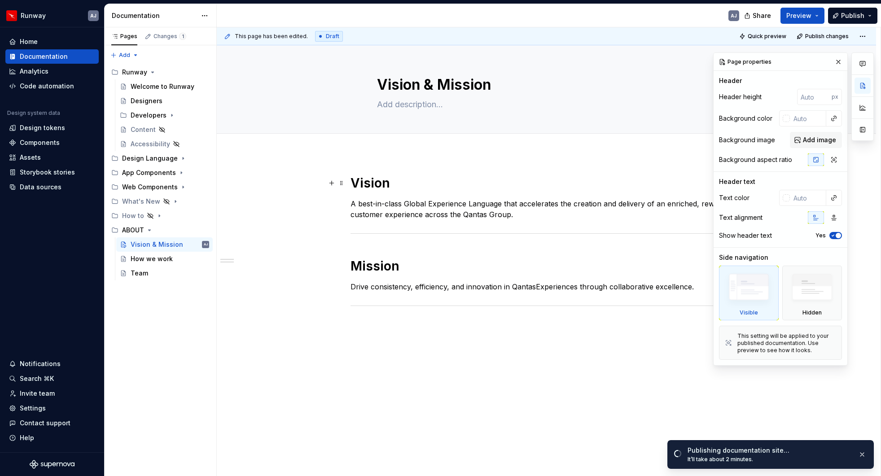
click at [376, 179] on h1 "Vision" at bounding box center [547, 183] width 392 height 16
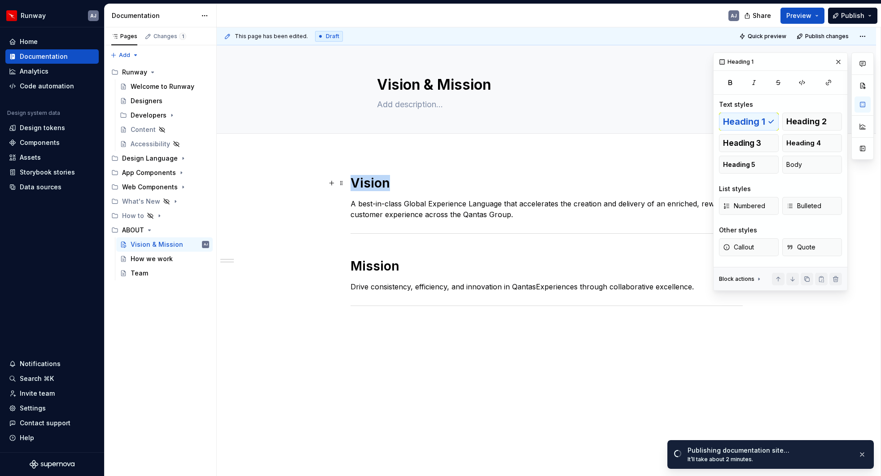
click at [376, 179] on h1 "Vision" at bounding box center [547, 183] width 392 height 16
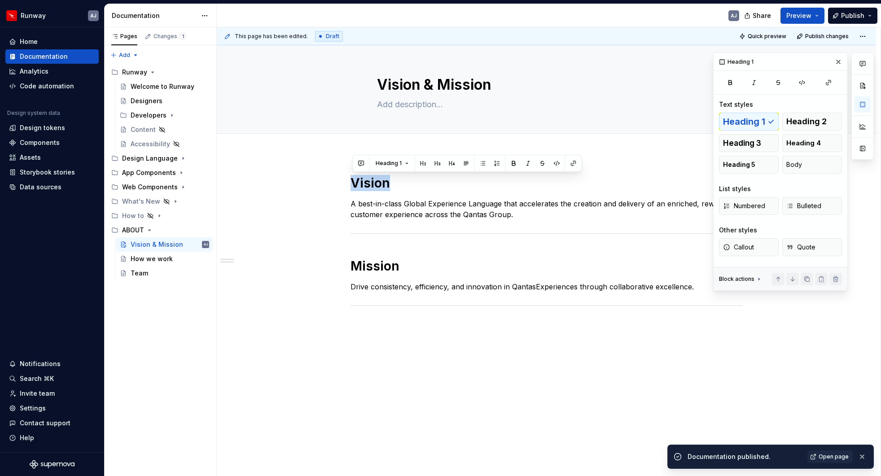
copy h1 "Vision"
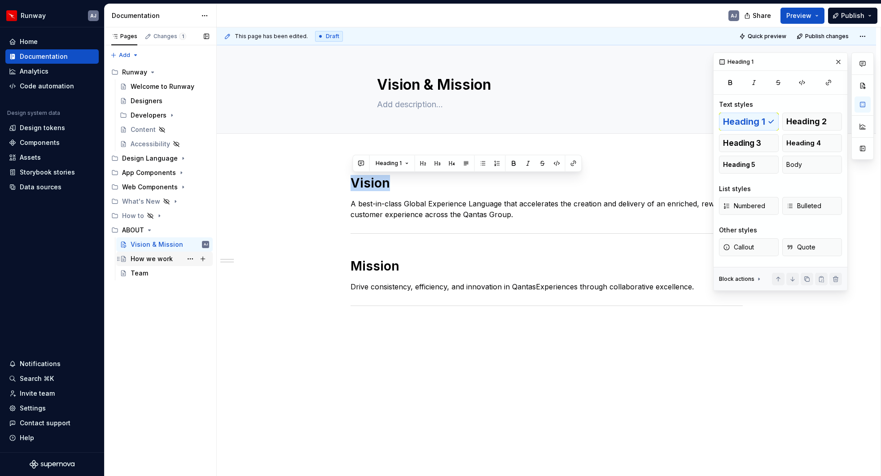
click at [155, 256] on div "How we work" at bounding box center [152, 258] width 42 height 9
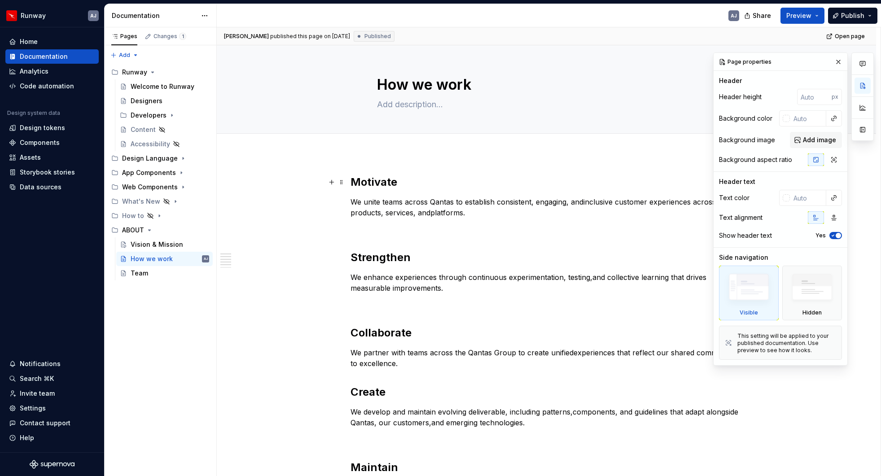
type textarea "*"
click at [354, 181] on h2 "Motivate" at bounding box center [547, 182] width 392 height 14
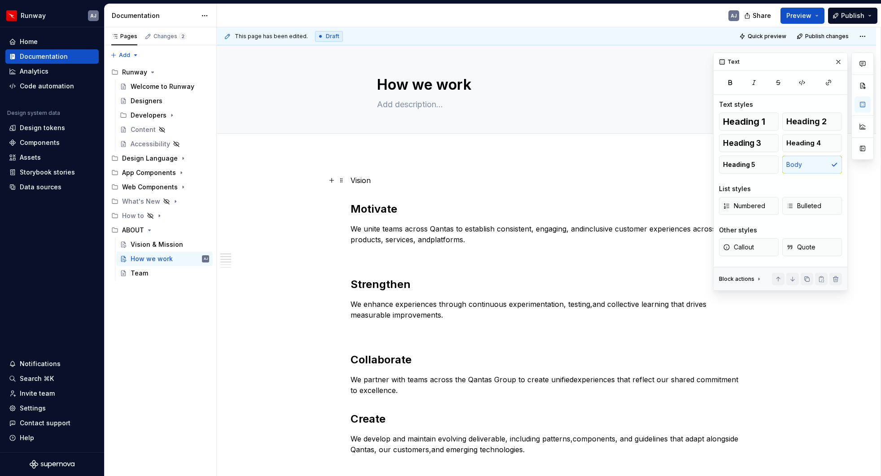
click at [380, 181] on p "Vision" at bounding box center [547, 180] width 392 height 11
click at [379, 208] on h2 "Motivate" at bounding box center [547, 209] width 392 height 14
click at [373, 205] on h2 "Motivate" at bounding box center [547, 209] width 392 height 14
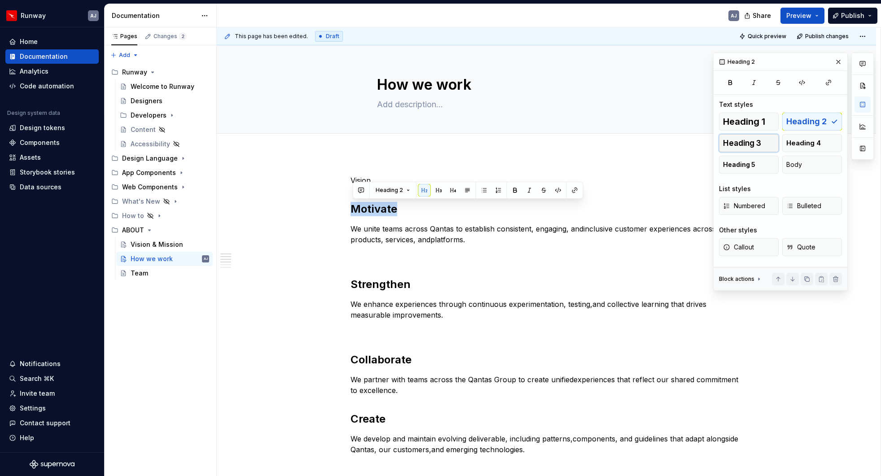
click at [759, 143] on span "Heading 3" at bounding box center [742, 143] width 38 height 9
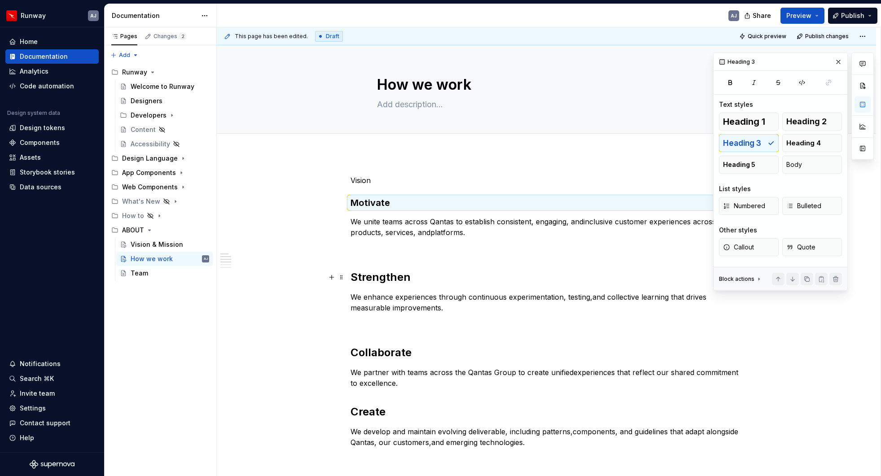
click at [391, 277] on strong "Strengthen" at bounding box center [381, 277] width 60 height 13
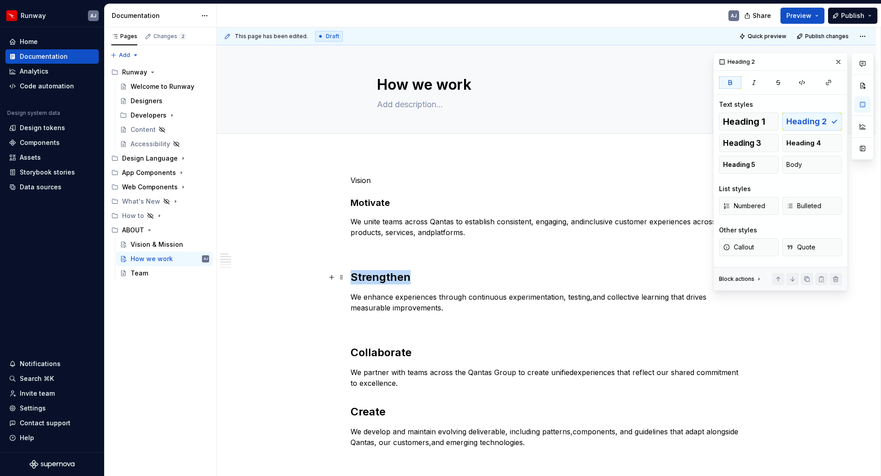
click at [391, 277] on strong "Strengthen" at bounding box center [381, 277] width 60 height 13
drag, startPoint x: 748, startPoint y: 140, endPoint x: 664, endPoint y: 191, distance: 98.5
click at [748, 140] on span "Heading 3" at bounding box center [742, 143] width 38 height 9
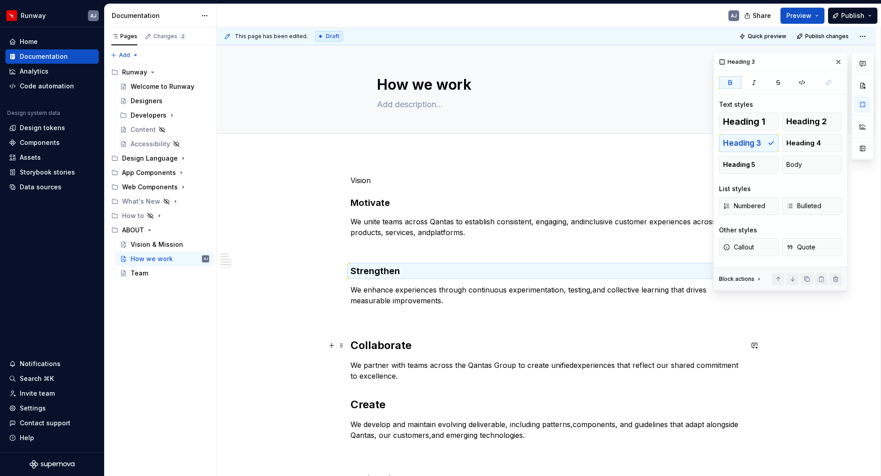
click at [395, 344] on strong "Collaborate" at bounding box center [381, 345] width 61 height 13
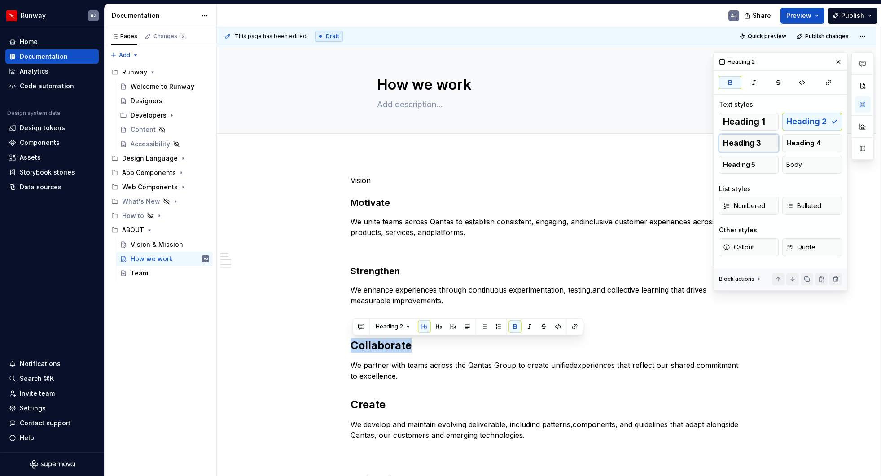
click at [745, 143] on span "Heading 3" at bounding box center [742, 143] width 38 height 9
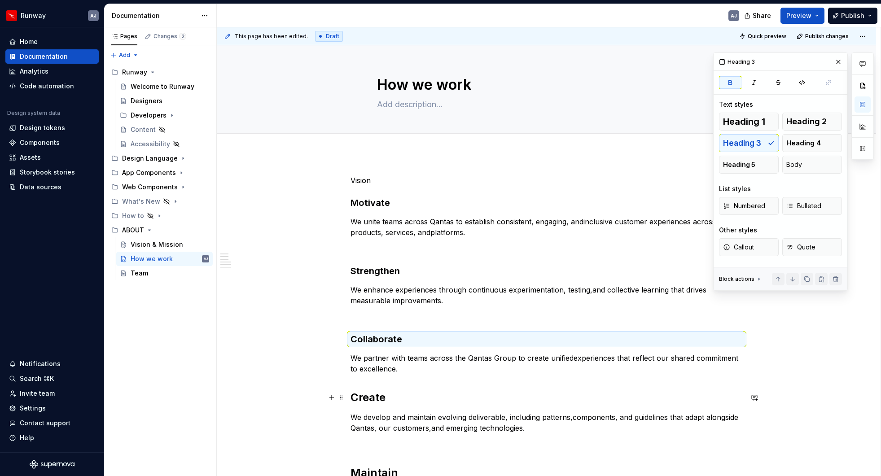
click at [375, 399] on strong "Create" at bounding box center [368, 397] width 35 height 13
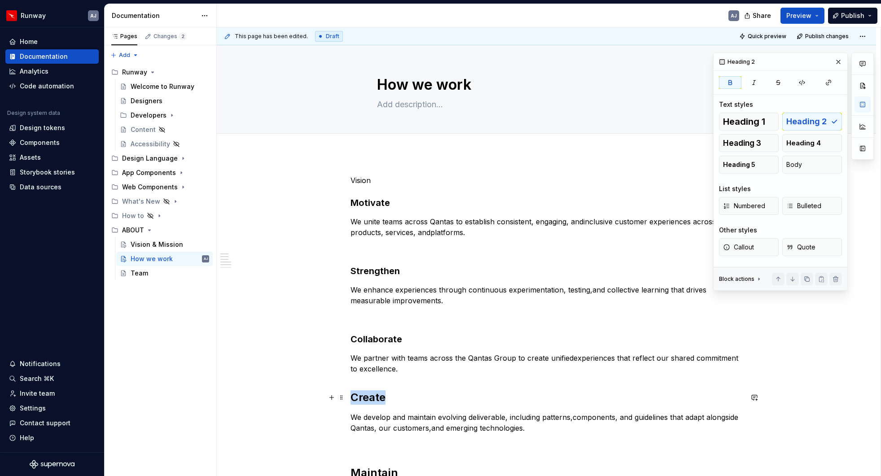
drag, startPoint x: 375, startPoint y: 399, endPoint x: 382, endPoint y: 398, distance: 6.3
click at [376, 398] on strong "Create" at bounding box center [368, 397] width 35 height 13
drag, startPoint x: 752, startPoint y: 145, endPoint x: 659, endPoint y: 252, distance: 141.6
click at [752, 145] on span "Heading 3" at bounding box center [742, 143] width 38 height 9
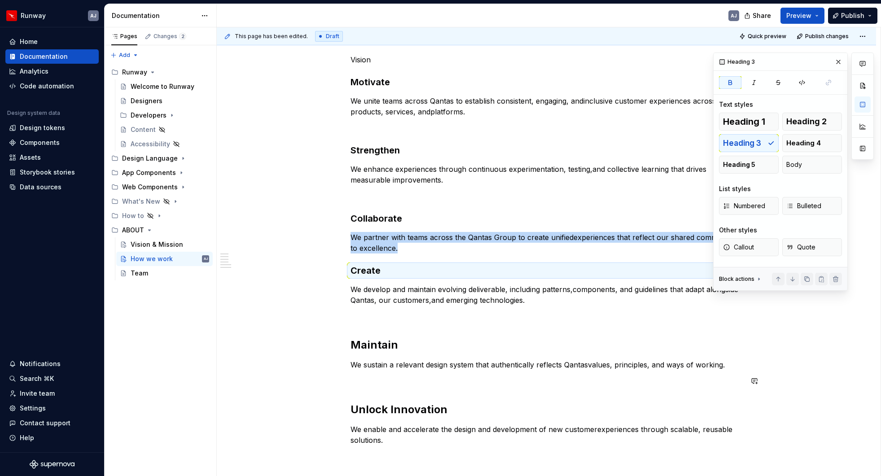
scroll to position [125, 0]
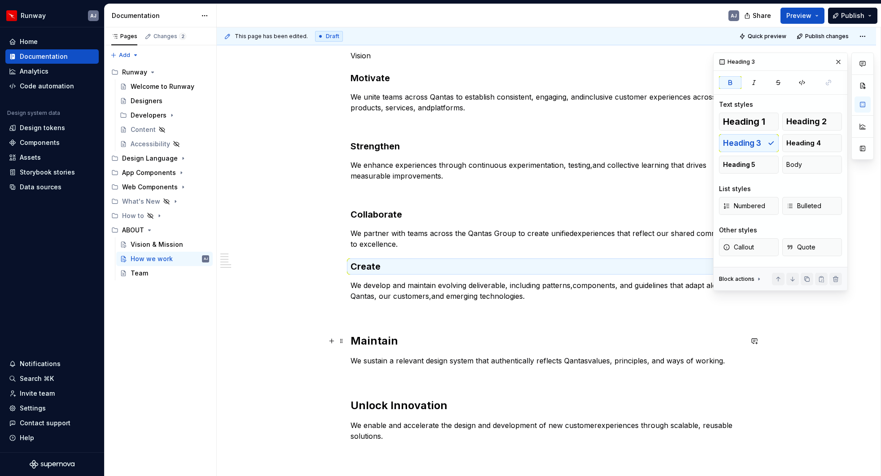
click at [377, 341] on strong "Maintain" at bounding box center [375, 340] width 48 height 13
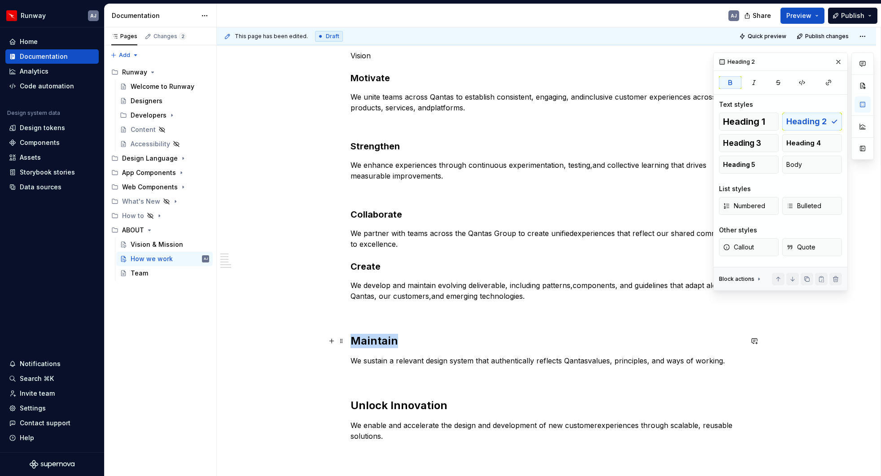
click at [377, 341] on strong "Maintain" at bounding box center [375, 340] width 48 height 13
click at [755, 145] on span "Heading 3" at bounding box center [742, 143] width 38 height 9
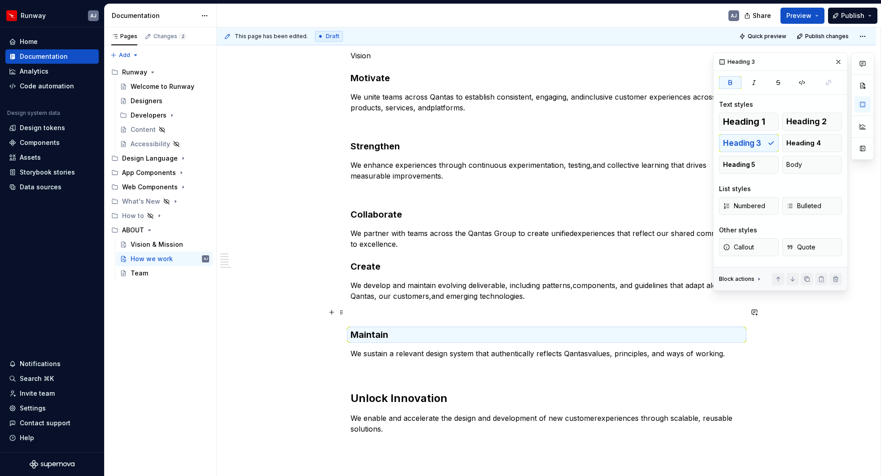
click at [404, 315] on p at bounding box center [547, 312] width 392 height 11
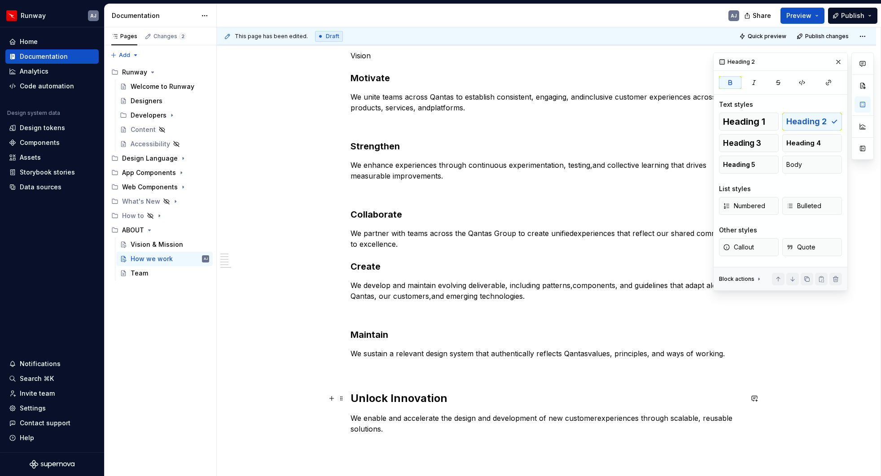
click at [391, 398] on strong "Unlock Innovation" at bounding box center [399, 398] width 97 height 13
click at [383, 399] on strong "Unlock Innovation" at bounding box center [399, 398] width 97 height 13
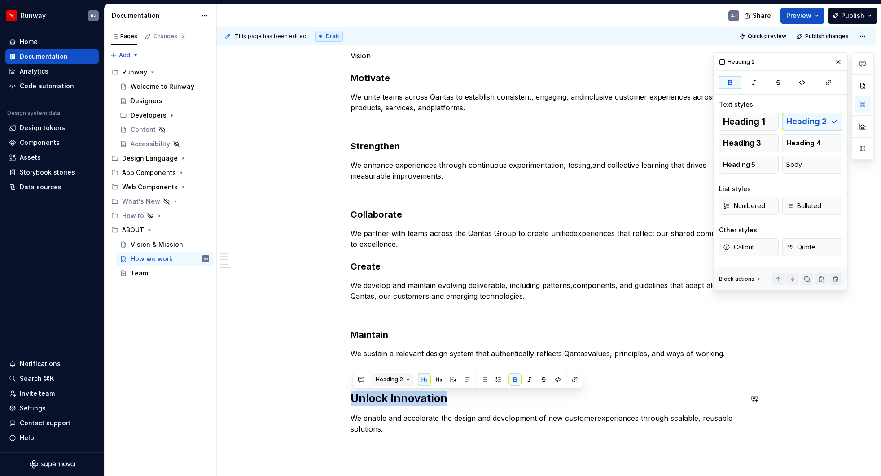
click at [409, 382] on button "Heading 2" at bounding box center [393, 379] width 43 height 13
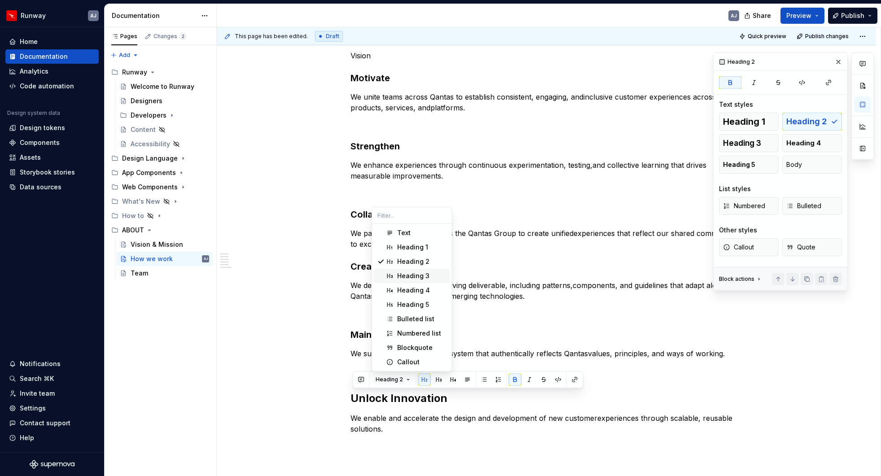
click at [411, 274] on div "Heading 3" at bounding box center [413, 276] width 32 height 9
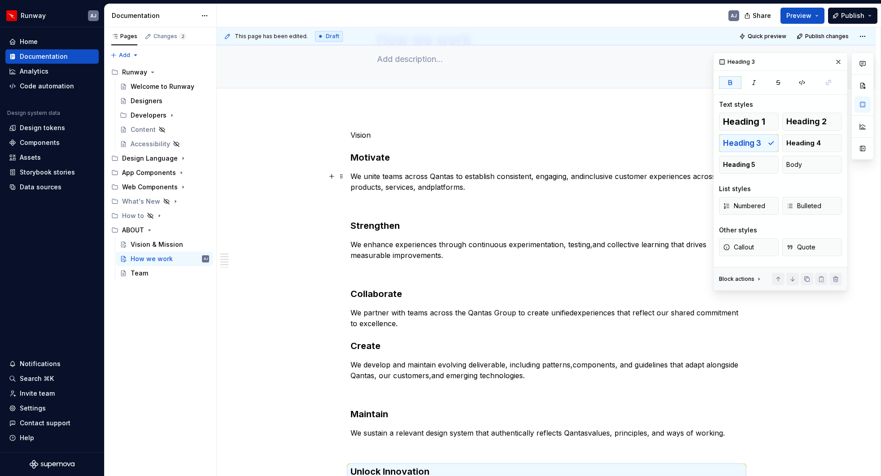
scroll to position [0, 0]
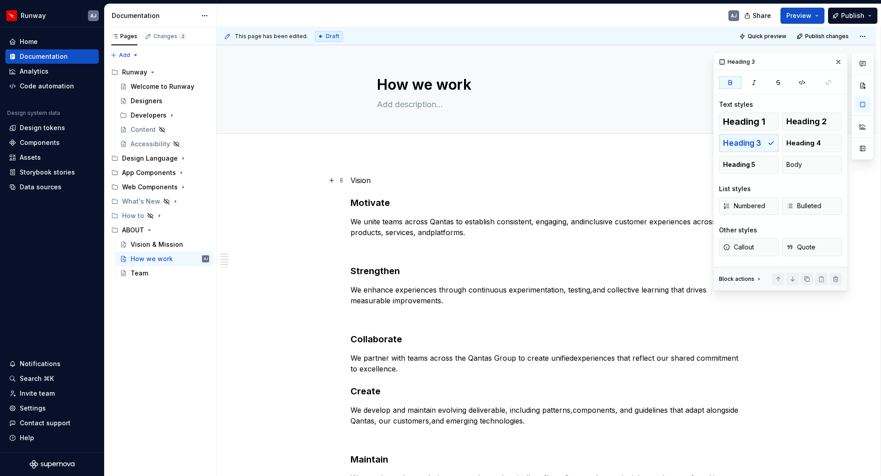
click at [364, 179] on p "Vision" at bounding box center [547, 180] width 392 height 11
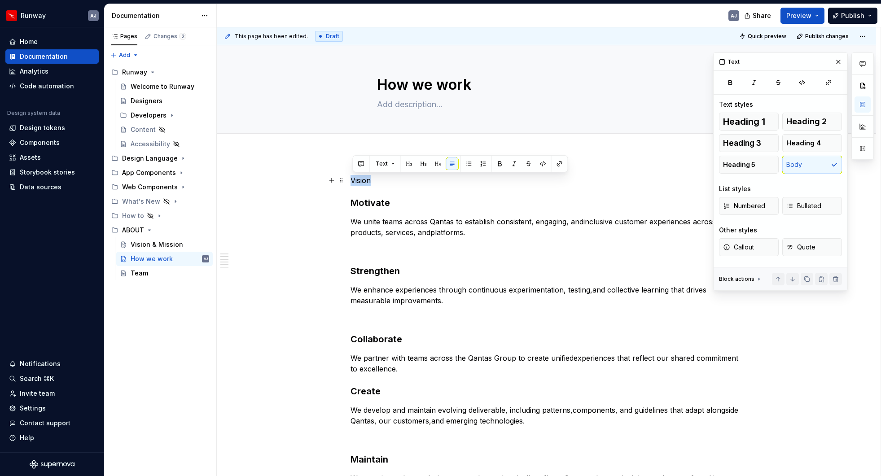
click at [364, 179] on p "Vision" at bounding box center [547, 180] width 392 height 11
click at [807, 124] on span "Heading 2" at bounding box center [806, 121] width 40 height 9
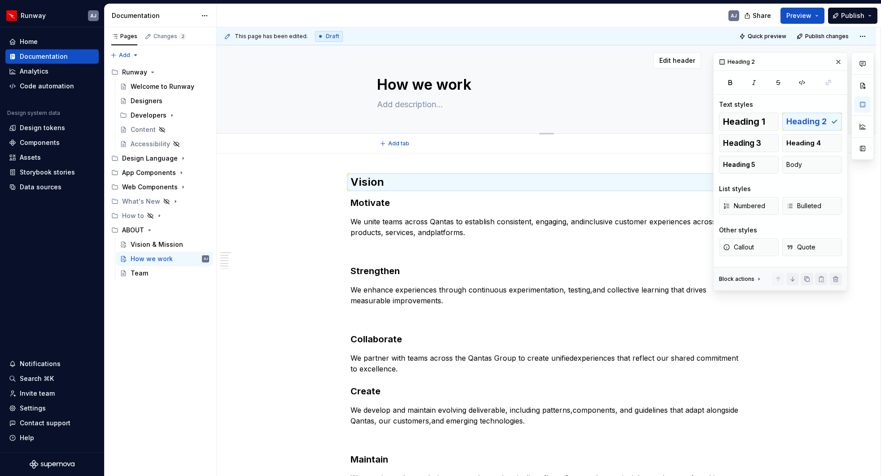
click at [420, 107] on textarea at bounding box center [544, 104] width 339 height 14
type textarea "*"
type textarea "T"
type textarea "*"
type textarea "Th"
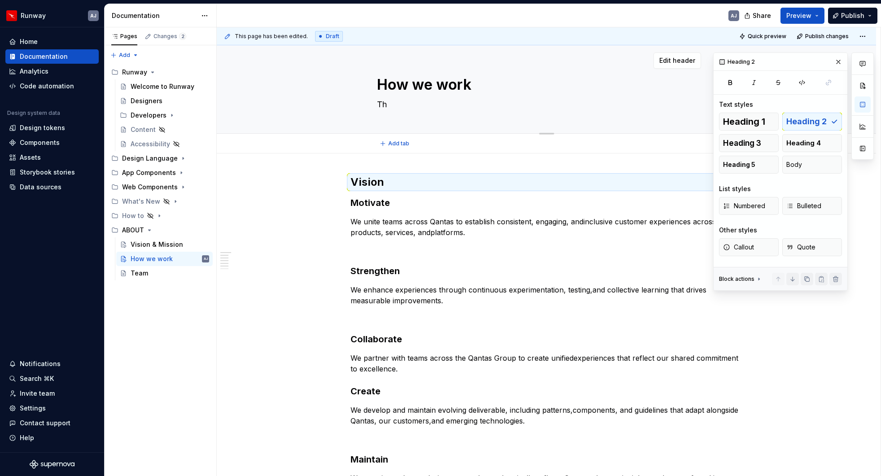
type textarea "*"
type textarea "The"
type textarea "*"
type textarea "The"
type textarea "*"
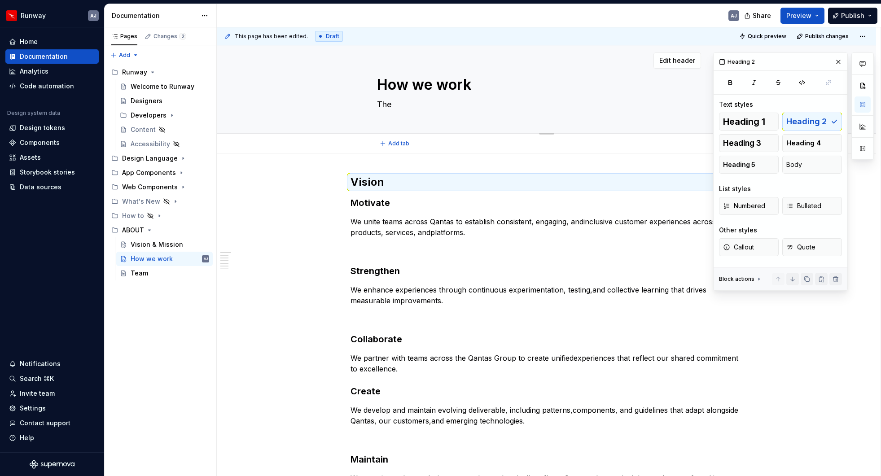
type textarea "The Q"
type textarea "*"
type textarea "The QX"
type textarea "*"
type textarea "The QXR"
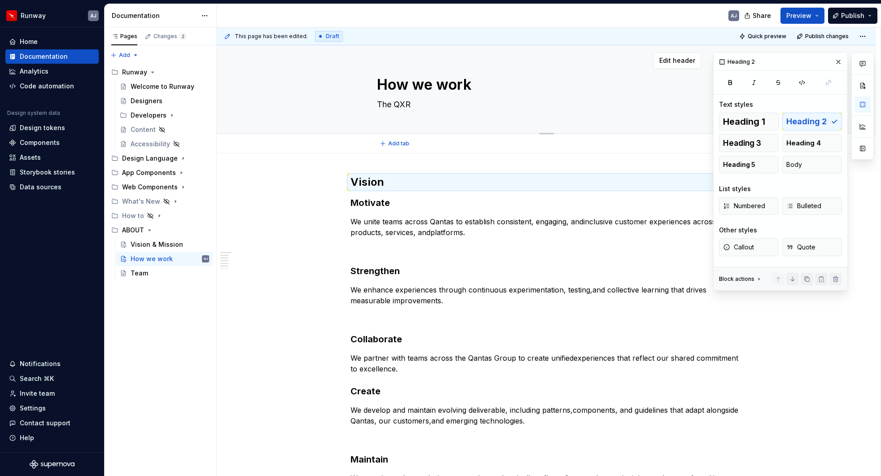
type textarea "*"
type textarea "The QXR"
type textarea "*"
type textarea "The QXR vi"
type textarea "*"
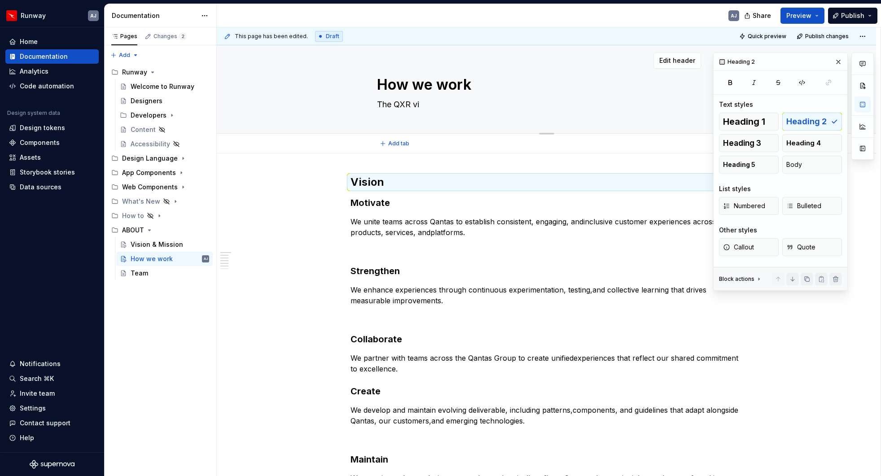
type textarea "The QXR vis"
type textarea "*"
type textarea "The QXR visio"
type textarea "*"
type textarea "The QXR vision"
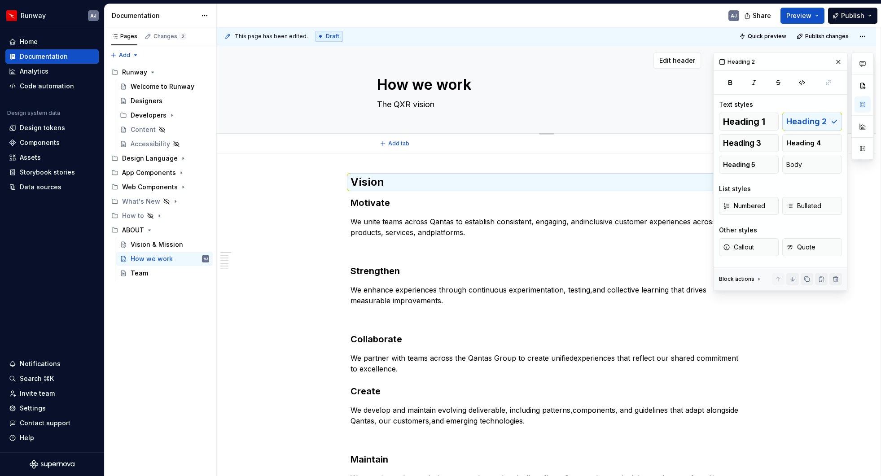
type textarea "*"
type textarea "The QXR vision"
type textarea "*"
type textarea "The QXR vision a"
type textarea "*"
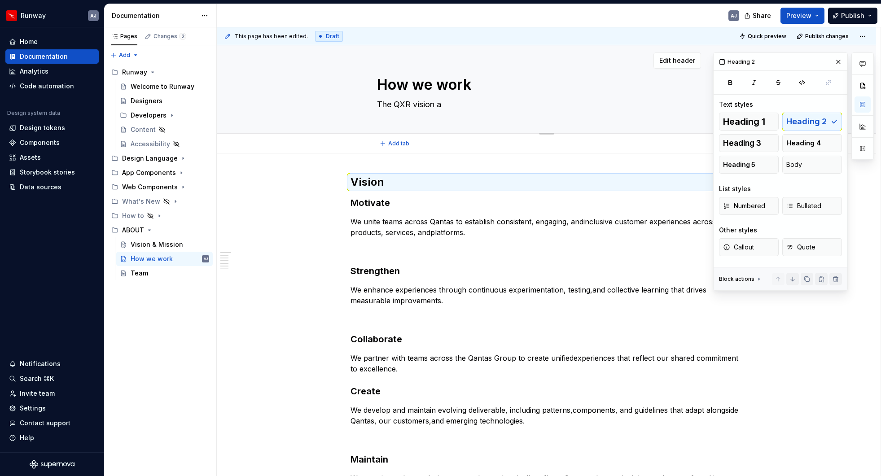
type textarea "The QXR ision a"
type textarea "*"
type textarea "The QXR Vision a"
type textarea "*"
type textarea "The QXR V0ision a"
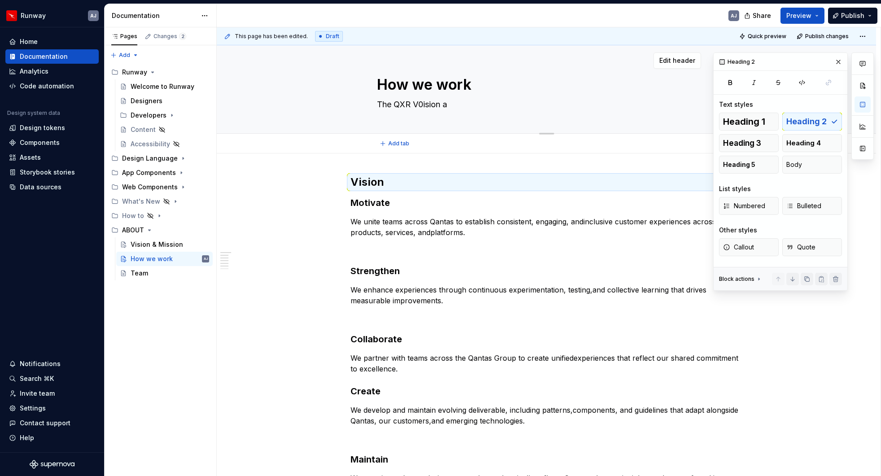
type textarea "*"
type textarea "The QXR V0is0ion a"
type textarea "*"
type textarea "The QXR V0ision a"
type textarea "*"
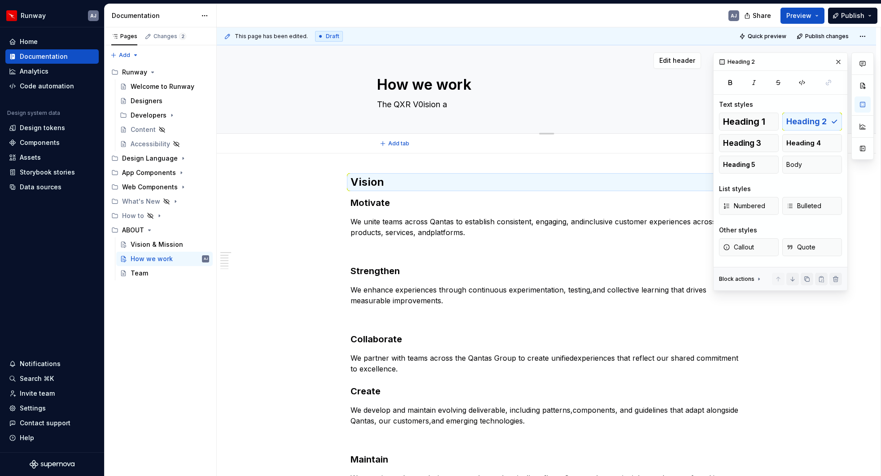
type textarea "The QXR V0iion a"
type textarea "*"
type textarea "The QXR Vion a"
type textarea "*"
type textarea "The QXR Viion a"
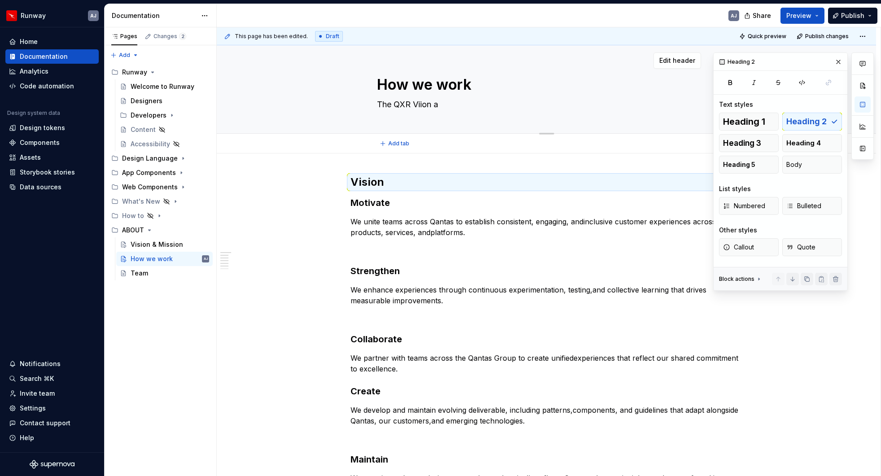
type textarea "*"
type textarea "The QXR Vision a"
type textarea "*"
type textarea "The QXR Vision an"
type textarea "*"
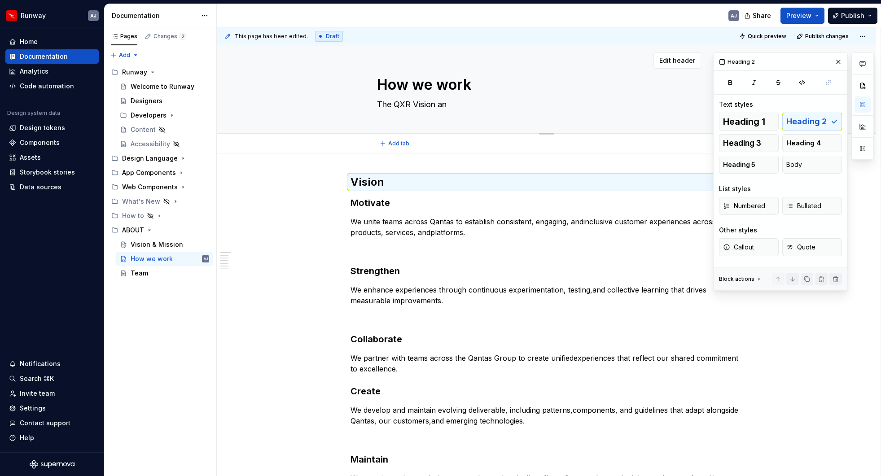
type textarea "The QXR Vision and"
type textarea "*"
type textarea "The QXR Vision and"
type textarea "*"
type textarea "The QXR Vision and M"
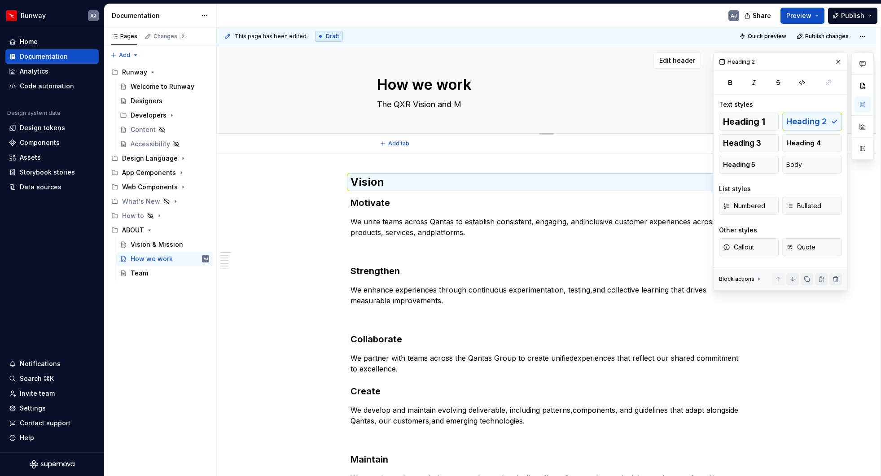
type textarea "*"
type textarea "The QXR Vision and Mi"
type textarea "*"
type textarea "The QXR Vision and Mid"
type textarea "*"
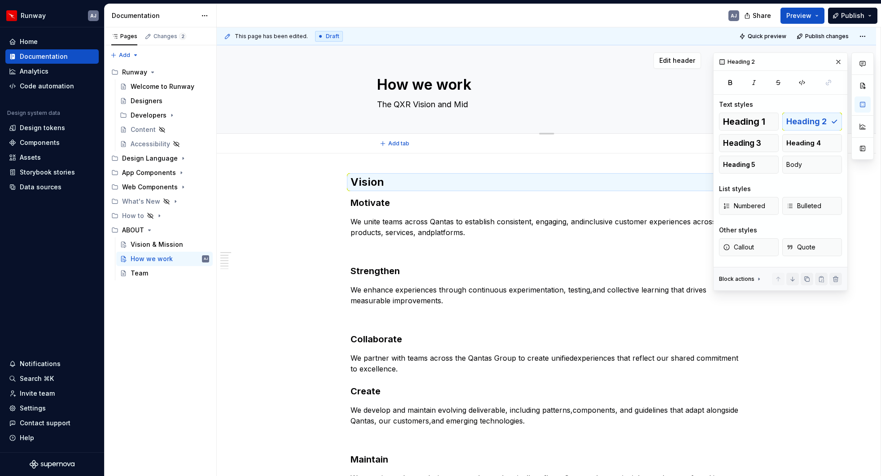
type textarea "The QXR Vision and Mid="
type textarea "*"
type textarea "The QXR Vision and Mid"
type textarea "*"
type textarea "The QXR Vision and Mi"
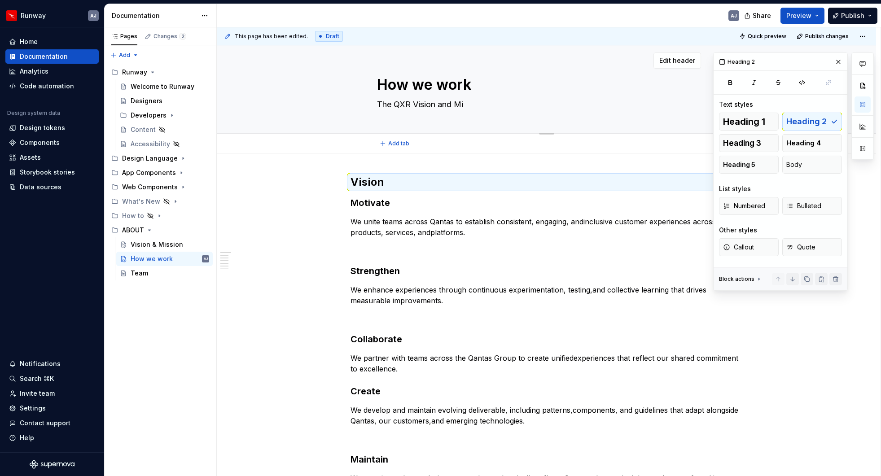
type textarea "*"
type textarea "The QXR Vision and Mis"
type textarea "*"
type textarea "The QXR Vision and Miss"
type textarea "*"
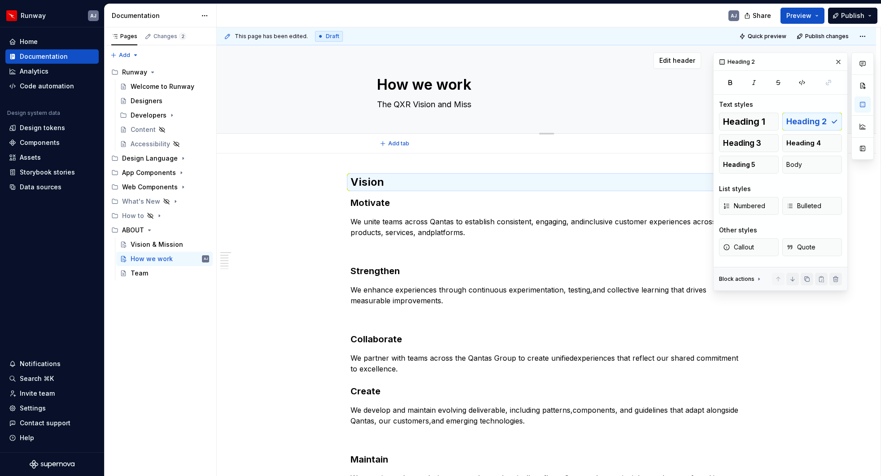
type textarea "The QXR Vision and Missi"
type textarea "*"
type textarea "The QXR Vision and Missio"
type textarea "*"
type textarea "The QXR Vision and Mission"
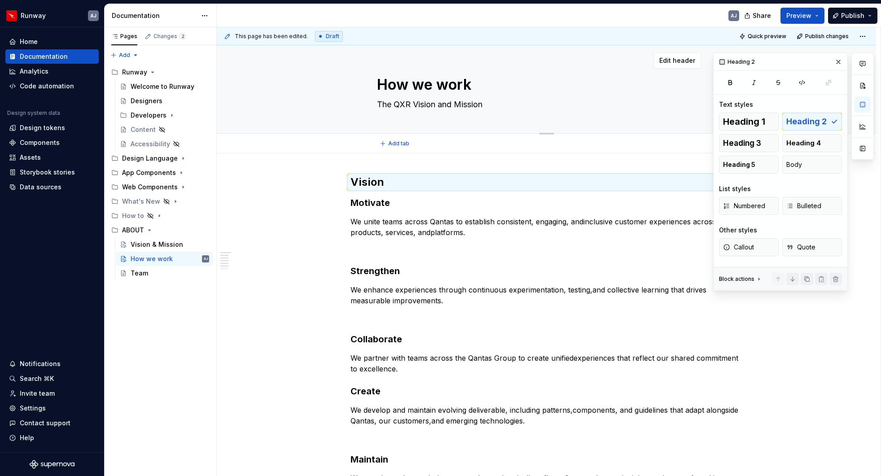
click at [404, 105] on textarea "The QXR Vision and Mission" at bounding box center [544, 104] width 339 height 14
type textarea "*"
type textarea "The R Vision and Mission"
type textarea "*"
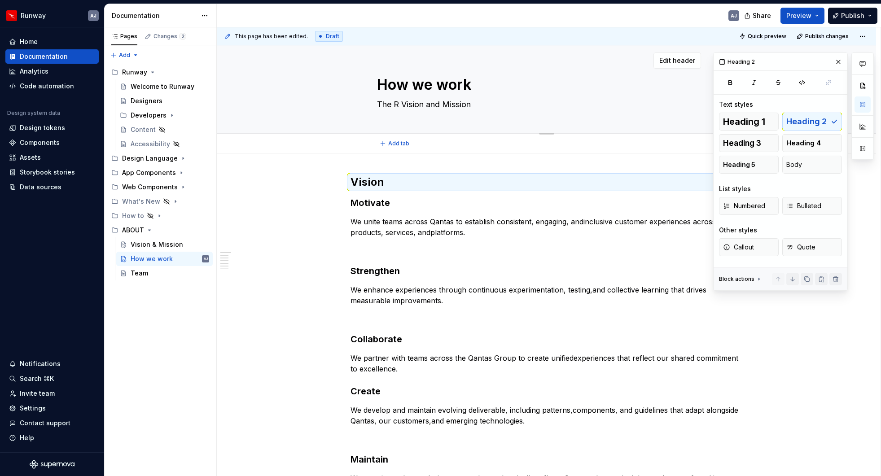
type textarea "The Ru Vision and Mission"
type textarea "*"
type textarea "The Run Vision and Mission"
type textarea "*"
type textarea "The Runw Vision and Mission"
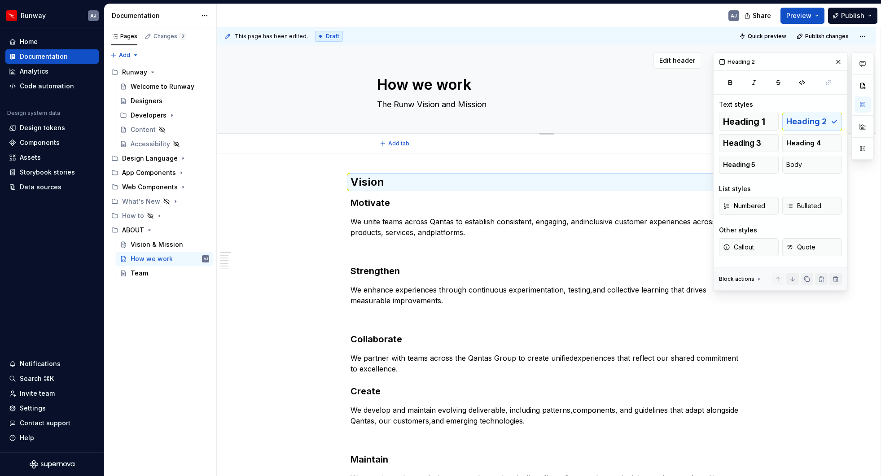
type textarea "*"
type textarea "The Runwa Vision and Mission"
type textarea "*"
type textarea "The Runway Vision and Mission"
type textarea "*"
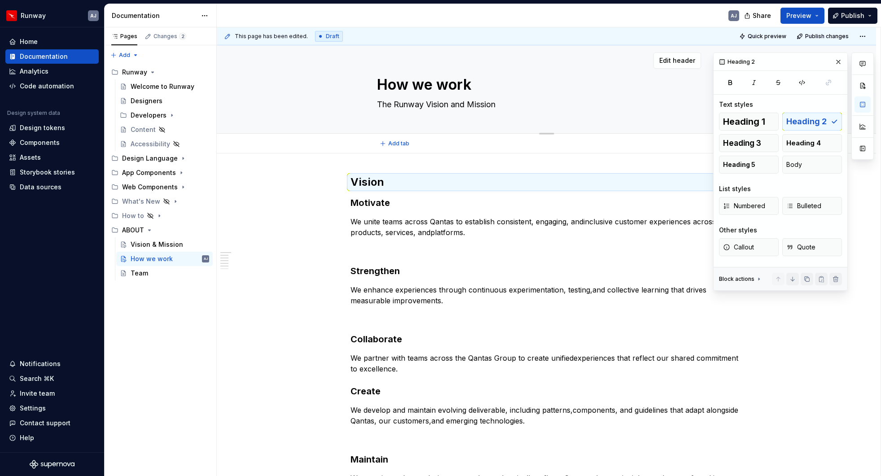
type textarea "The Runwa Vision and Mission"
type textarea "*"
type textarea "The Runw Vision and Mission"
type textarea "*"
type textarea "The Run Vision and Mission"
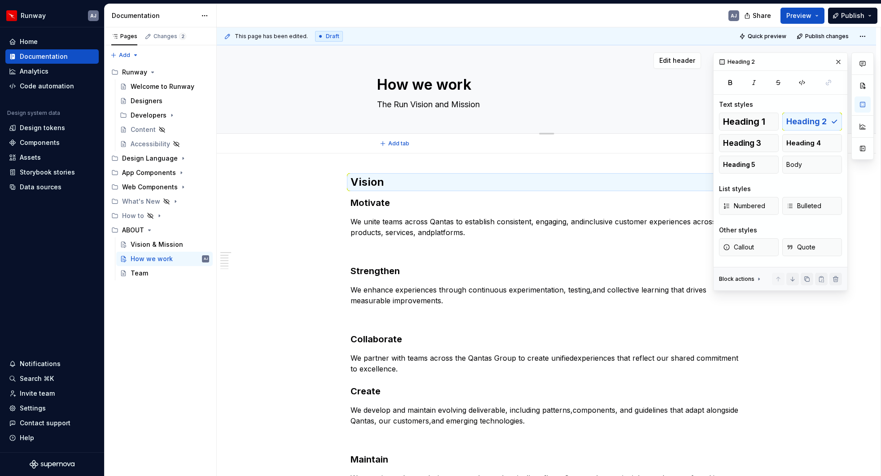
type textarea "*"
type textarea "The Ru Vision and Mission"
type textarea "*"
type textarea "The R Vision and Mission"
type textarea "*"
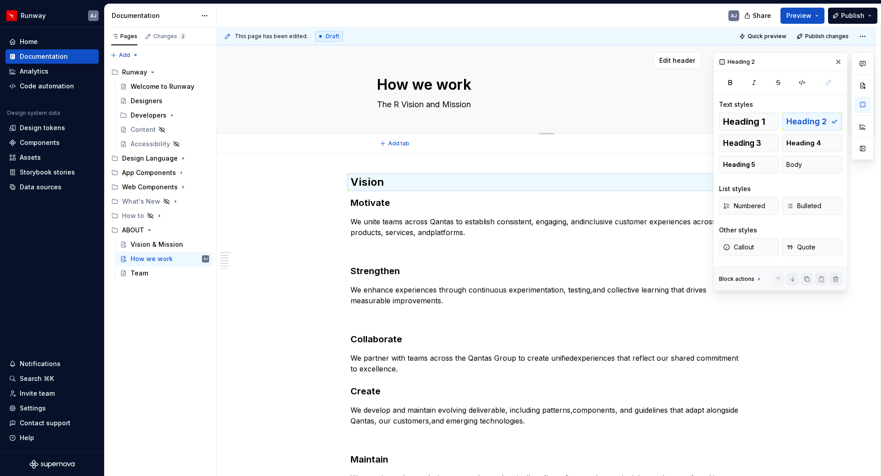
type textarea "The Vision and Mission"
type textarea "*"
type textarea "The Q Vision and Mission"
type textarea "*"
type textarea "The QX Vision and Mission"
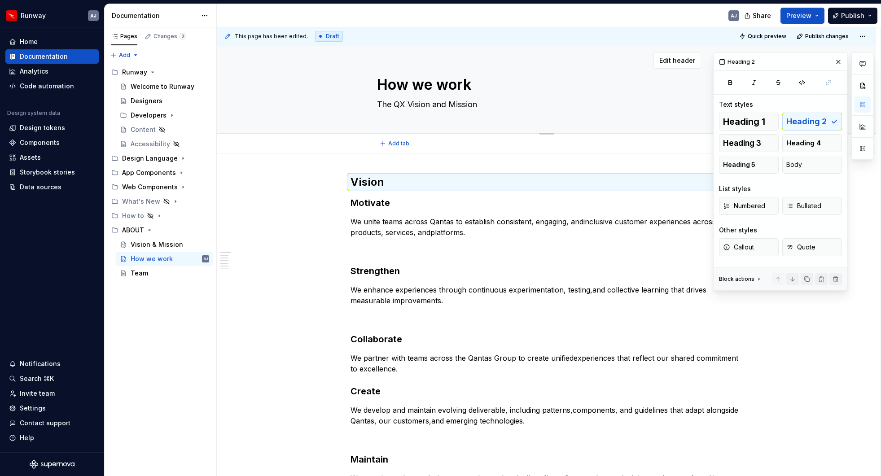
type textarea "*"
type textarea "The QXR Vision and Mission"
type textarea "*"
type textarea "The QXR Vision and Mission"
click at [355, 203] on h3 "Motivate" at bounding box center [547, 203] width 392 height 13
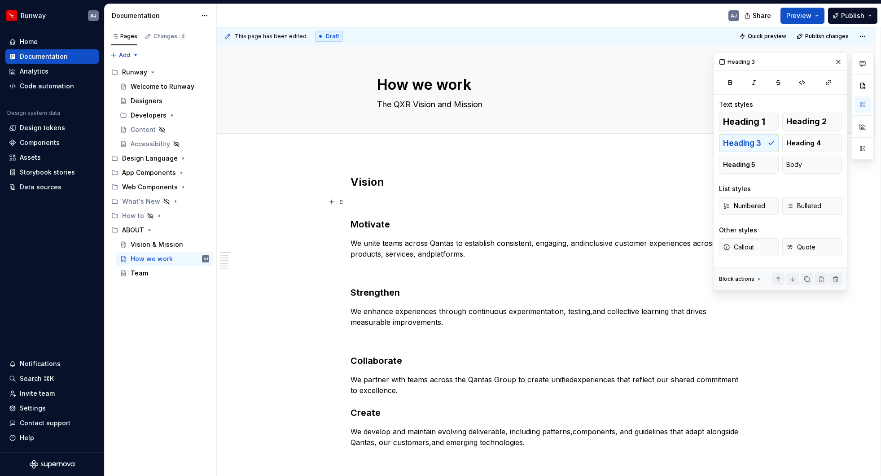
click at [365, 203] on p at bounding box center [547, 202] width 392 height 11
click at [353, 202] on p "Mission" at bounding box center [547, 202] width 392 height 11
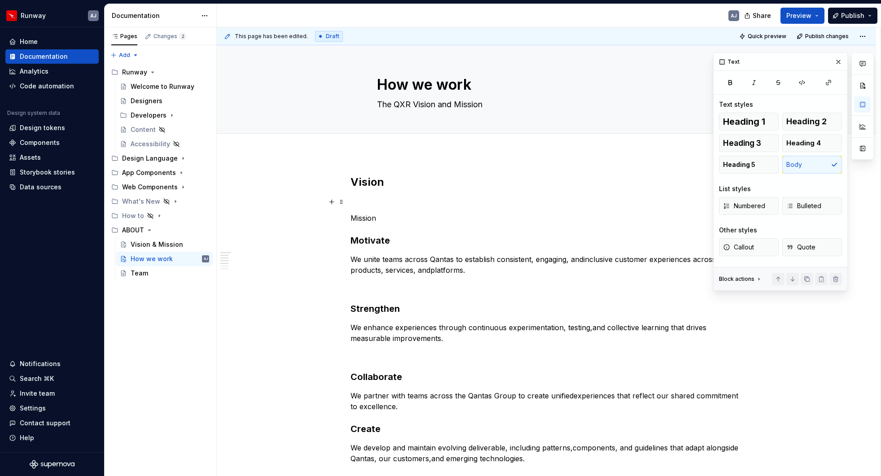
click at [366, 199] on p at bounding box center [547, 202] width 392 height 11
click at [372, 203] on p at bounding box center [547, 202] width 392 height 11
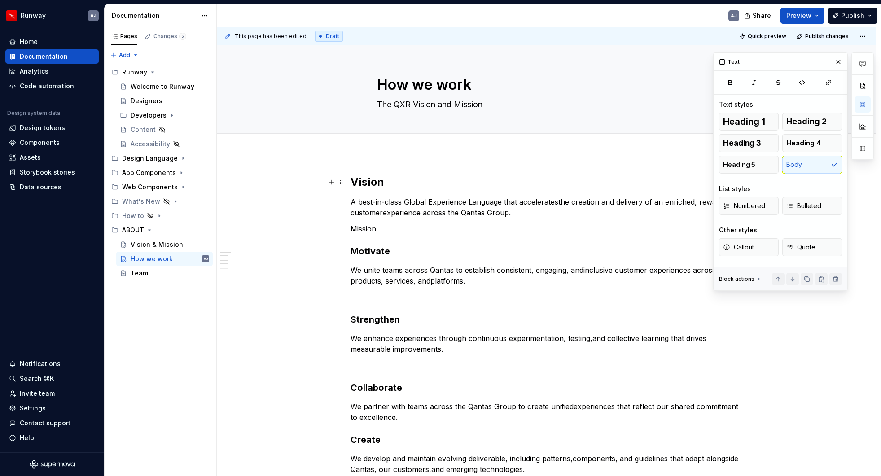
click at [366, 183] on h2 "Vision" at bounding box center [547, 182] width 392 height 14
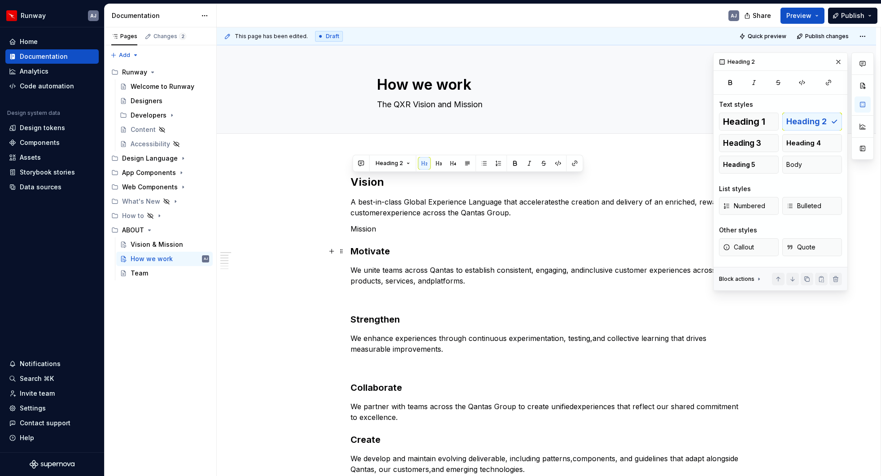
click at [381, 250] on h3 "Motivate" at bounding box center [547, 251] width 392 height 13
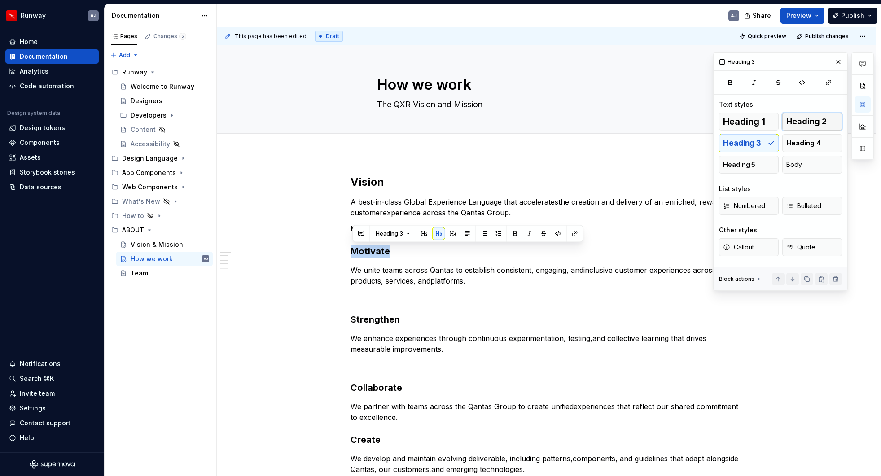
click at [825, 122] on span "Heading 2" at bounding box center [806, 121] width 40 height 9
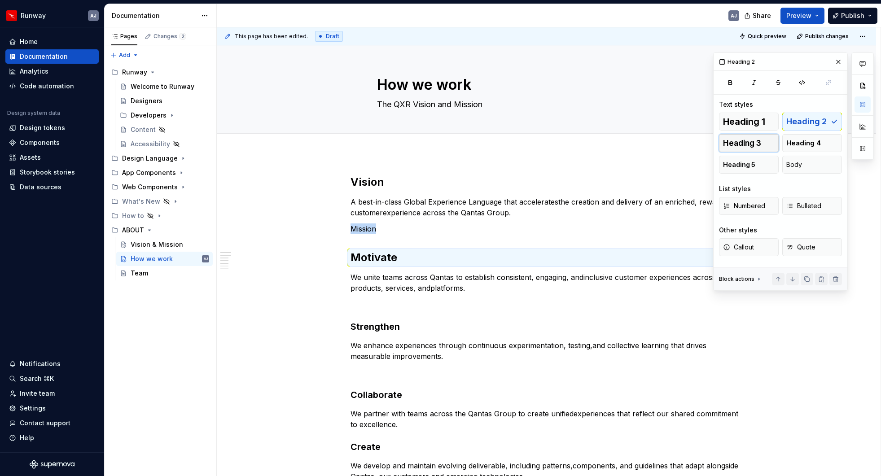
click at [739, 139] on span "Heading 3" at bounding box center [742, 143] width 38 height 9
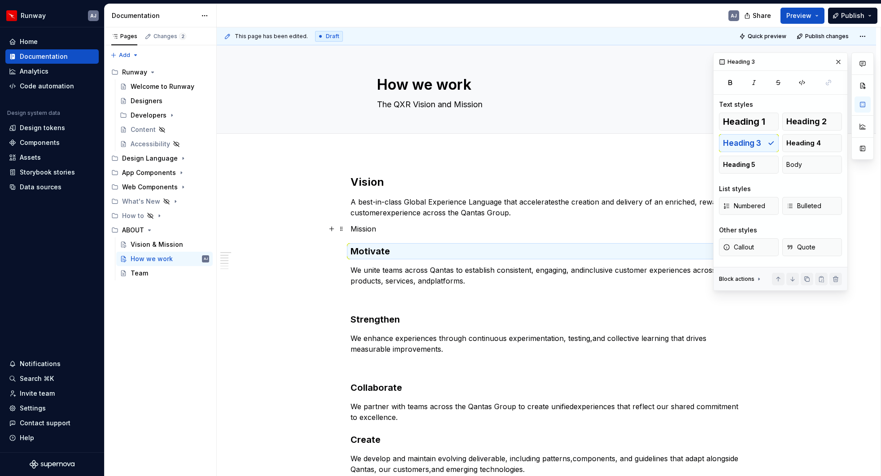
click at [363, 231] on p "Mission" at bounding box center [547, 229] width 392 height 11
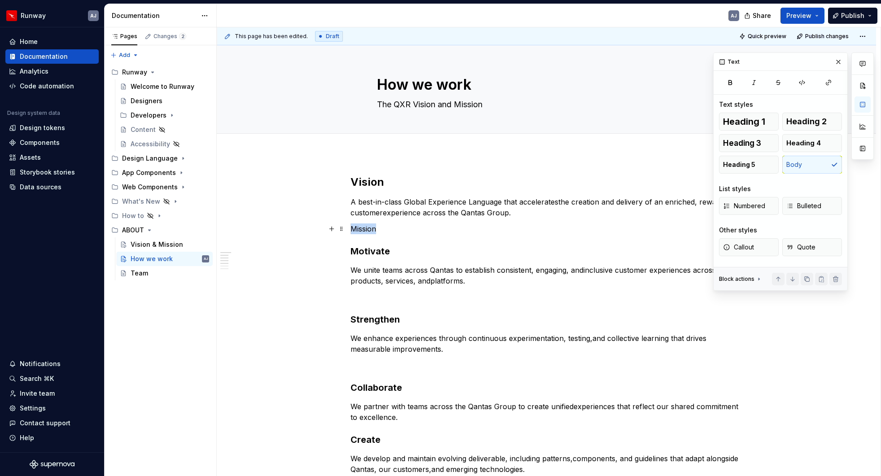
click at [363, 231] on p "Mission" at bounding box center [547, 229] width 392 height 11
click at [802, 123] on span "Heading 2" at bounding box center [806, 121] width 40 height 9
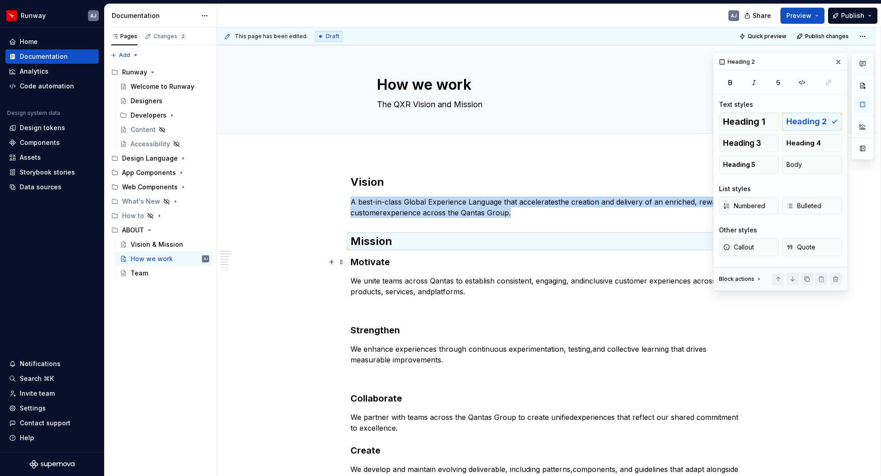
drag, startPoint x: 354, startPoint y: 262, endPoint x: 365, endPoint y: 273, distance: 16.2
click at [355, 262] on h3 "Motivate" at bounding box center [547, 262] width 392 height 13
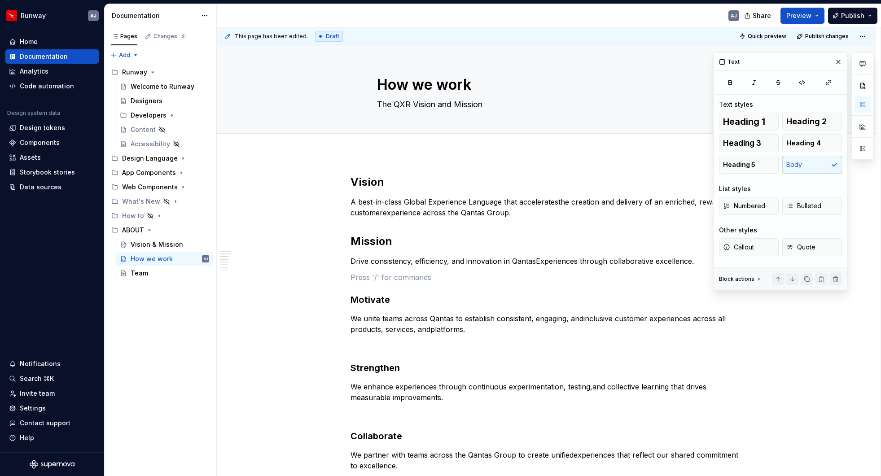
click at [361, 227] on div "Vision A best-in-class Global Experience Language that acceleratesthe creation …" at bounding box center [547, 412] width 392 height 474
click at [423, 225] on div "Vision A best-in-class Global Experience Language that acceleratesthe creation …" at bounding box center [547, 412] width 392 height 474
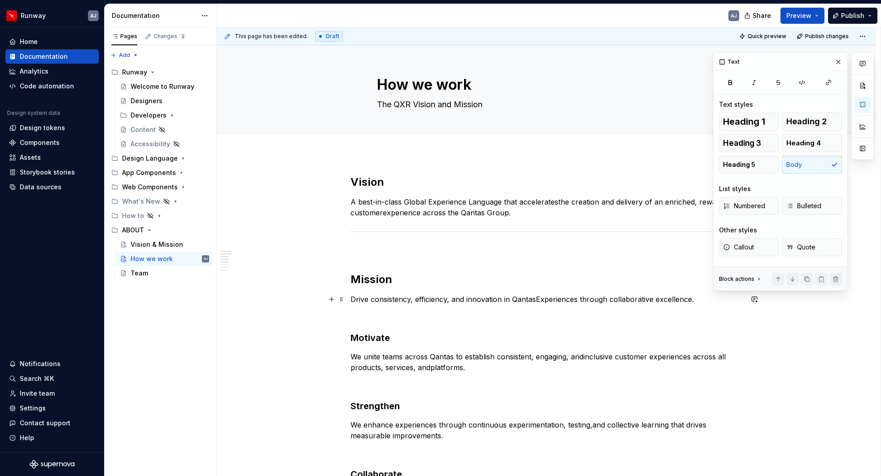
click at [696, 300] on p "Drive consistency, efficiency, and innovation in QantasExperiences through coll…" at bounding box center [547, 299] width 392 height 11
drag, startPoint x: 388, startPoint y: 338, endPoint x: 394, endPoint y: 339, distance: 6.1
click at [388, 338] on h3 "Motivate" at bounding box center [547, 338] width 392 height 13
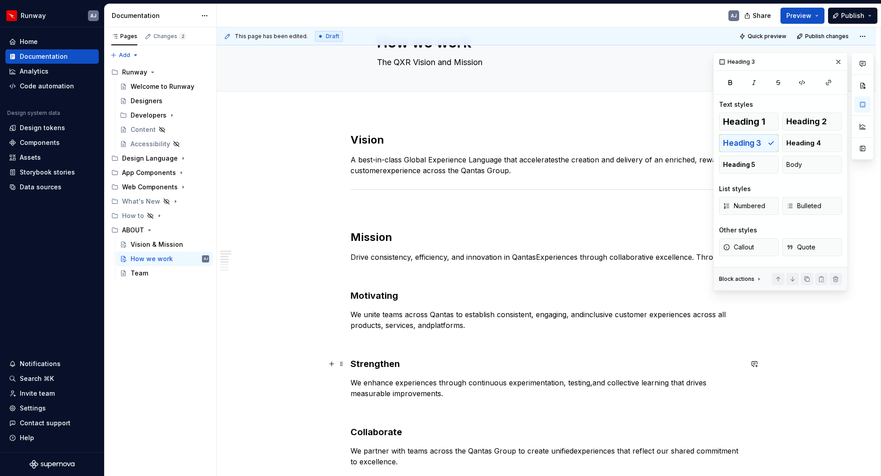
click at [402, 363] on h3 "Strengthen" at bounding box center [547, 364] width 392 height 13
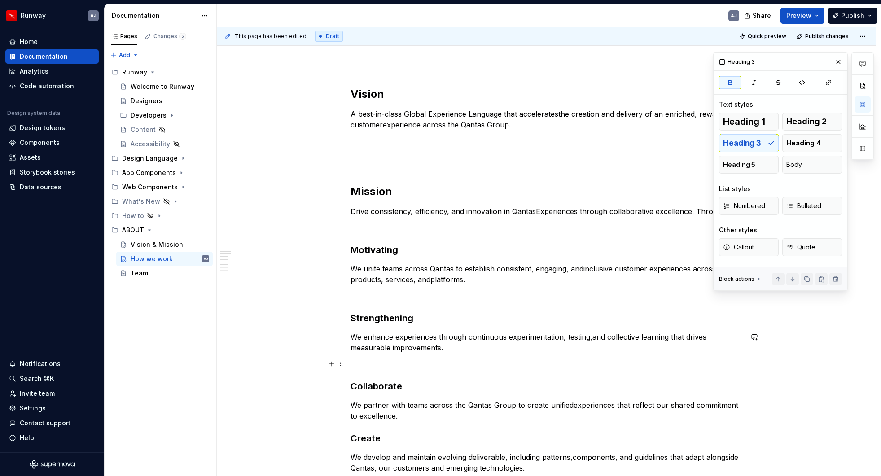
scroll to position [90, 0]
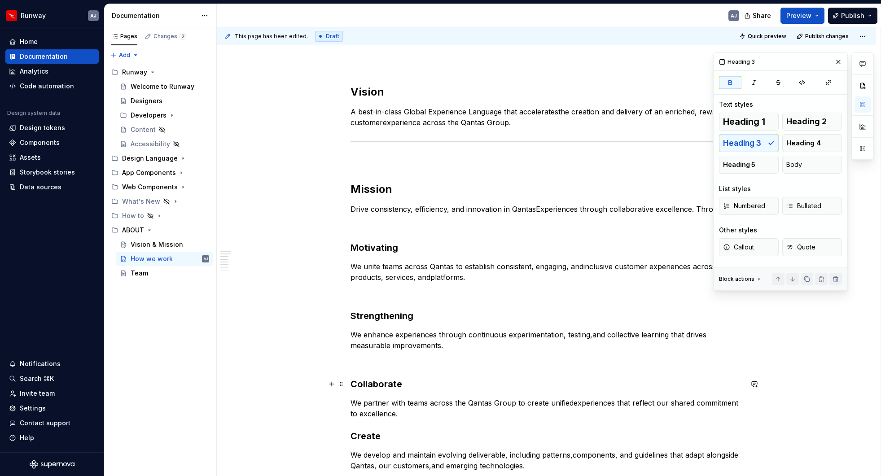
click at [406, 382] on h3 "Collaborate" at bounding box center [547, 384] width 392 height 13
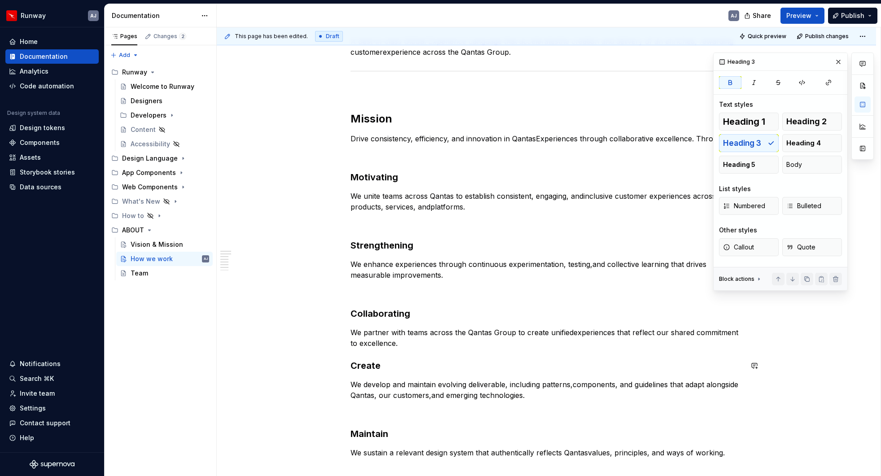
scroll to position [161, 0]
click at [383, 364] on h3 "Create" at bounding box center [547, 365] width 392 height 13
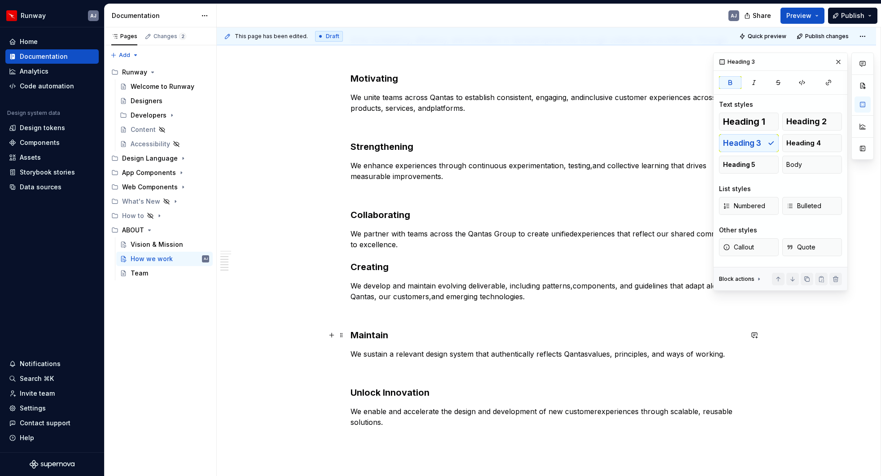
drag, startPoint x: 390, startPoint y: 335, endPoint x: 395, endPoint y: 338, distance: 4.9
click at [391, 335] on h3 "Maintain" at bounding box center [547, 335] width 392 height 13
click at [382, 392] on strong "Unlock Innovation" at bounding box center [390, 392] width 79 height 11
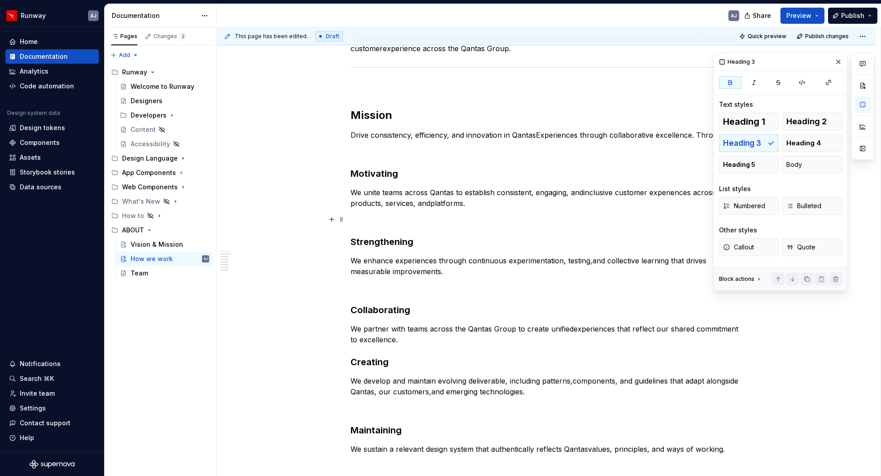
scroll to position [0, 0]
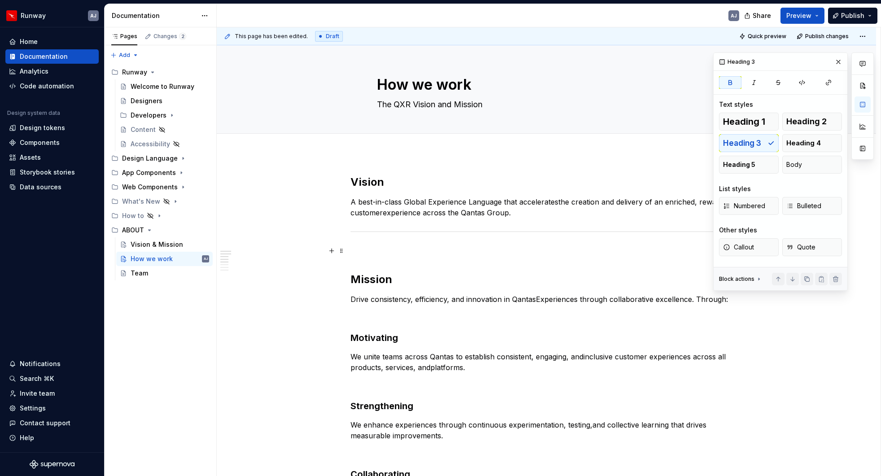
click at [380, 253] on p at bounding box center [547, 251] width 392 height 11
click at [354, 279] on h2 "Mission" at bounding box center [547, 279] width 392 height 14
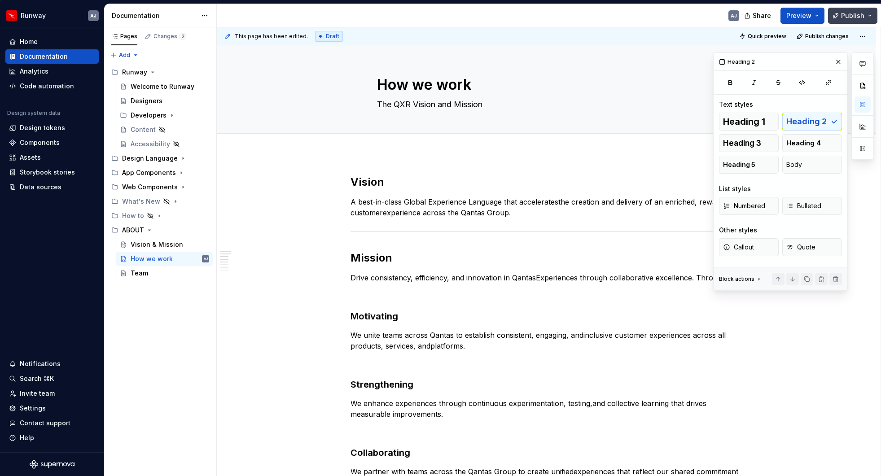
click at [826, 16] on span "Publish" at bounding box center [852, 15] width 23 height 9
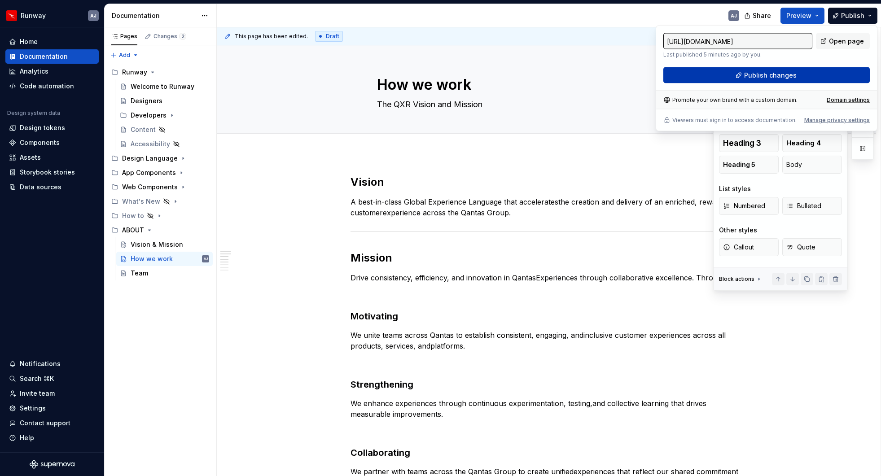
click at [786, 71] on span "Publish changes" at bounding box center [770, 75] width 53 height 9
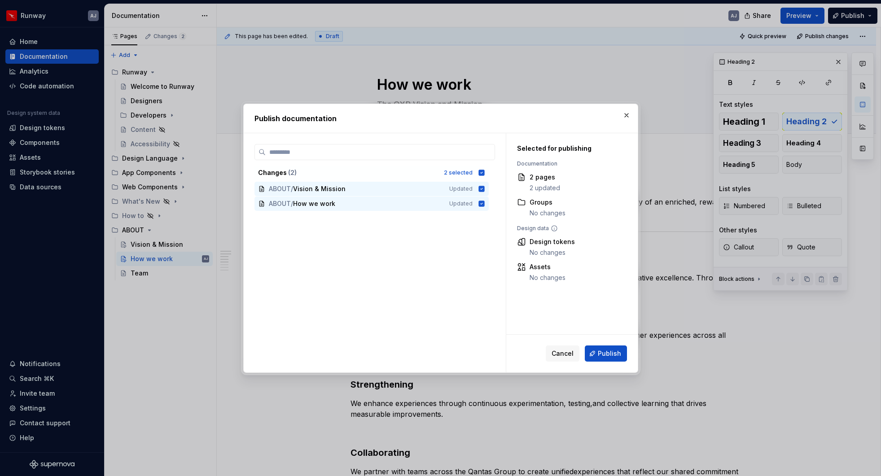
click at [614, 350] on span "Publish" at bounding box center [609, 353] width 23 height 9
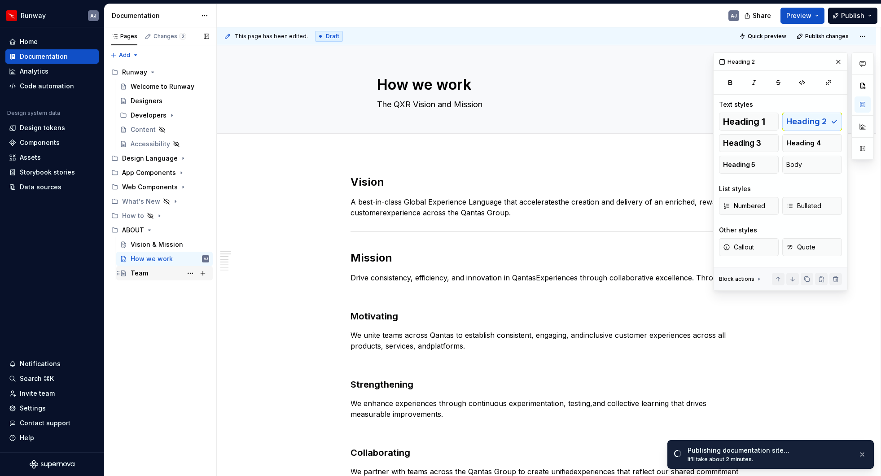
click at [133, 273] on div "Team" at bounding box center [140, 273] width 18 height 9
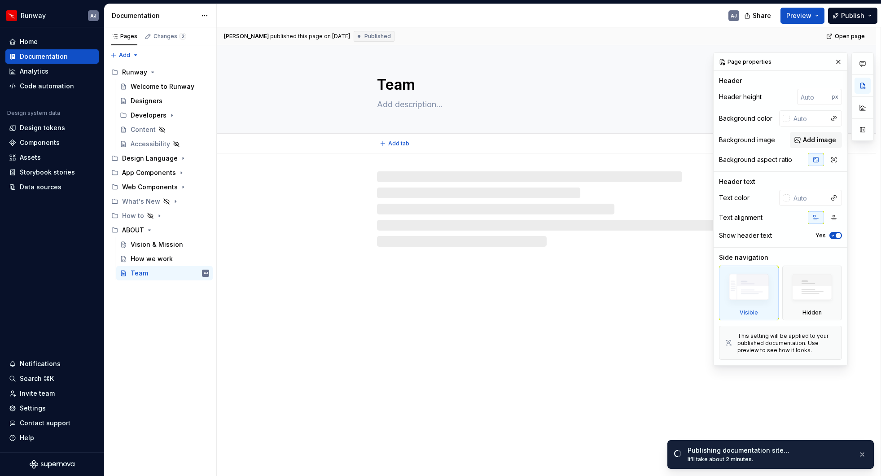
click at [380, 83] on textarea "Team" at bounding box center [544, 85] width 339 height 22
click at [382, 85] on textarea "Team" at bounding box center [544, 85] width 339 height 22
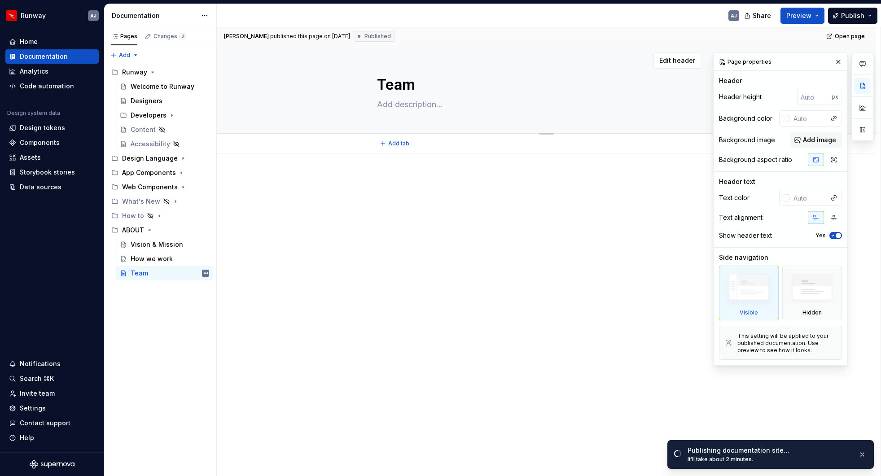
type textarea "*"
type textarea "TTeam"
type textarea "*"
type textarea "ThTeam"
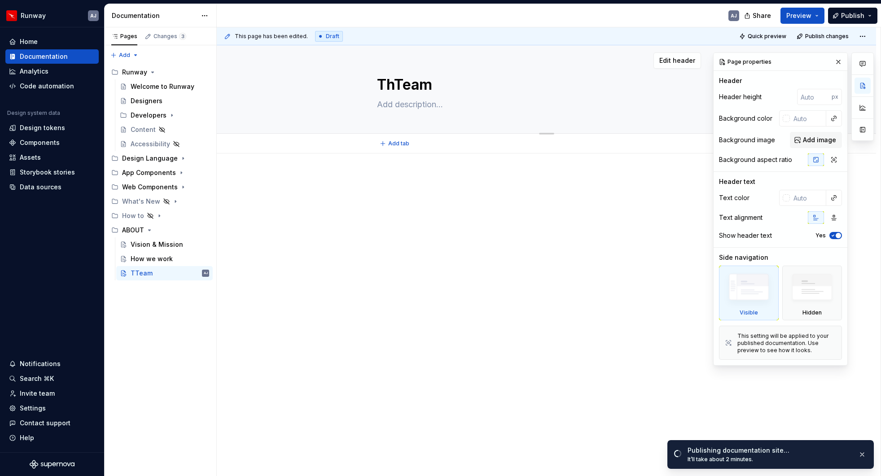
type textarea "*"
type textarea "TheTeam"
type textarea "*"
type textarea "The Team"
type textarea "*"
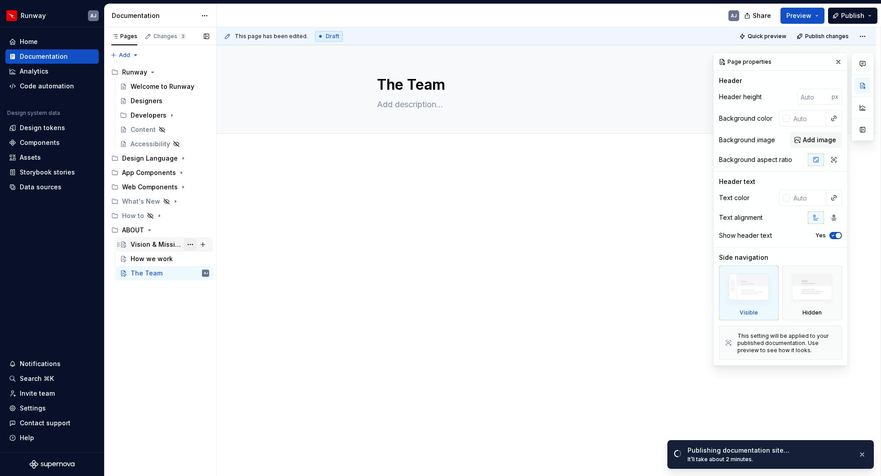
type textarea "The Team"
click at [191, 245] on button "Page tree" at bounding box center [190, 244] width 13 height 13
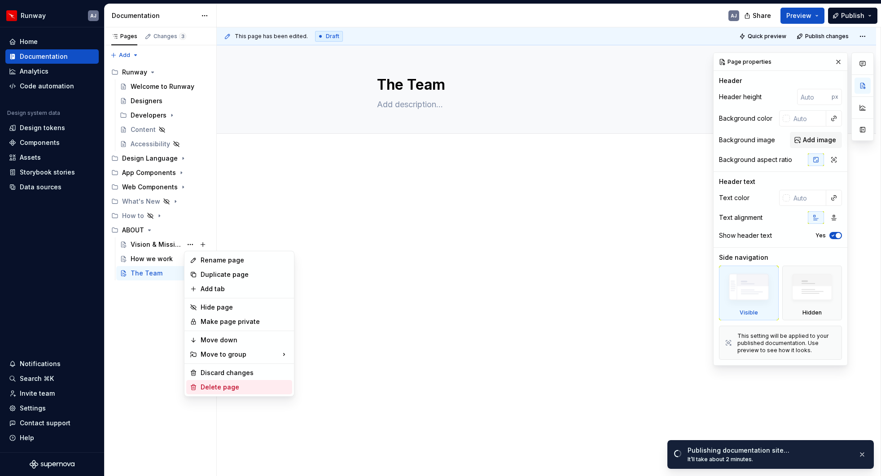
click at [224, 388] on div "Delete page" at bounding box center [245, 387] width 88 height 9
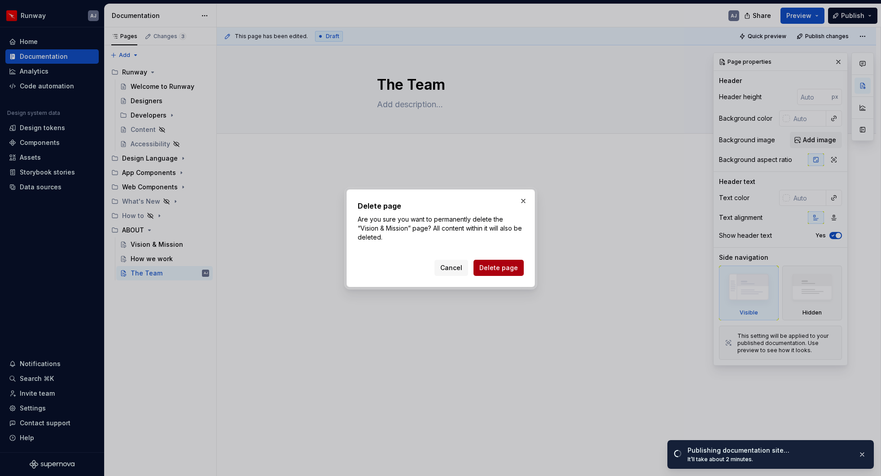
click at [506, 267] on span "Delete page" at bounding box center [498, 267] width 39 height 9
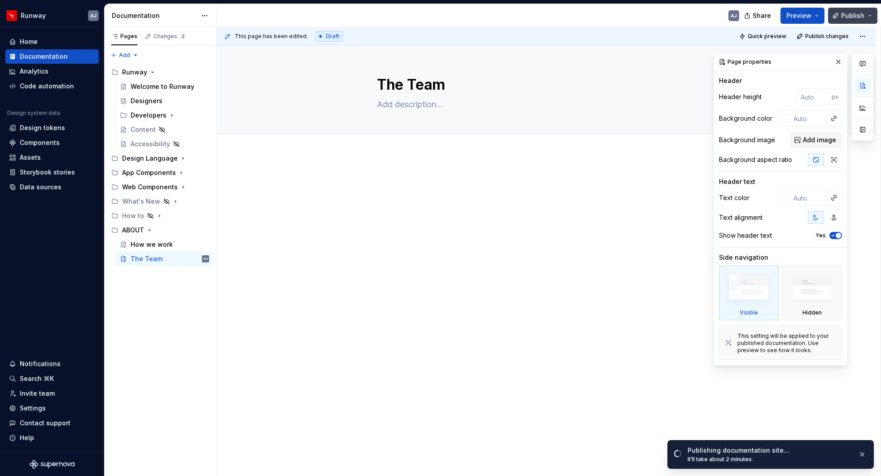
click at [826, 17] on span "Publish" at bounding box center [852, 15] width 23 height 9
click at [131, 73] on div "Runway" at bounding box center [134, 72] width 25 height 9
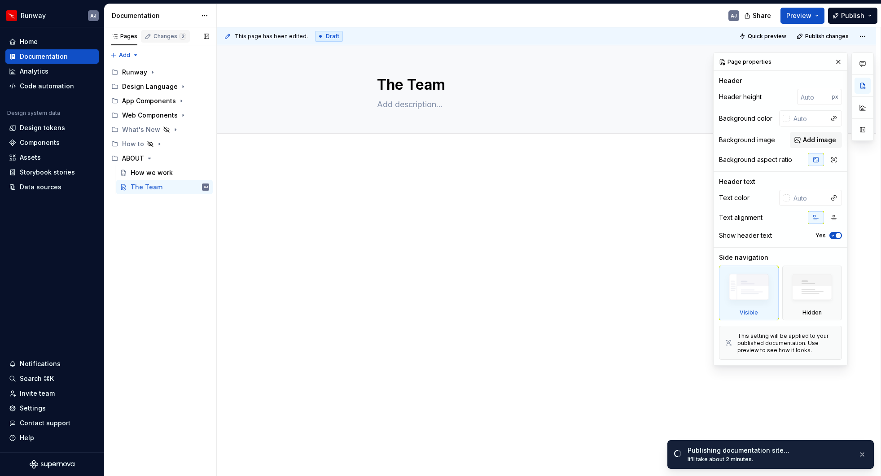
click at [171, 33] on div "Changes 2" at bounding box center [170, 36] width 33 height 7
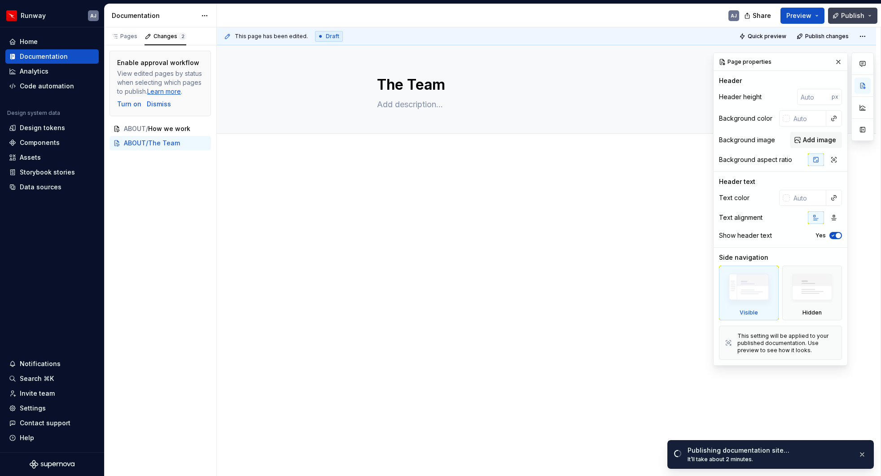
click at [826, 16] on span "Publish" at bounding box center [852, 15] width 23 height 9
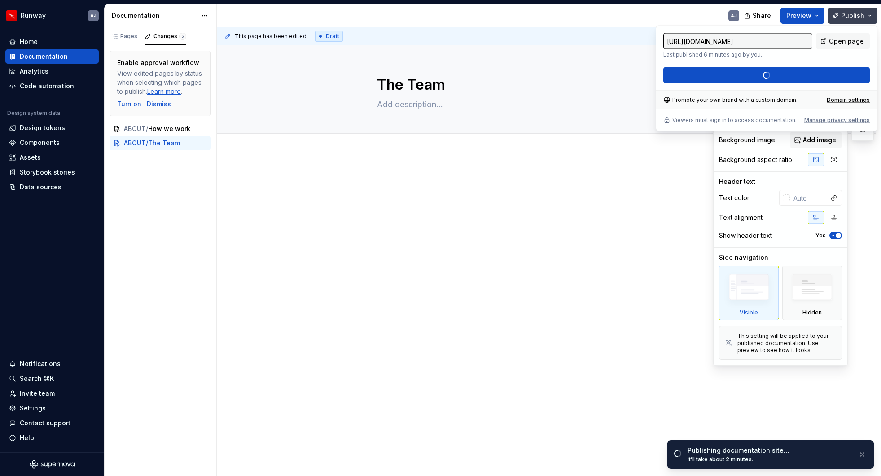
click at [826, 13] on span "Publish" at bounding box center [852, 15] width 23 height 9
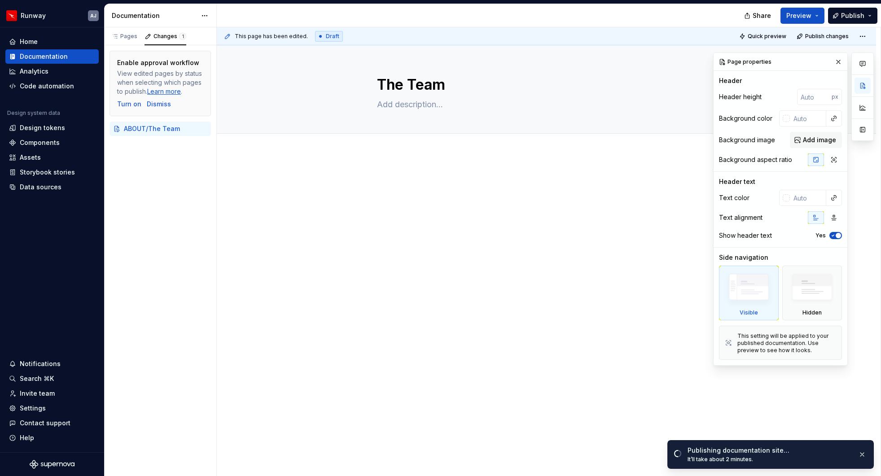
type textarea "*"
